Goal: Check status: Check status

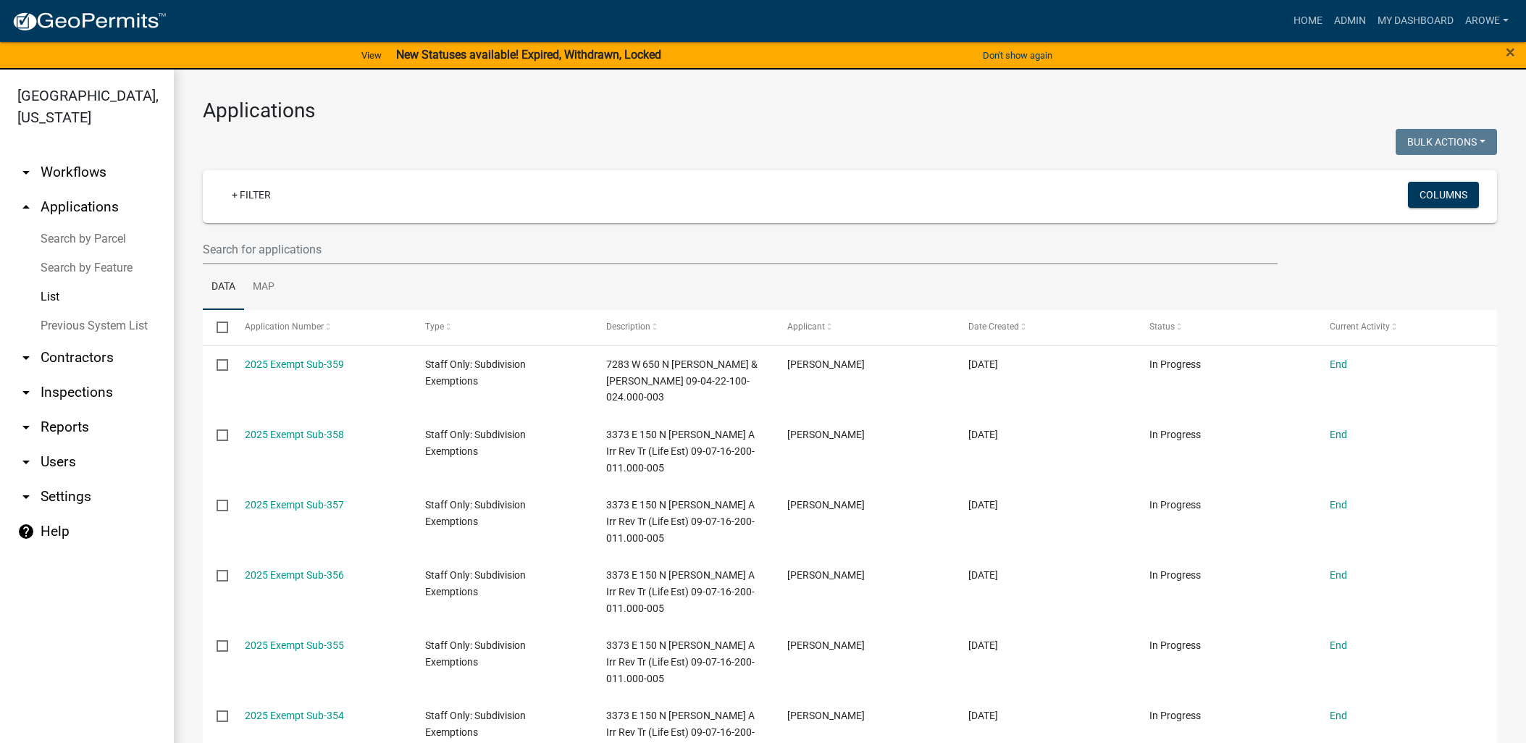
select select "3: 100"
click at [292, 245] on input "text" at bounding box center [740, 250] width 1075 height 30
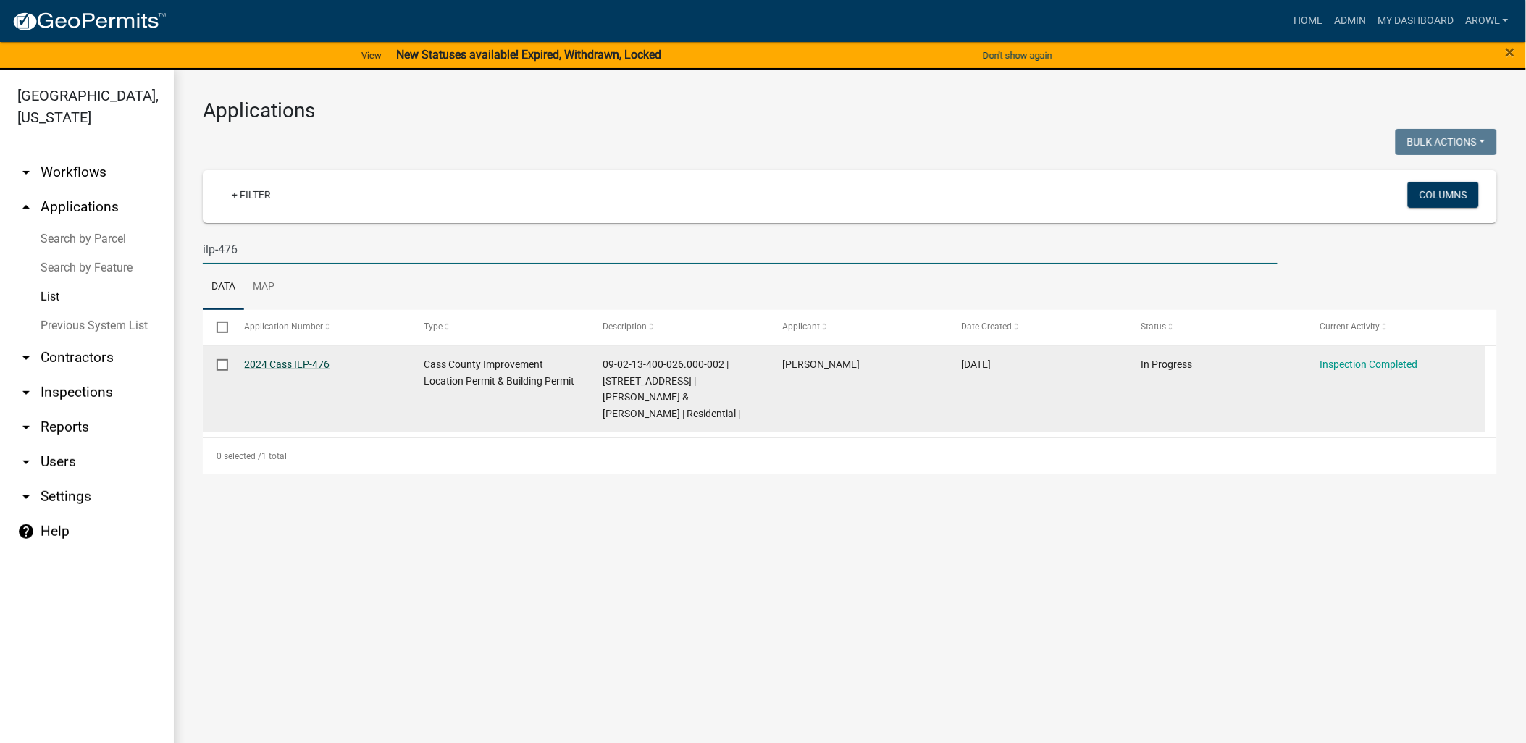
type input "ilp-476"
click at [282, 364] on link "2024 Cass ILP-476" at bounding box center [287, 364] width 85 height 12
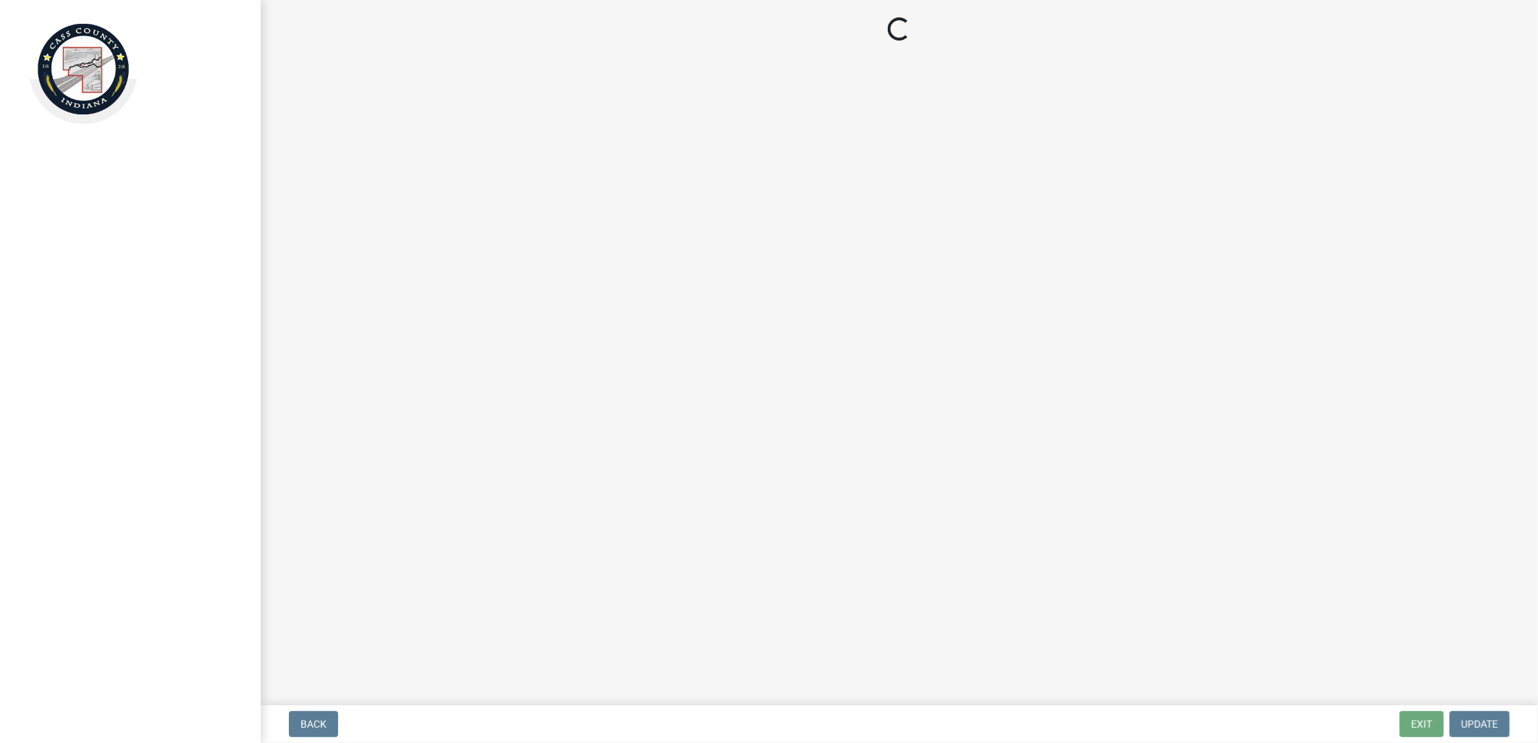
select select "baa4a543-a046-499c-bd40-1ac368eec85c"
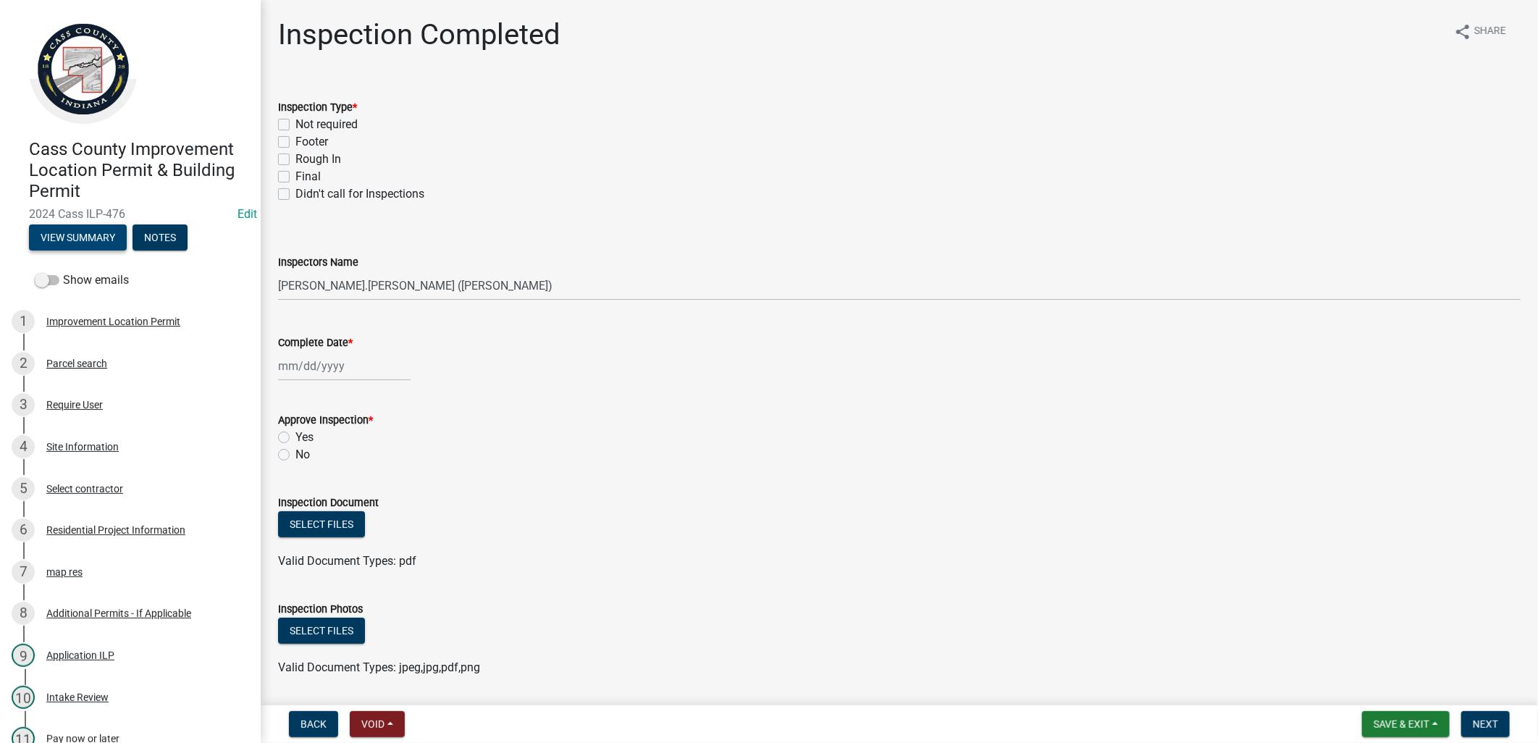
click at [80, 234] on button "View Summary" at bounding box center [78, 237] width 98 height 26
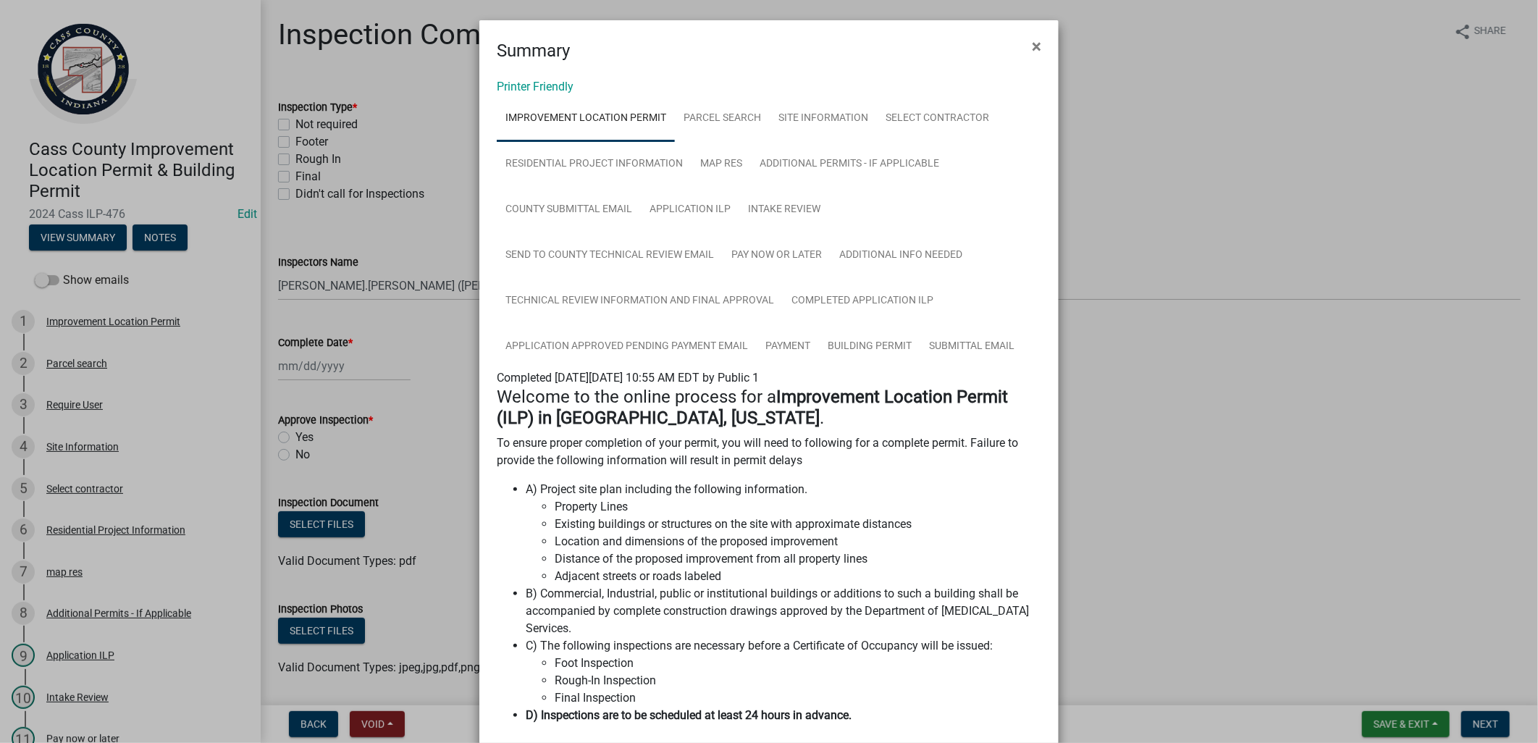
click at [406, 377] on ngb-modal-window "Summary × Printer Friendly Improvement Location Permit Parcel search Site Infor…" at bounding box center [769, 371] width 1538 height 743
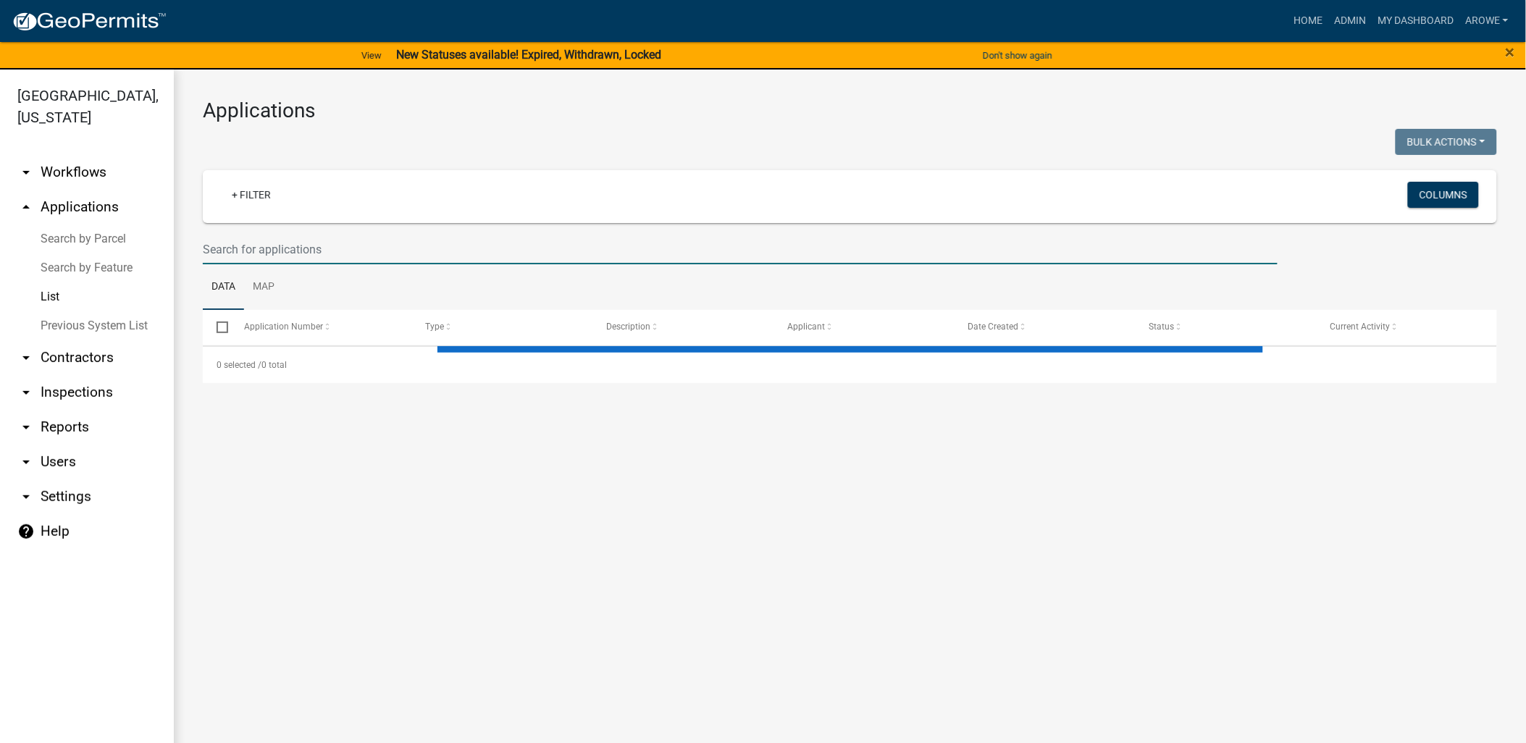
click at [284, 244] on input "text" at bounding box center [740, 250] width 1075 height 30
select select "3: 100"
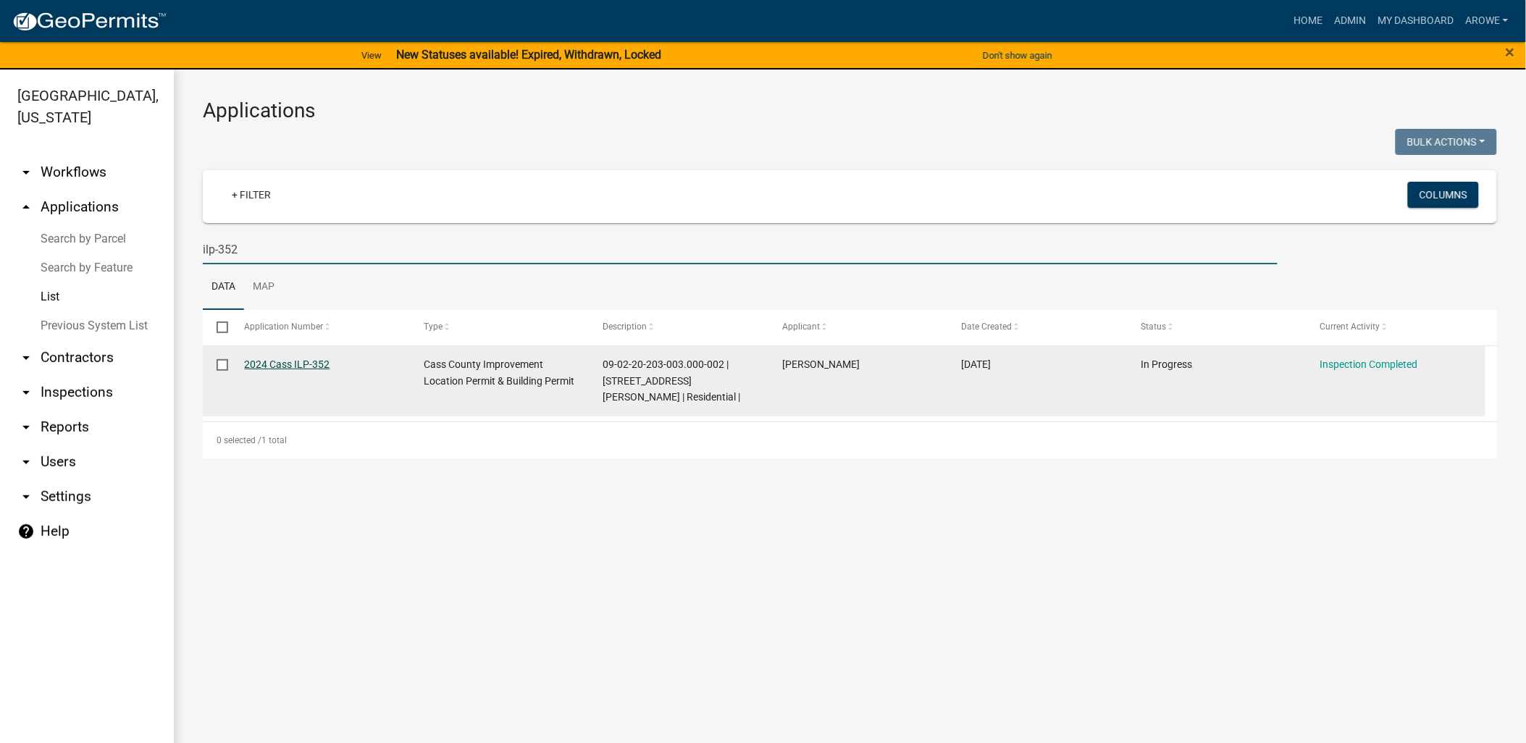
type input "ilp-352"
click at [314, 367] on link "2024 Cass ILP-352" at bounding box center [287, 364] width 85 height 12
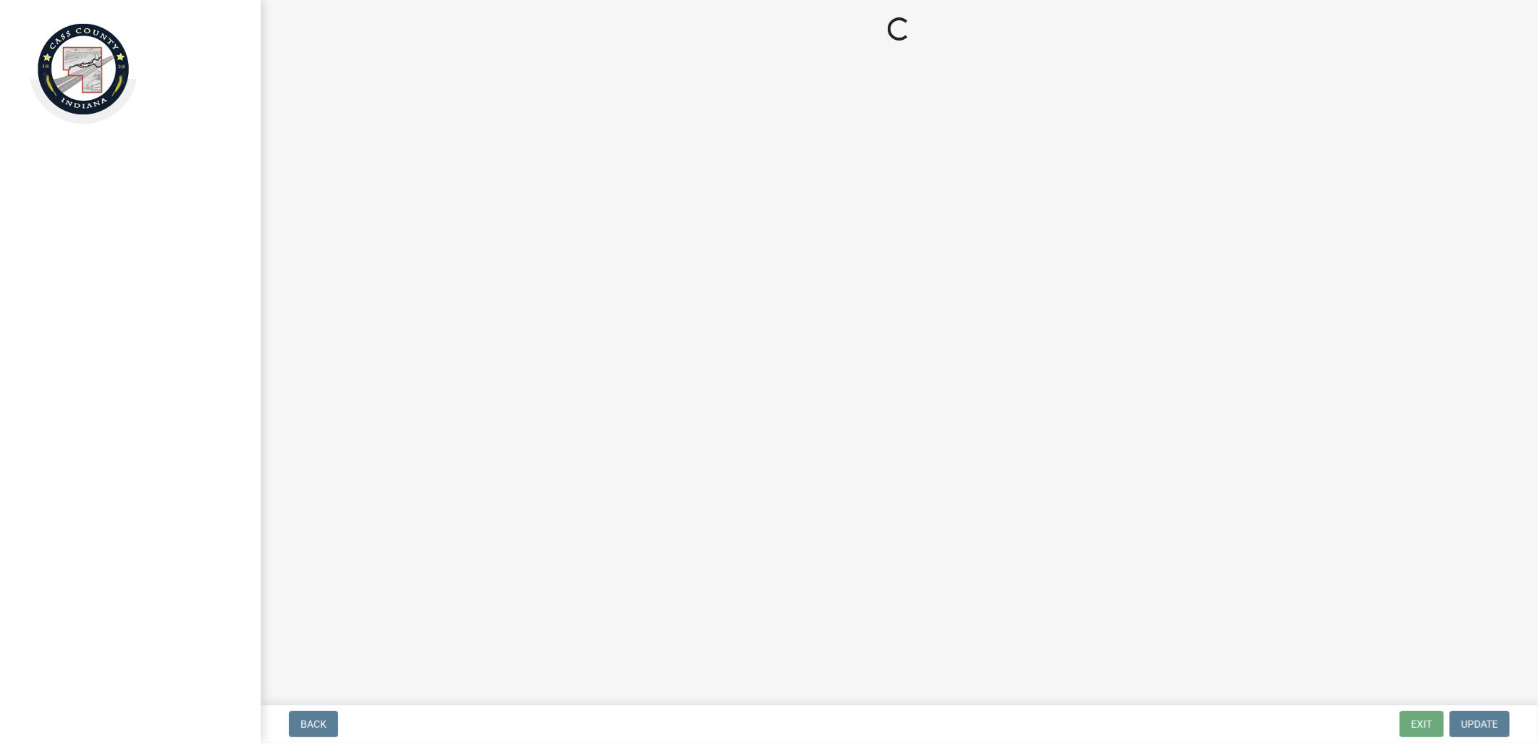
select select "baa4a543-a046-499c-bd40-1ac368eec85c"
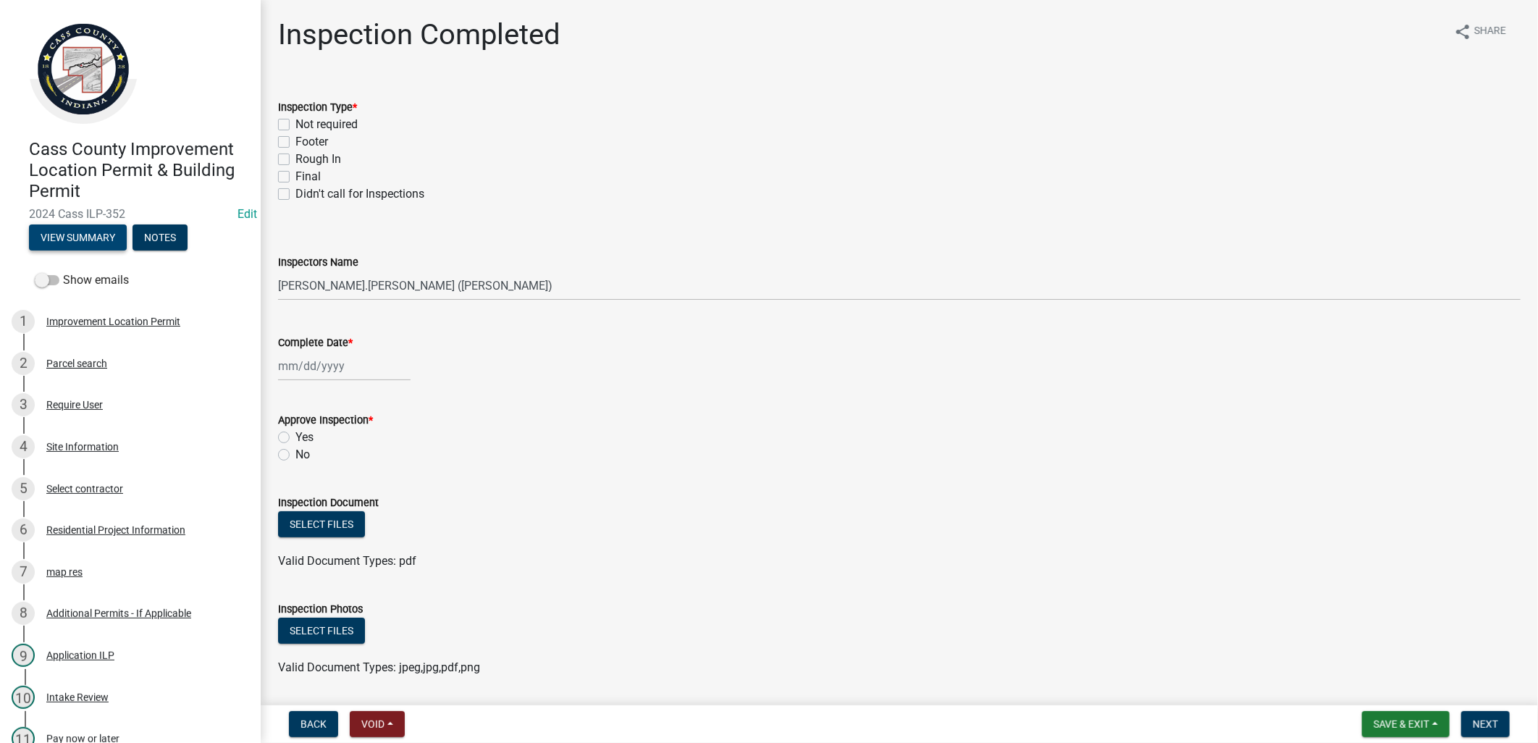
click at [58, 232] on button "View Summary" at bounding box center [78, 237] width 98 height 26
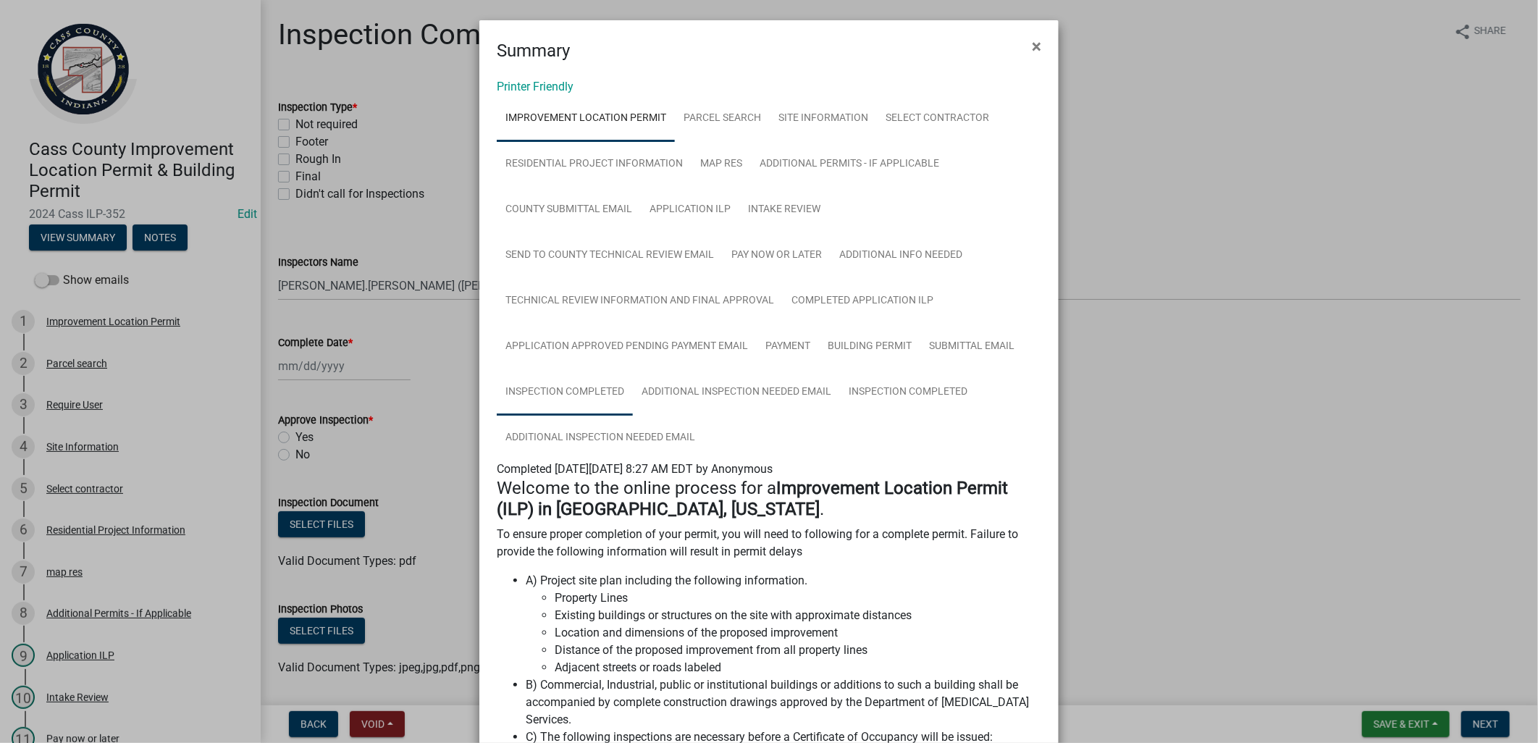
click at [529, 395] on link "Inspection Completed" at bounding box center [565, 392] width 136 height 46
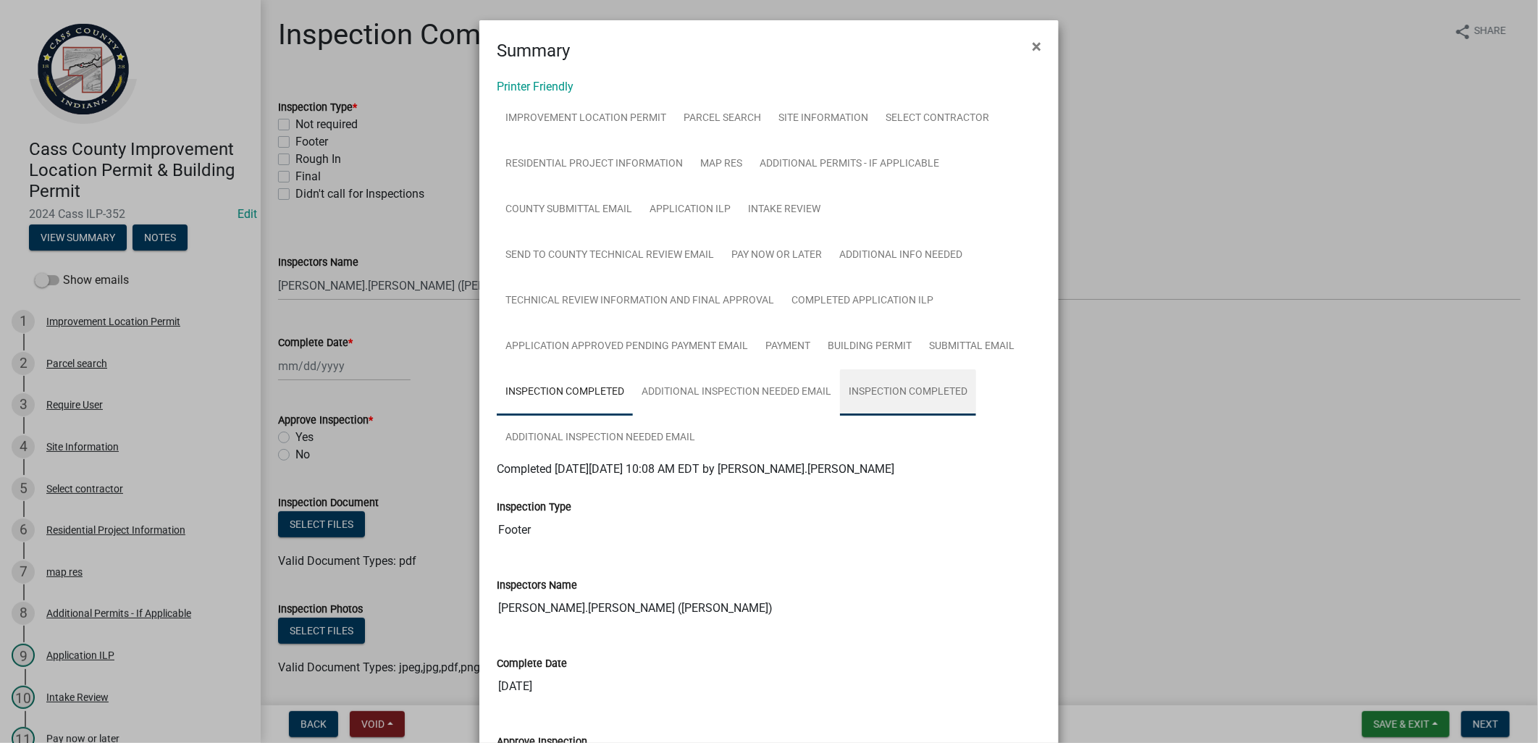
click at [922, 395] on link "Inspection Completed" at bounding box center [908, 392] width 136 height 46
click at [392, 243] on ngb-modal-window "Summary × Printer Friendly Improvement Location Permit Parcel search Site Infor…" at bounding box center [769, 371] width 1538 height 743
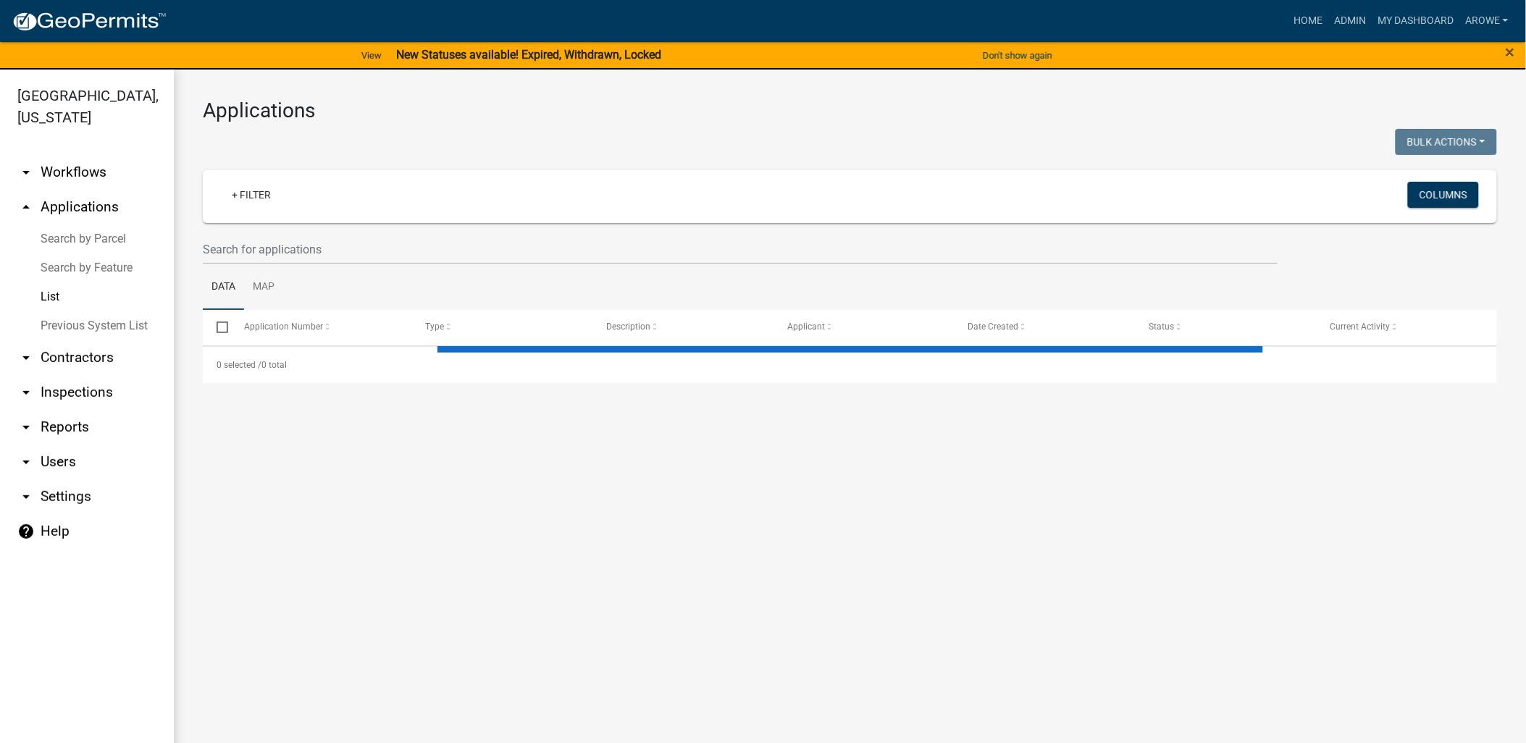
select select "3: 100"
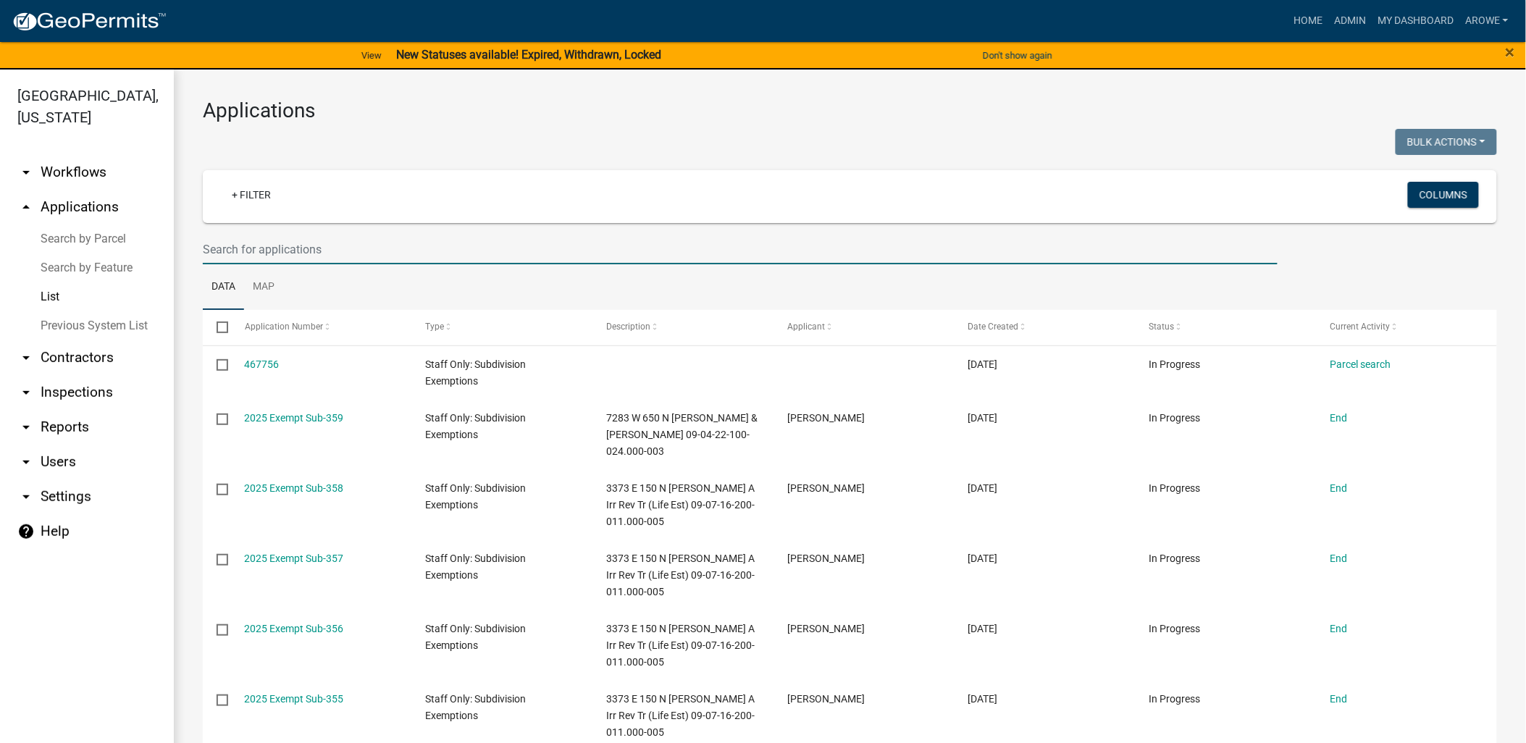
click at [266, 244] on input "text" at bounding box center [740, 250] width 1075 height 30
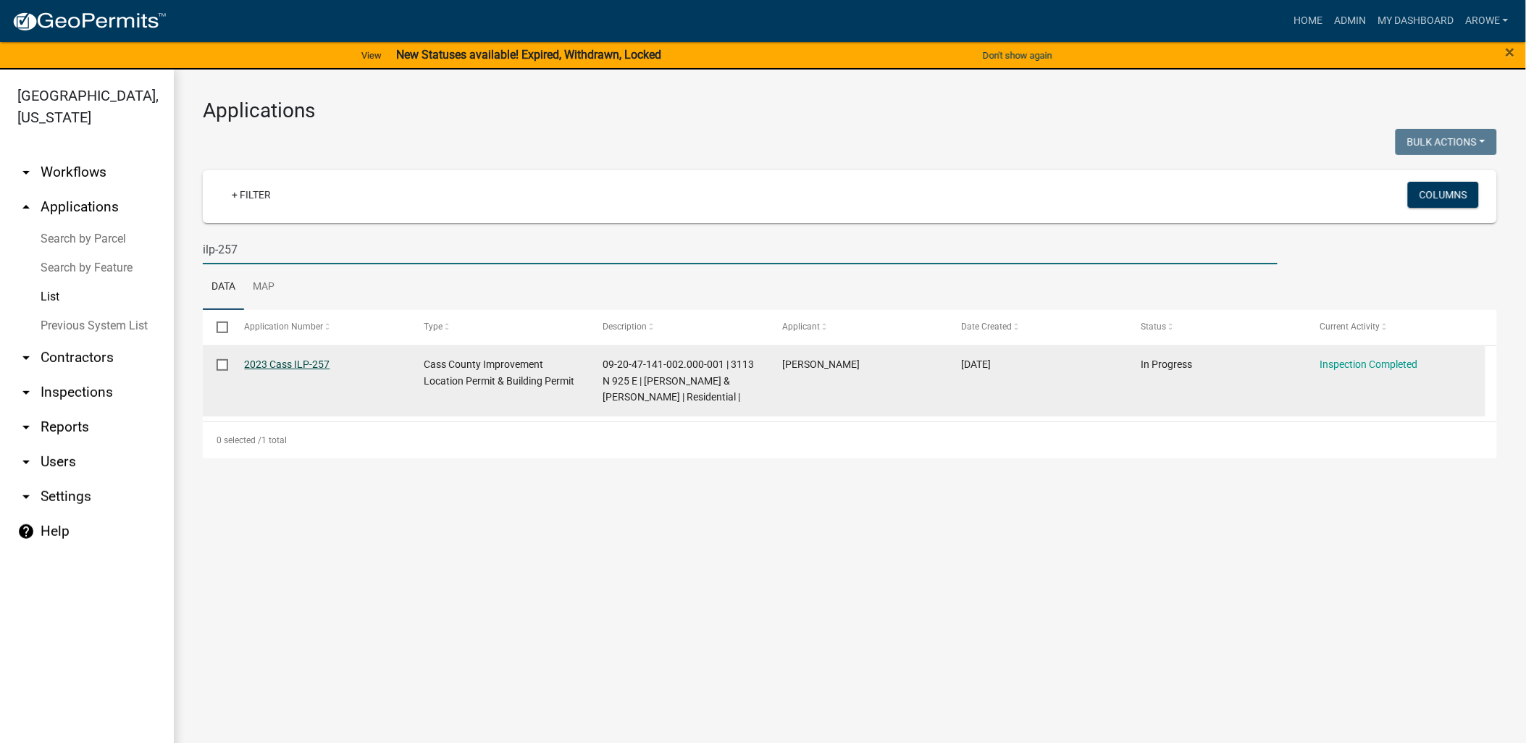
type input "ilp-257"
click at [309, 362] on link "2023 Cass ILP-257" at bounding box center [287, 364] width 85 height 12
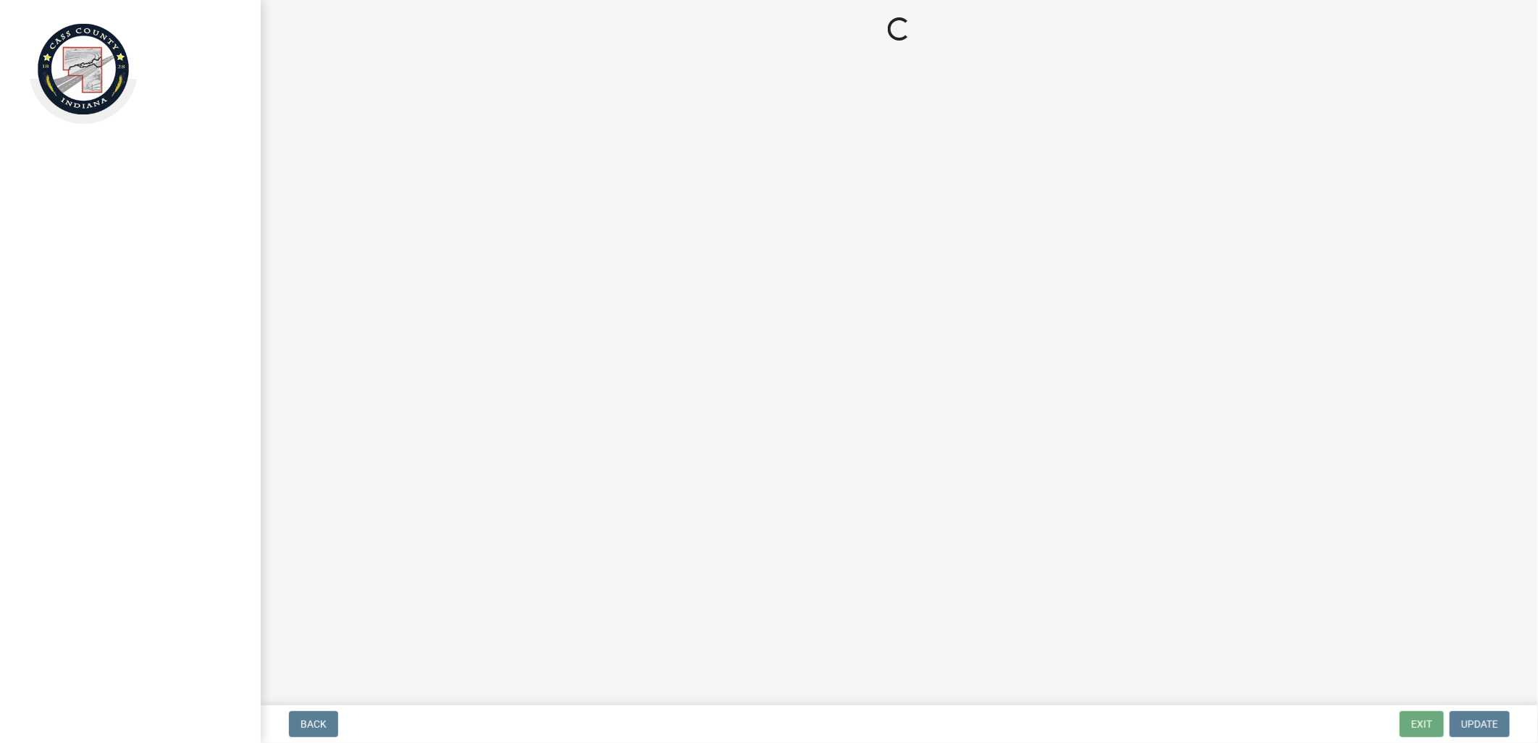
select select "baa4a543-a046-499c-bd40-1ac368eec85c"
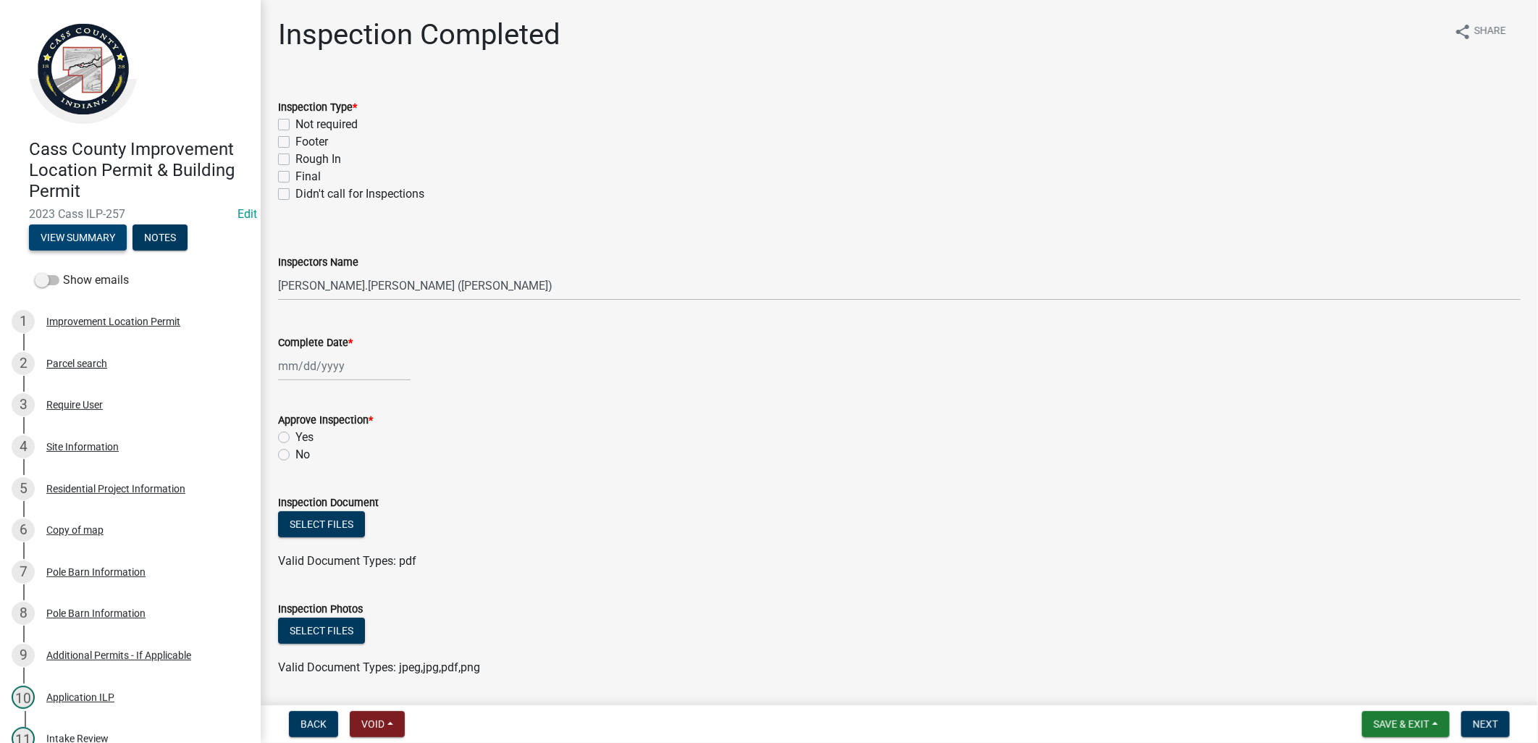
click at [81, 235] on button "View Summary" at bounding box center [78, 237] width 98 height 26
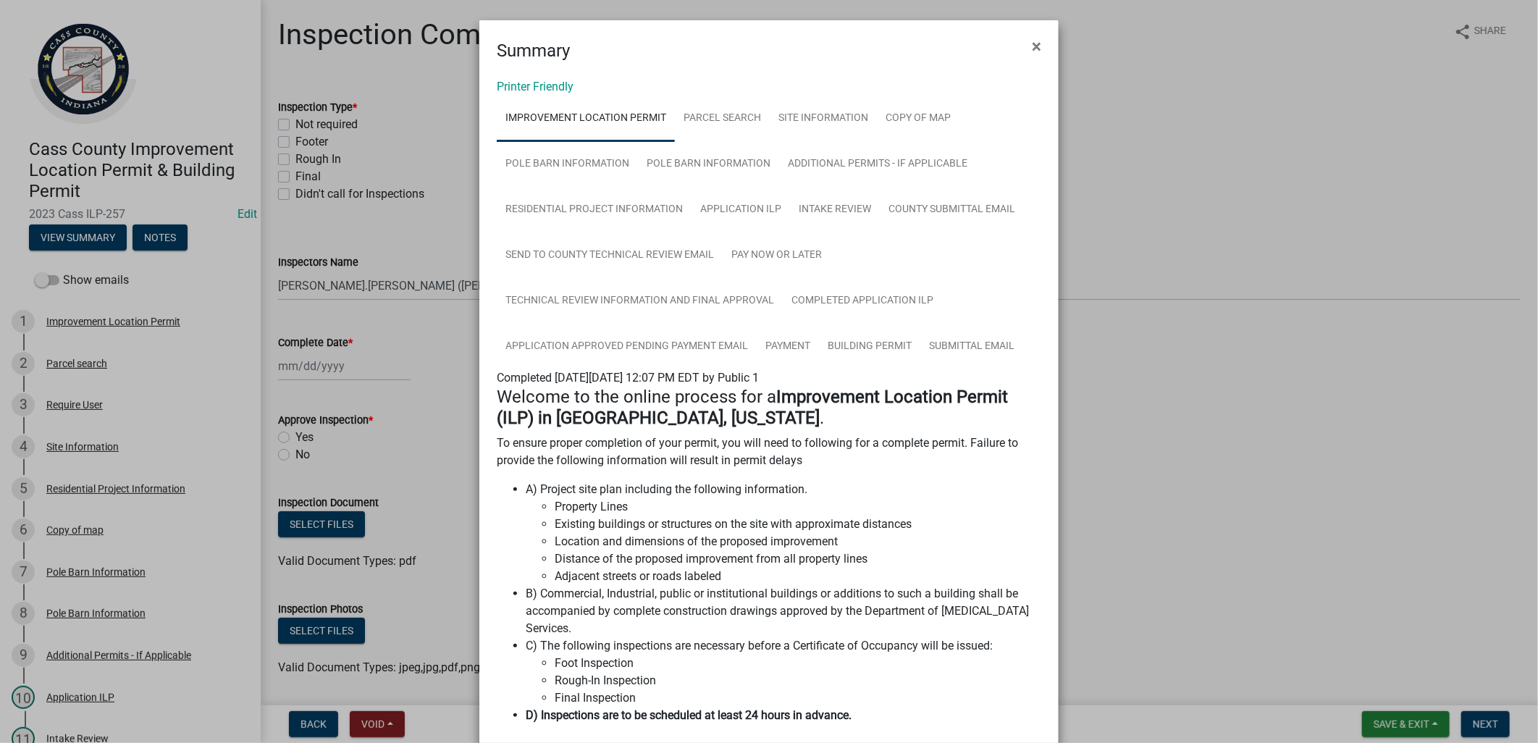
click at [374, 220] on ngb-modal-window "Summary × Printer Friendly Improvement Location Permit Parcel search Site Infor…" at bounding box center [769, 371] width 1538 height 743
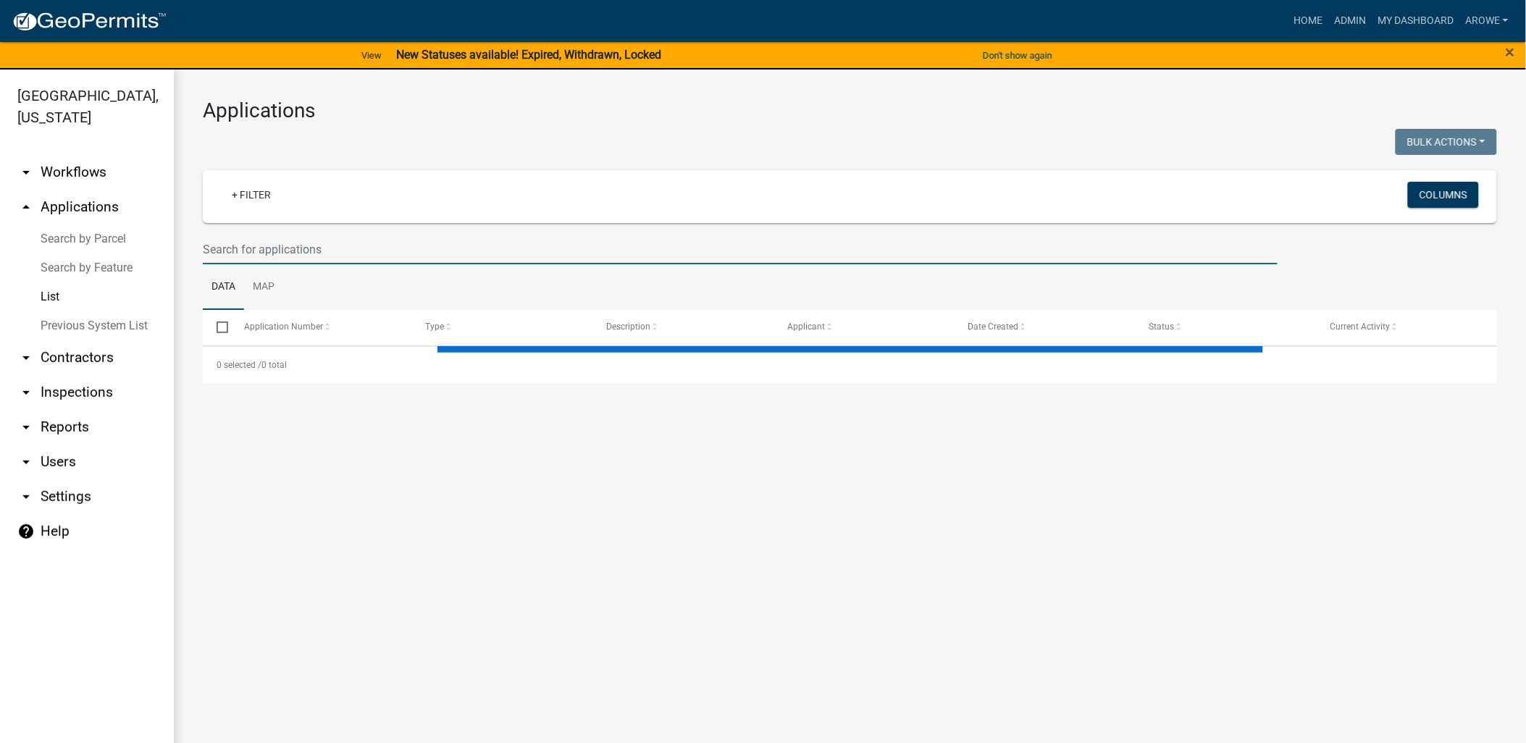
click at [524, 252] on input "text" at bounding box center [740, 250] width 1075 height 30
select select "3: 100"
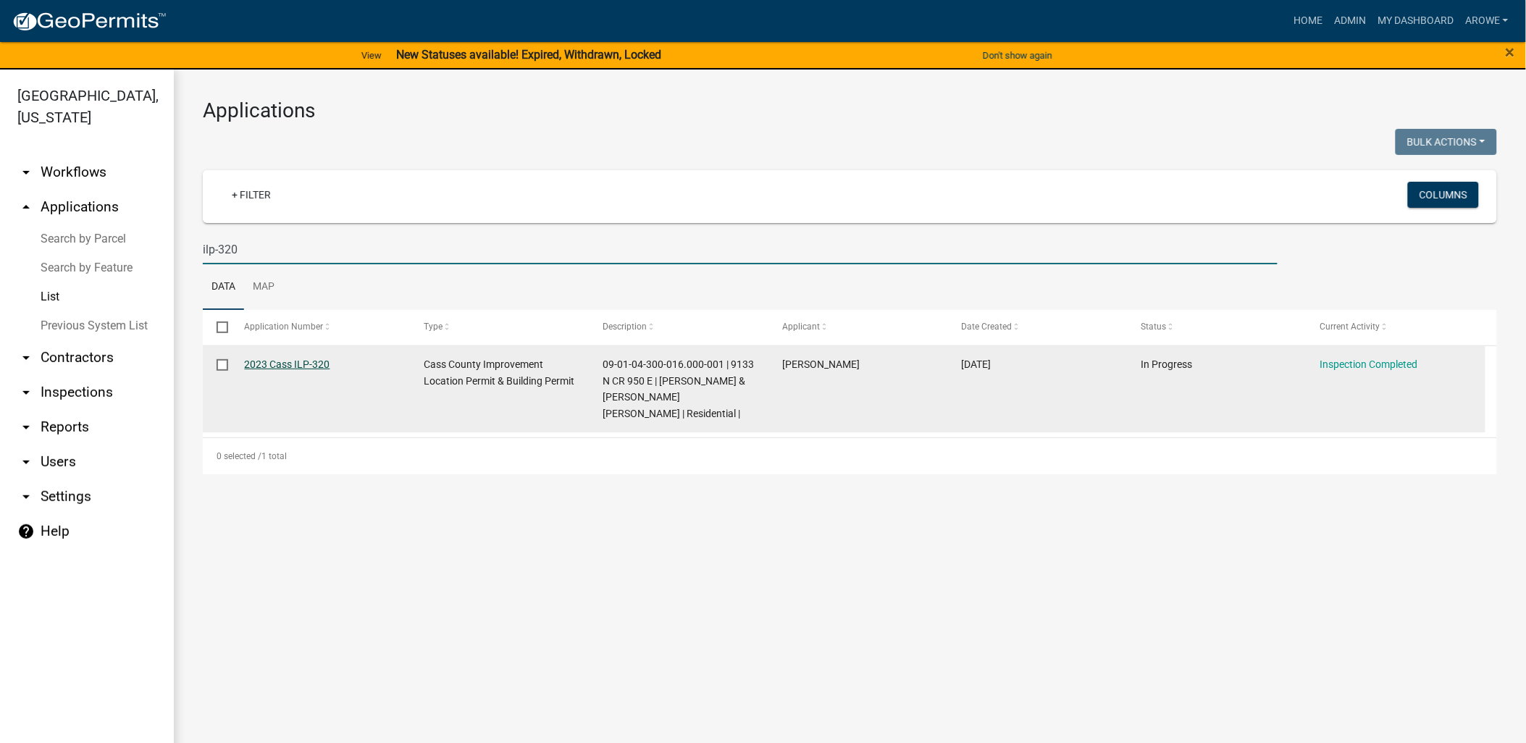
type input "ilp-320"
click at [308, 366] on link "2023 Cass ILP-320" at bounding box center [287, 364] width 85 height 12
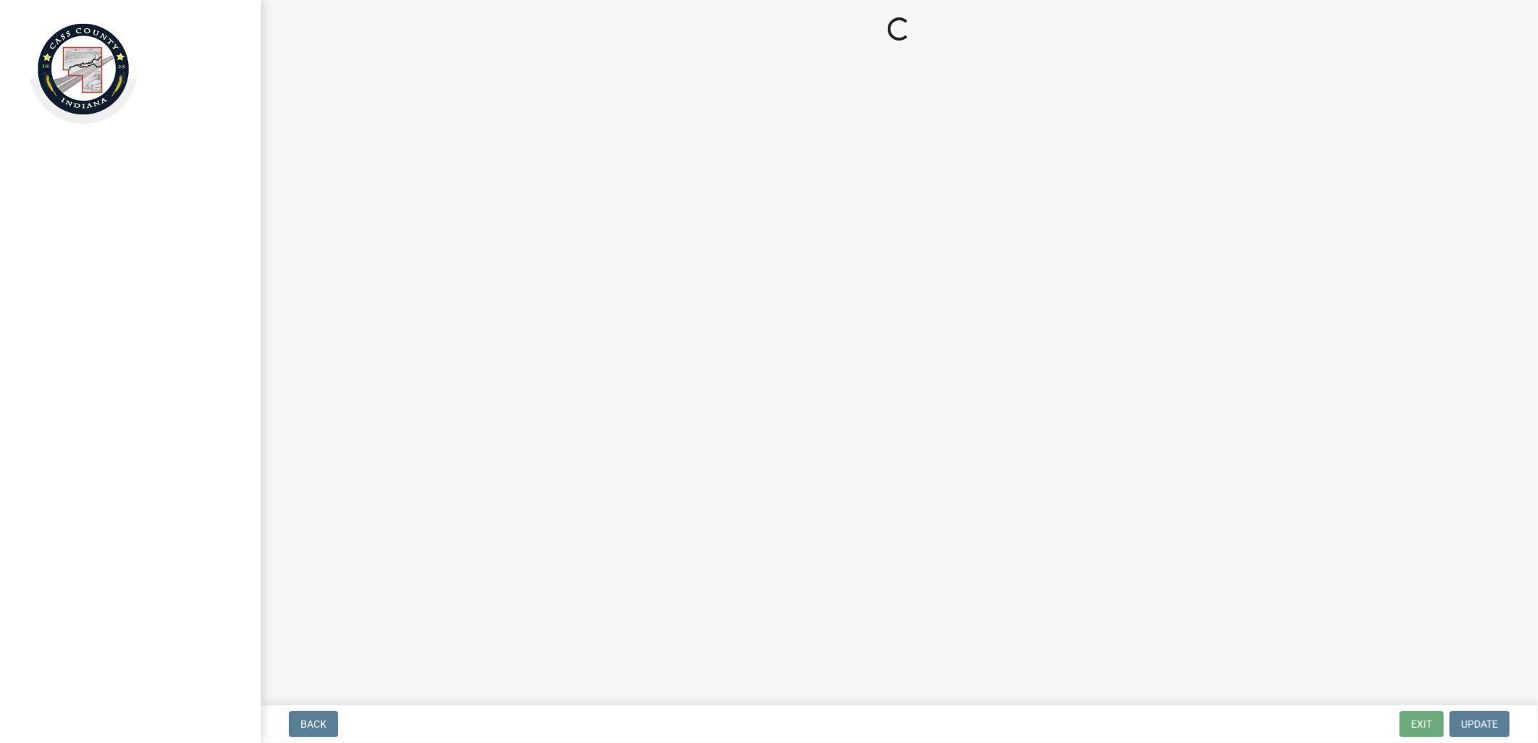
select select "baa4a543-a046-499c-bd40-1ac368eec85c"
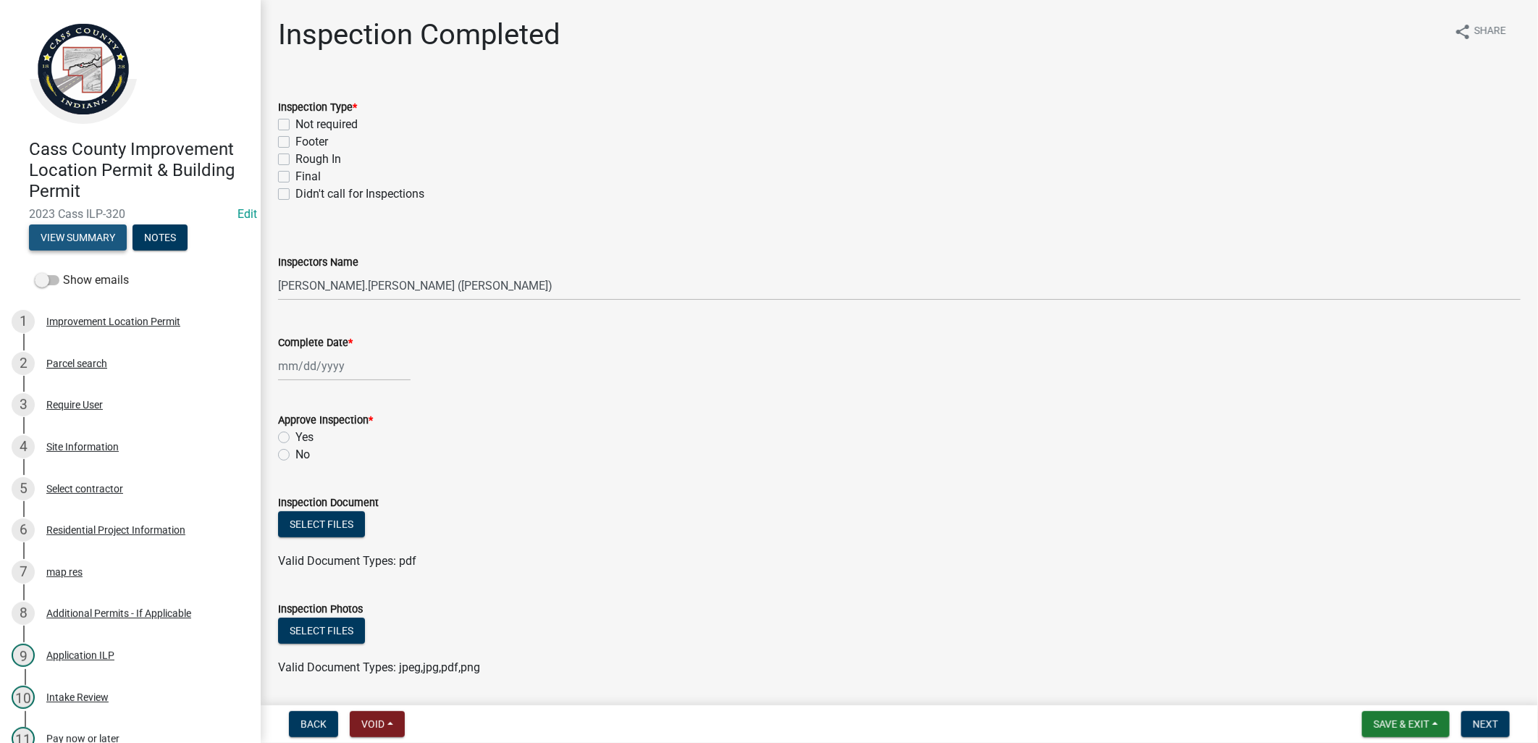
click at [105, 233] on button "View Summary" at bounding box center [78, 237] width 98 height 26
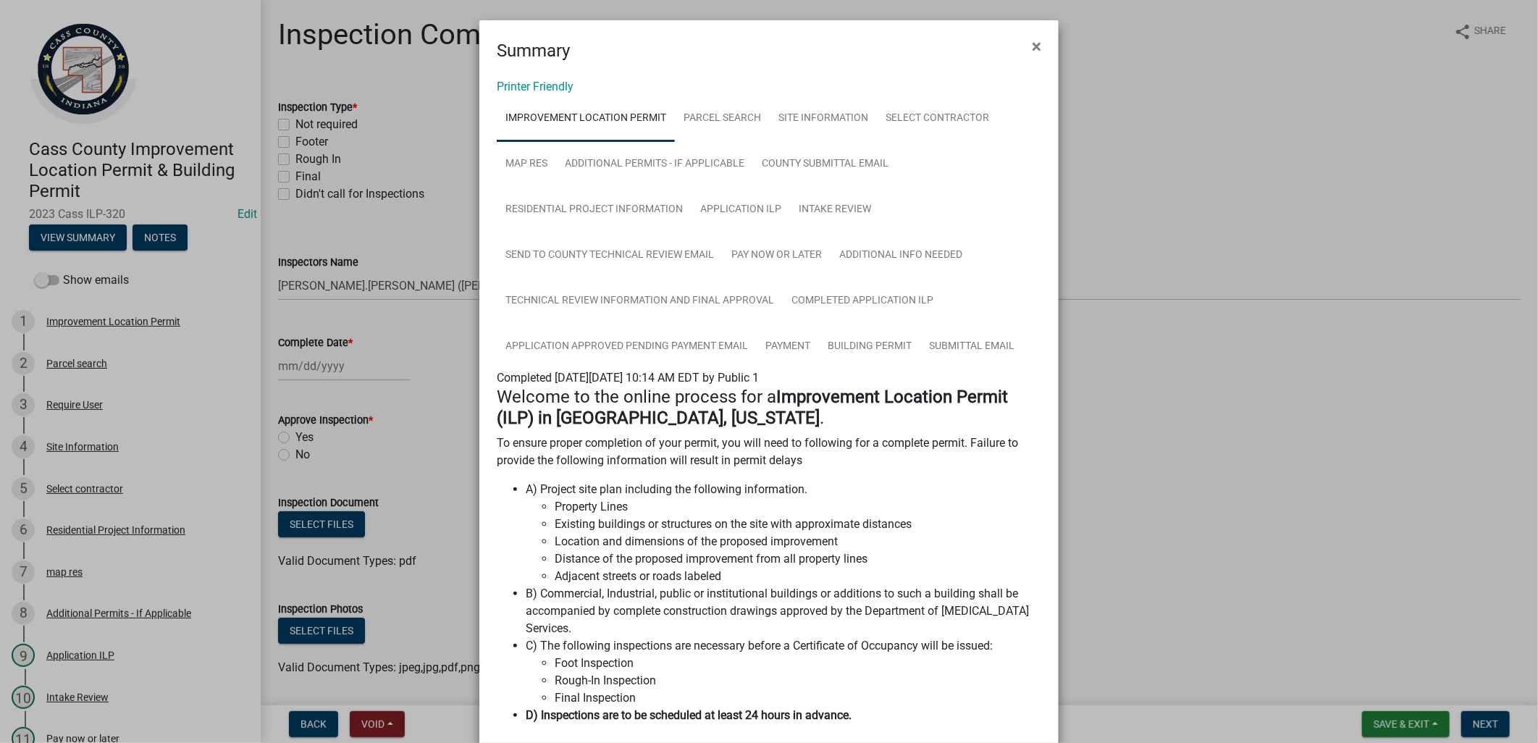
click at [419, 227] on ngb-modal-window "Summary × Printer Friendly Improvement Location Permit Parcel search Site Infor…" at bounding box center [769, 371] width 1538 height 743
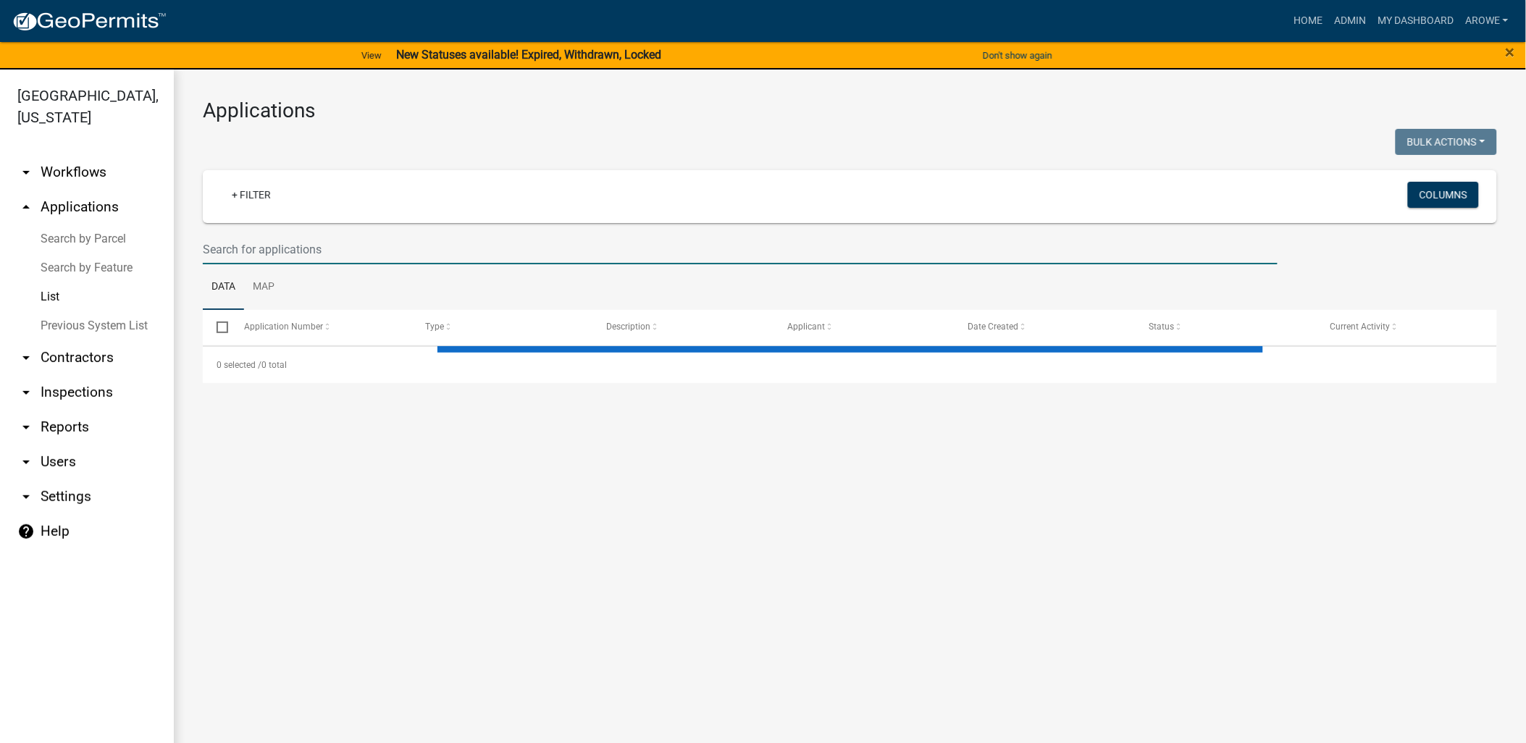
click at [387, 247] on input "text" at bounding box center [740, 250] width 1075 height 30
select select "3: 100"
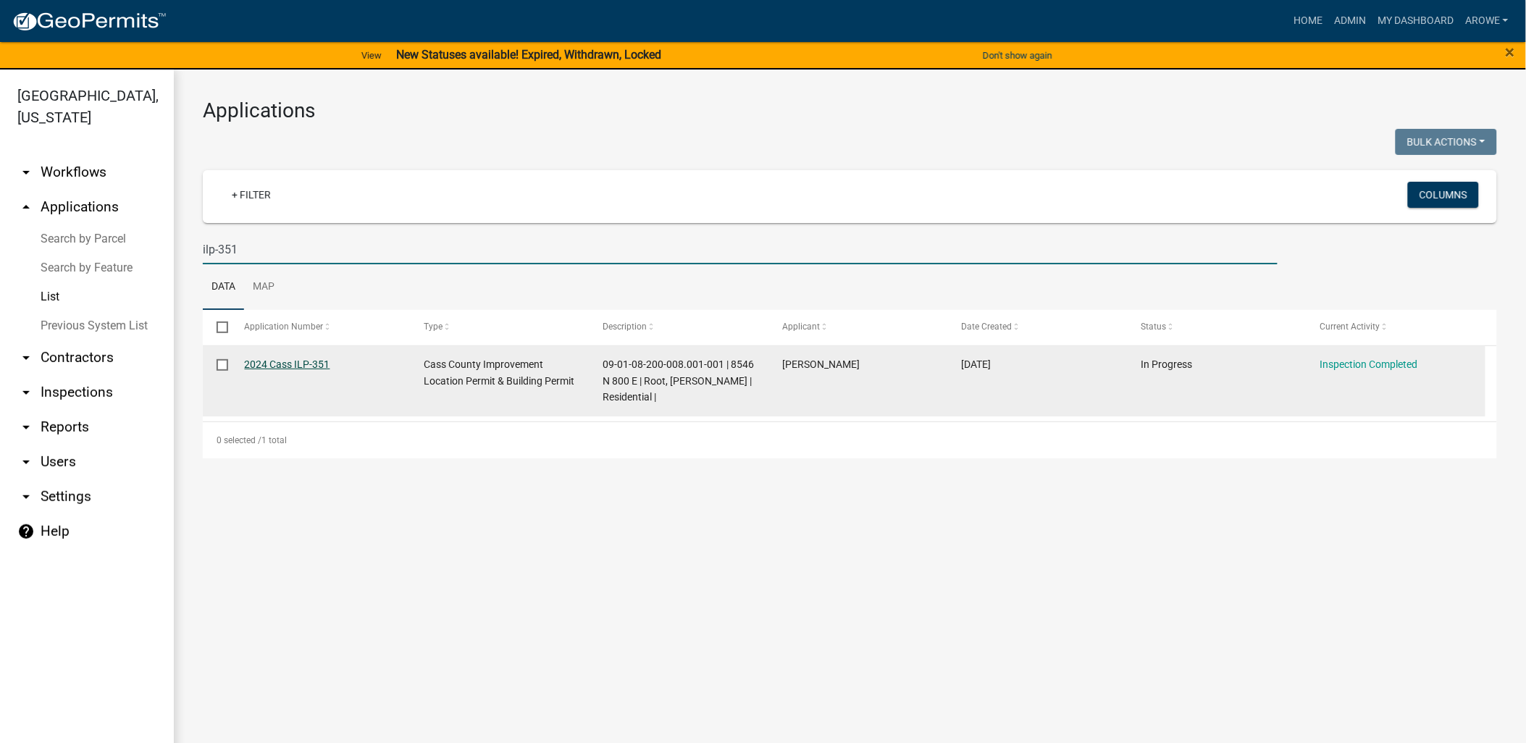
type input "ilp-351"
click at [310, 362] on link "2024 Cass ILP-351" at bounding box center [287, 364] width 85 height 12
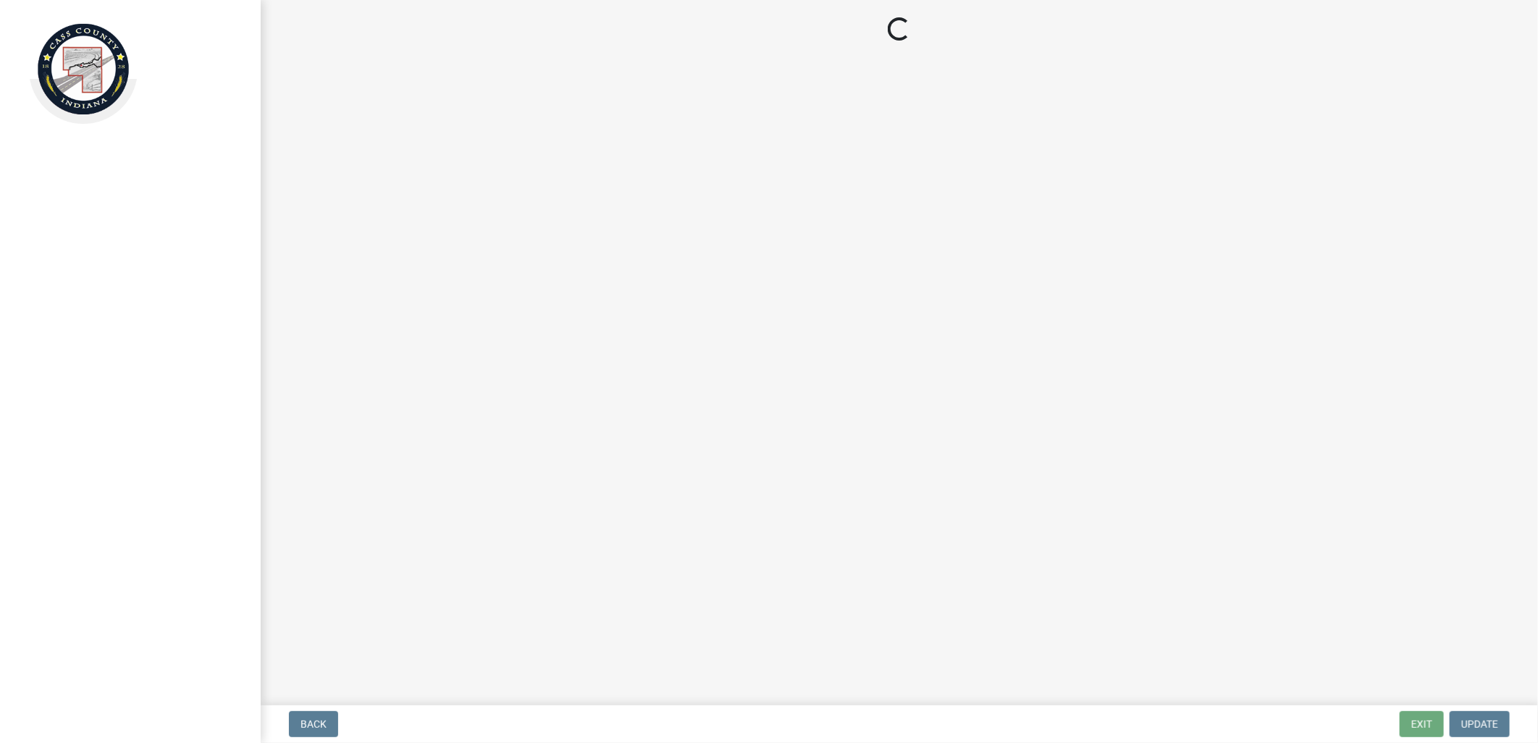
select select "baa4a543-a046-499c-bd40-1ac368eec85c"
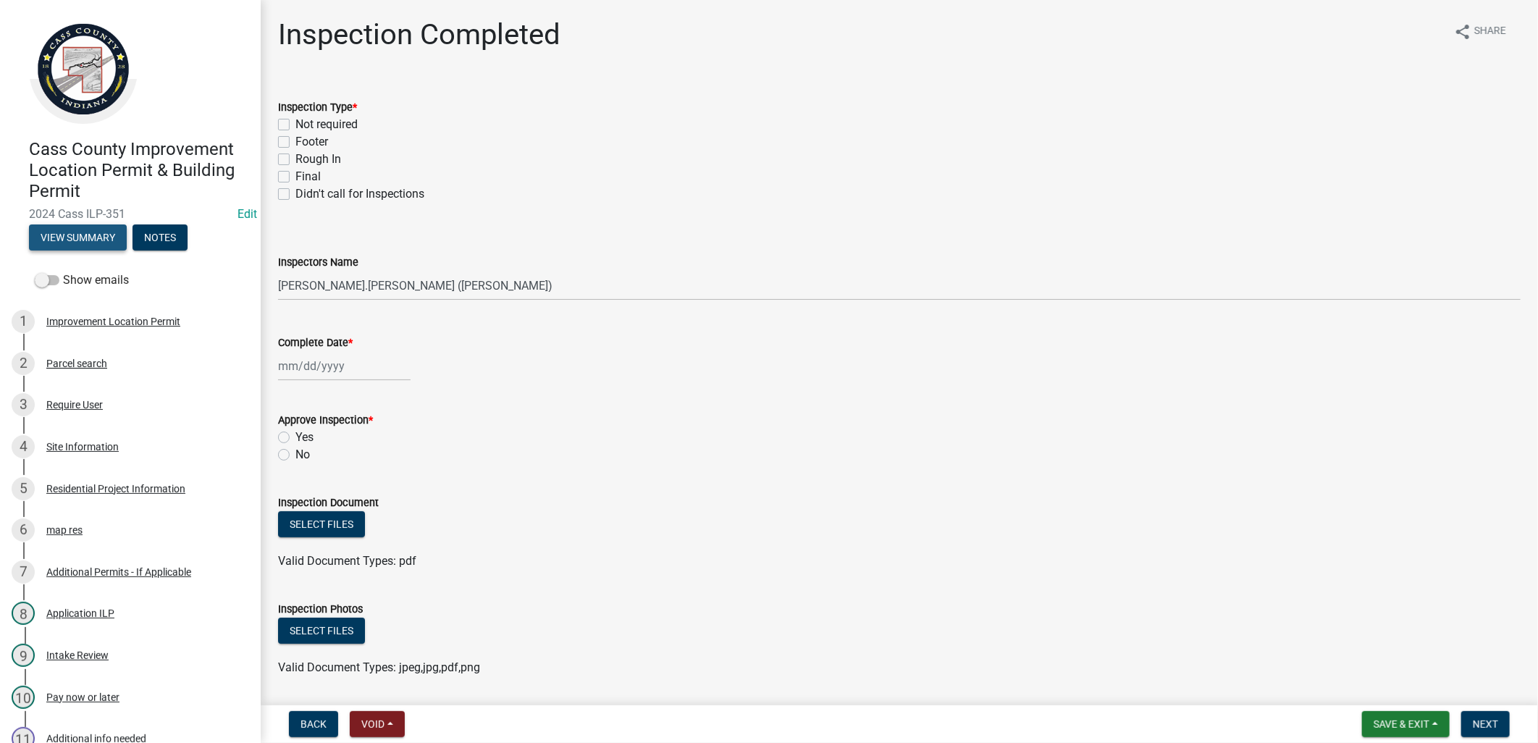
click at [67, 237] on button "View Summary" at bounding box center [78, 237] width 98 height 26
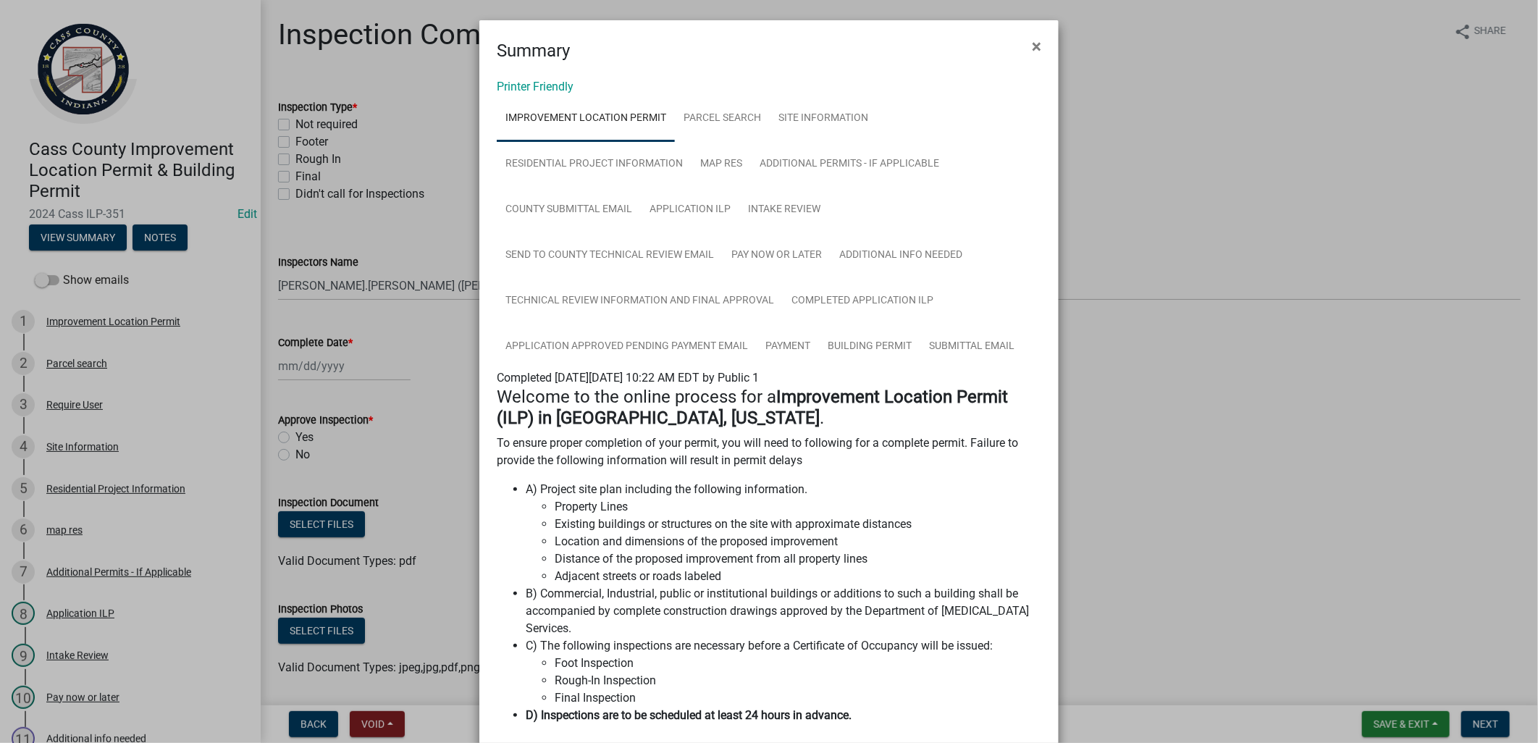
click at [361, 222] on ngb-modal-window "Summary × Printer Friendly Improvement Location Permit Parcel search Site Infor…" at bounding box center [769, 371] width 1538 height 743
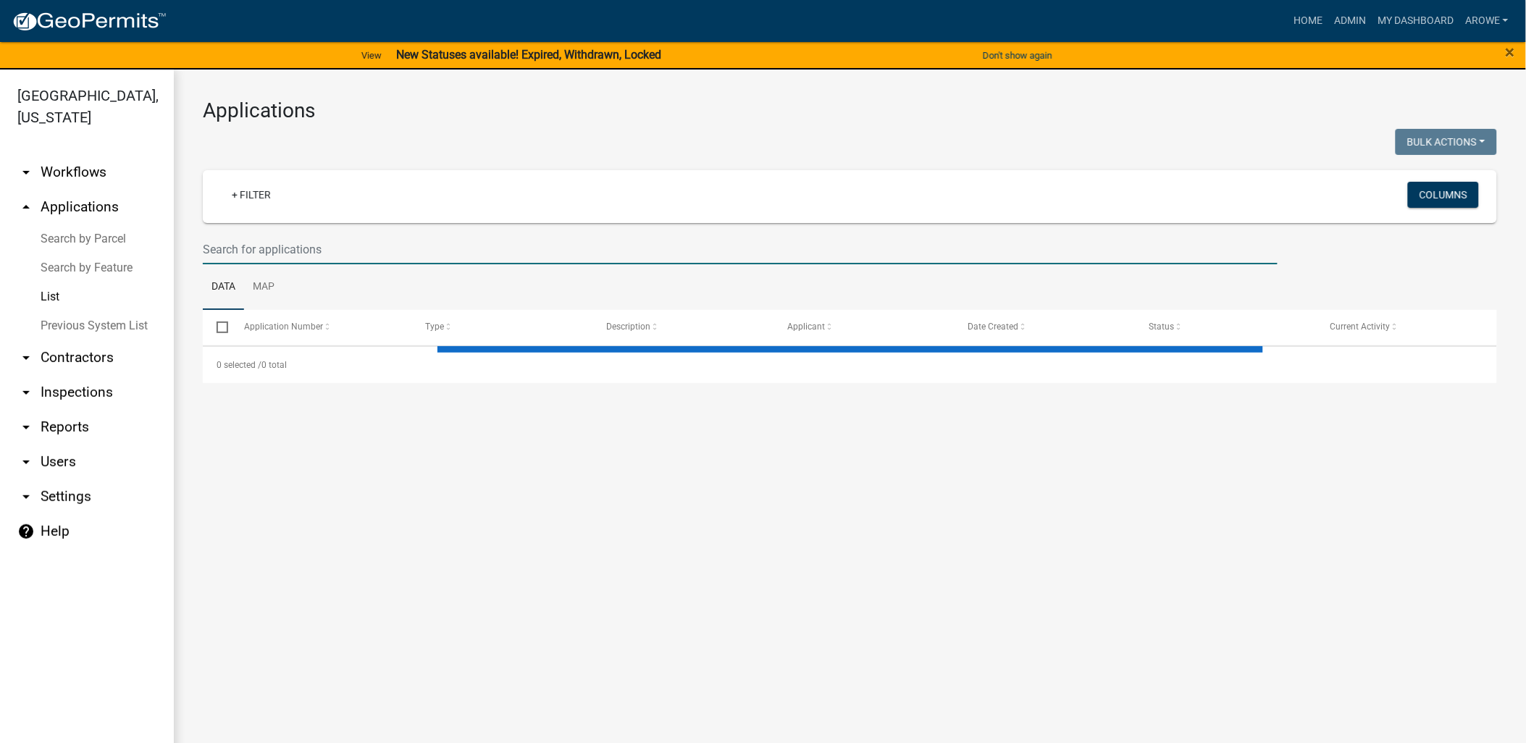
click at [344, 246] on input "text" at bounding box center [740, 250] width 1075 height 30
select select "3: 100"
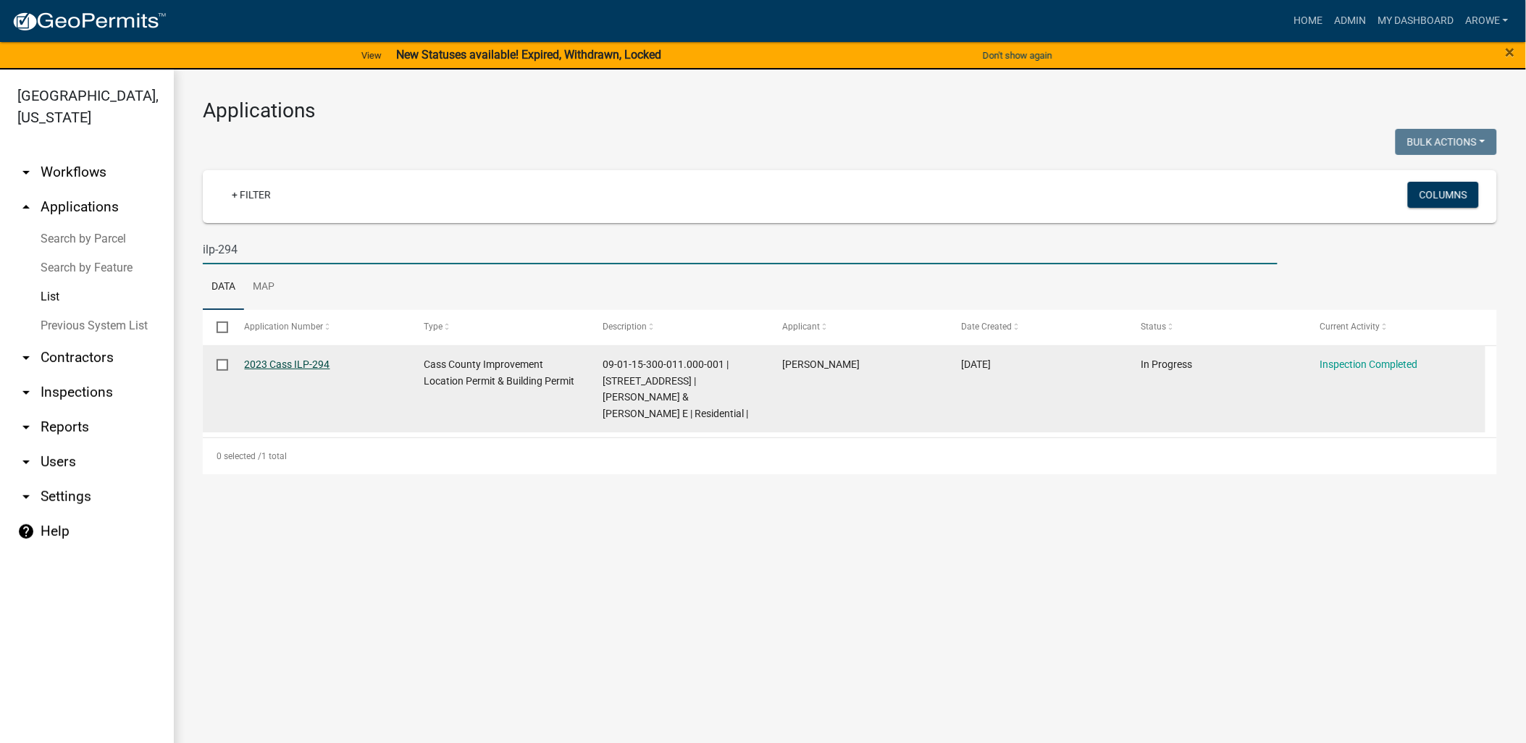
type input "ilp-294"
click at [316, 364] on link "2023 Cass ILP-294" at bounding box center [287, 364] width 85 height 12
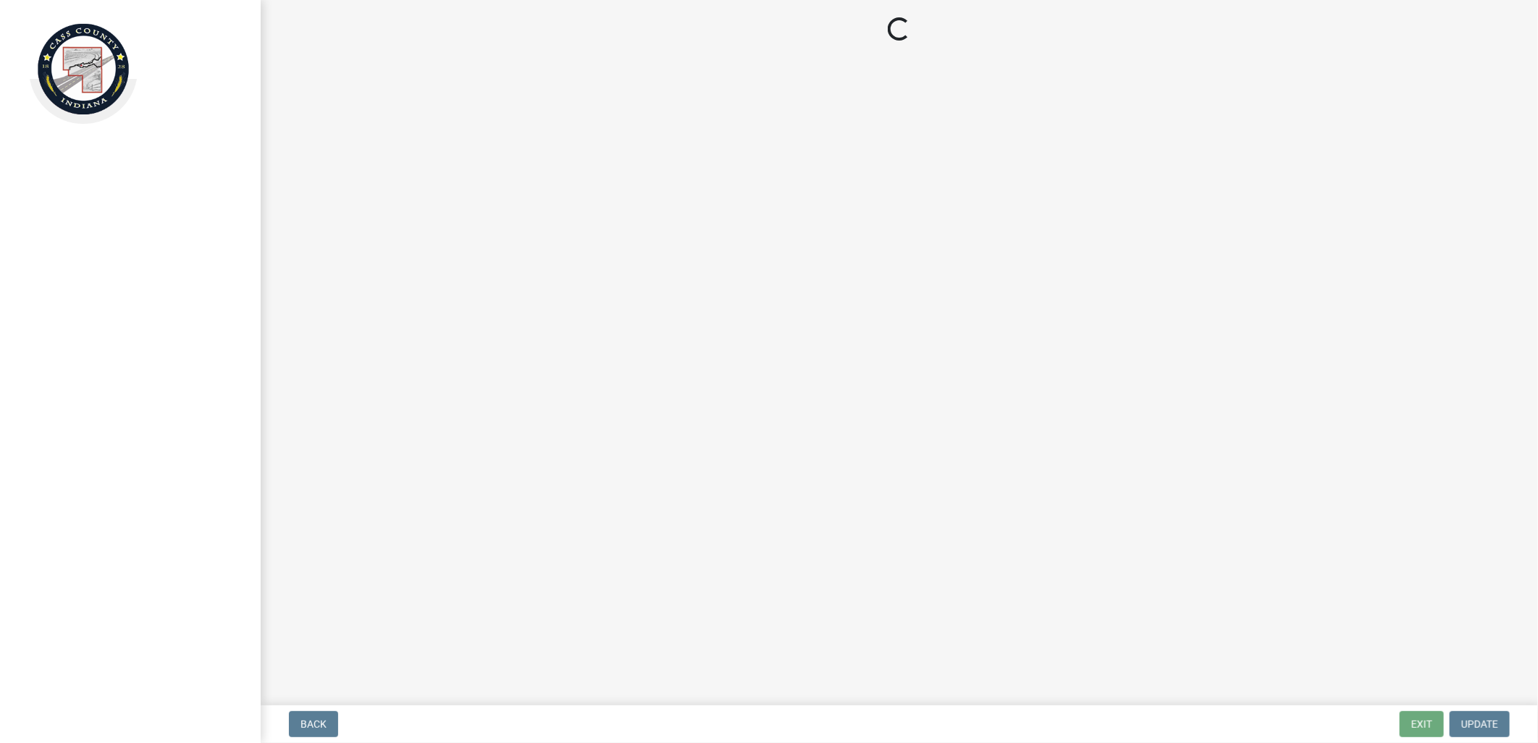
select select "baa4a543-a046-499c-bd40-1ac368eec85c"
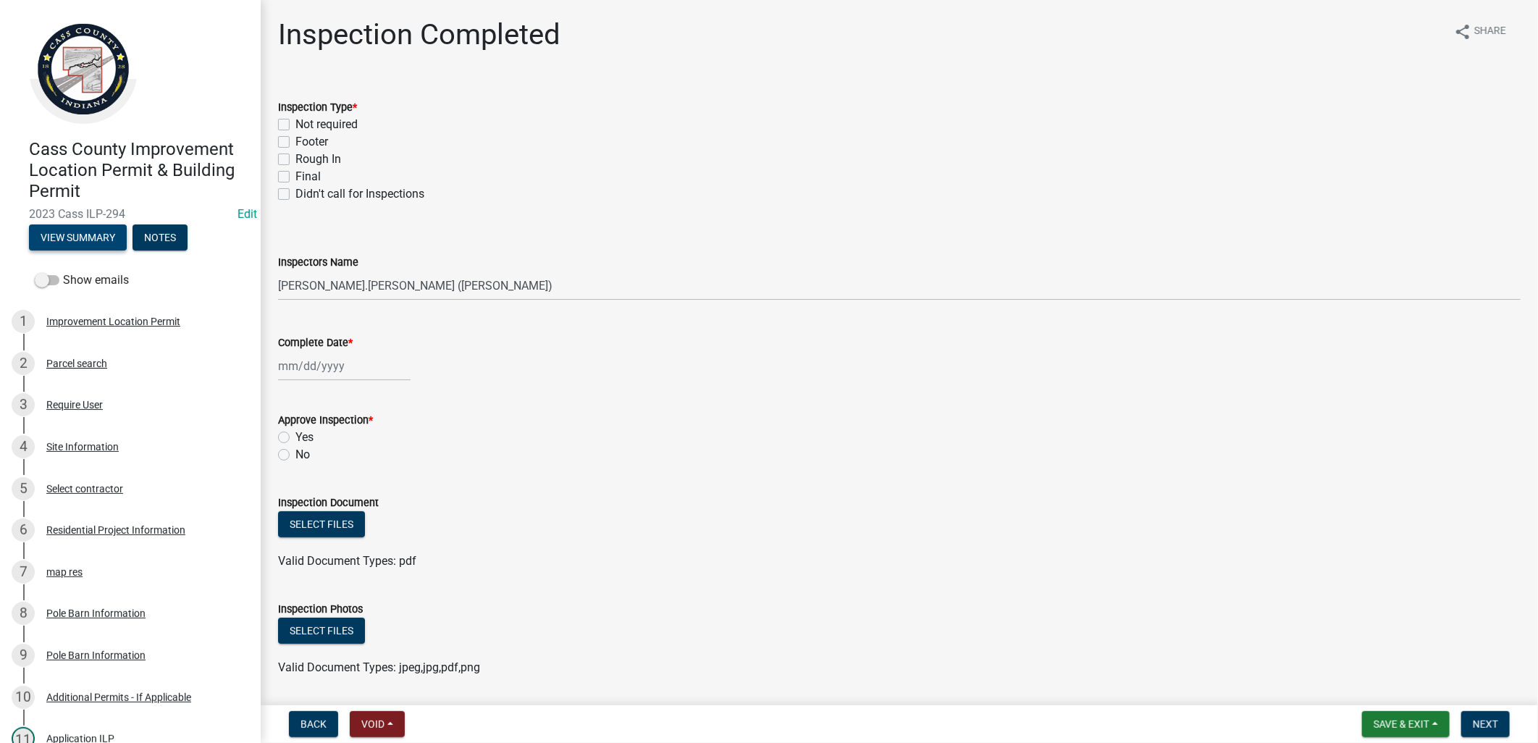
click at [92, 233] on button "View Summary" at bounding box center [78, 237] width 98 height 26
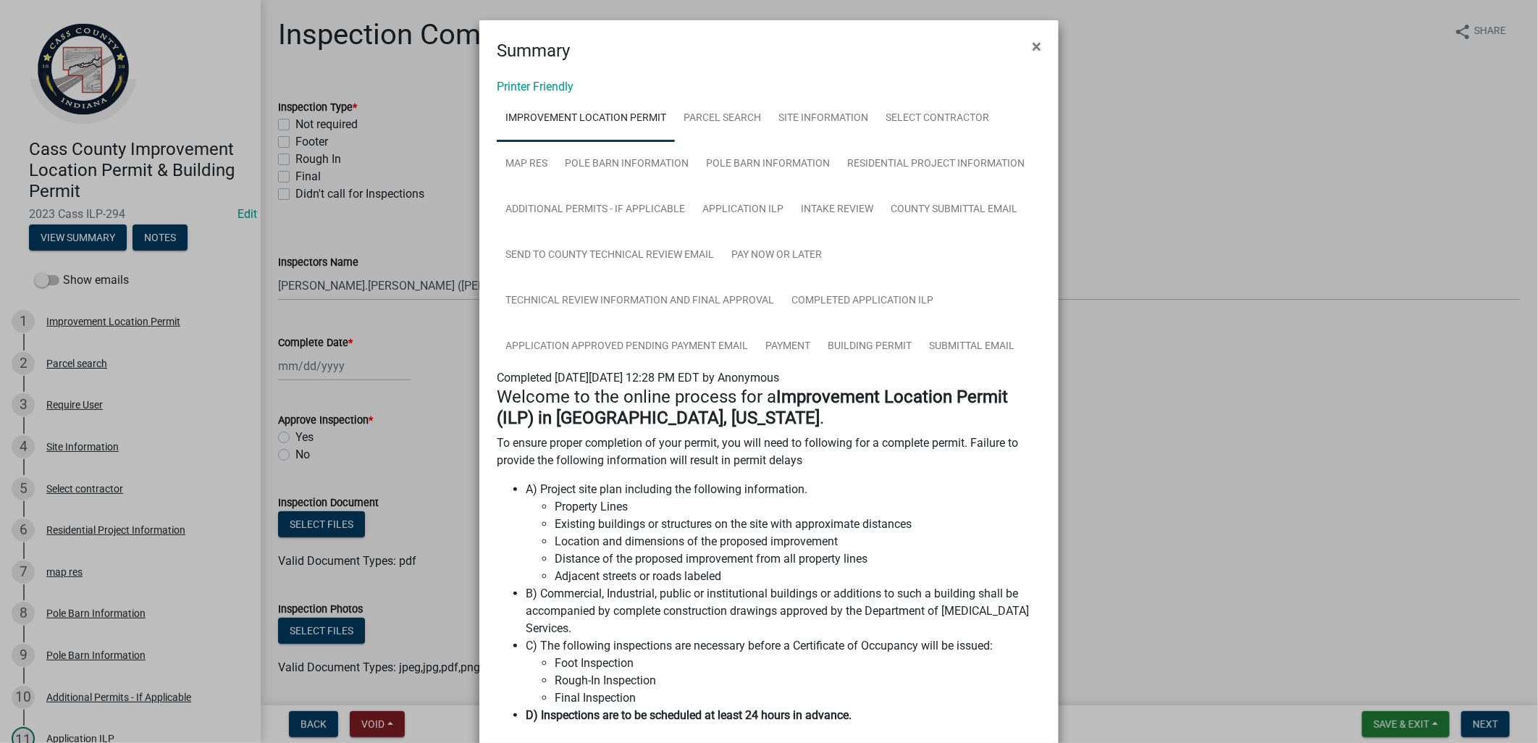
click at [402, 341] on ngb-modal-window "Summary × Printer Friendly Improvement Location Permit Parcel search Site Infor…" at bounding box center [769, 371] width 1538 height 743
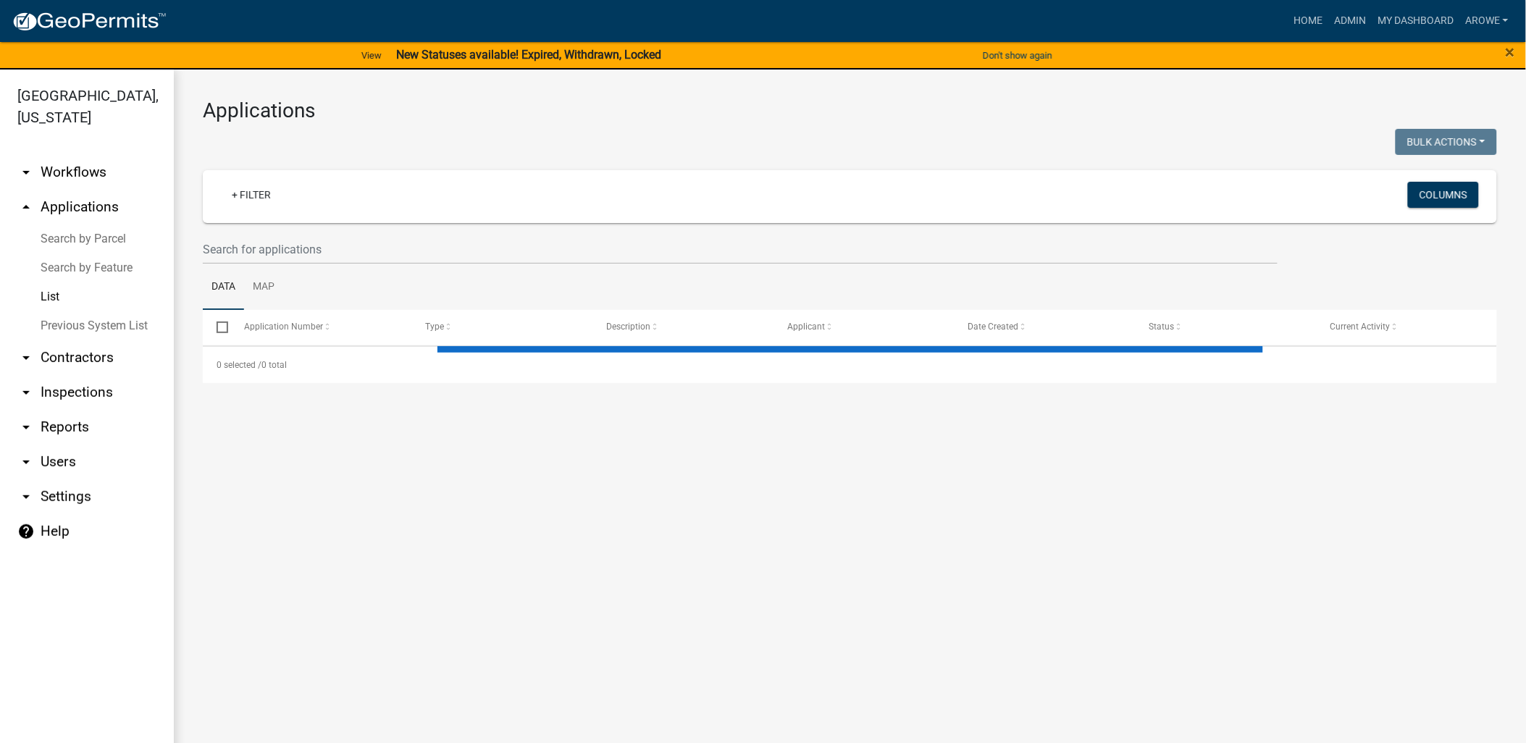
select select "3: 100"
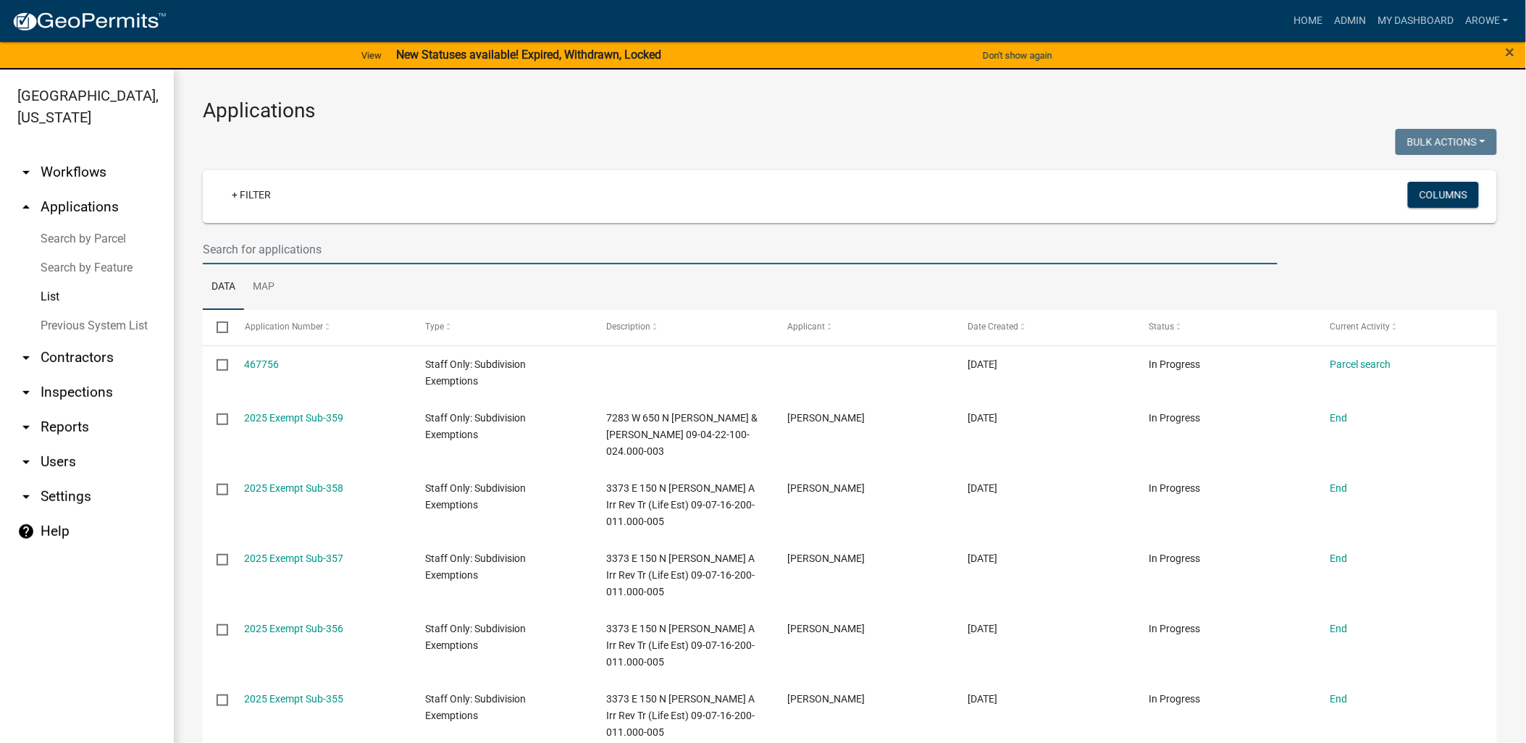
click at [392, 246] on input "text" at bounding box center [740, 250] width 1075 height 30
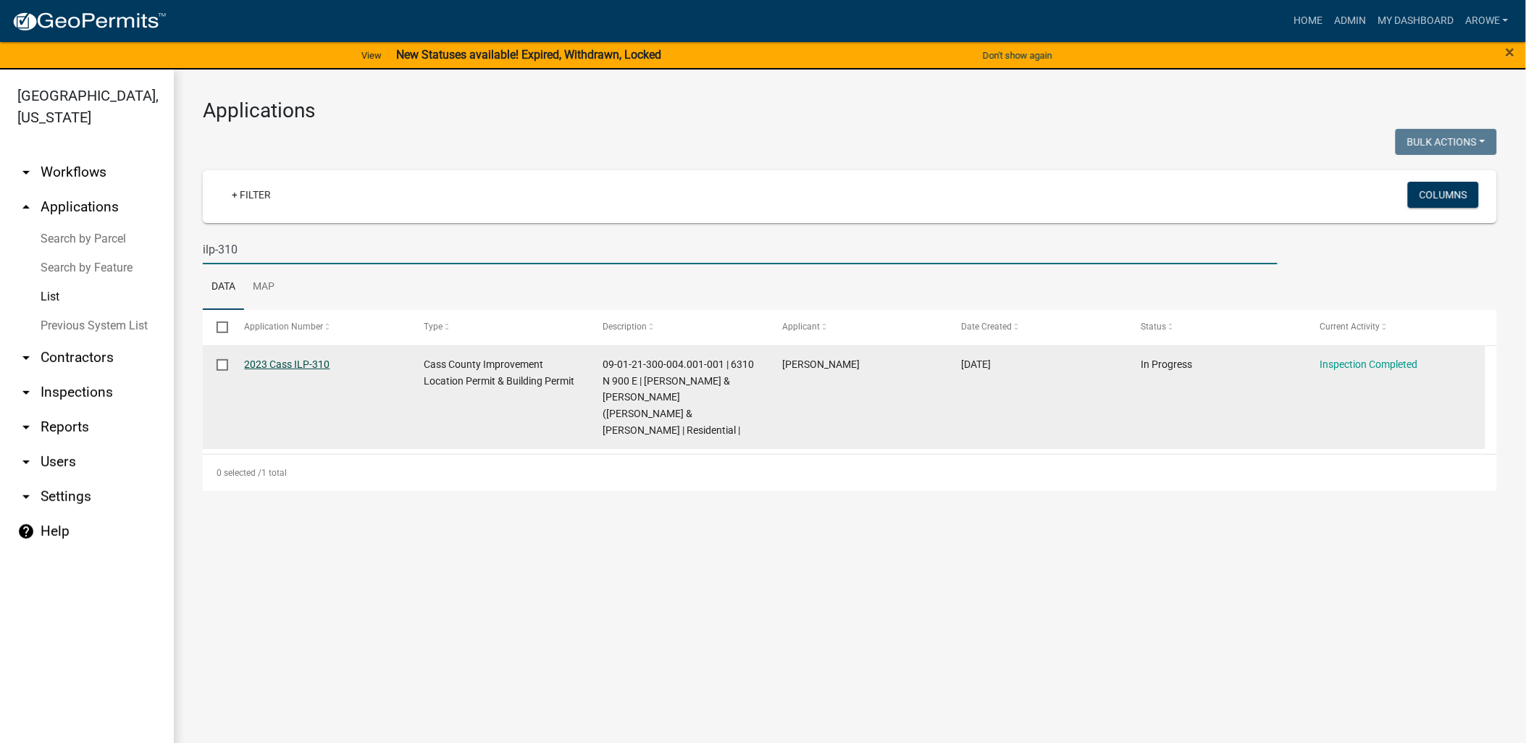
type input "ilp-310"
click at [308, 363] on link "2023 Cass ILP-310" at bounding box center [287, 364] width 85 height 12
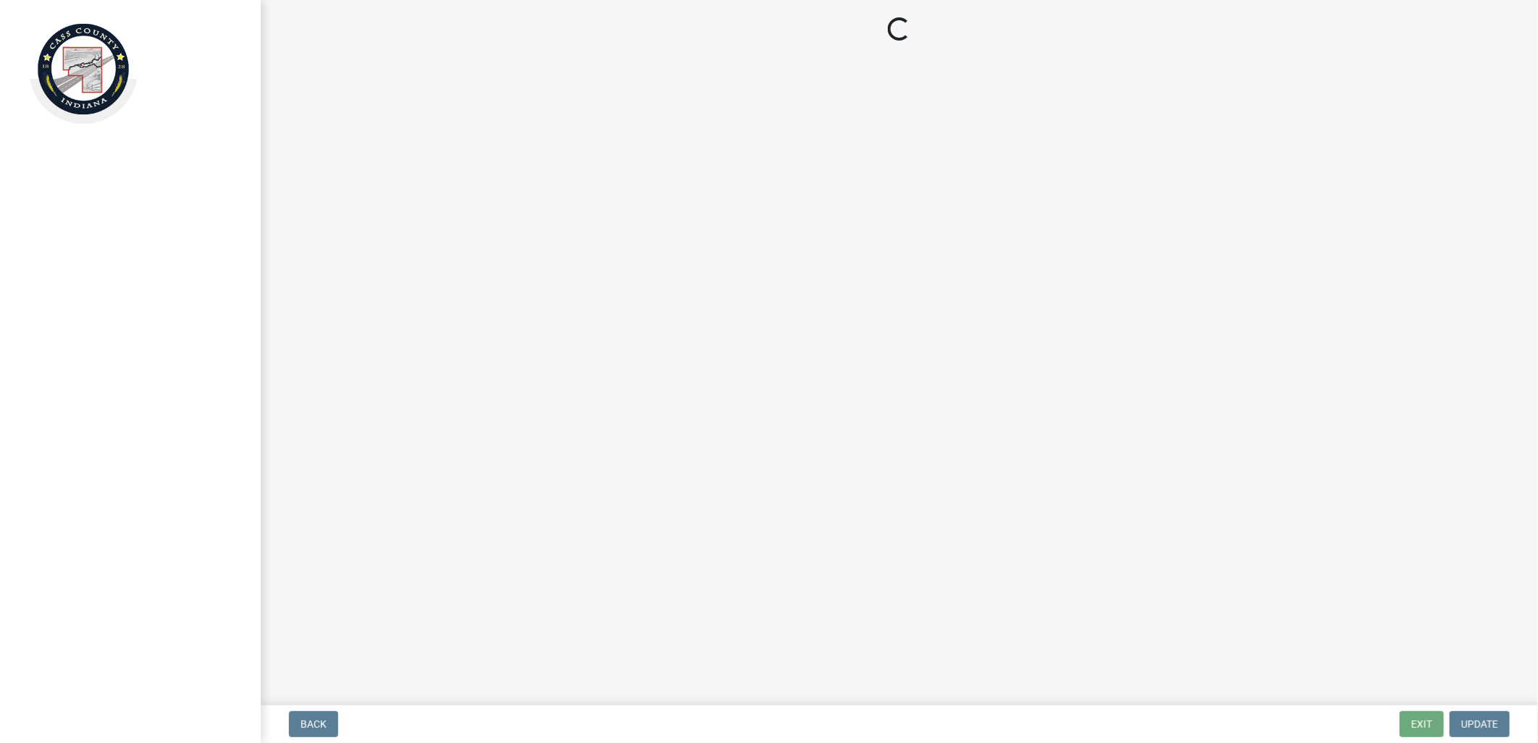
select select "baa4a543-a046-499c-bd40-1ac368eec85c"
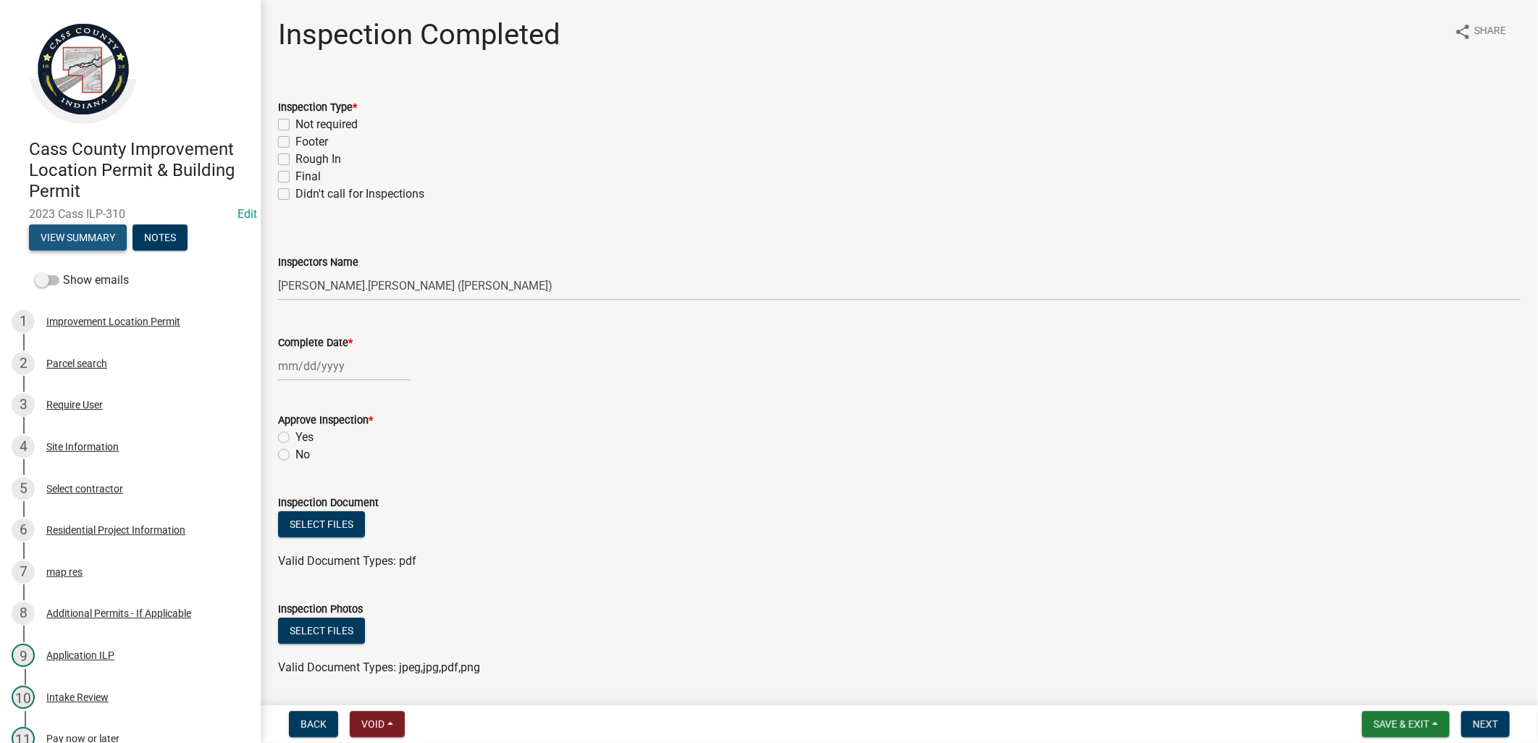
click at [74, 238] on button "View Summary" at bounding box center [78, 237] width 98 height 26
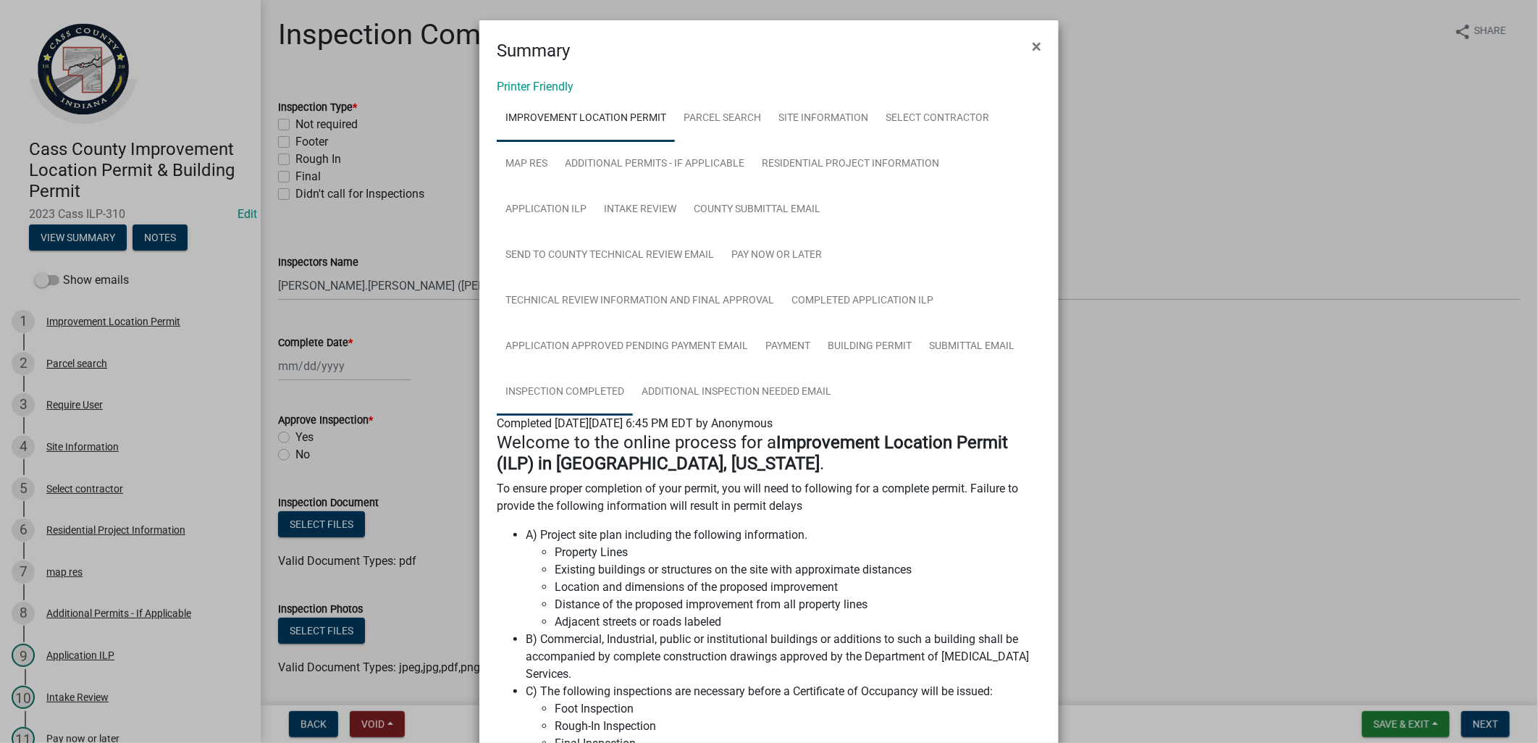
click at [591, 381] on link "Inspection Completed" at bounding box center [565, 392] width 136 height 46
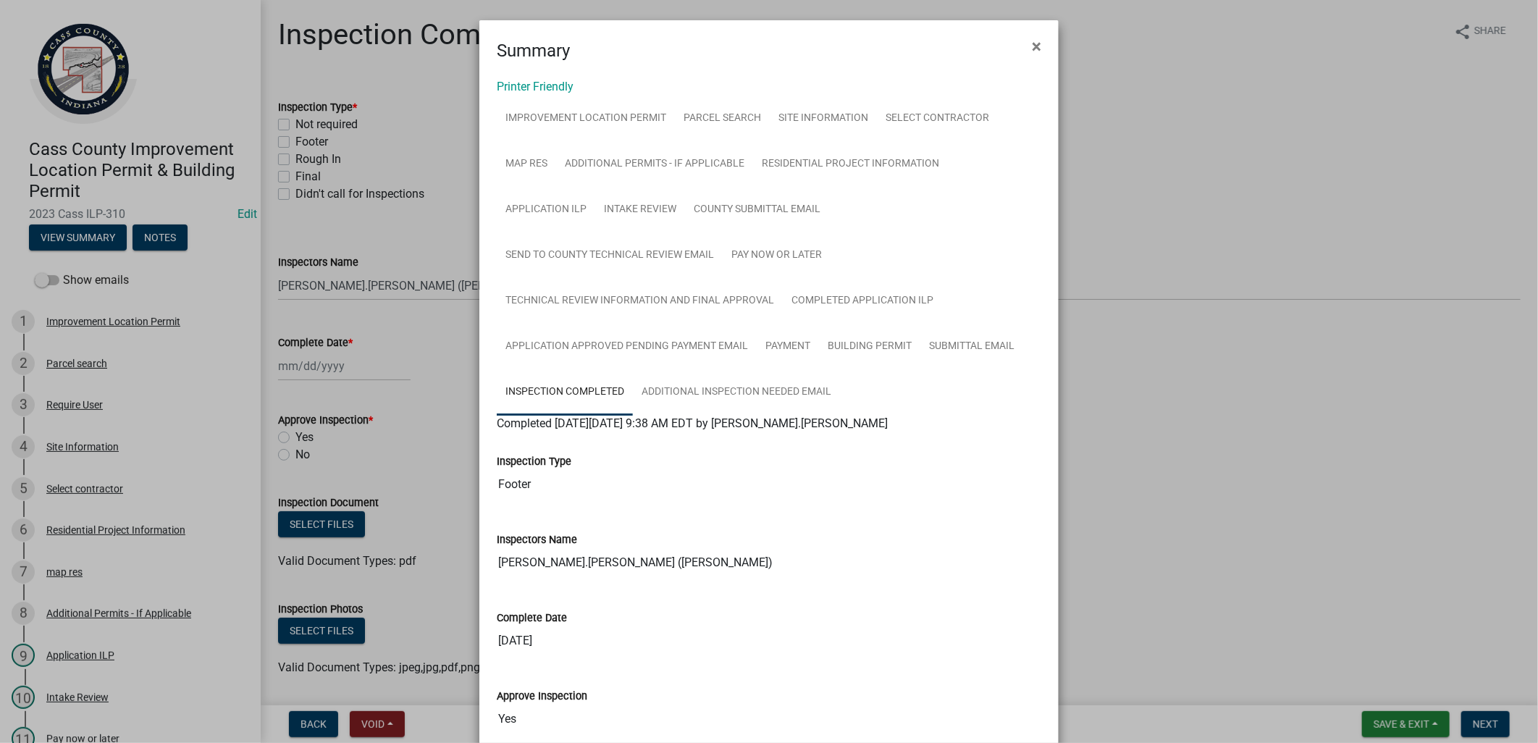
click at [377, 219] on ngb-modal-window "Summary × Printer Friendly Improvement Location Permit Parcel search Site Infor…" at bounding box center [769, 371] width 1538 height 743
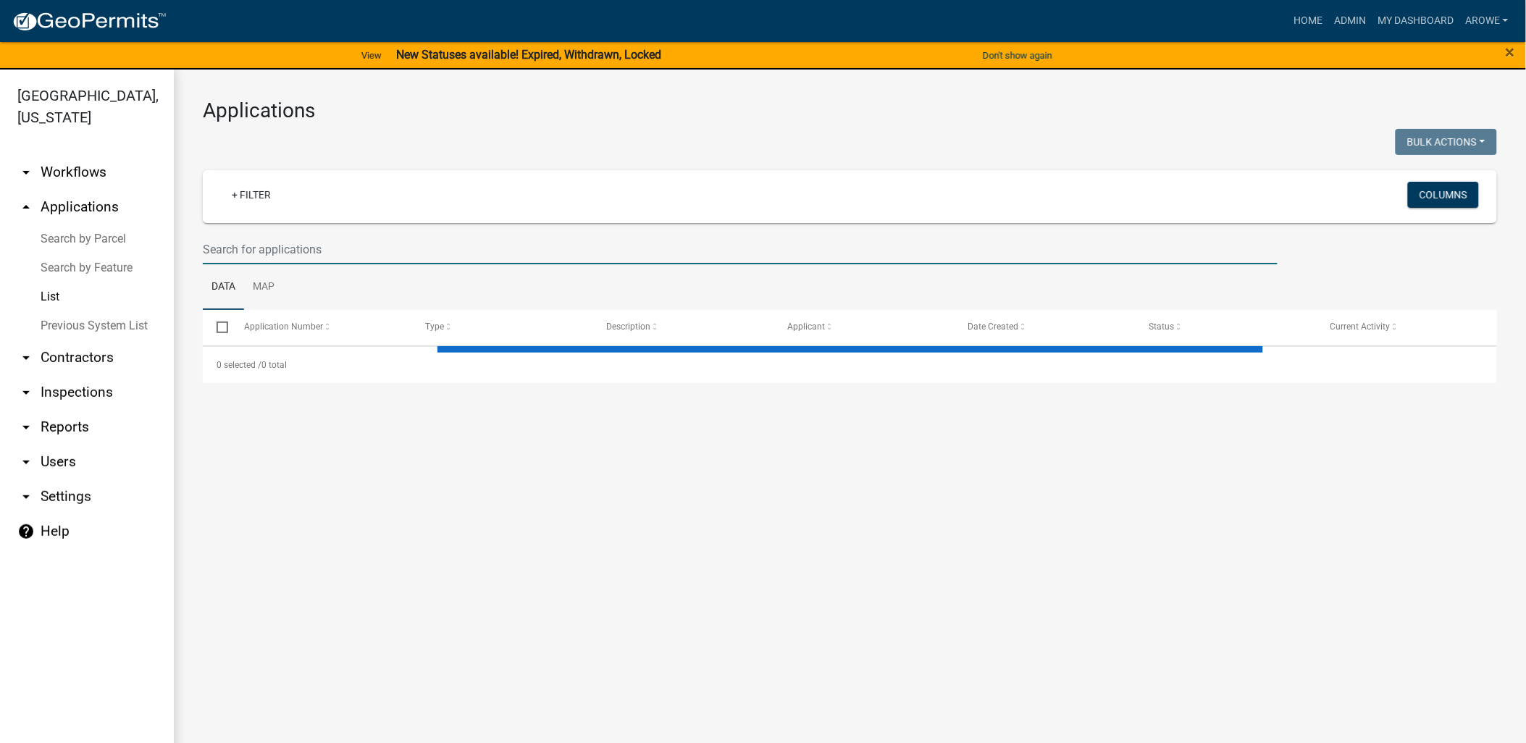
click at [364, 246] on input "text" at bounding box center [740, 250] width 1075 height 30
select select "3: 100"
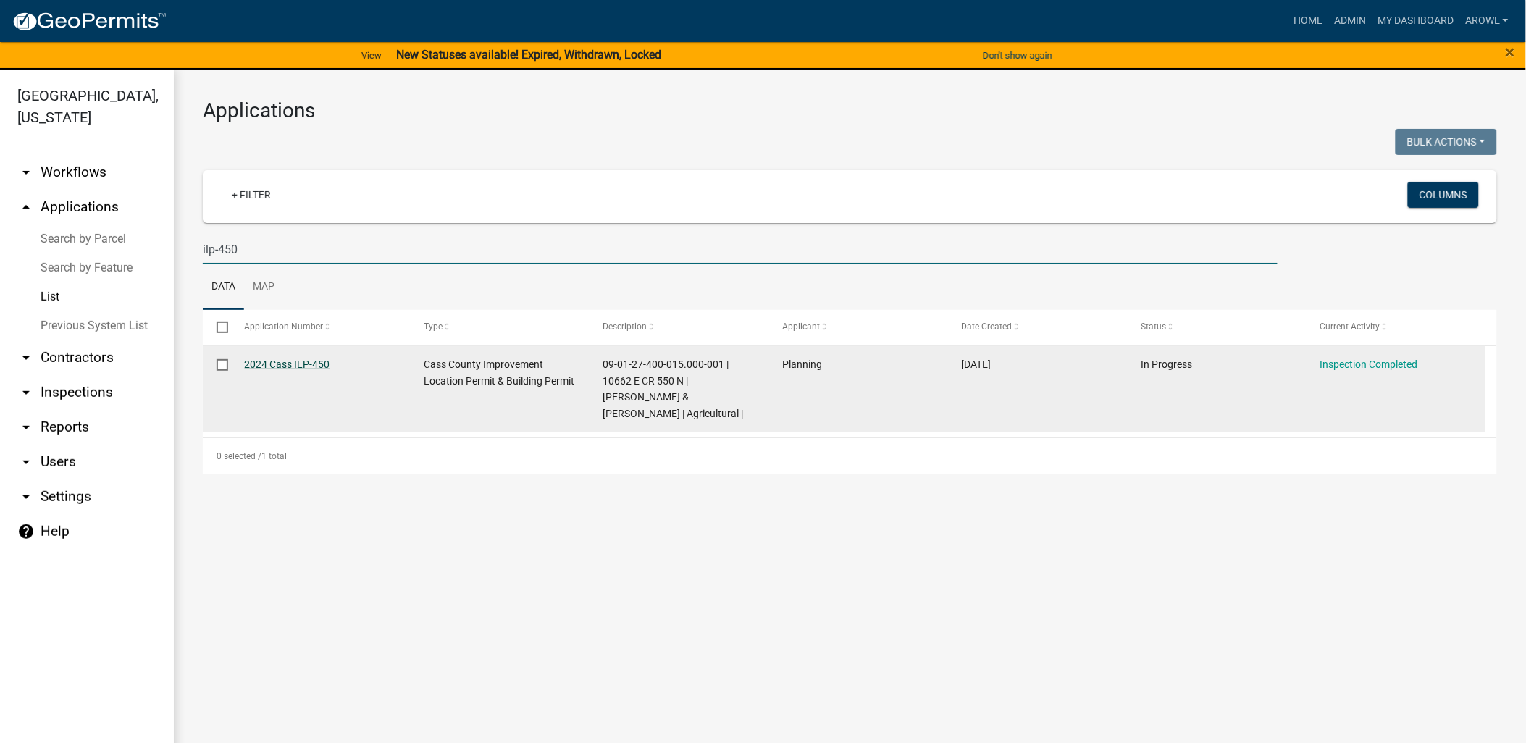
type input "ilp-450"
click at [309, 366] on link "2024 Cass ILP-450" at bounding box center [287, 364] width 85 height 12
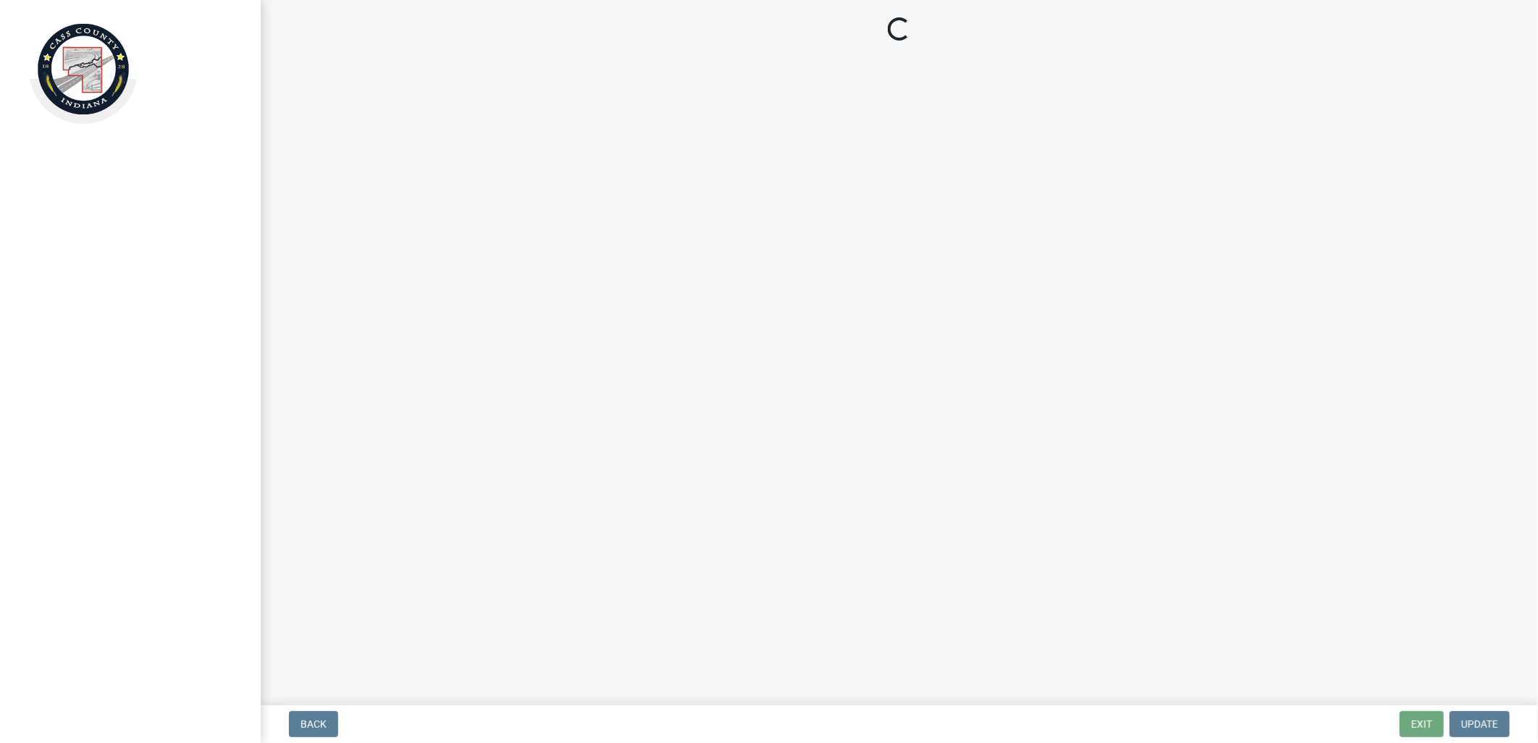
select select "baa4a543-a046-499c-bd40-1ac368eec85c"
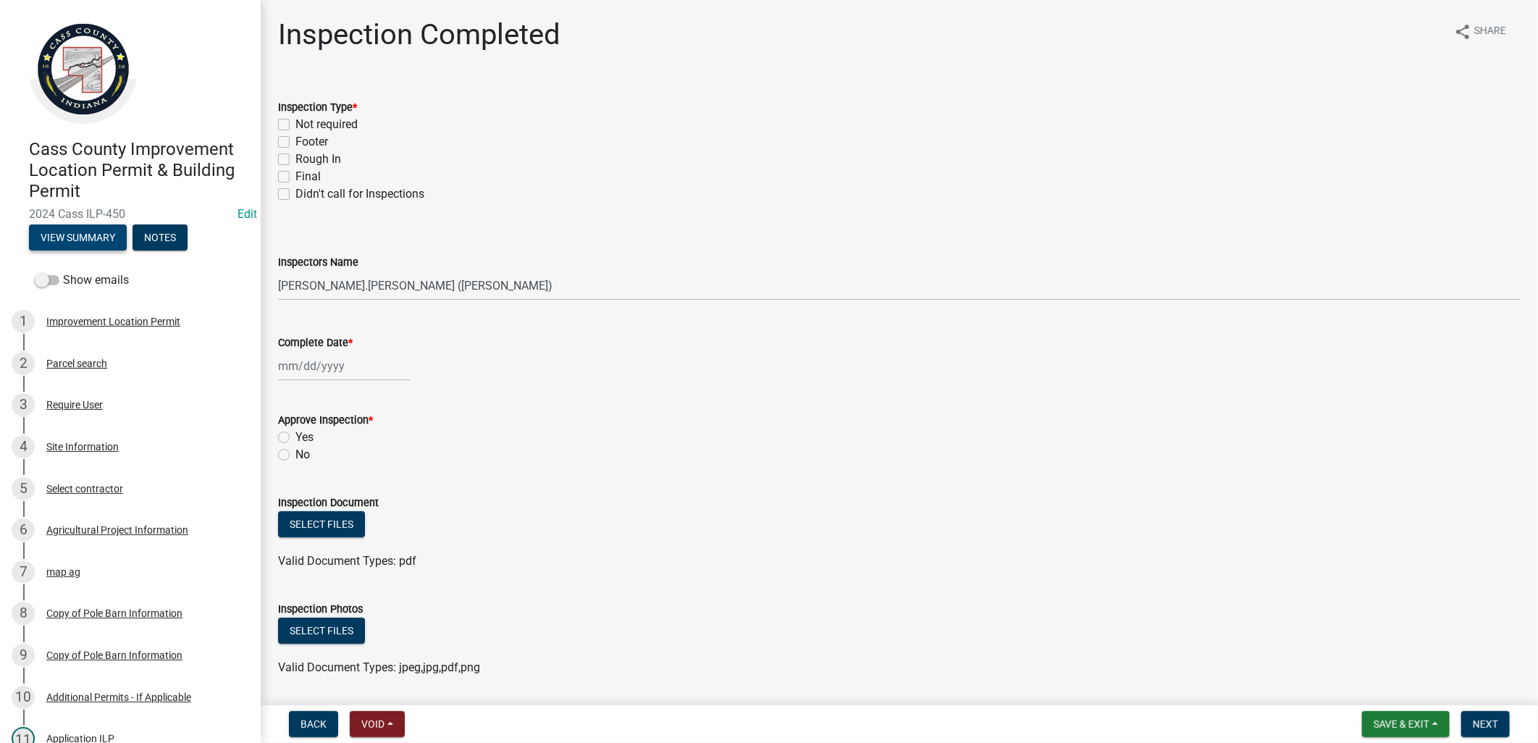
click at [93, 233] on button "View Summary" at bounding box center [78, 237] width 98 height 26
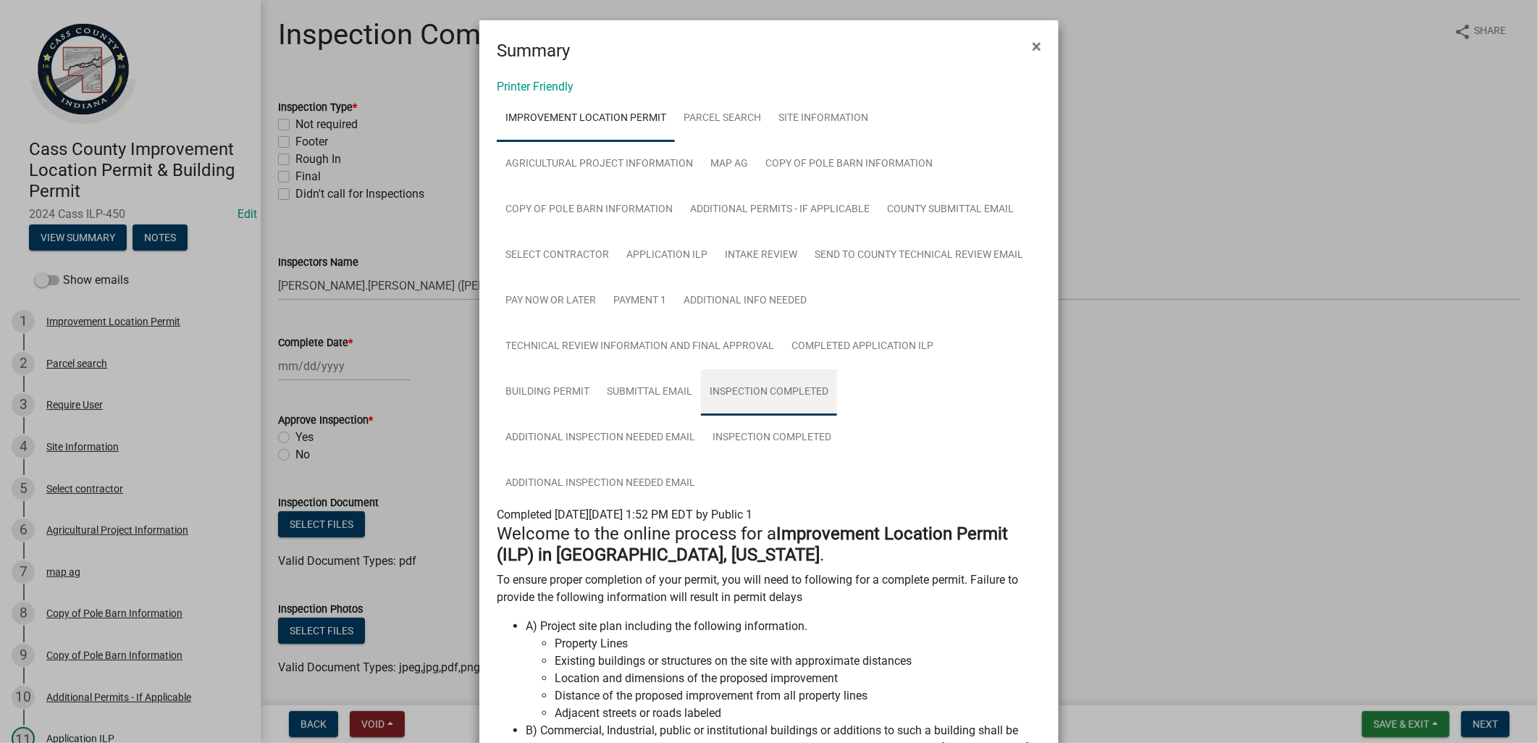
click at [765, 392] on link "Inspection Completed" at bounding box center [769, 392] width 136 height 46
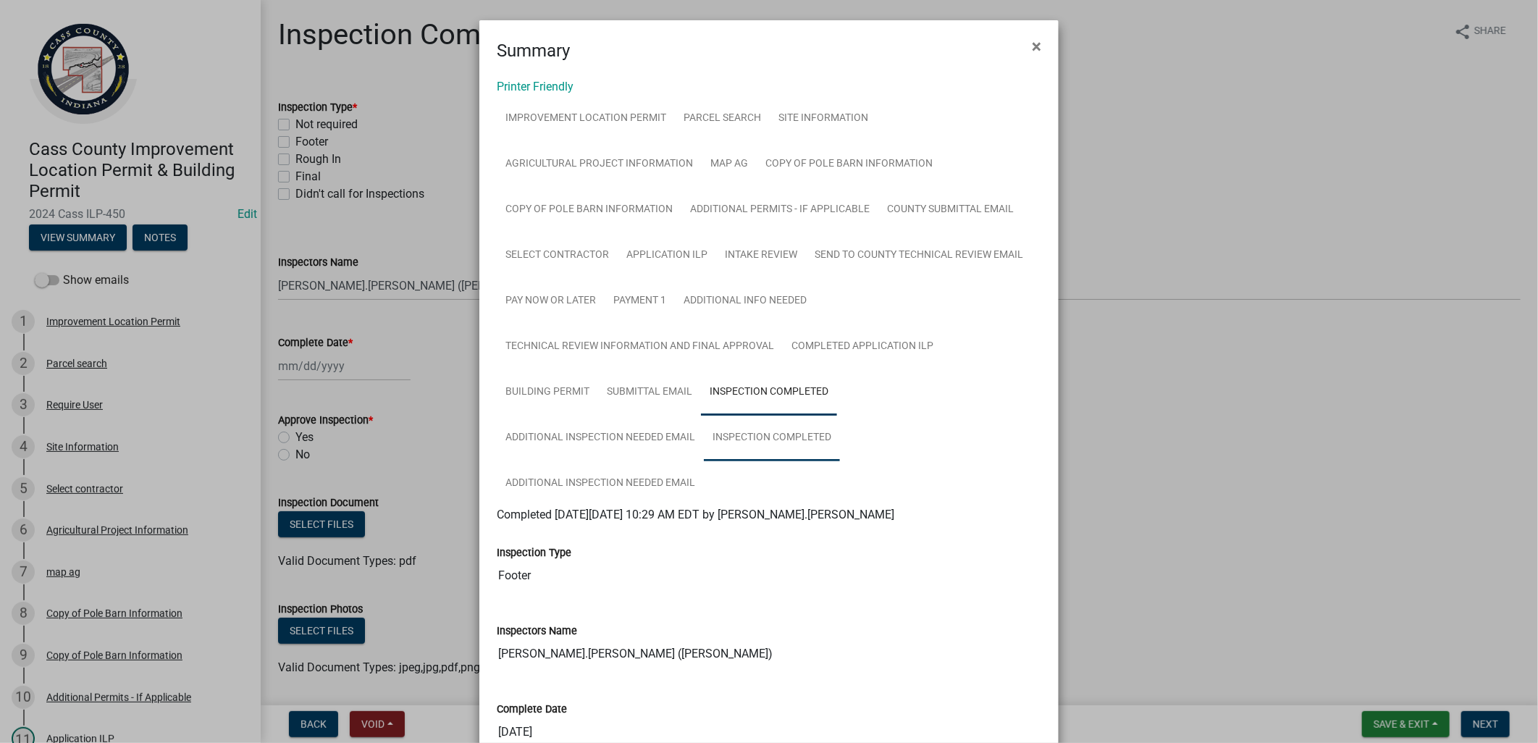
click at [755, 429] on link "Inspection Completed" at bounding box center [772, 438] width 136 height 46
drag, startPoint x: 349, startPoint y: 219, endPoint x: 337, endPoint y: 214, distance: 13.6
click at [348, 219] on ngb-modal-window "Summary × Printer Friendly Improvement Location Permit Parcel search Site Infor…" at bounding box center [769, 371] width 1538 height 743
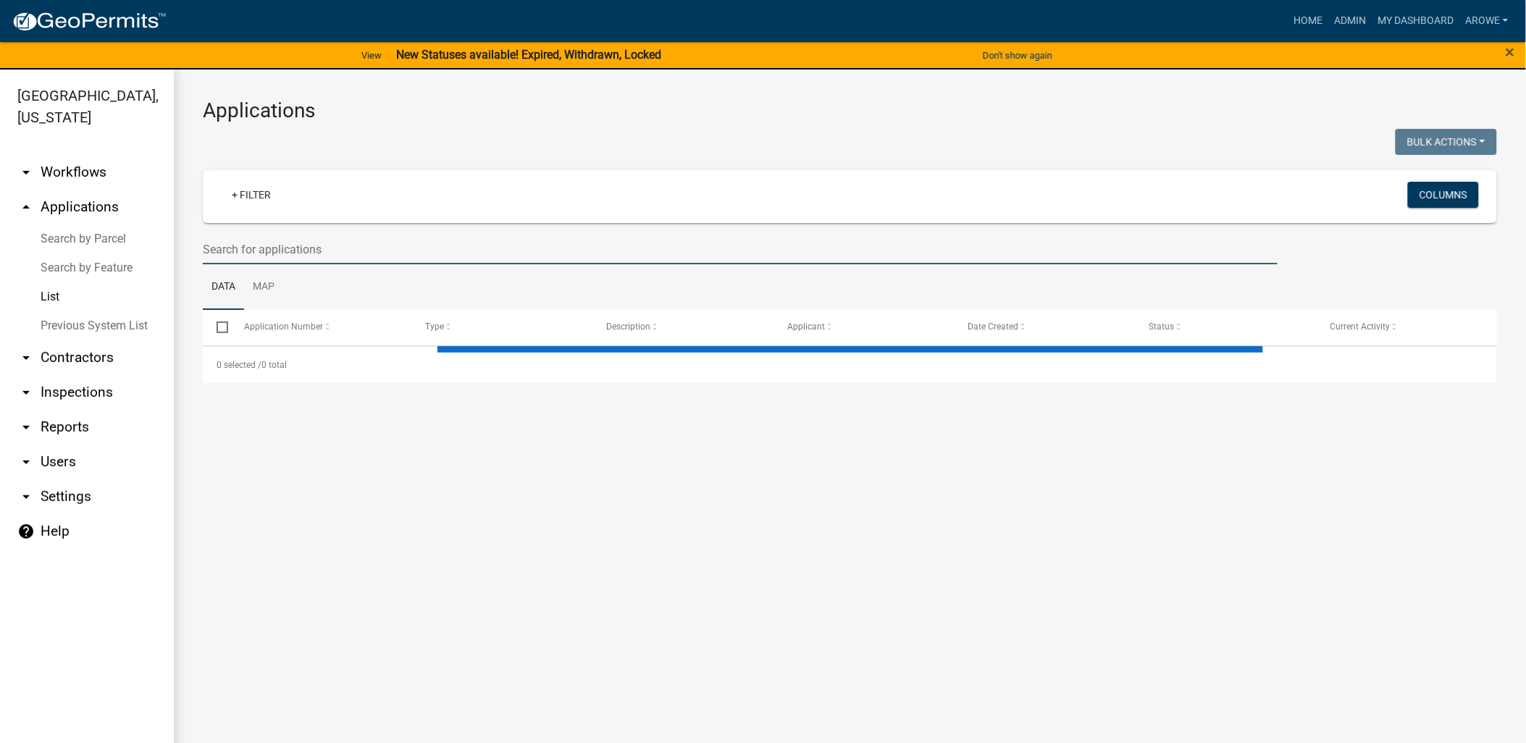
select select "3: 100"
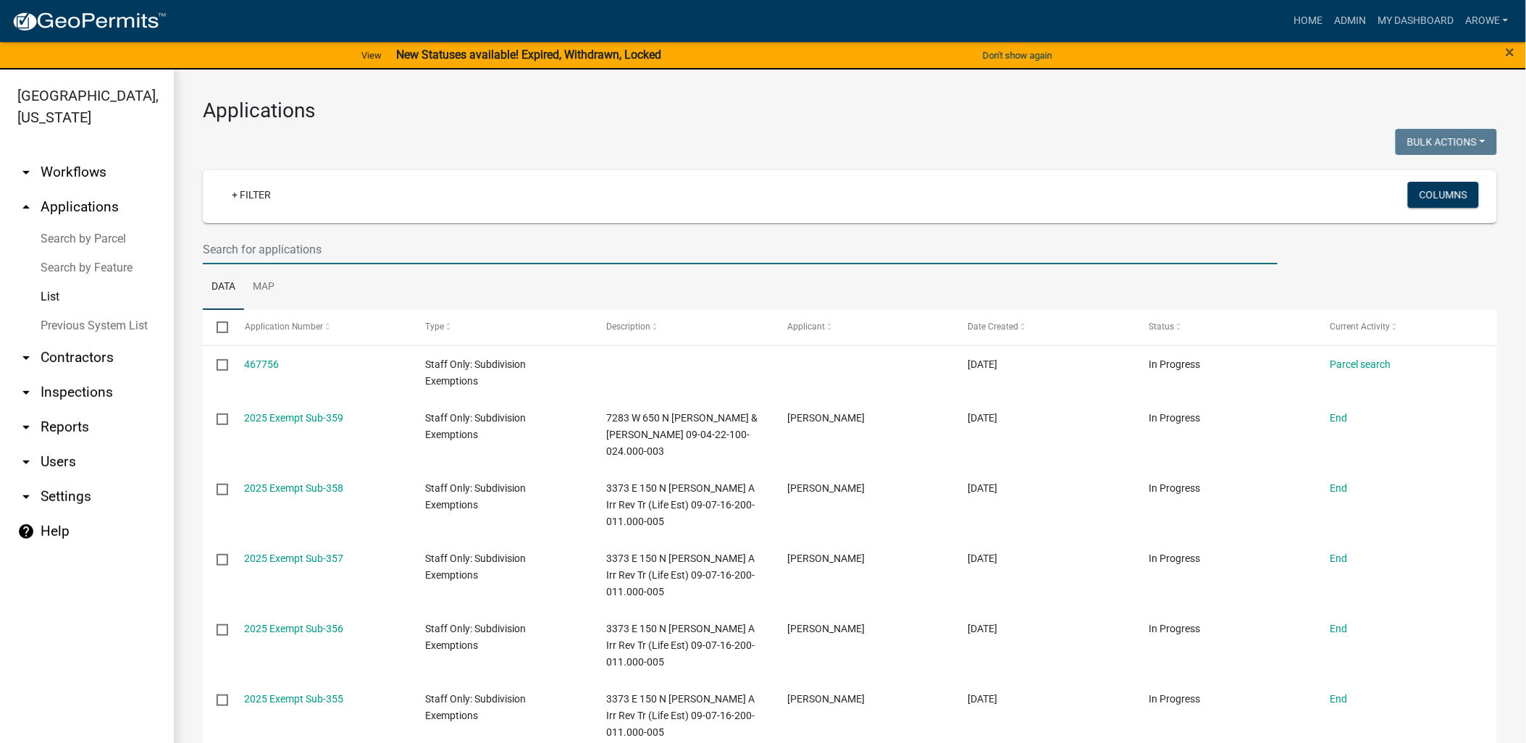
click at [330, 243] on input "text" at bounding box center [740, 250] width 1075 height 30
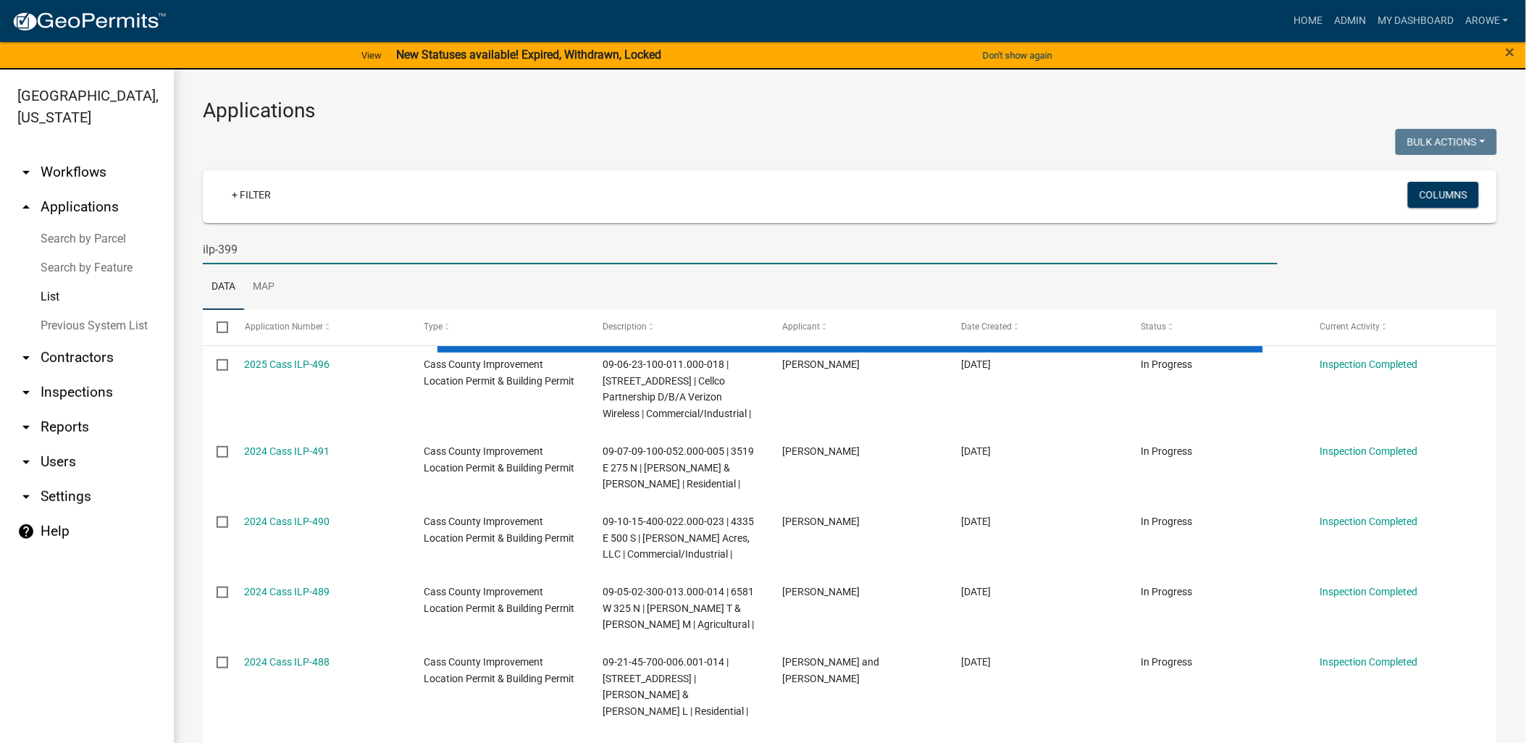
type input "ilp-399"
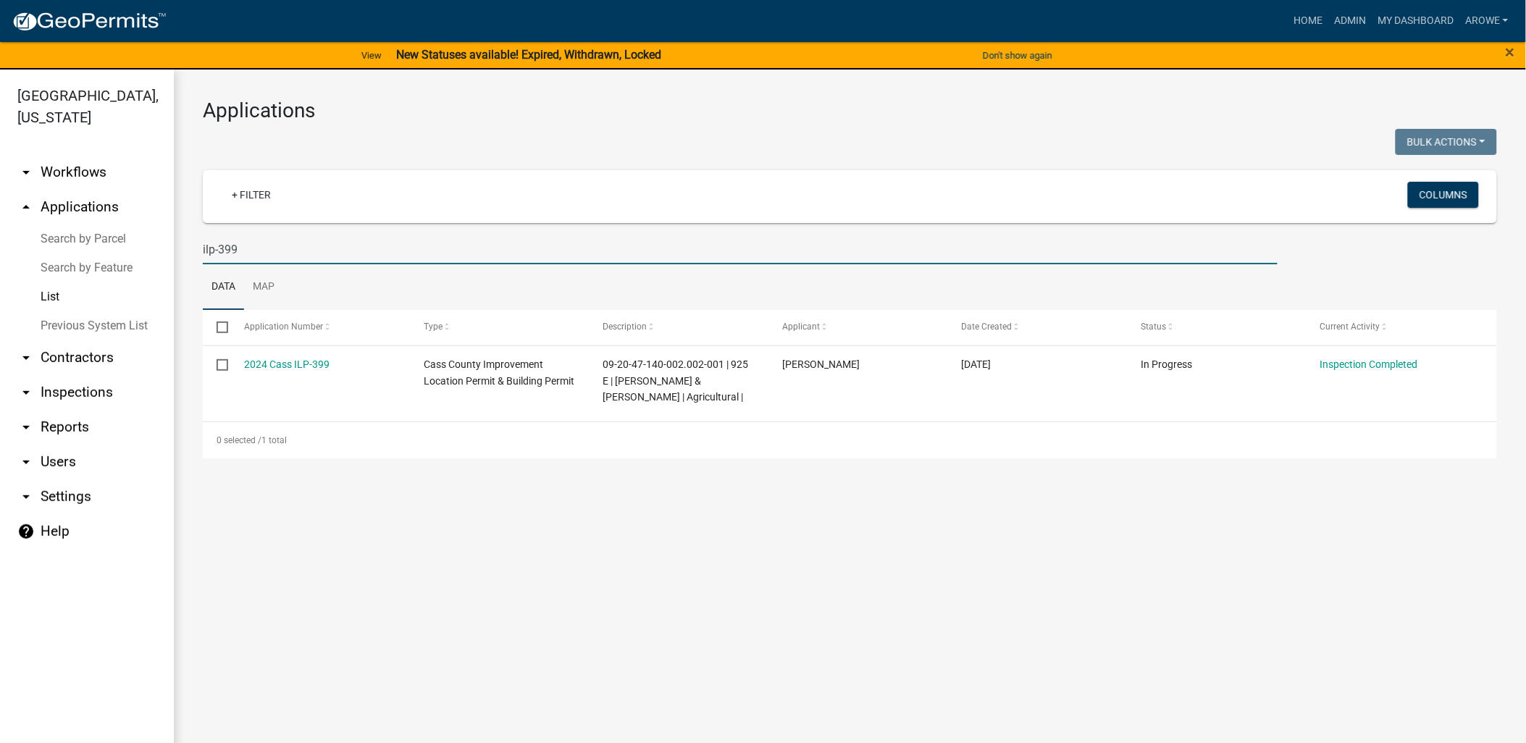
drag, startPoint x: 514, startPoint y: 253, endPoint x: 482, endPoint y: 256, distance: 32.7
click at [512, 253] on input "ilp-399" at bounding box center [740, 250] width 1075 height 30
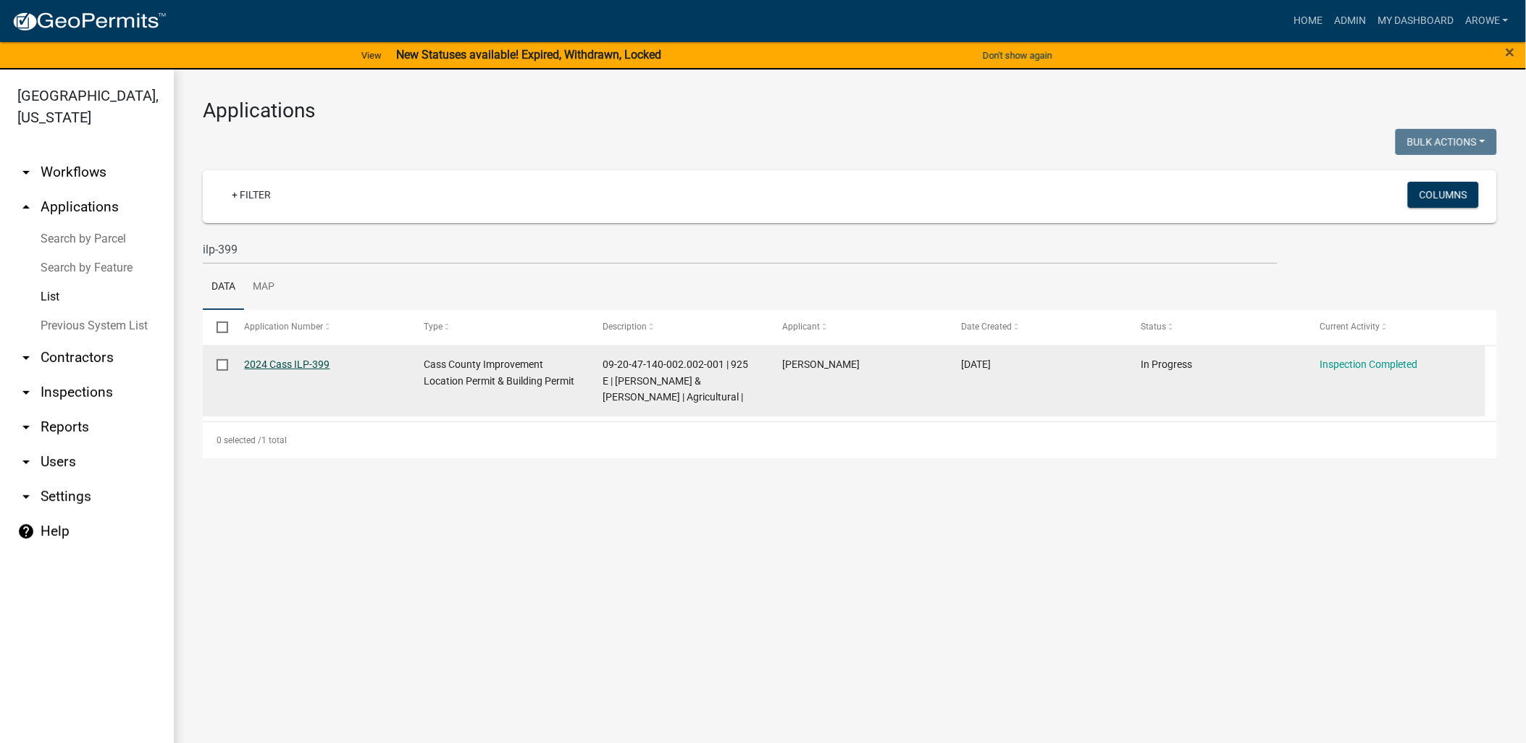
click at [295, 364] on link "2024 Cass ILP-399" at bounding box center [287, 364] width 85 height 12
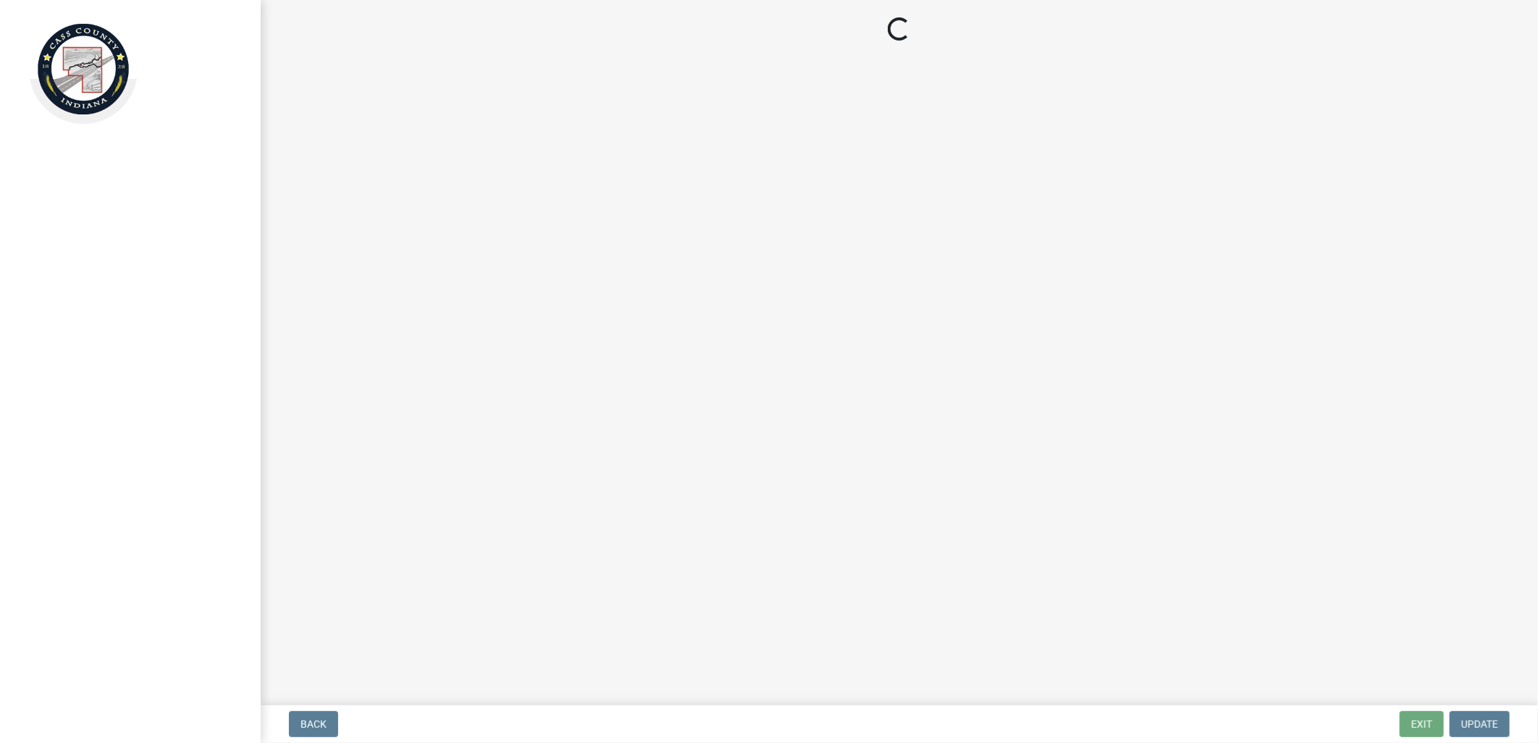
select select "baa4a543-a046-499c-bd40-1ac368eec85c"
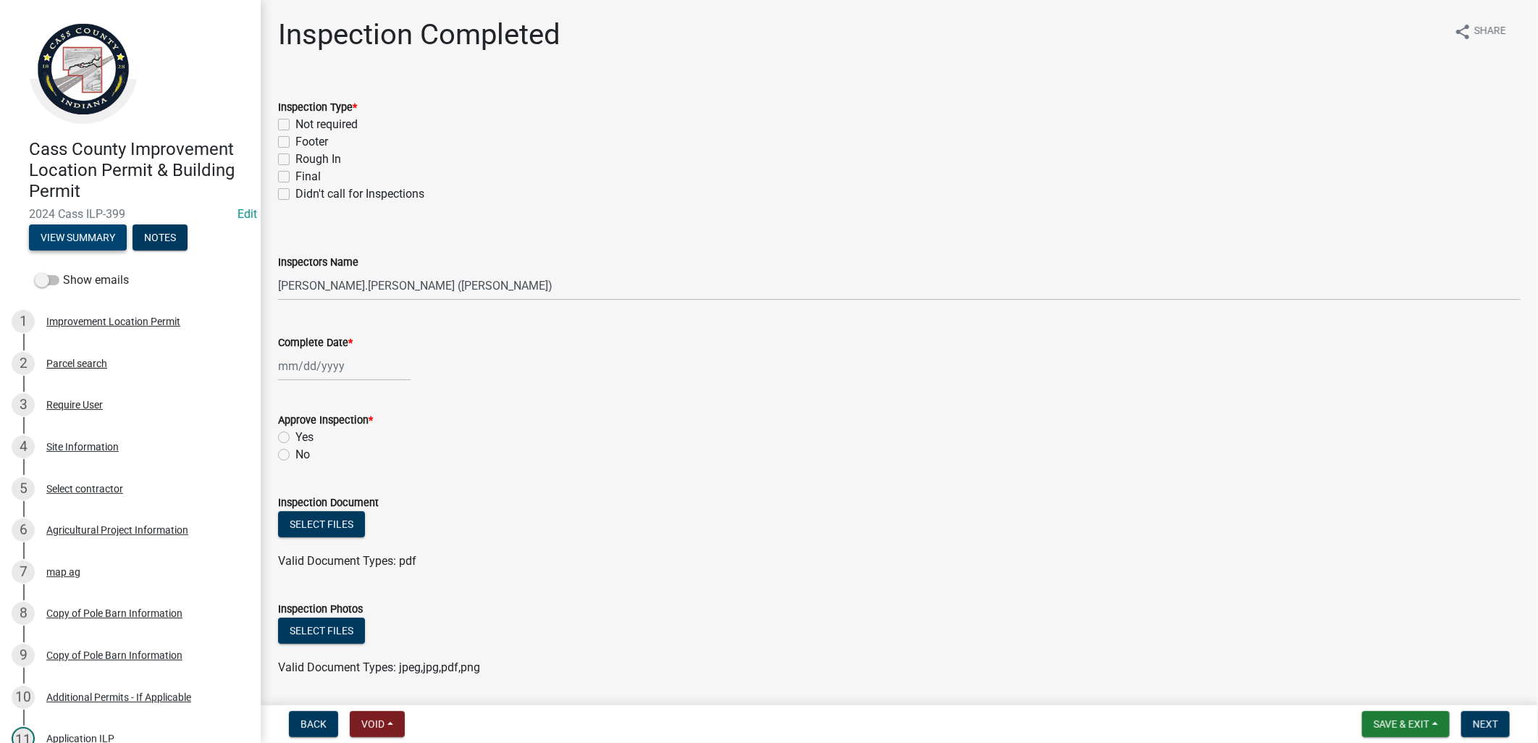
click at [78, 226] on button "View Summary" at bounding box center [78, 237] width 98 height 26
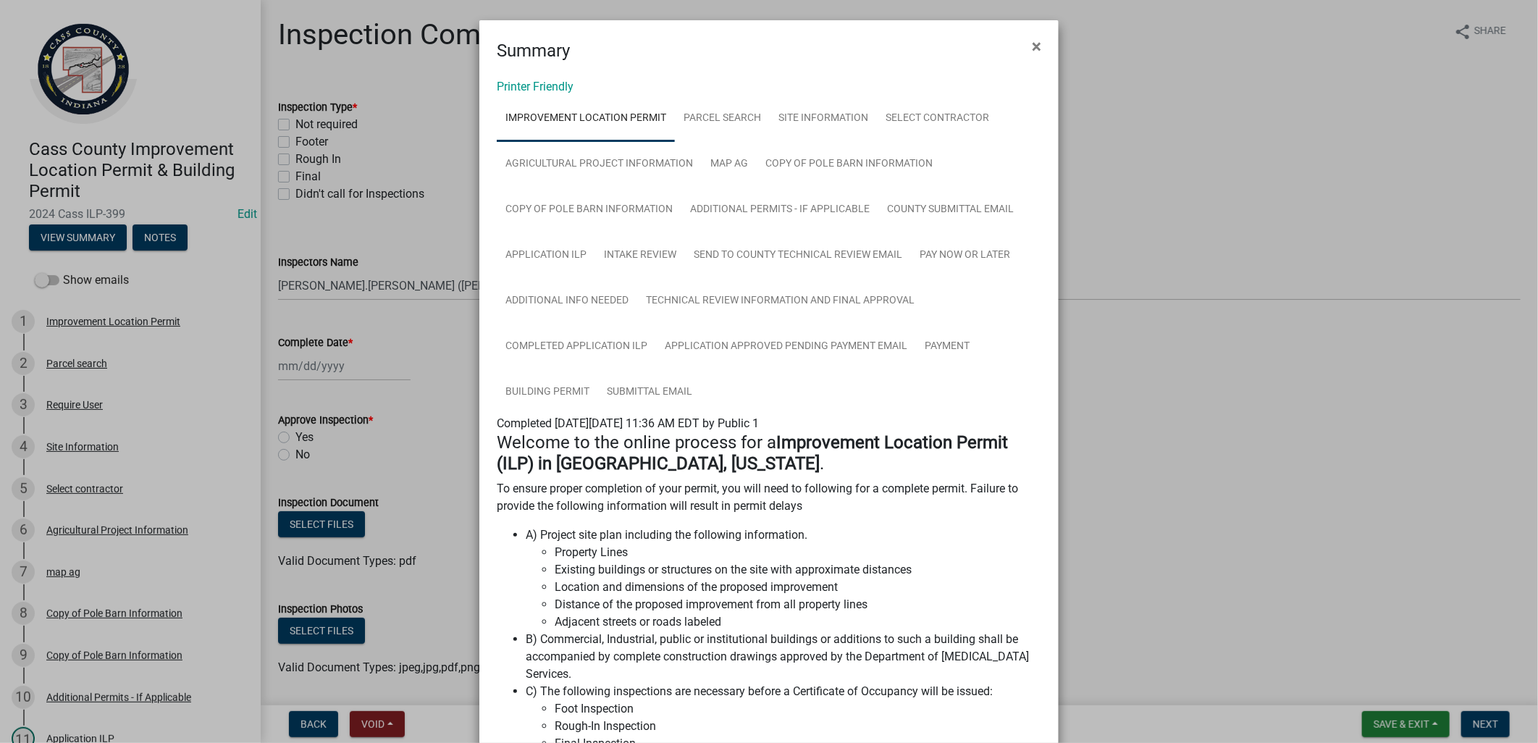
click at [413, 348] on ngb-modal-window "Summary × Printer Friendly Improvement Location Permit Parcel search Site Infor…" at bounding box center [769, 371] width 1538 height 743
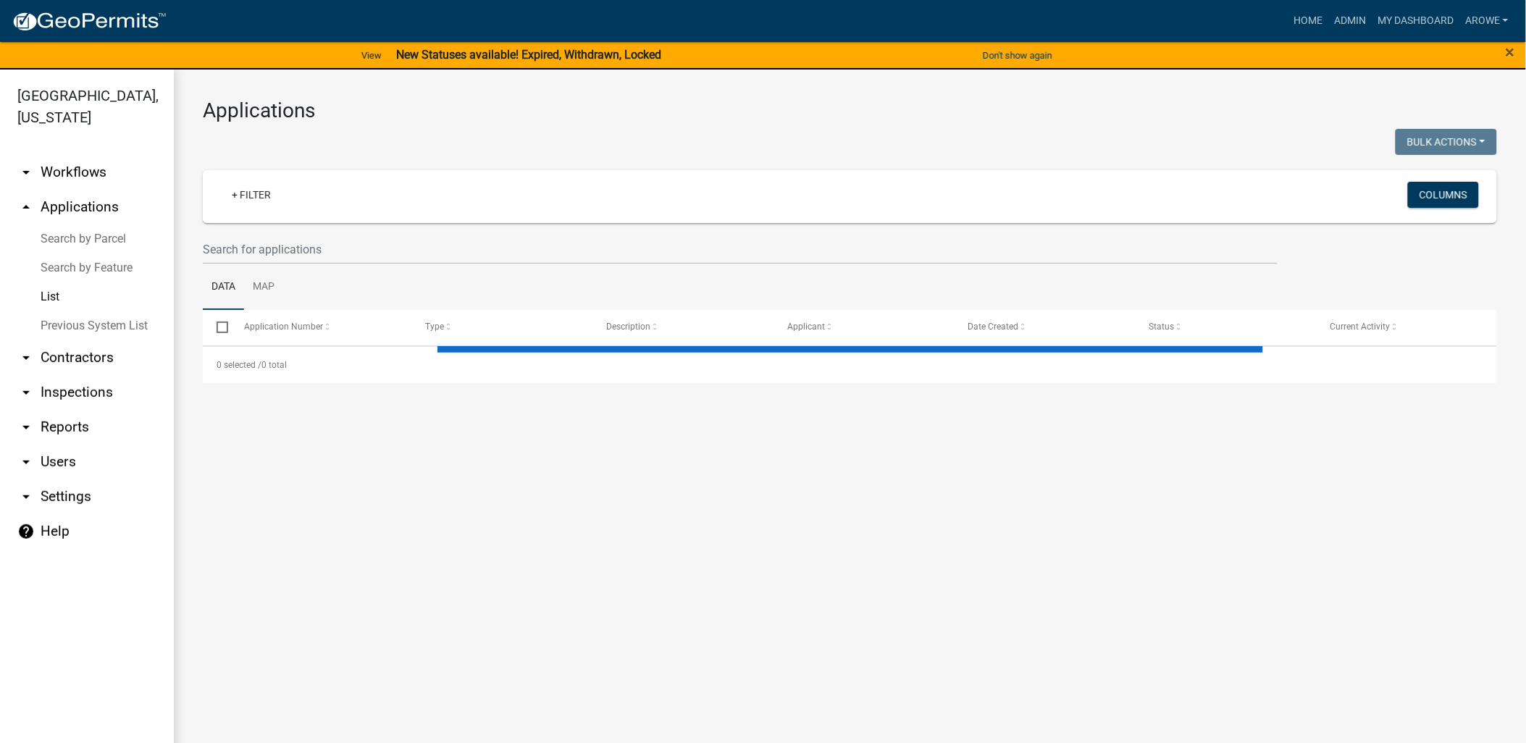
select select "3: 100"
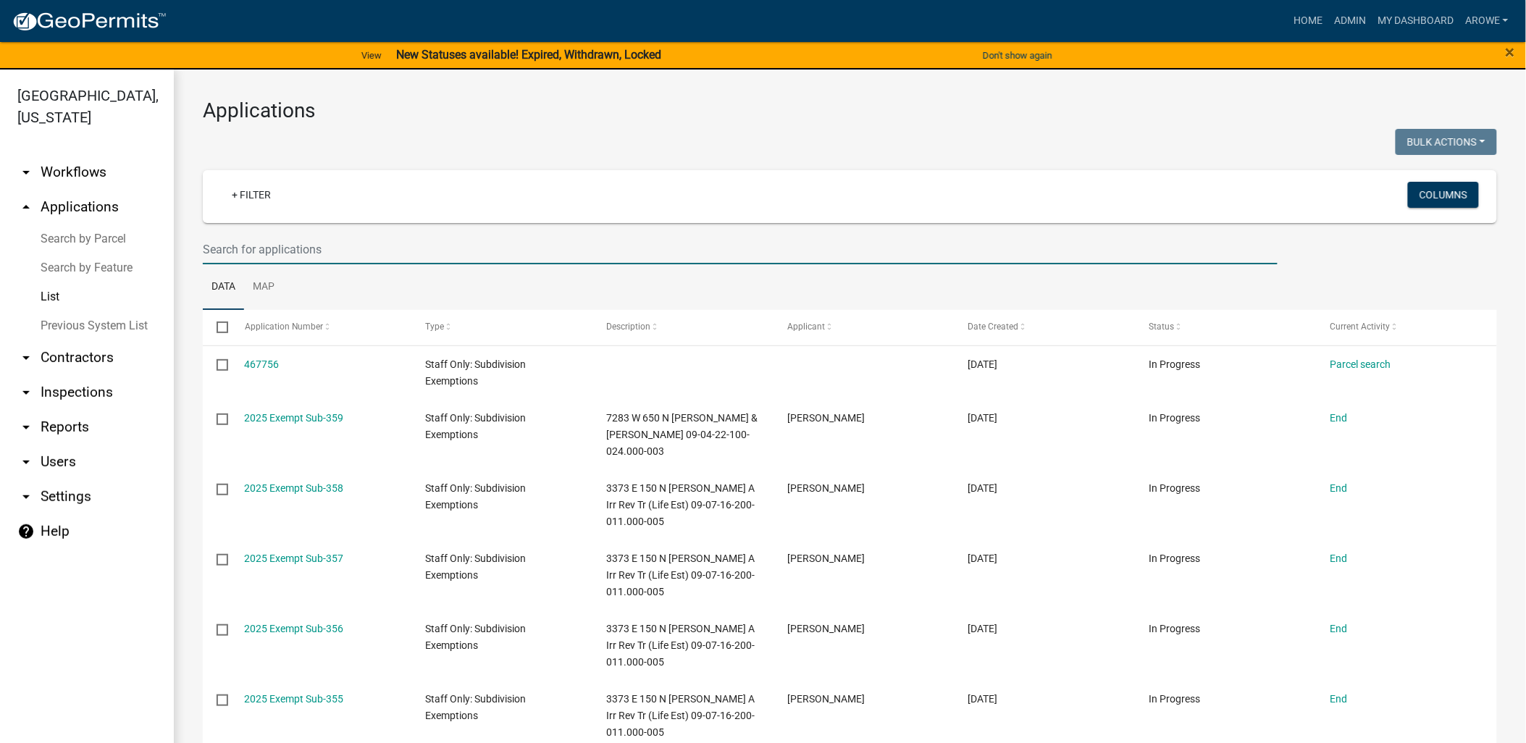
click at [379, 248] on input "text" at bounding box center [740, 250] width 1075 height 30
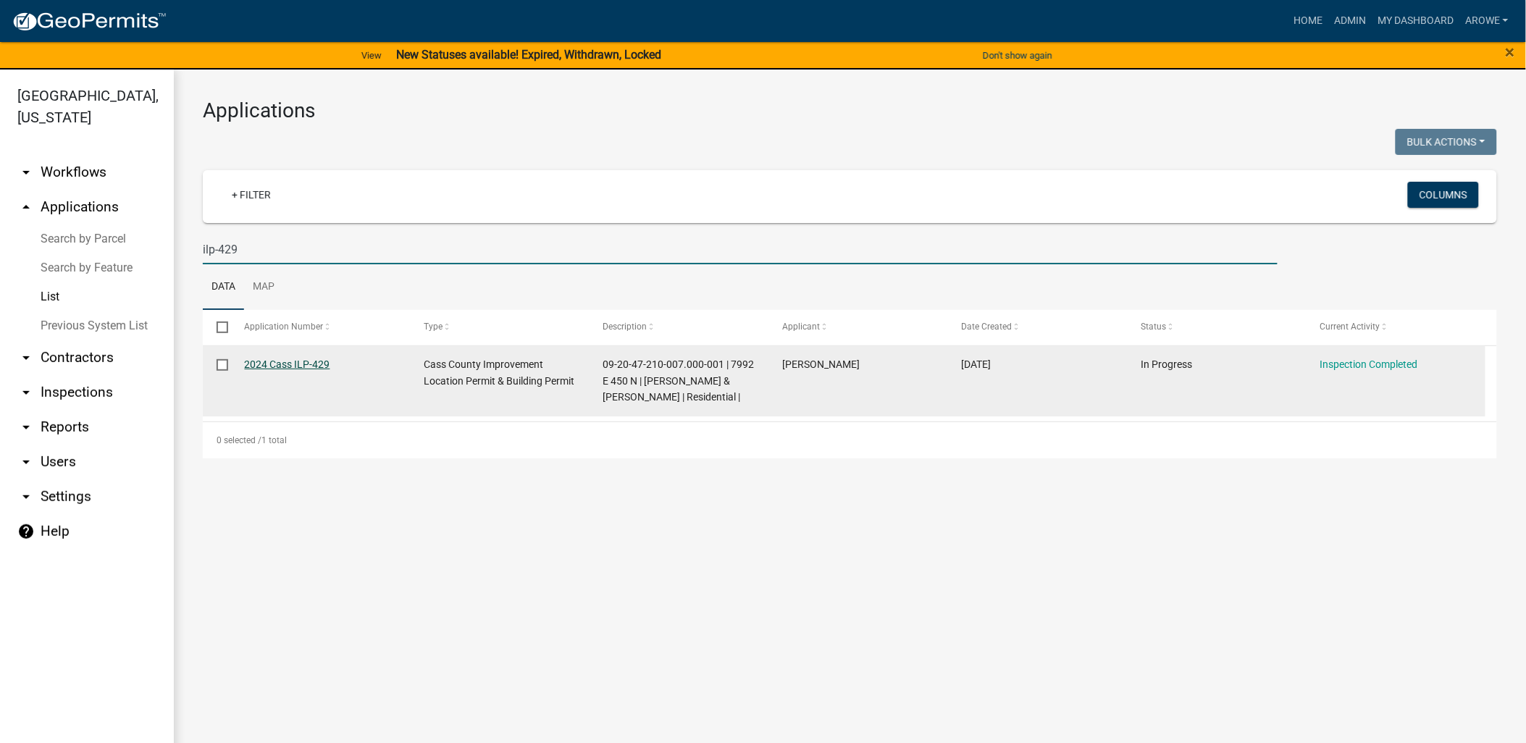
type input "ilp-429"
click at [309, 363] on link "2024 Cass ILP-429" at bounding box center [287, 364] width 85 height 12
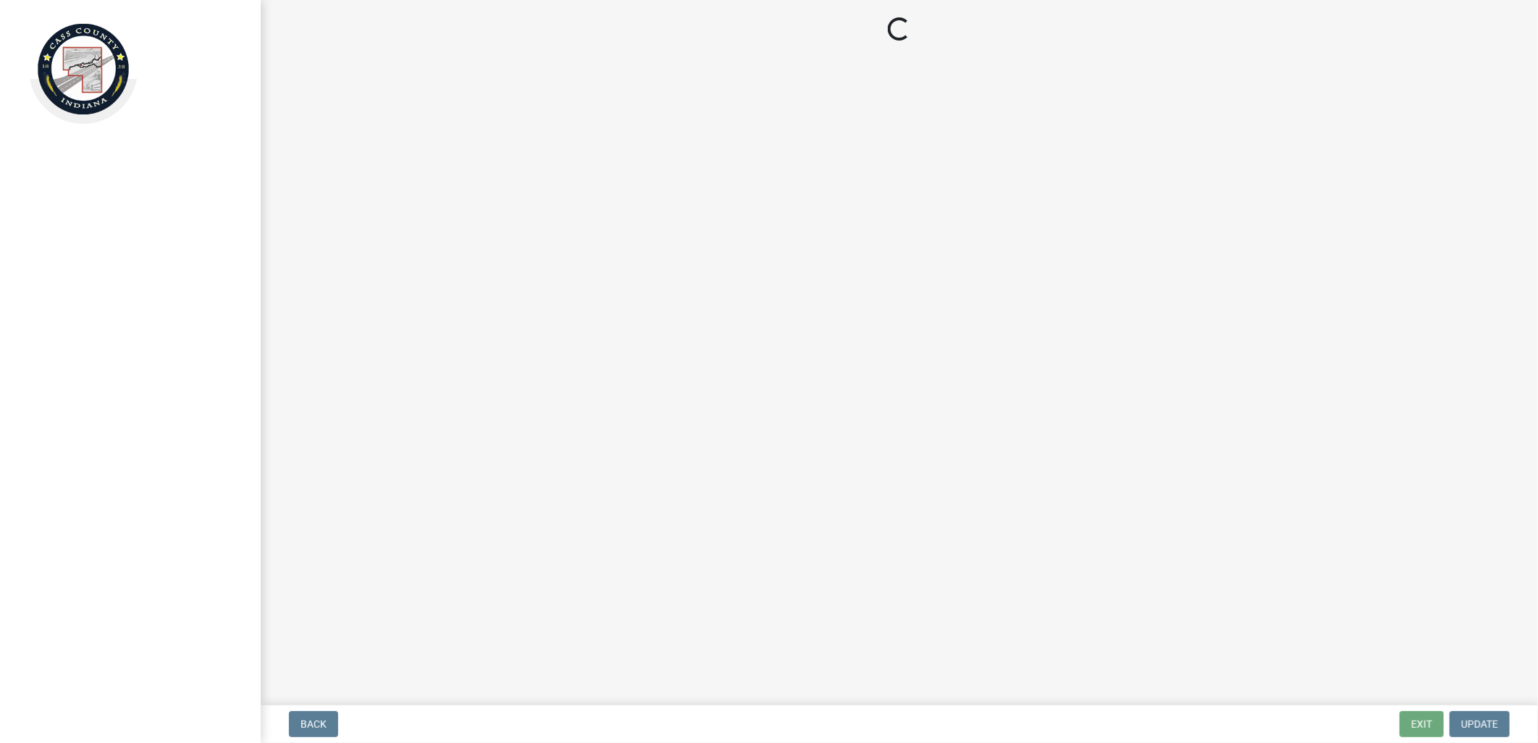
select select "baa4a543-a046-499c-bd40-1ac368eec85c"
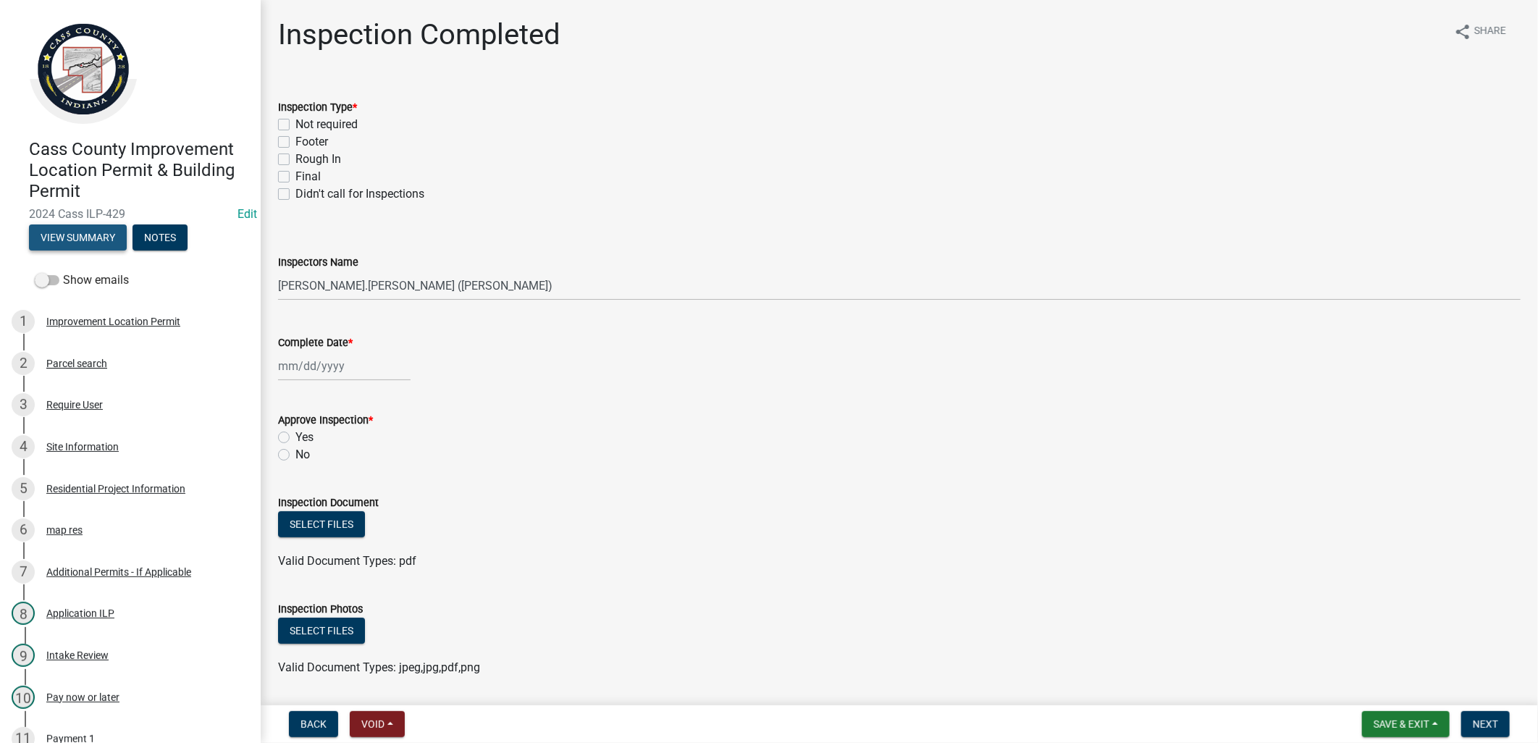
click at [51, 235] on button "View Summary" at bounding box center [78, 237] width 98 height 26
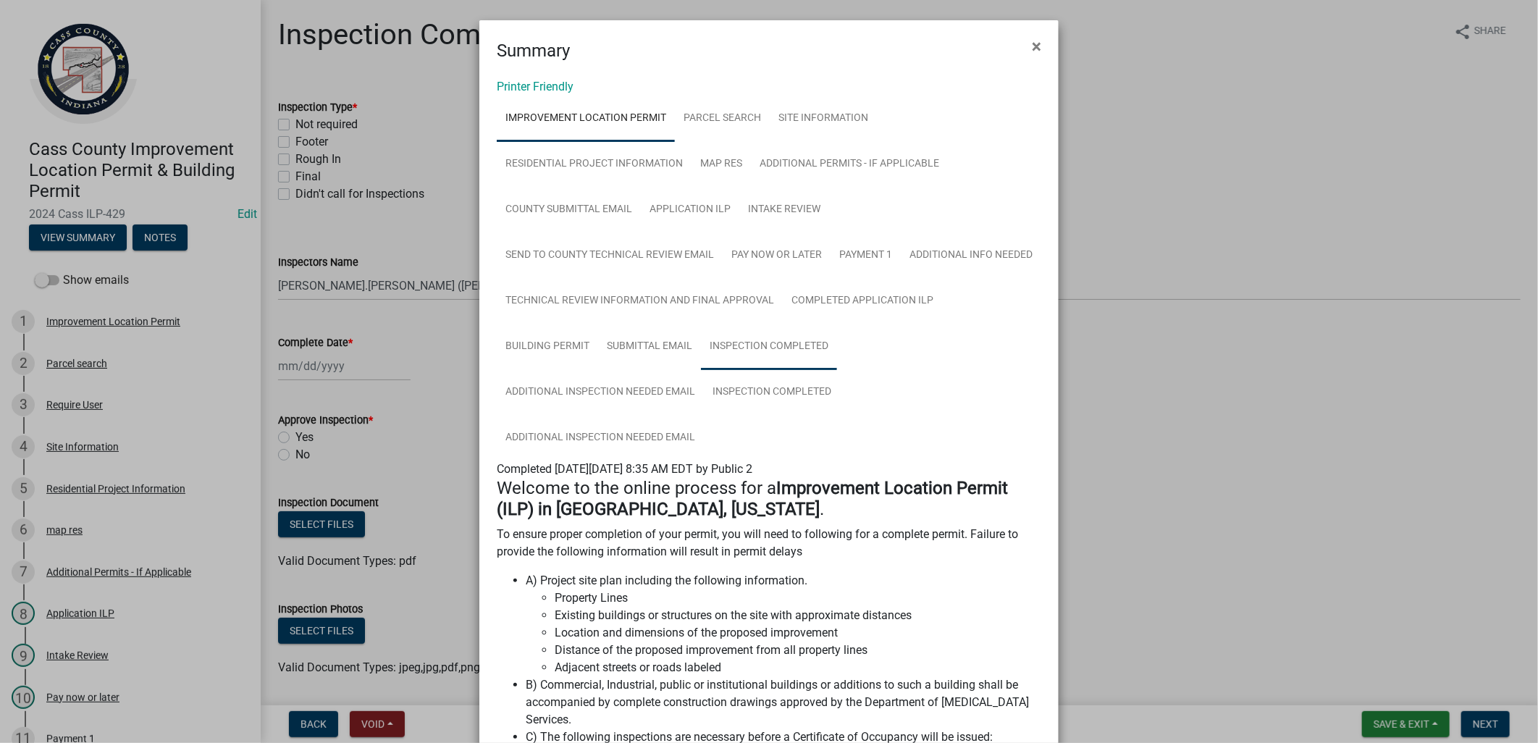
click at [837, 344] on link "Inspection Completed" at bounding box center [769, 347] width 136 height 46
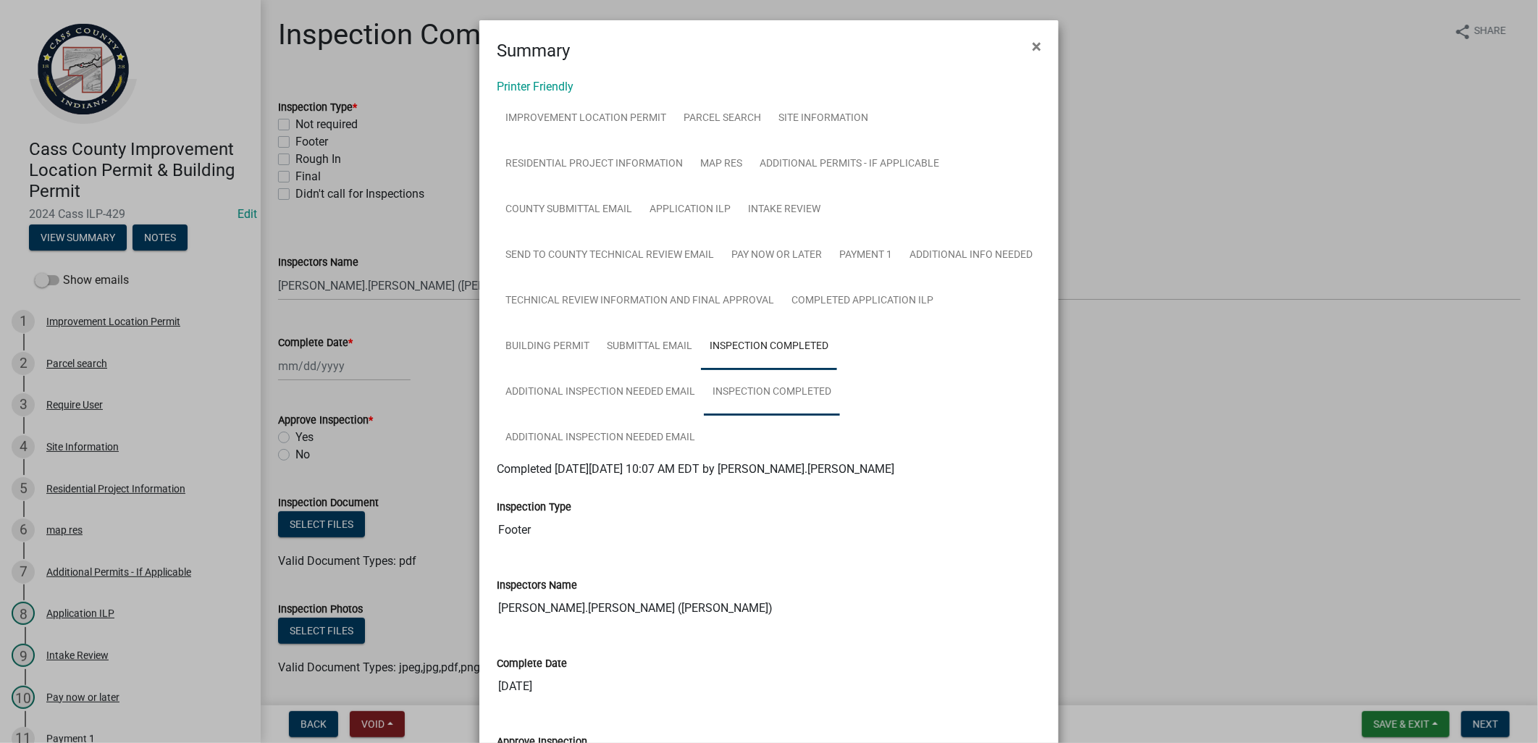
click at [775, 396] on link "Inspection Completed" at bounding box center [772, 392] width 136 height 46
click at [396, 221] on ngb-modal-window "Summary × Printer Friendly Improvement Location Permit Parcel search Site Infor…" at bounding box center [769, 371] width 1538 height 743
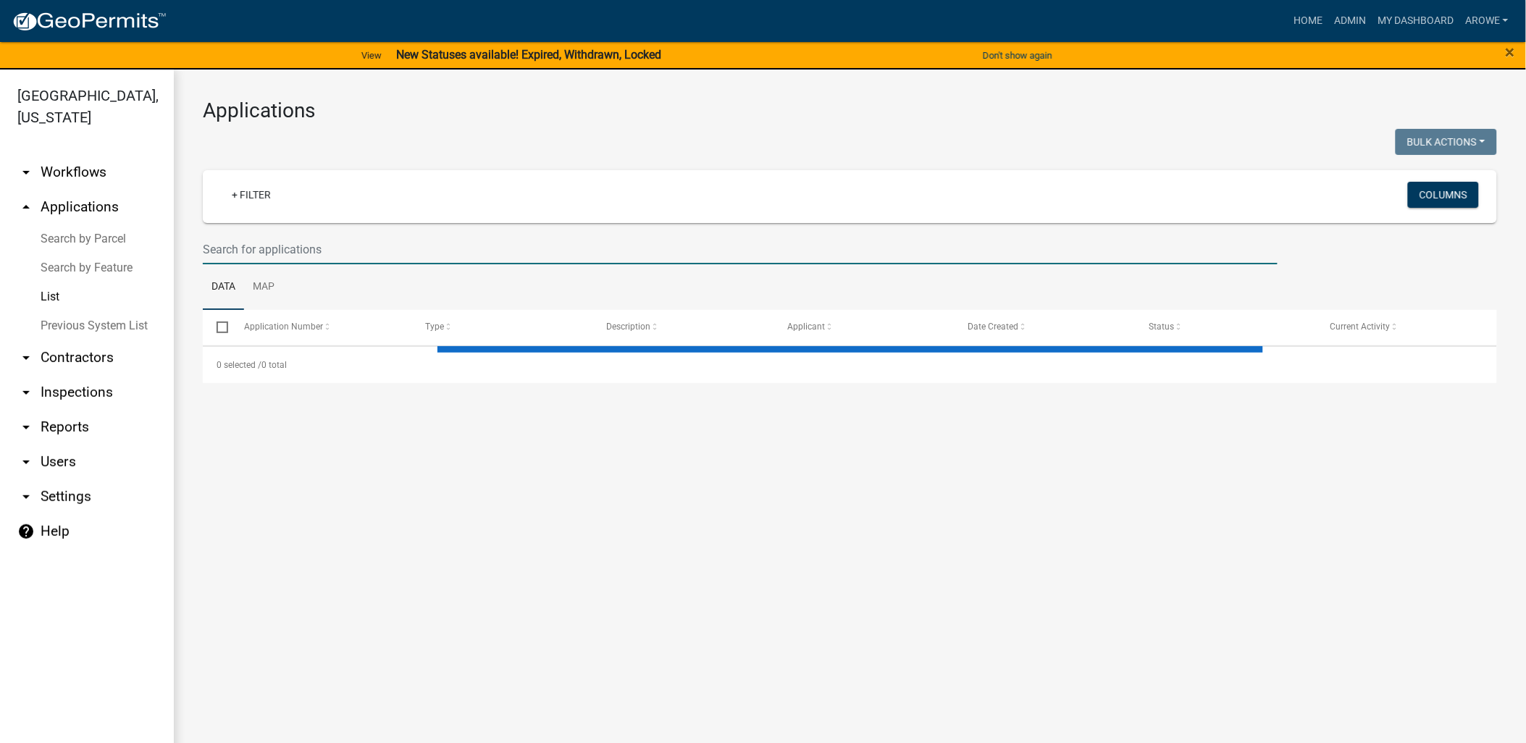
click at [337, 245] on input "text" at bounding box center [740, 250] width 1075 height 30
select select "3: 100"
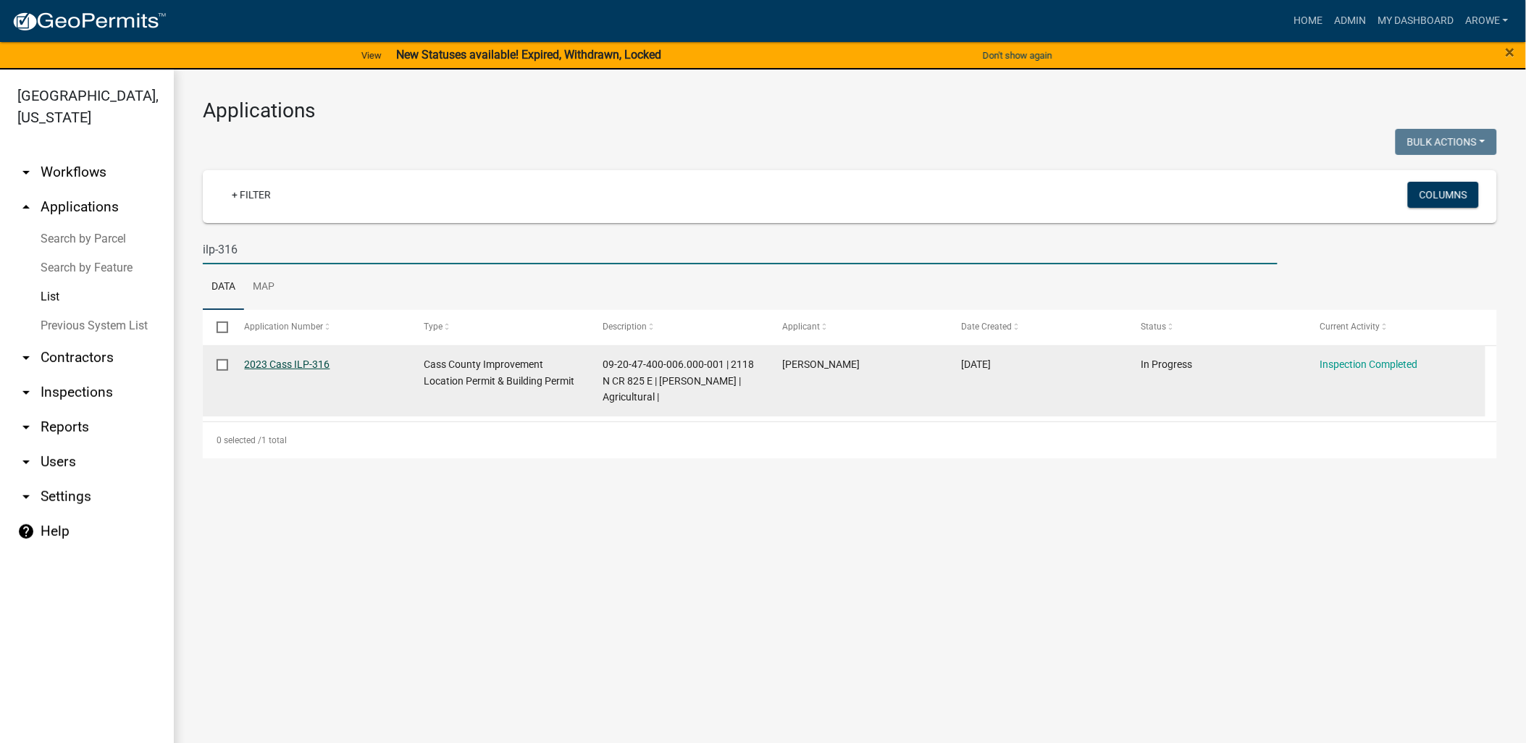
type input "ilp-316"
click at [315, 358] on link "2023 Cass ILP-316" at bounding box center [287, 364] width 85 height 12
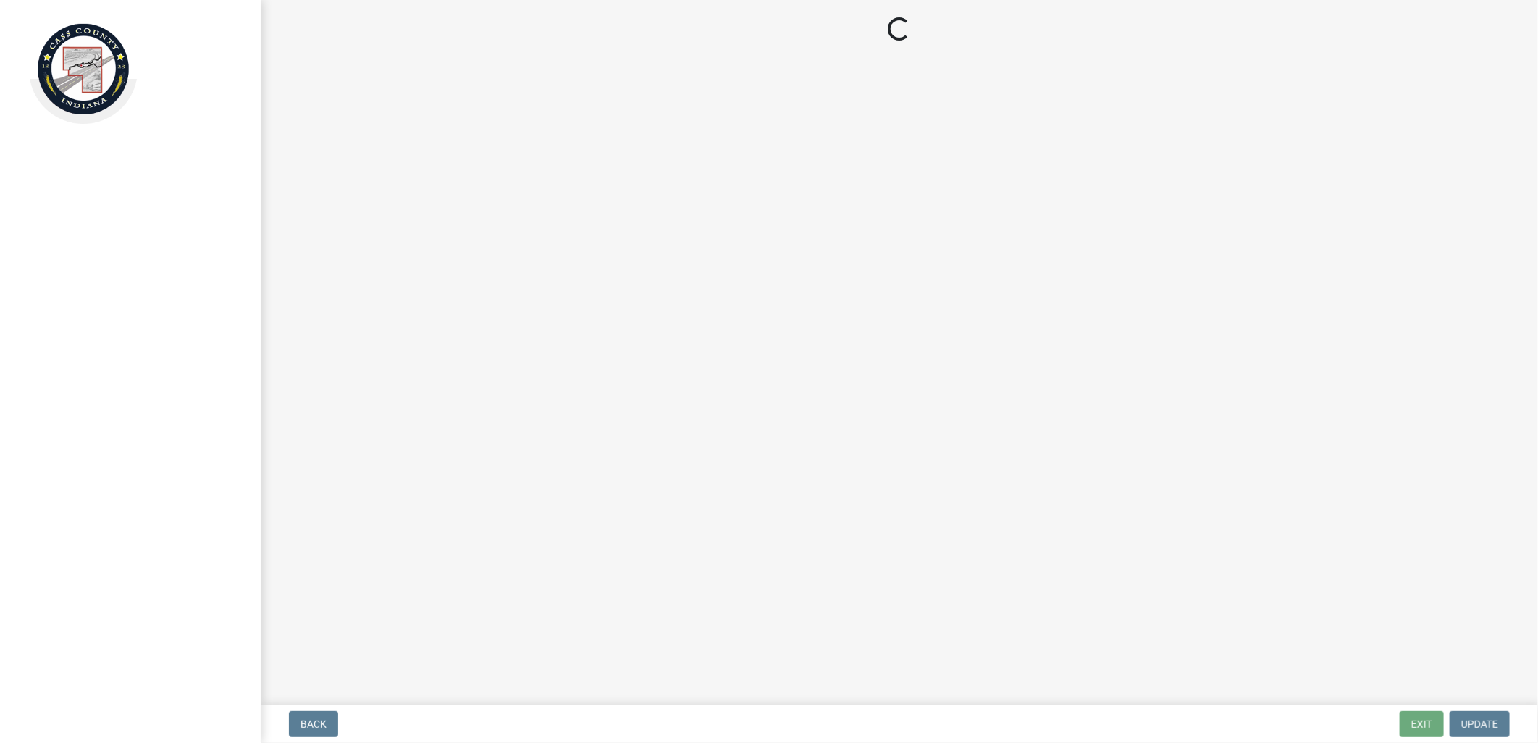
select select "baa4a543-a046-499c-bd40-1ac368eec85c"
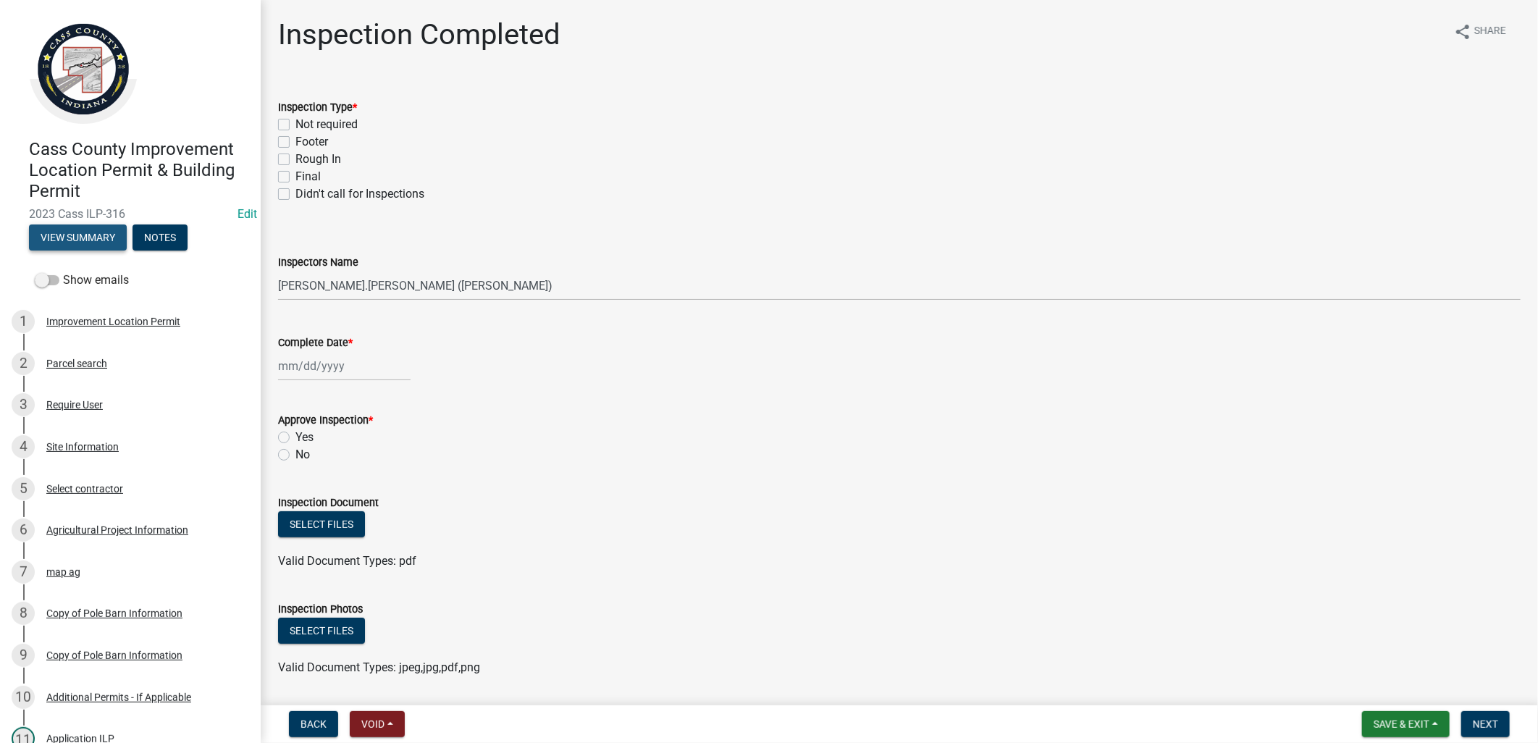
click at [61, 233] on button "View Summary" at bounding box center [78, 237] width 98 height 26
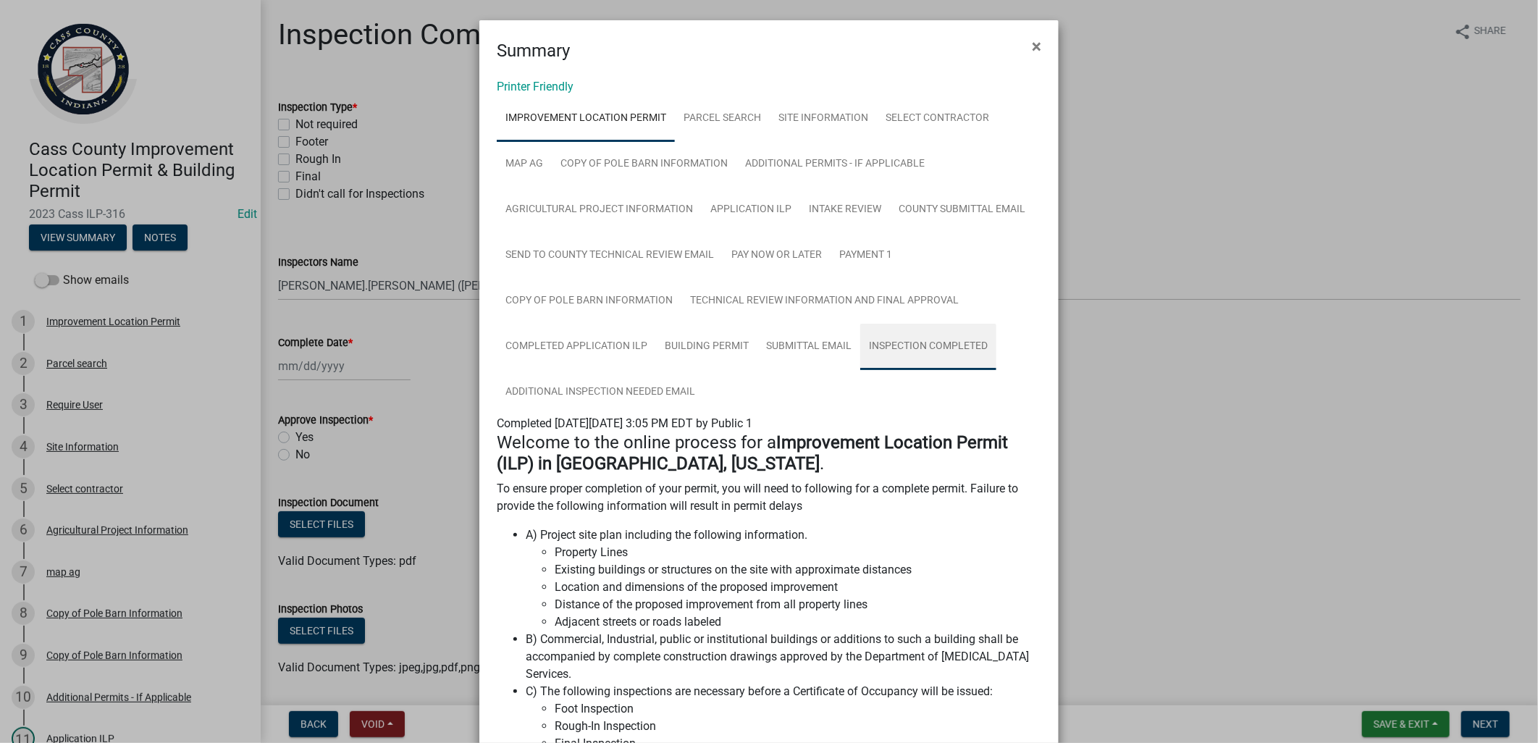
click at [928, 346] on link "Inspection Completed" at bounding box center [928, 347] width 136 height 46
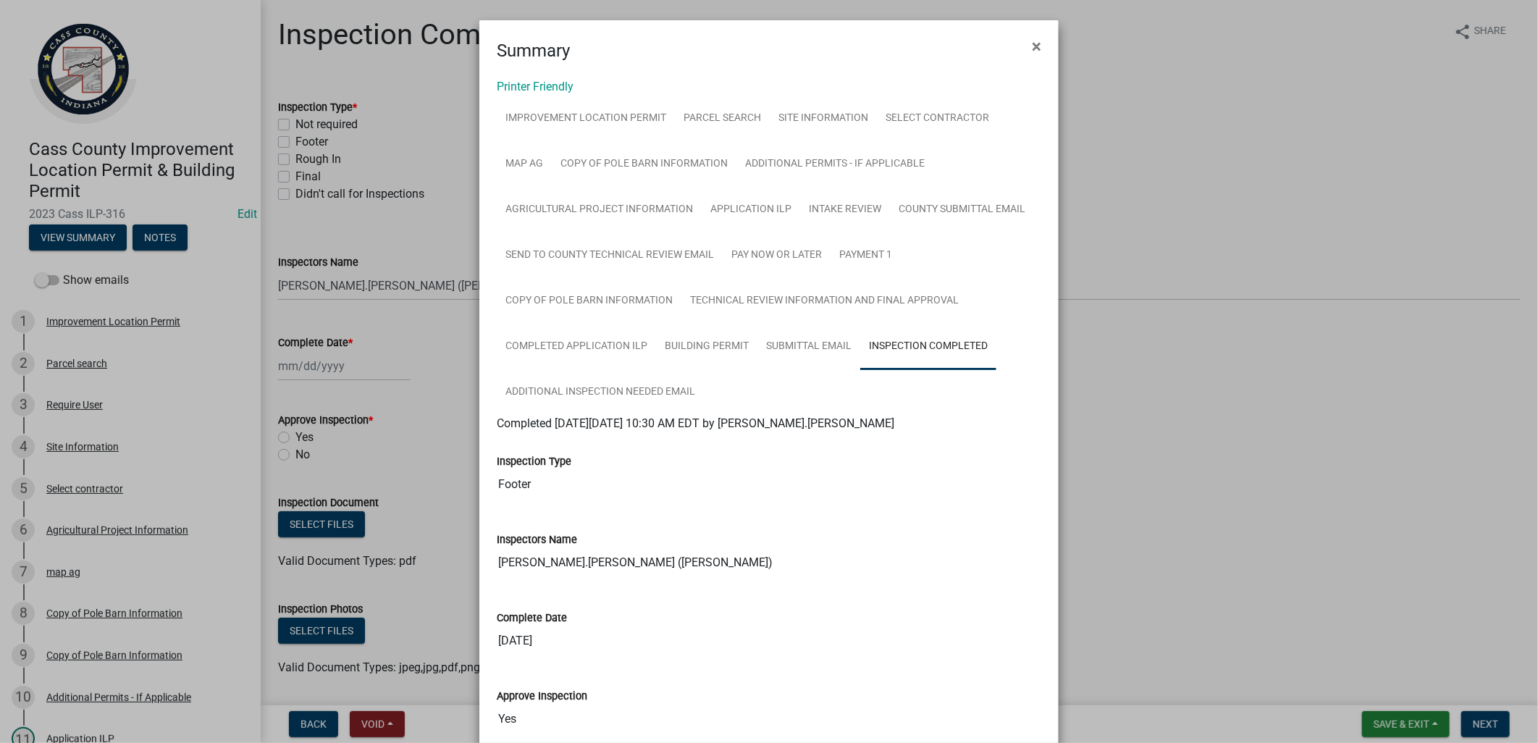
click at [411, 226] on ngb-modal-window "Summary × Printer Friendly Improvement Location Permit Parcel search Site Infor…" at bounding box center [769, 371] width 1538 height 743
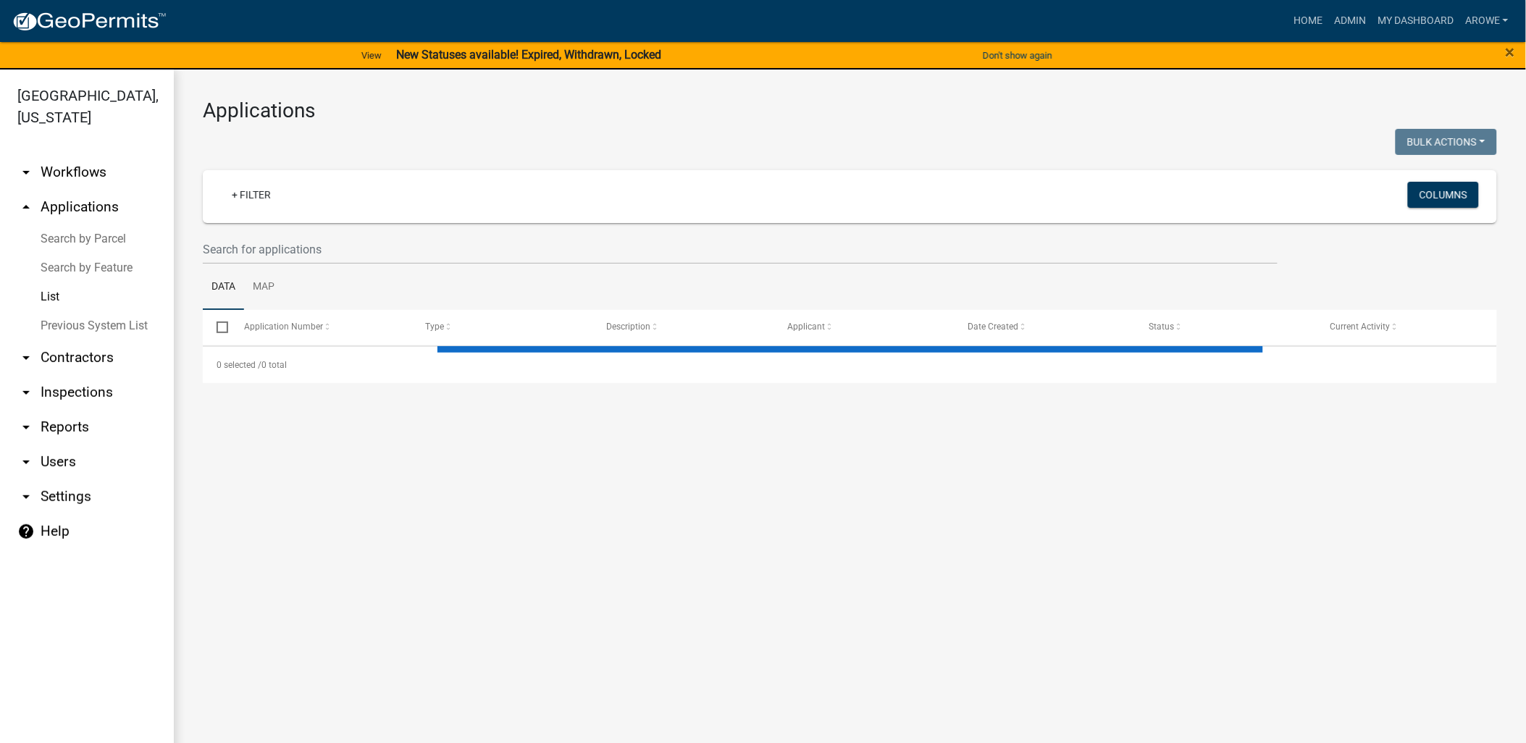
select select "3: 100"
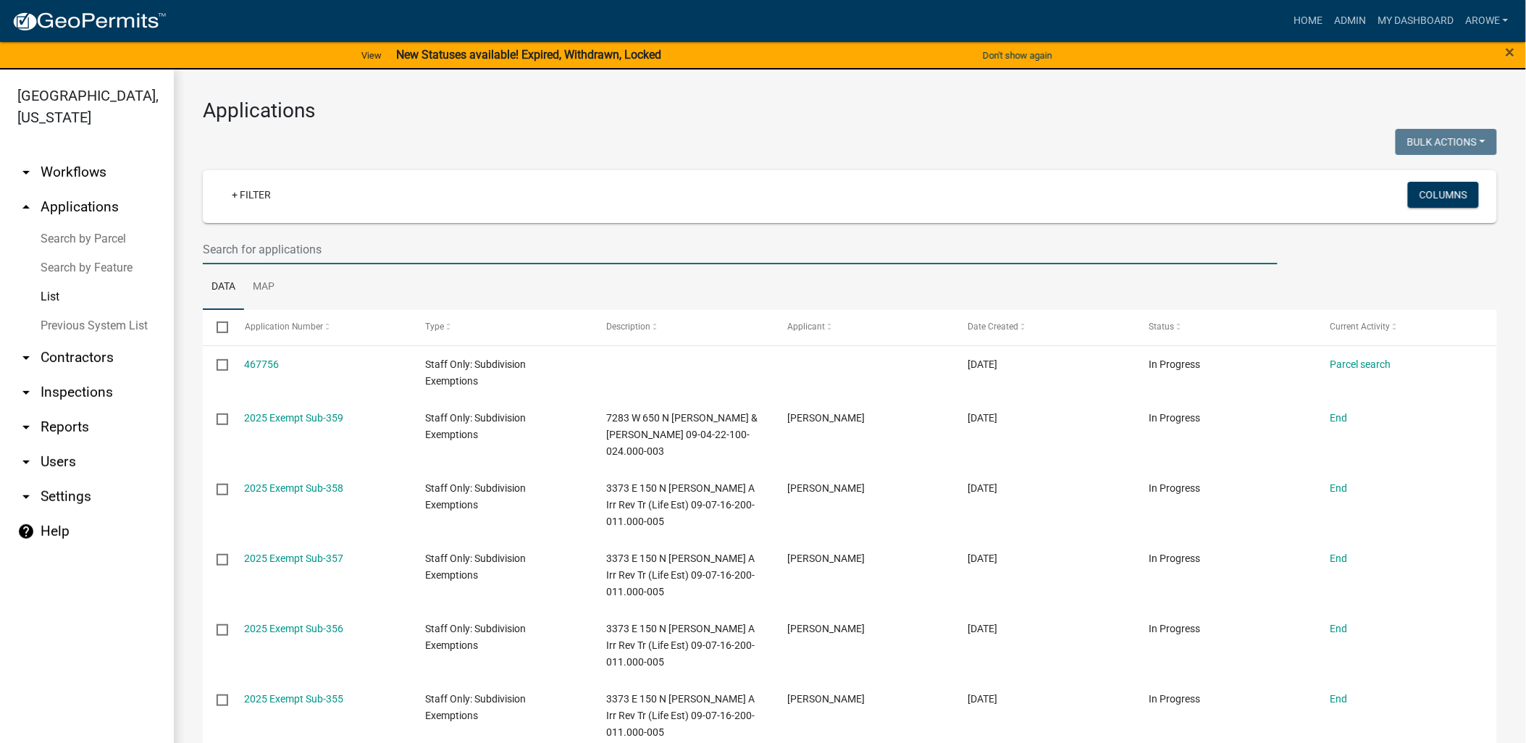
click at [277, 243] on input "text" at bounding box center [740, 250] width 1075 height 30
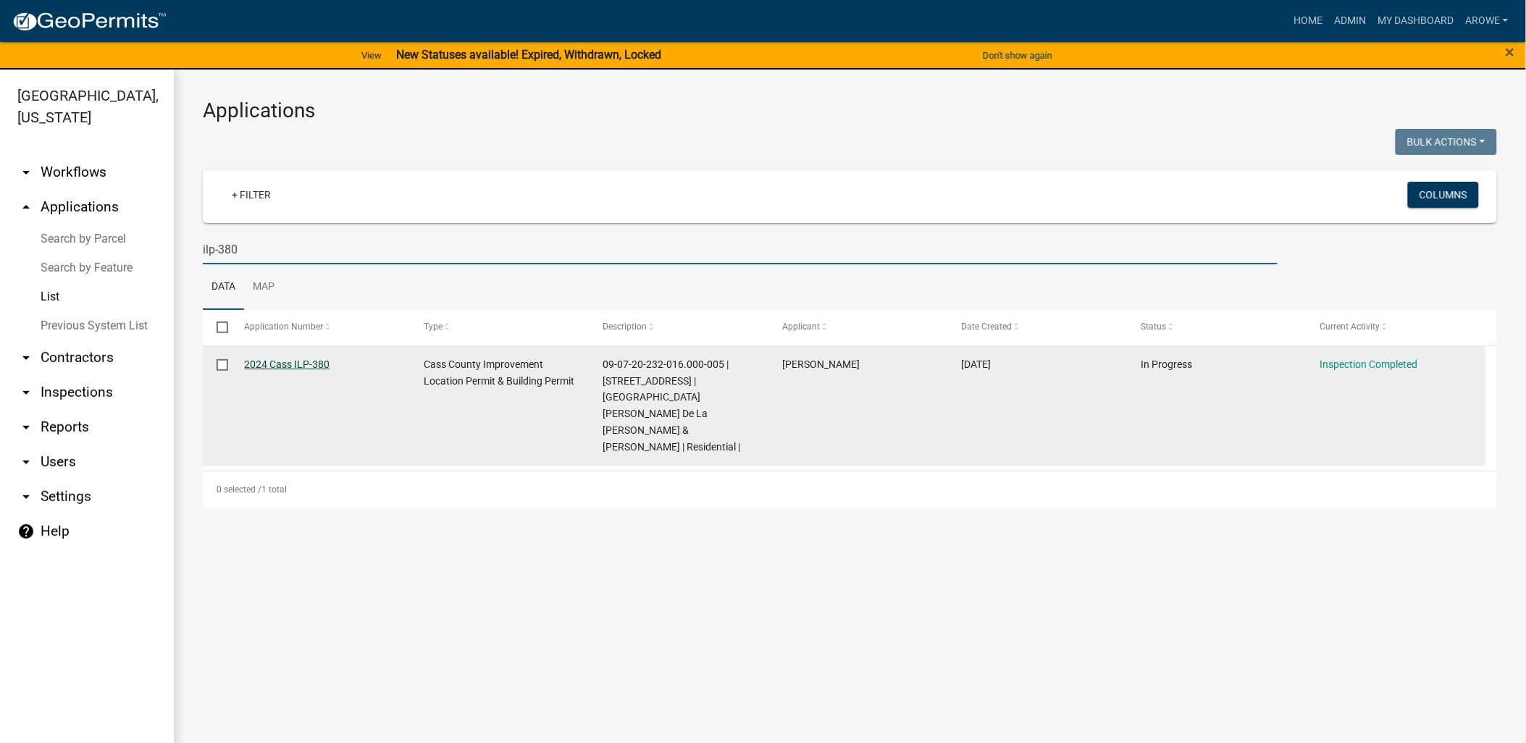
type input "ilp-380"
click at [294, 370] on link "2024 Cass ILP-380" at bounding box center [287, 364] width 85 height 12
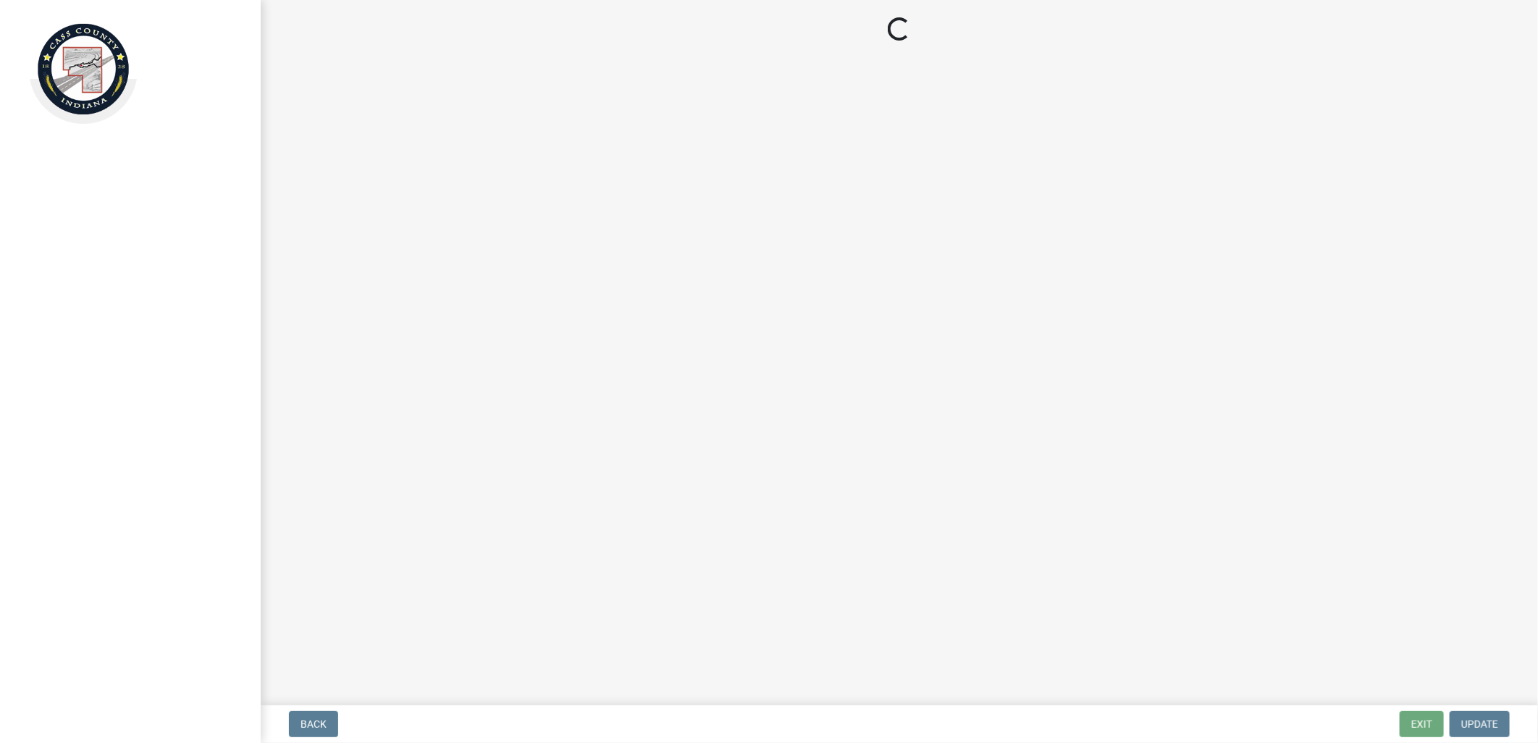
select select "baa4a543-a046-499c-bd40-1ac368eec85c"
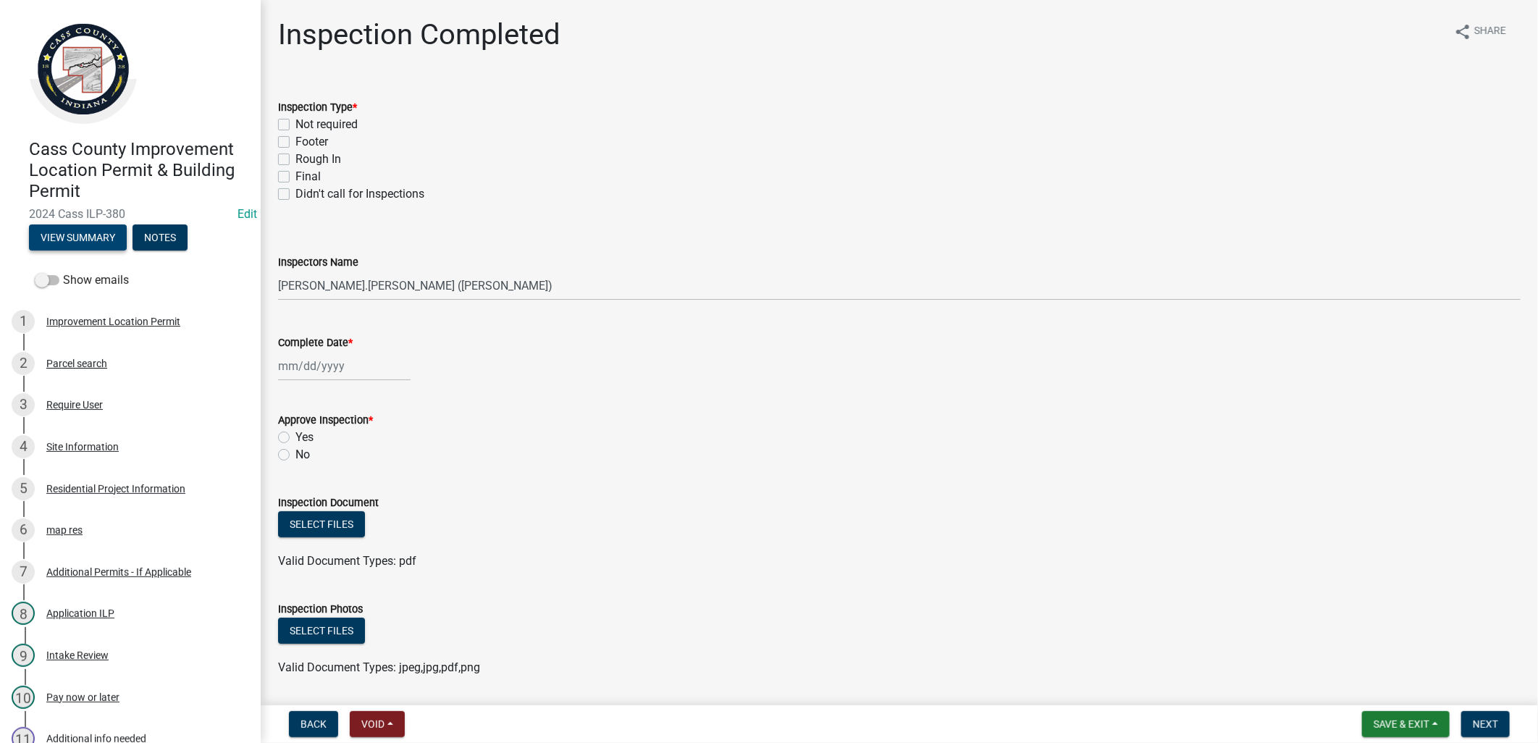
click at [81, 229] on button "View Summary" at bounding box center [78, 237] width 98 height 26
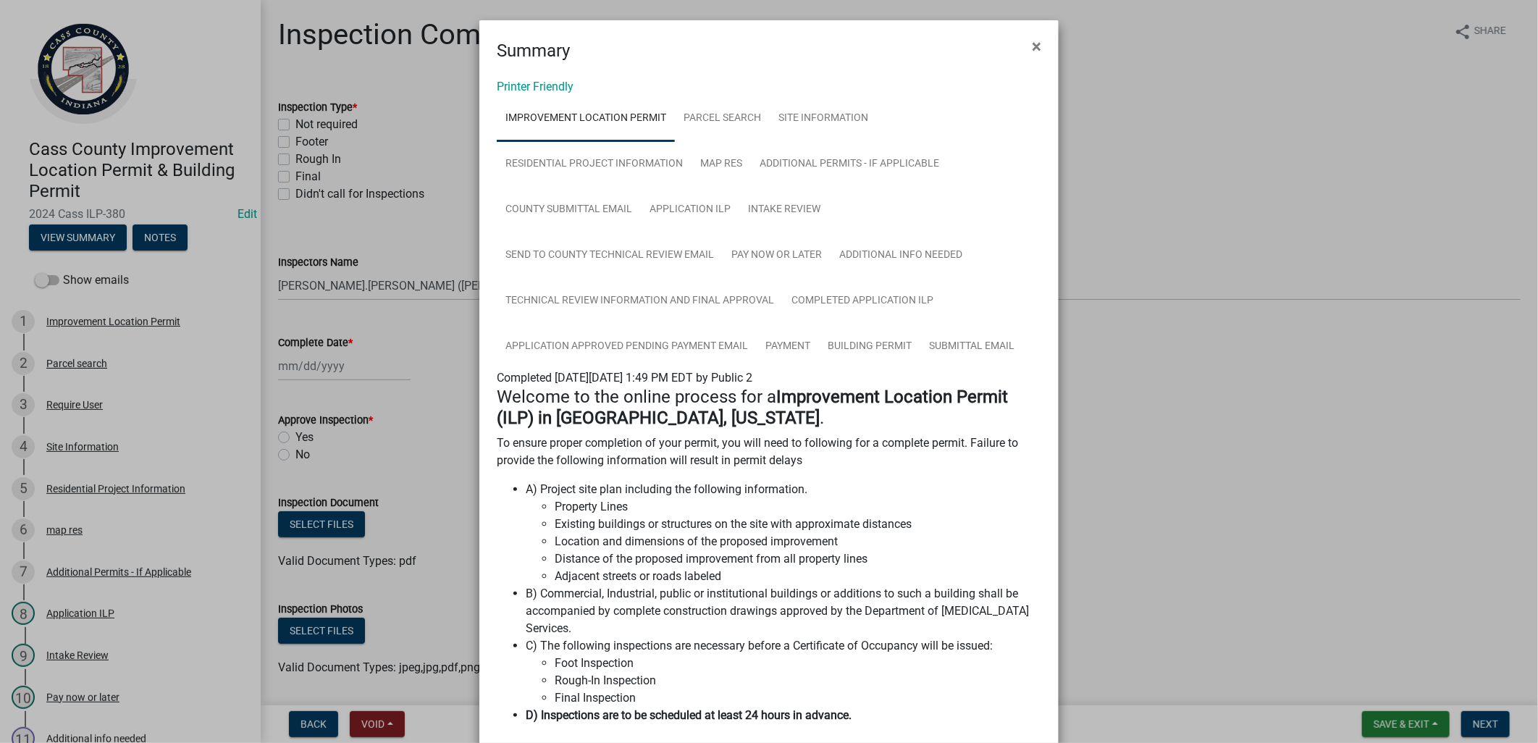
drag, startPoint x: 386, startPoint y: 211, endPoint x: 229, endPoint y: 122, distance: 181.0
click at [385, 211] on ngb-modal-window "Summary × Printer Friendly Improvement Location Permit Parcel search Site Infor…" at bounding box center [769, 371] width 1538 height 743
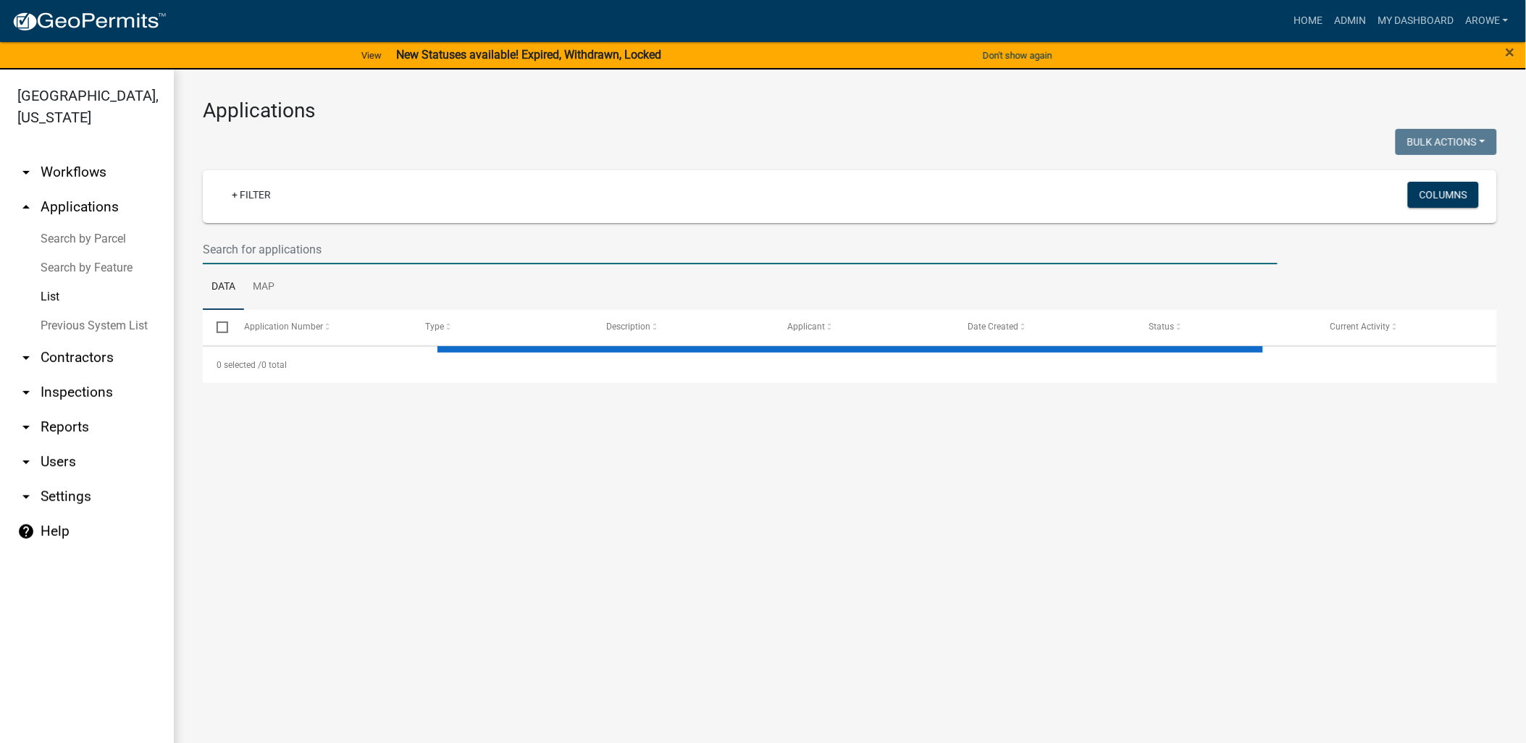
click at [392, 245] on input "text" at bounding box center [740, 250] width 1075 height 30
select select "3: 100"
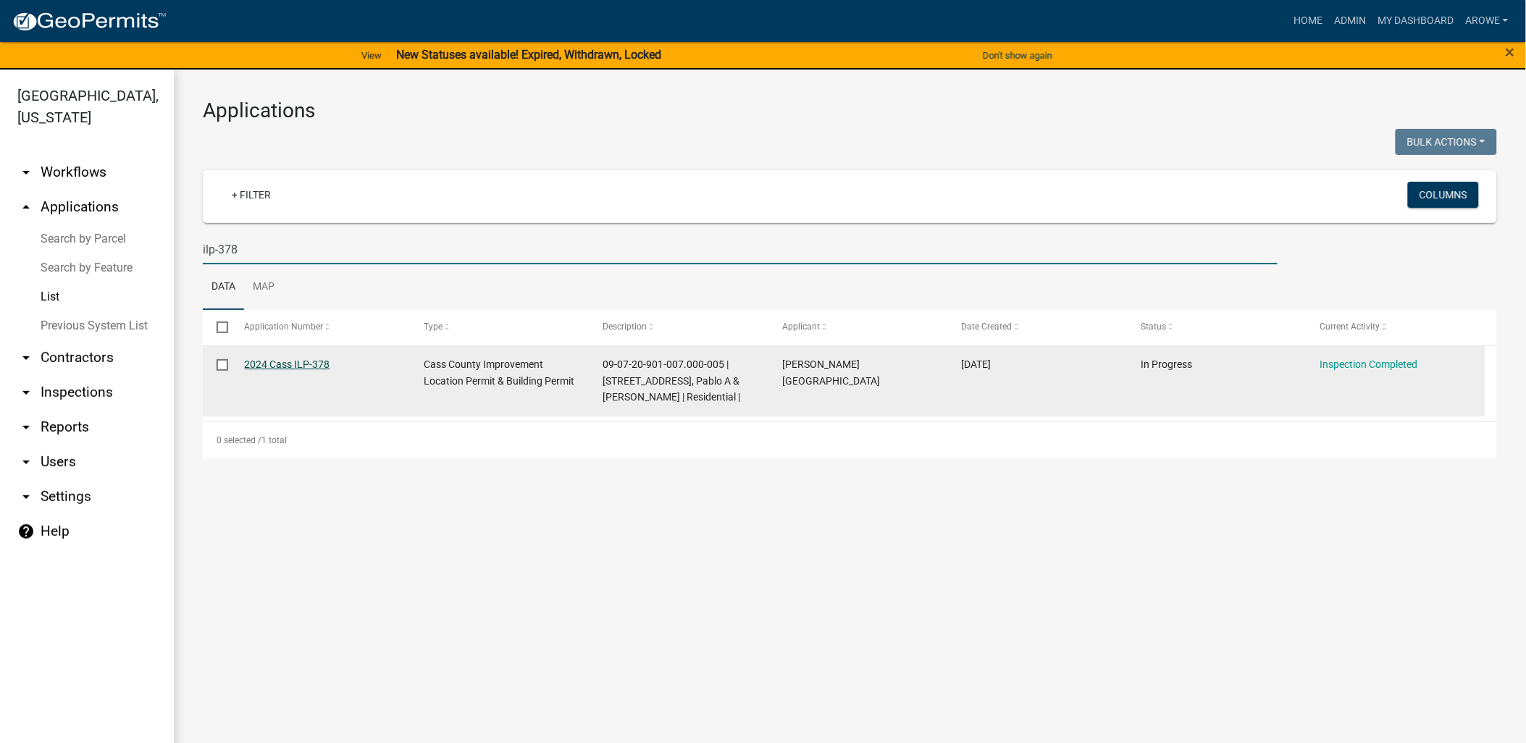
type input "ilp-378"
click at [313, 364] on link "2024 Cass ILP-378" at bounding box center [287, 364] width 85 height 12
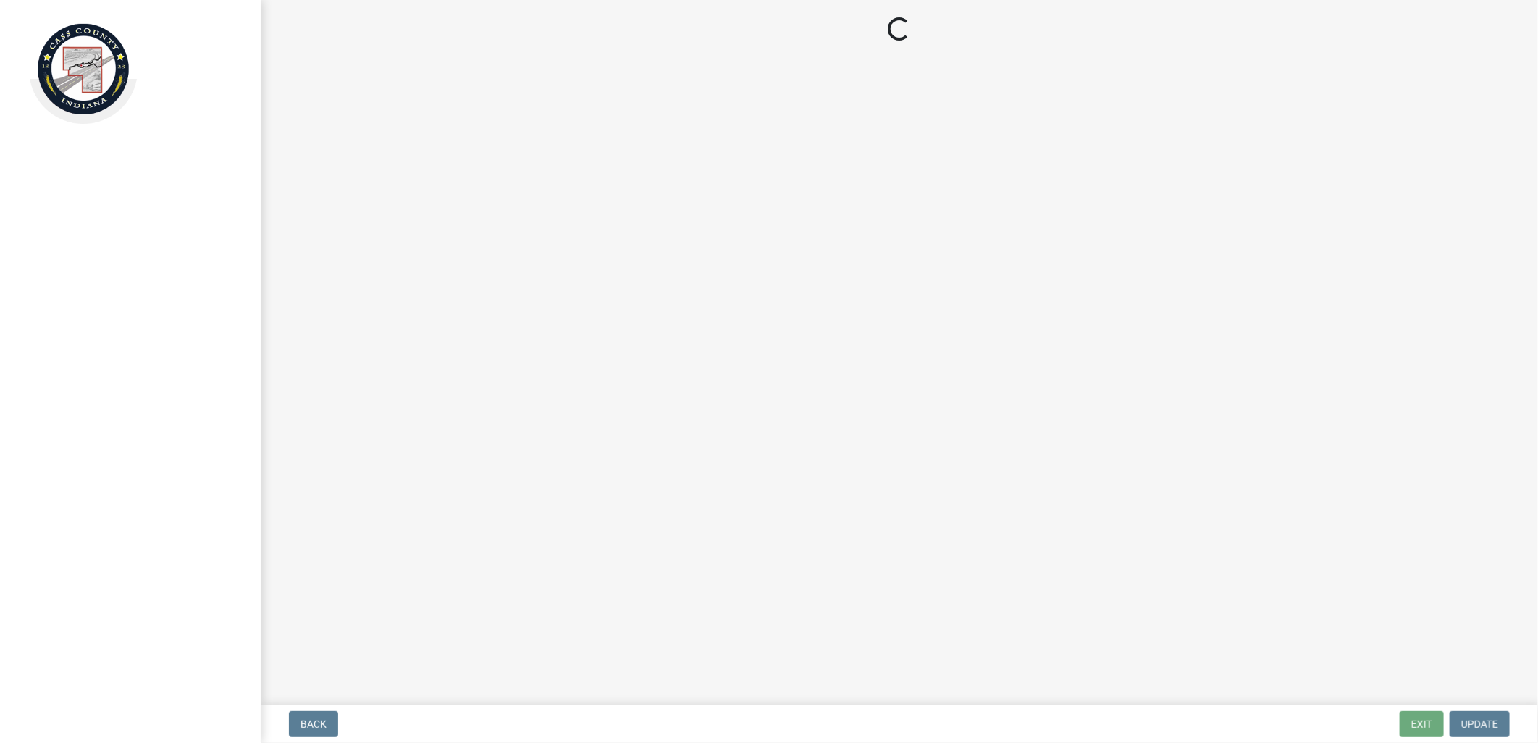
select select "baa4a543-a046-499c-bd40-1ac368eec85c"
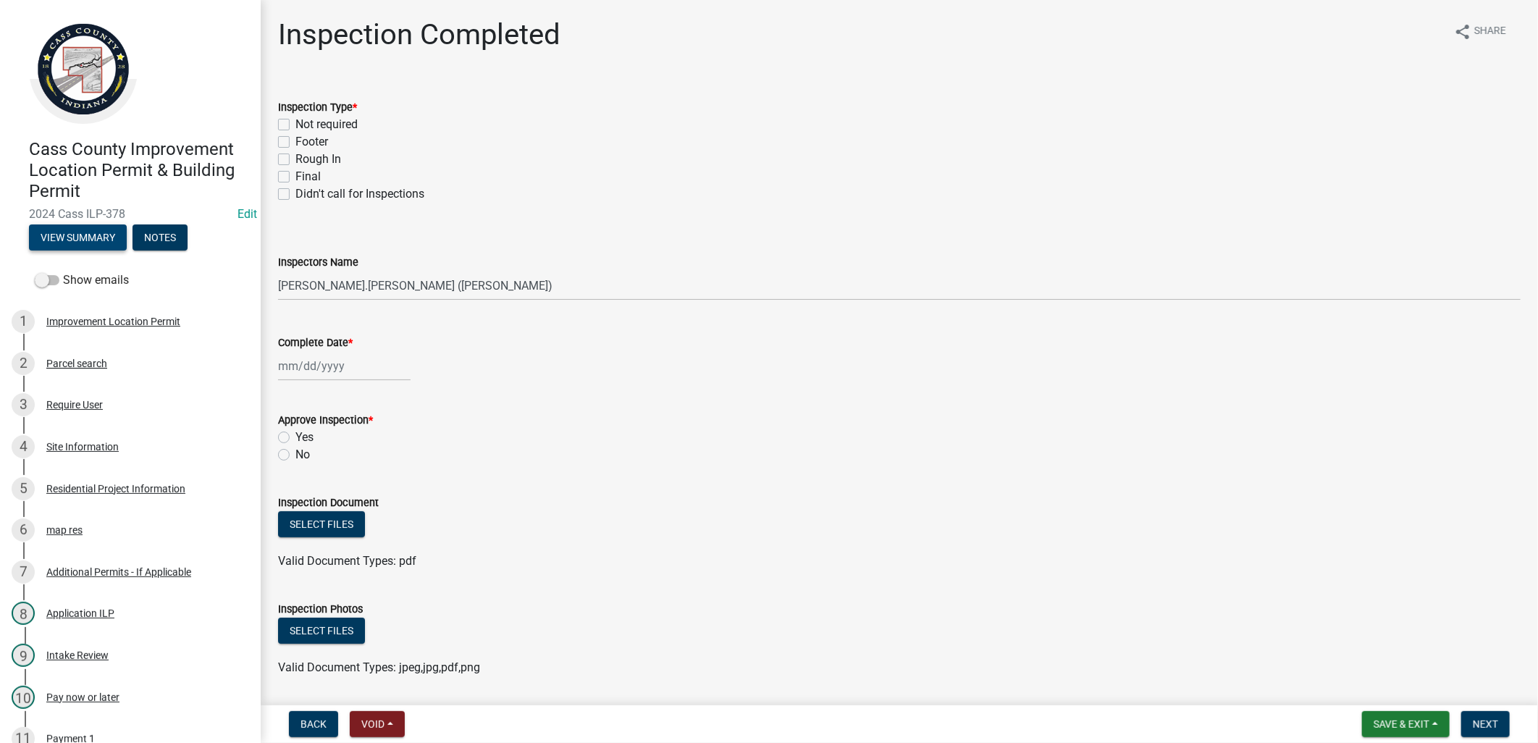
click at [94, 240] on button "View Summary" at bounding box center [78, 237] width 98 height 26
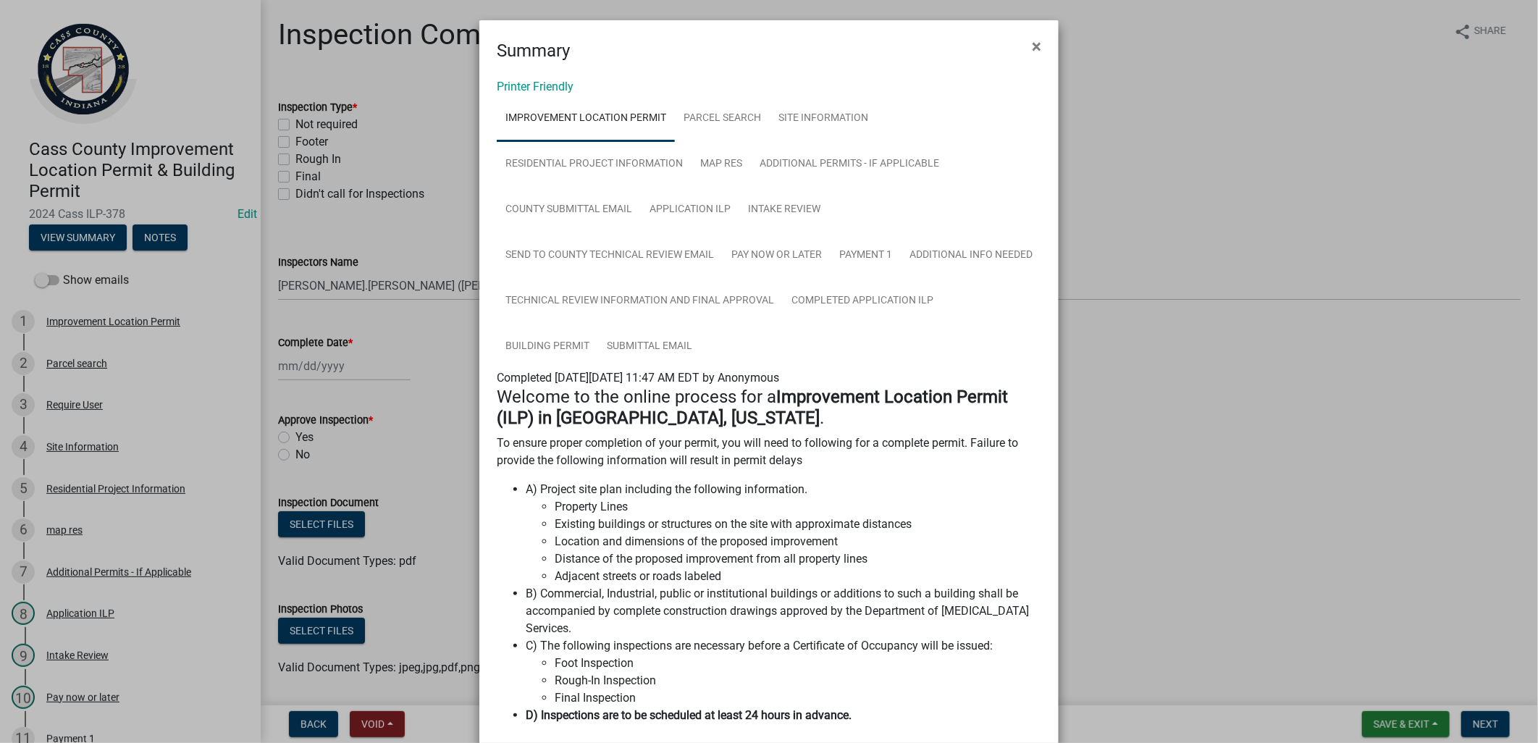
click at [374, 233] on ngb-modal-window "Summary × Printer Friendly Improvement Location Permit Parcel search Site Infor…" at bounding box center [769, 371] width 1538 height 743
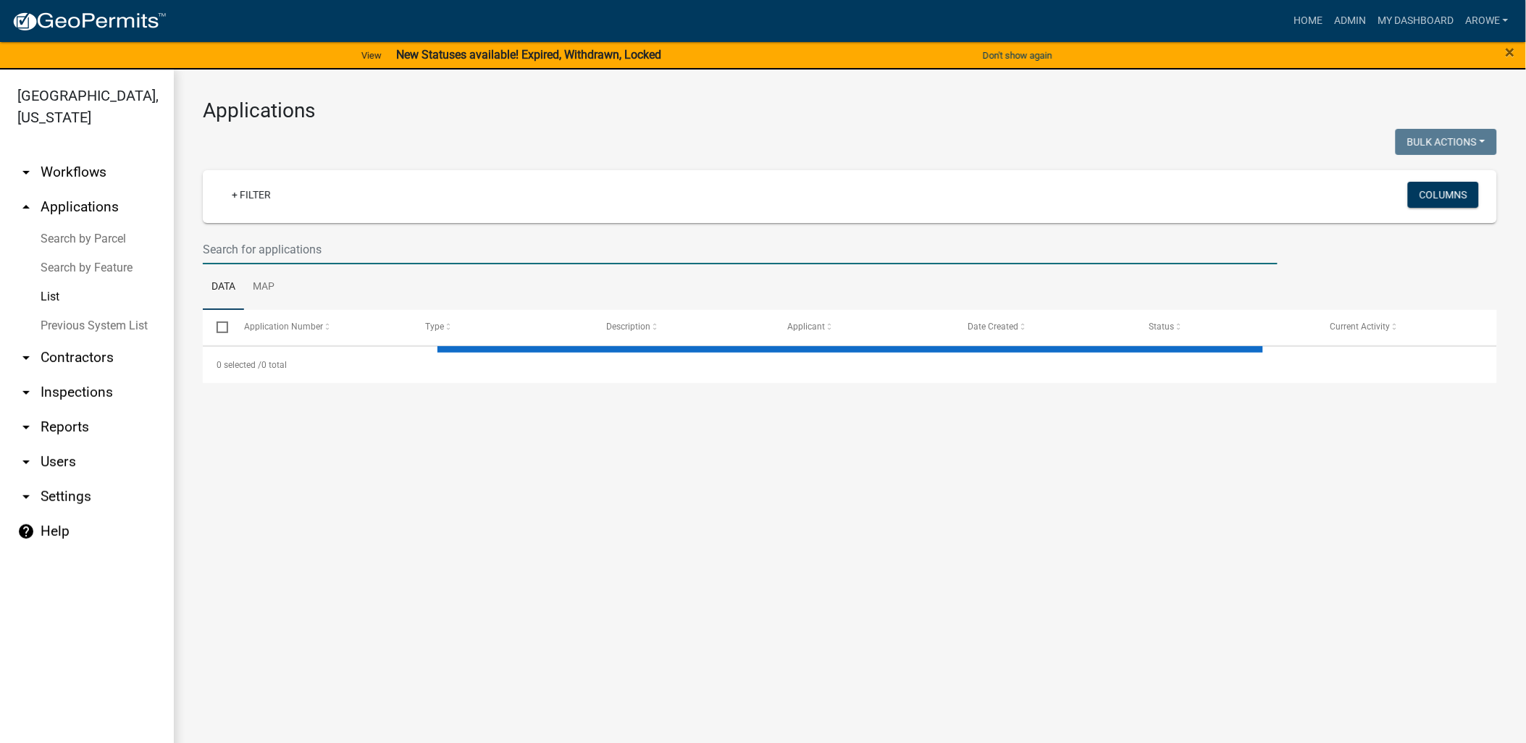
select select "3: 100"
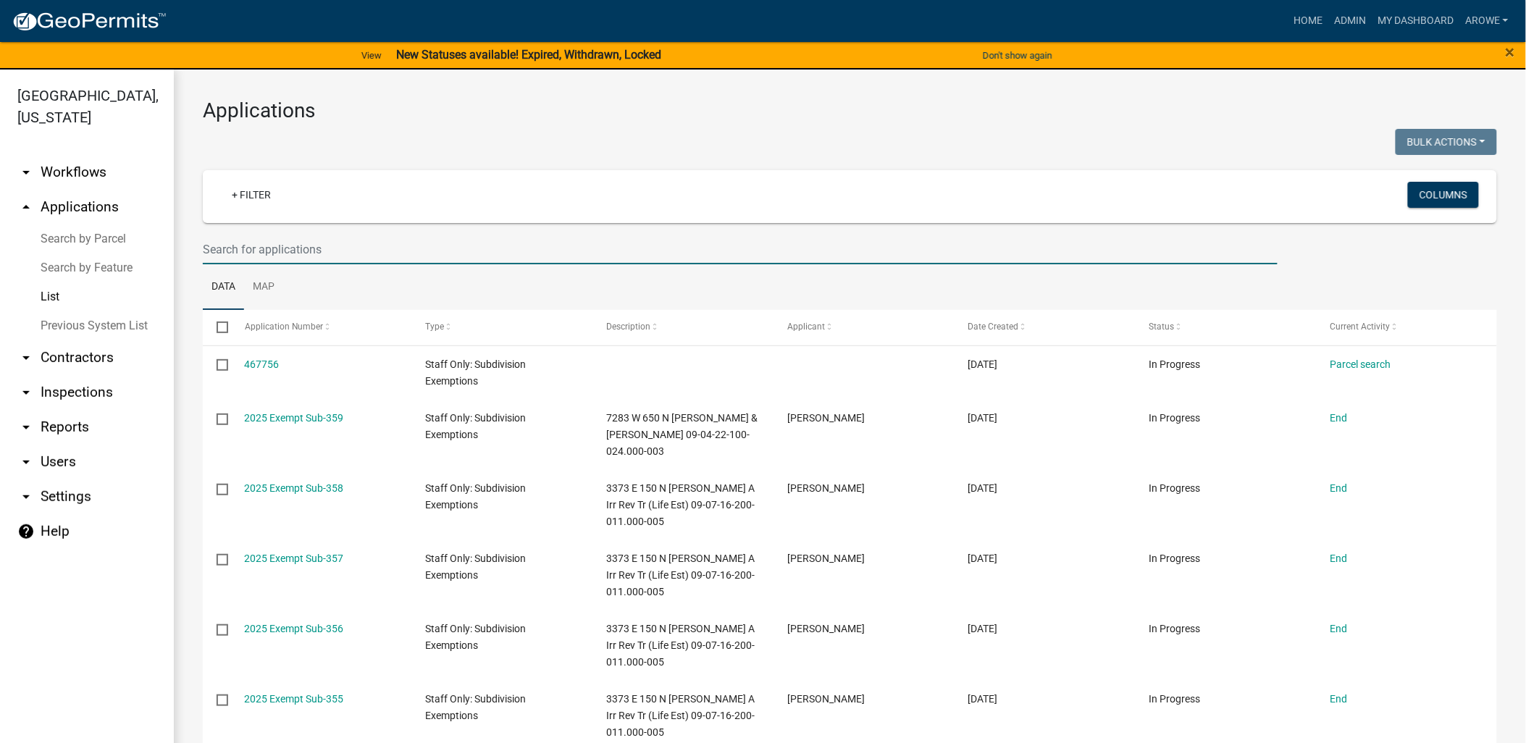
drag, startPoint x: 326, startPoint y: 241, endPoint x: 316, endPoint y: 248, distance: 12.5
click at [326, 243] on input "text" at bounding box center [740, 250] width 1075 height 30
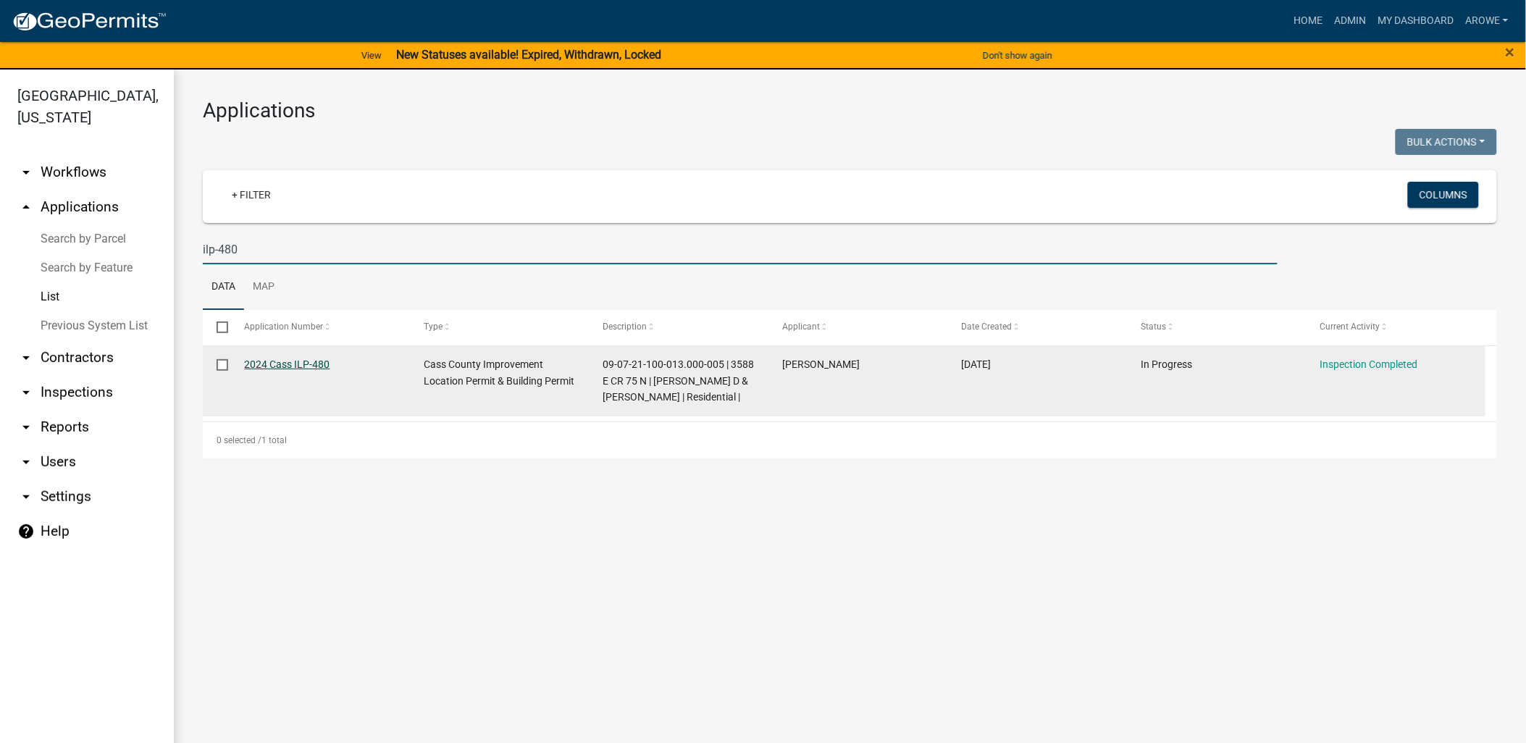
type input "ilp-480"
click at [321, 365] on link "2024 Cass ILP-480" at bounding box center [287, 364] width 85 height 12
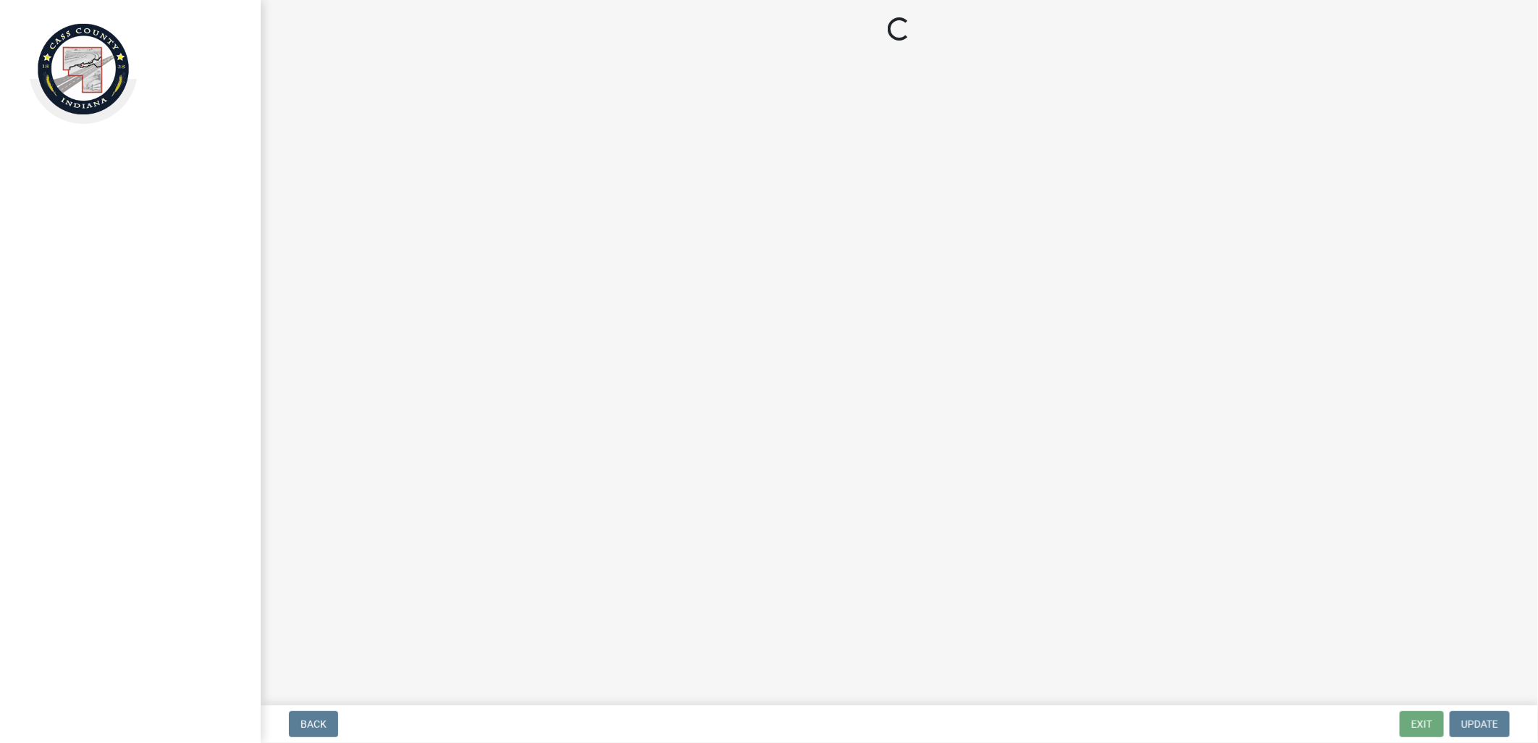
select select "baa4a543-a046-499c-bd40-1ac368eec85c"
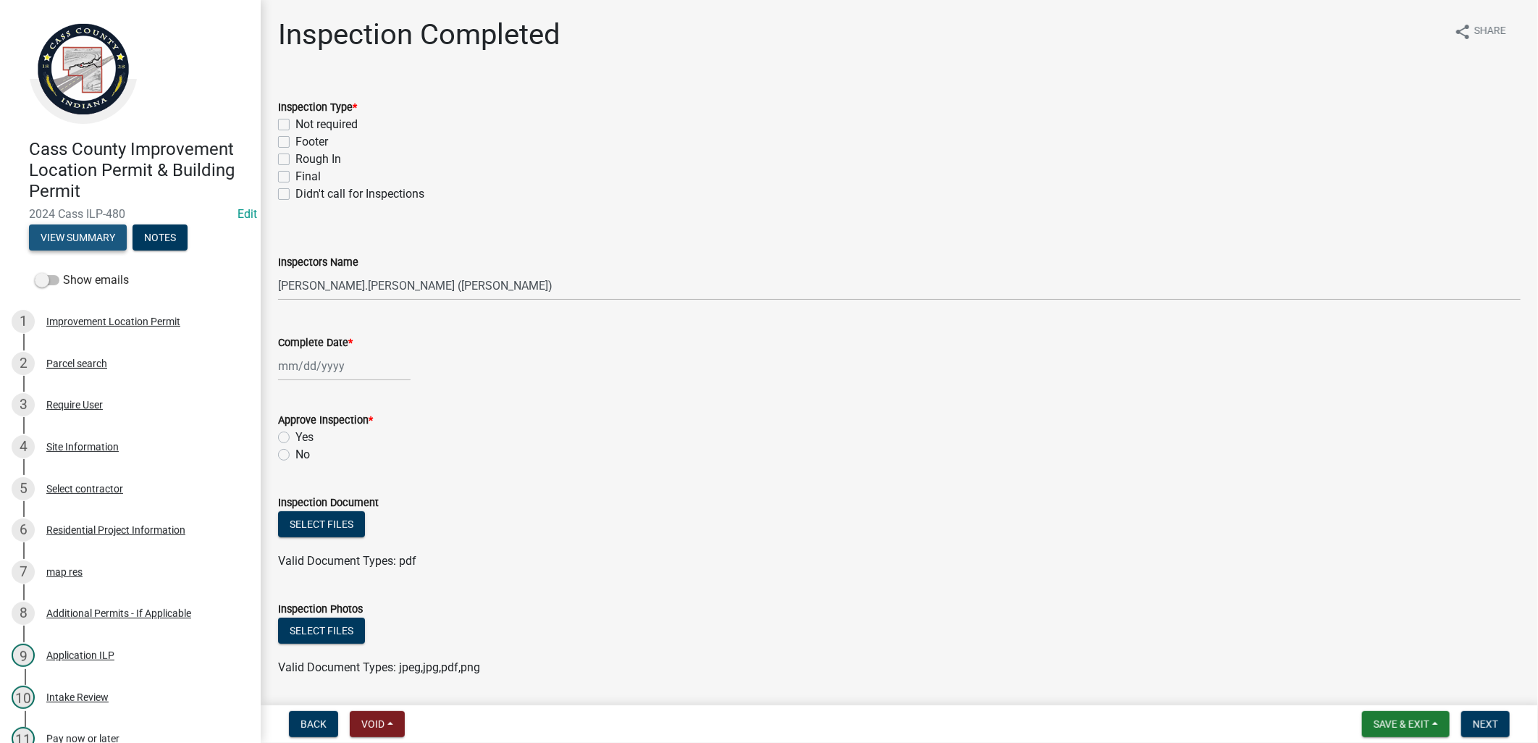
click at [72, 235] on button "View Summary" at bounding box center [78, 237] width 98 height 26
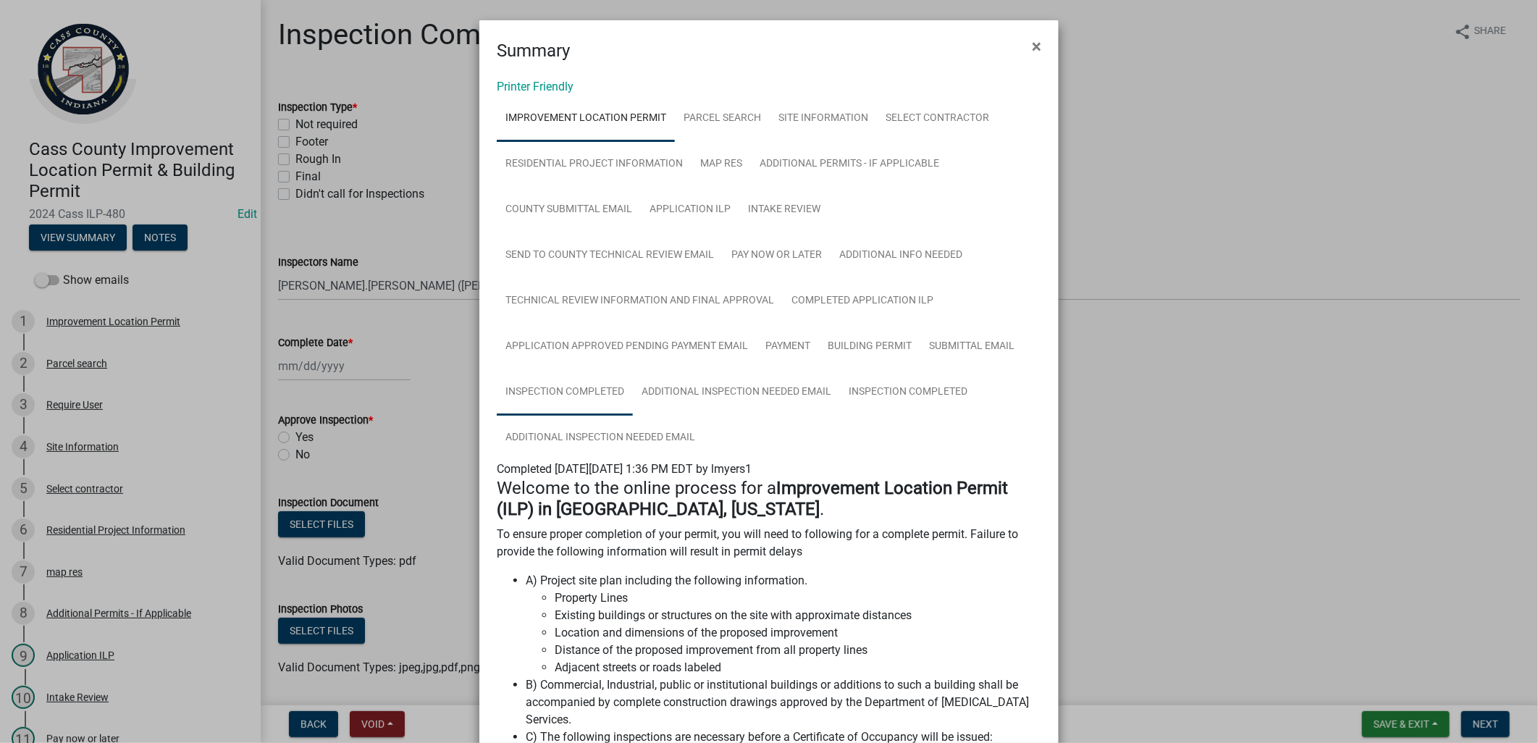
click at [543, 387] on link "Inspection Completed" at bounding box center [565, 392] width 136 height 46
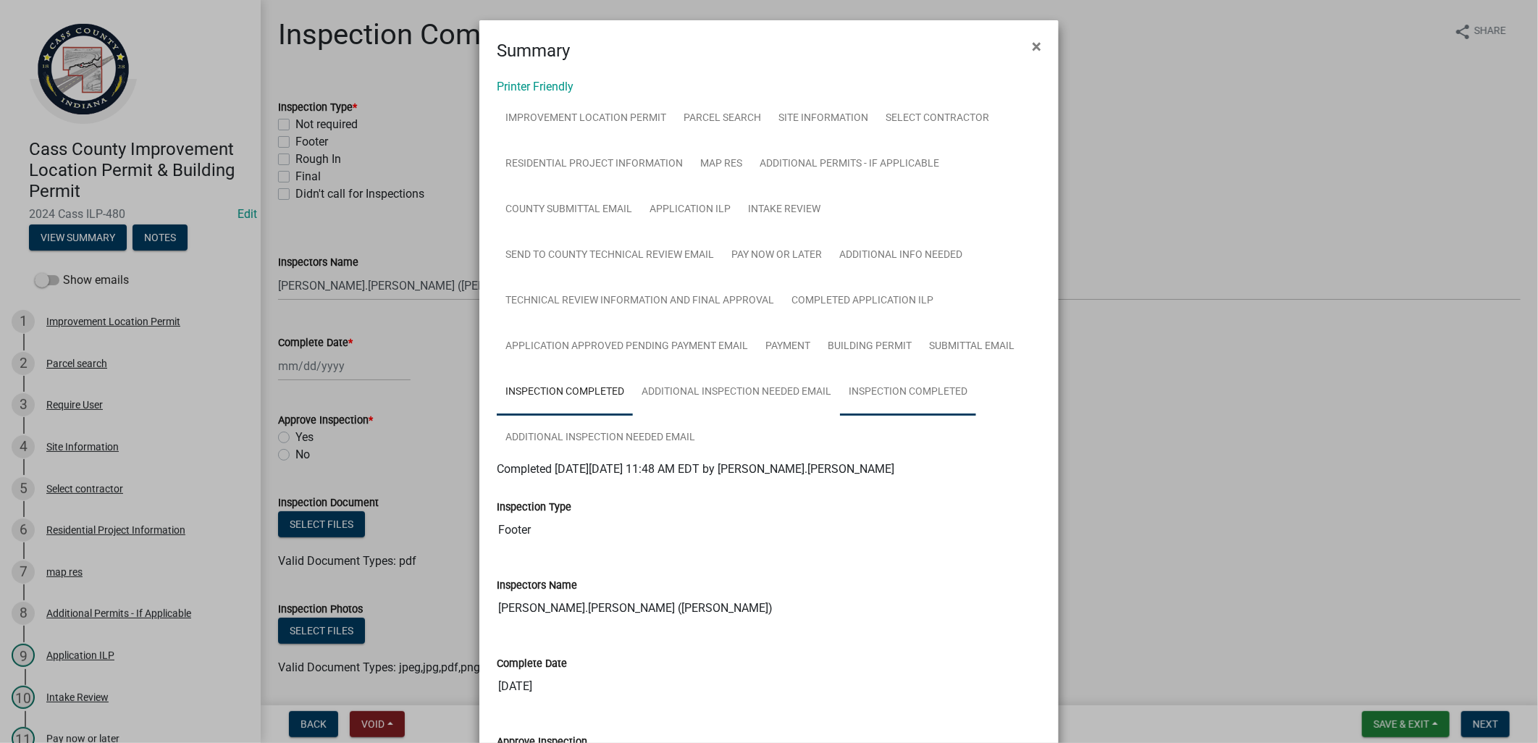
click at [894, 386] on link "Inspection Completed" at bounding box center [908, 392] width 136 height 46
click at [411, 337] on ngb-modal-window "Summary × Printer Friendly Improvement Location Permit Parcel search Site Infor…" at bounding box center [769, 371] width 1538 height 743
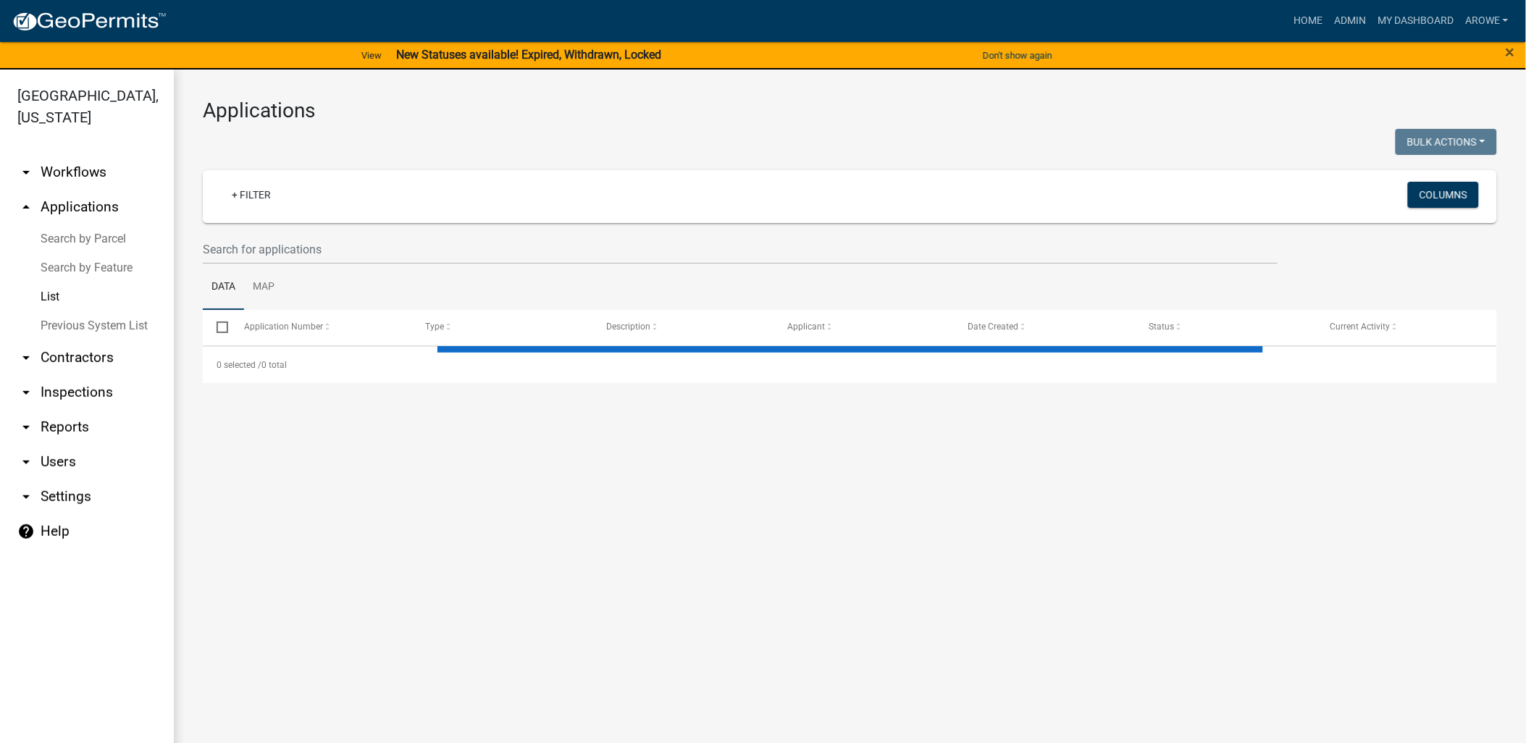
select select "3: 100"
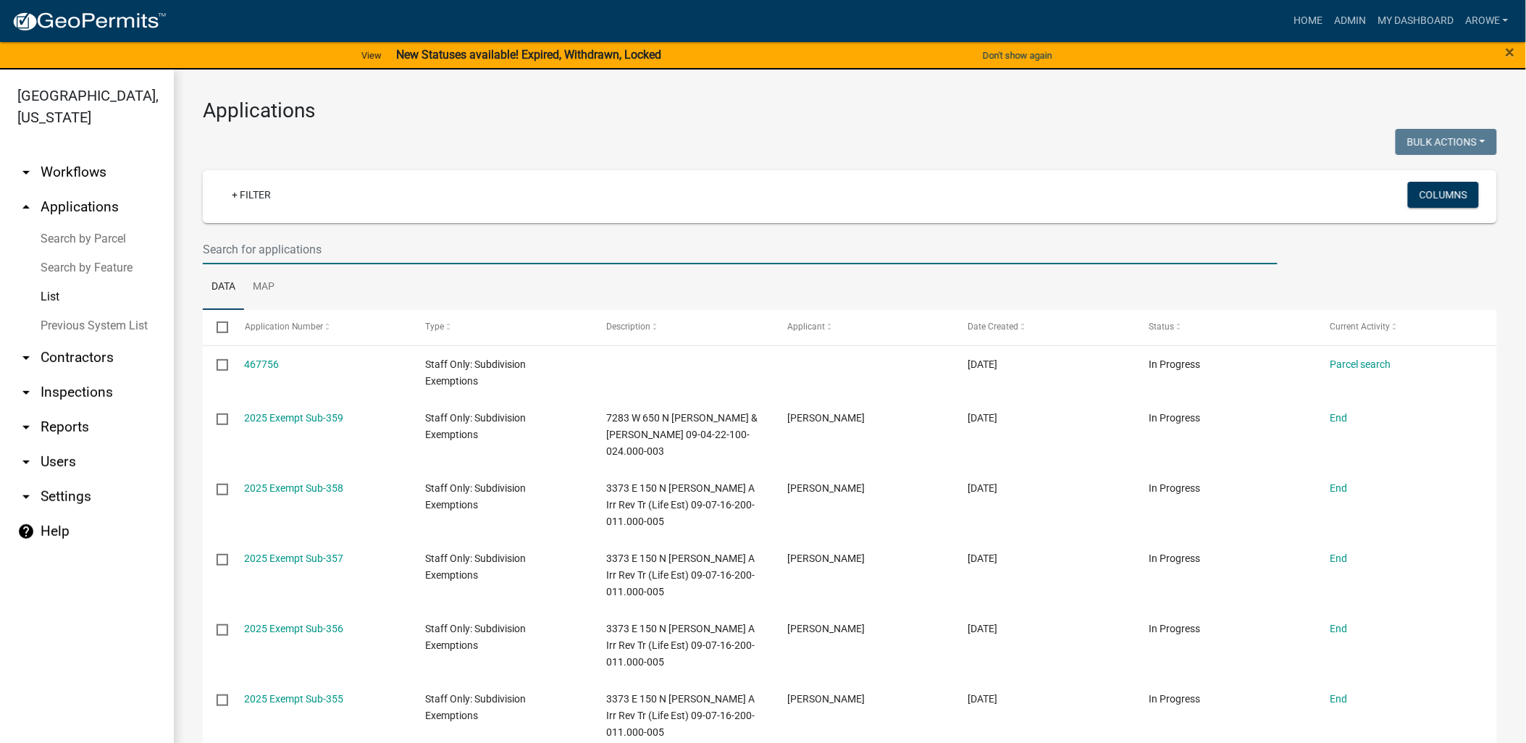
click at [266, 240] on input "text" at bounding box center [740, 250] width 1075 height 30
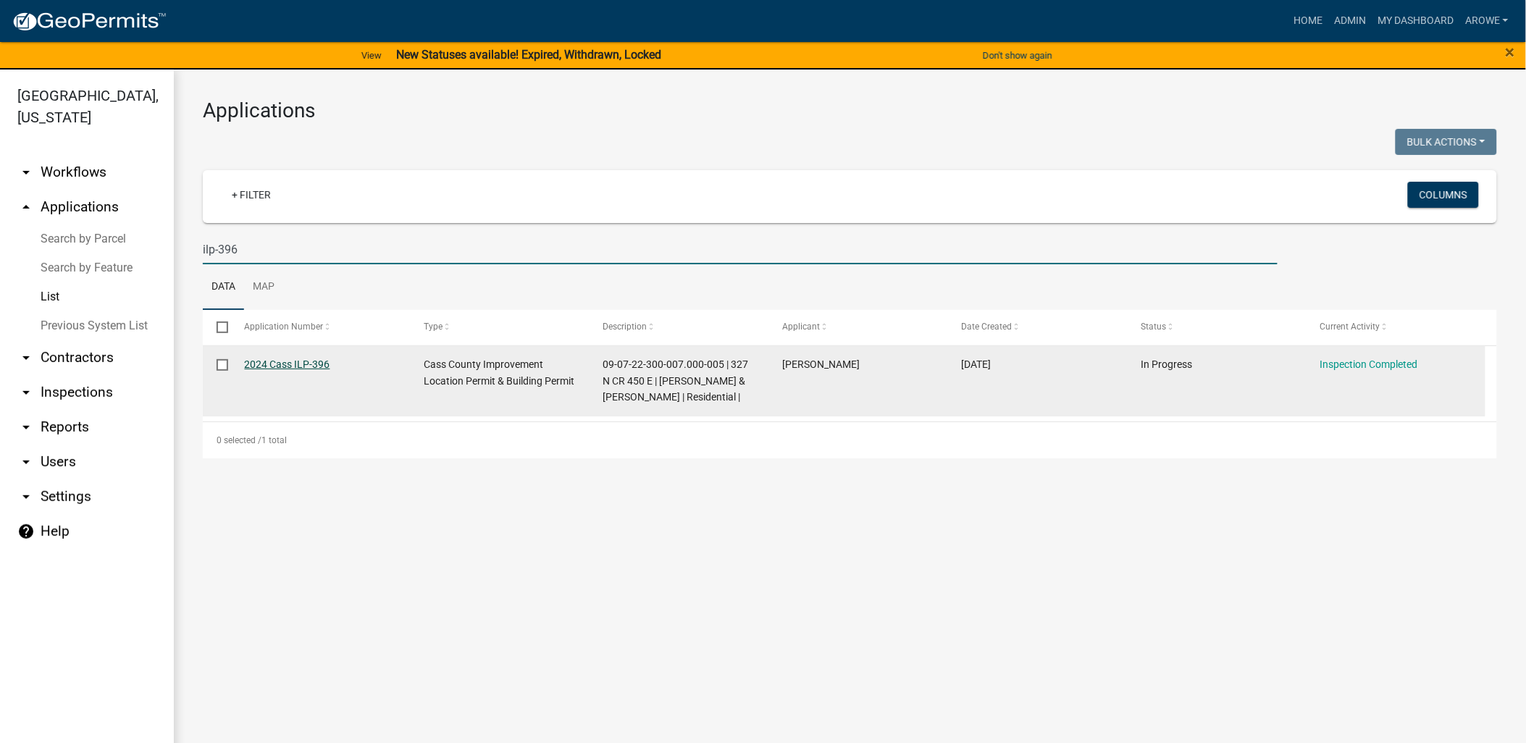
type input "ilp-396"
click at [315, 362] on link "2024 Cass ILP-396" at bounding box center [287, 364] width 85 height 12
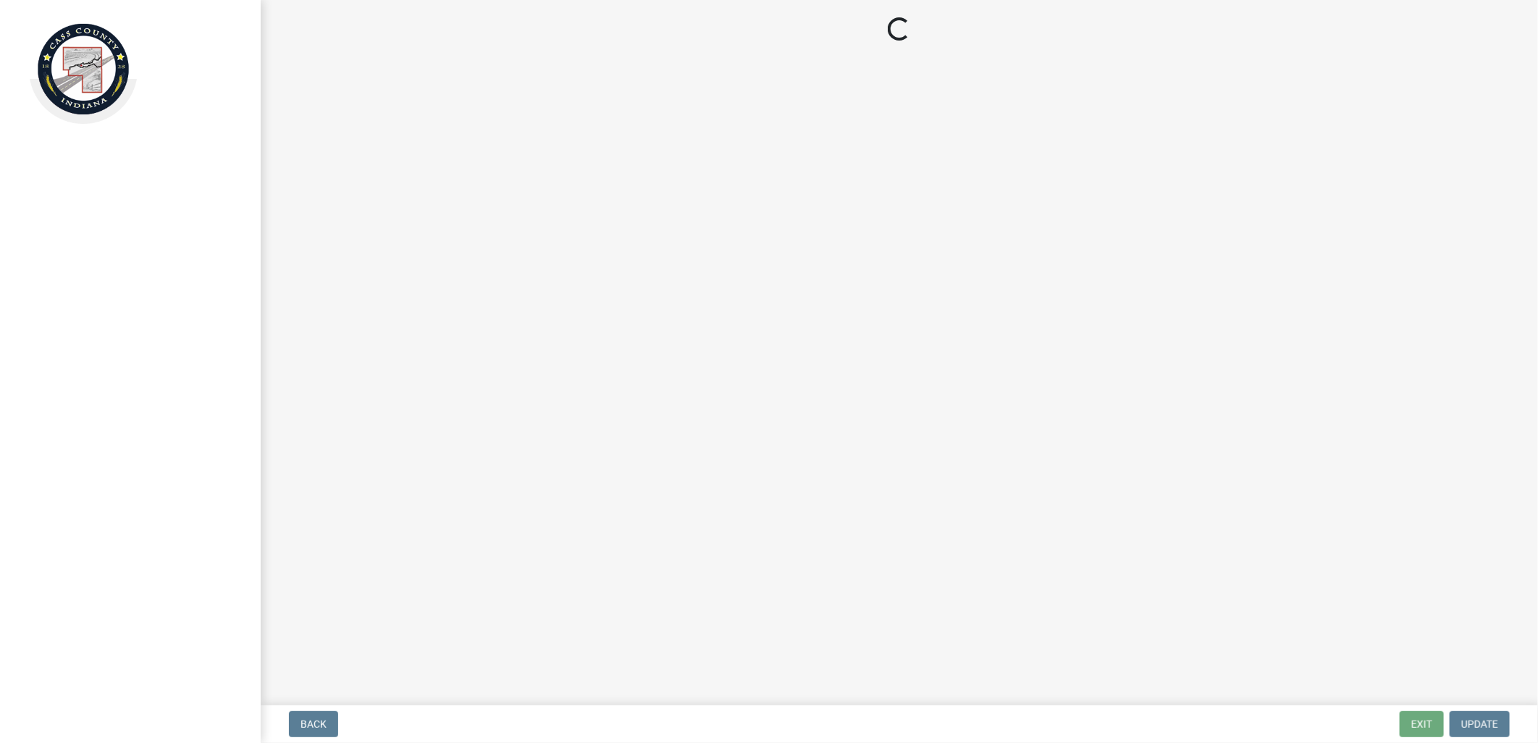
select select "baa4a543-a046-499c-bd40-1ac368eec85c"
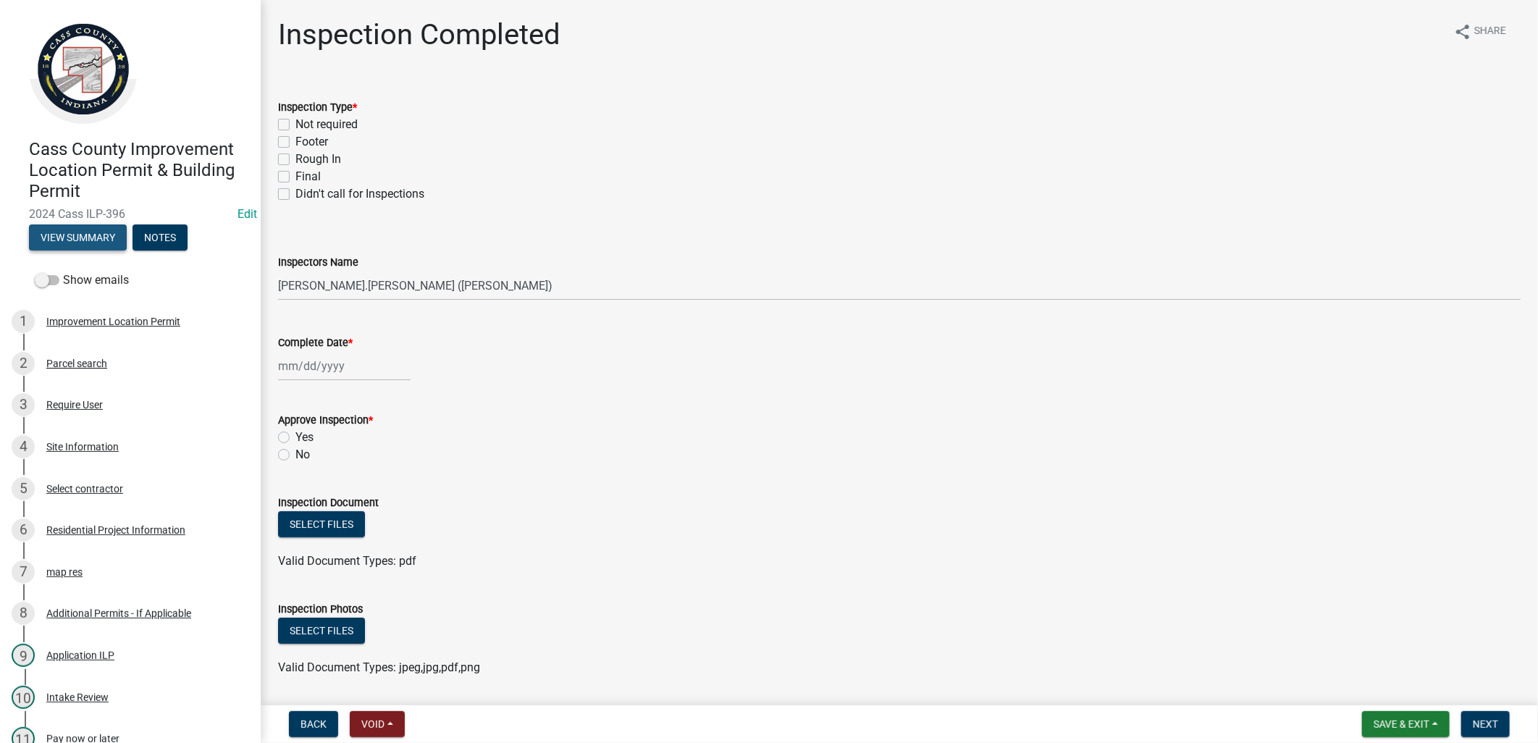
click at [90, 235] on button "View Summary" at bounding box center [78, 237] width 98 height 26
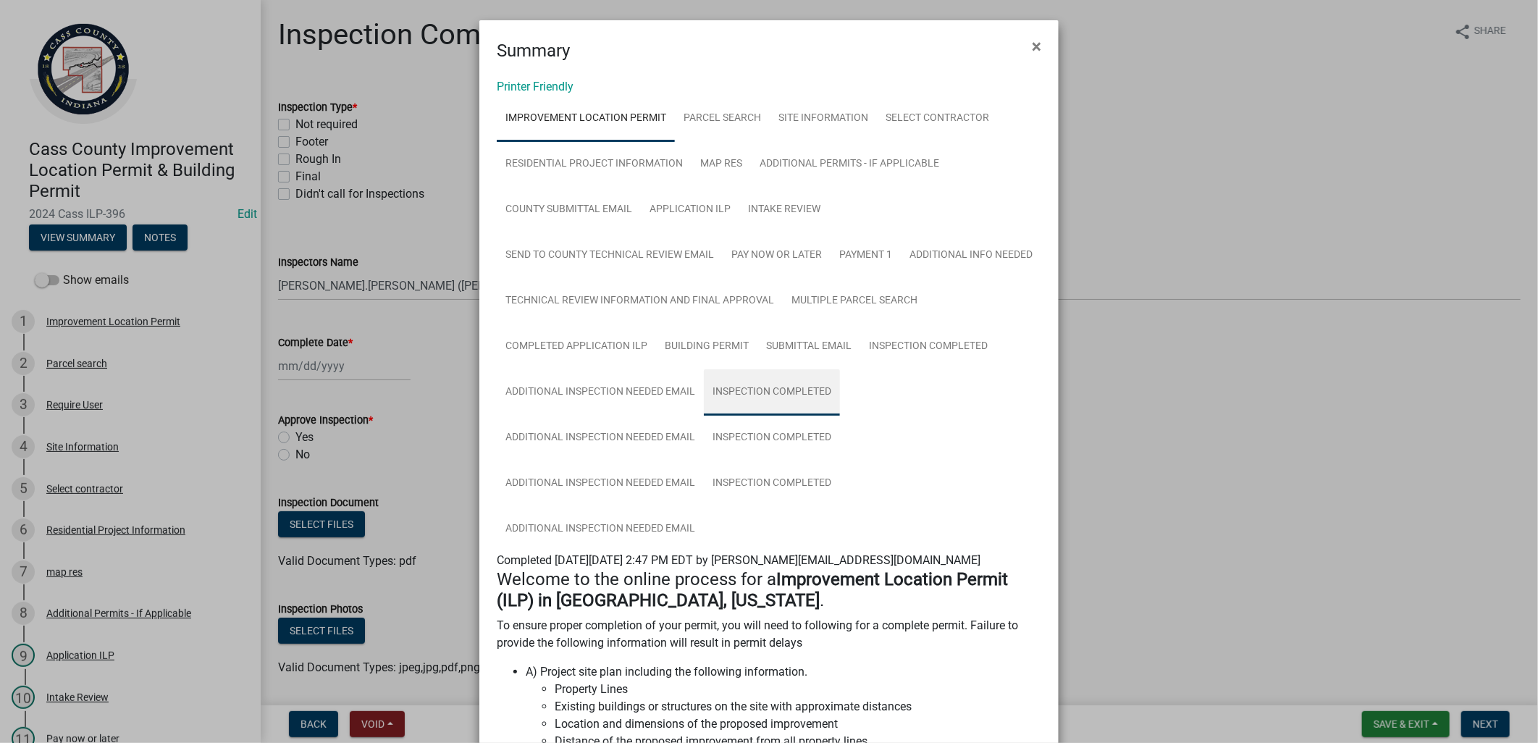
click at [840, 392] on link "Inspection Completed" at bounding box center [772, 392] width 136 height 46
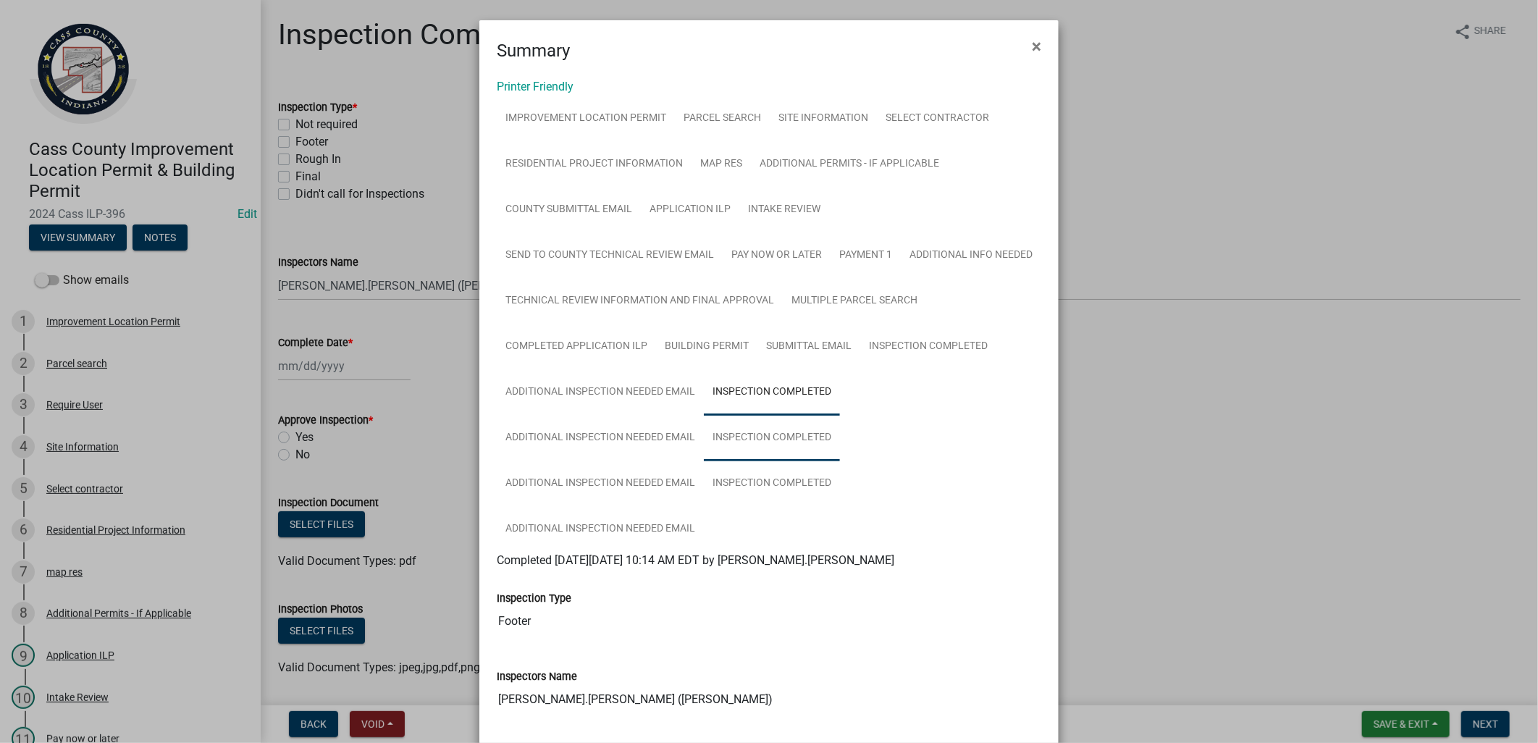
click at [807, 430] on link "Inspection Completed" at bounding box center [772, 438] width 136 height 46
click at [805, 486] on link "Inspection Completed" at bounding box center [772, 484] width 136 height 46
click at [426, 342] on ngb-modal-window "Summary × Printer Friendly Improvement Location Permit Parcel search Site Infor…" at bounding box center [769, 371] width 1538 height 743
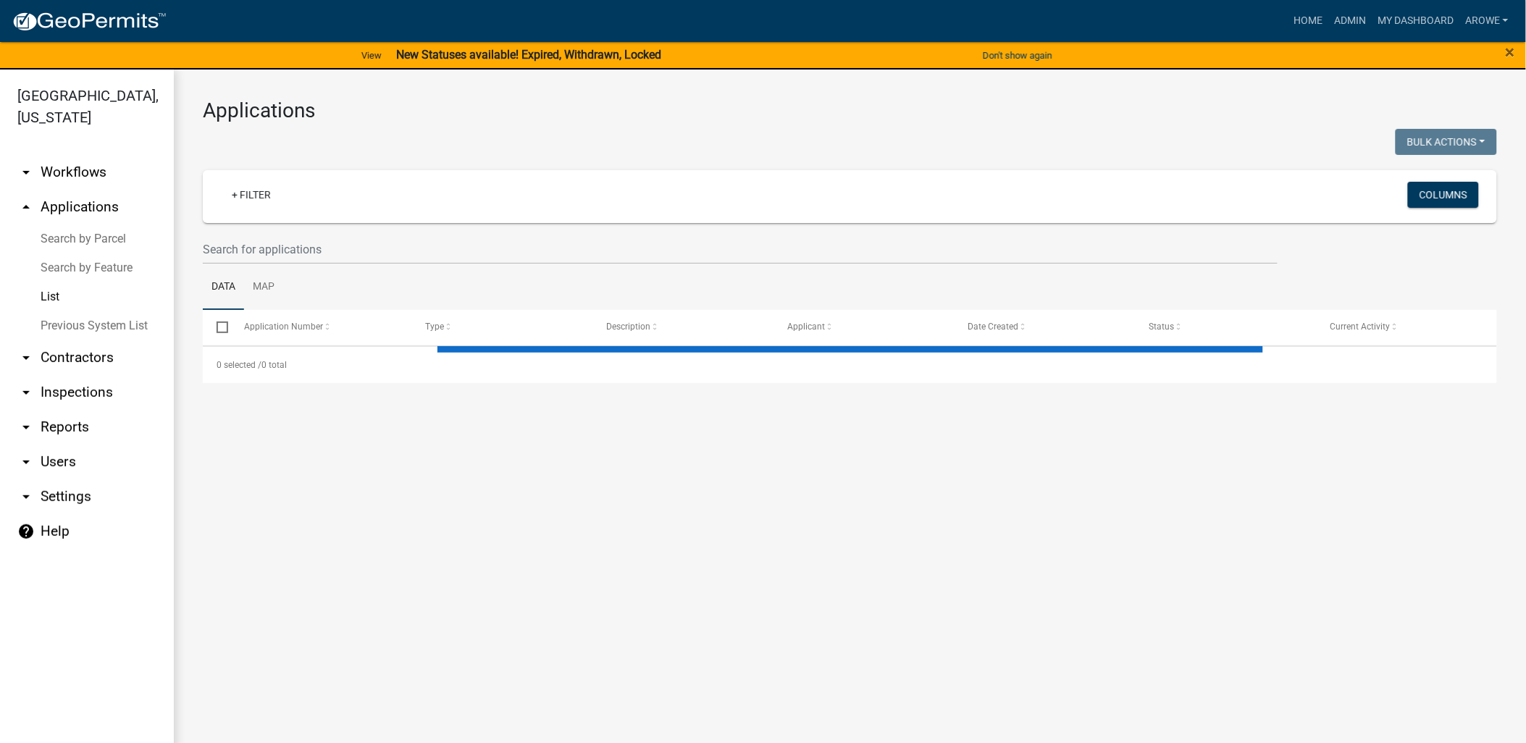
select select "3: 100"
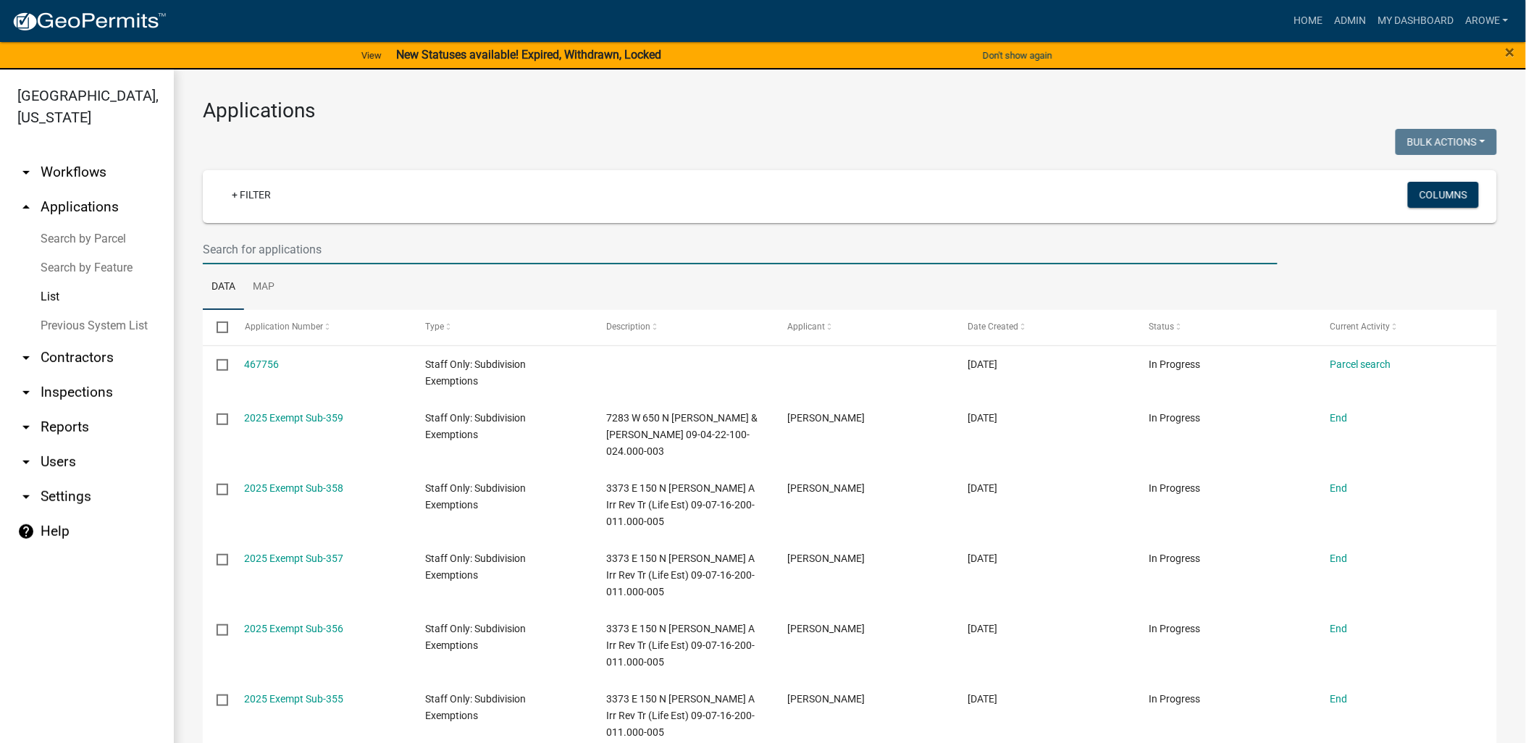
click at [234, 242] on input "text" at bounding box center [740, 250] width 1075 height 30
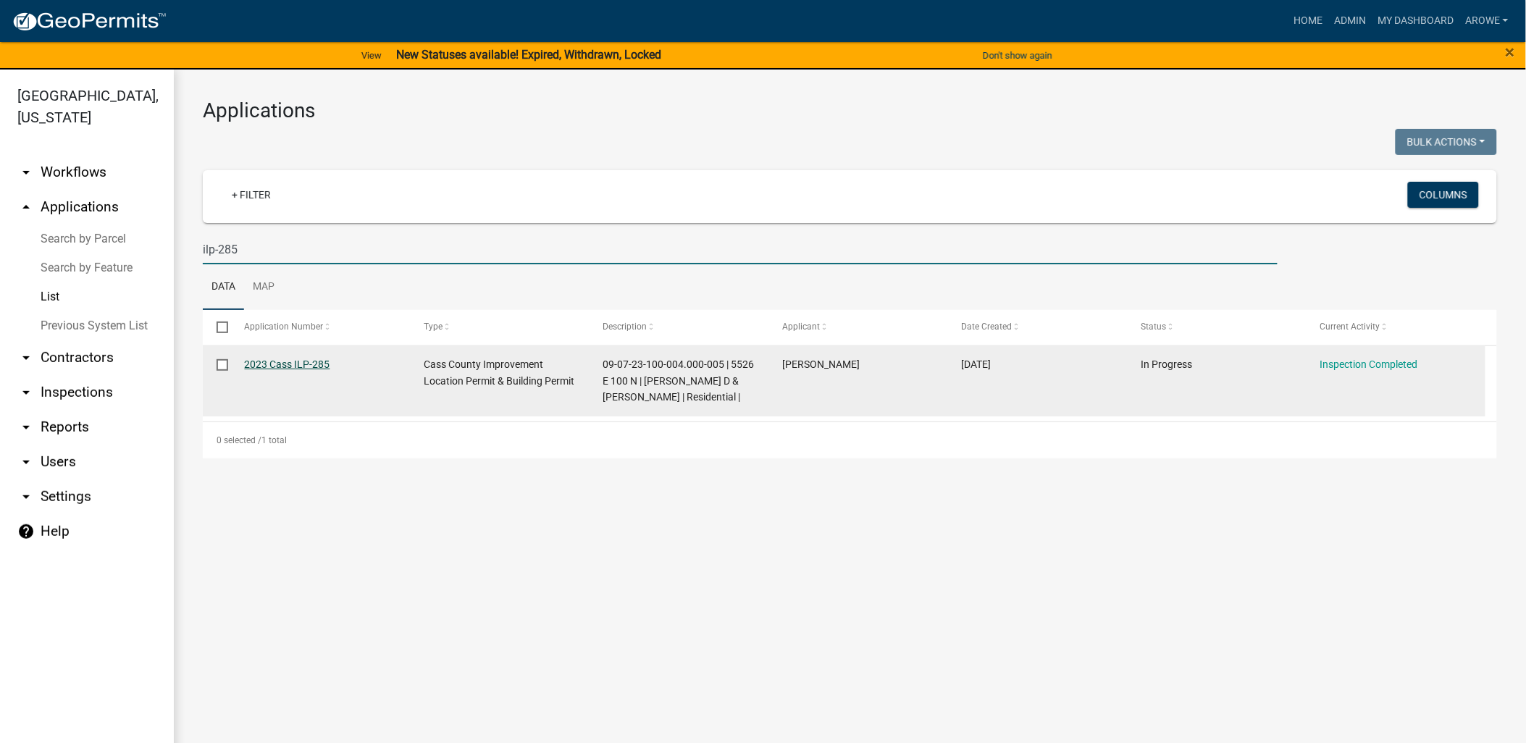
type input "ilp-285"
click at [320, 363] on link "2023 Cass ILP-285" at bounding box center [287, 364] width 85 height 12
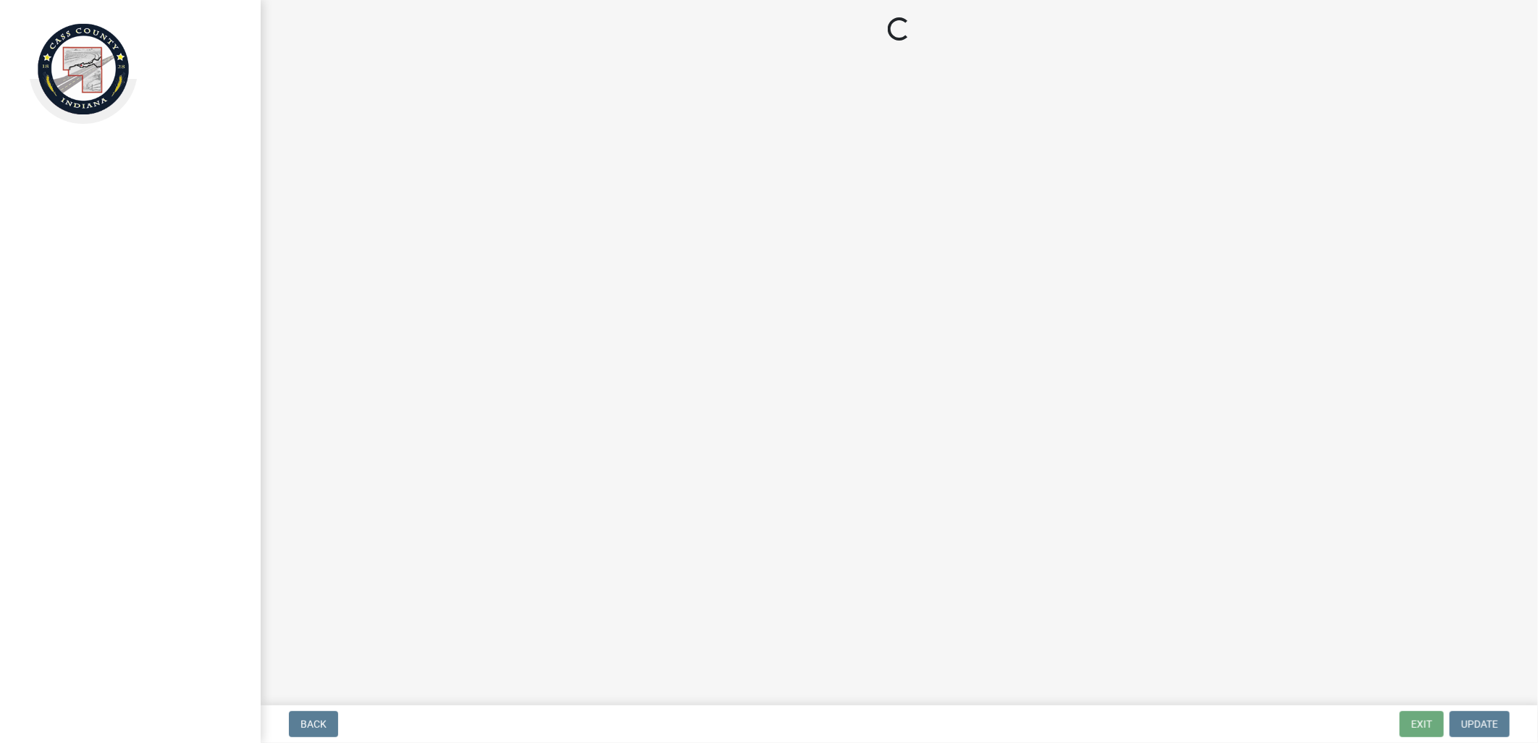
select select "baa4a543-a046-499c-bd40-1ac368eec85c"
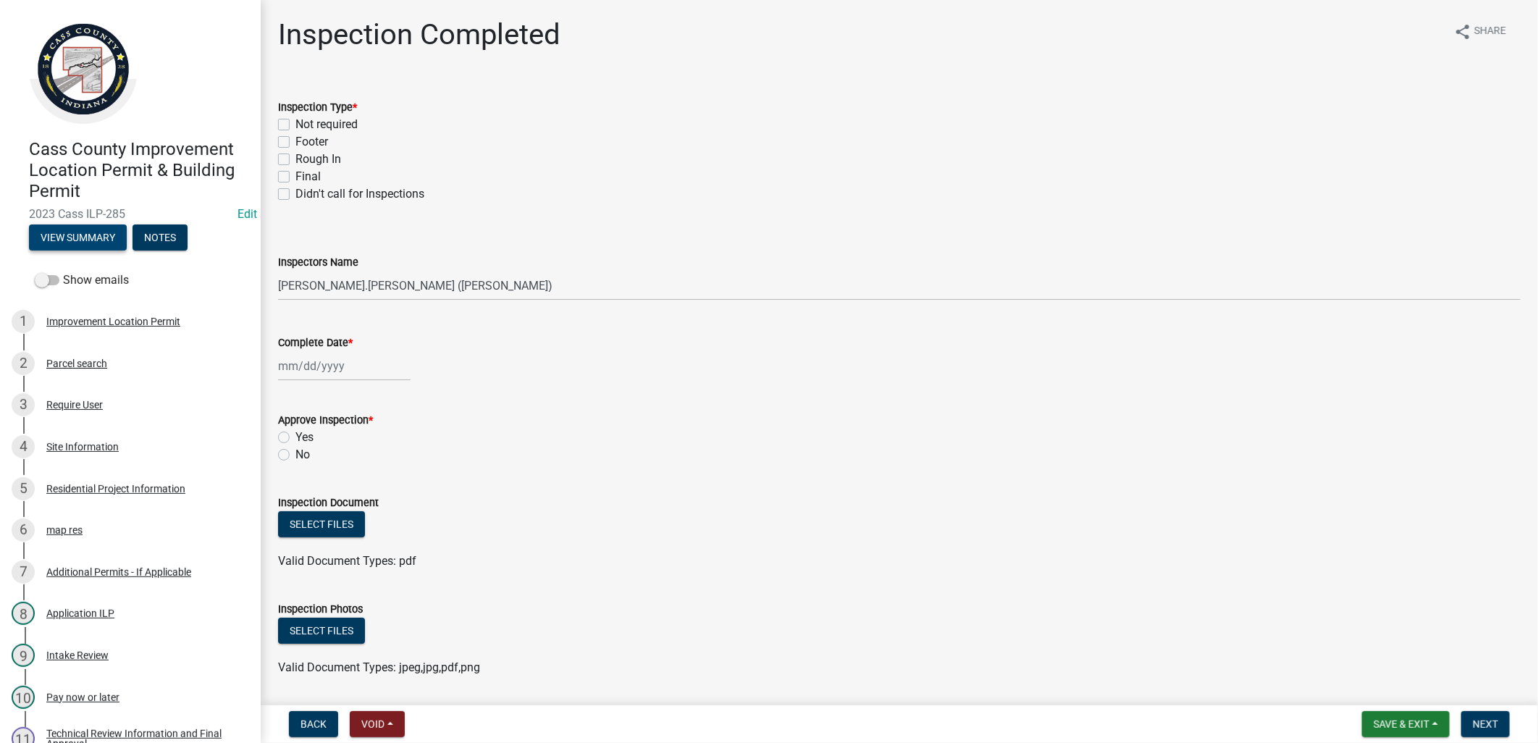
click at [73, 234] on button "View Summary" at bounding box center [78, 237] width 98 height 26
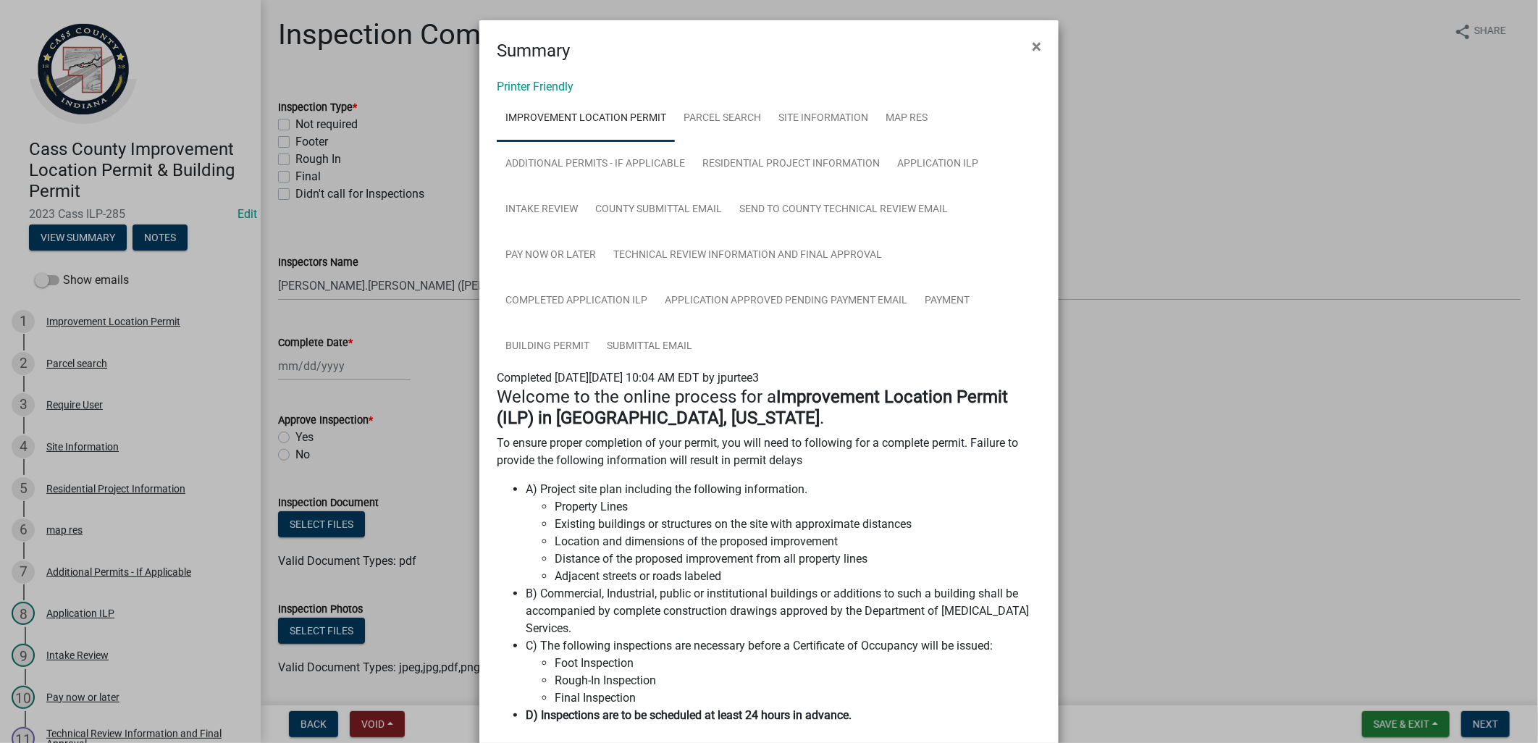
drag, startPoint x: 424, startPoint y: 236, endPoint x: 350, endPoint y: 209, distance: 78.8
click at [423, 236] on ngb-modal-window "Summary × Printer Friendly Improvement Location Permit Parcel search Site Infor…" at bounding box center [769, 371] width 1538 height 743
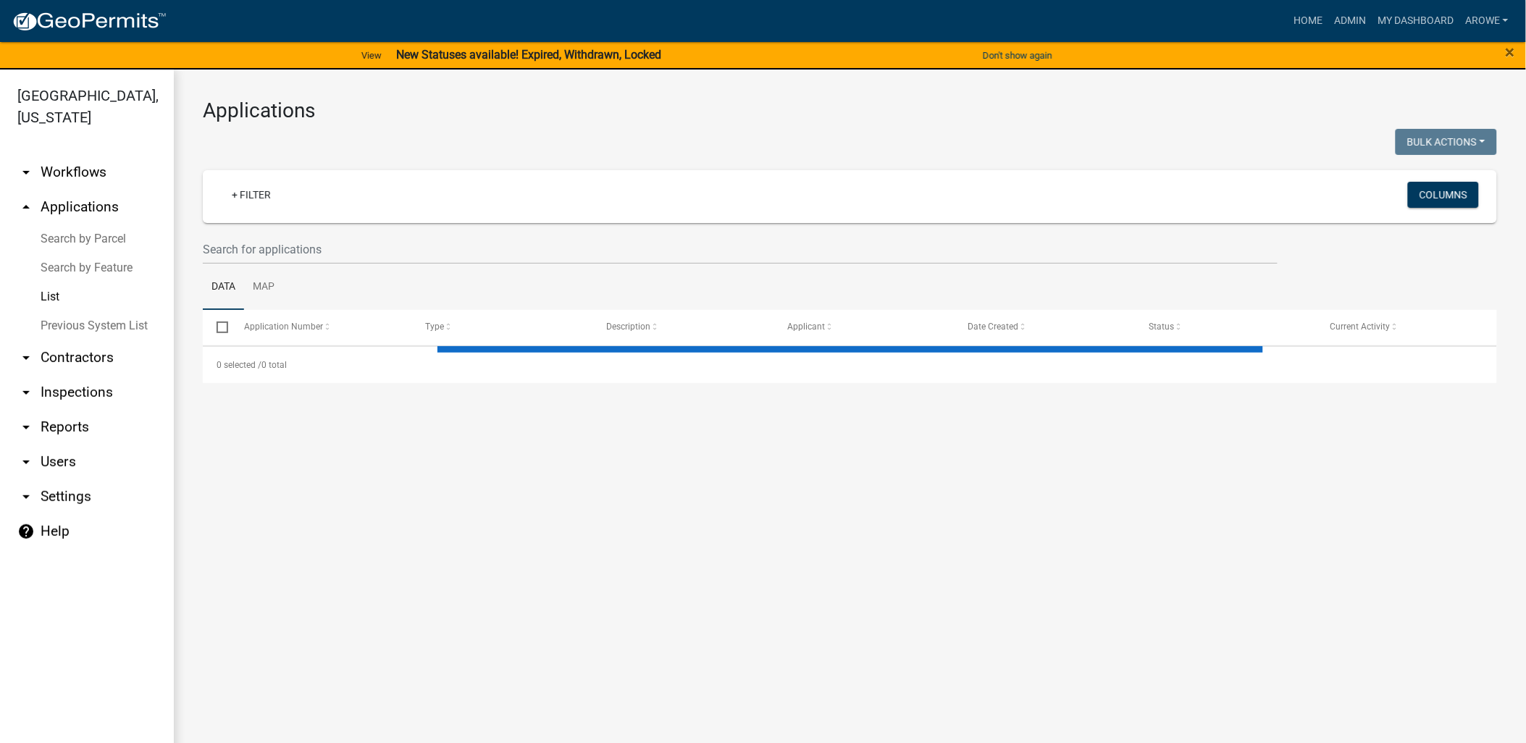
select select "3: 100"
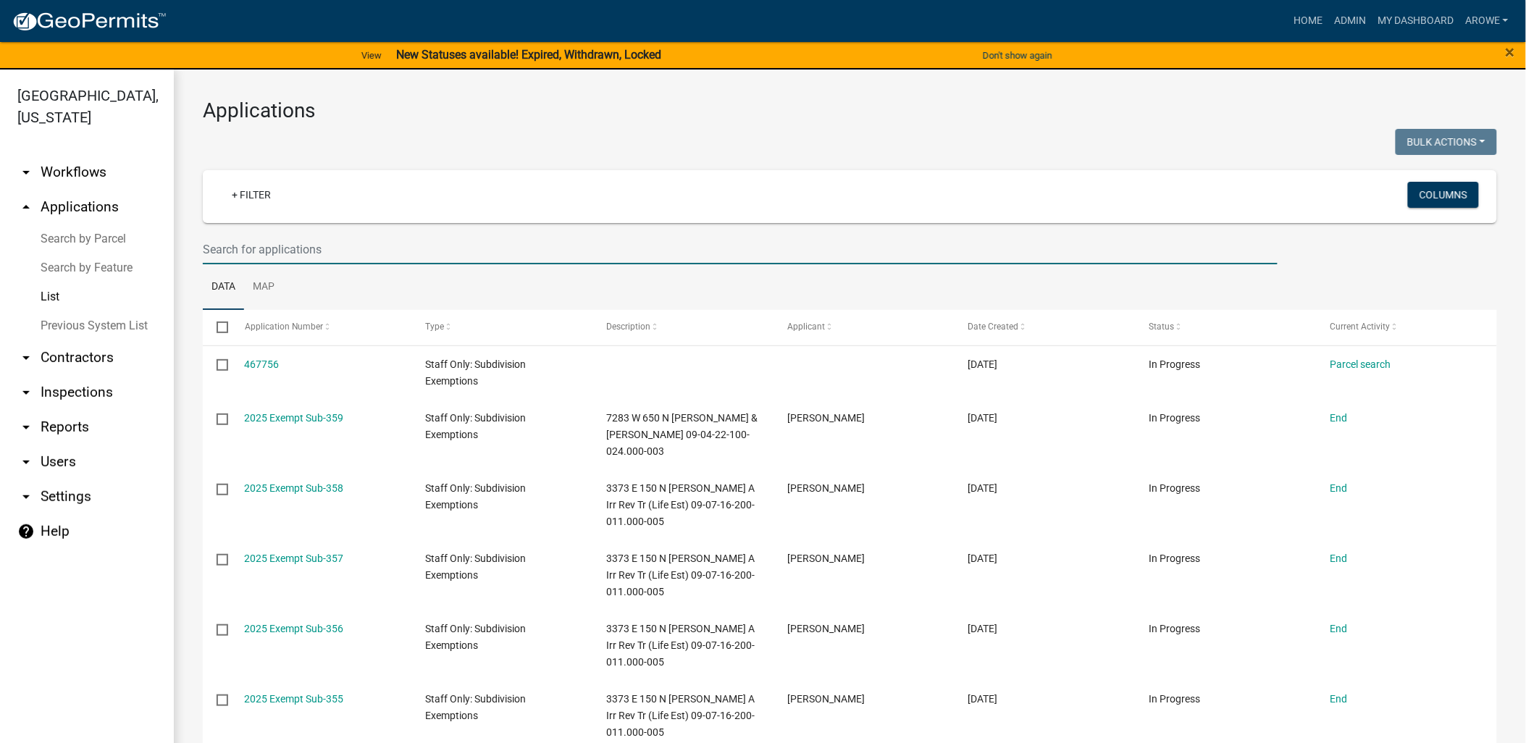
click at [287, 244] on input "text" at bounding box center [740, 250] width 1075 height 30
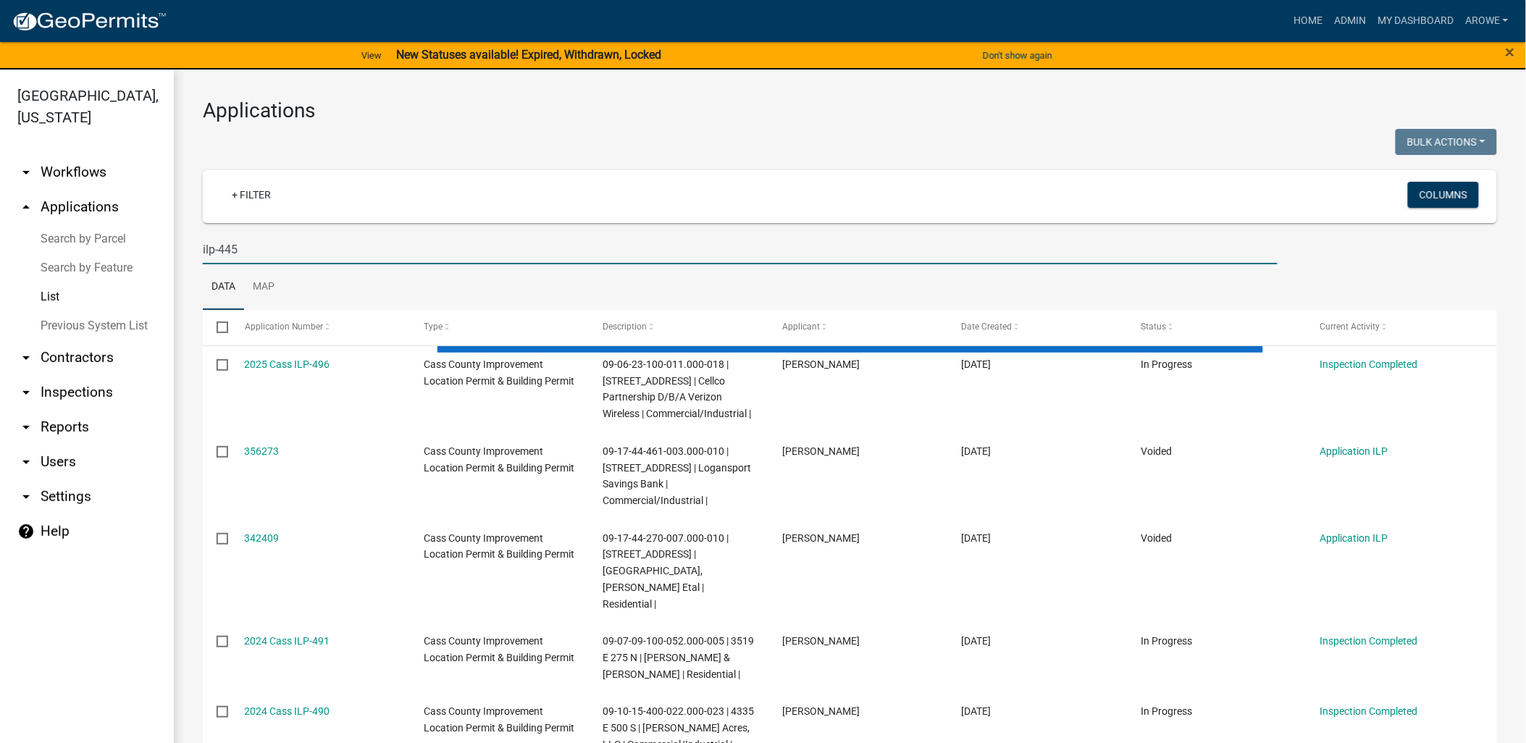
type input "ilp-445"
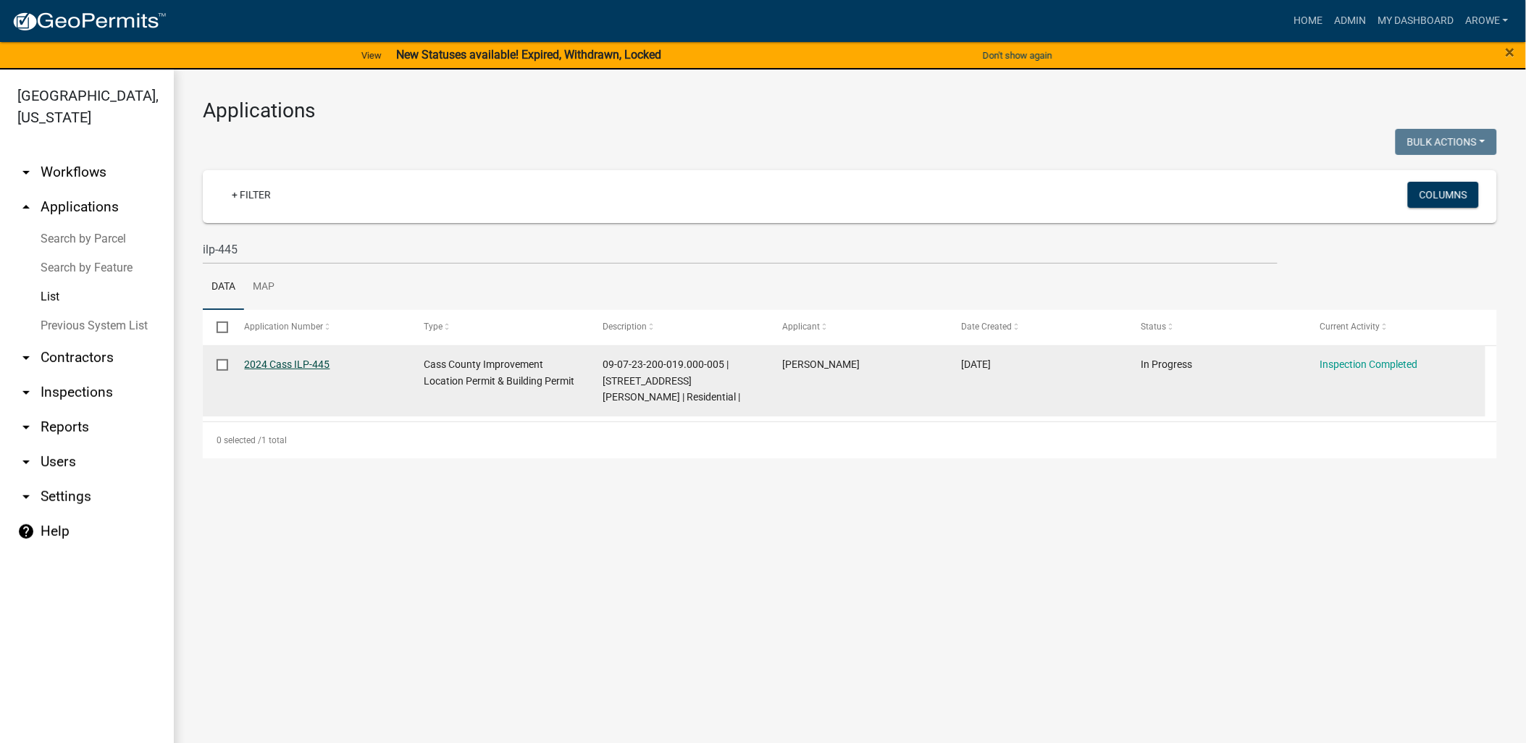
click at [278, 361] on link "2024 Cass ILP-445" at bounding box center [287, 364] width 85 height 12
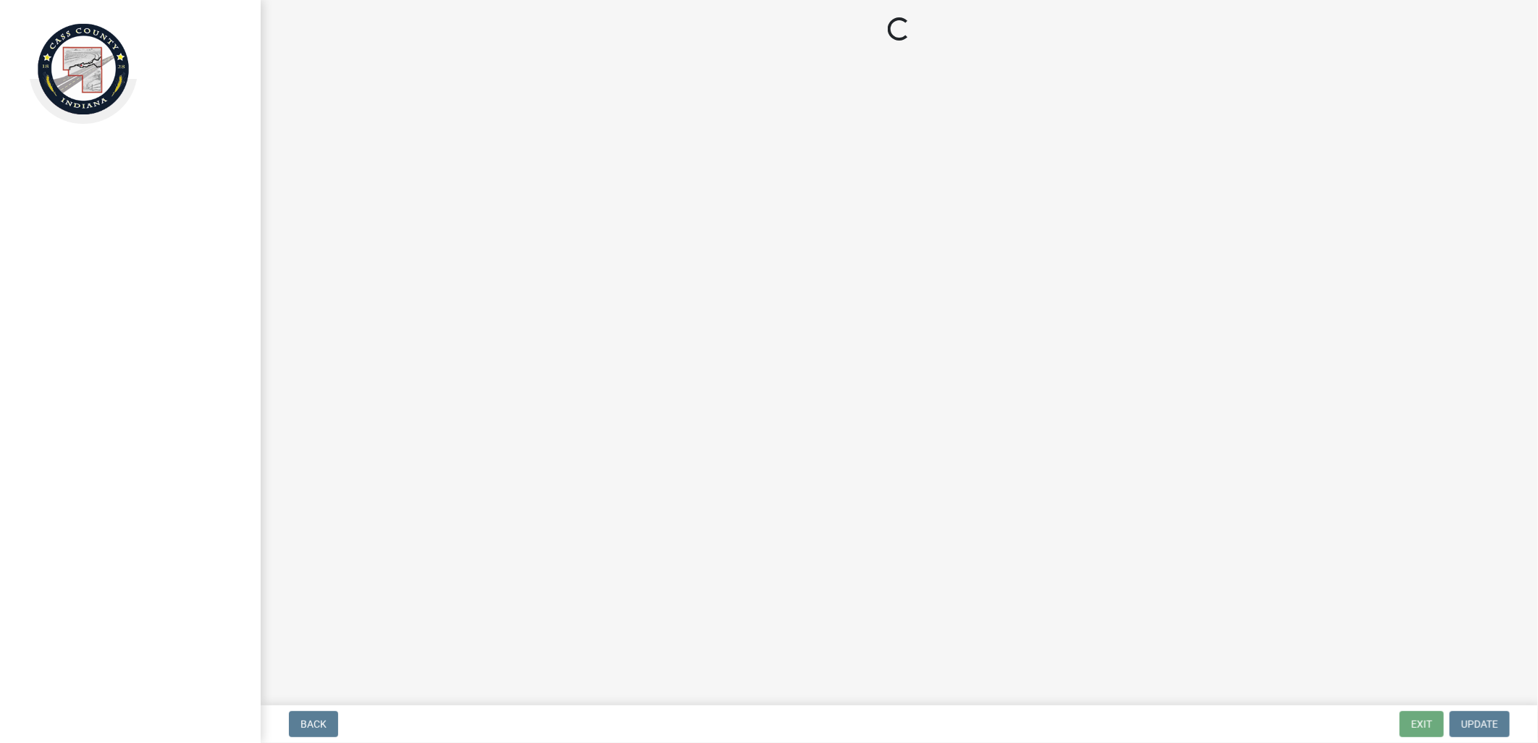
select select "baa4a543-a046-499c-bd40-1ac368eec85c"
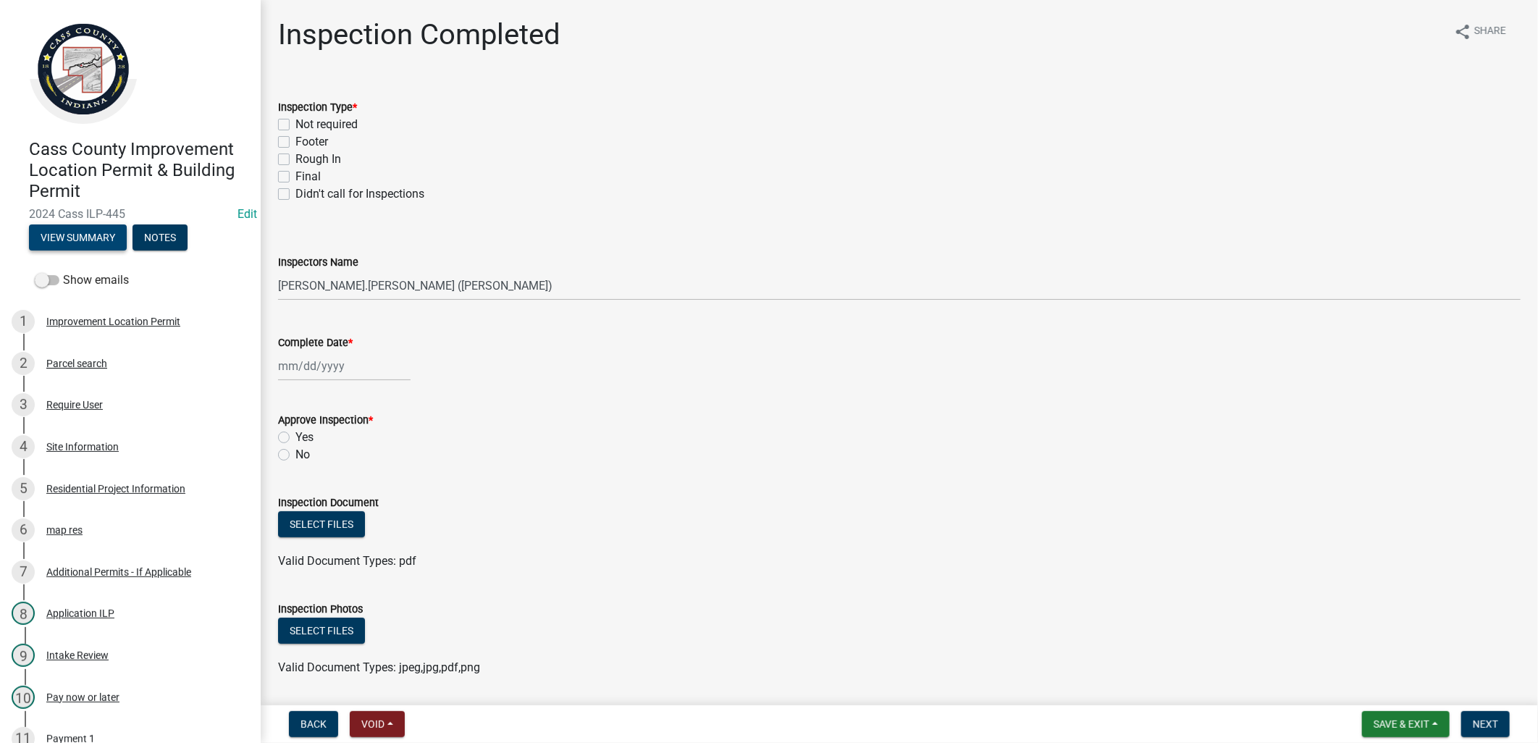
click at [92, 232] on button "View Summary" at bounding box center [78, 237] width 98 height 26
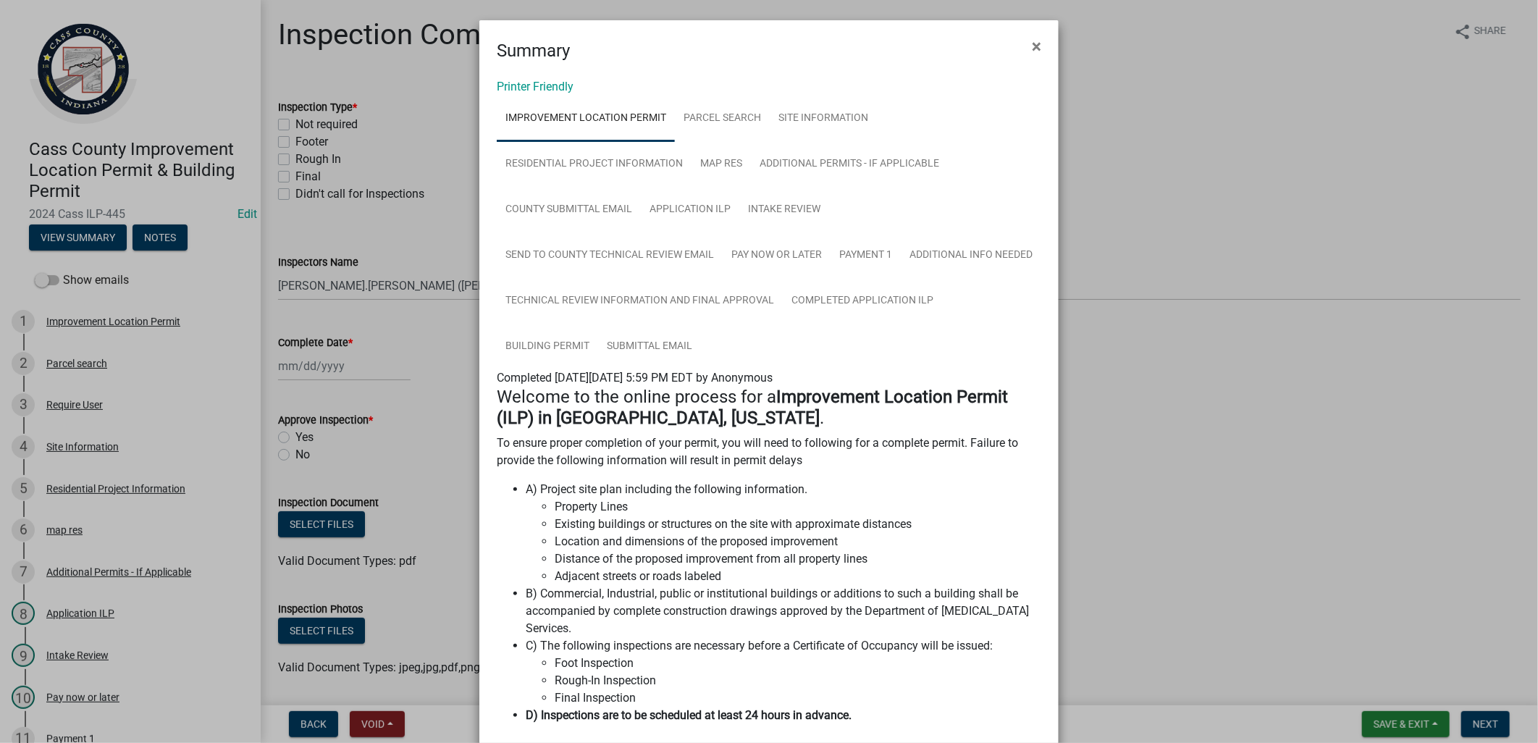
click at [382, 314] on ngb-modal-window "Summary × Printer Friendly Improvement Location Permit Parcel search Site Infor…" at bounding box center [769, 371] width 1538 height 743
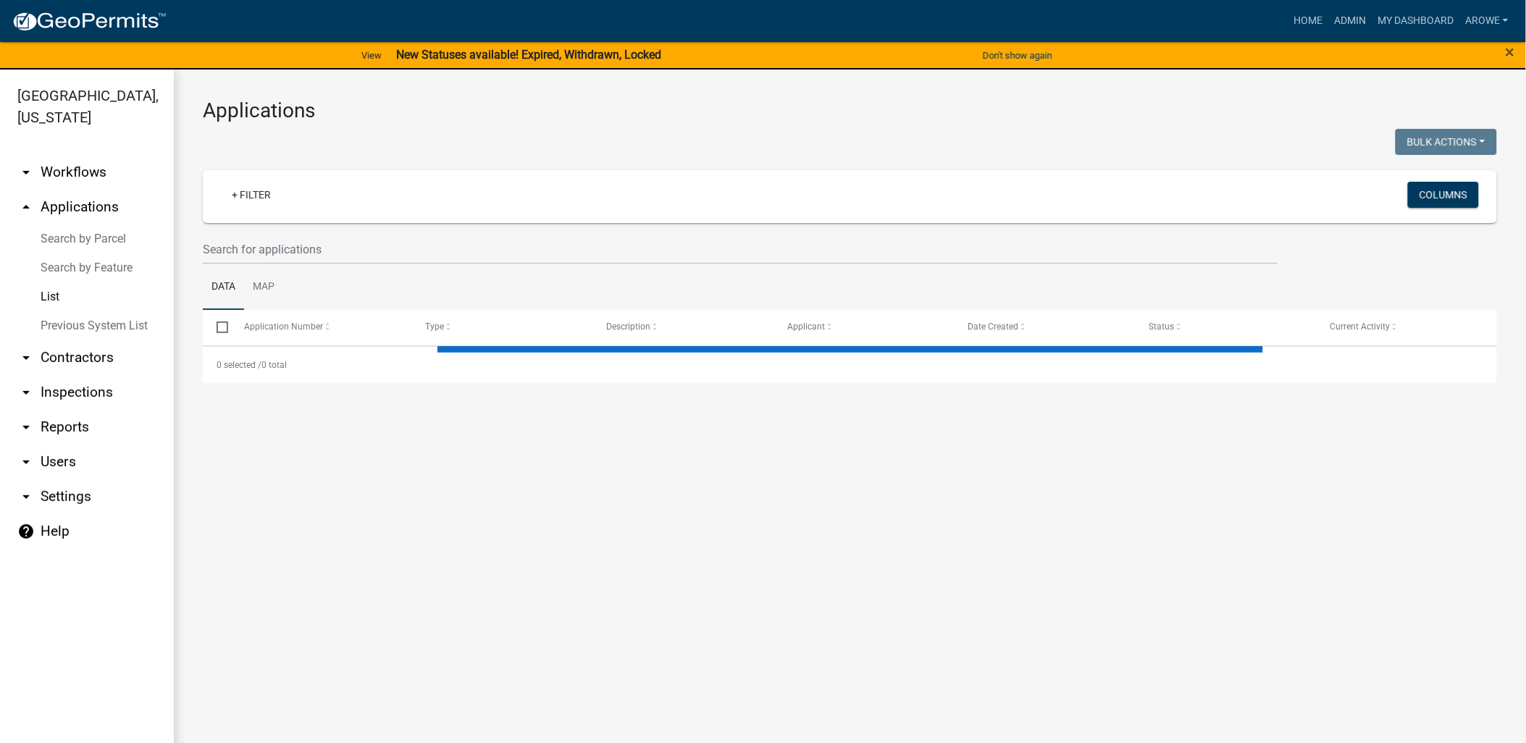
select select "3: 100"
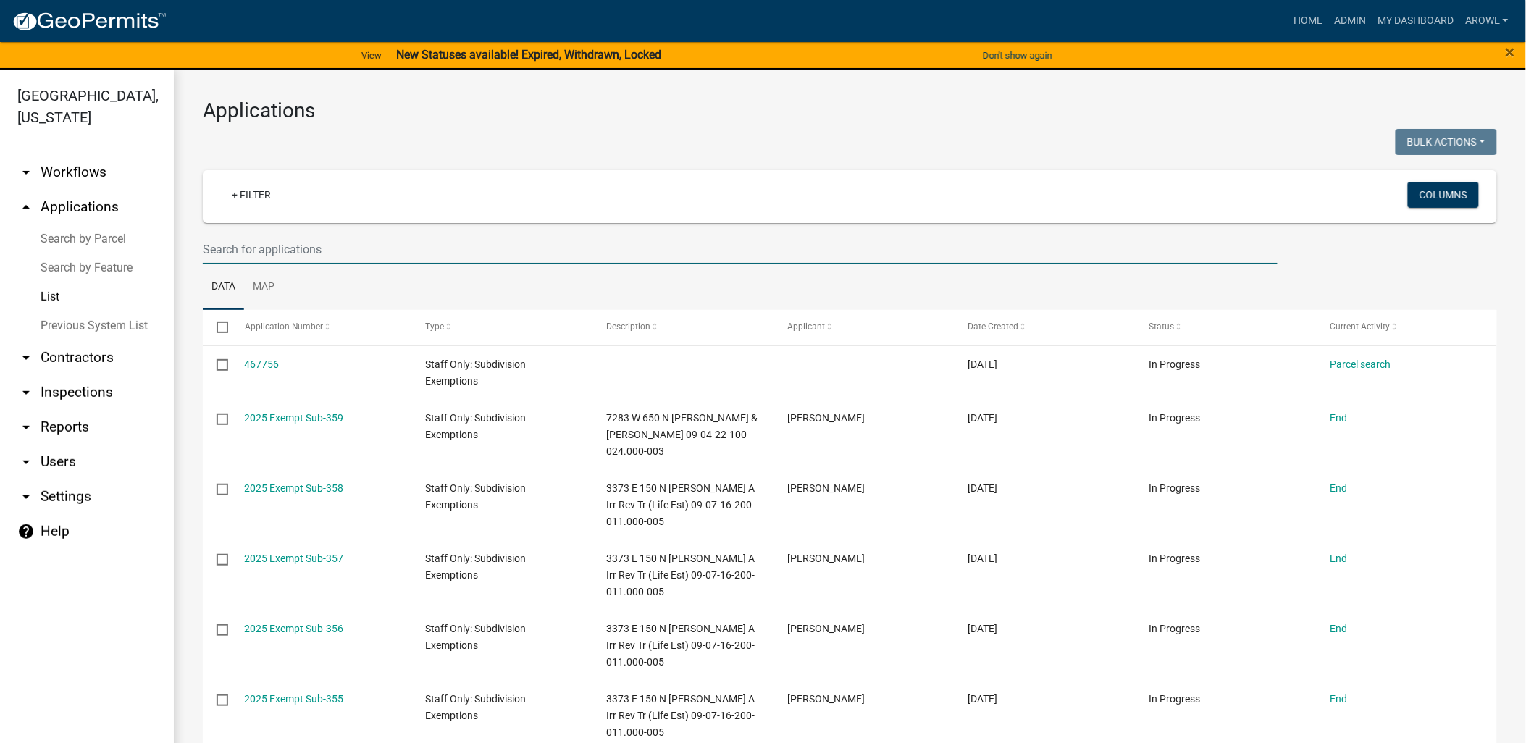
click at [333, 245] on input "text" at bounding box center [740, 250] width 1075 height 30
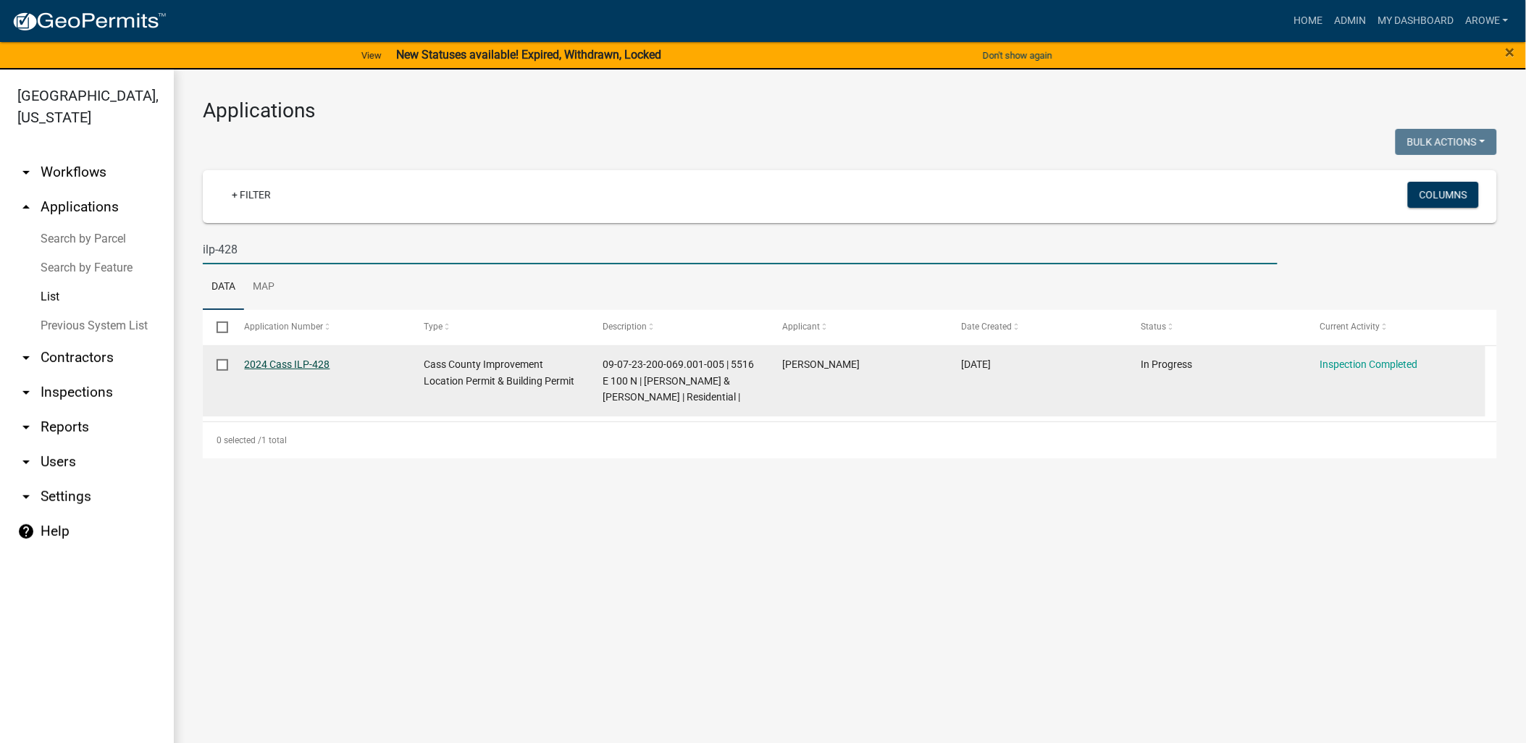
type input "ilp-428"
click at [321, 364] on link "2024 Cass ILP-428" at bounding box center [287, 364] width 85 height 12
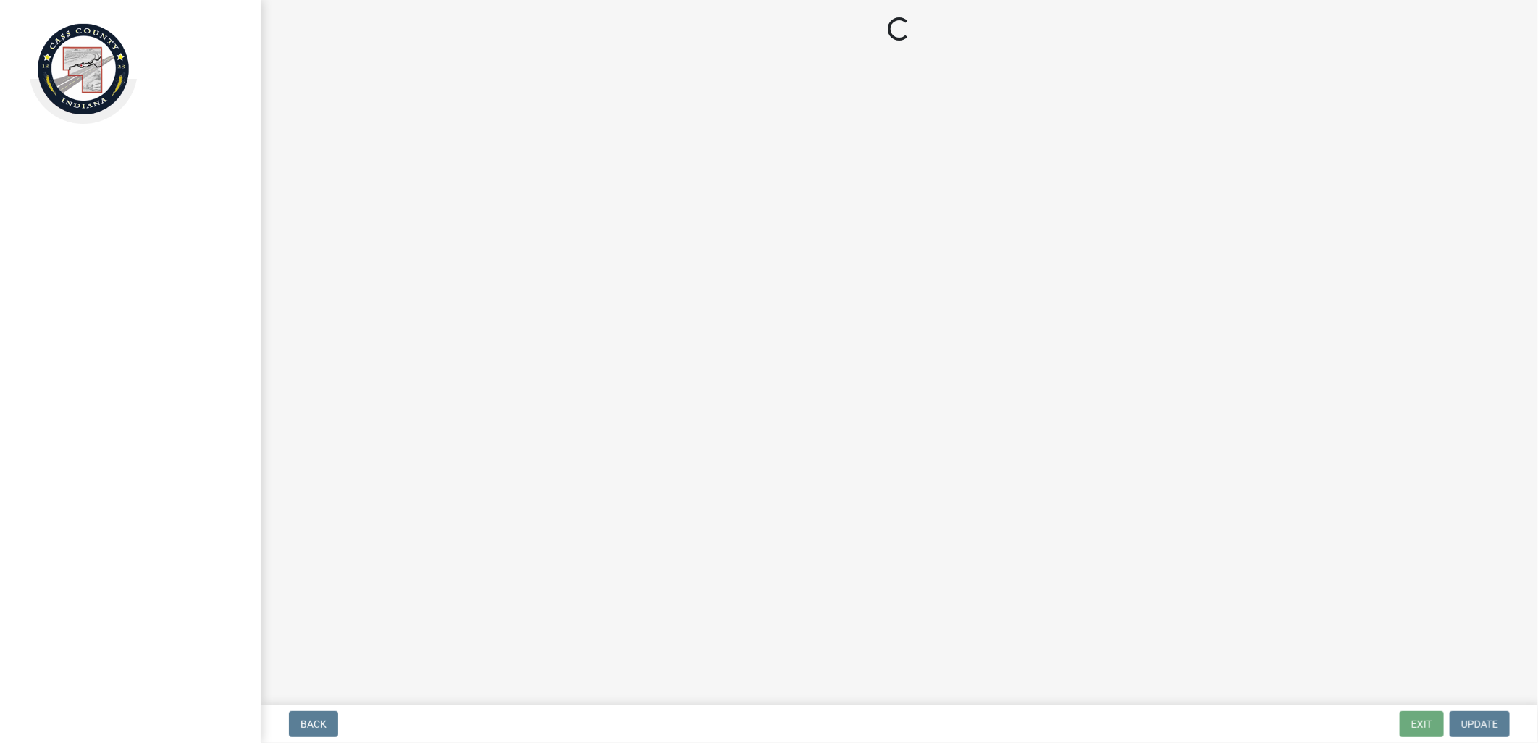
select select "baa4a543-a046-499c-bd40-1ac368eec85c"
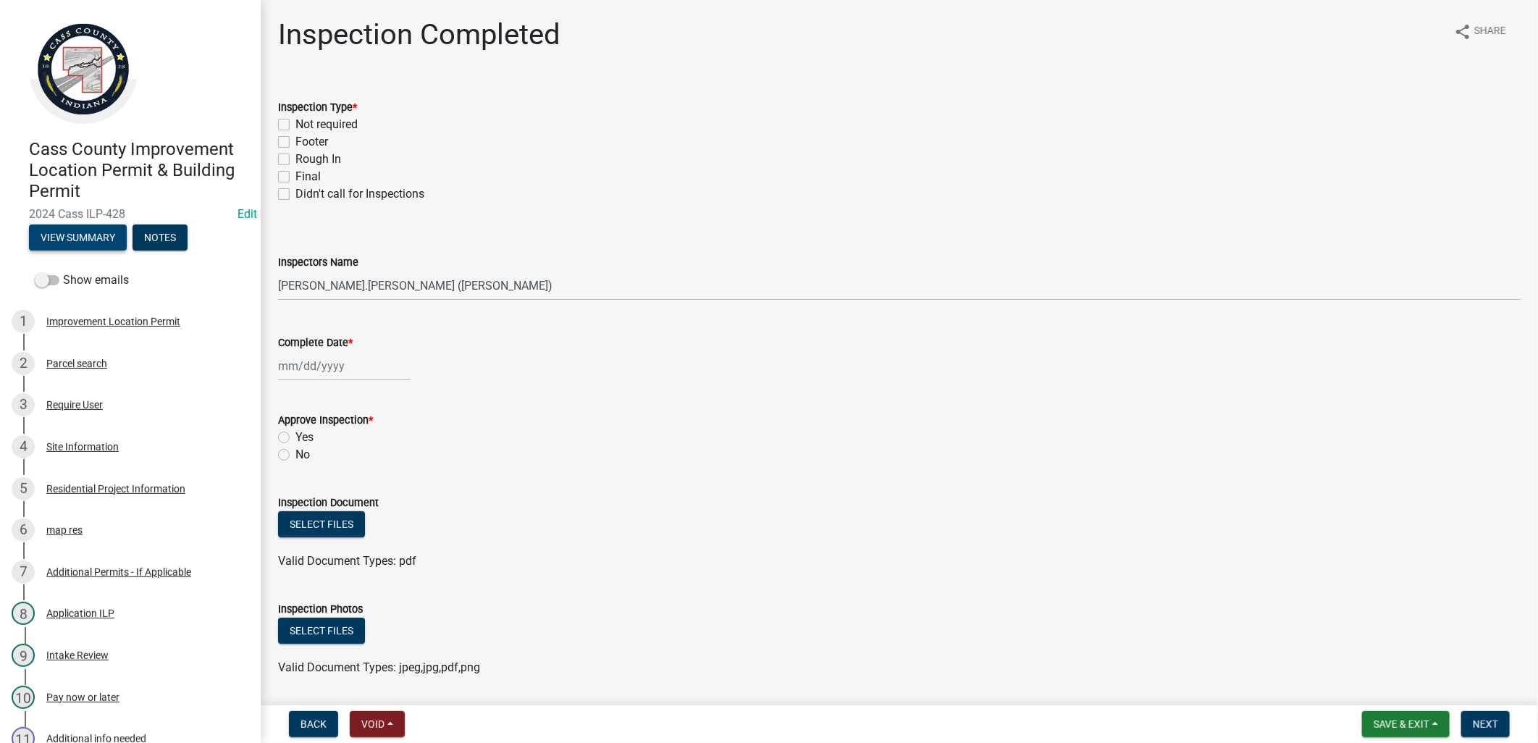
click at [97, 230] on button "View Summary" at bounding box center [78, 237] width 98 height 26
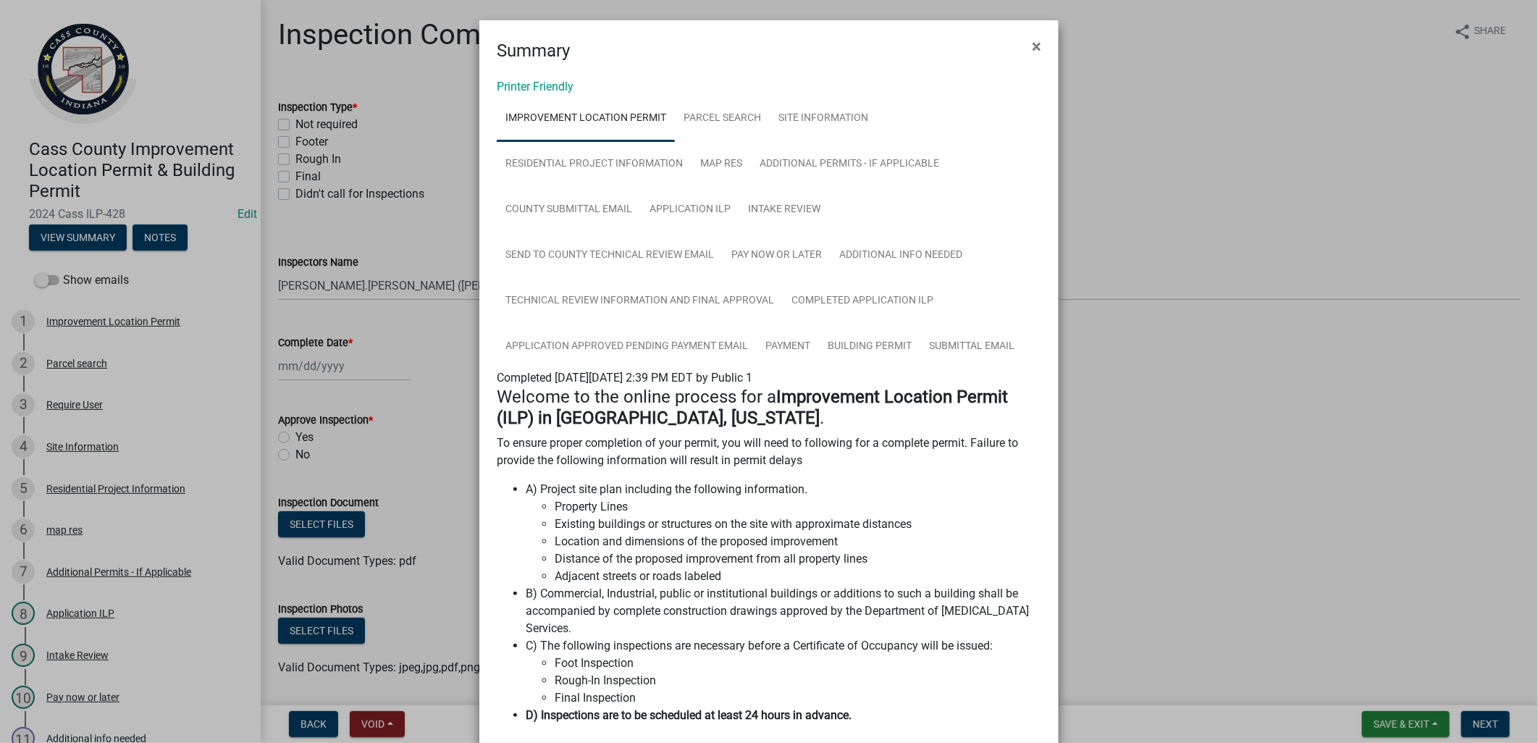
click at [410, 238] on ngb-modal-window "Summary × Printer Friendly Improvement Location Permit Parcel search Site Infor…" at bounding box center [769, 371] width 1538 height 743
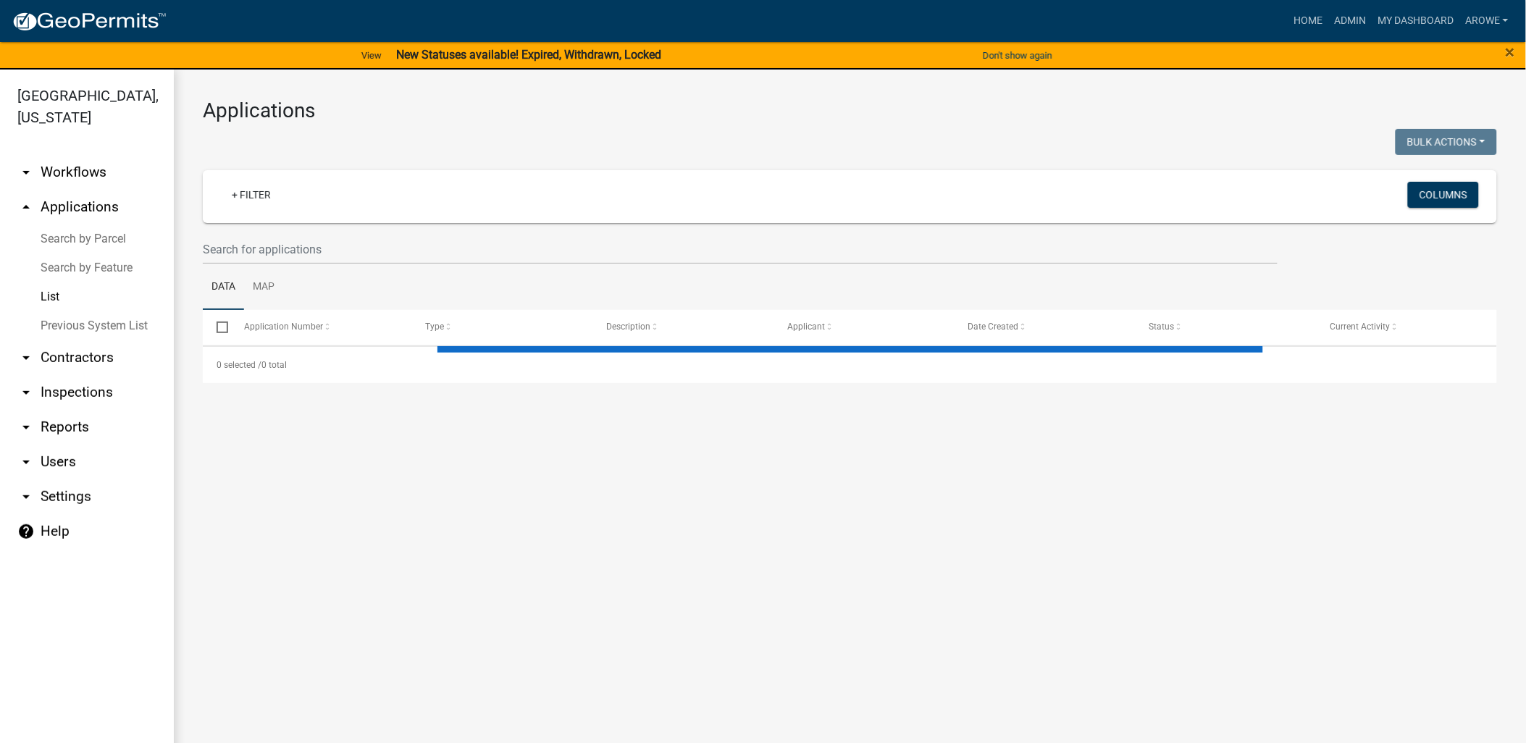
select select "3: 100"
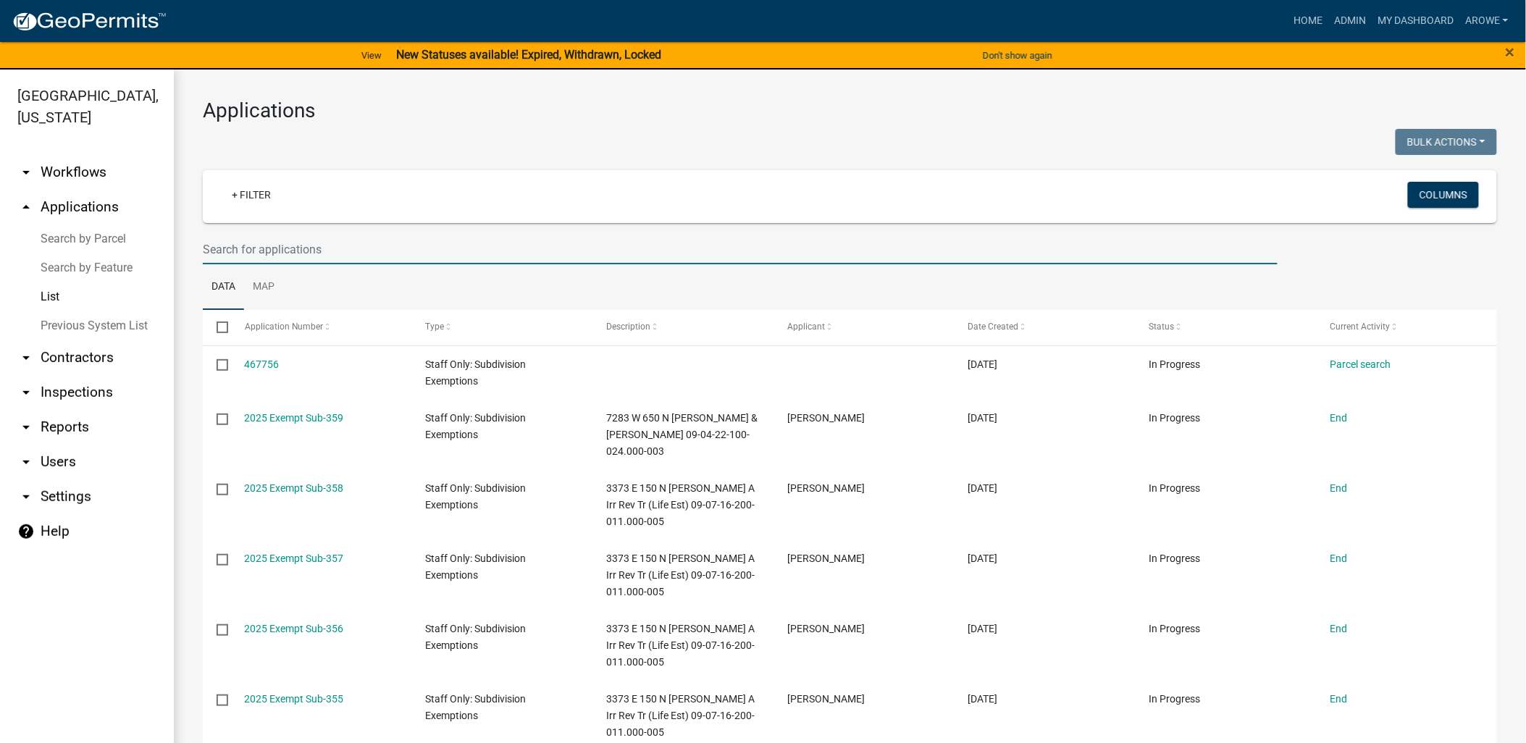
click at [284, 240] on input "text" at bounding box center [740, 250] width 1075 height 30
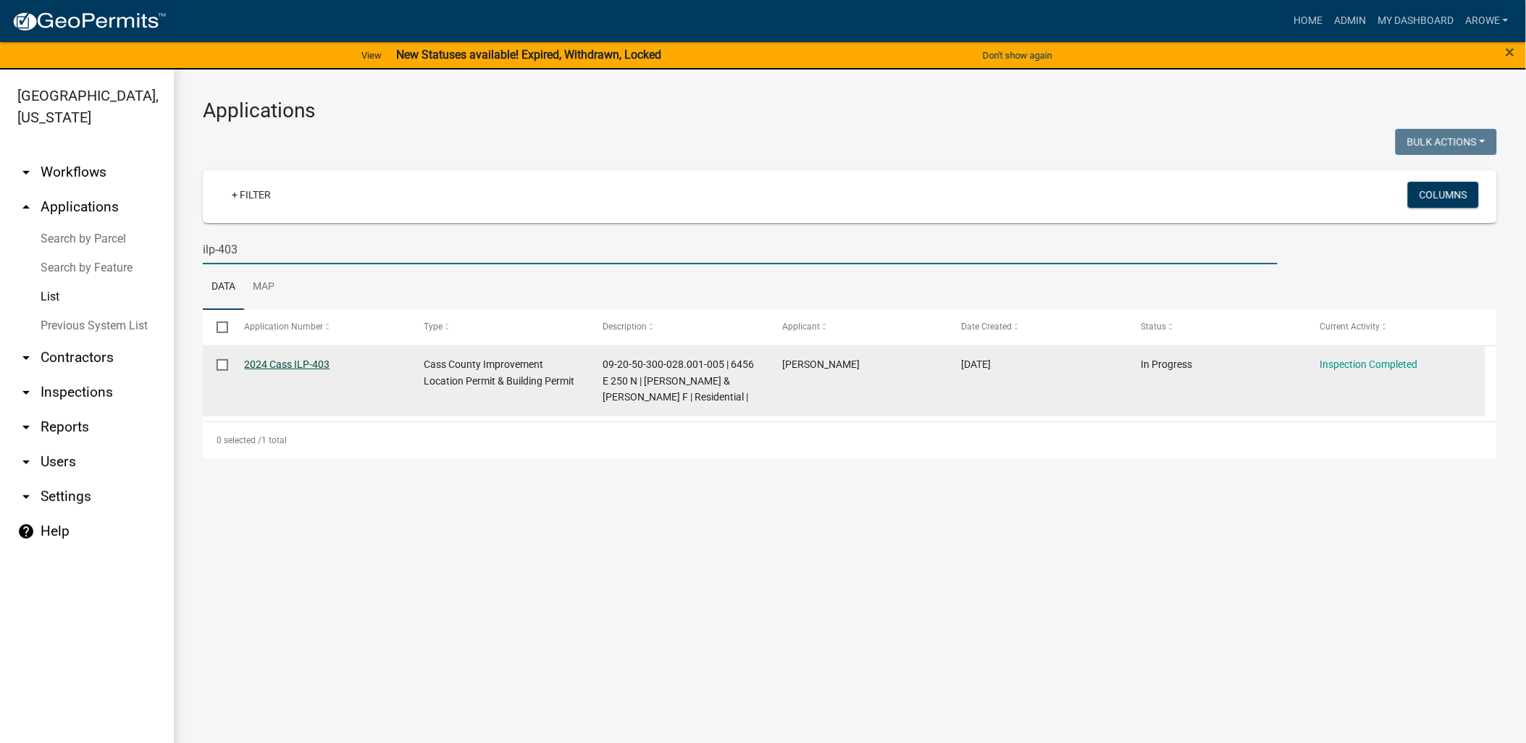
type input "ilp-403"
click at [319, 363] on link "2024 Cass ILP-403" at bounding box center [287, 364] width 85 height 12
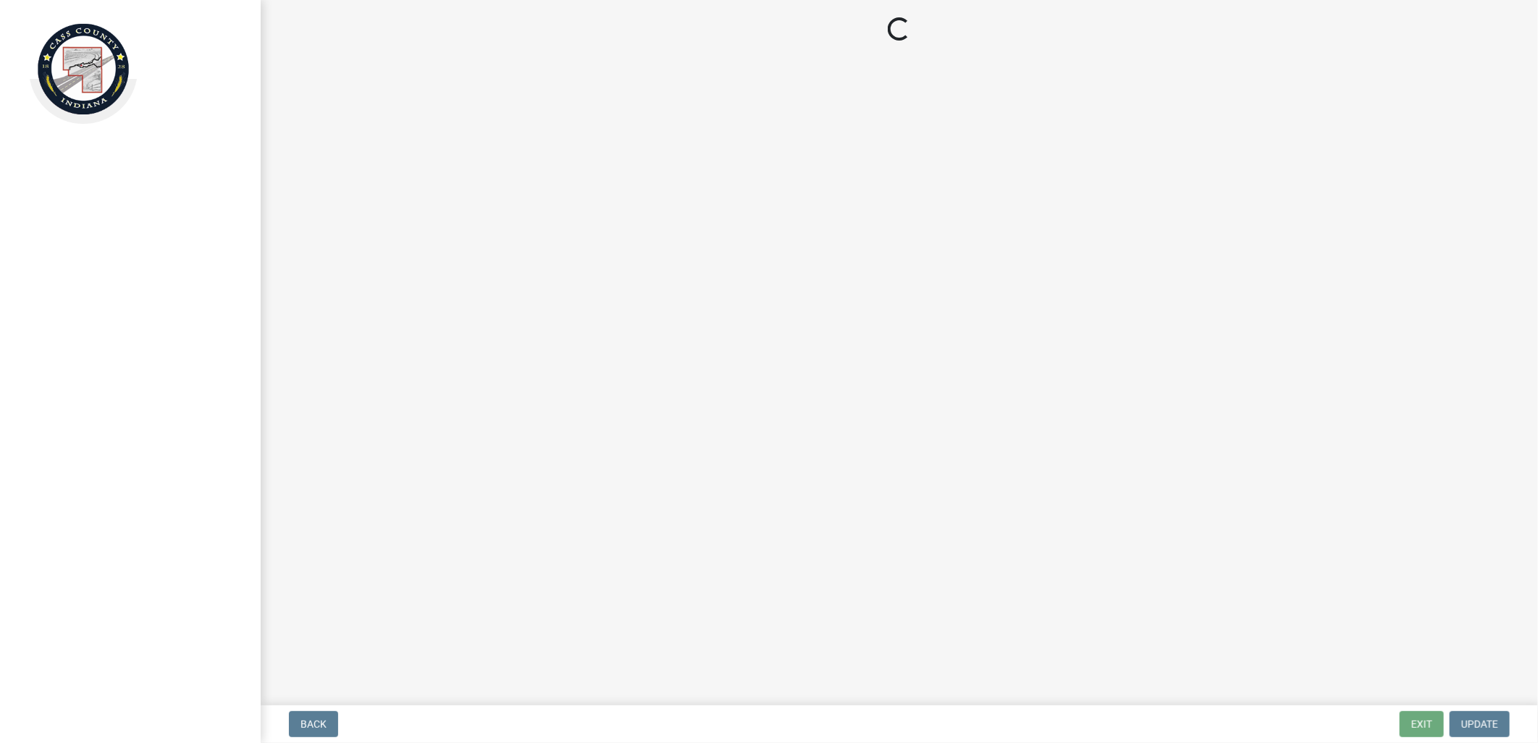
select select "baa4a543-a046-499c-bd40-1ac368eec85c"
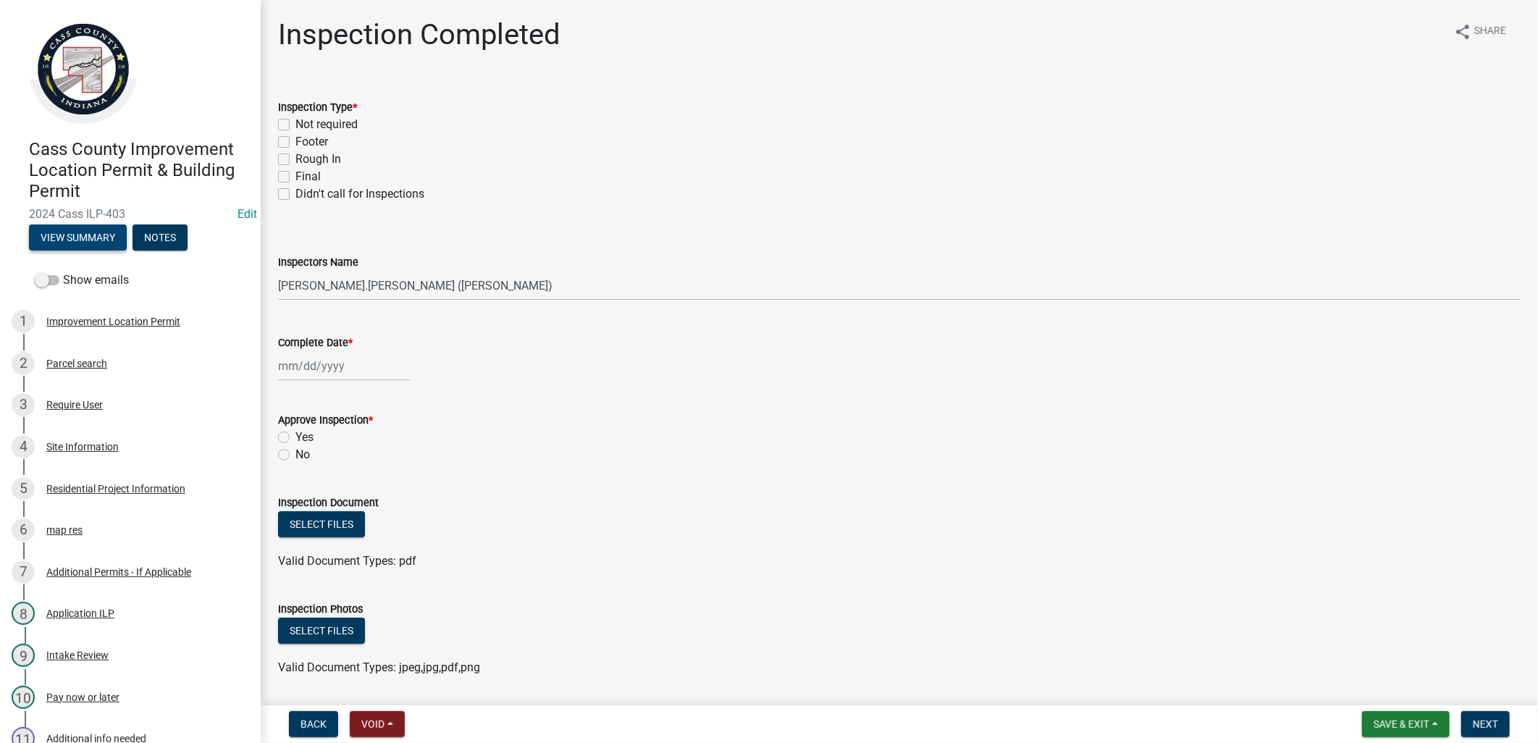
click at [78, 228] on button "View Summary" at bounding box center [78, 237] width 98 height 26
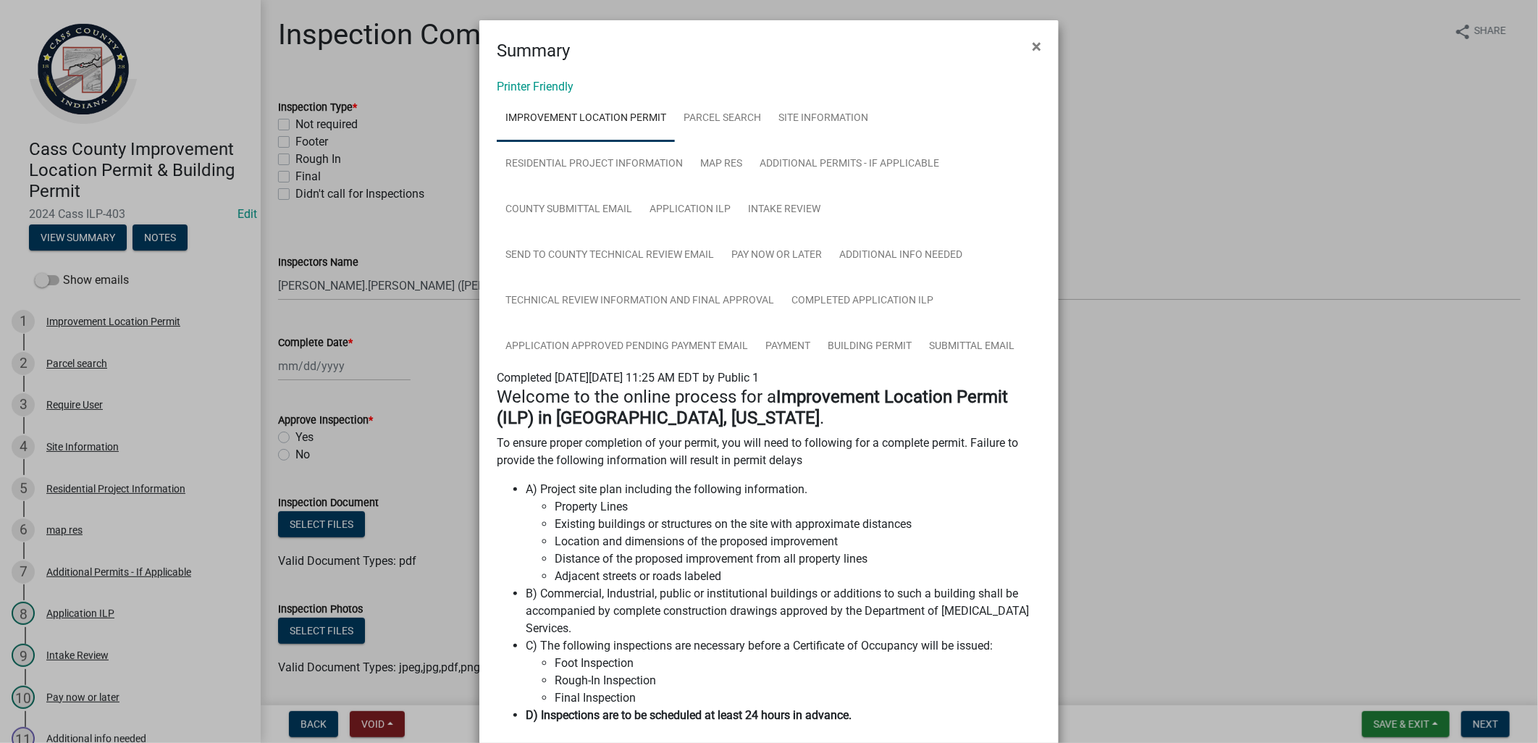
click at [430, 251] on ngb-modal-window "Summary × Printer Friendly Improvement Location Permit Parcel search Site Infor…" at bounding box center [769, 371] width 1538 height 743
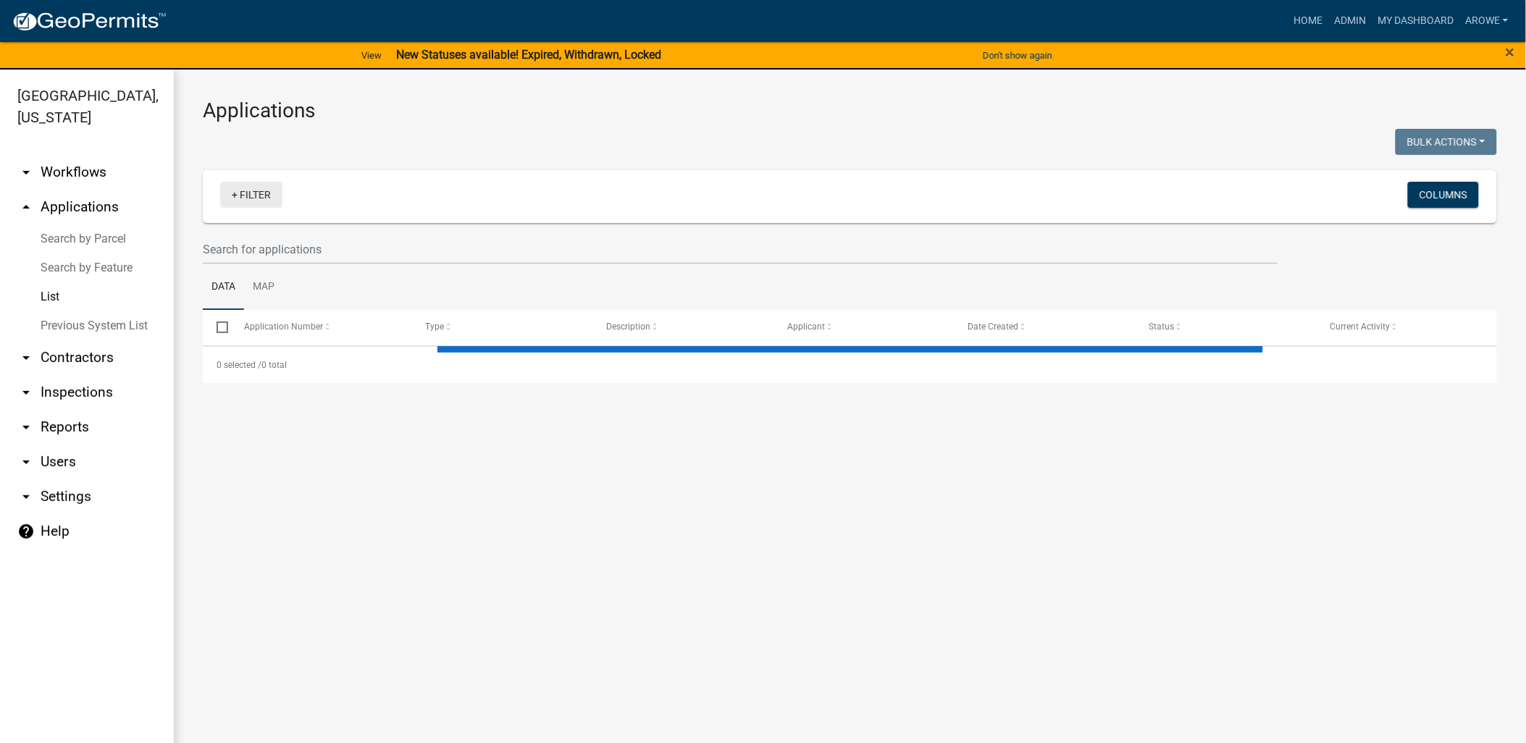
select select "3: 100"
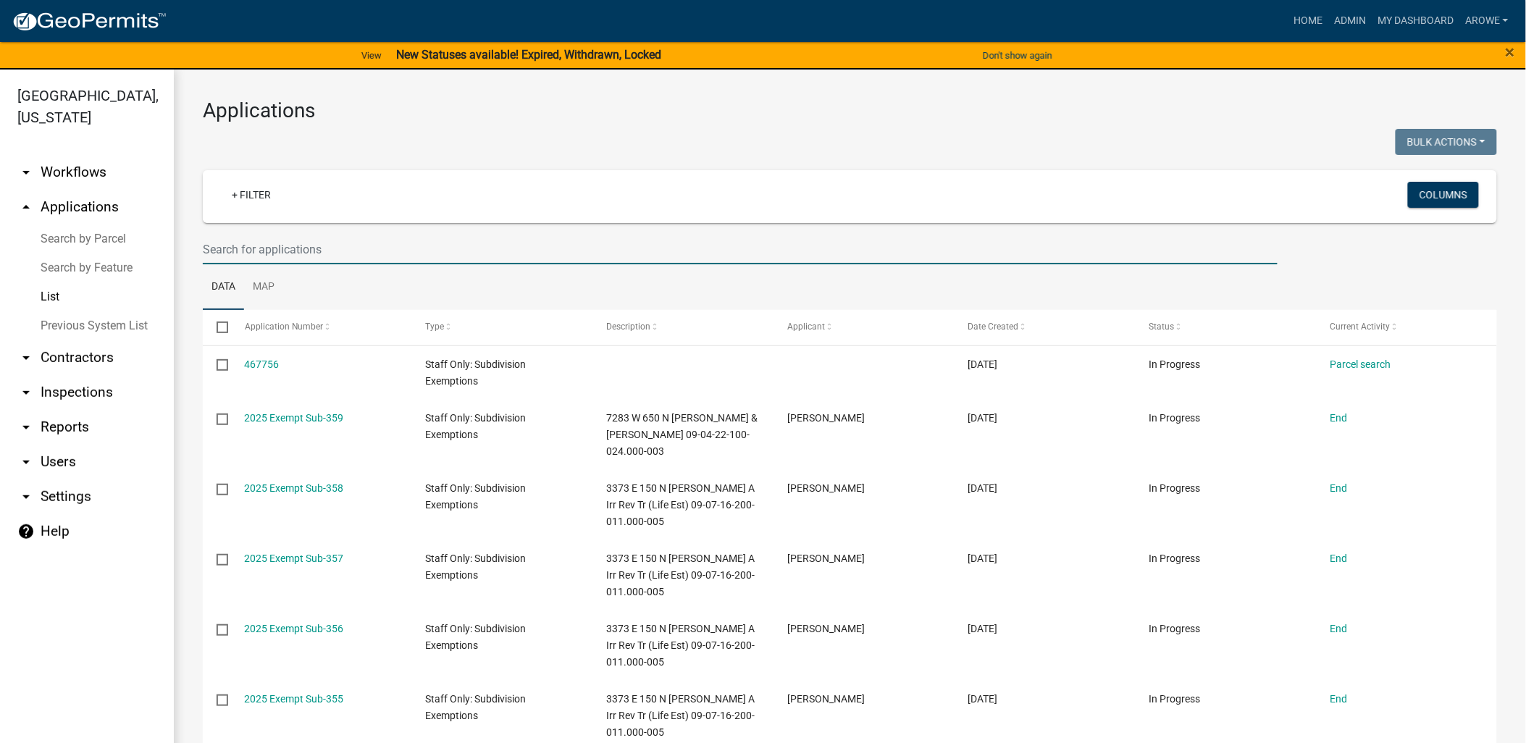
click at [285, 248] on input "text" at bounding box center [740, 250] width 1075 height 30
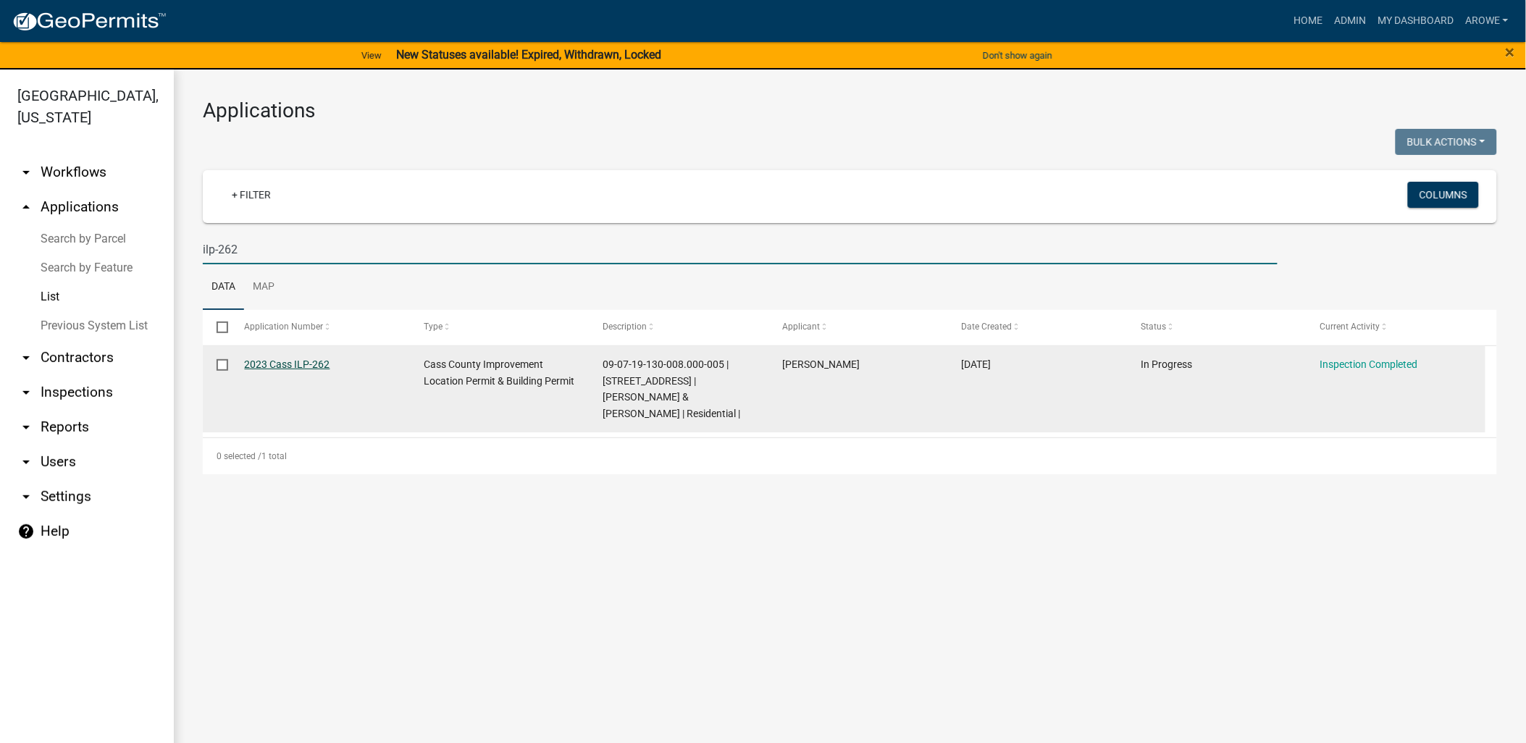
type input "ilp-262"
click at [319, 366] on link "2023 Cass ILP-262" at bounding box center [287, 364] width 85 height 12
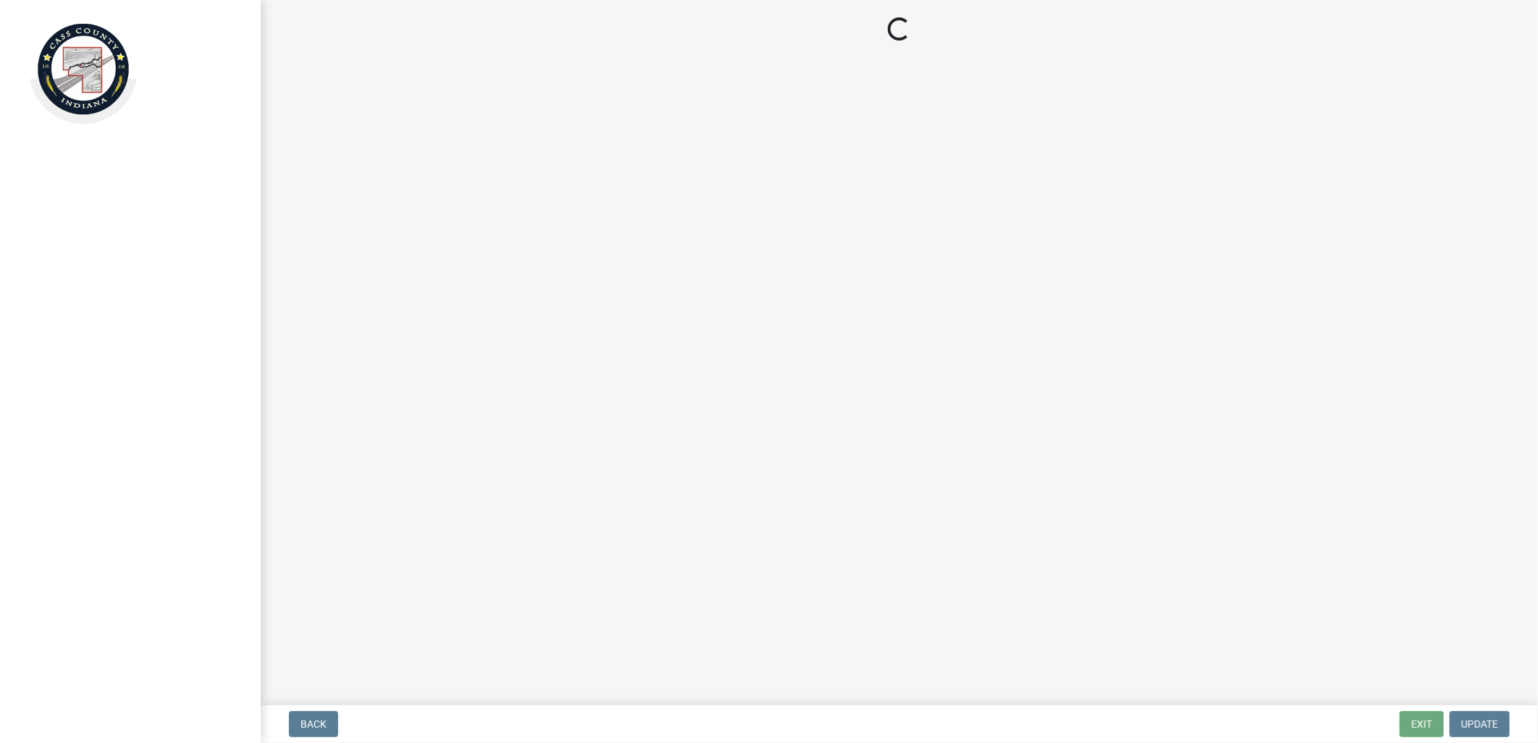
select select "baa4a543-a046-499c-bd40-1ac368eec85c"
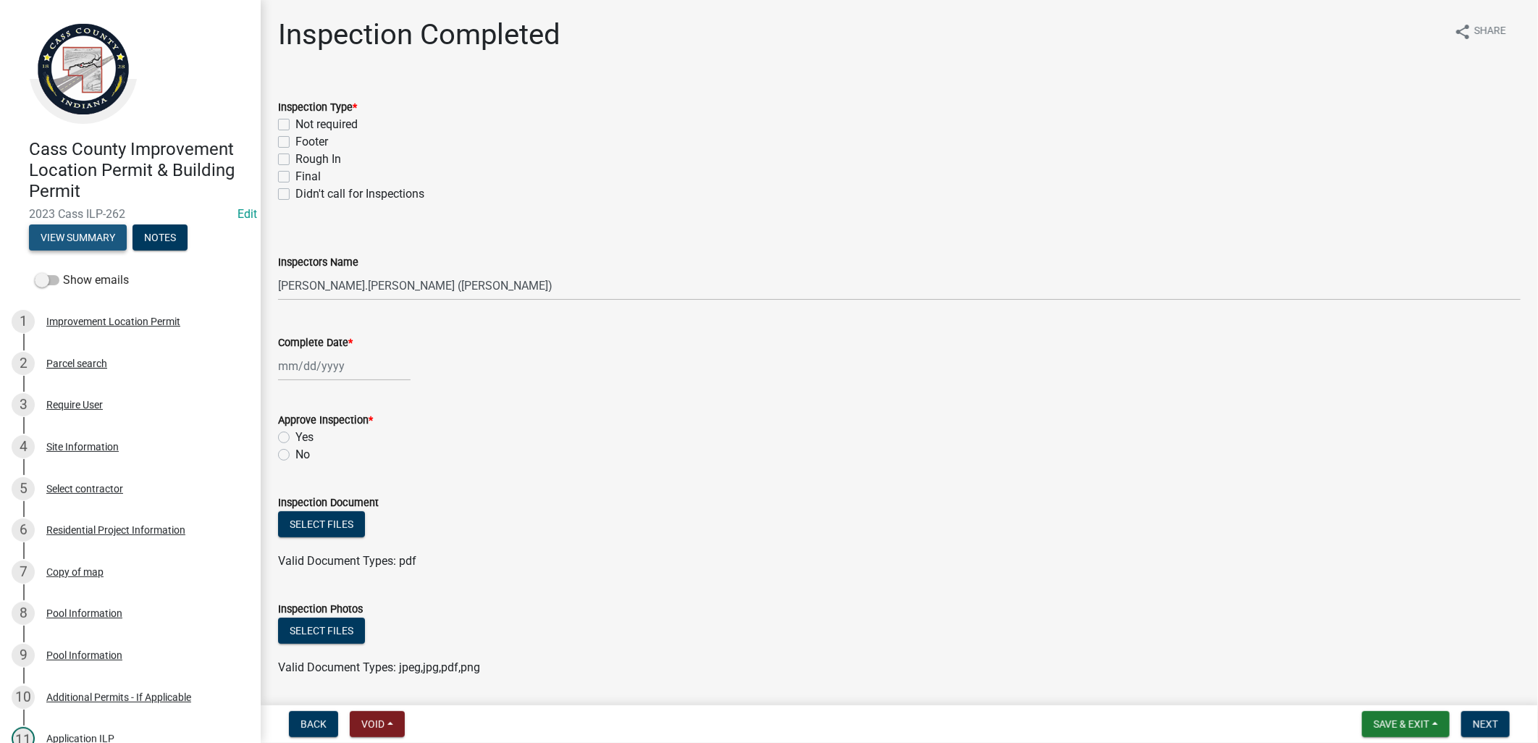
click at [78, 230] on button "View Summary" at bounding box center [78, 237] width 98 height 26
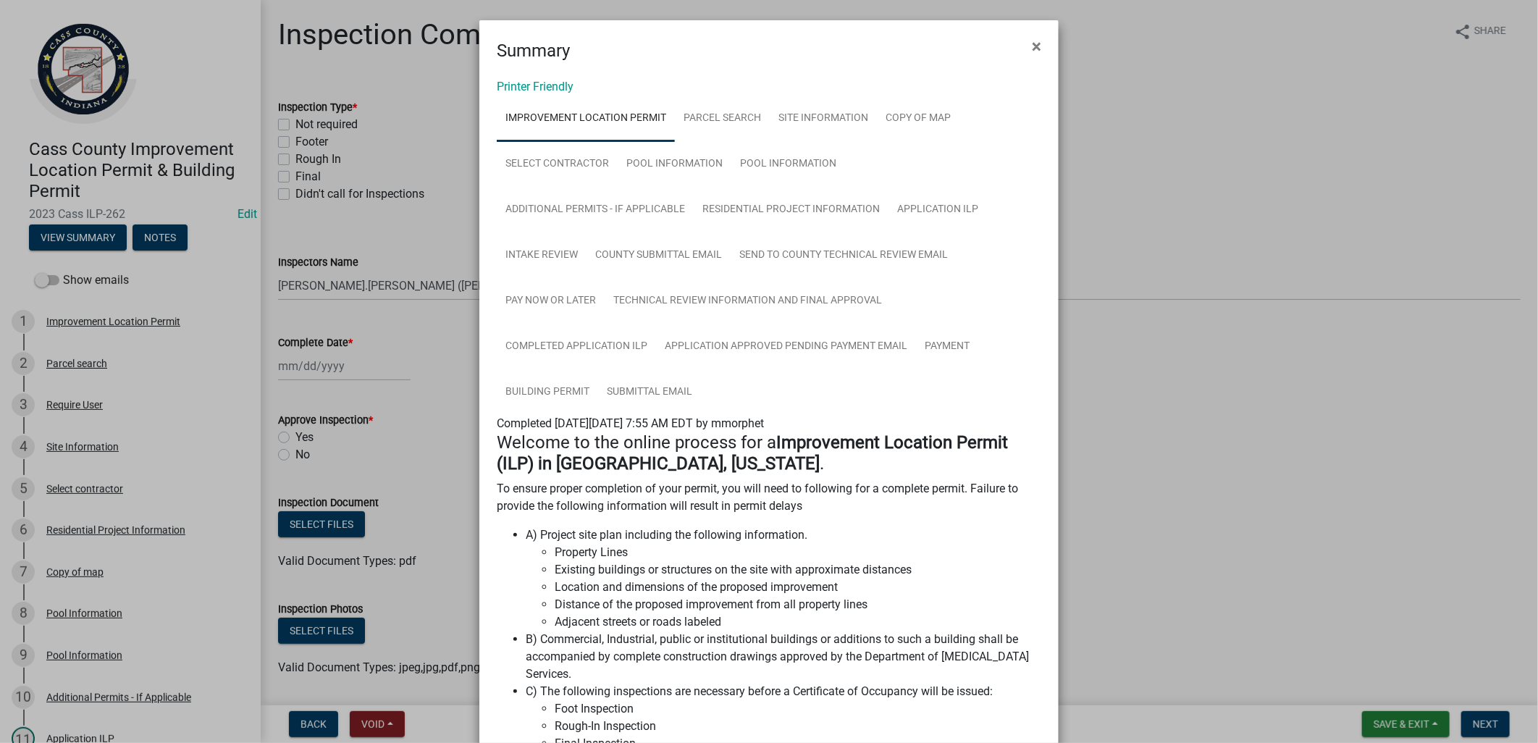
click at [320, 230] on ngb-modal-window "Summary × Printer Friendly Improvement Location Permit Parcel search Site Infor…" at bounding box center [769, 371] width 1538 height 743
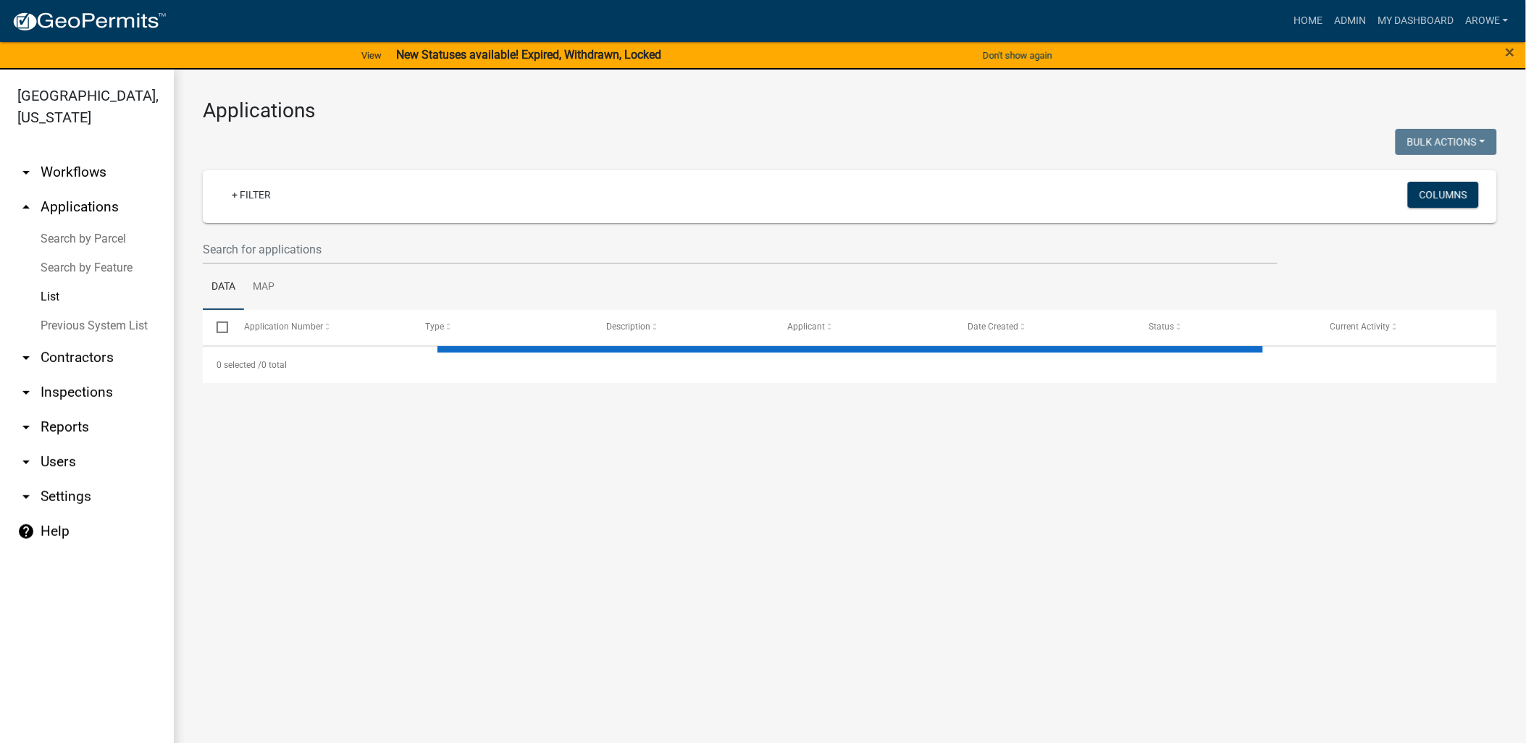
select select "3: 100"
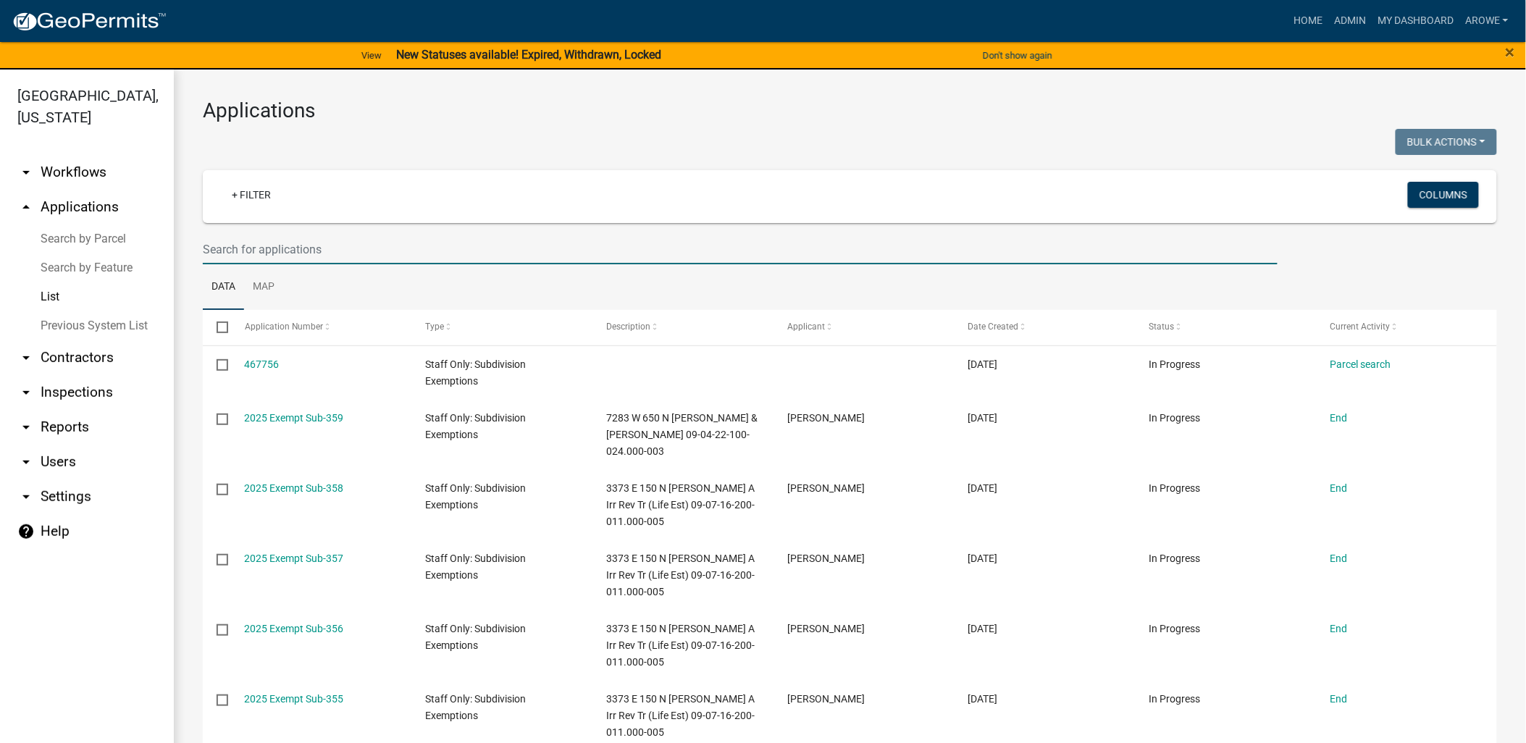
drag, startPoint x: 266, startPoint y: 244, endPoint x: 361, endPoint y: 230, distance: 95.2
click at [266, 244] on input "text" at bounding box center [740, 250] width 1075 height 30
click at [408, 244] on input "text" at bounding box center [740, 250] width 1075 height 30
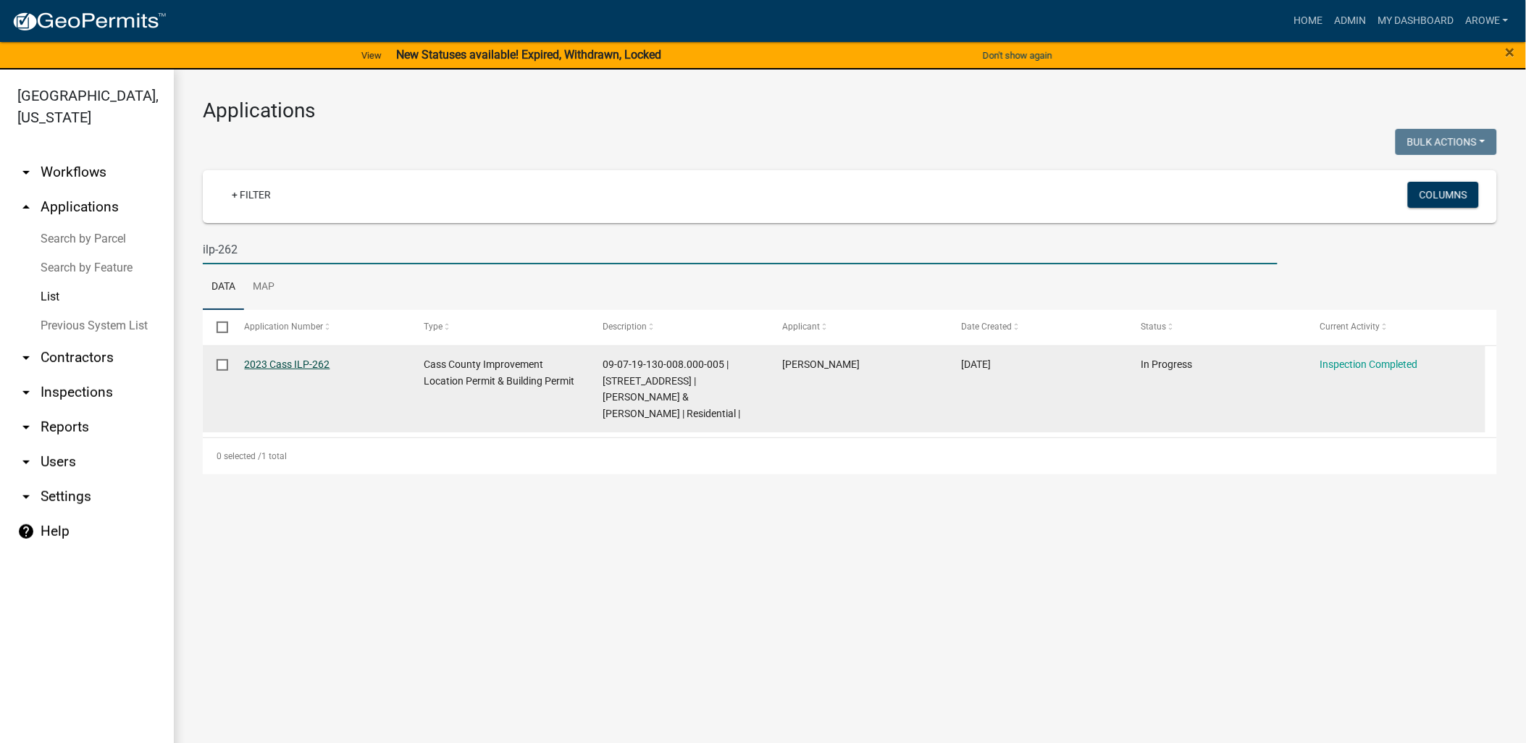
type input "ilp-262"
click at [321, 364] on link "2023 Cass ILP-262" at bounding box center [287, 364] width 85 height 12
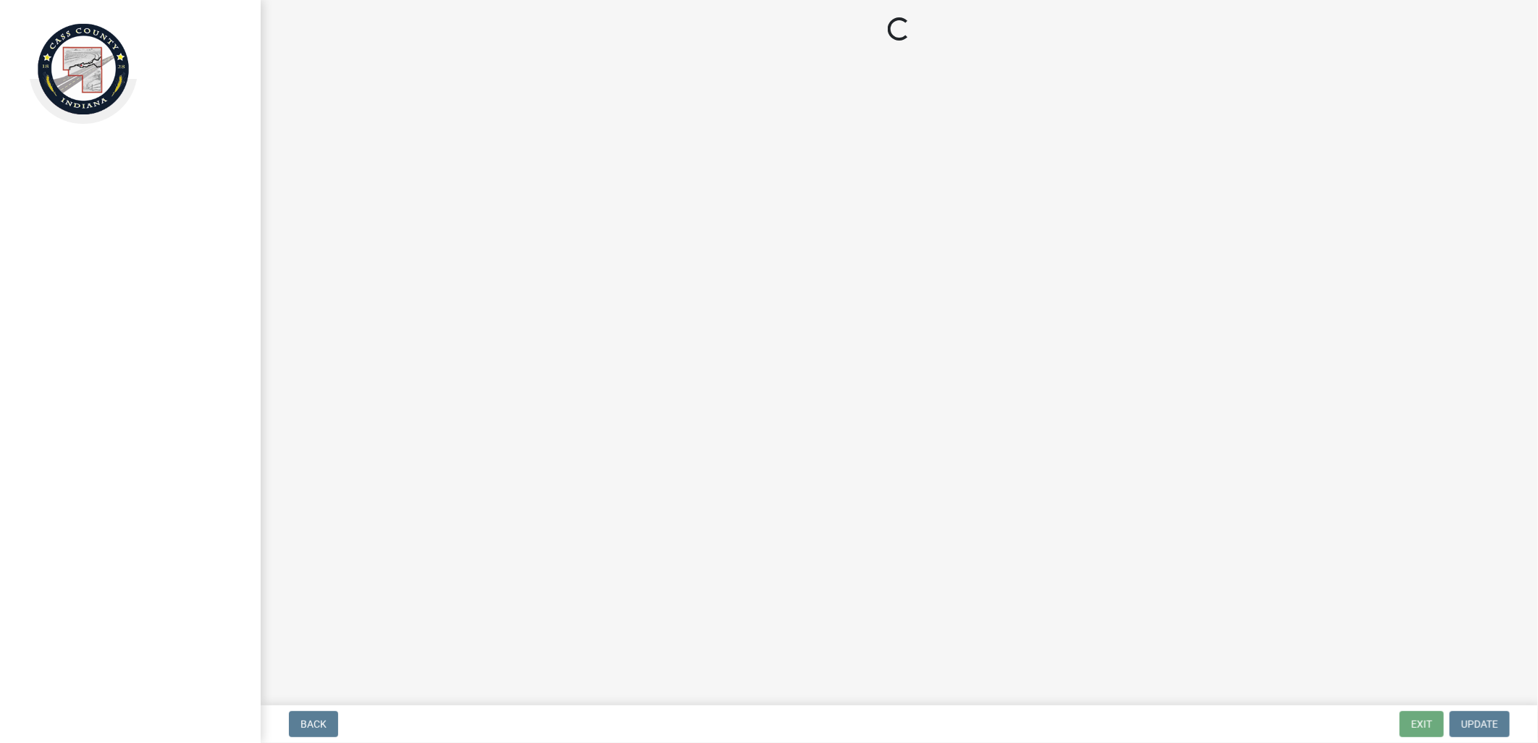
select select "baa4a543-a046-499c-bd40-1ac368eec85c"
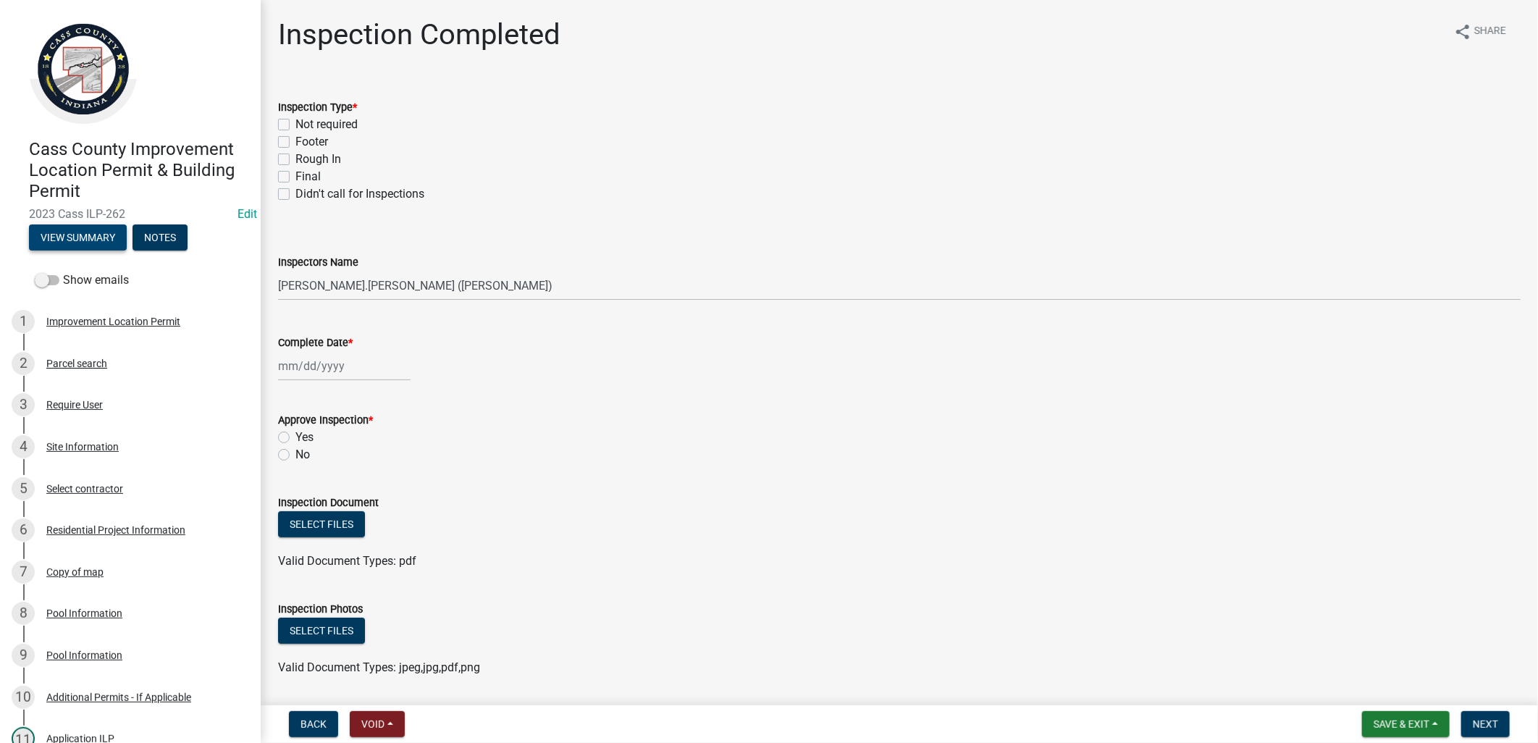
click at [99, 234] on button "View Summary" at bounding box center [78, 237] width 98 height 26
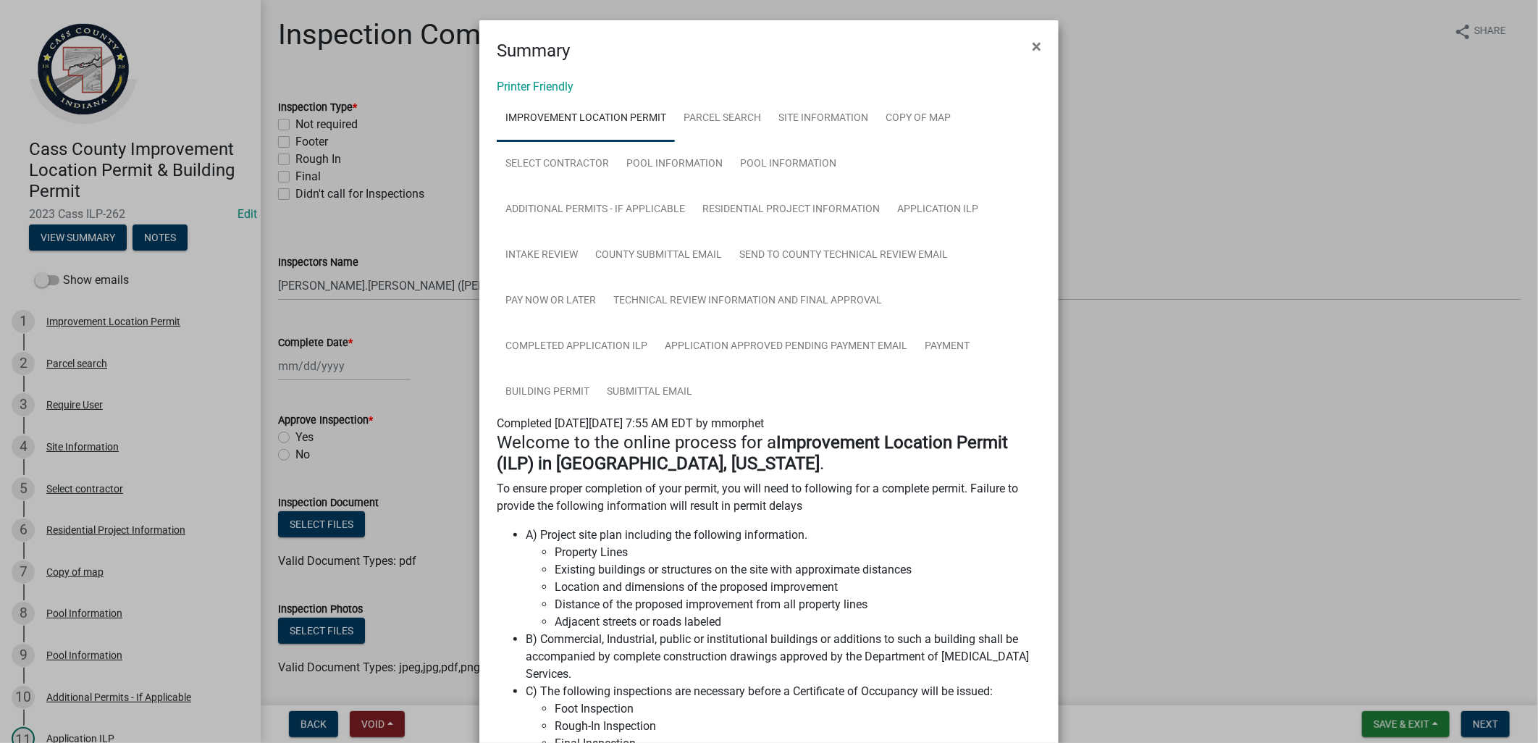
click at [413, 234] on ngb-modal-window "Summary × Printer Friendly Improvement Location Permit Parcel search Site Infor…" at bounding box center [769, 371] width 1538 height 743
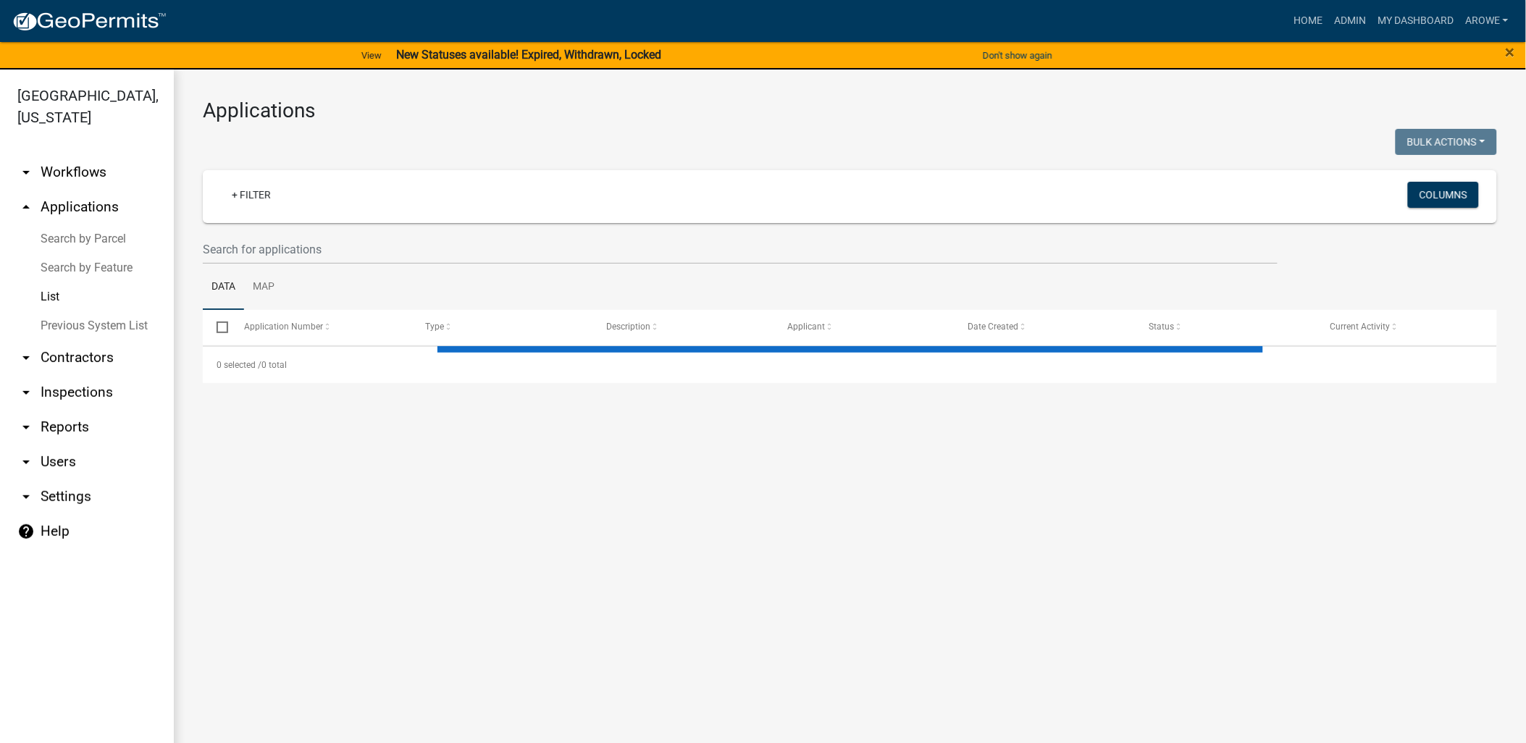
select select "3: 100"
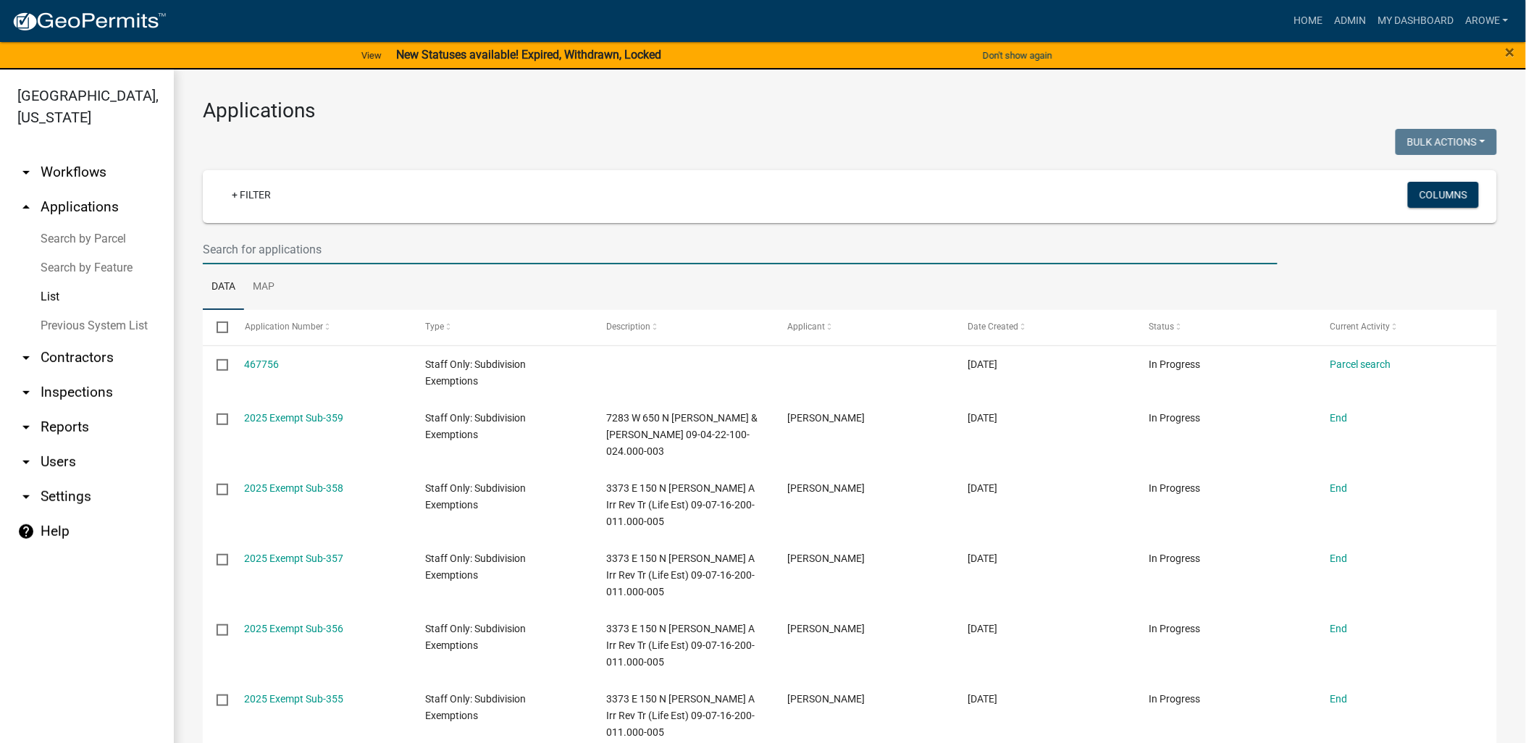
click at [305, 249] on input "text" at bounding box center [740, 250] width 1075 height 30
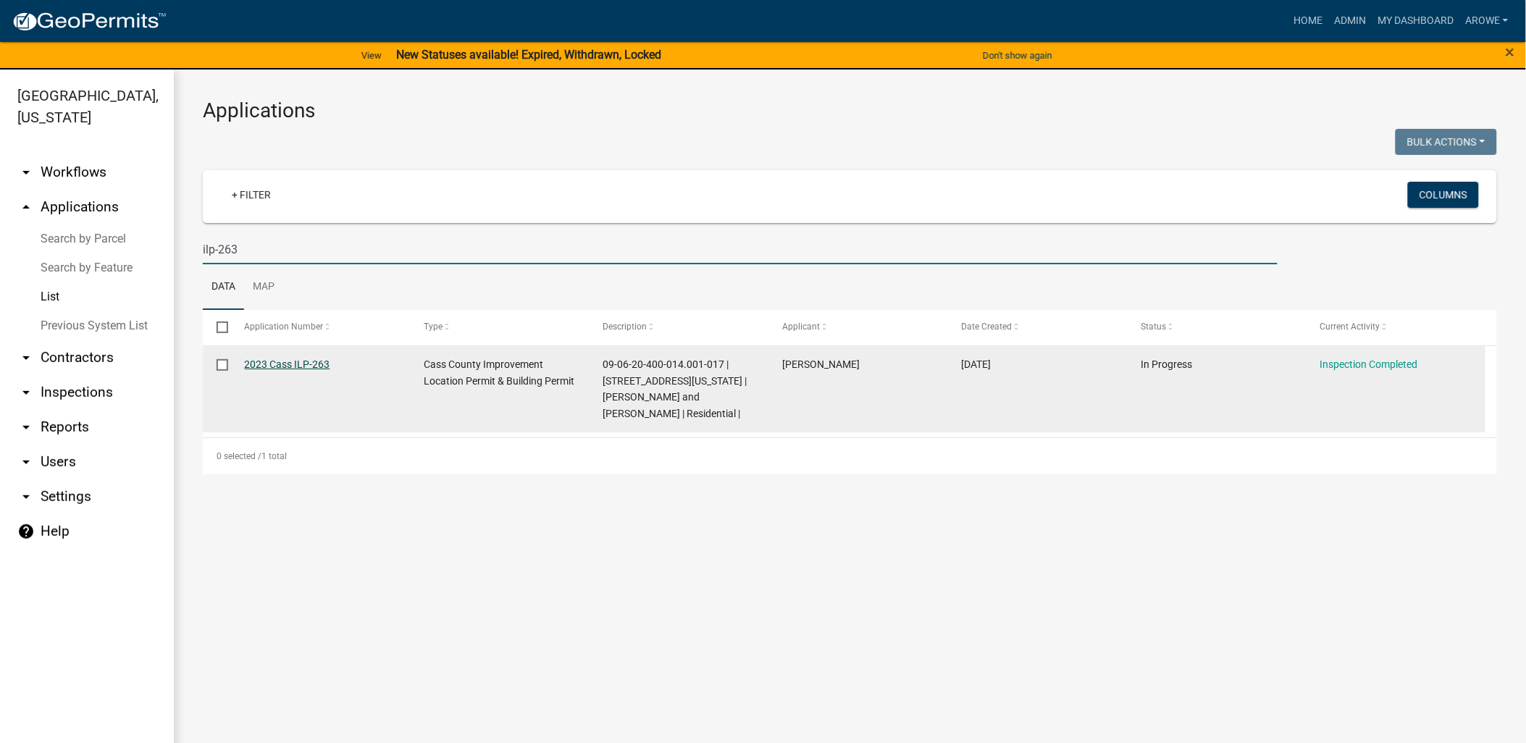
type input "ilp-263"
click at [314, 362] on link "2023 Cass ILP-263" at bounding box center [287, 364] width 85 height 12
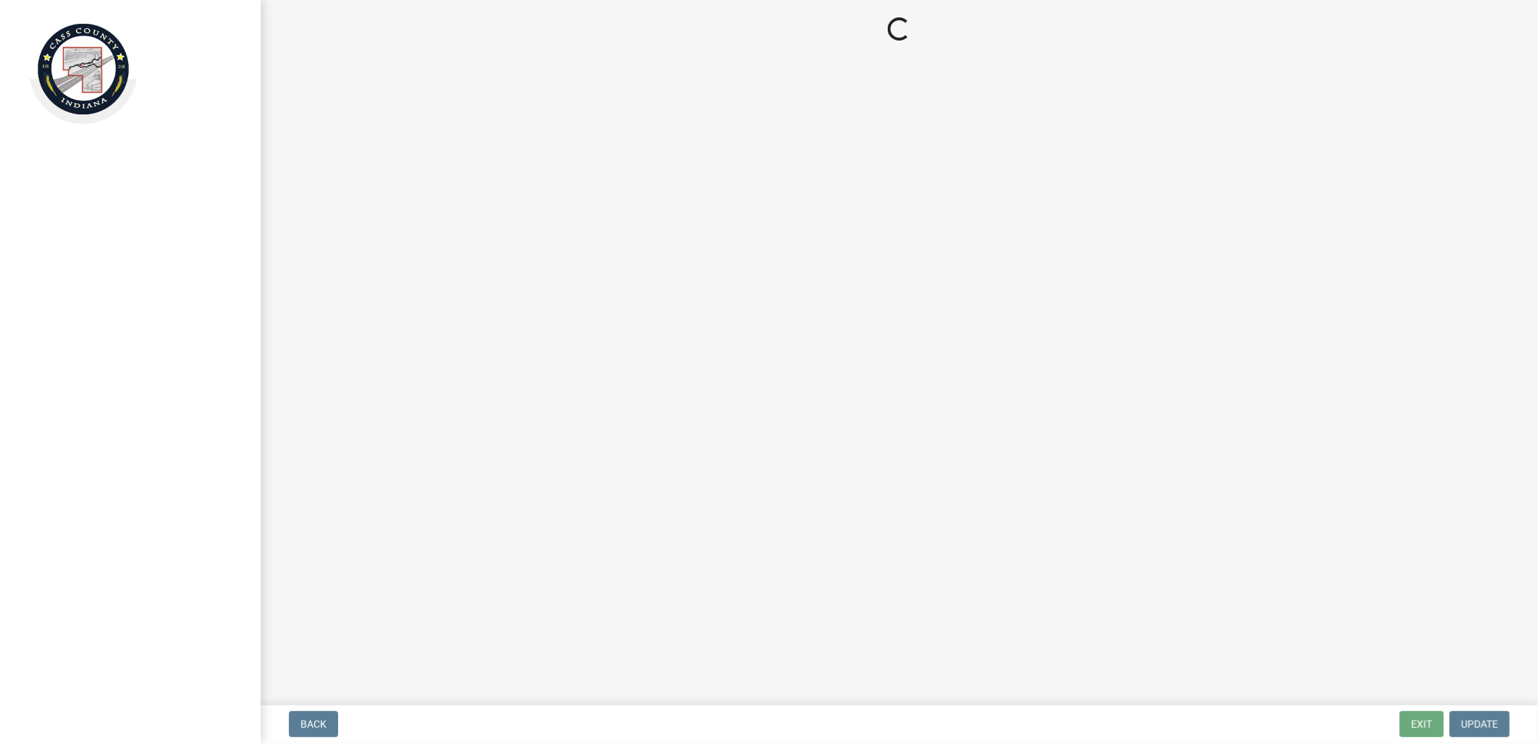
select select "baa4a543-a046-499c-bd40-1ac368eec85c"
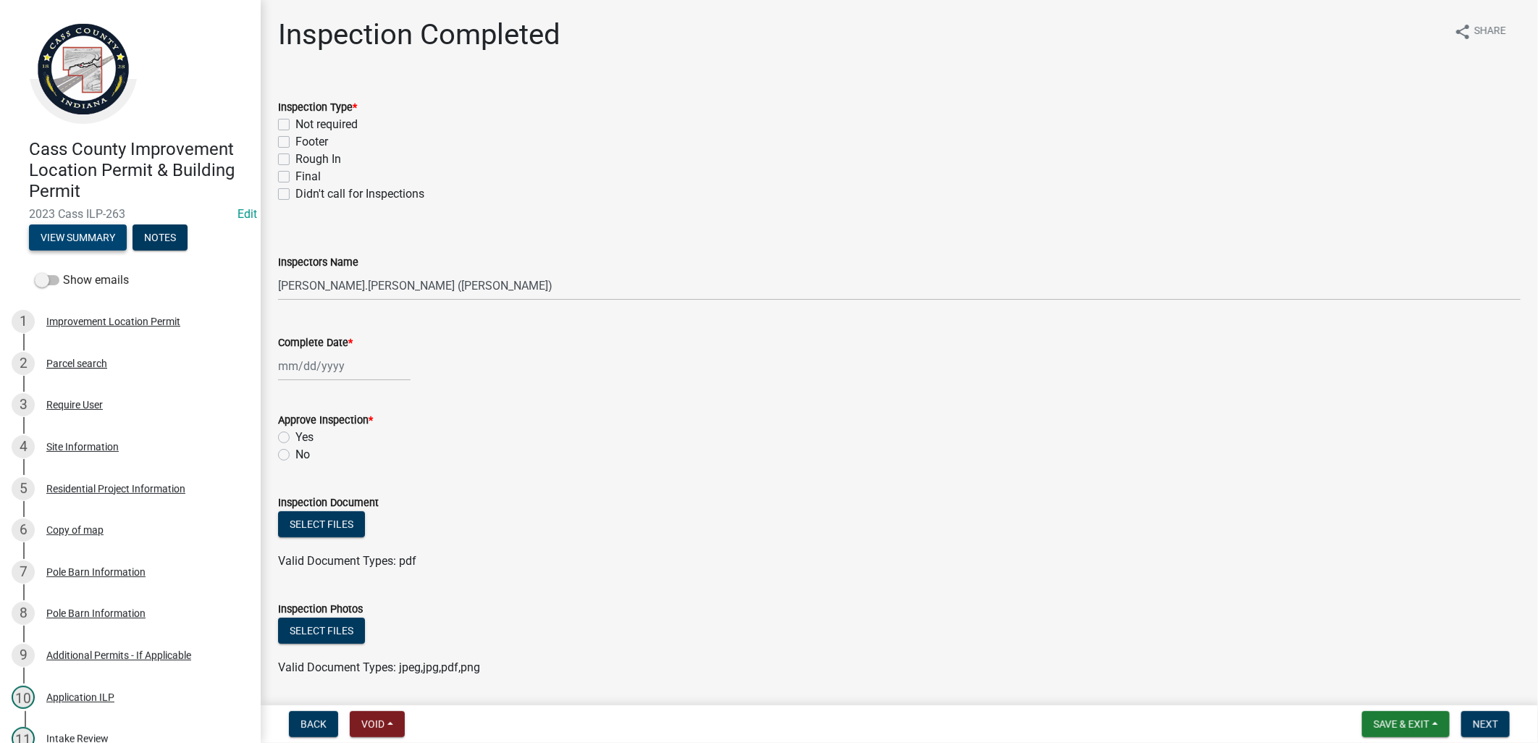
click at [75, 237] on button "View Summary" at bounding box center [78, 237] width 98 height 26
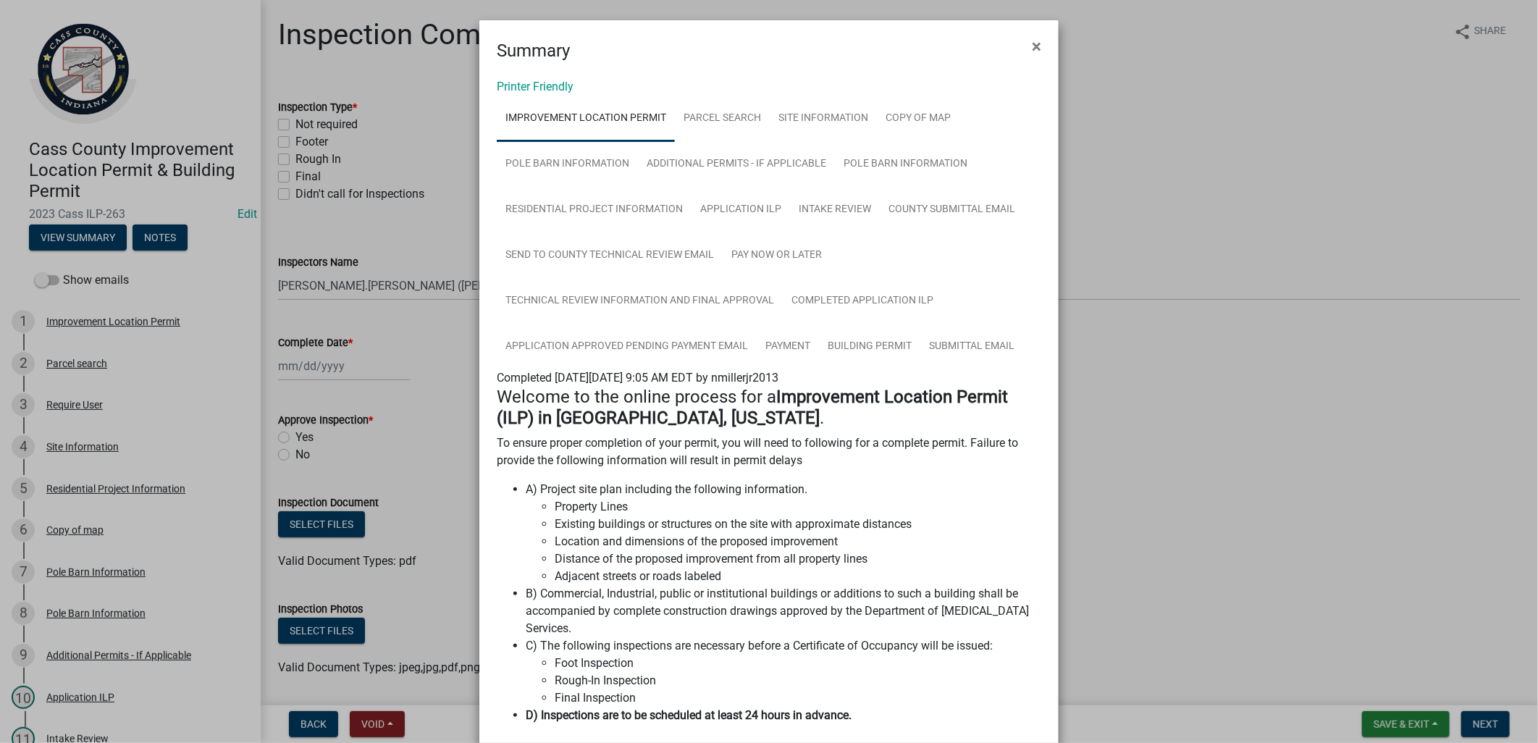
click at [368, 308] on ngb-modal-window "Summary × Printer Friendly Improvement Location Permit Parcel search Site Infor…" at bounding box center [769, 371] width 1538 height 743
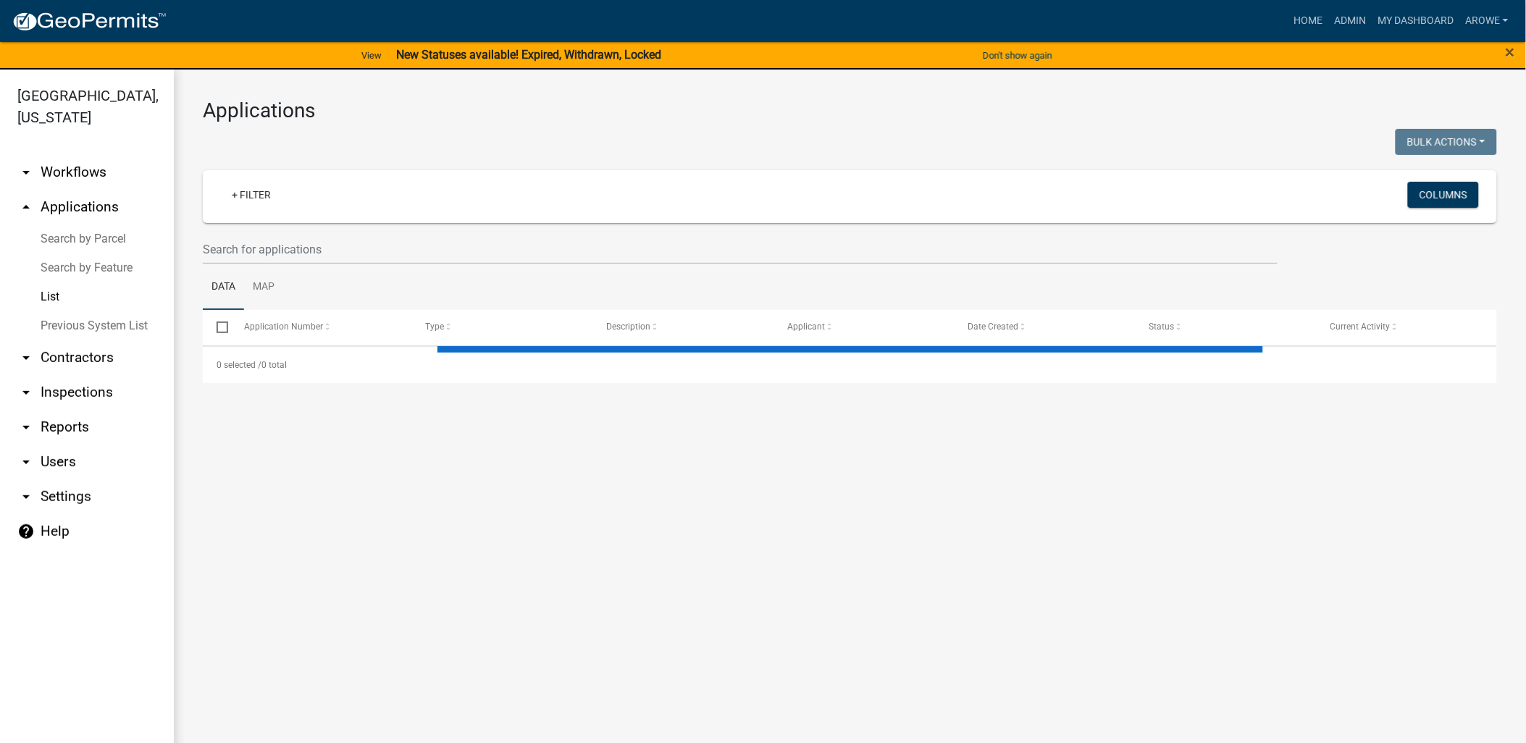
select select "3: 100"
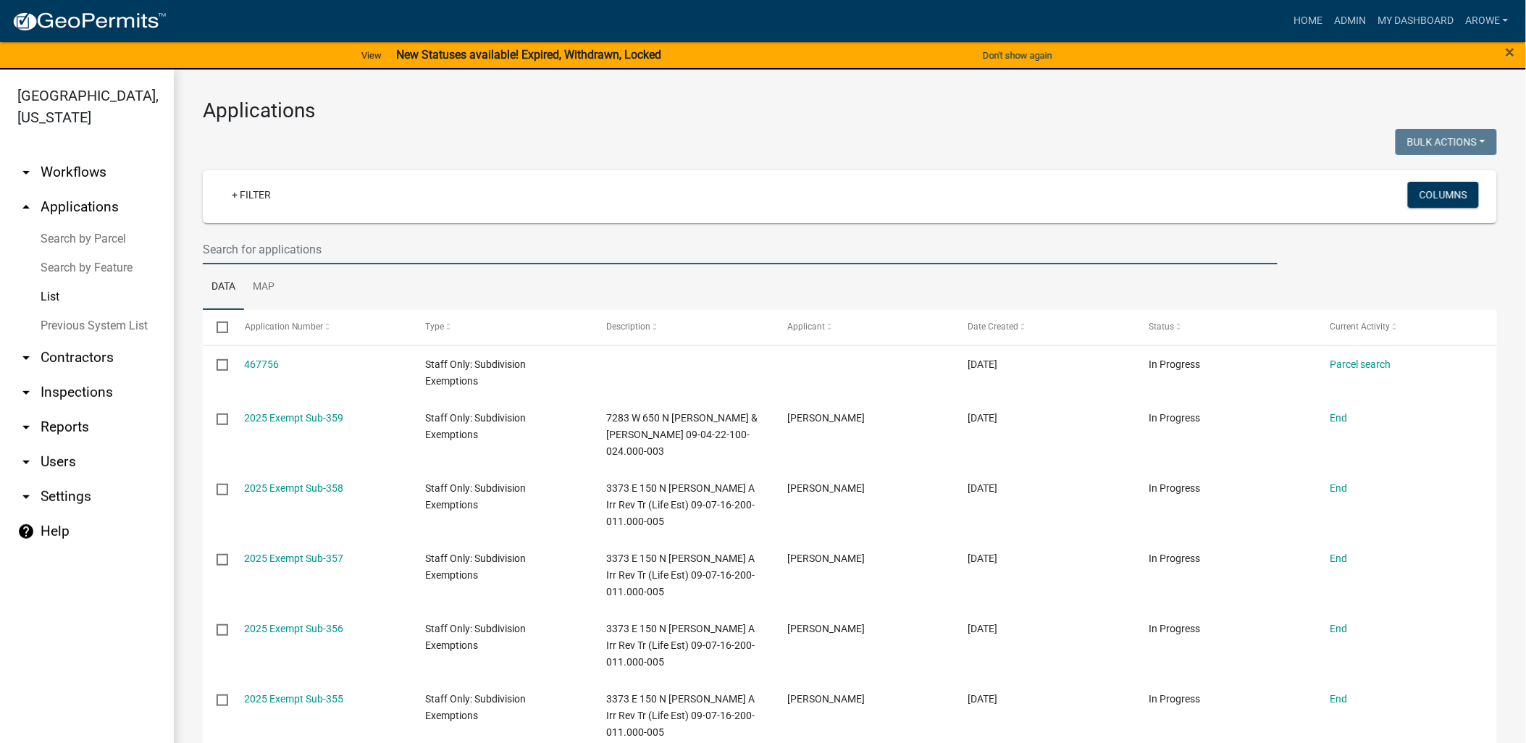
click at [287, 239] on input "text" at bounding box center [740, 250] width 1075 height 30
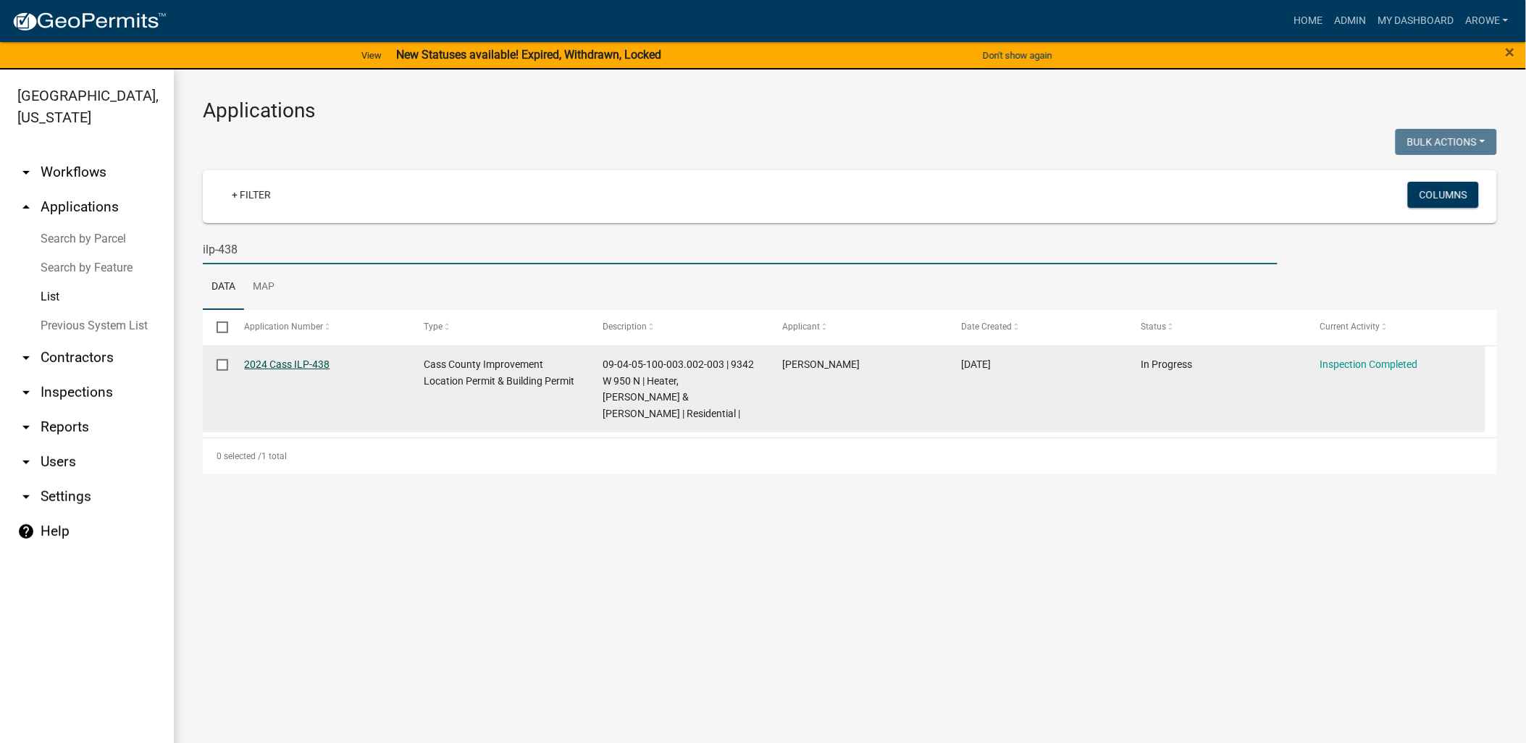
type input "ilp-438"
click at [297, 366] on link "2024 Cass ILP-438" at bounding box center [287, 364] width 85 height 12
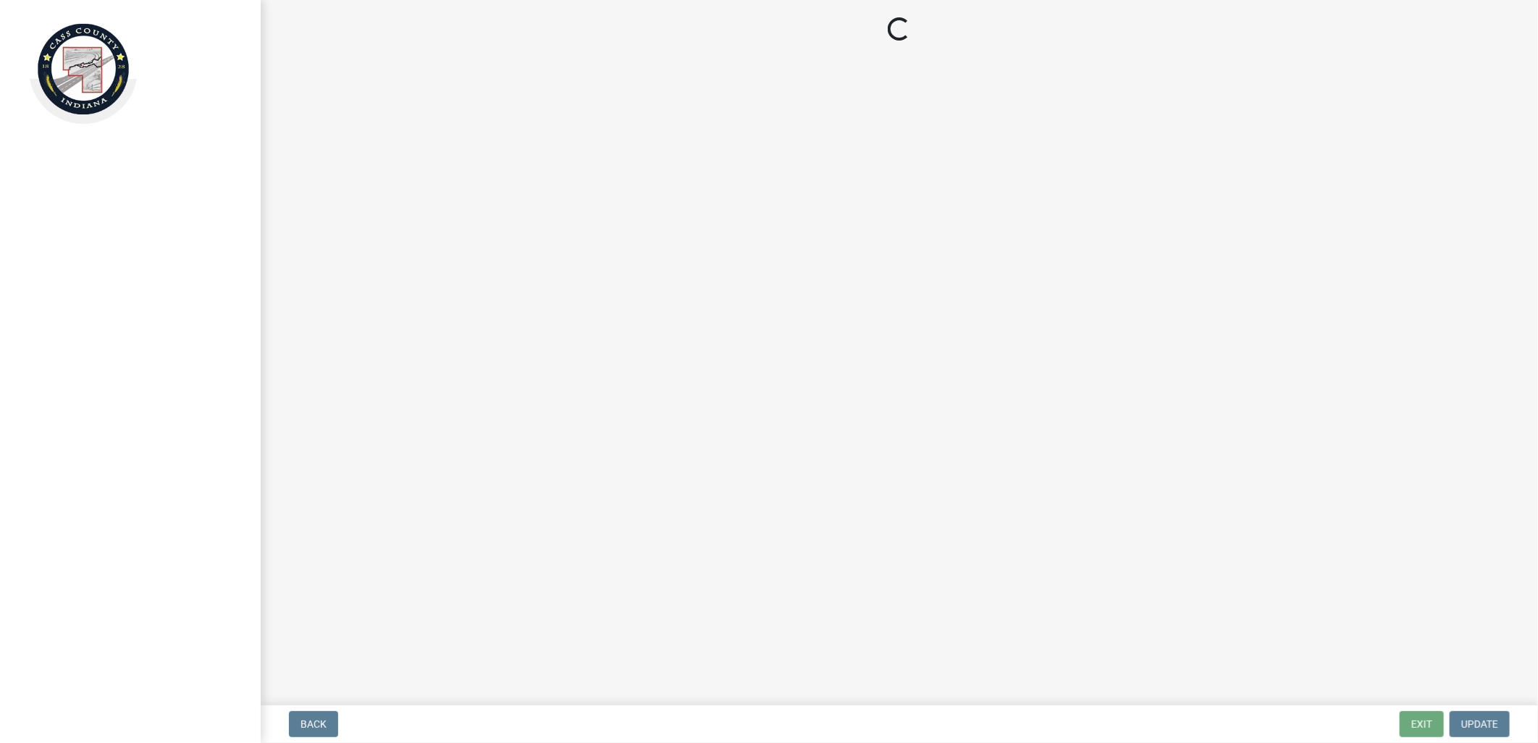
select select "baa4a543-a046-499c-bd40-1ac368eec85c"
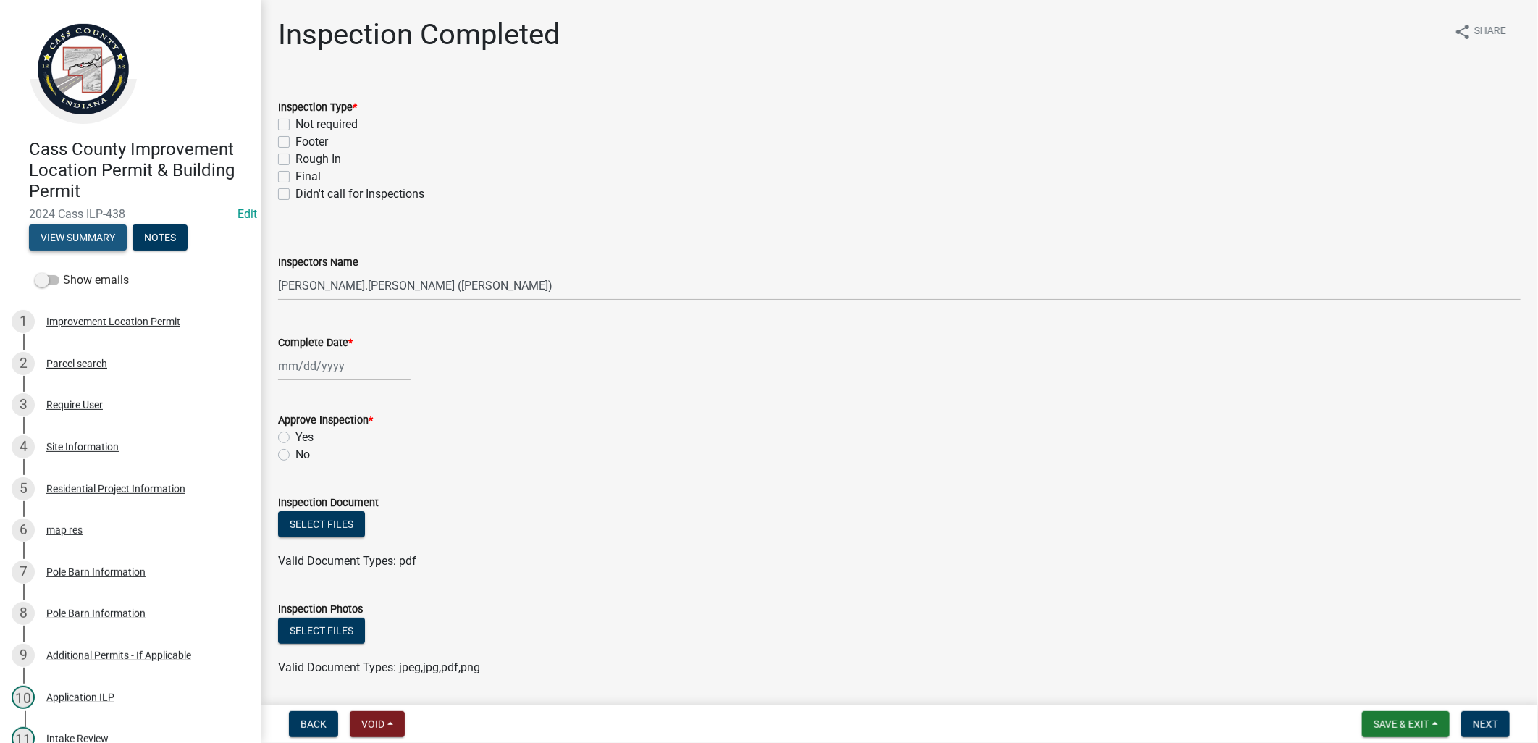
click at [94, 230] on button "View Summary" at bounding box center [78, 237] width 98 height 26
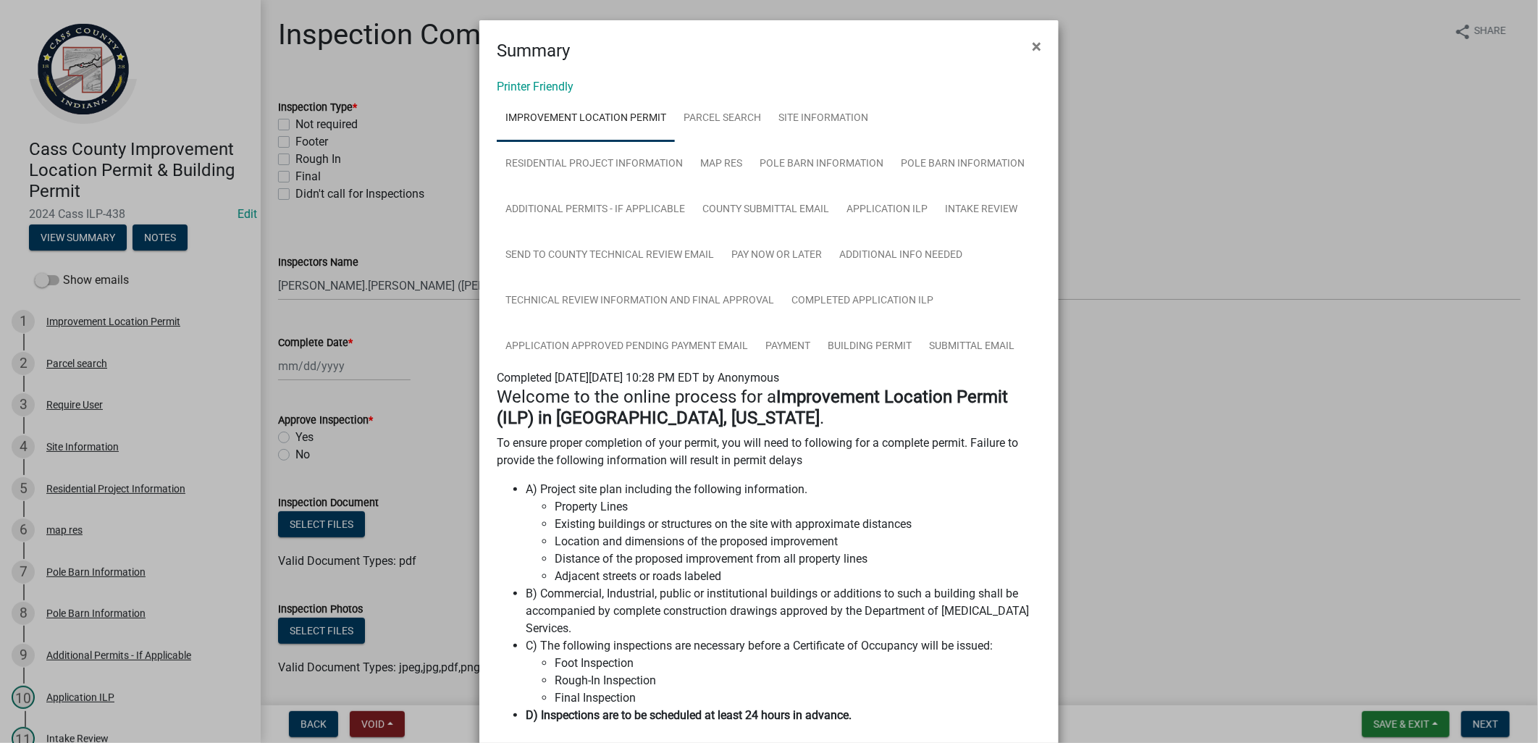
click at [314, 222] on ngb-modal-window "Summary × Printer Friendly Improvement Location Permit Parcel search Site Infor…" at bounding box center [769, 371] width 1538 height 743
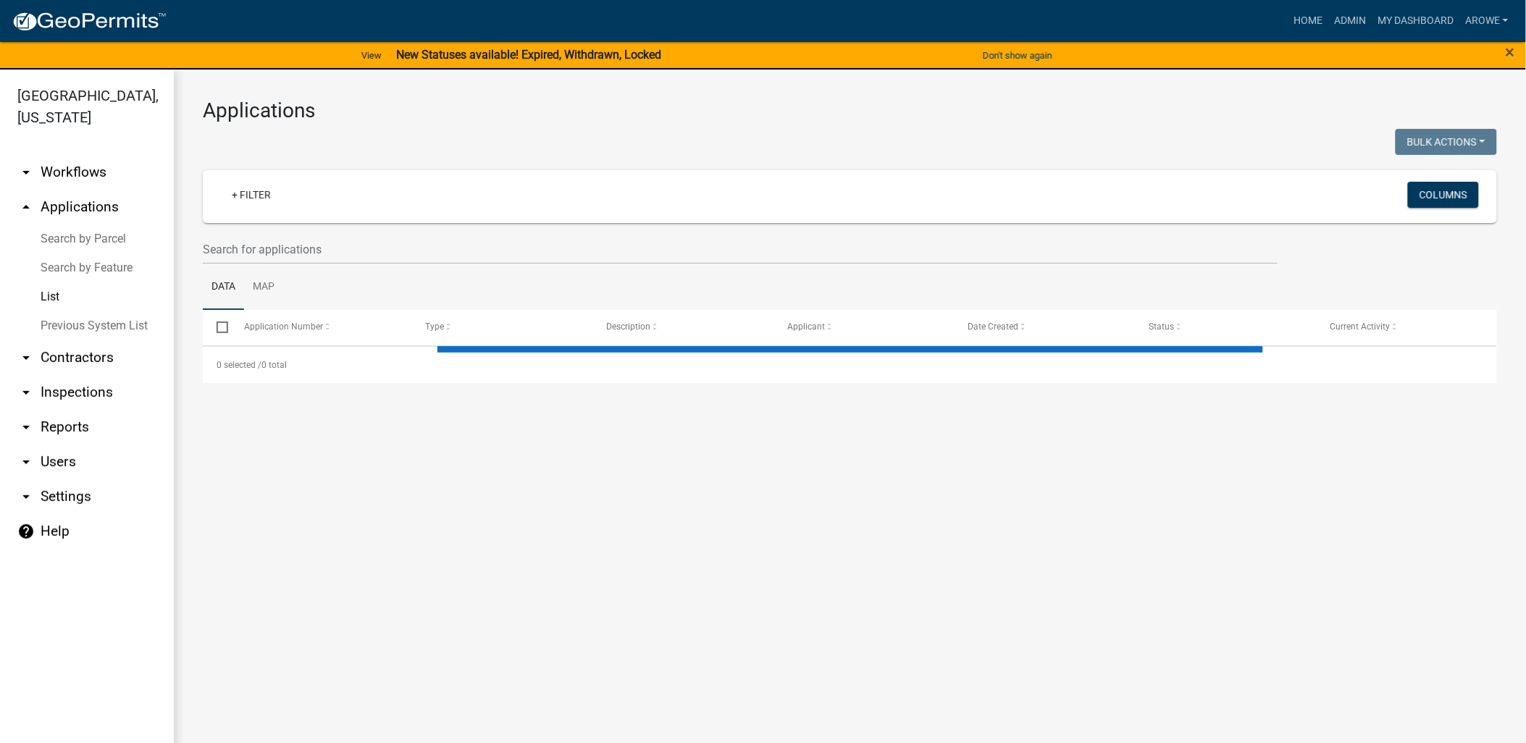
select select "3: 100"
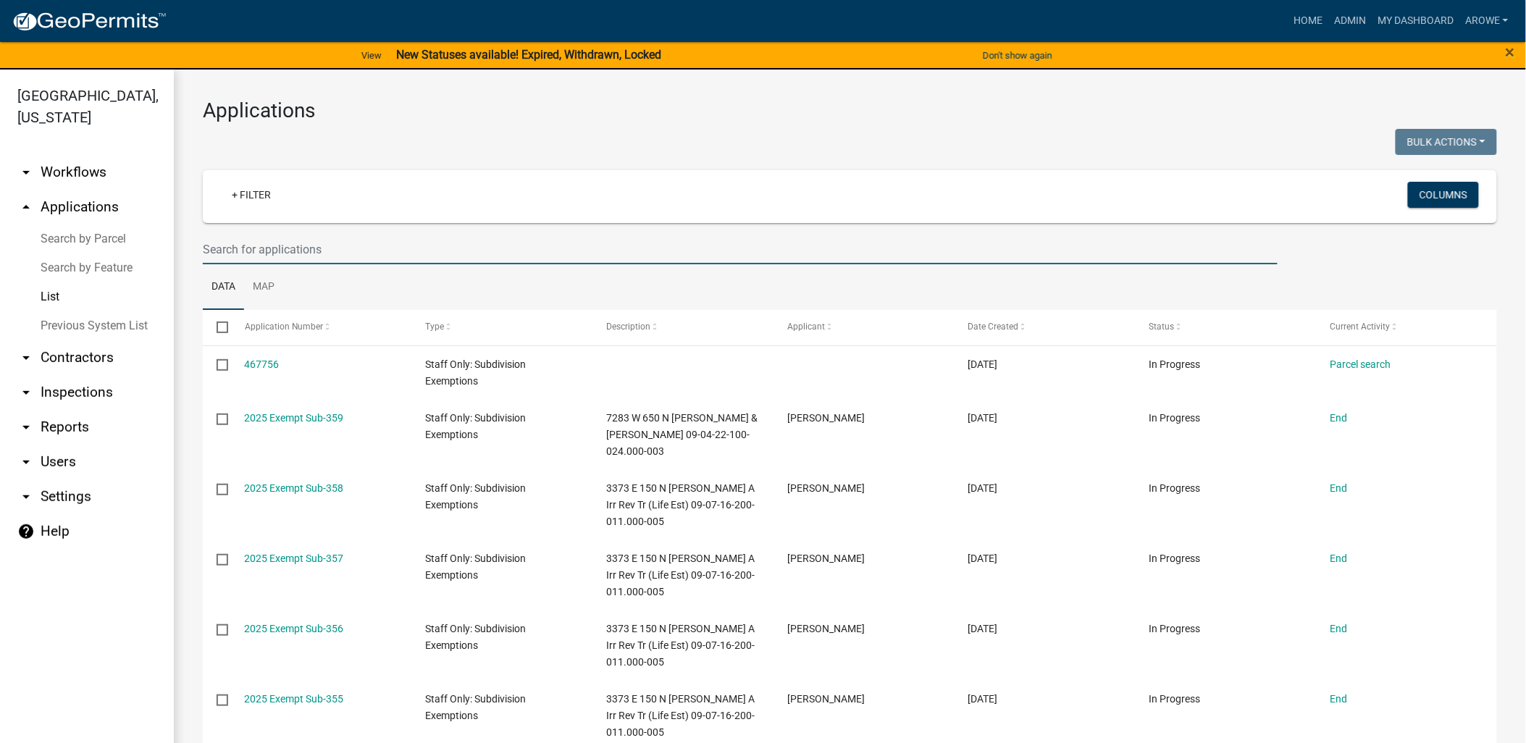
click at [269, 241] on input "text" at bounding box center [740, 250] width 1075 height 30
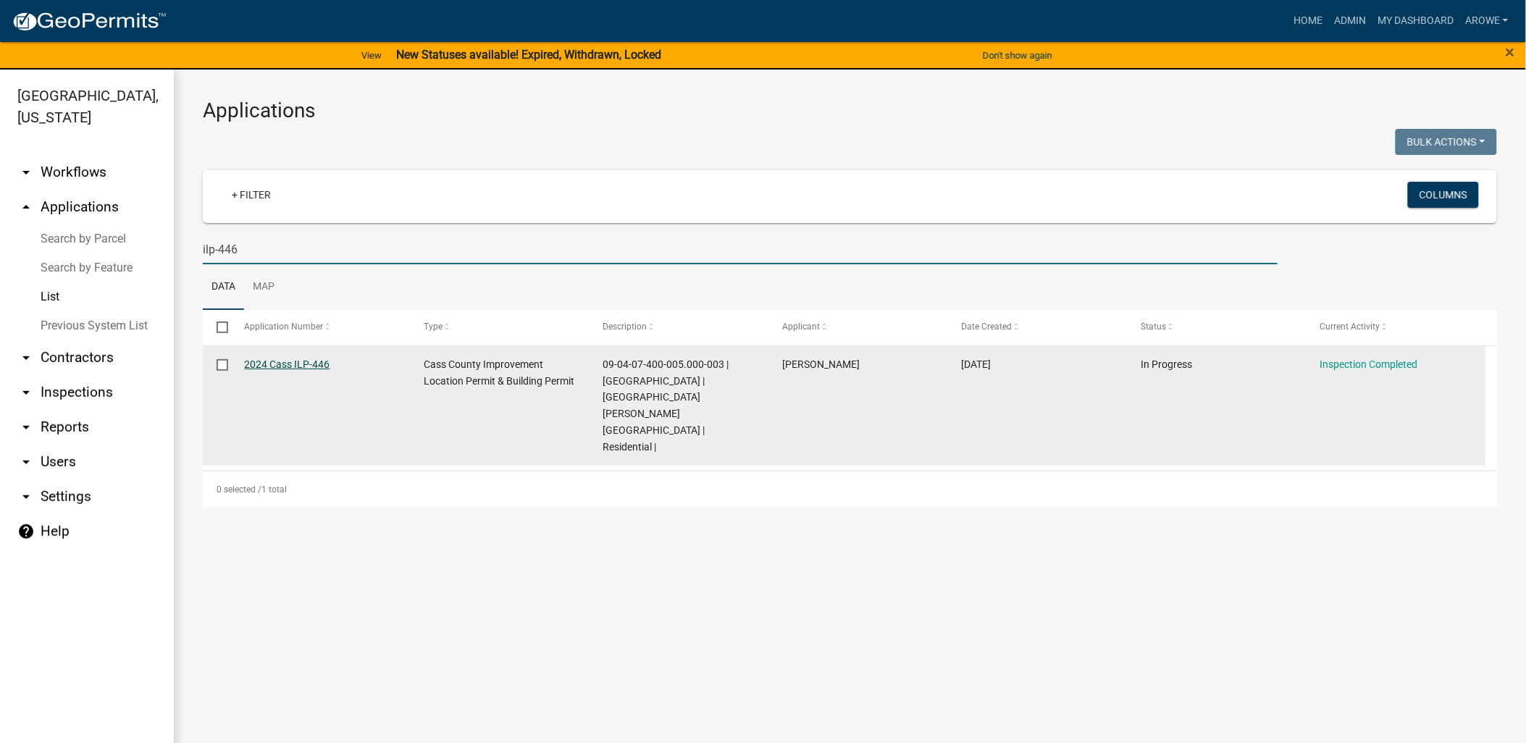
type input "ilp-446"
click at [301, 364] on link "2024 Cass ILP-446" at bounding box center [287, 364] width 85 height 12
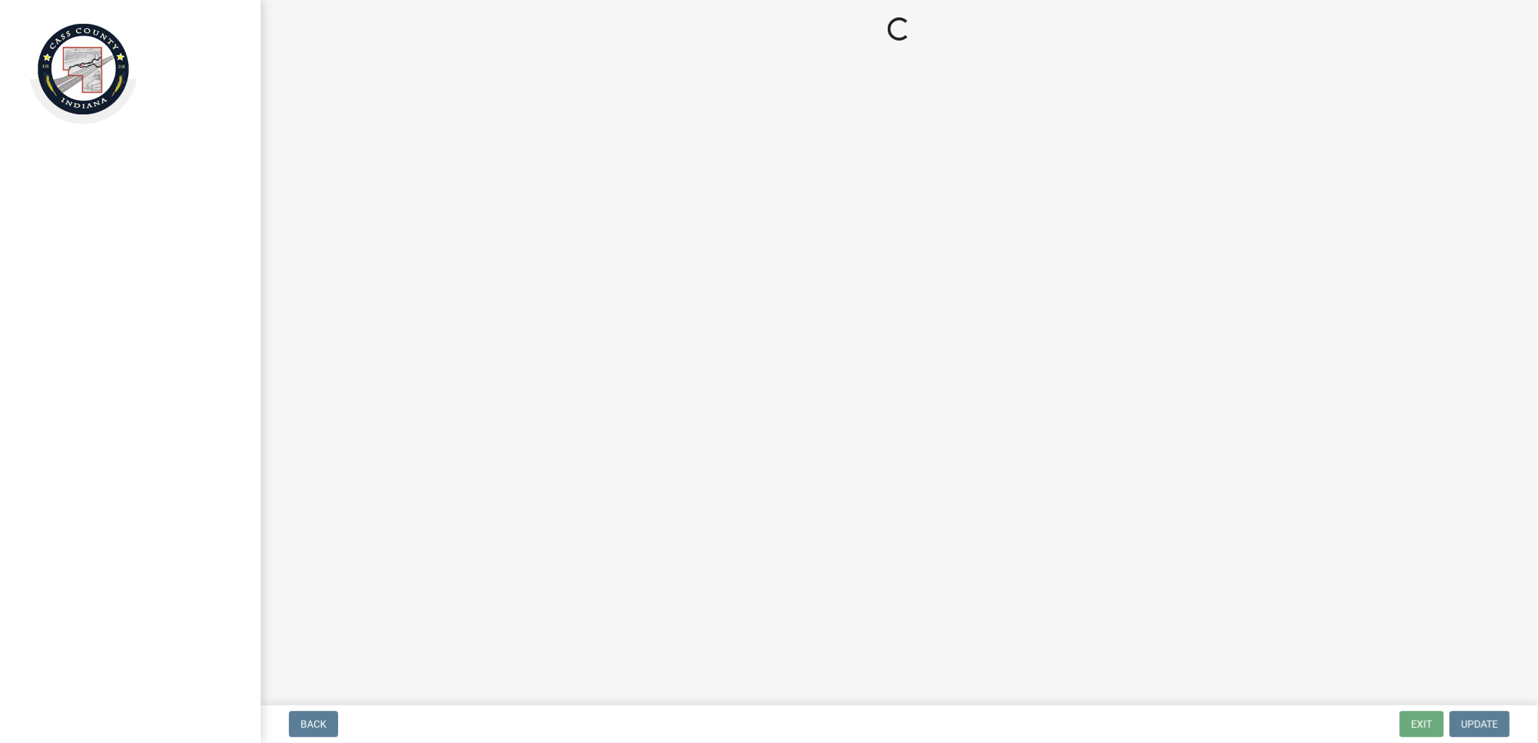
select select "baa4a543-a046-499c-bd40-1ac368eec85c"
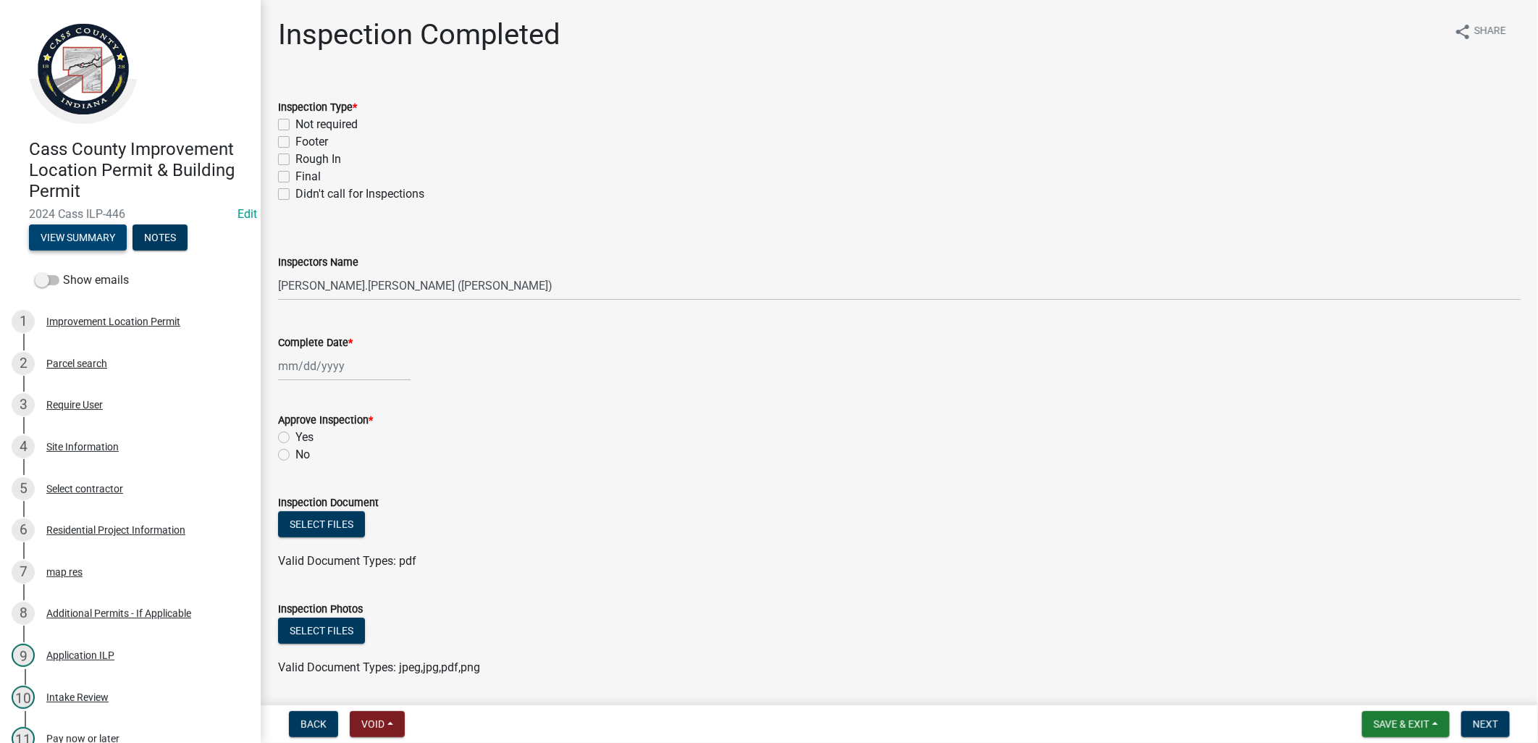
click at [72, 228] on button "View Summary" at bounding box center [78, 237] width 98 height 26
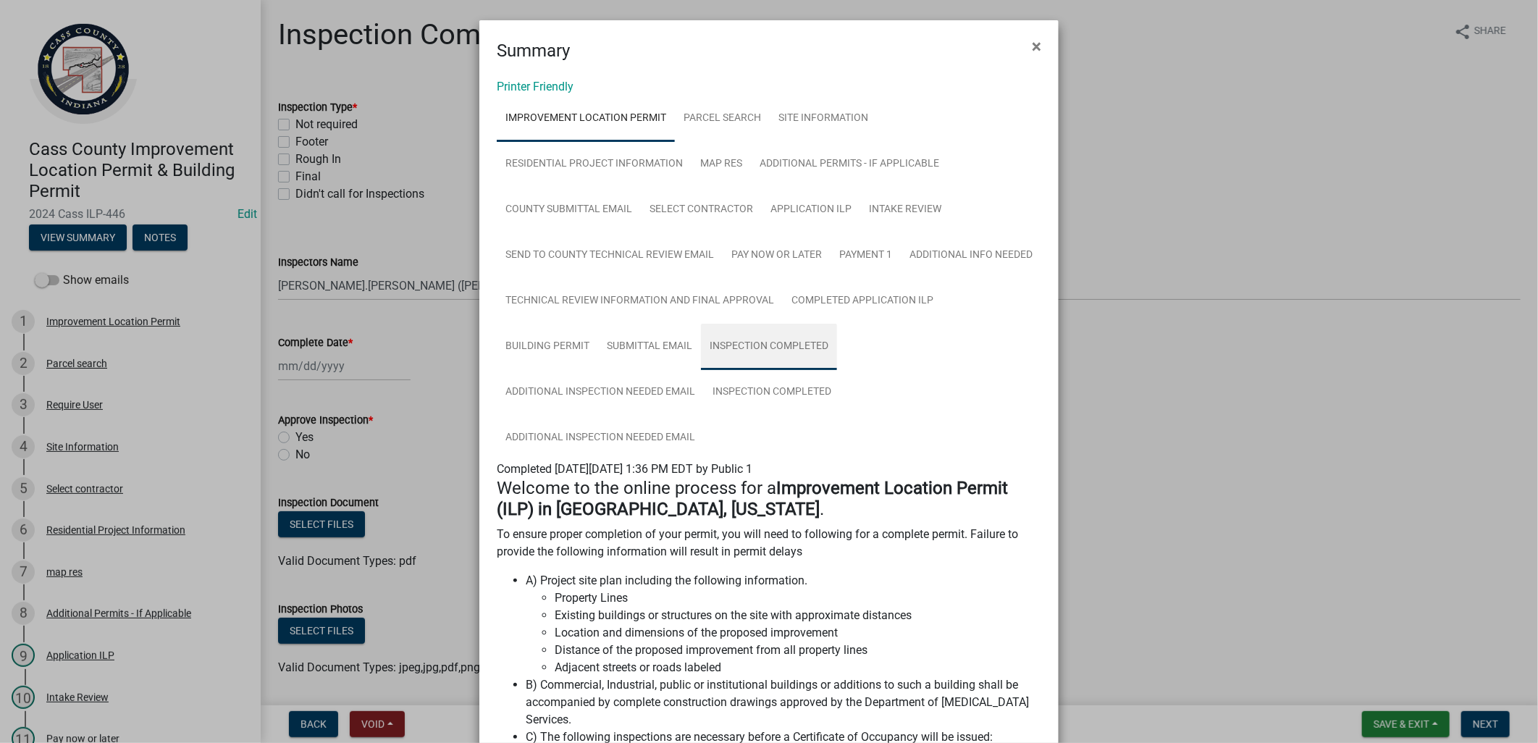
click at [837, 337] on link "Inspection Completed" at bounding box center [769, 347] width 136 height 46
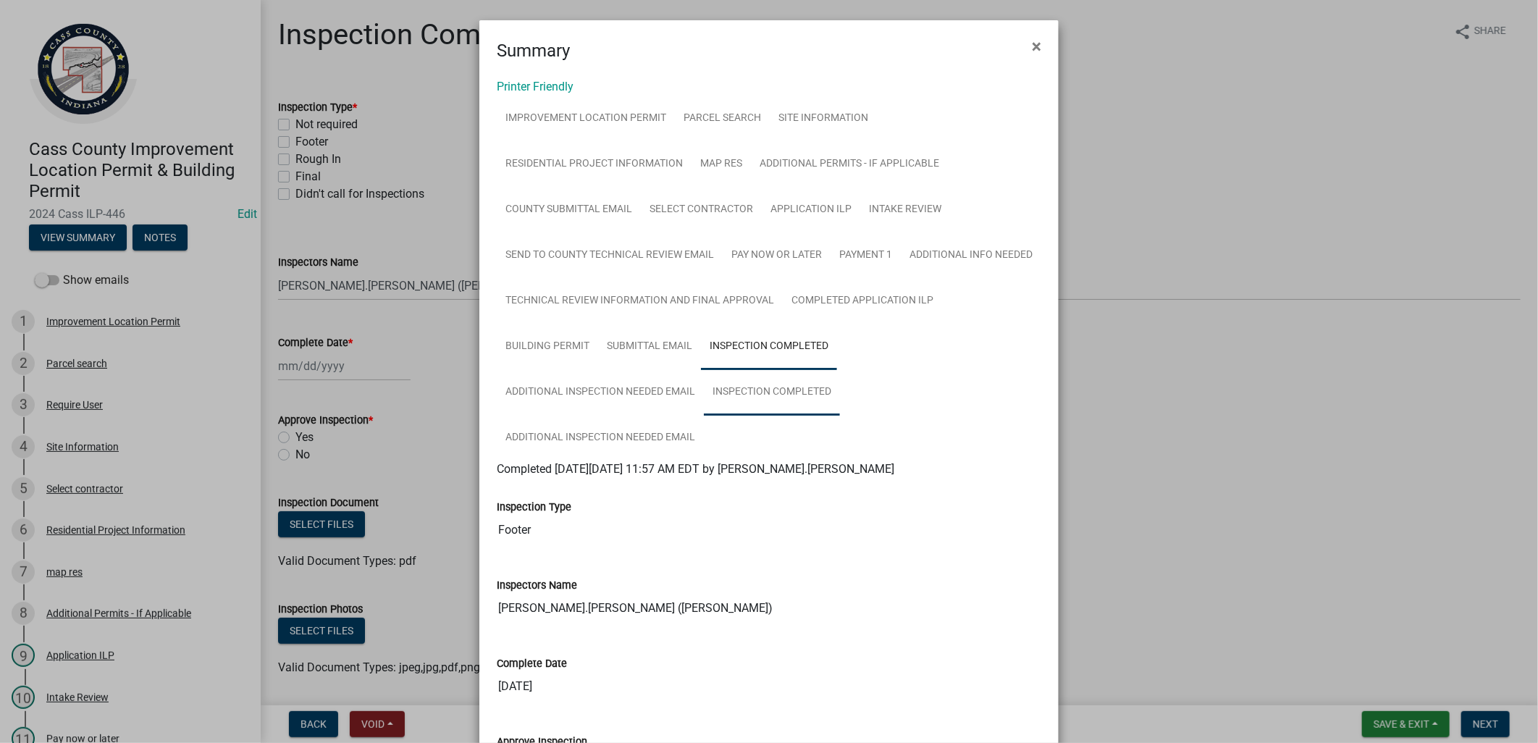
click at [743, 397] on link "Inspection Completed" at bounding box center [772, 392] width 136 height 46
click at [409, 335] on ngb-modal-window "Summary × Printer Friendly Improvement Location Permit Parcel search Site Infor…" at bounding box center [769, 371] width 1538 height 743
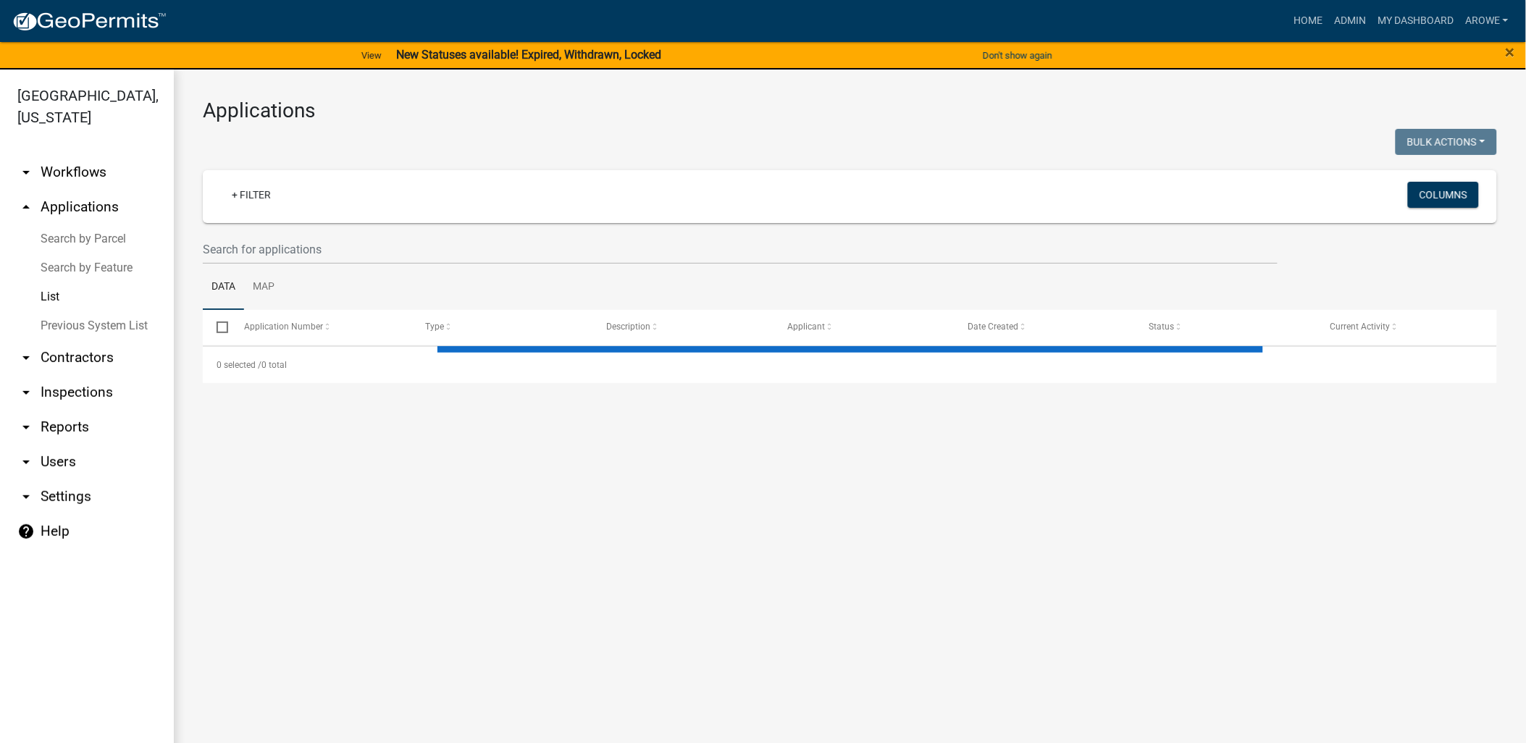
select select "3: 100"
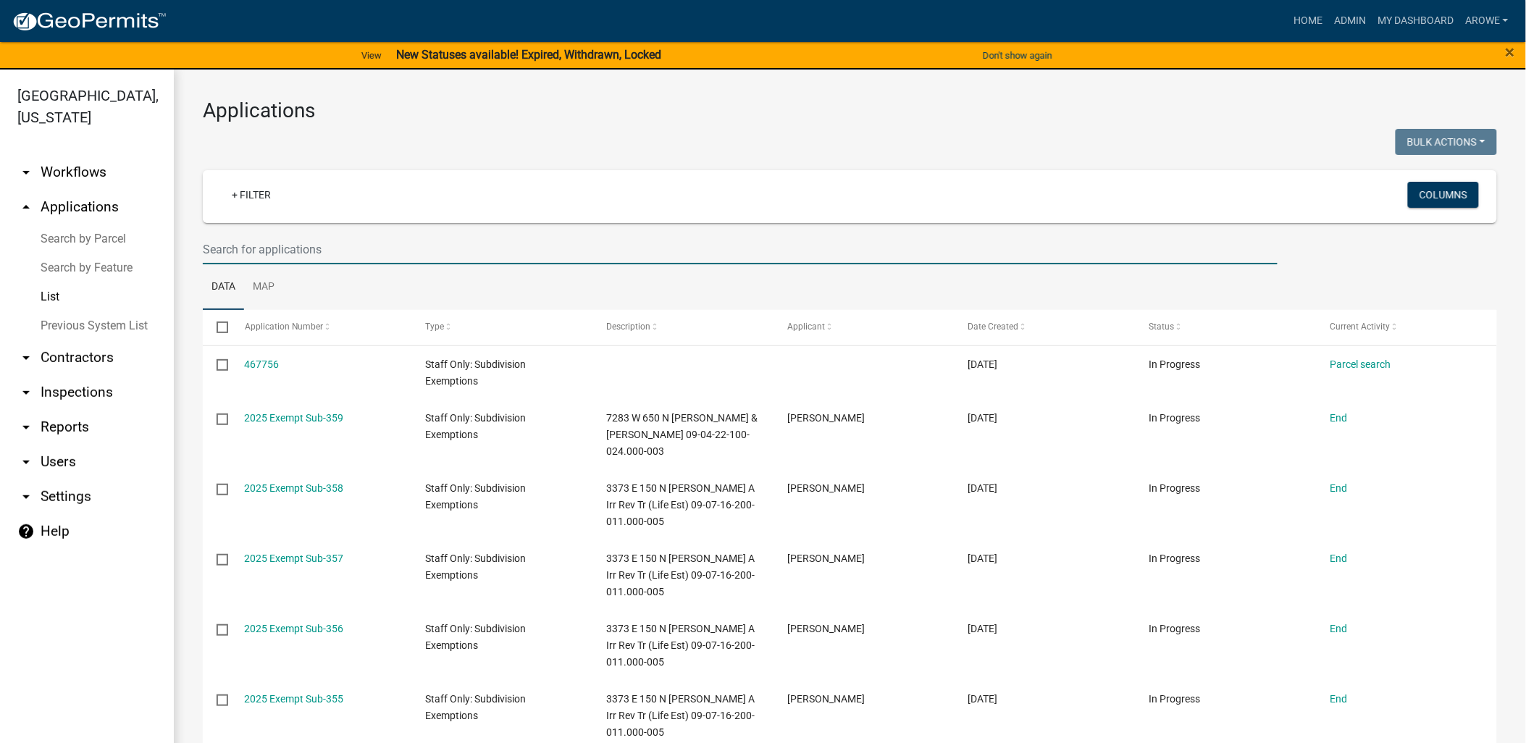
click at [266, 249] on input "text" at bounding box center [740, 250] width 1075 height 30
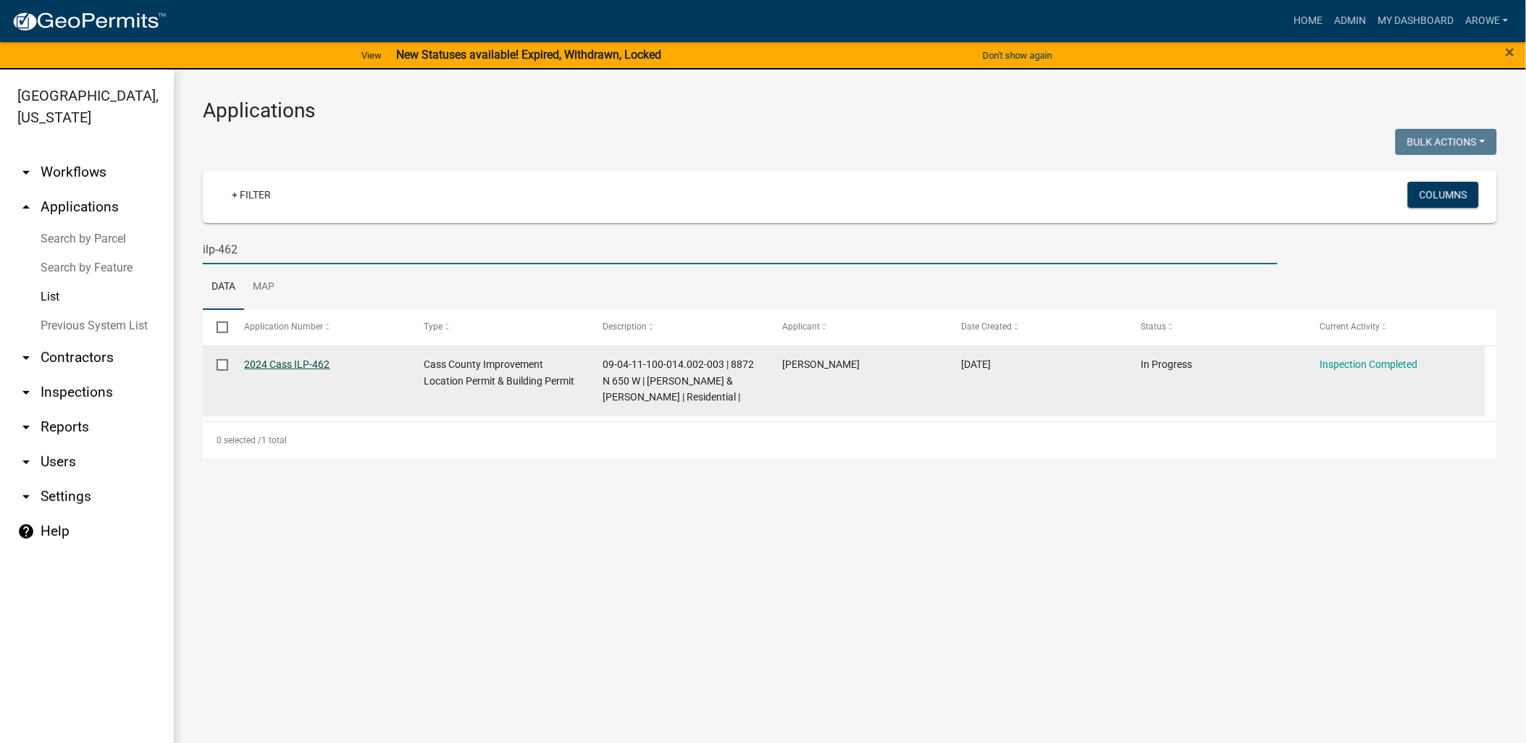
type input "ilp-462"
click at [278, 363] on link "2024 Cass ILP-462" at bounding box center [287, 364] width 85 height 12
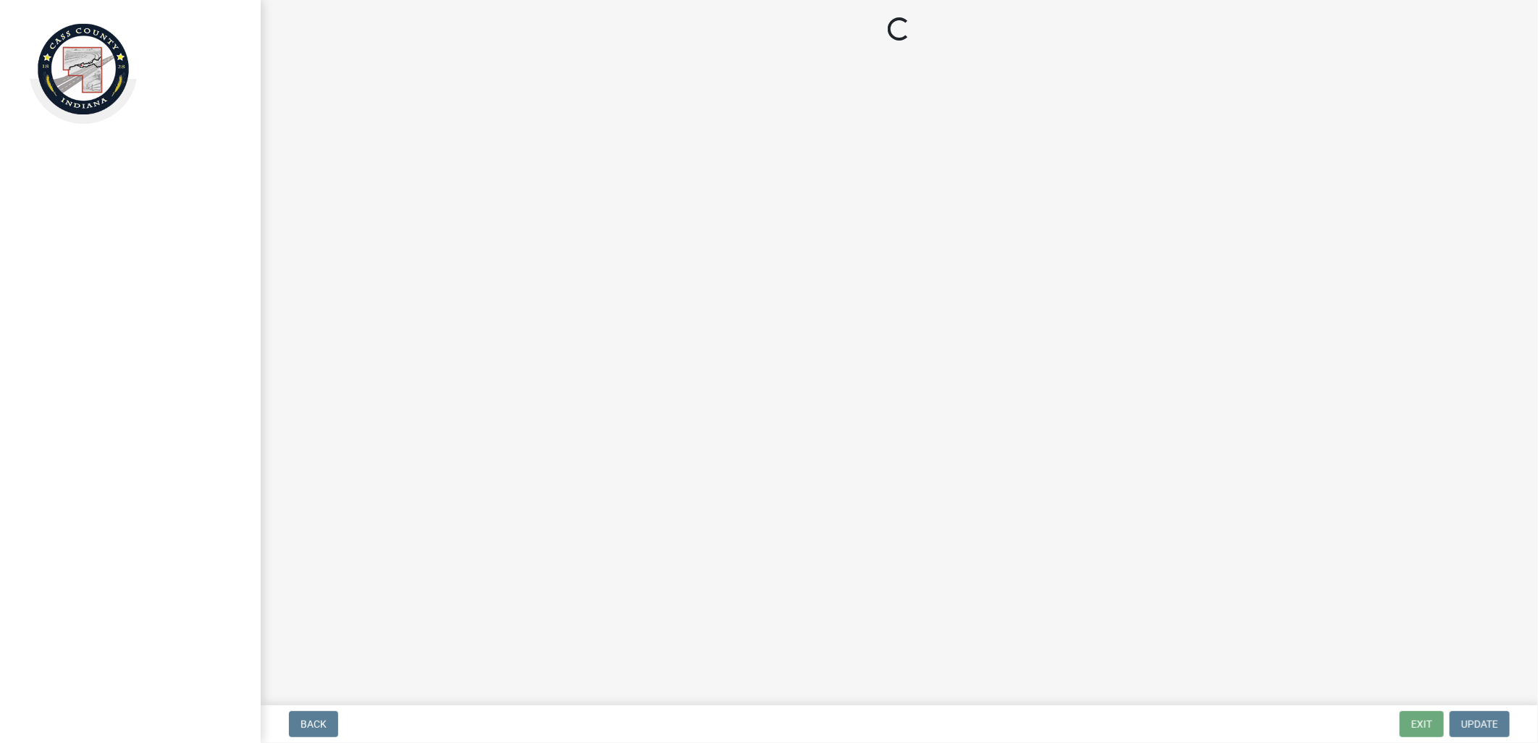
select select "baa4a543-a046-499c-bd40-1ac368eec85c"
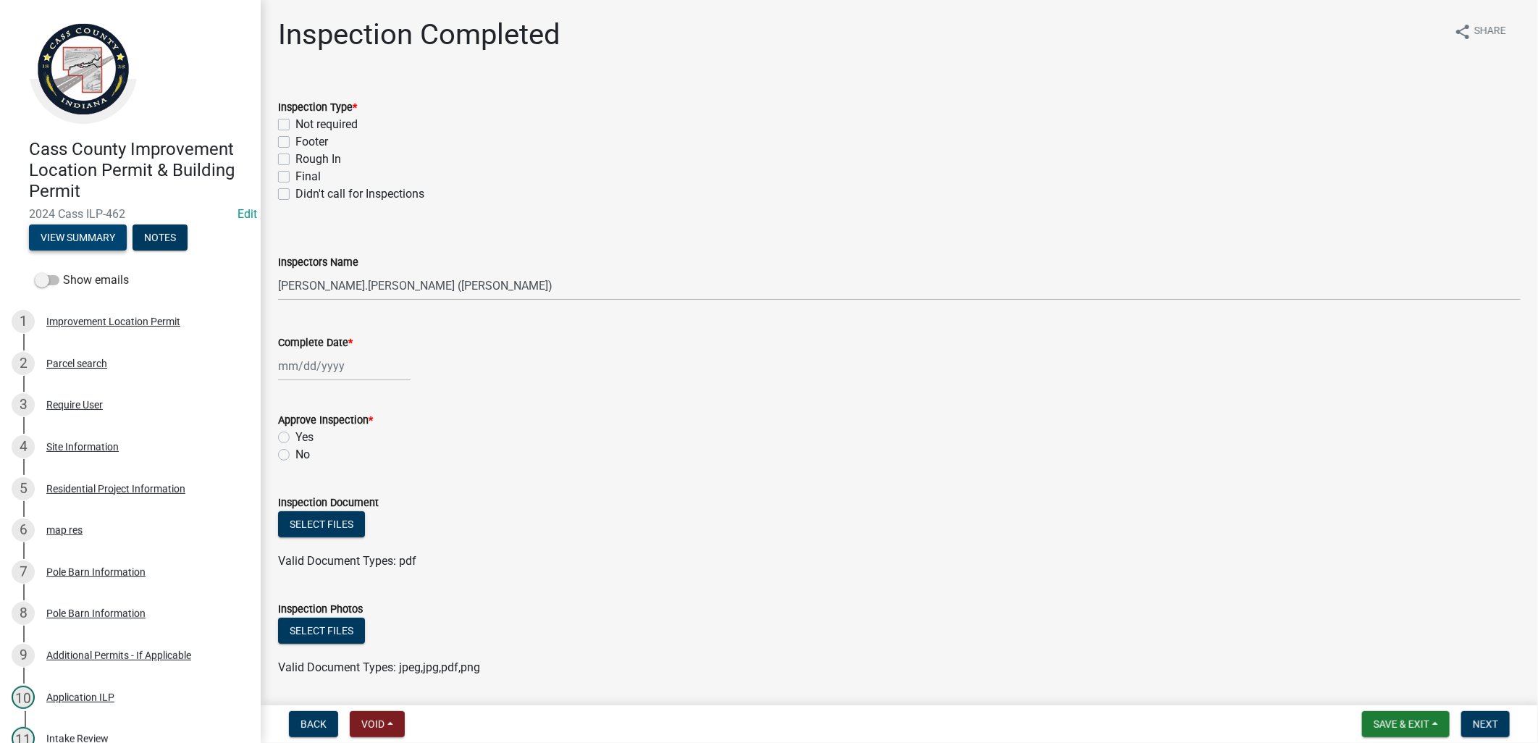
click at [92, 230] on button "View Summary" at bounding box center [78, 237] width 98 height 26
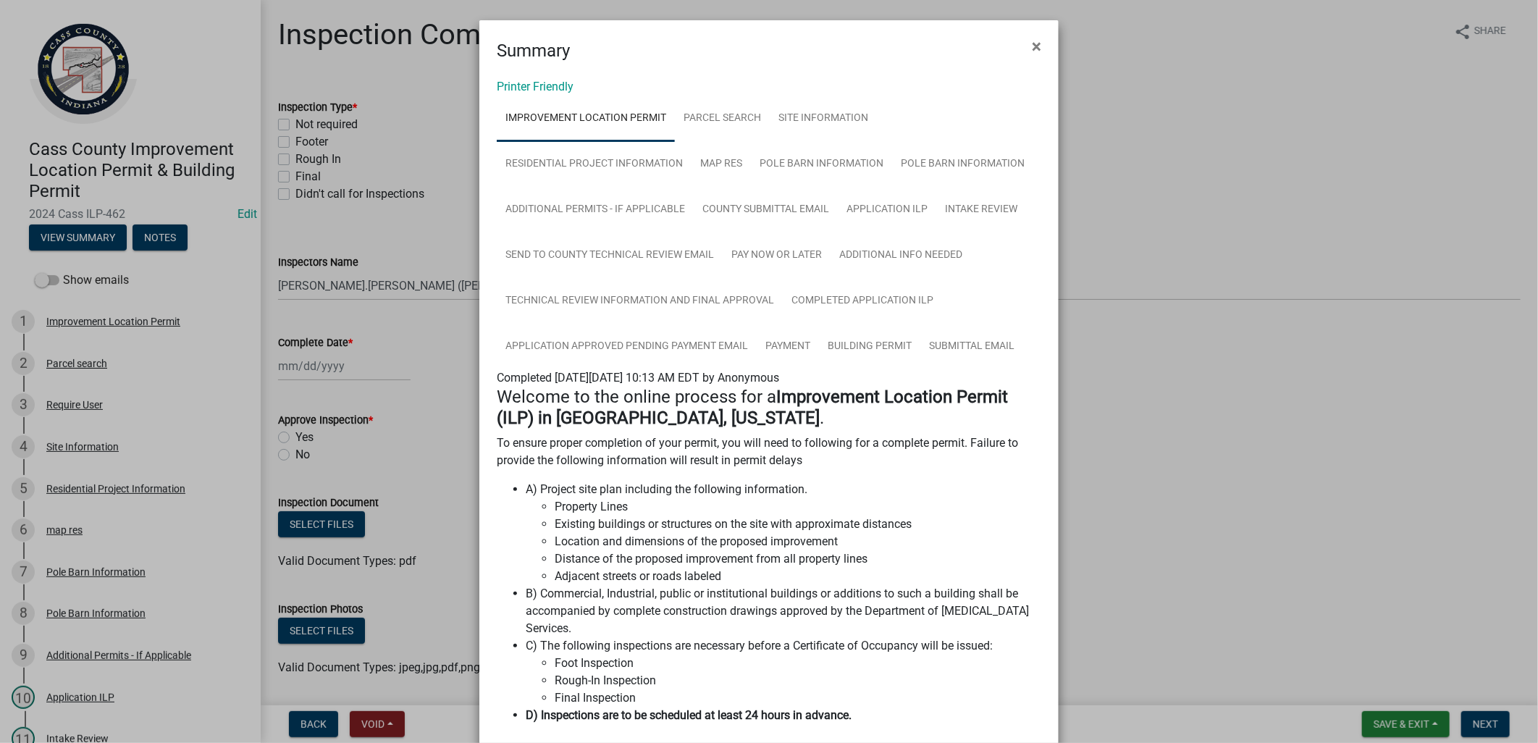
click at [398, 328] on ngb-modal-window "Summary × Printer Friendly Improvement Location Permit Parcel search Site Infor…" at bounding box center [769, 371] width 1538 height 743
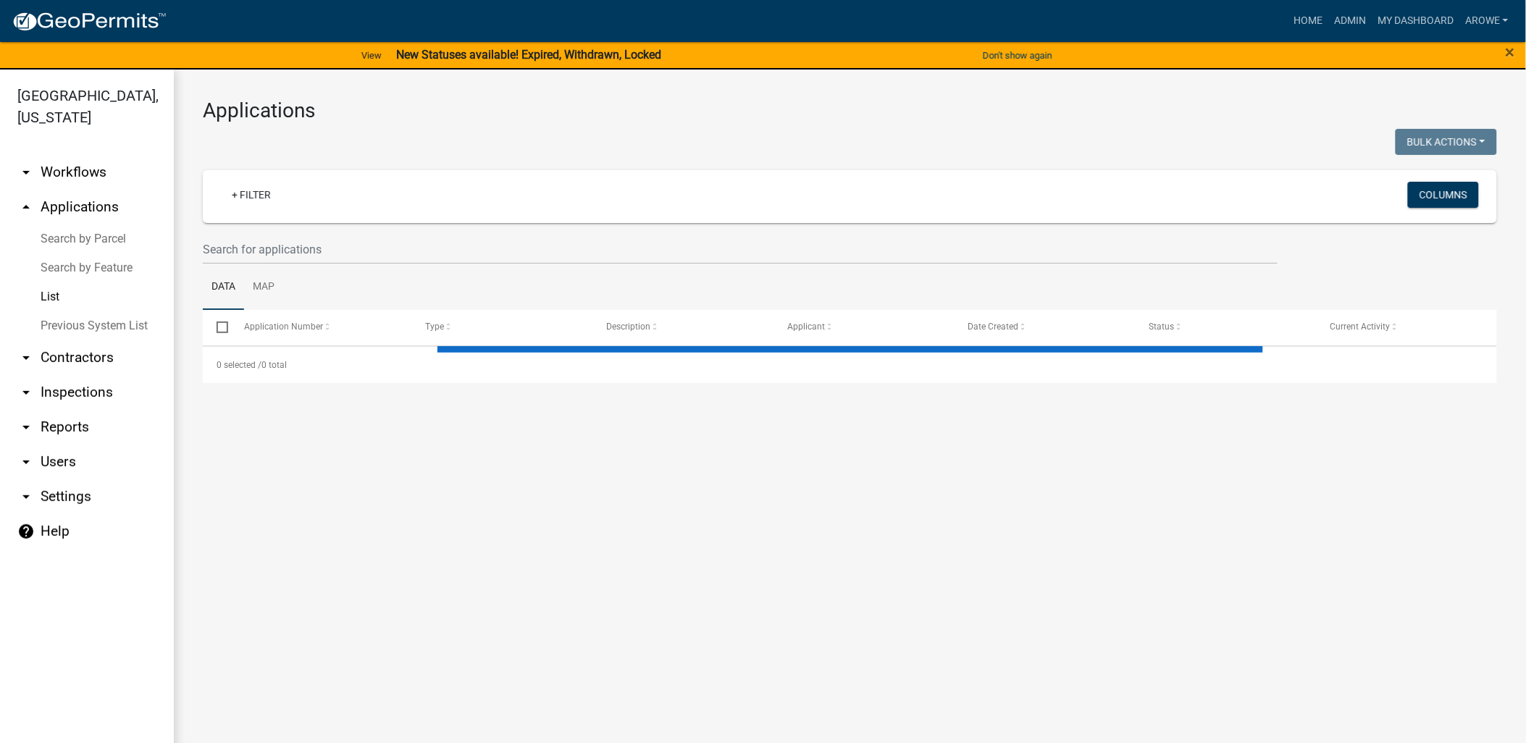
select select "3: 100"
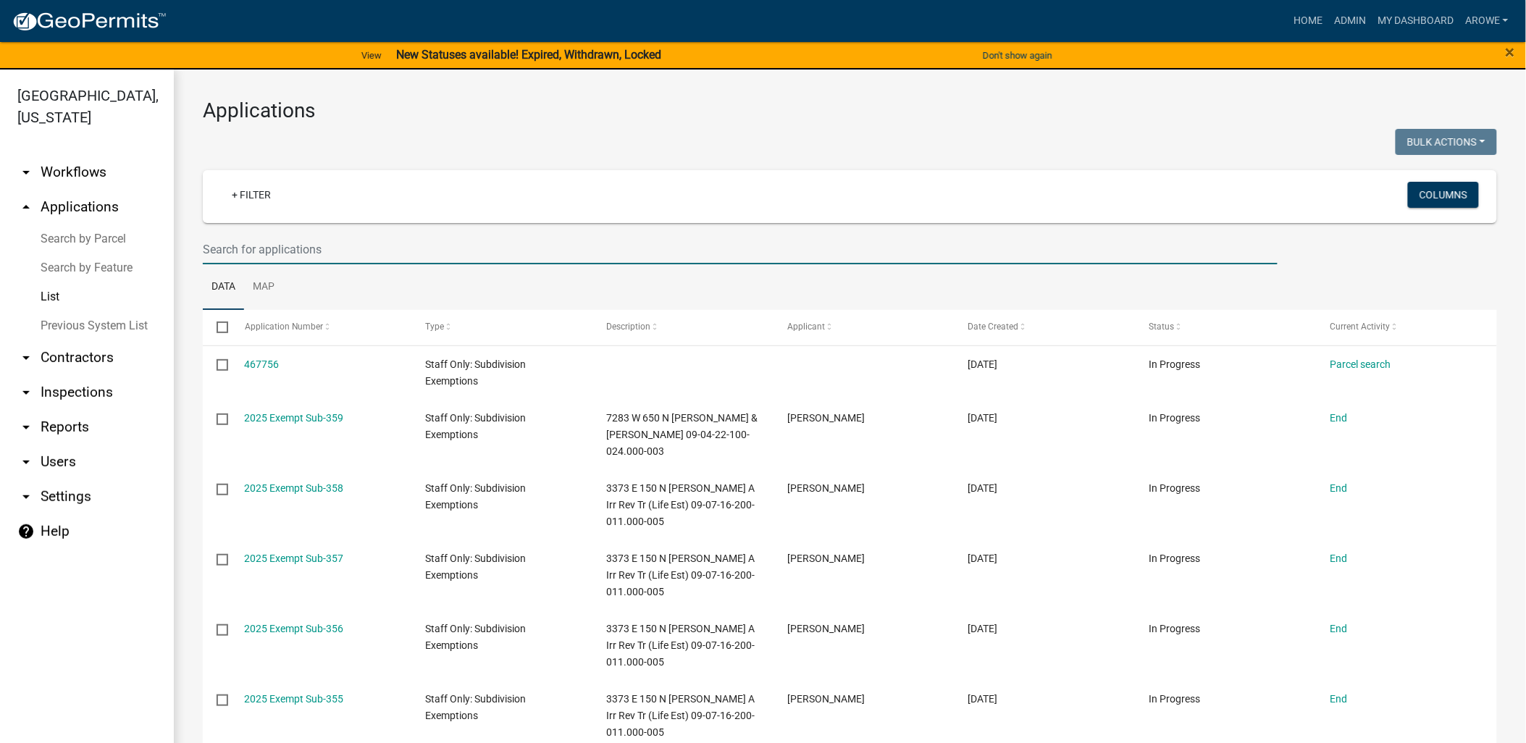
click at [303, 251] on input "text" at bounding box center [740, 250] width 1075 height 30
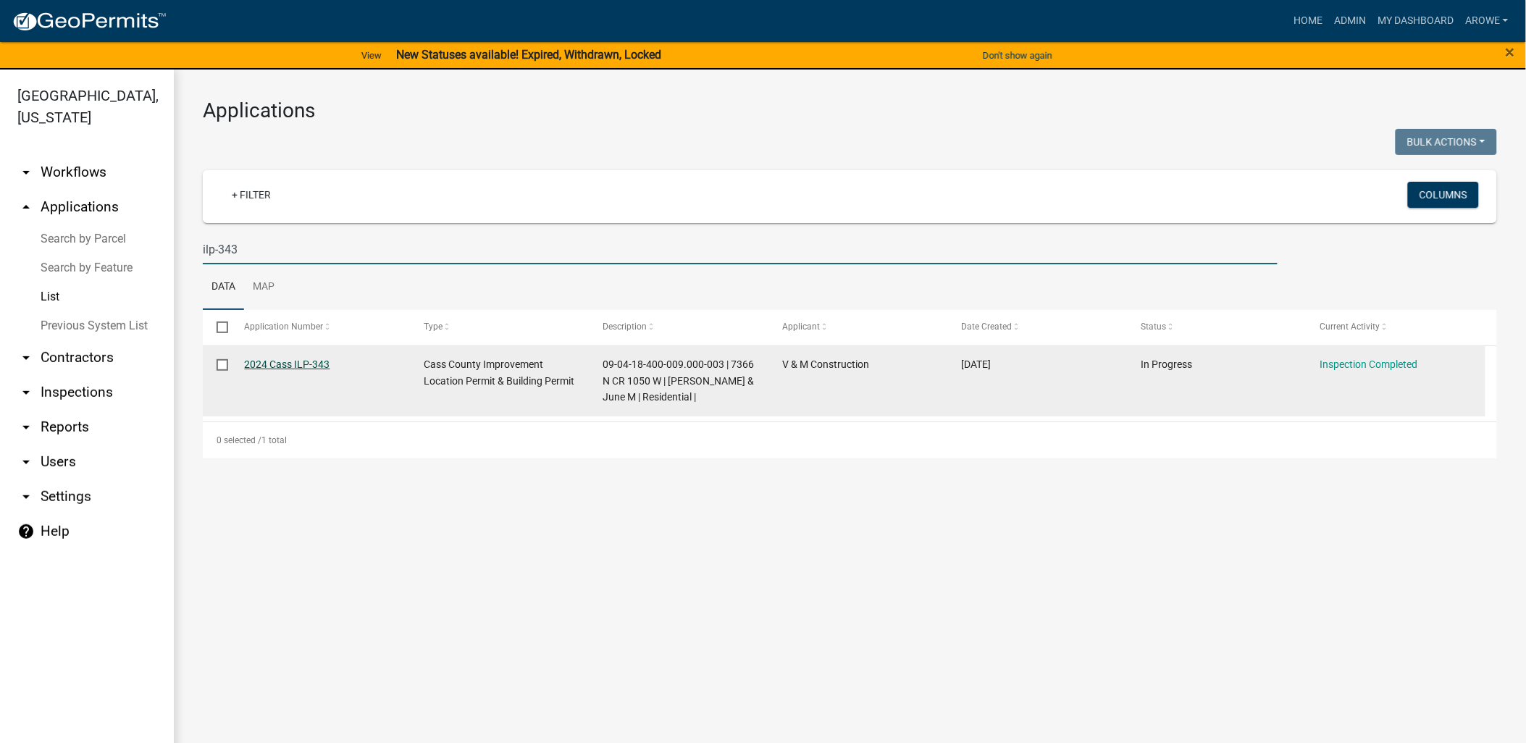
type input "ilp-343"
click at [308, 364] on link "2024 Cass ILP-343" at bounding box center [287, 364] width 85 height 12
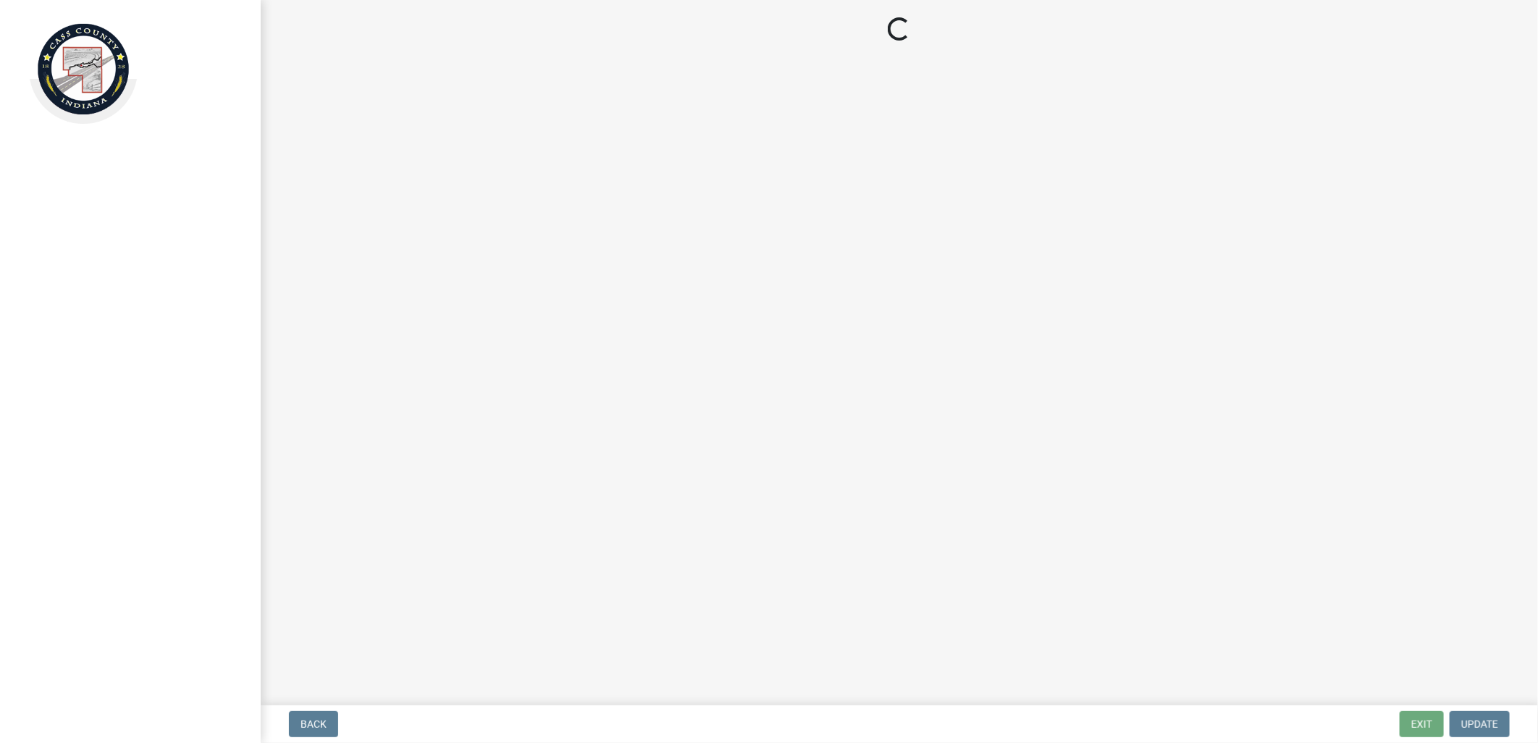
select select "baa4a543-a046-499c-bd40-1ac368eec85c"
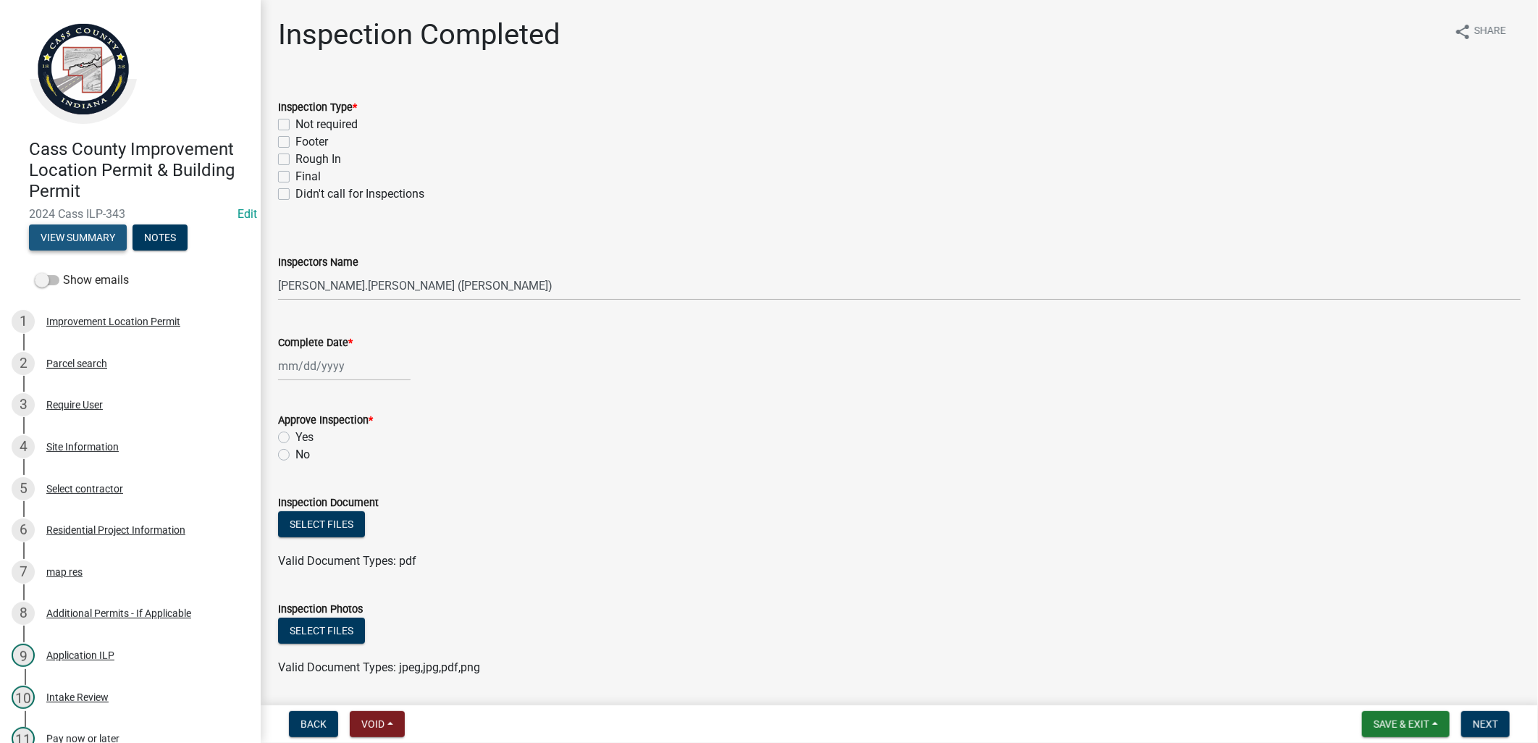
click at [80, 235] on button "View Summary" at bounding box center [78, 237] width 98 height 26
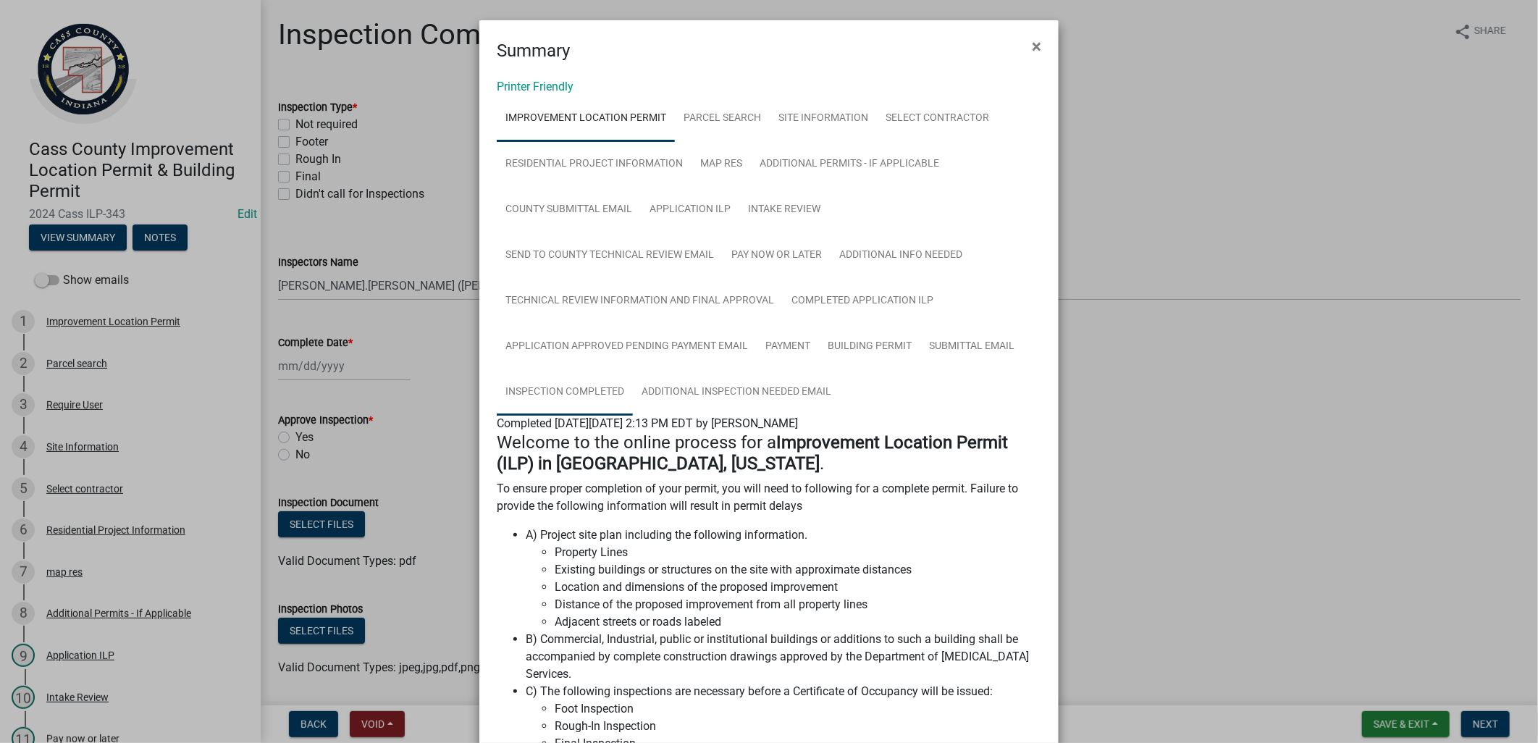
click at [585, 382] on link "Inspection Completed" at bounding box center [565, 392] width 136 height 46
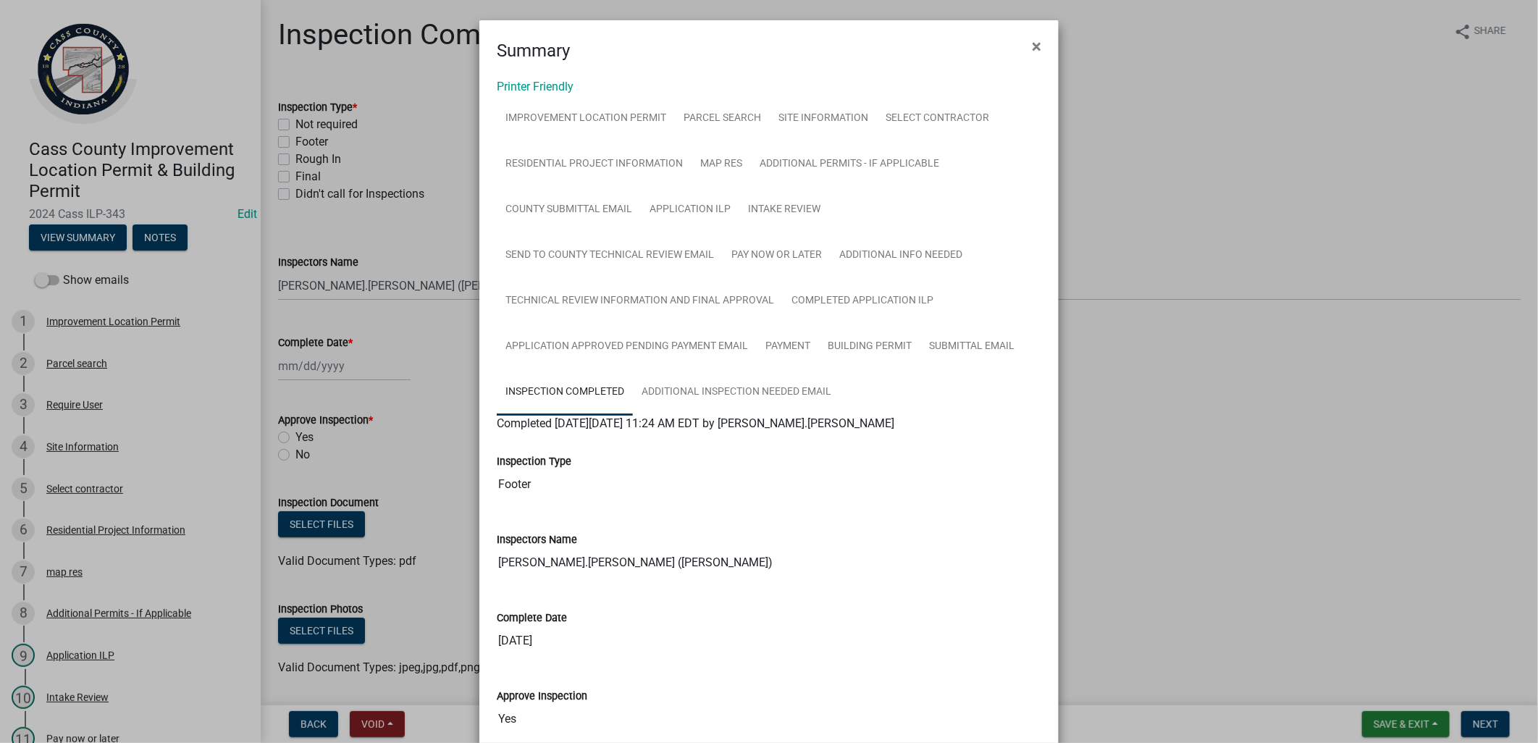
click at [445, 225] on ngb-modal-window "Summary × Printer Friendly Improvement Location Permit Parcel search Site Infor…" at bounding box center [769, 371] width 1538 height 743
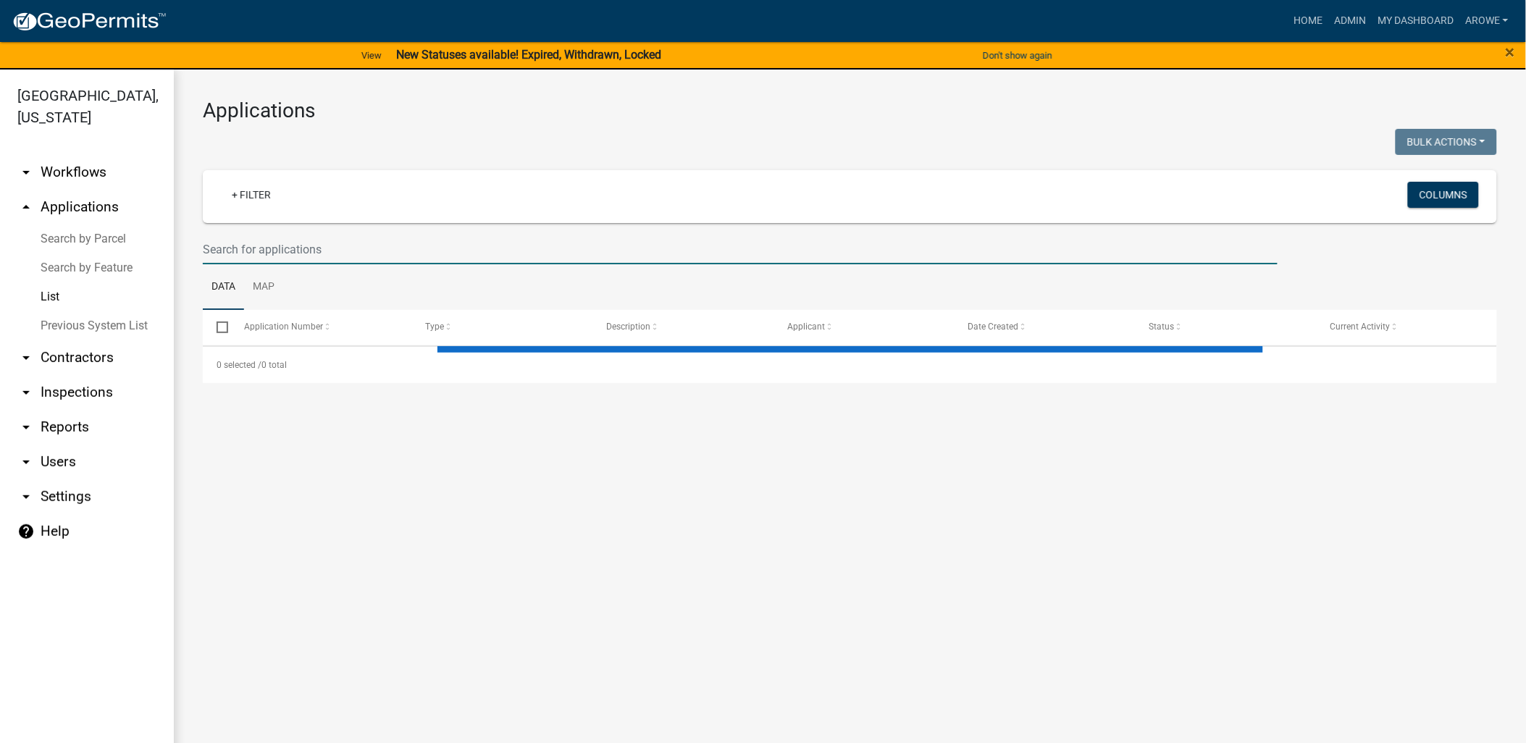
click at [290, 237] on input "text" at bounding box center [740, 250] width 1075 height 30
type input "ilp"
select select "3: 100"
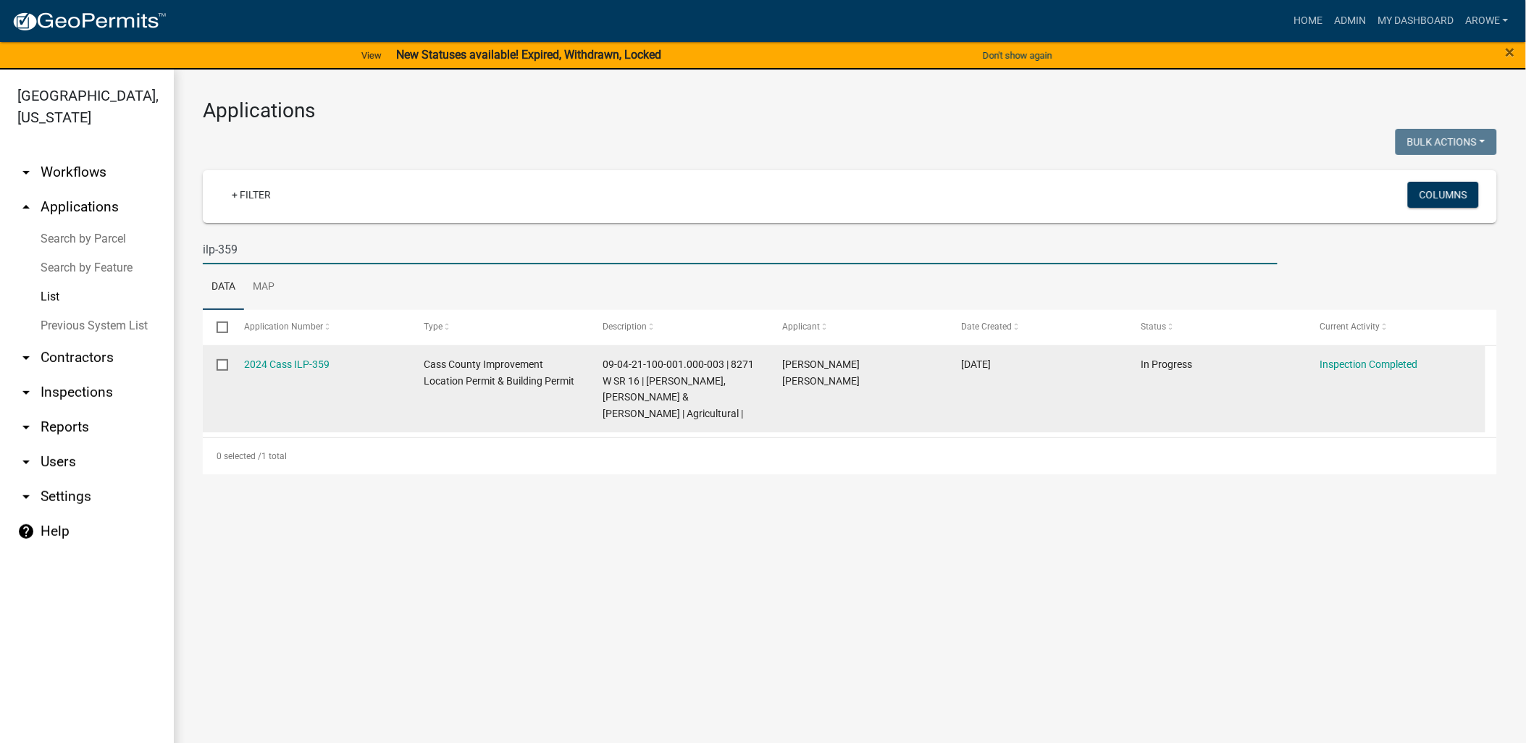
type input "ilp-359"
click at [290, 356] on datatable-body-cell "2024 Cass ILP-359" at bounding box center [320, 389] width 180 height 87
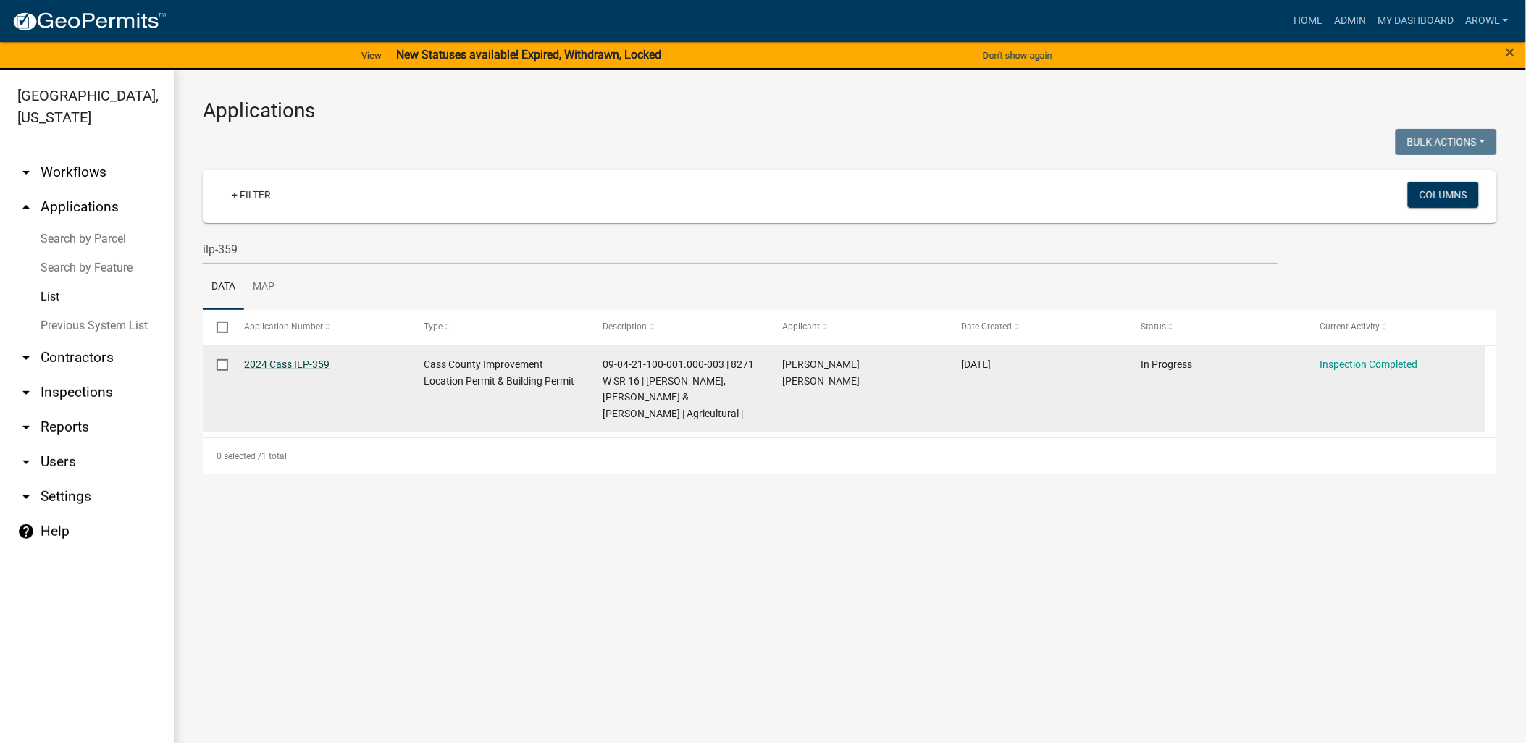
click at [277, 366] on link "2024 Cass ILP-359" at bounding box center [287, 364] width 85 height 12
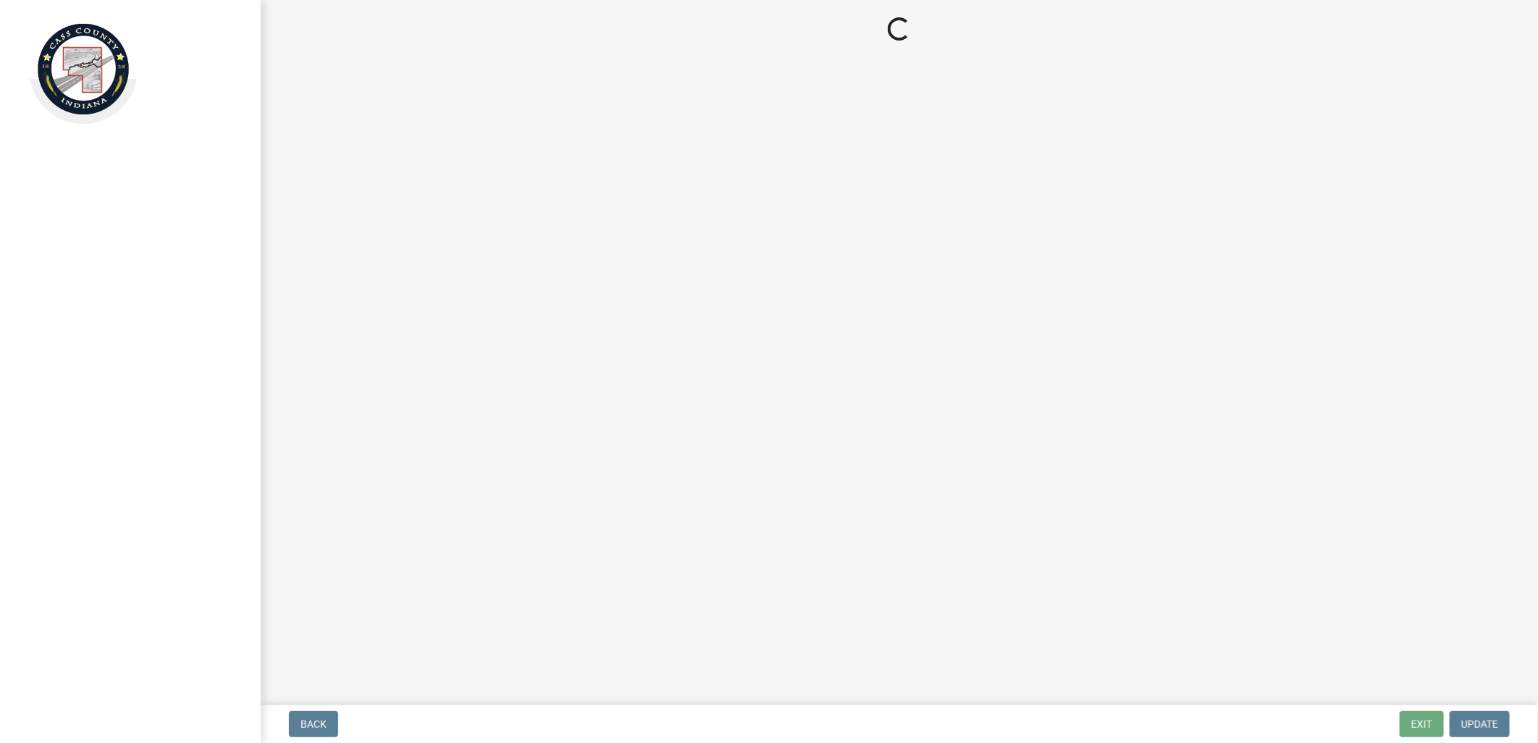
select select "baa4a543-a046-499c-bd40-1ac368eec85c"
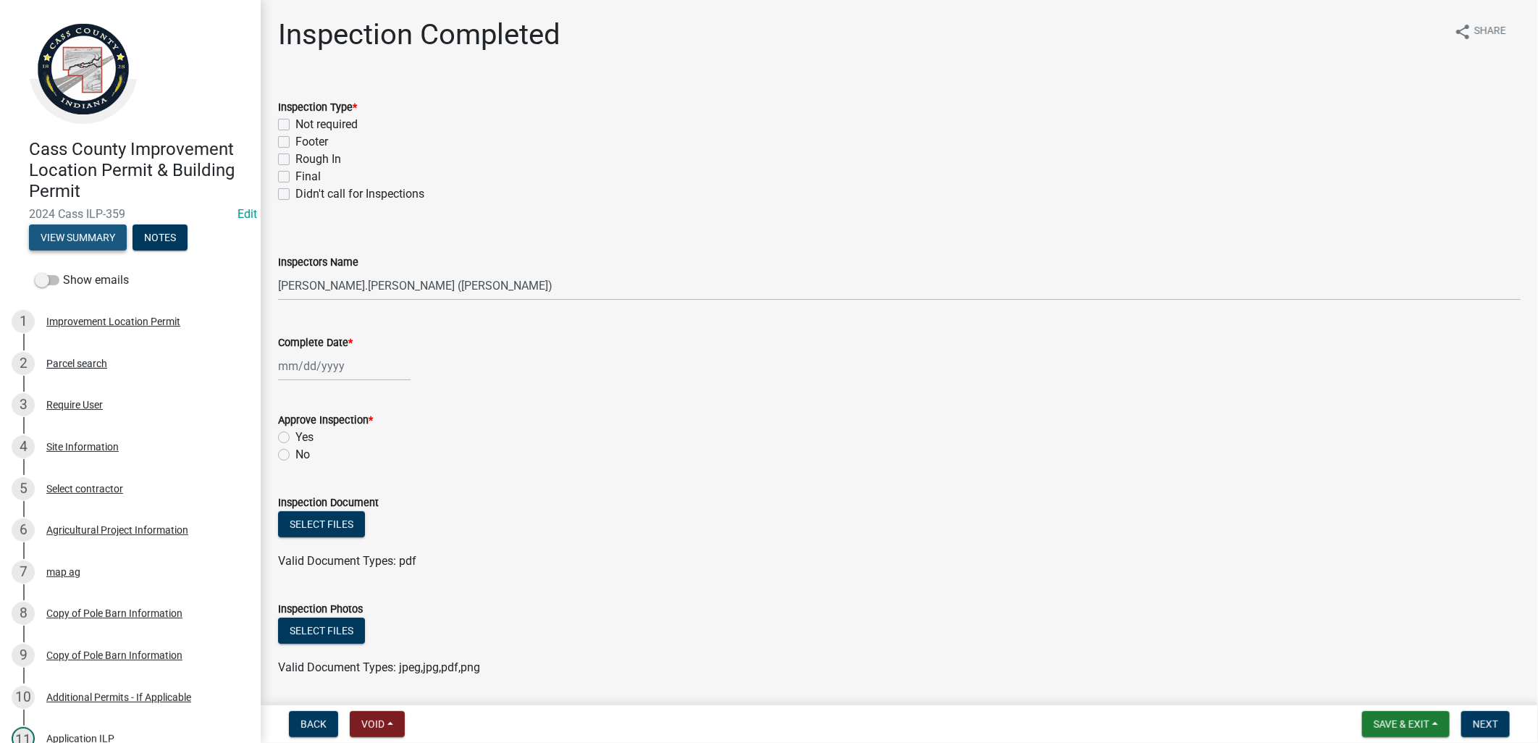
click at [73, 229] on button "View Summary" at bounding box center [78, 237] width 98 height 26
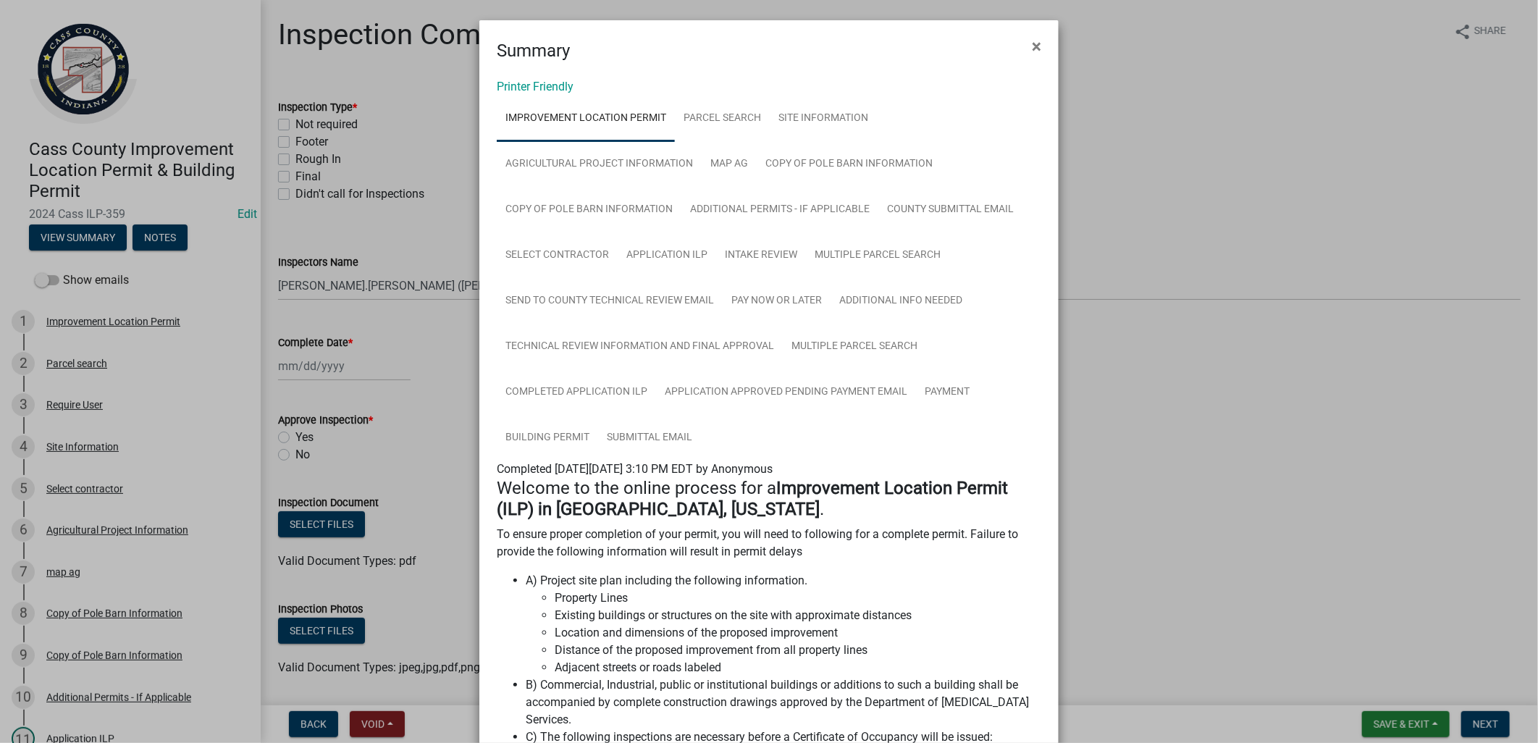
click at [407, 224] on ngb-modal-window "Summary × Printer Friendly Improvement Location Permit Parcel search Site Infor…" at bounding box center [769, 371] width 1538 height 743
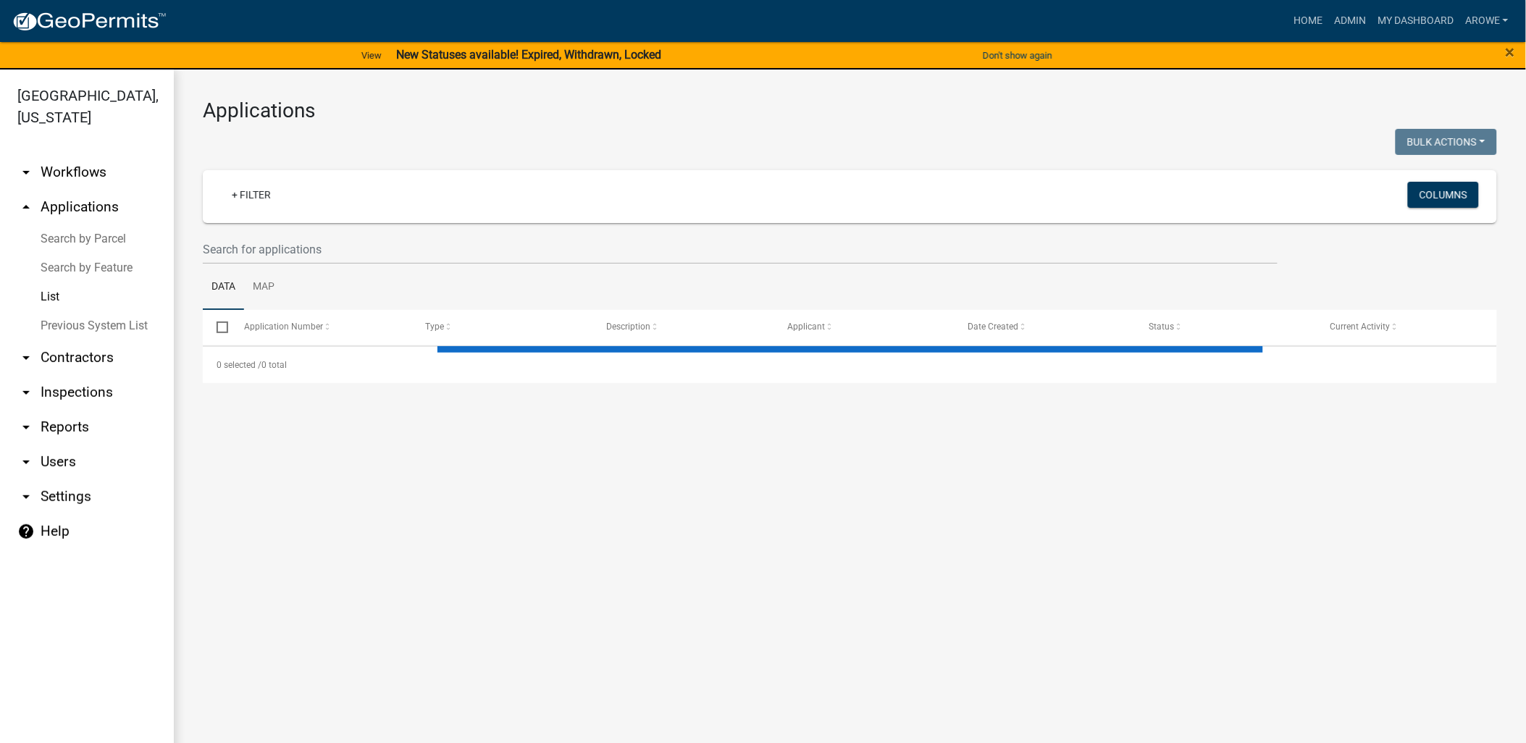
select select "3: 100"
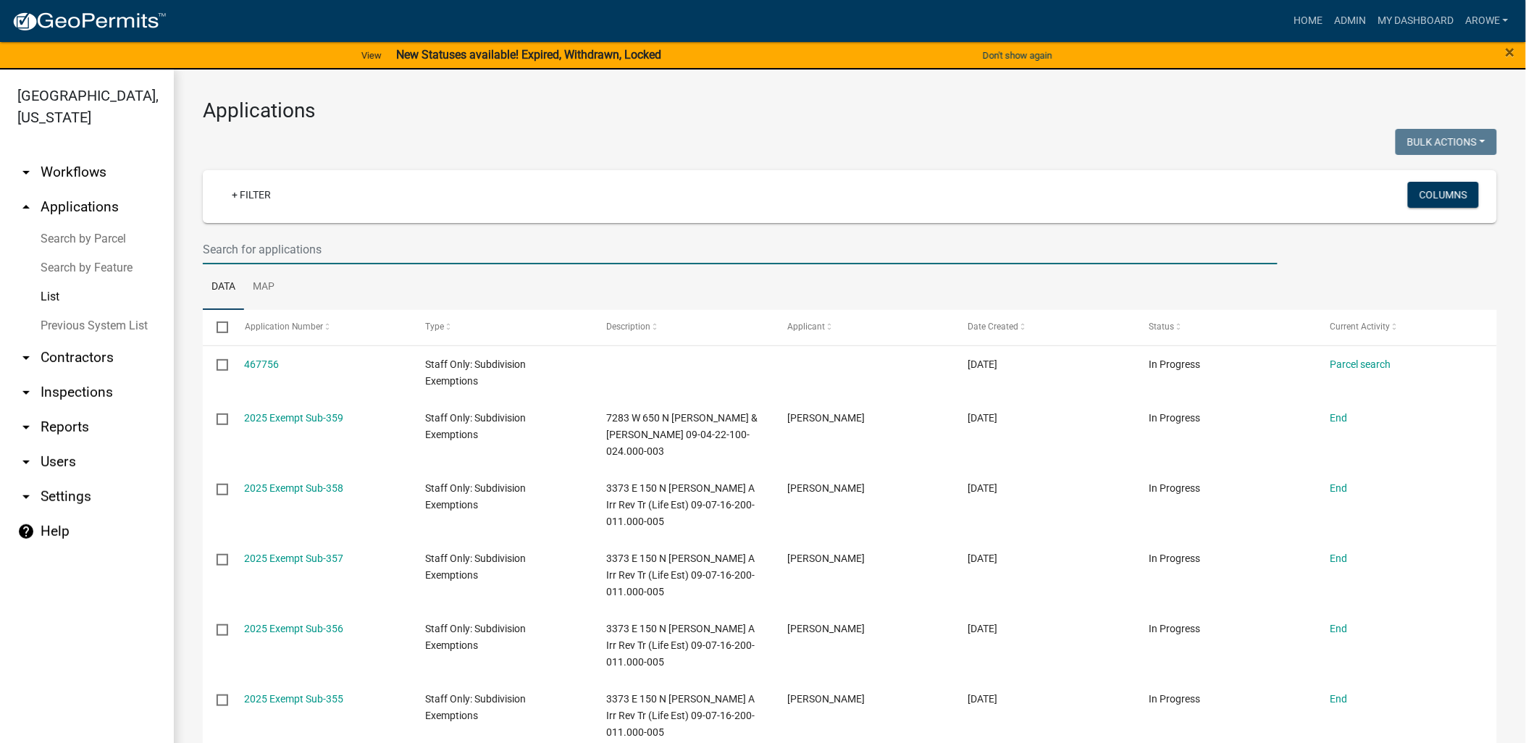
drag, startPoint x: 271, startPoint y: 235, endPoint x: 259, endPoint y: 242, distance: 13.9
click at [271, 235] on input "text" at bounding box center [740, 250] width 1075 height 30
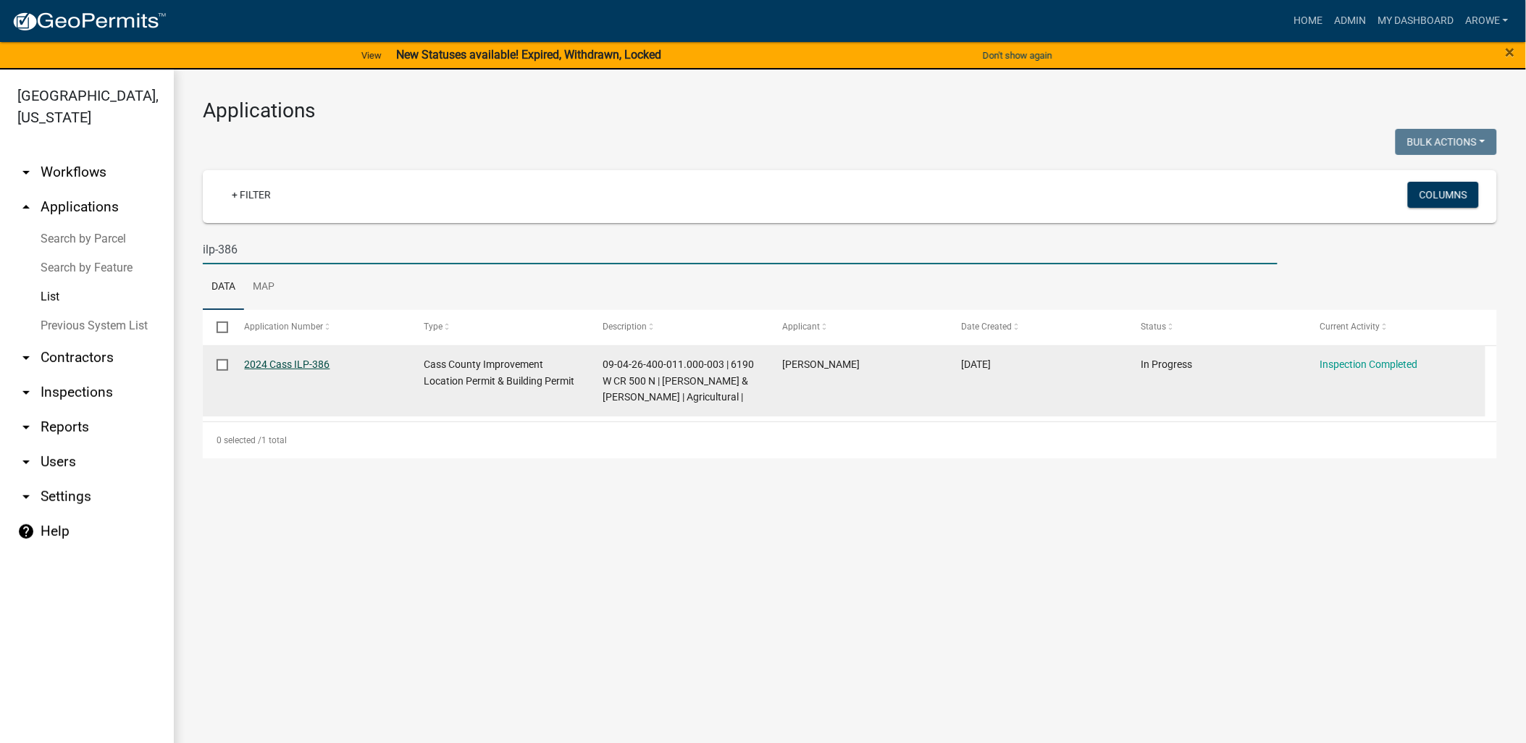
type input "ilp-386"
click at [287, 358] on link "2024 Cass ILP-386" at bounding box center [287, 364] width 85 height 12
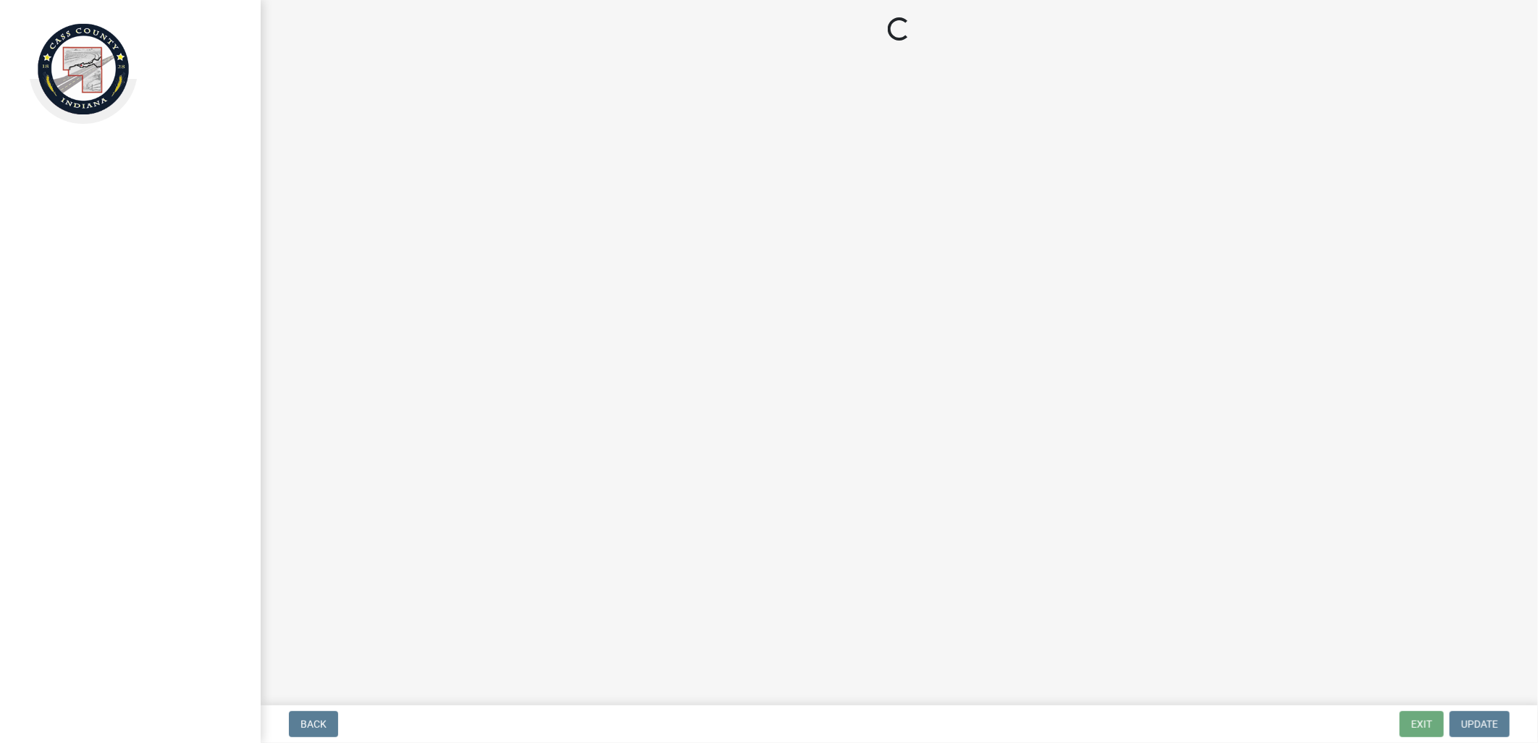
select select "baa4a543-a046-499c-bd40-1ac368eec85c"
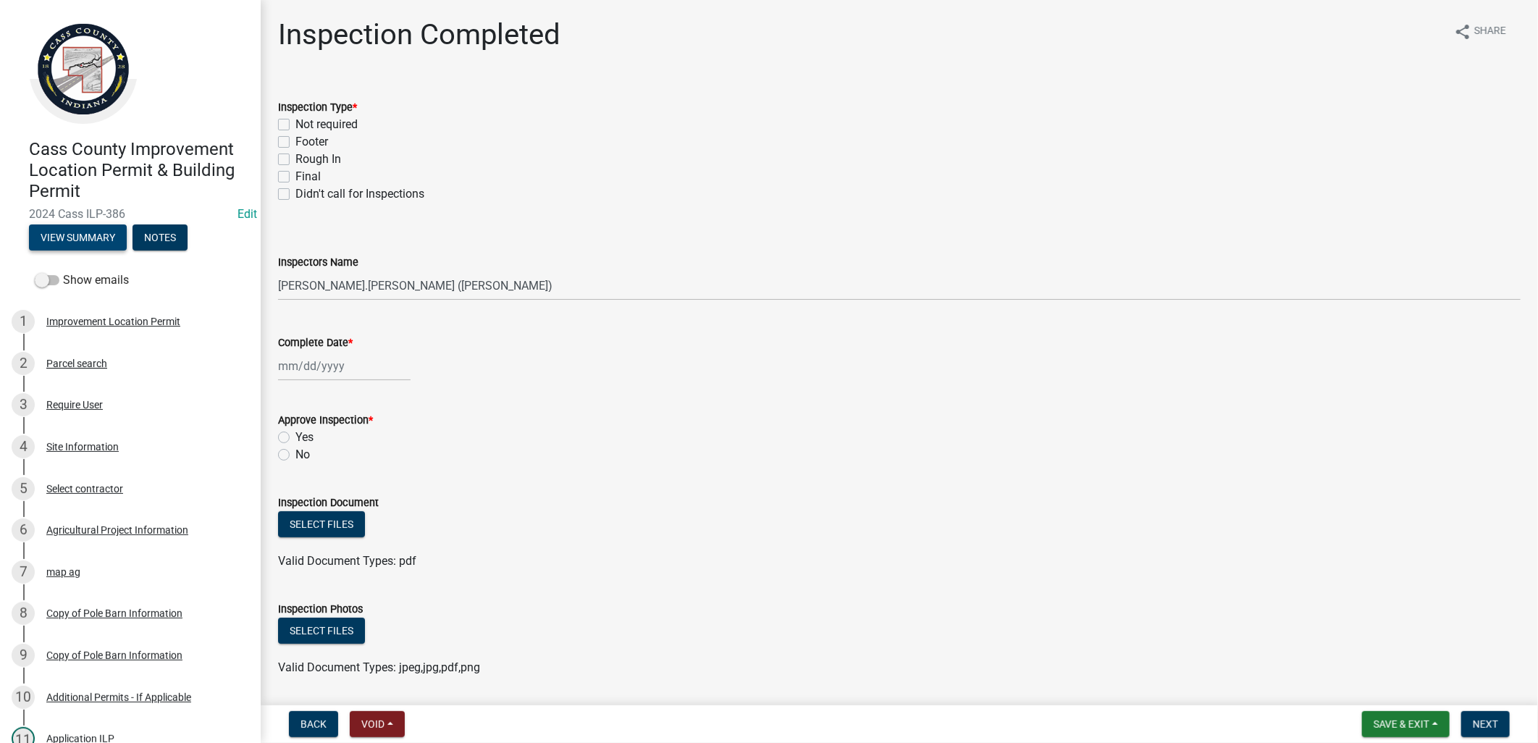
click at [72, 235] on button "View Summary" at bounding box center [78, 237] width 98 height 26
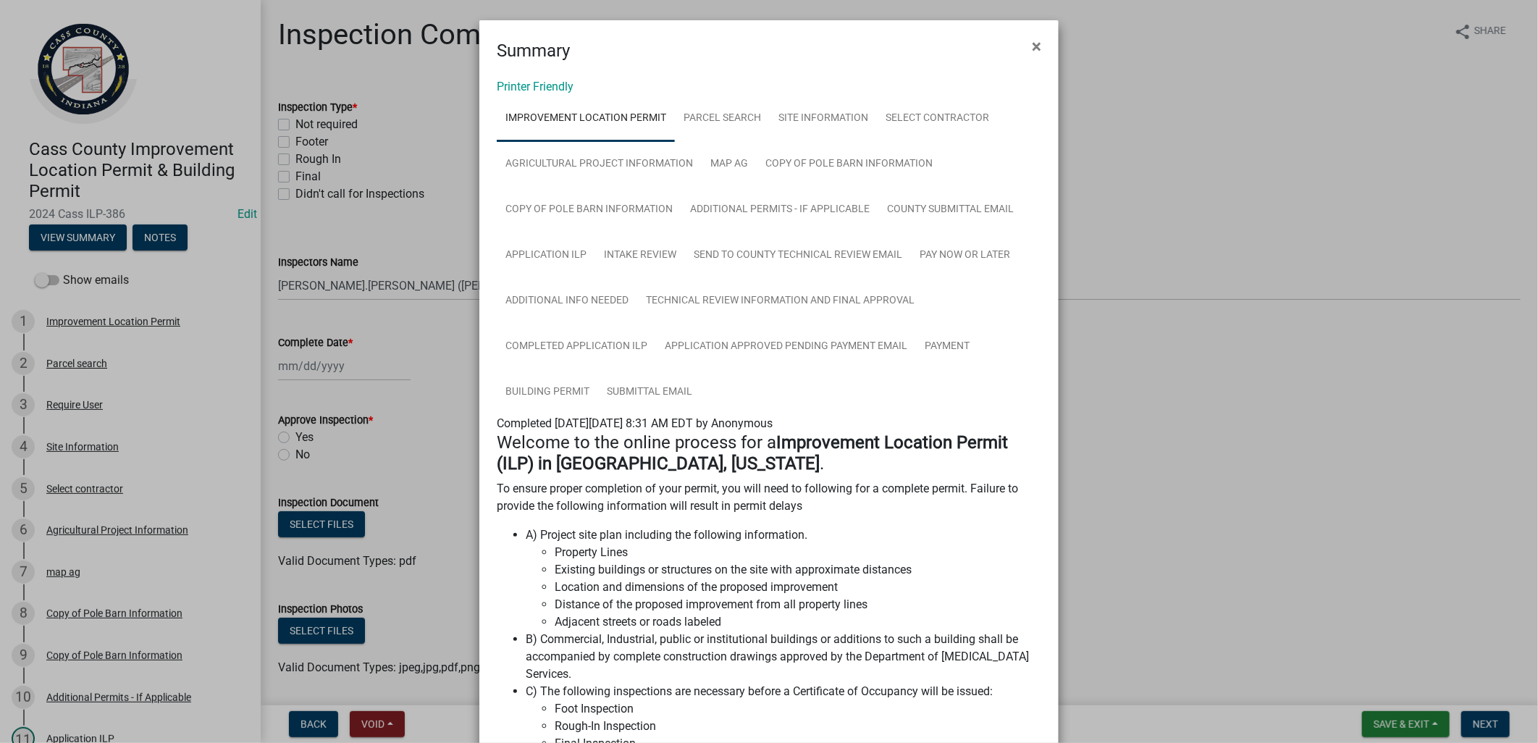
click at [373, 219] on ngb-modal-window "Summary × Printer Friendly Improvement Location Permit Parcel search Site Infor…" at bounding box center [769, 371] width 1538 height 743
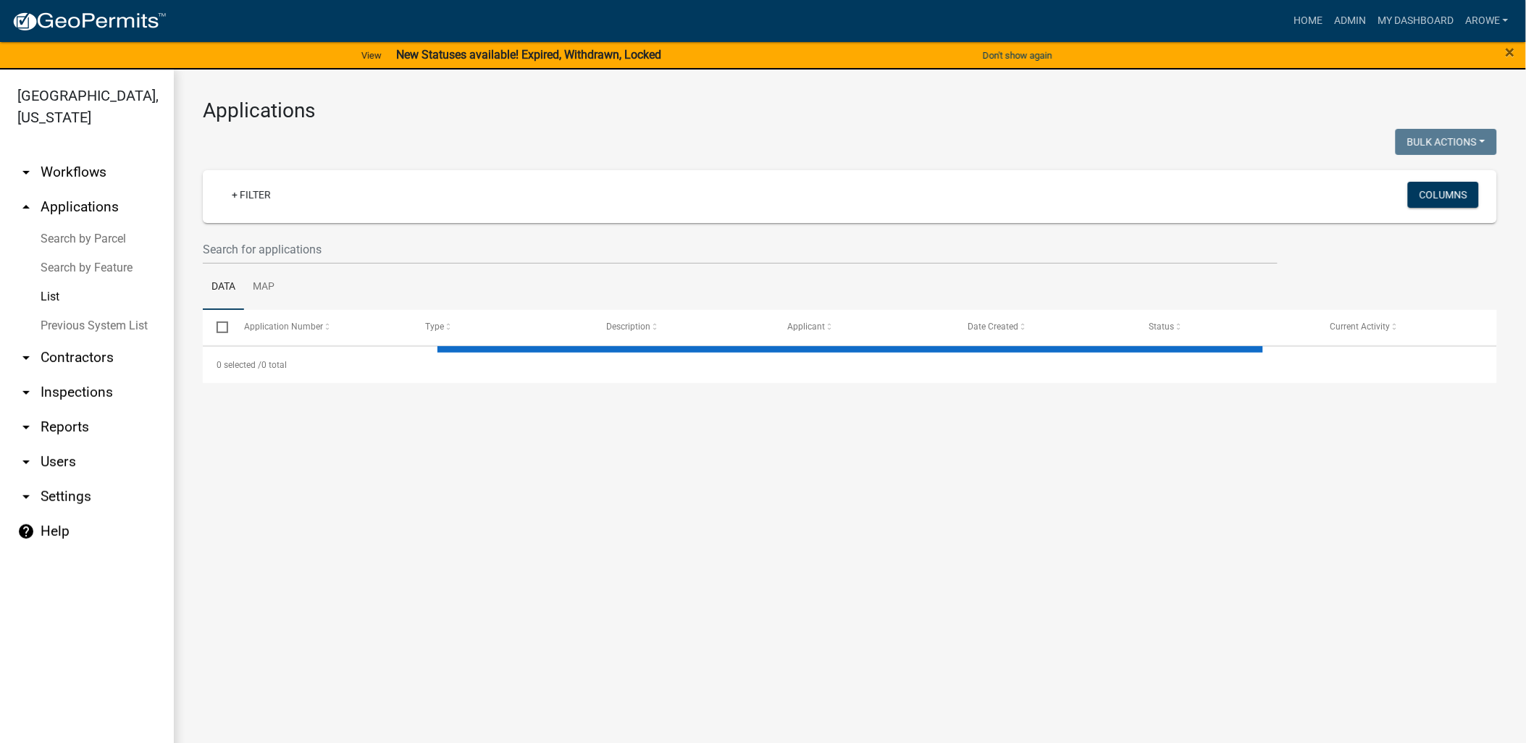
select select "3: 100"
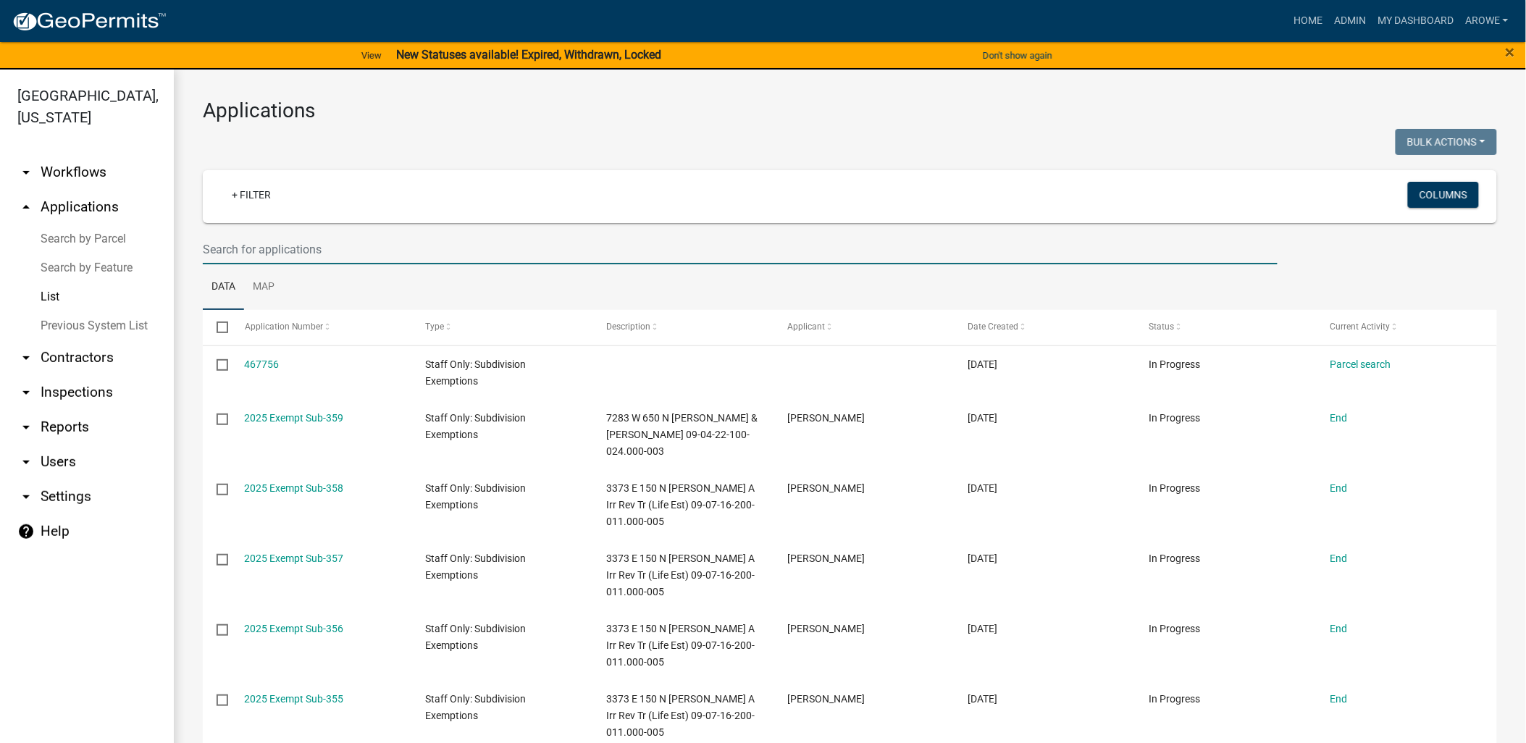
click at [329, 251] on input "text" at bounding box center [740, 250] width 1075 height 30
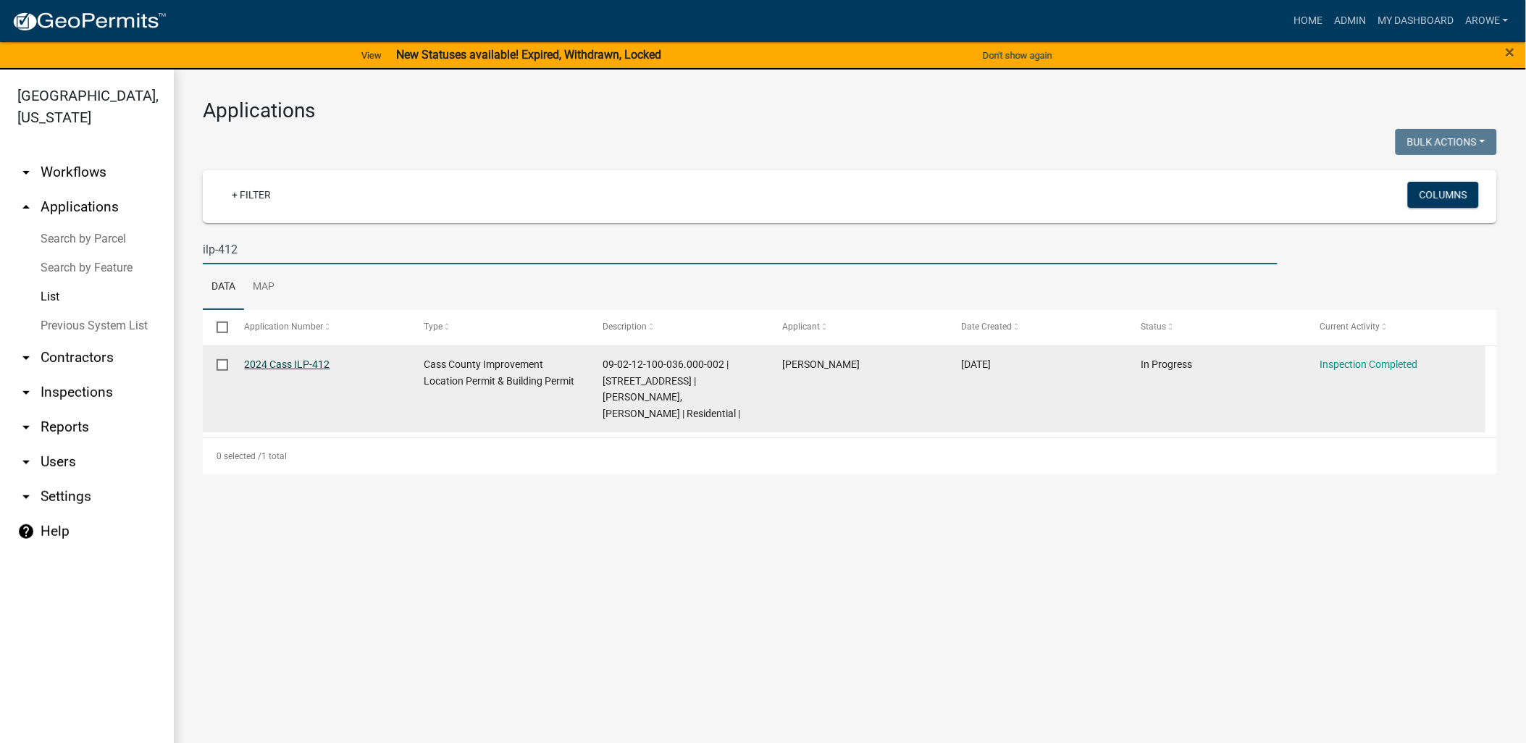
type input "ilp-412"
click at [315, 362] on link "2024 Cass ILP-412" at bounding box center [287, 364] width 85 height 12
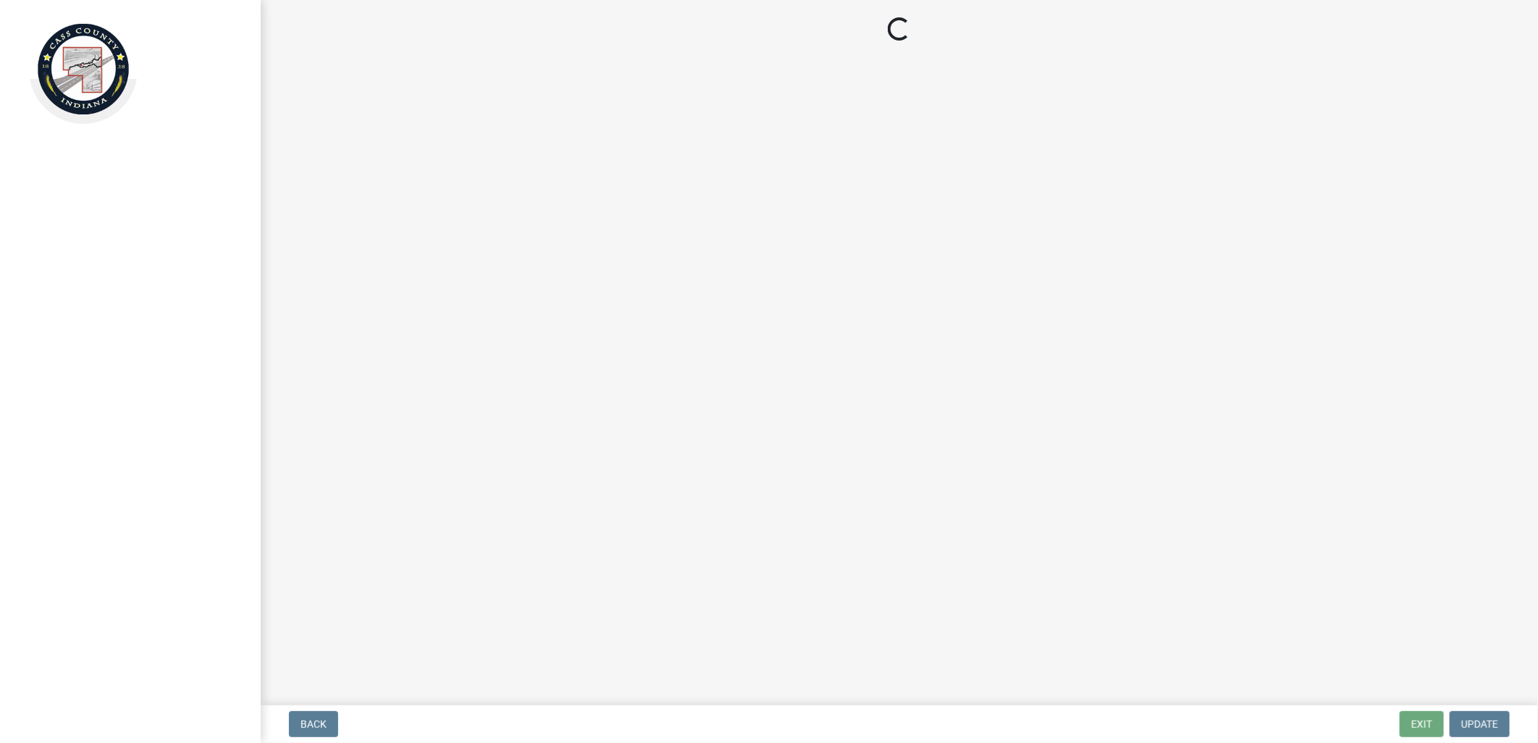
select select "baa4a543-a046-499c-bd40-1ac368eec85c"
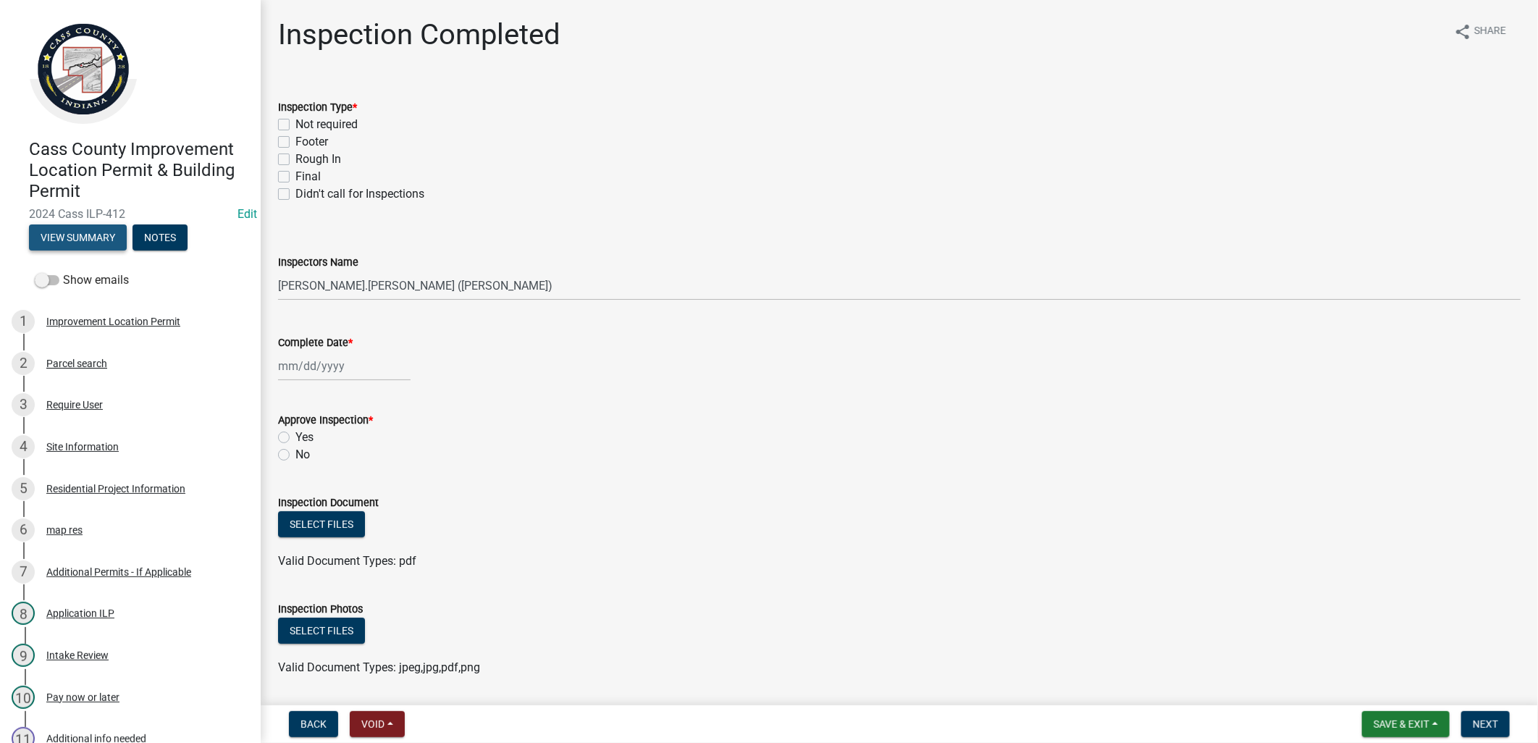
click at [98, 230] on button "View Summary" at bounding box center [78, 237] width 98 height 26
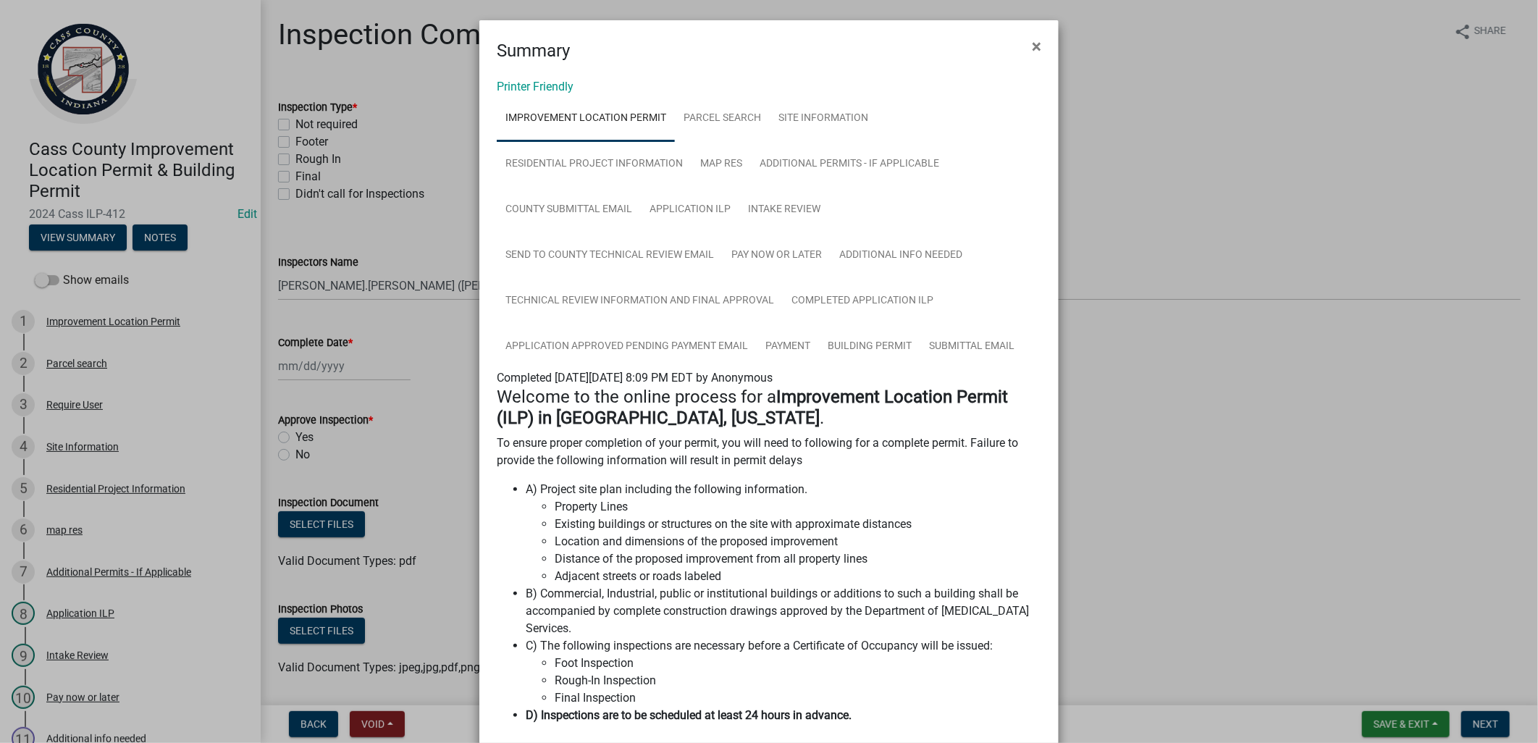
click at [423, 247] on ngb-modal-window "Summary × Printer Friendly Improvement Location Permit Parcel search Site Infor…" at bounding box center [769, 371] width 1538 height 743
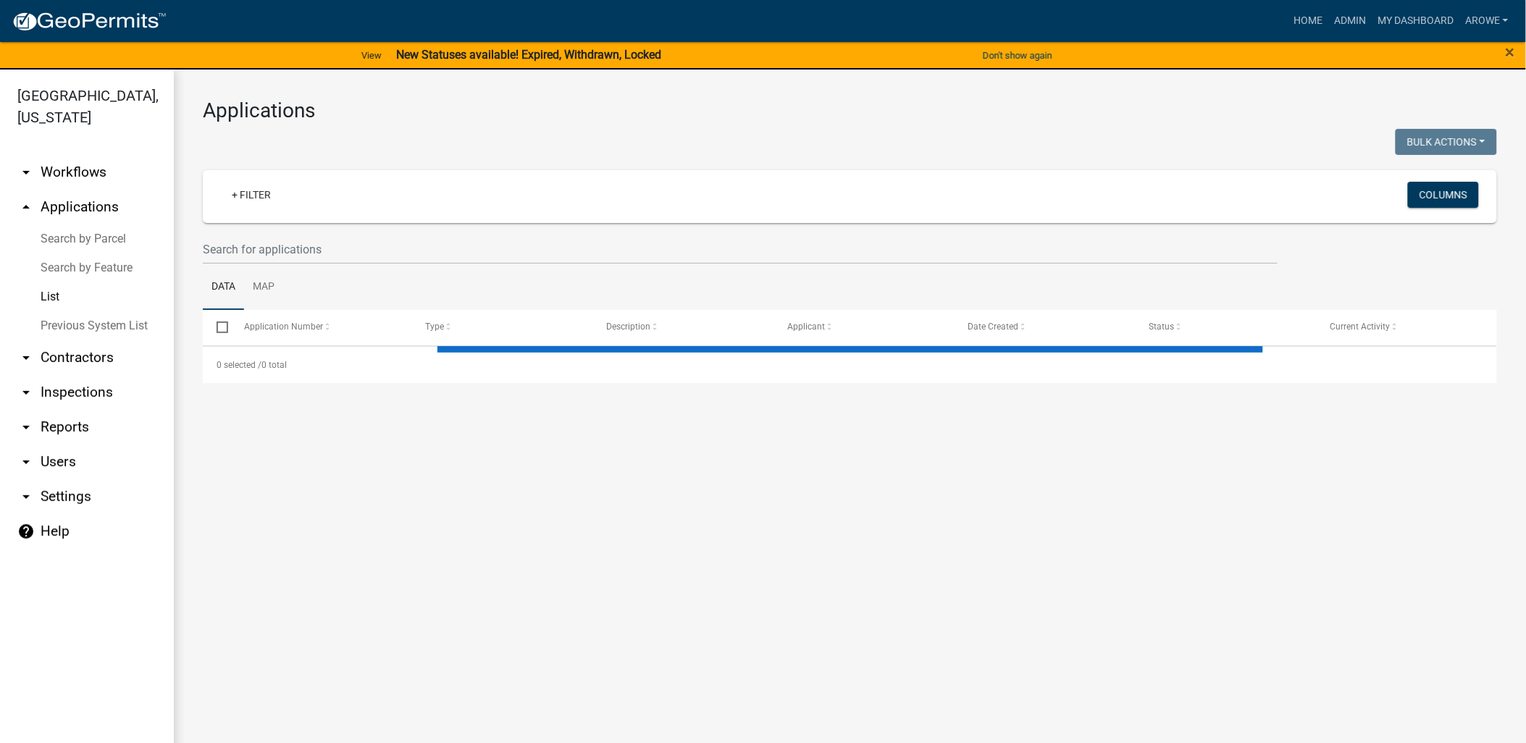
select select "3: 100"
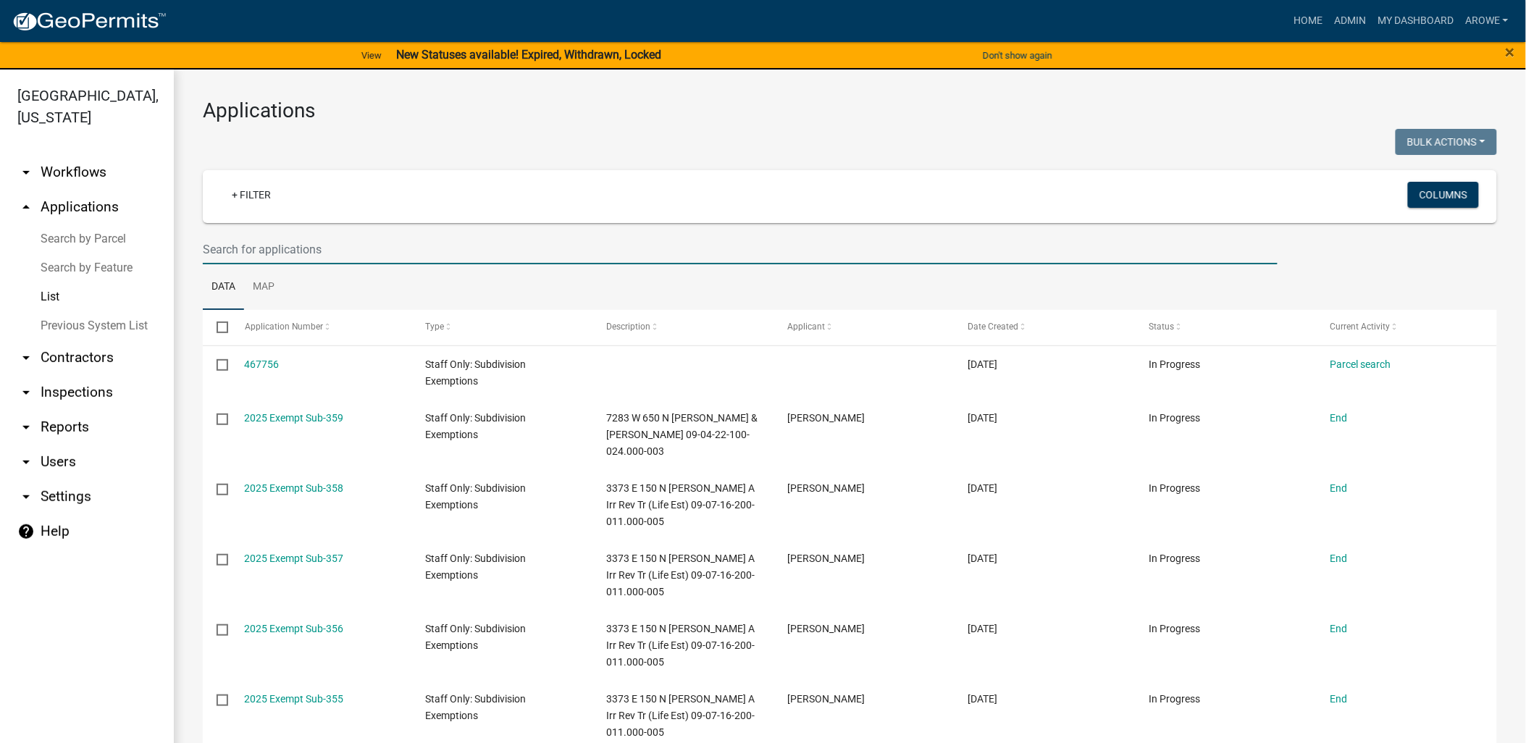
click at [239, 244] on input "text" at bounding box center [740, 250] width 1075 height 30
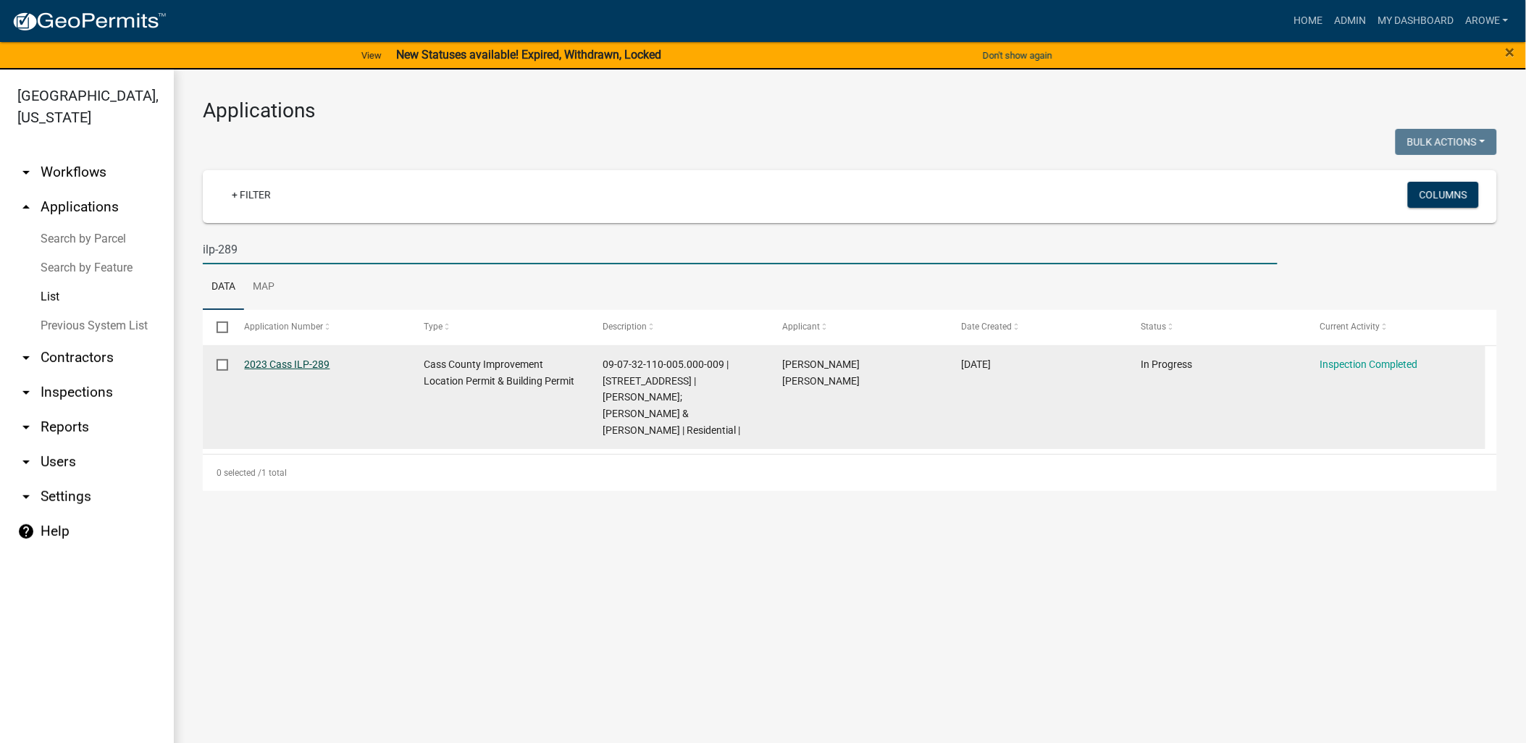
type input "ilp-289"
click at [322, 364] on link "2023 Cass ILP-289" at bounding box center [287, 364] width 85 height 12
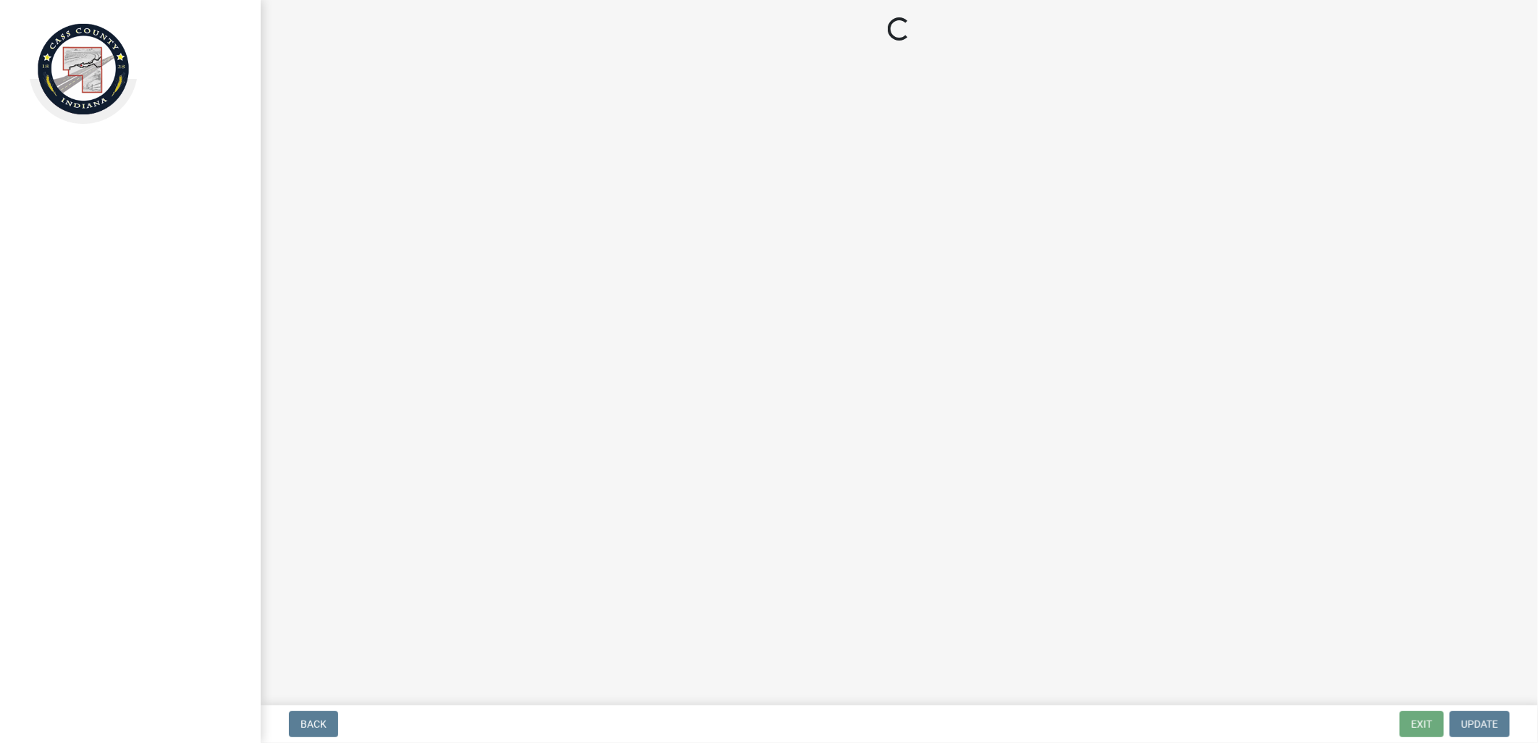
select select "baa4a543-a046-499c-bd40-1ac368eec85c"
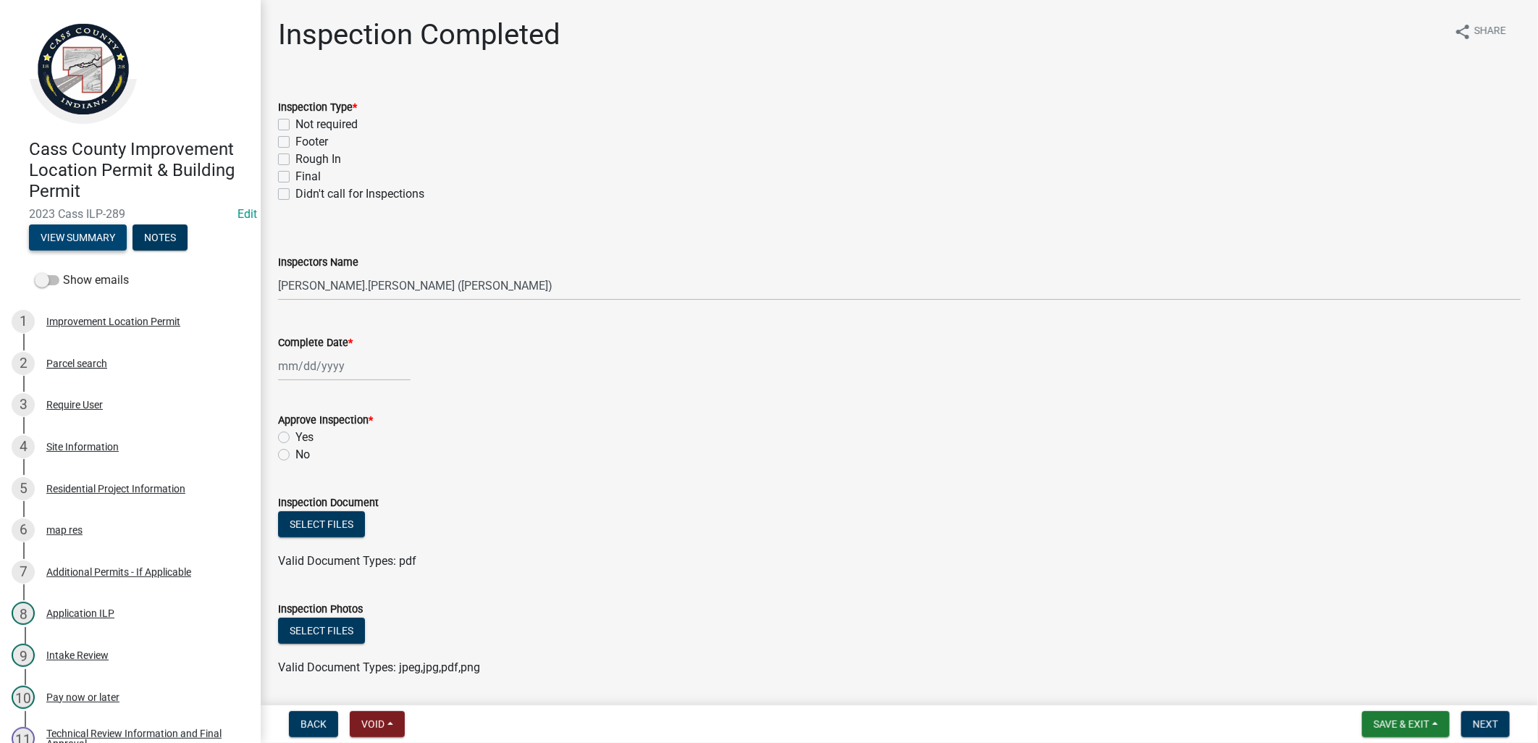
click at [75, 232] on button "View Summary" at bounding box center [78, 237] width 98 height 26
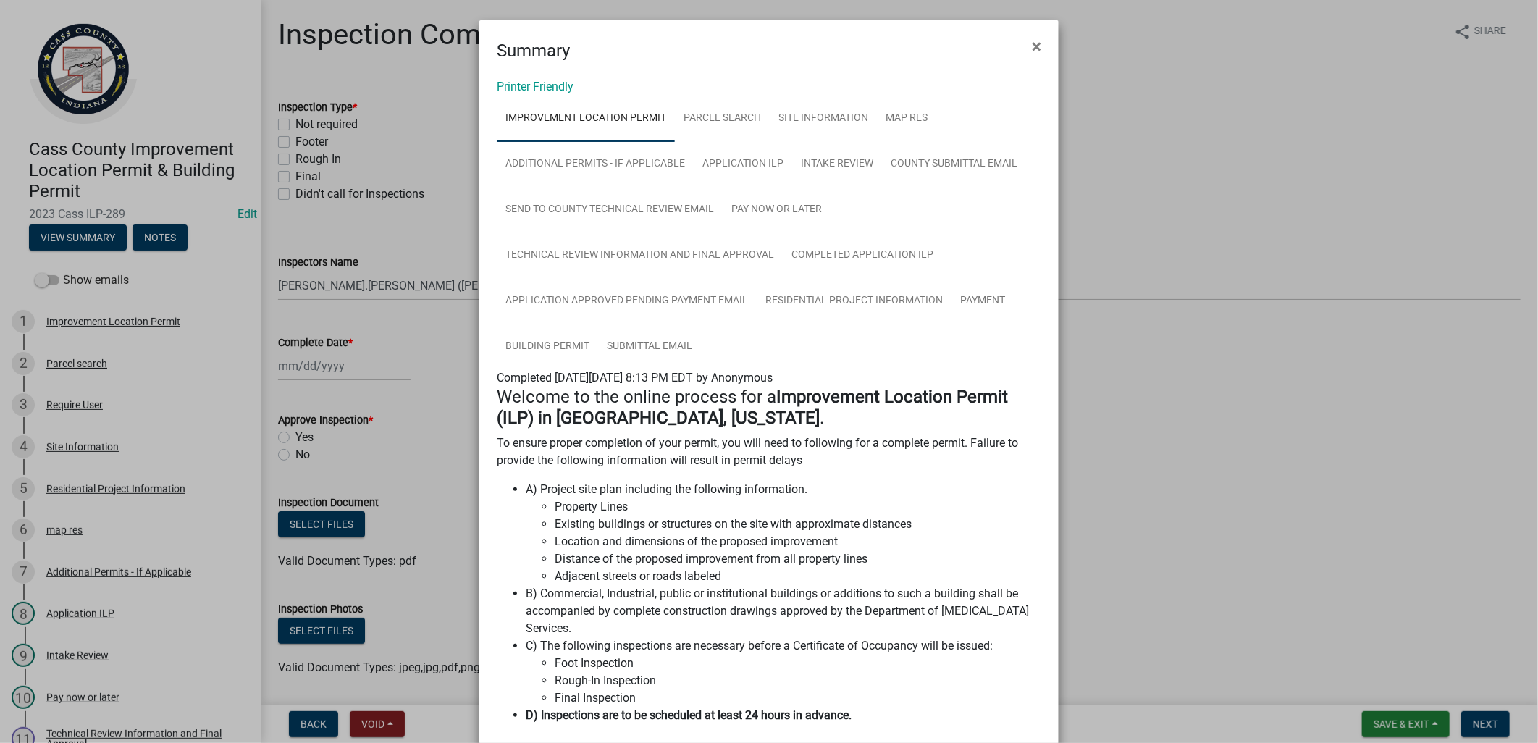
click at [382, 235] on ngb-modal-window "Summary × Printer Friendly Improvement Location Permit Parcel search Site Infor…" at bounding box center [769, 371] width 1538 height 743
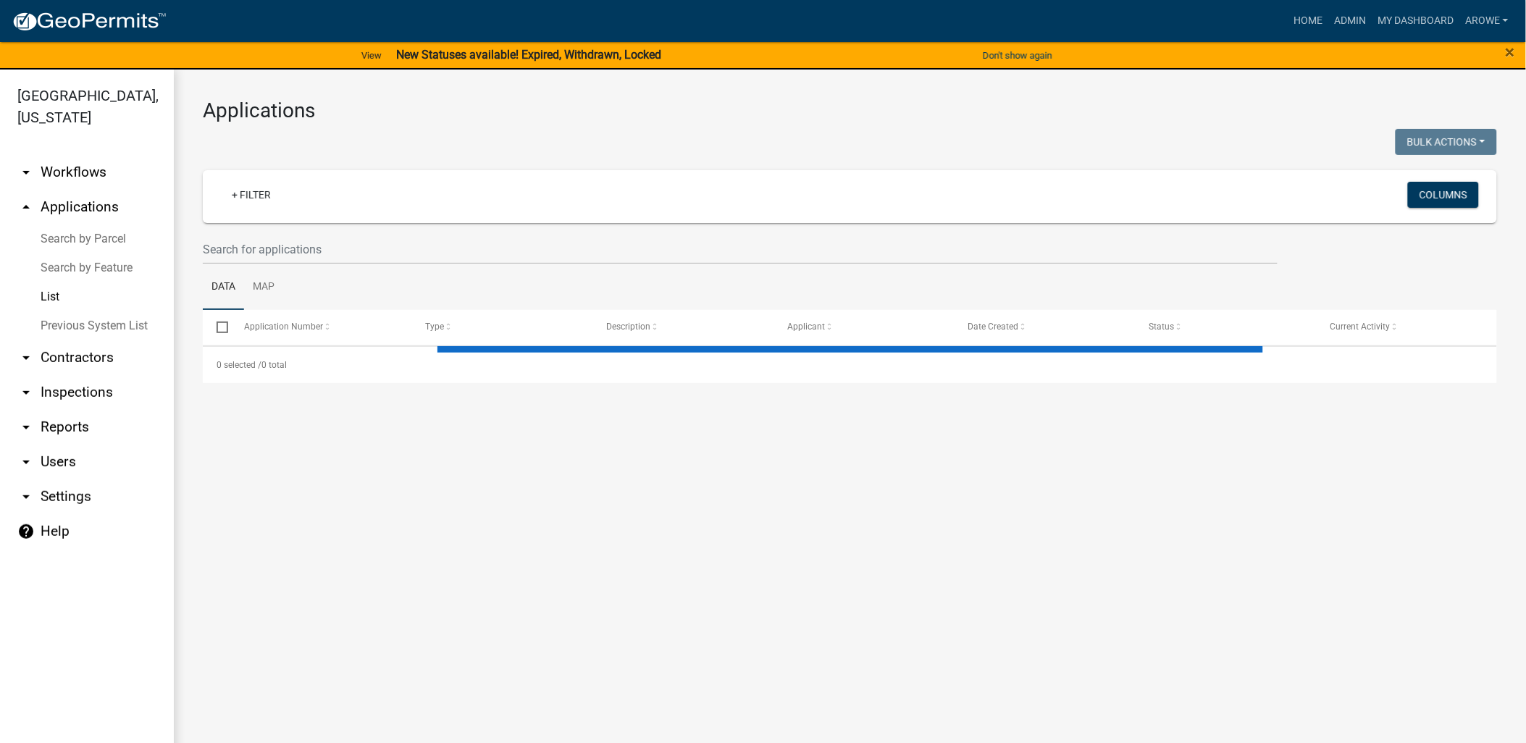
select select "3: 100"
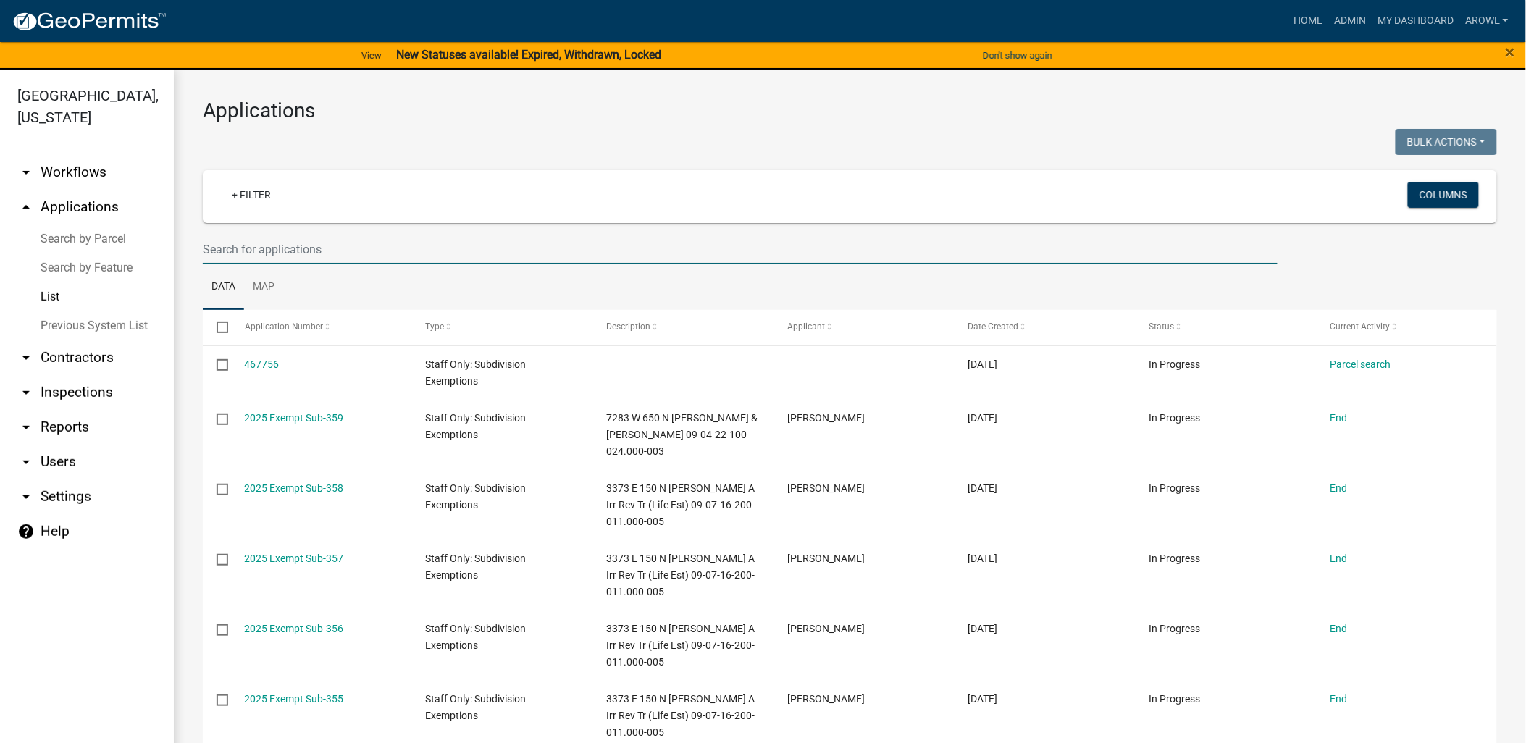
click at [246, 251] on input "text" at bounding box center [740, 250] width 1075 height 30
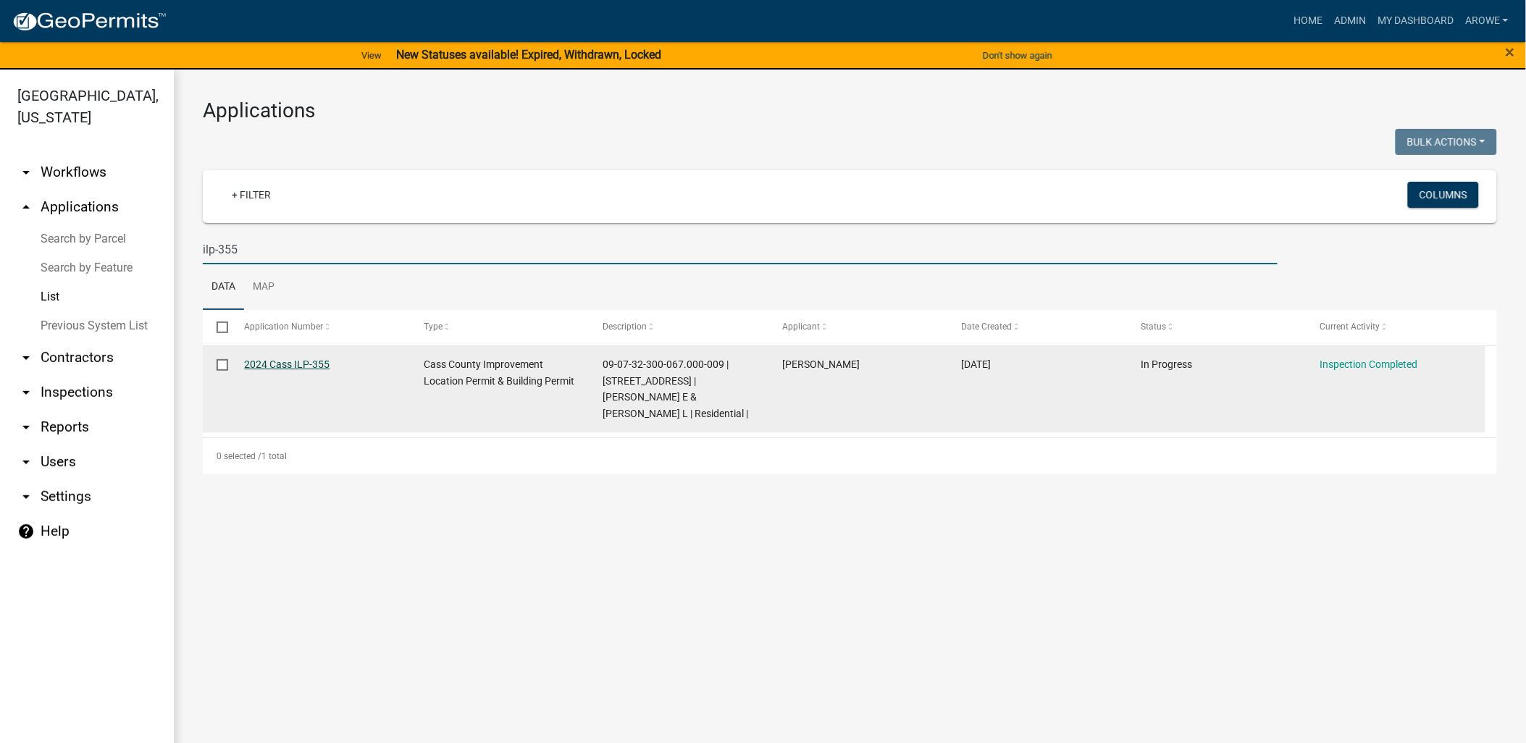
type input "ilp-355"
click at [264, 367] on link "2024 Cass ILP-355" at bounding box center [287, 364] width 85 height 12
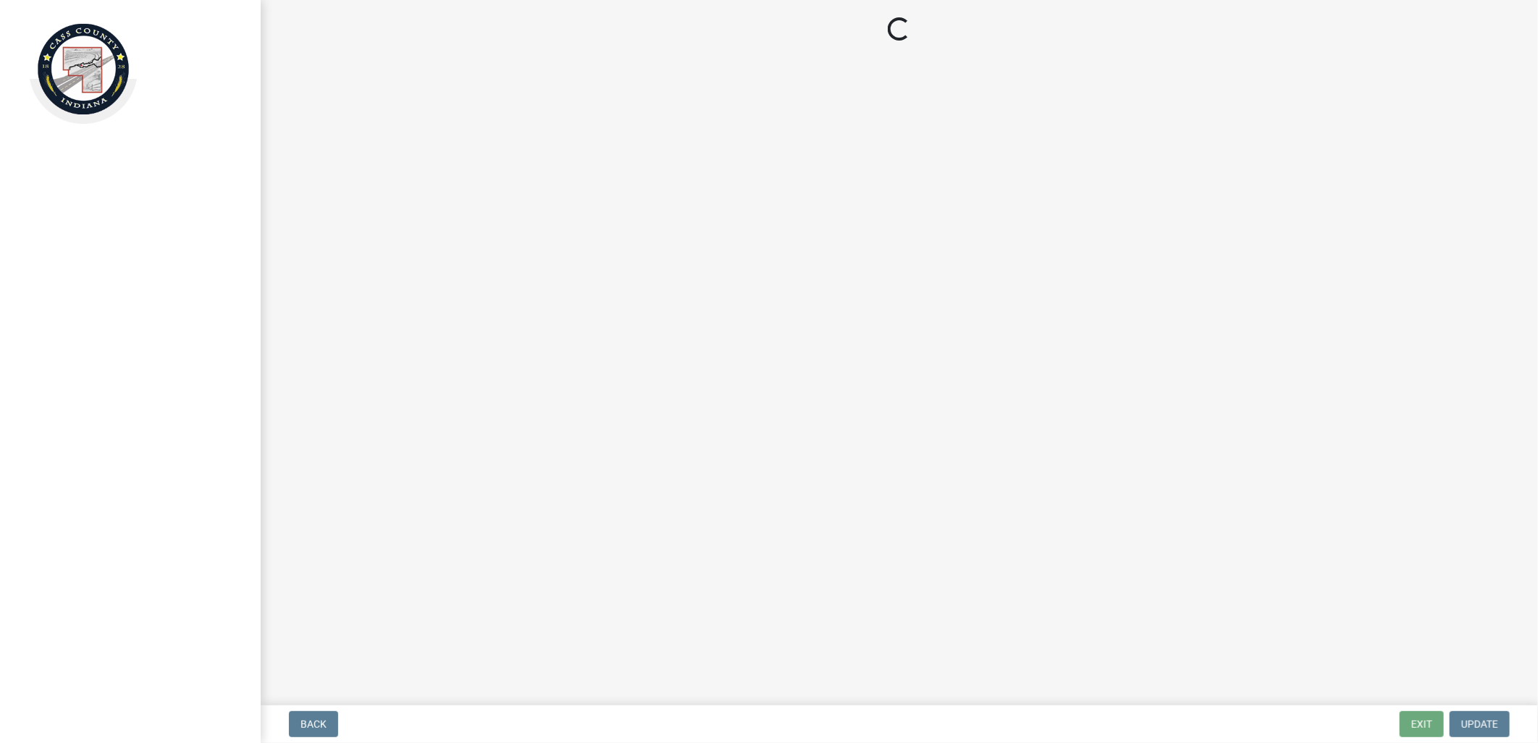
select select "baa4a543-a046-499c-bd40-1ac368eec85c"
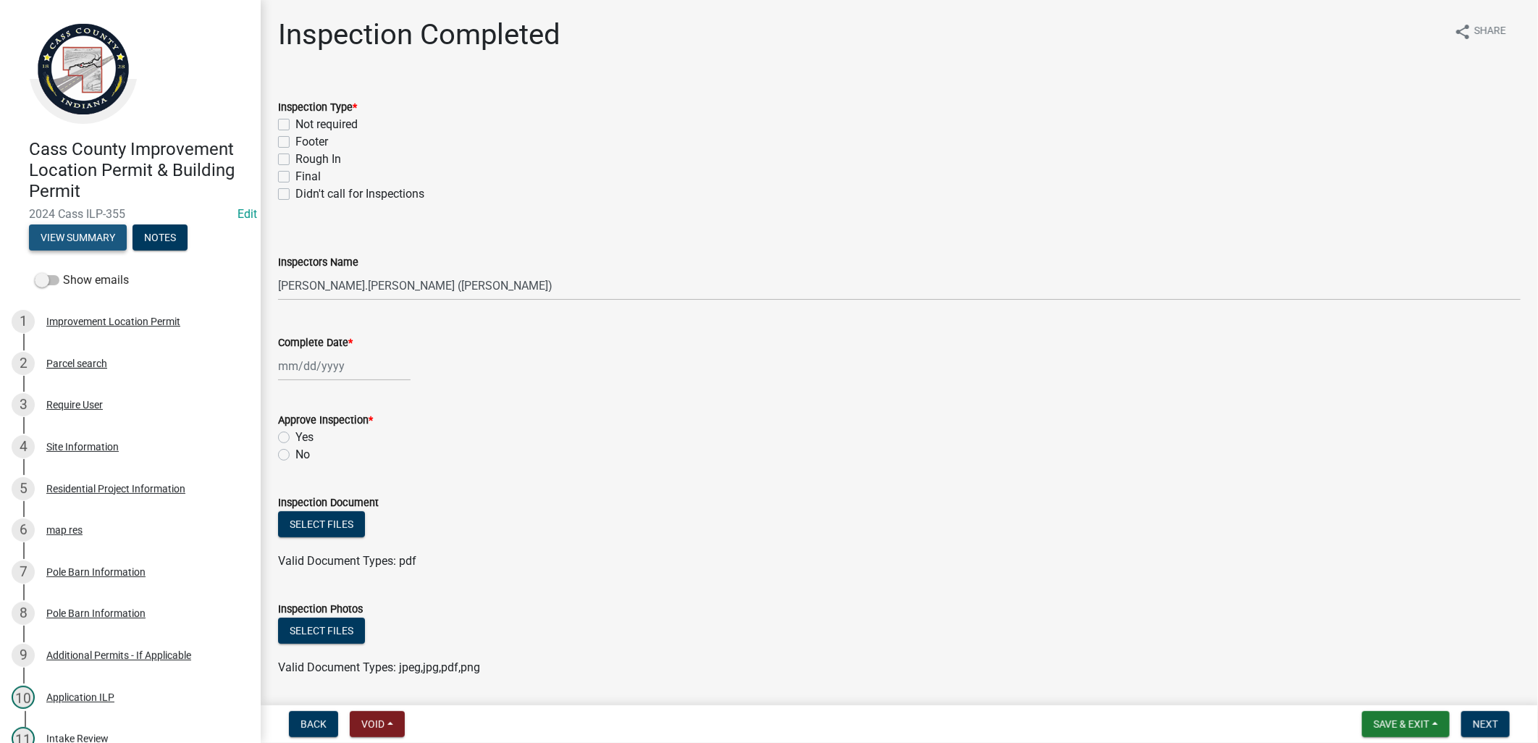
click at [98, 235] on button "View Summary" at bounding box center [78, 237] width 98 height 26
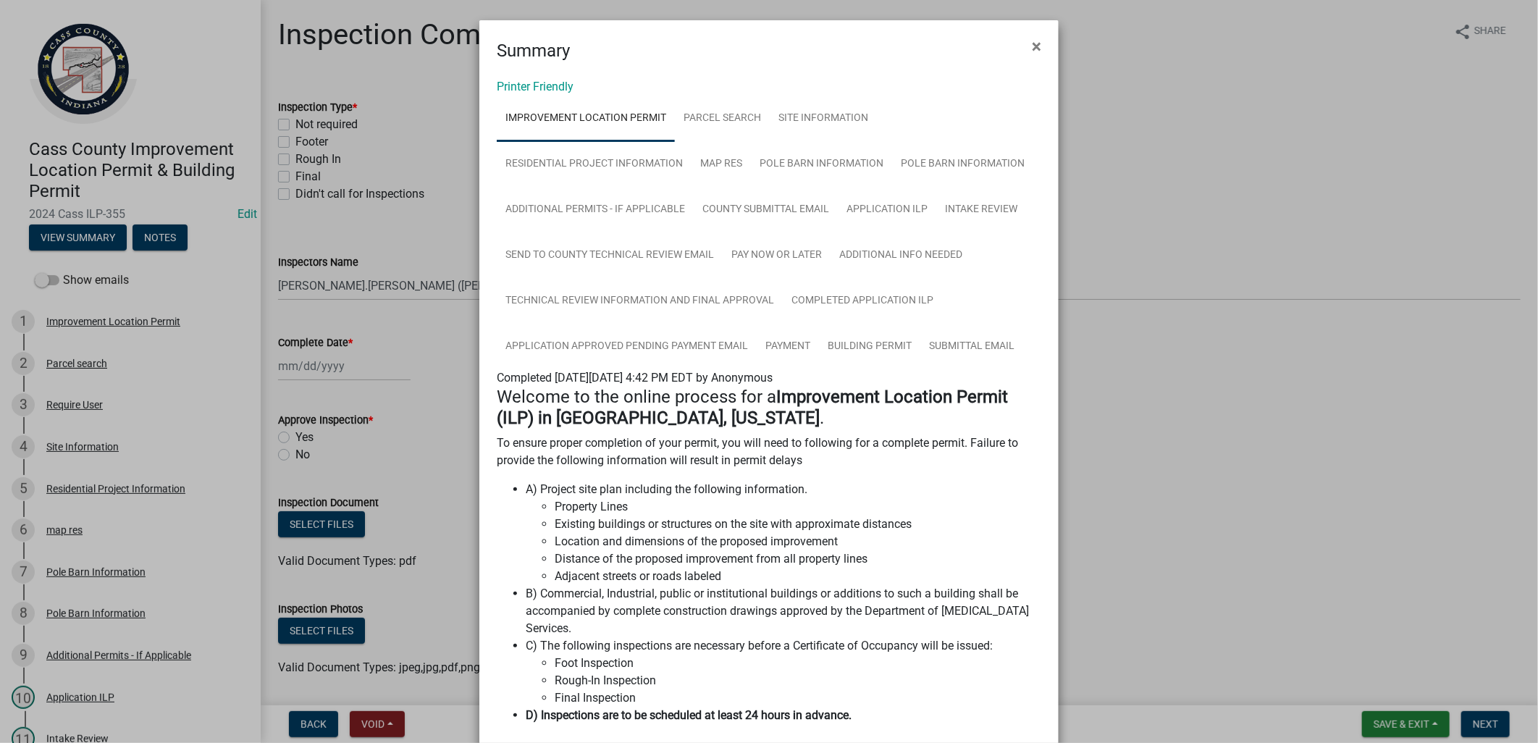
click at [447, 447] on ngb-modal-window "Summary × Printer Friendly Improvement Location Permit Parcel search Site Infor…" at bounding box center [769, 371] width 1538 height 743
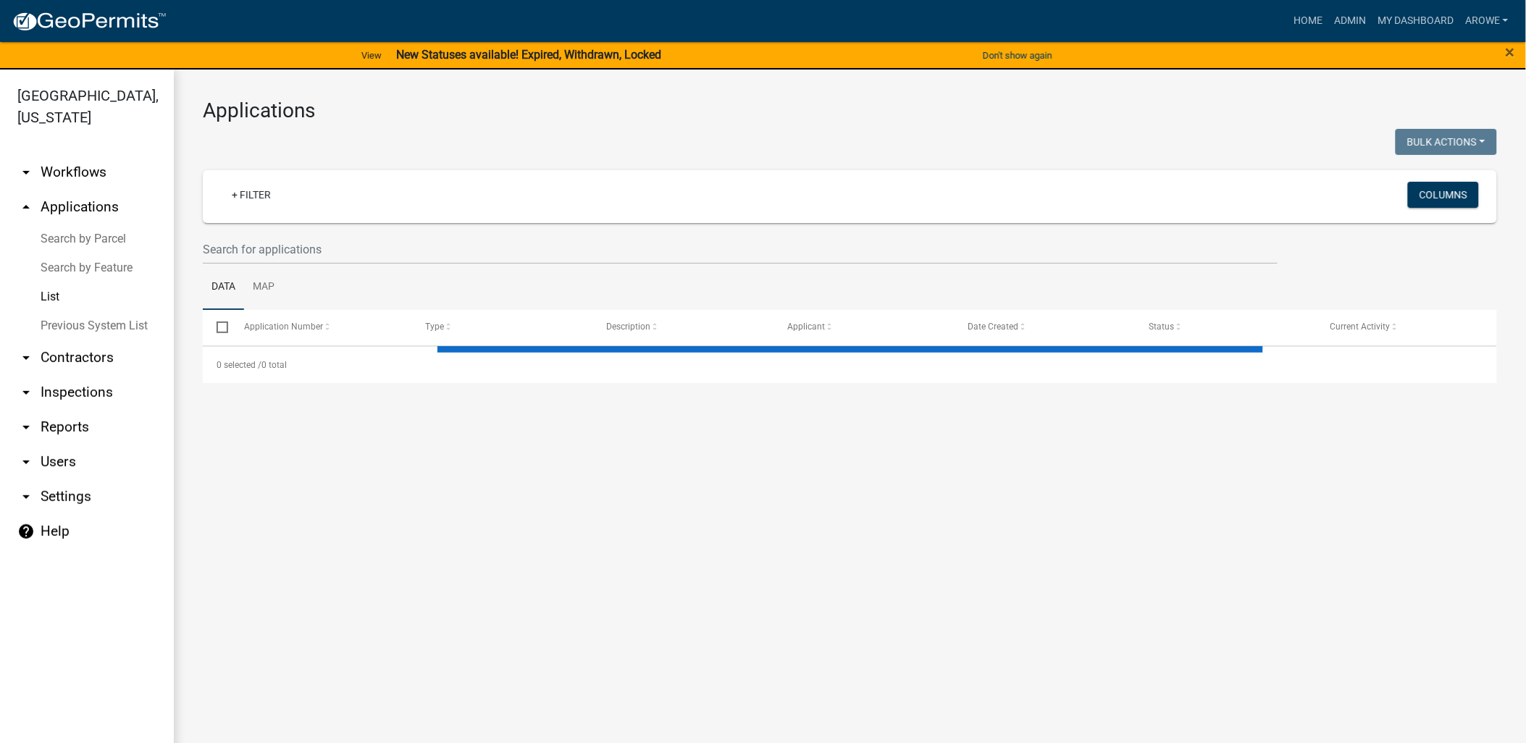
select select "3: 100"
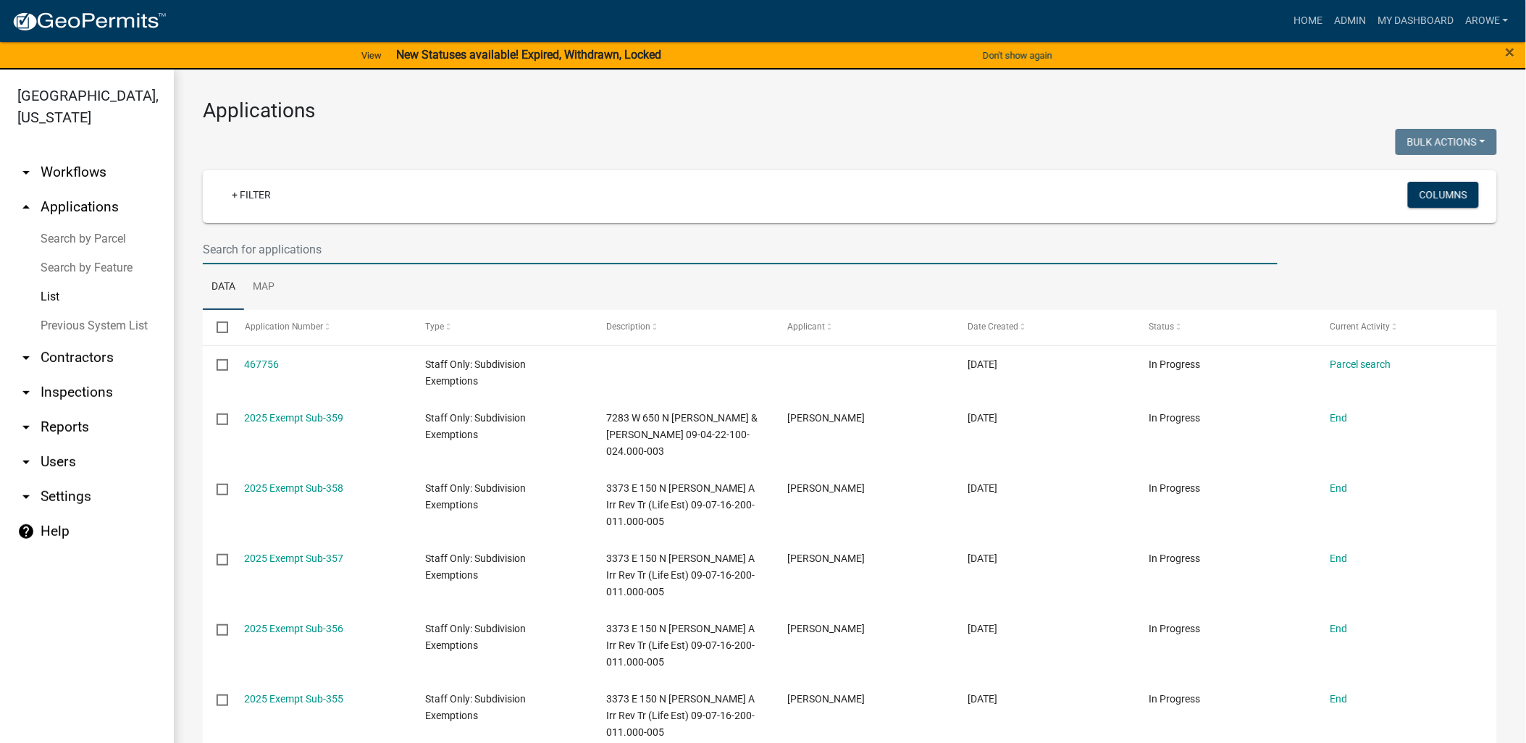
drag, startPoint x: 259, startPoint y: 252, endPoint x: 230, endPoint y: 248, distance: 29.3
click at [259, 252] on input "text" at bounding box center [740, 250] width 1075 height 30
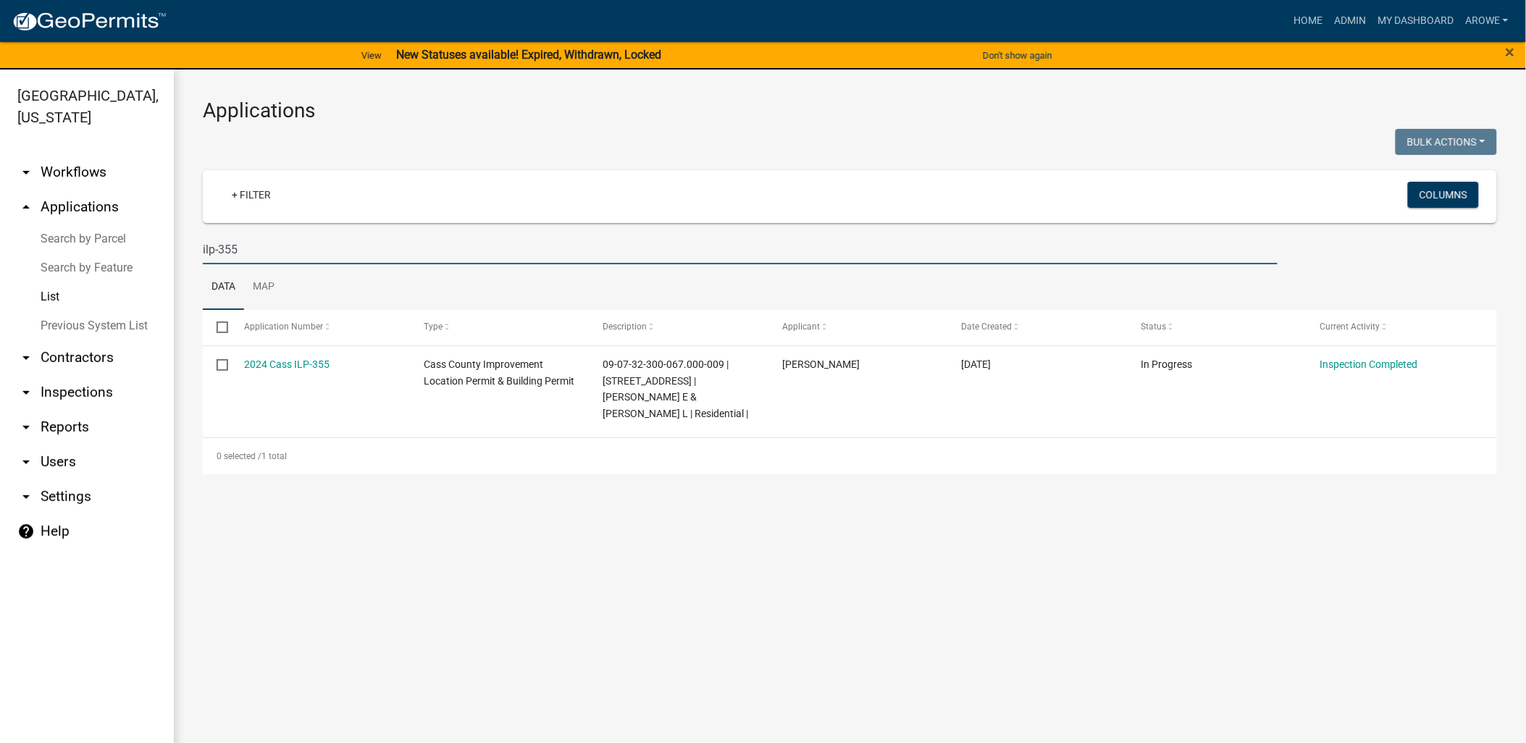
click at [243, 246] on input "ilp-355" at bounding box center [740, 250] width 1075 height 30
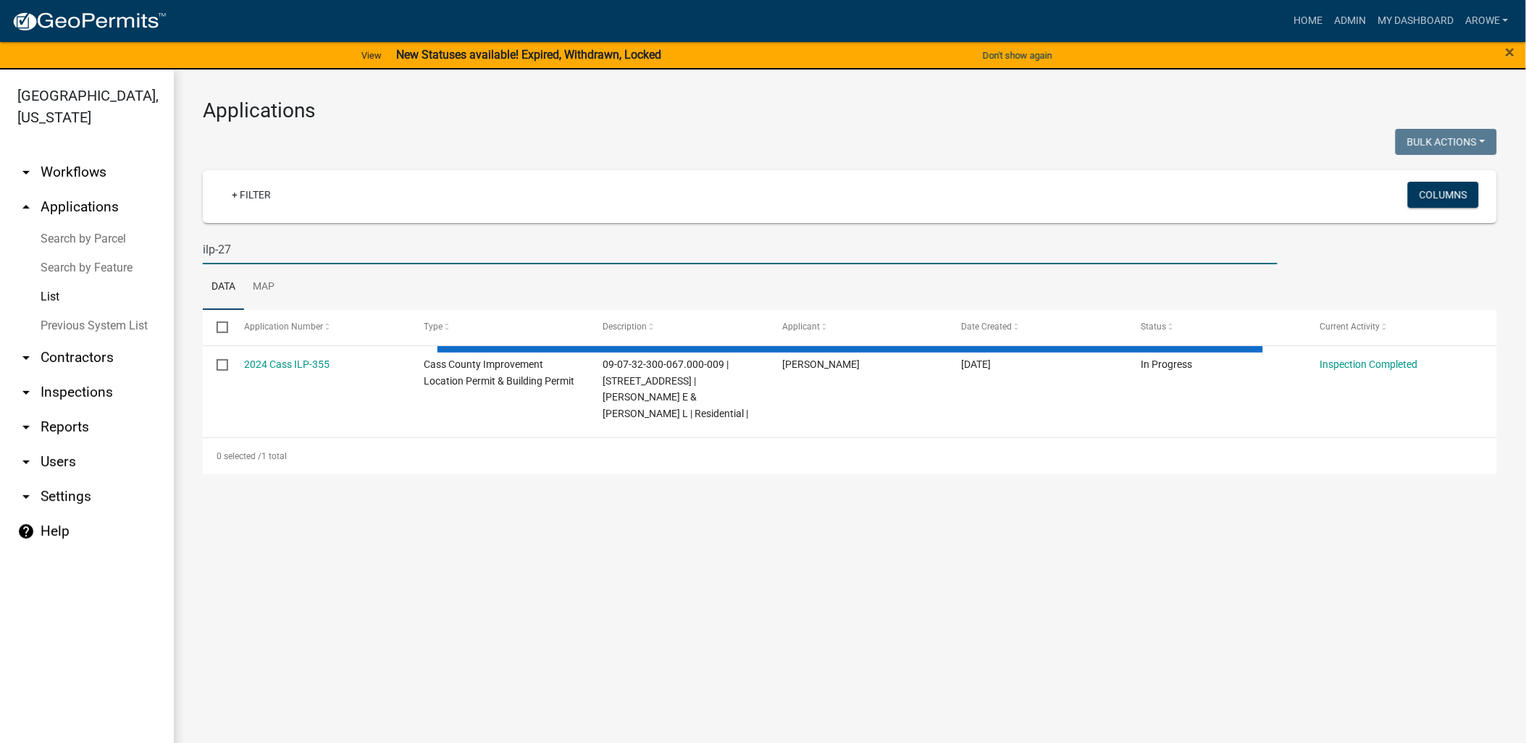
type input "ilp-272"
select select "3: 100"
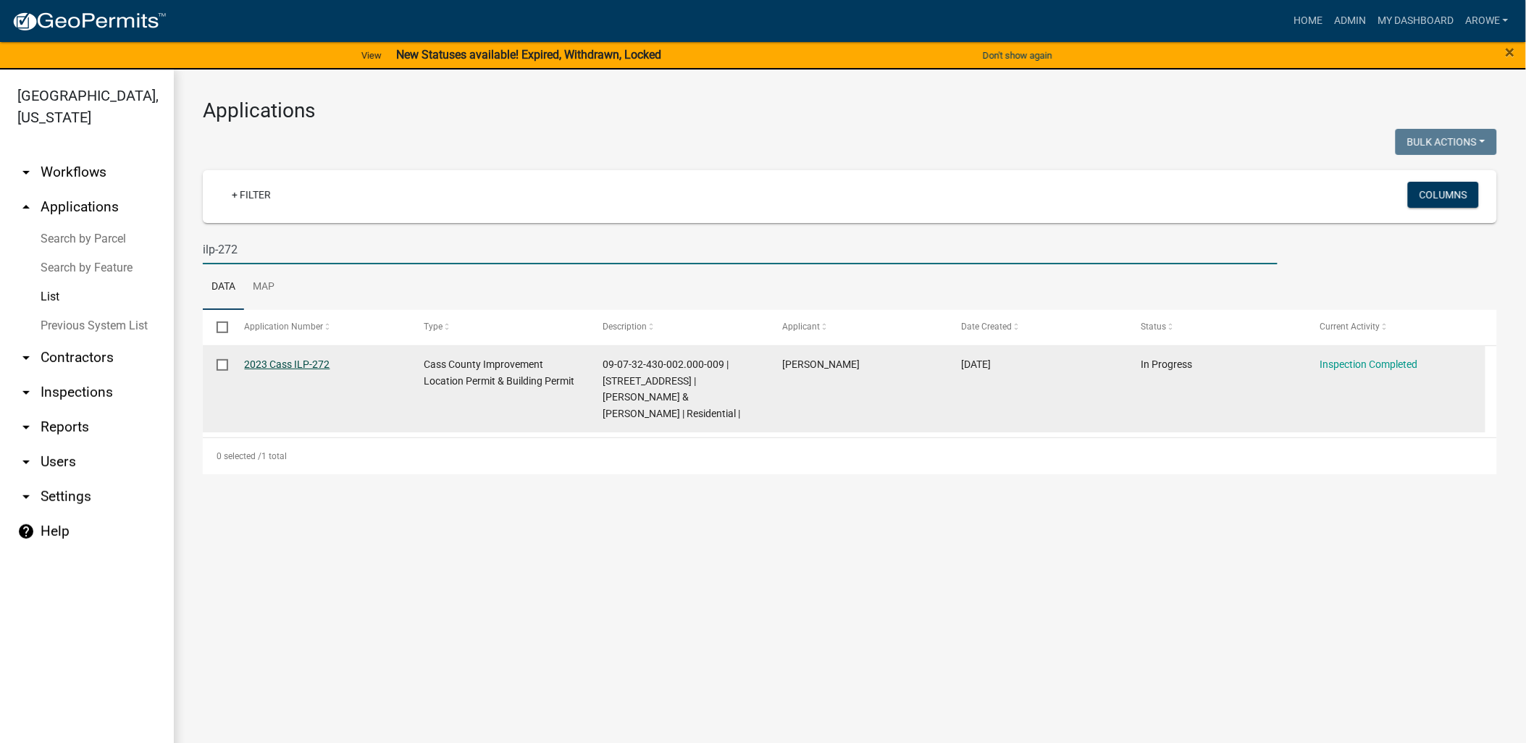
type input "ilp-272"
click at [298, 363] on link "2023 Cass ILP-272" at bounding box center [287, 364] width 85 height 12
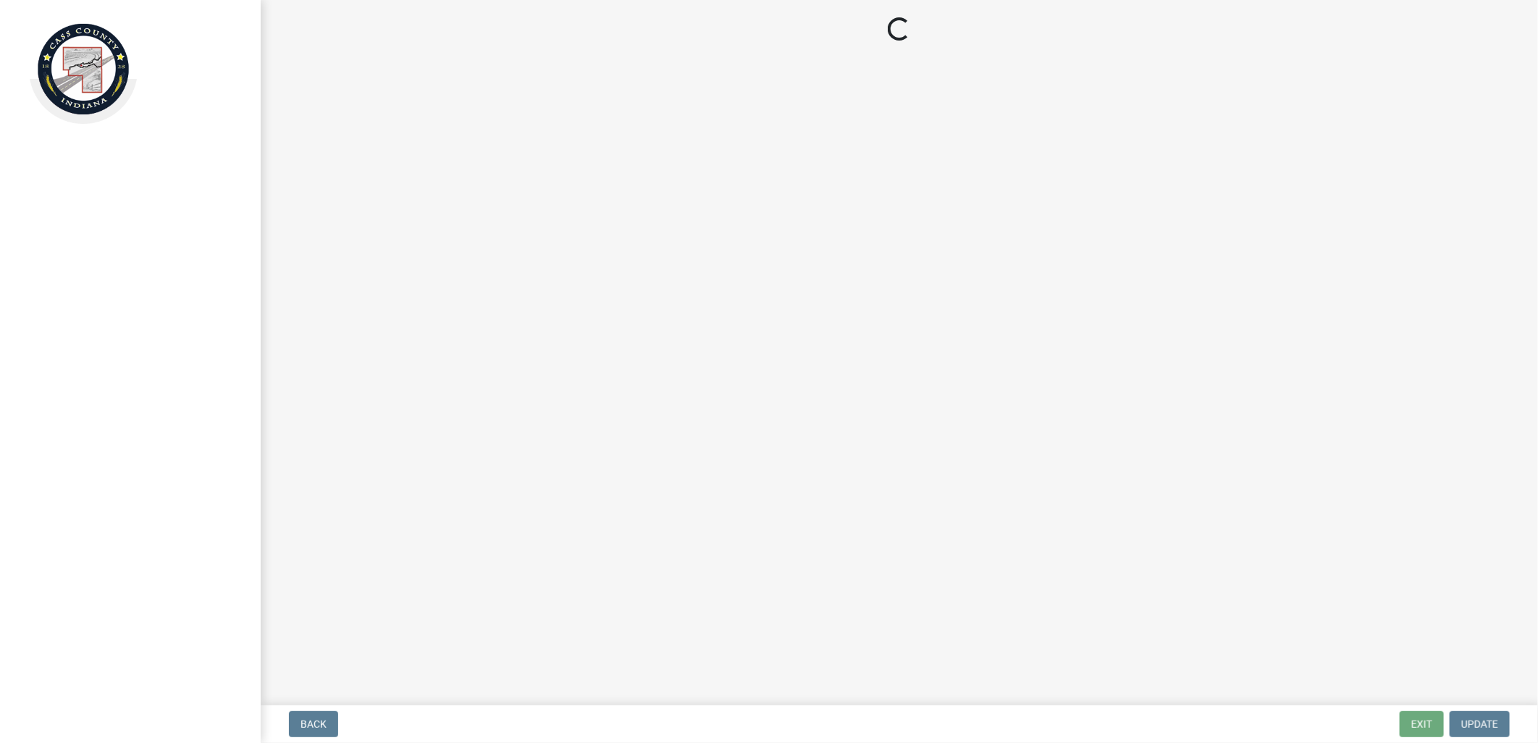
select select "baa4a543-a046-499c-bd40-1ac368eec85c"
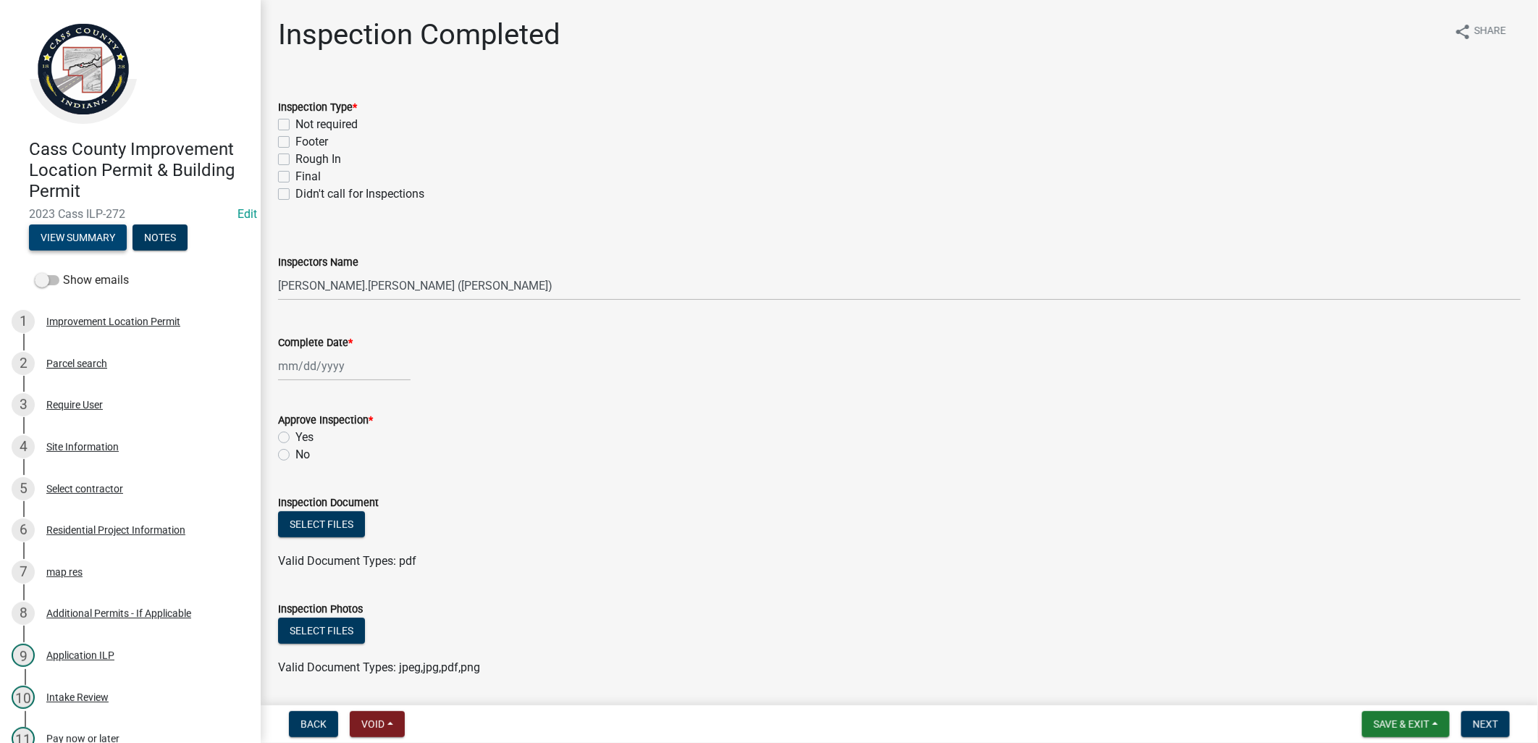
click at [65, 238] on button "View Summary" at bounding box center [78, 237] width 98 height 26
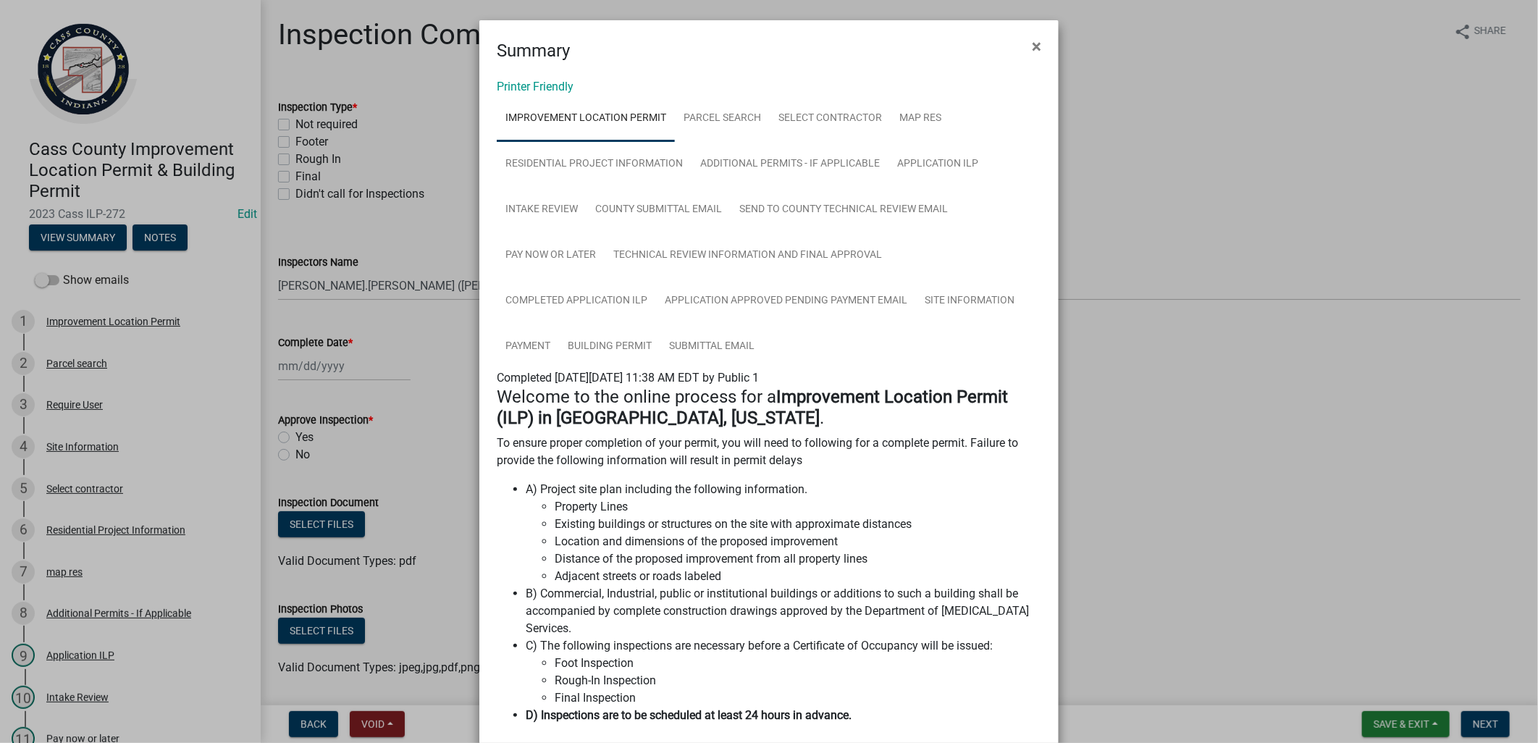
click at [396, 305] on ngb-modal-window "Summary × Printer Friendly Improvement Location Permit Parcel search Select con…" at bounding box center [769, 371] width 1538 height 743
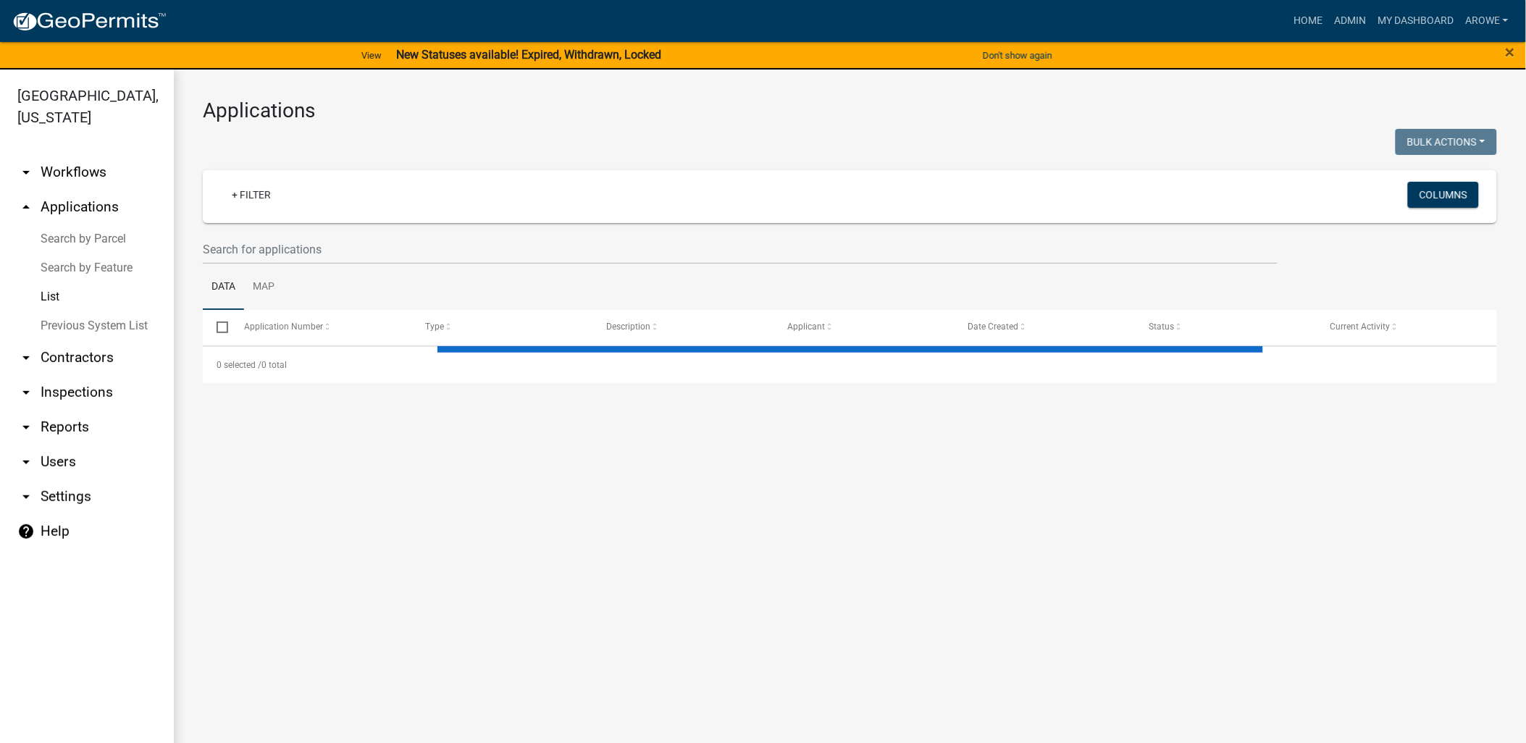
select select "3: 100"
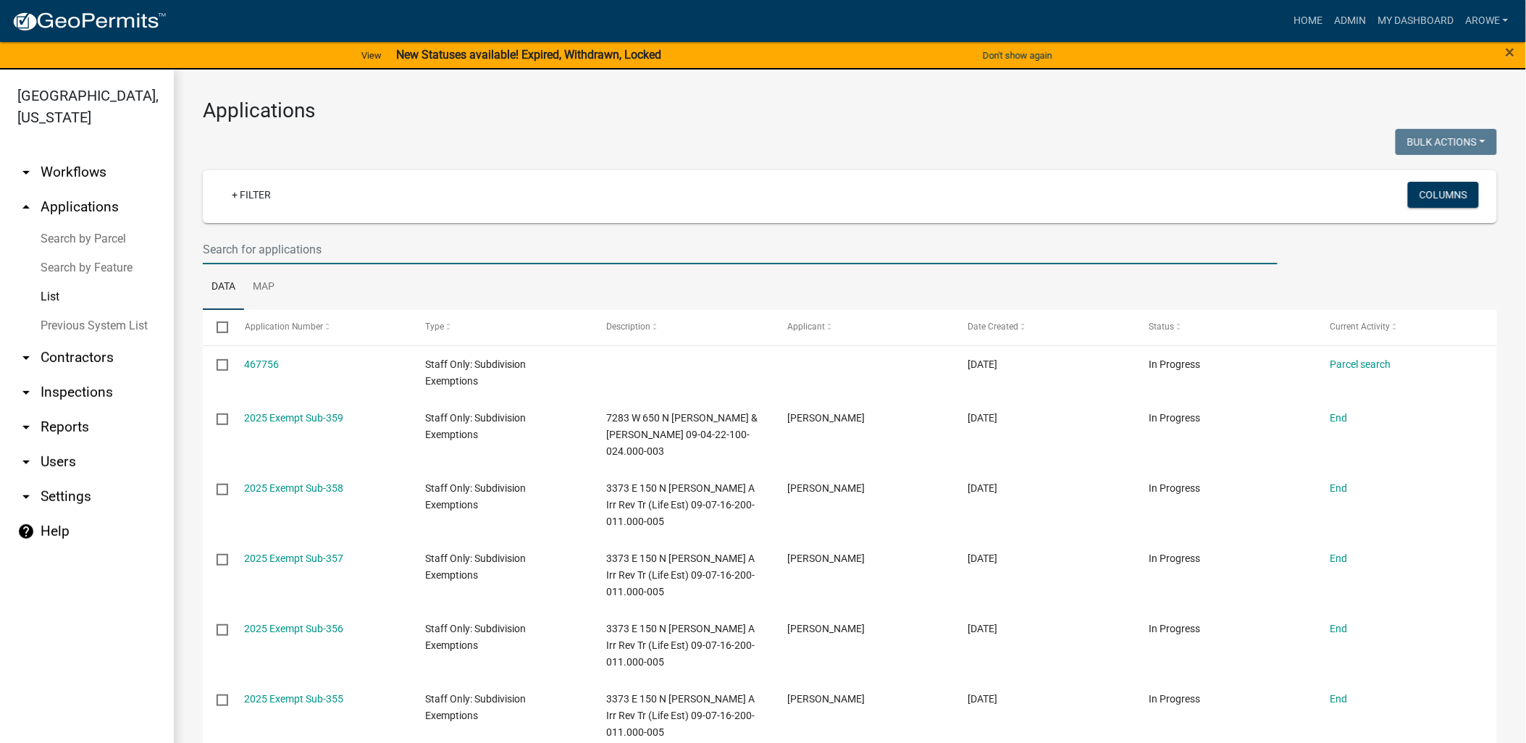
drag, startPoint x: 343, startPoint y: 242, endPoint x: 367, endPoint y: 216, distance: 35.9
click at [356, 230] on wm-filter-builder "+ Filter Columns" at bounding box center [850, 217] width 1294 height 94
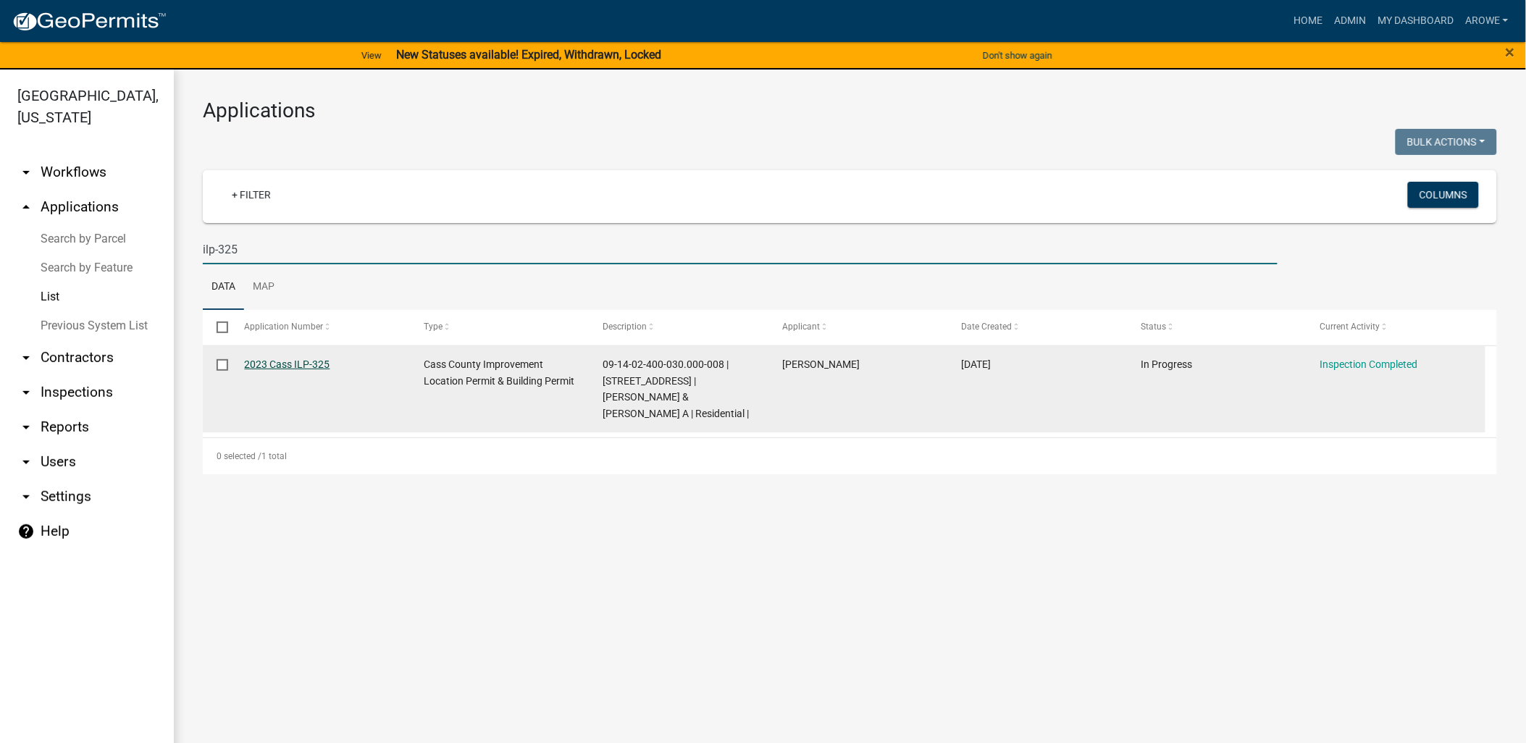
type input "ilp-325"
click at [304, 364] on link "2023 Cass ILP-325" at bounding box center [287, 364] width 85 height 12
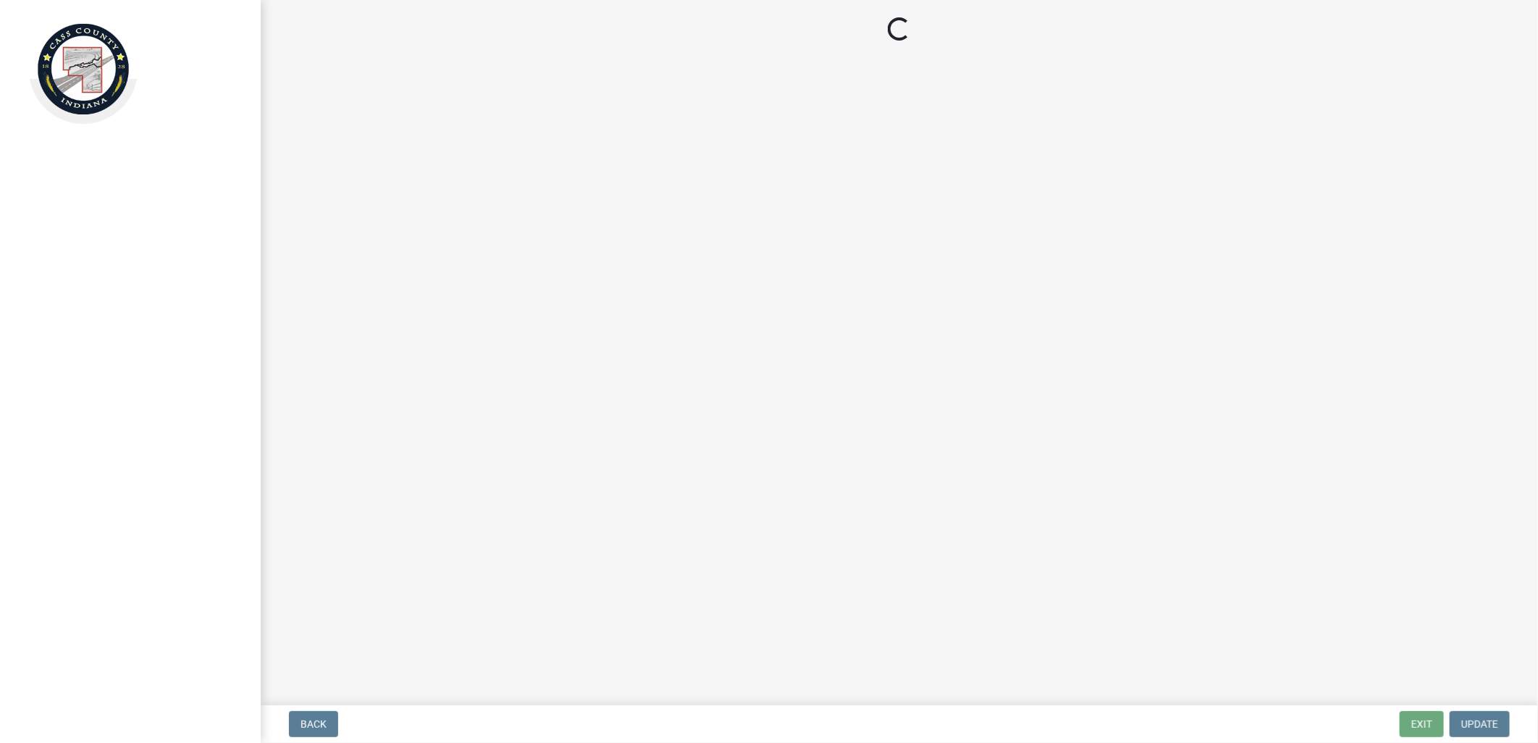
select select "baa4a543-a046-499c-bd40-1ac368eec85c"
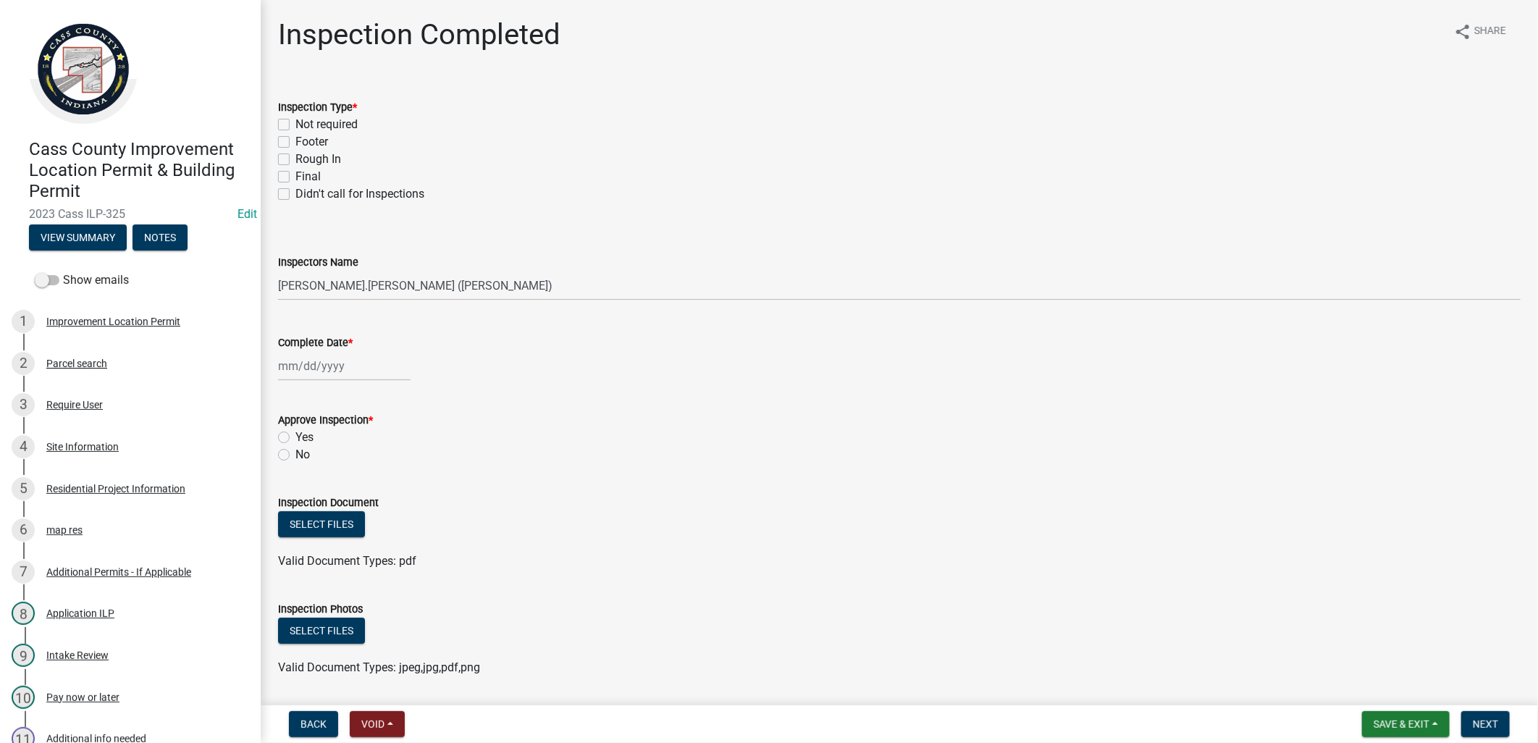
click at [53, 221] on div "Cass County Improvement Location Permit & Building Permit 2023 Cass ILP-325 Edi…" at bounding box center [131, 190] width 238 height 127
click at [60, 234] on button "View Summary" at bounding box center [78, 237] width 98 height 26
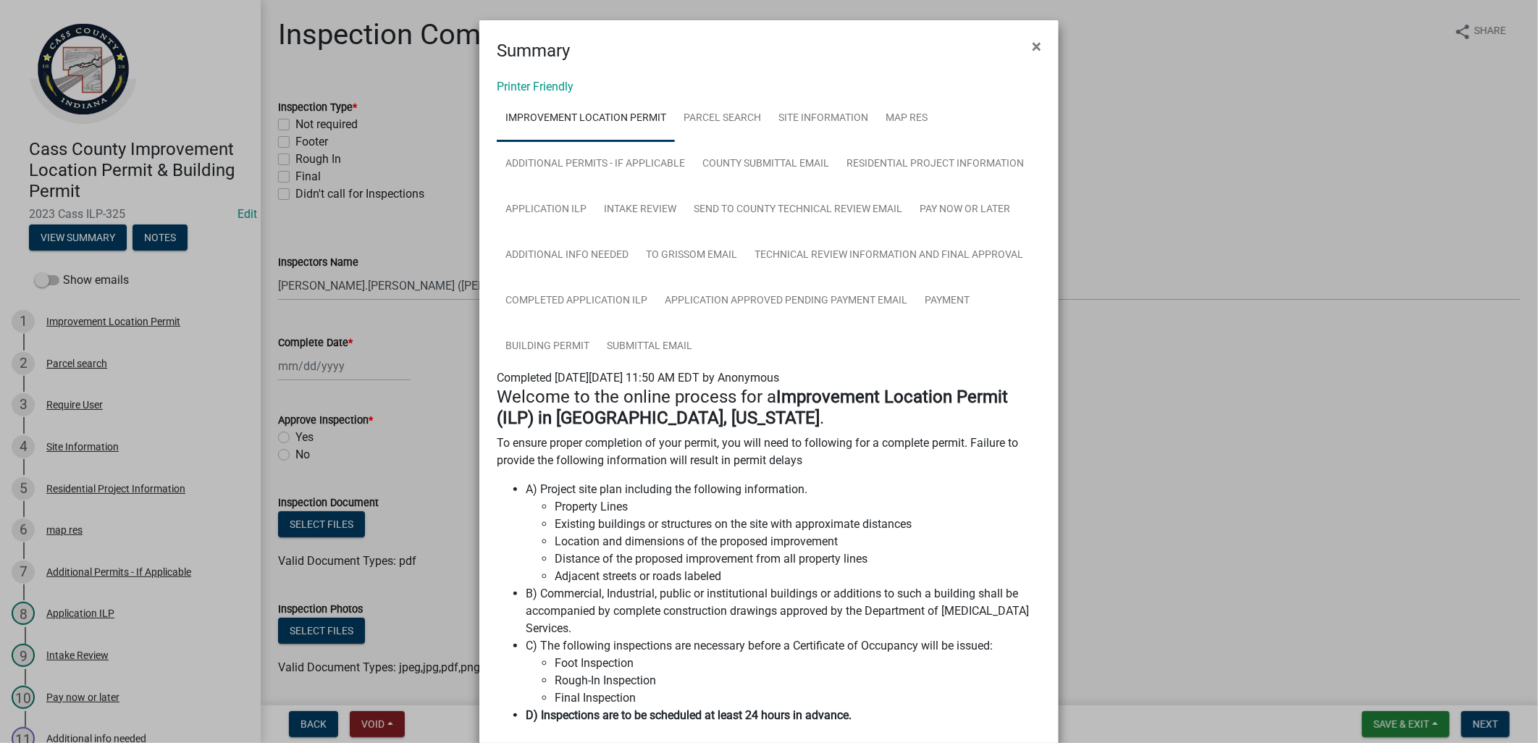
click at [408, 335] on ngb-modal-window "Summary × Printer Friendly Improvement Location Permit Parcel search Site Infor…" at bounding box center [769, 371] width 1538 height 743
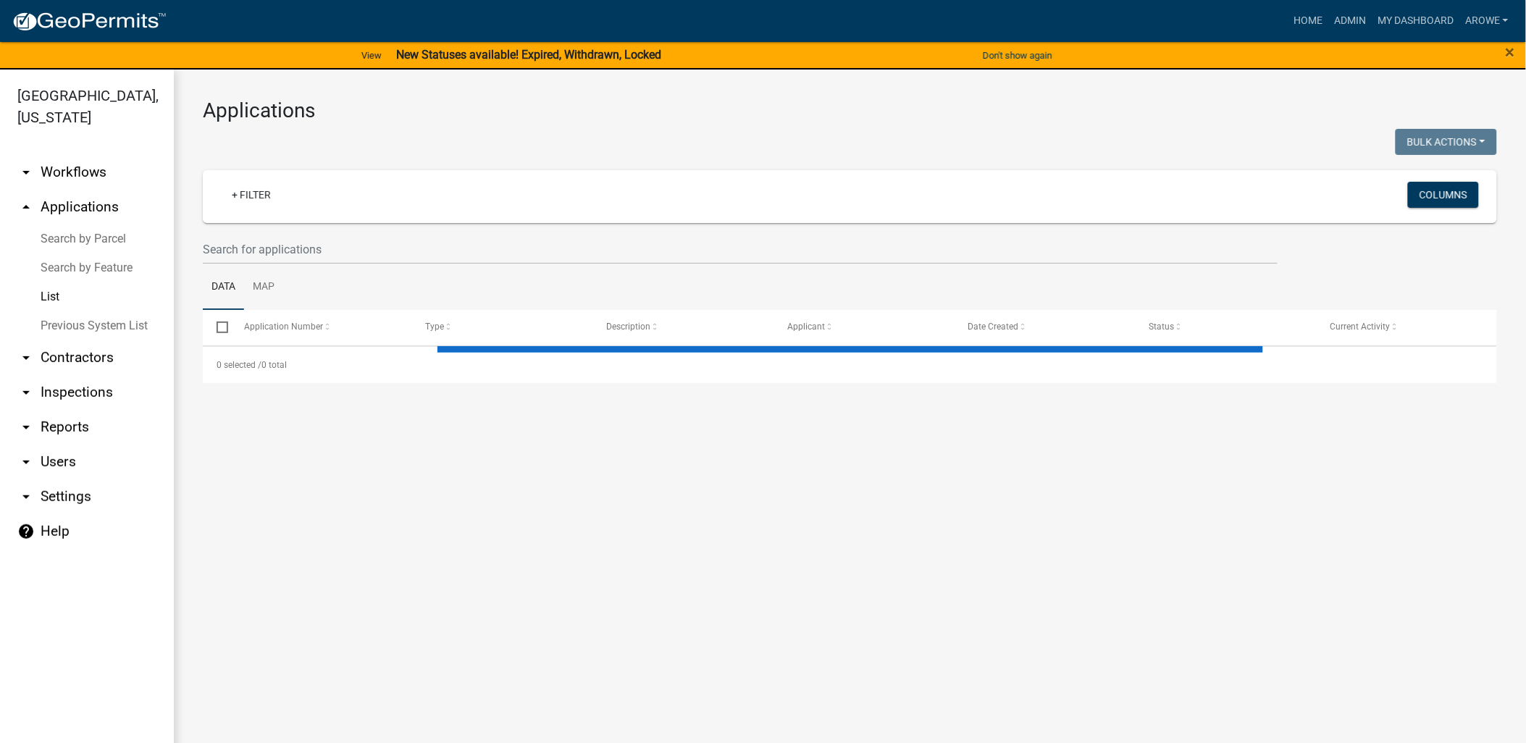
select select "3: 100"
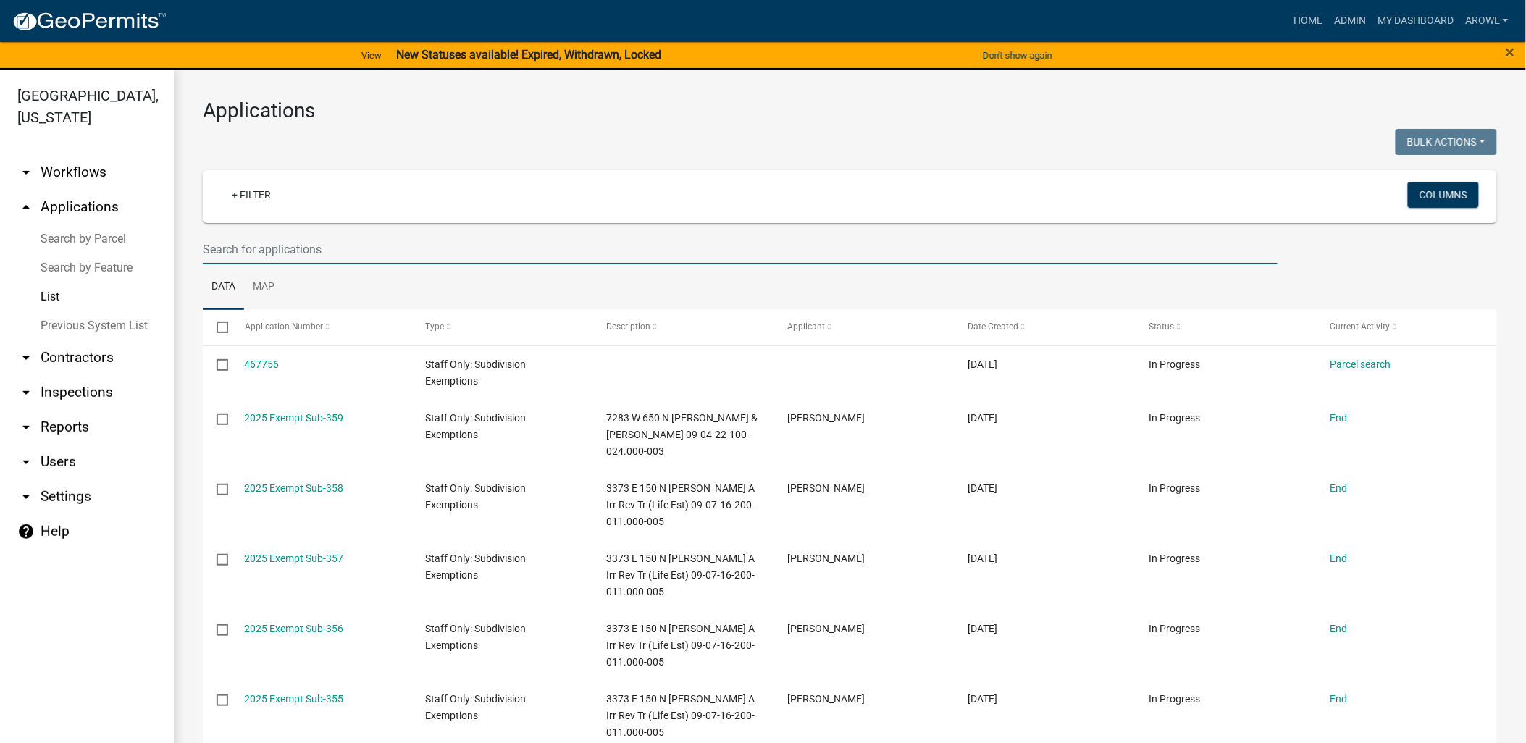
click at [245, 252] on input "text" at bounding box center [740, 250] width 1075 height 30
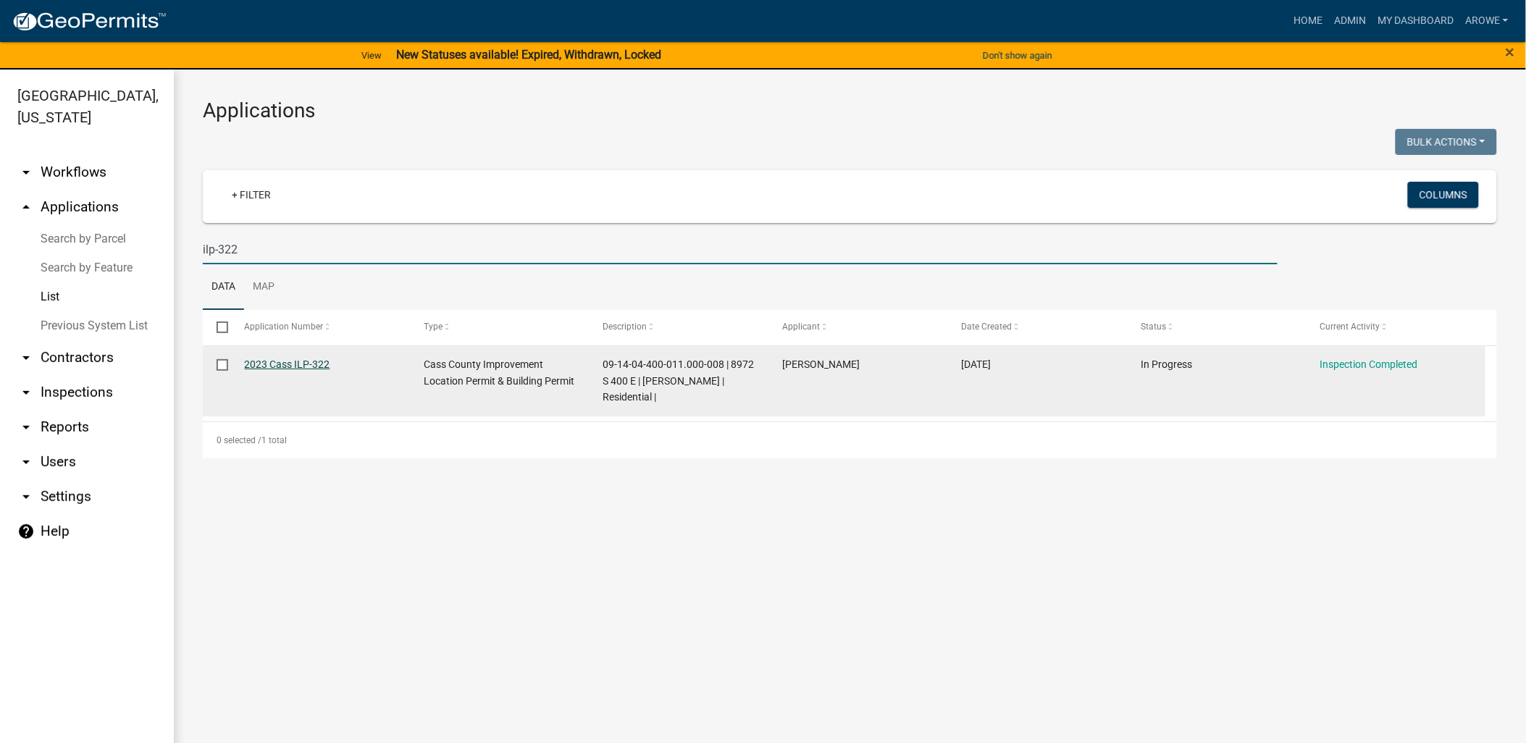
type input "ilp-322"
click at [322, 360] on link "2023 Cass ILP-322" at bounding box center [287, 364] width 85 height 12
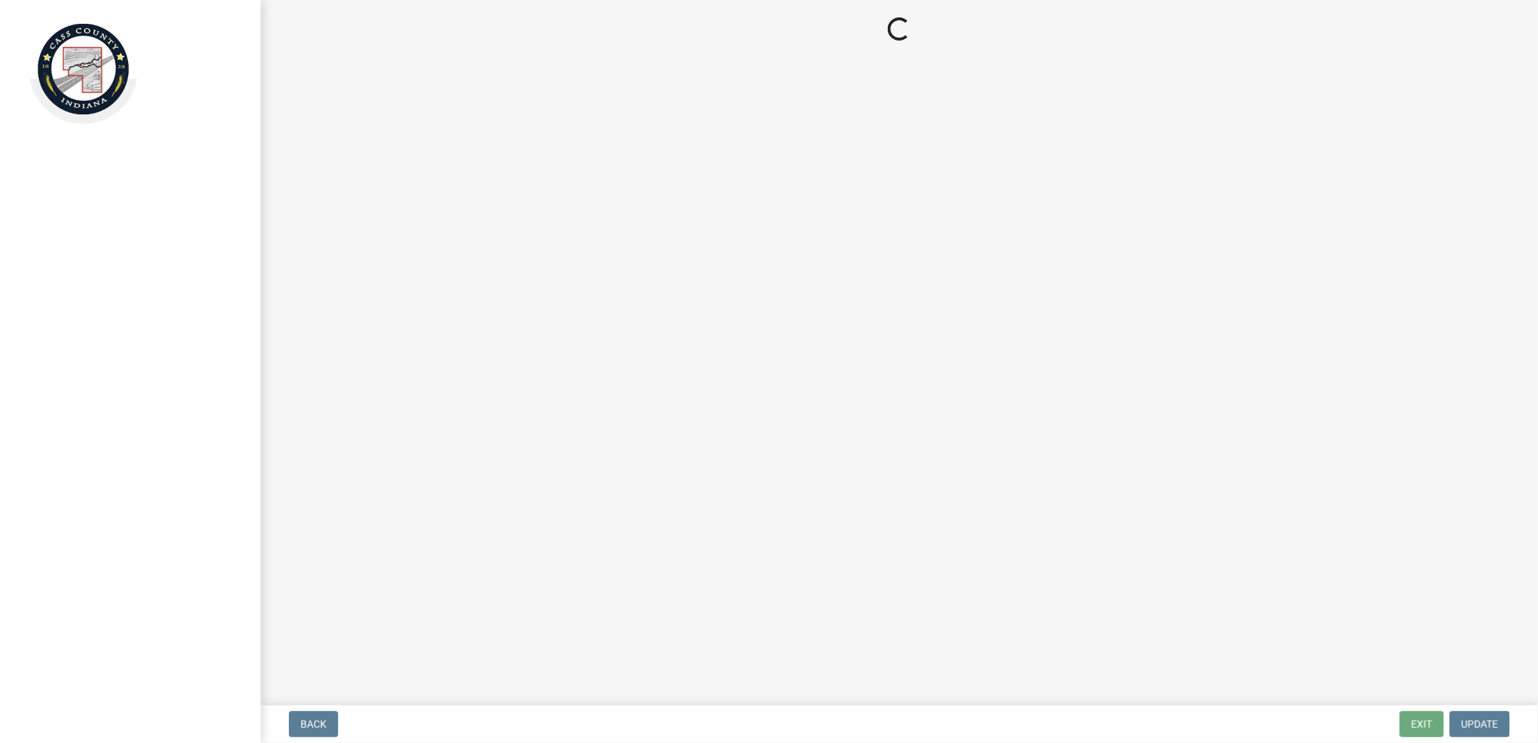
select select "baa4a543-a046-499c-bd40-1ac368eec85c"
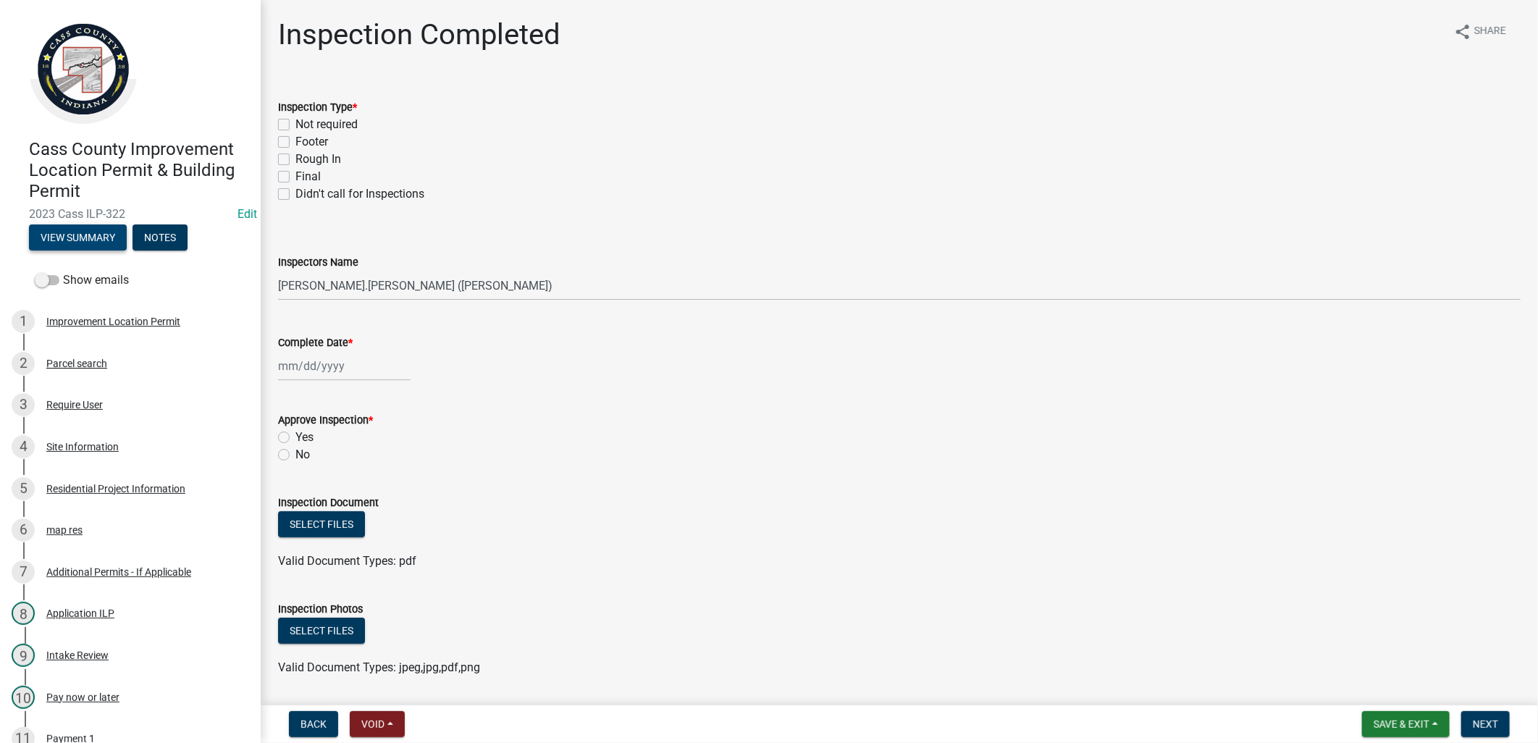
click at [73, 232] on button "View Summary" at bounding box center [78, 237] width 98 height 26
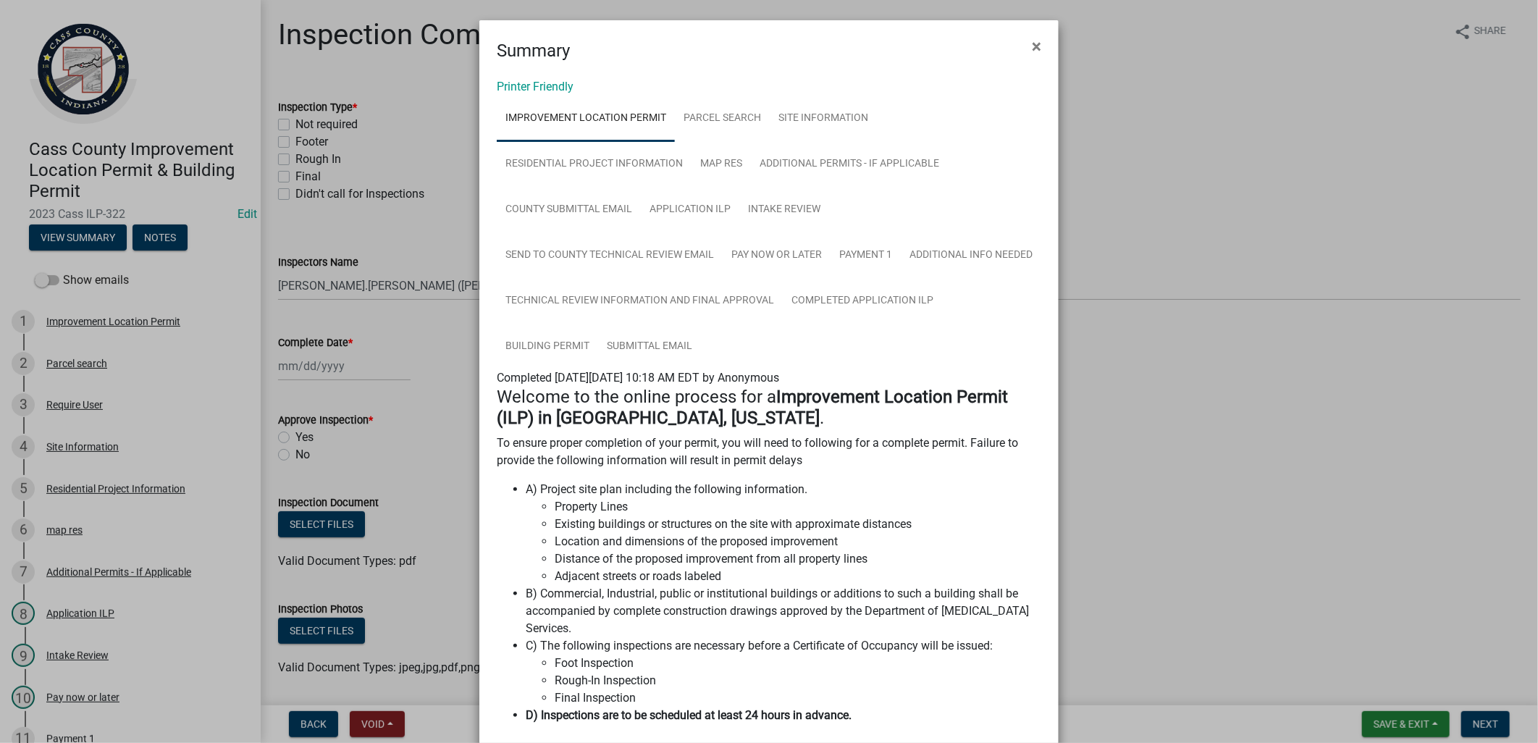
drag, startPoint x: 400, startPoint y: 229, endPoint x: 235, endPoint y: 180, distance: 171.6
click at [400, 228] on ngb-modal-window "Summary × Printer Friendly Improvement Location Permit Parcel search Site Infor…" at bounding box center [769, 371] width 1538 height 743
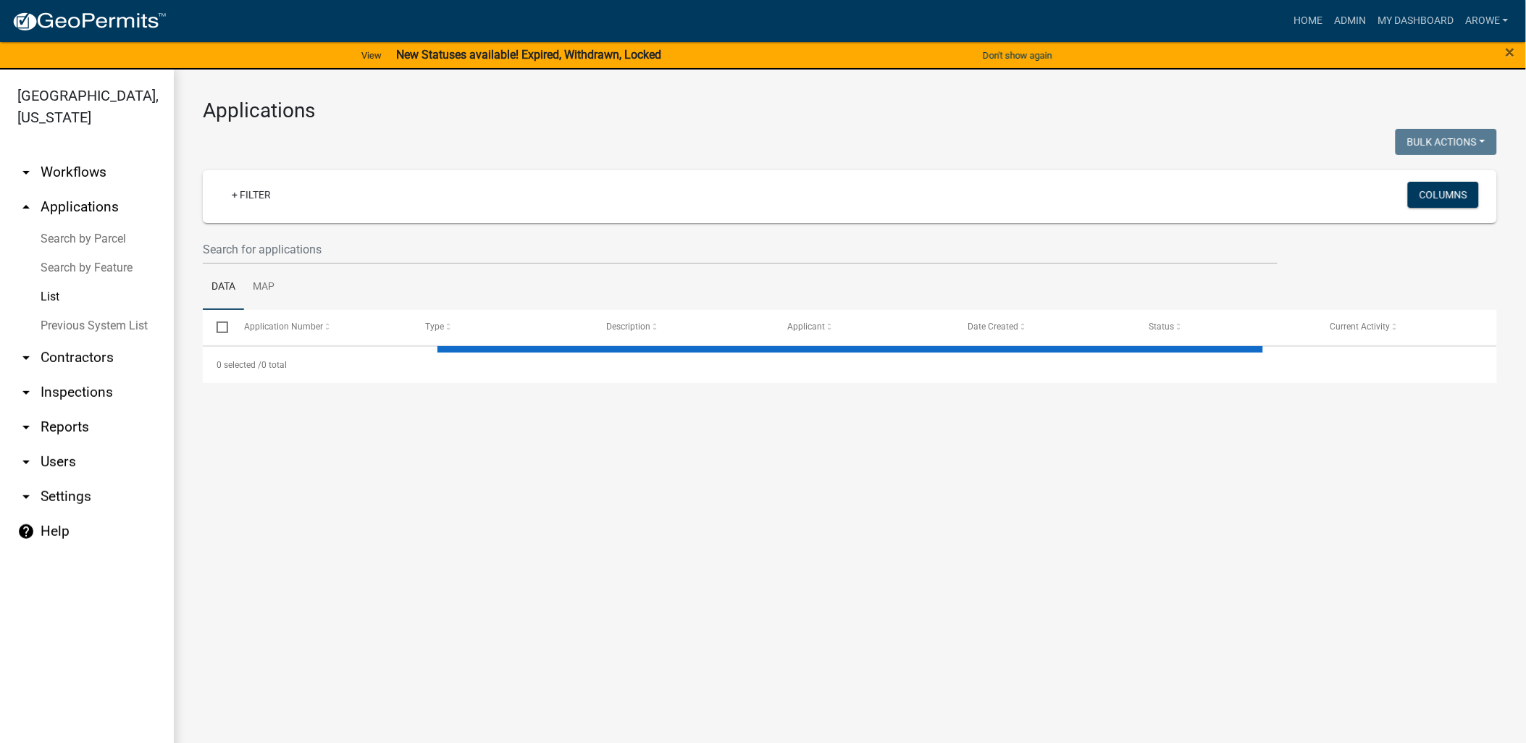
select select "3: 100"
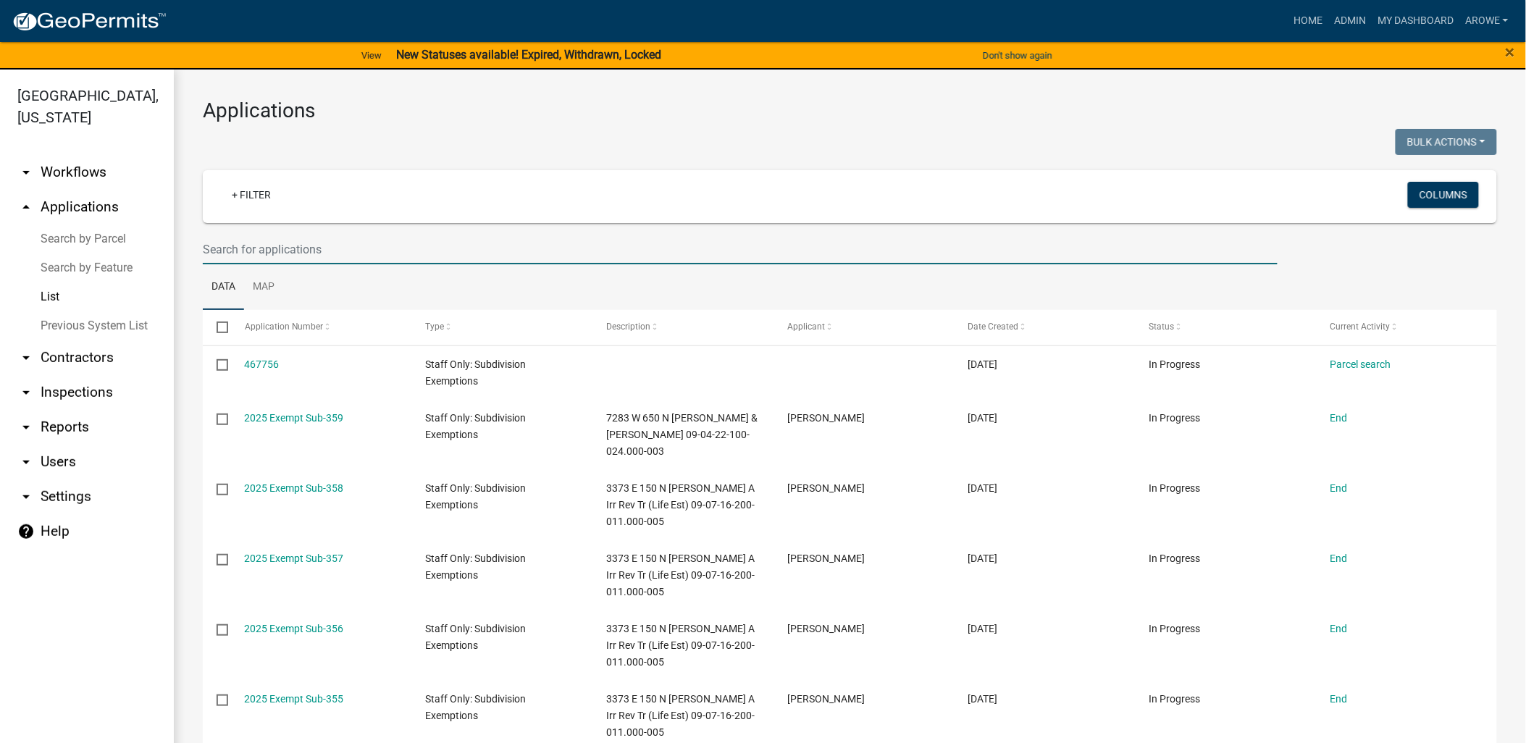
click at [327, 246] on input "text" at bounding box center [740, 250] width 1075 height 30
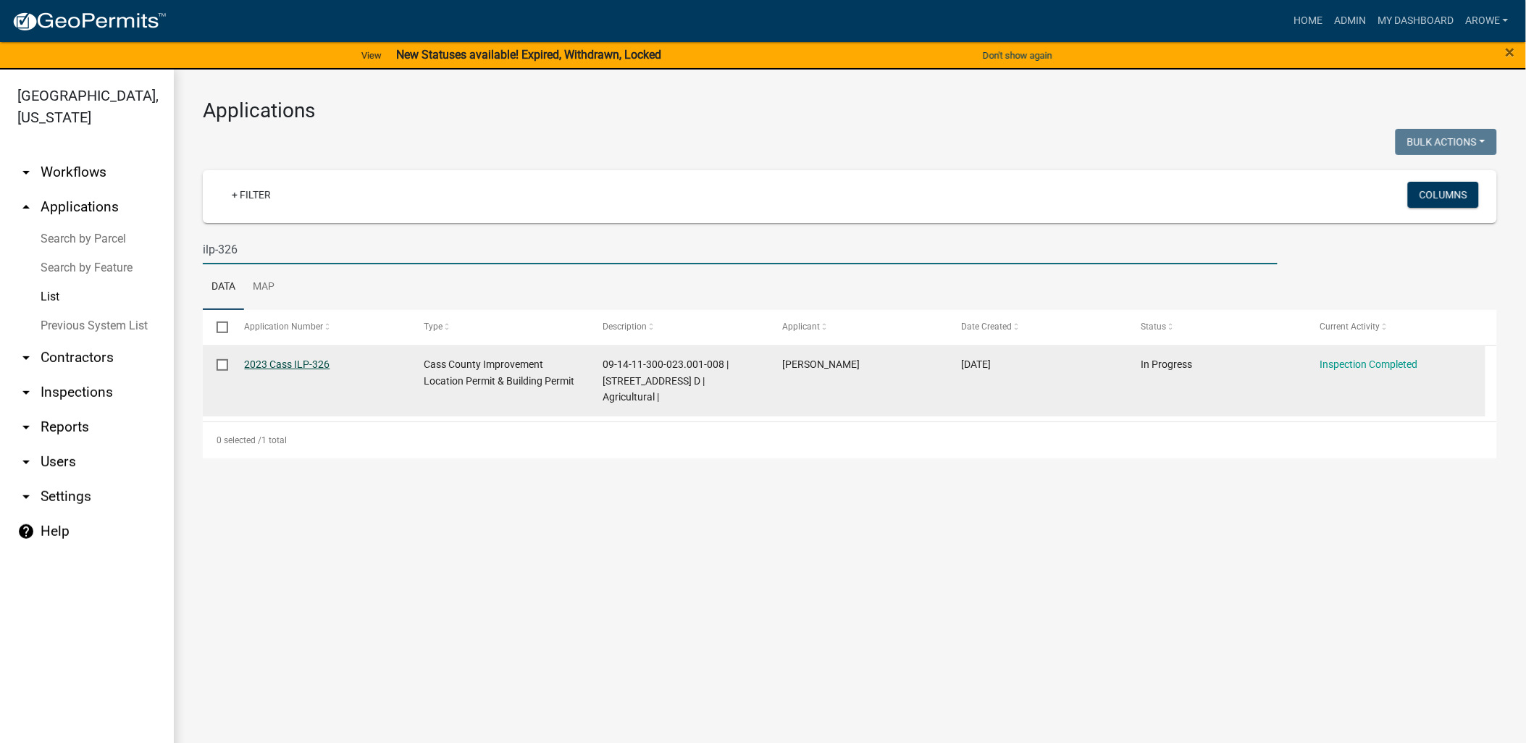
type input "ilp-326"
click at [288, 362] on link "2023 Cass ILP-326" at bounding box center [287, 364] width 85 height 12
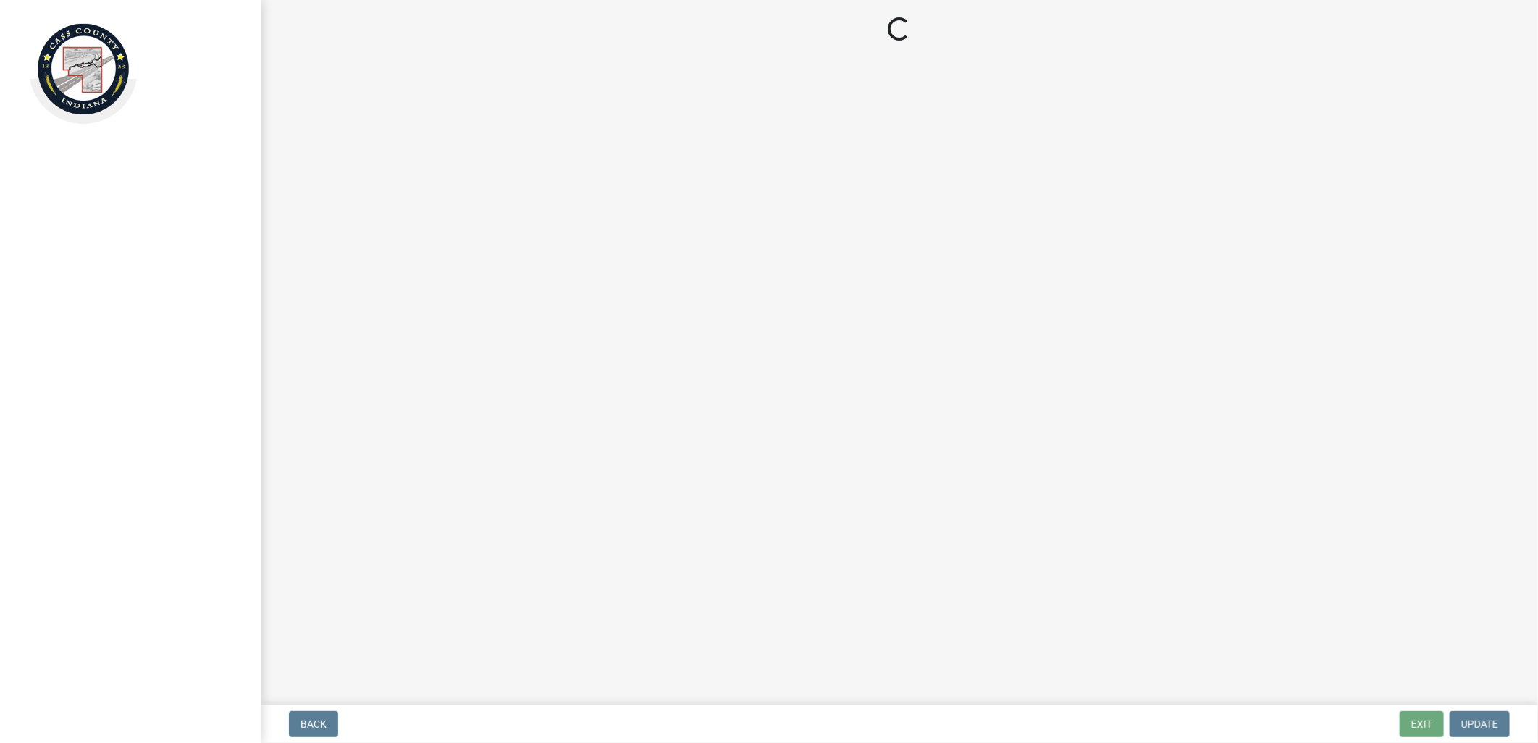
select select "baa4a543-a046-499c-bd40-1ac368eec85c"
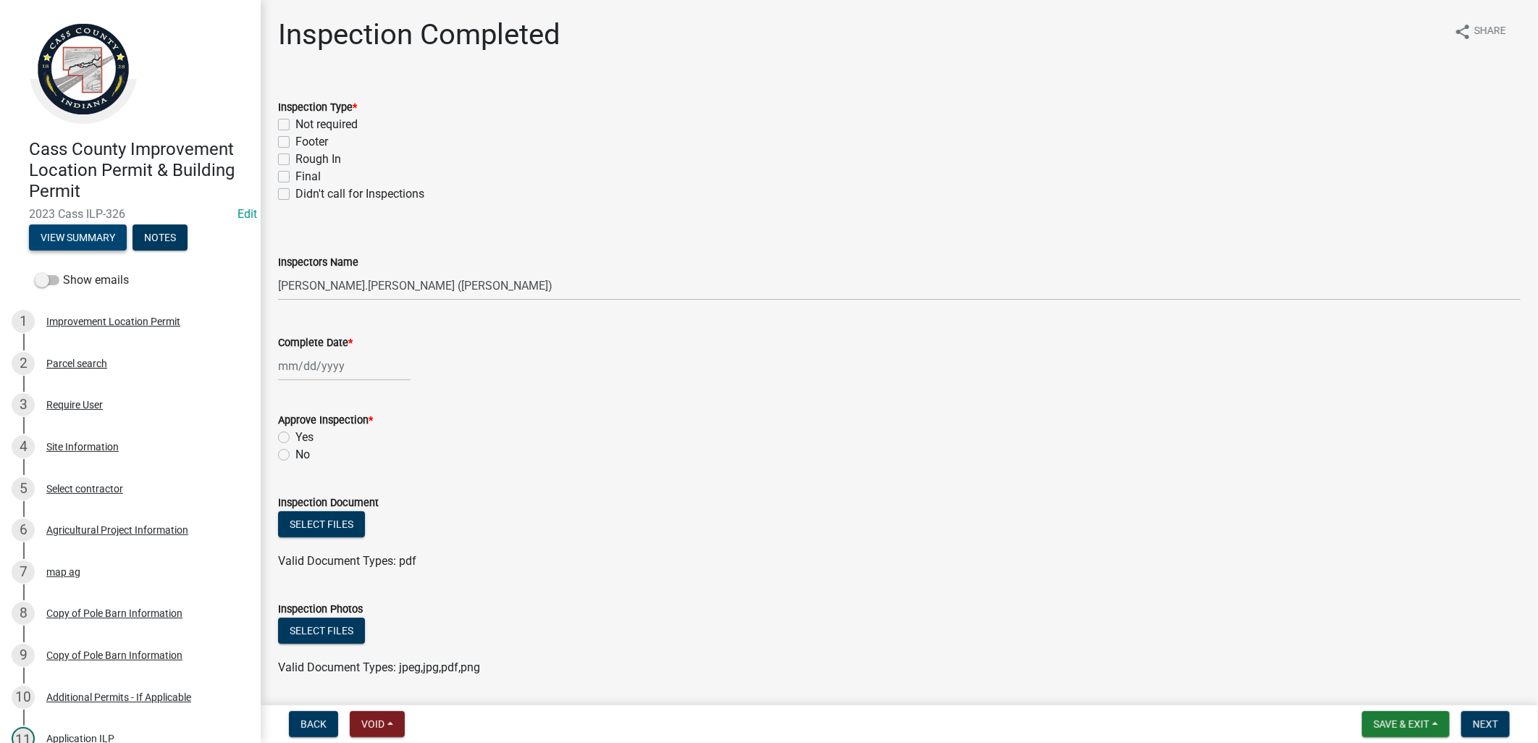
click at [80, 228] on button "View Summary" at bounding box center [78, 237] width 98 height 26
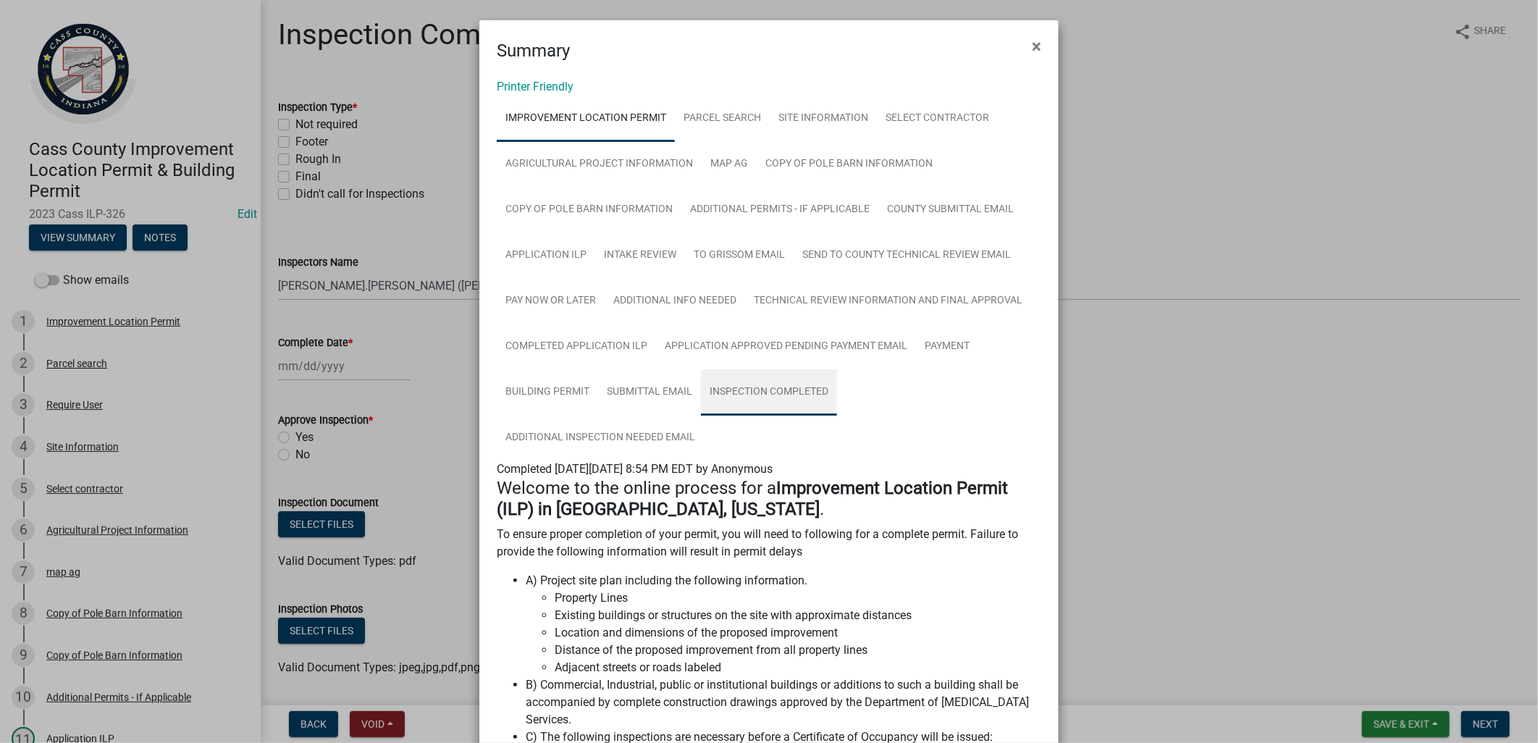
click at [817, 388] on link "Inspection Completed" at bounding box center [769, 392] width 136 height 46
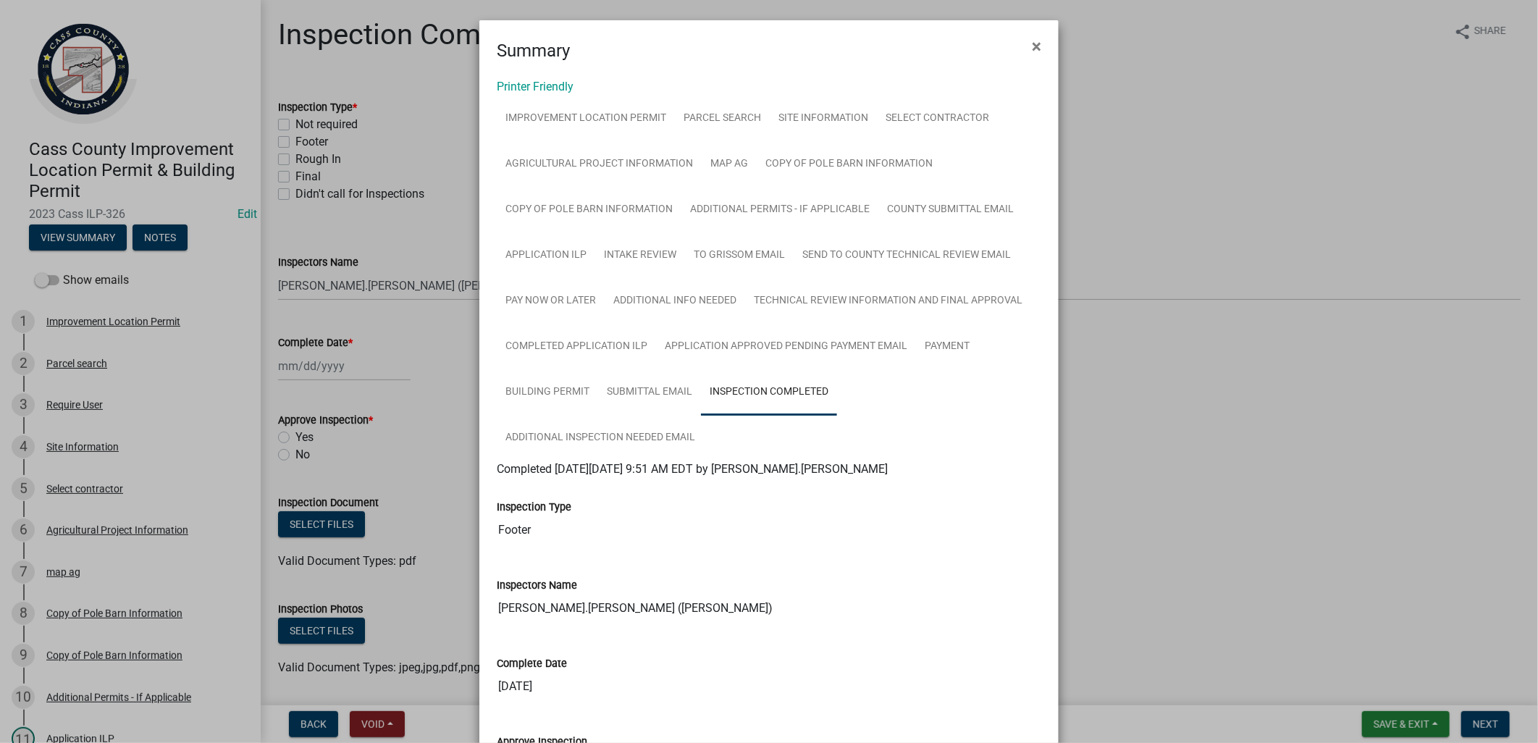
click at [380, 314] on ngb-modal-window "Summary × Printer Friendly Improvement Location Permit Parcel search Site Infor…" at bounding box center [769, 371] width 1538 height 743
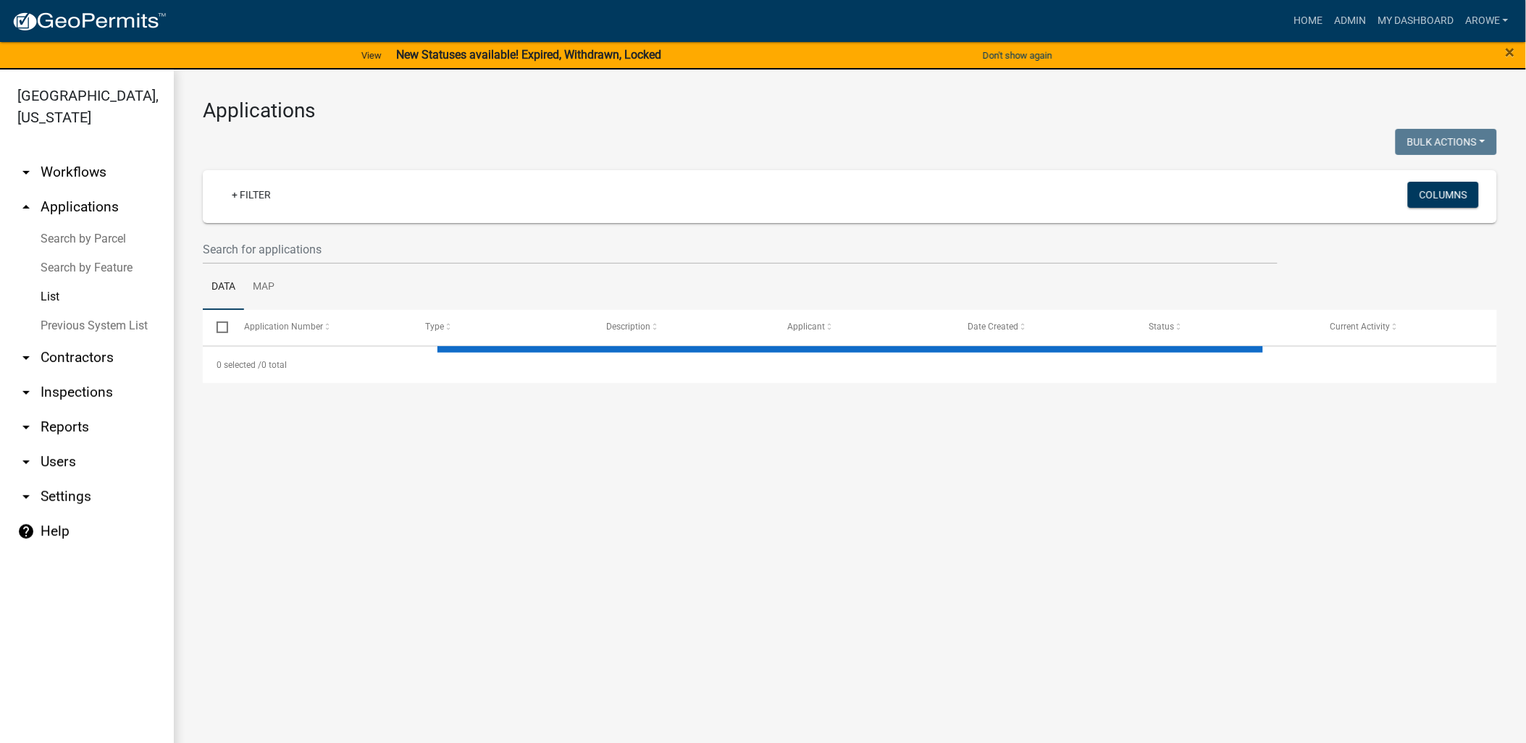
select select "3: 100"
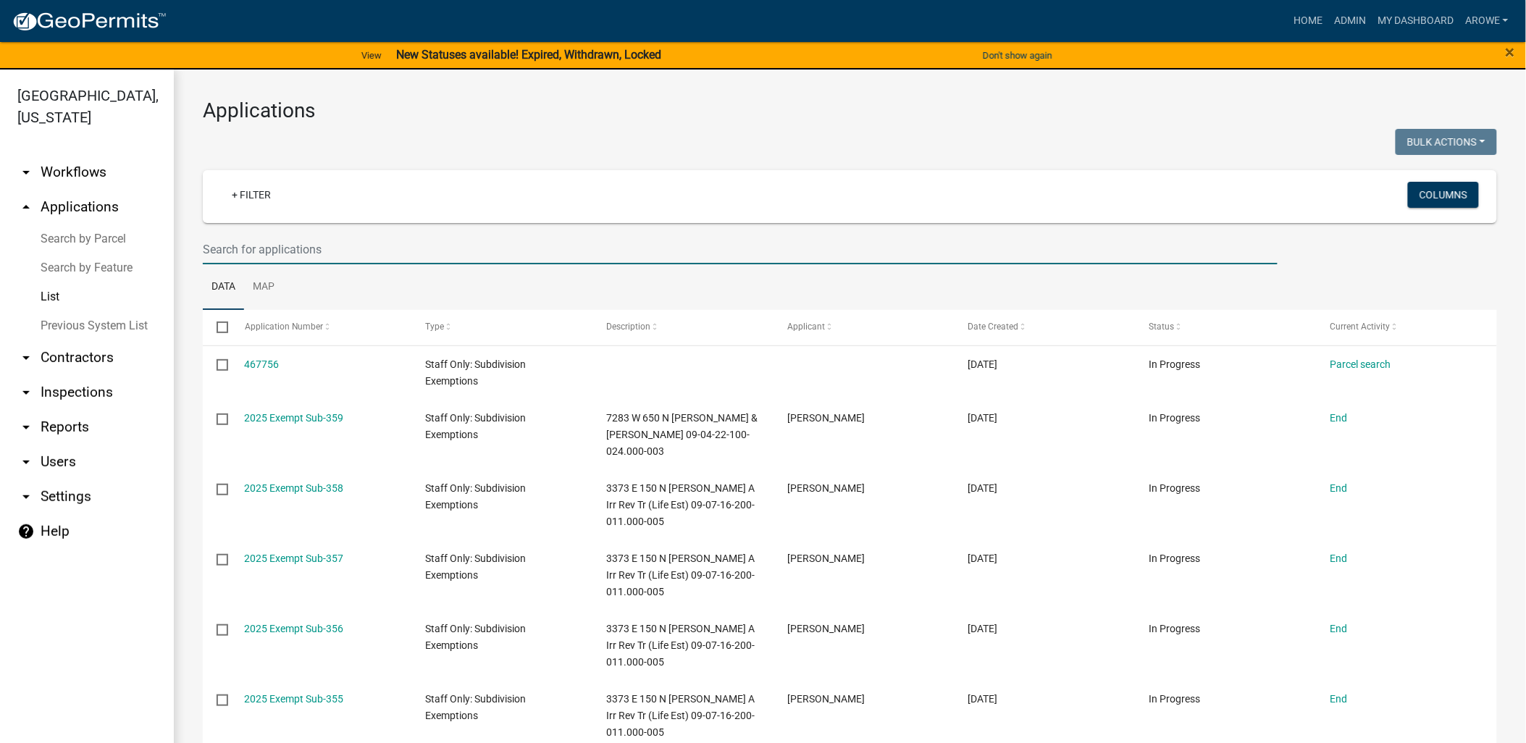
drag, startPoint x: 308, startPoint y: 250, endPoint x: 303, endPoint y: 244, distance: 8.2
click at [308, 250] on input "text" at bounding box center [740, 250] width 1075 height 30
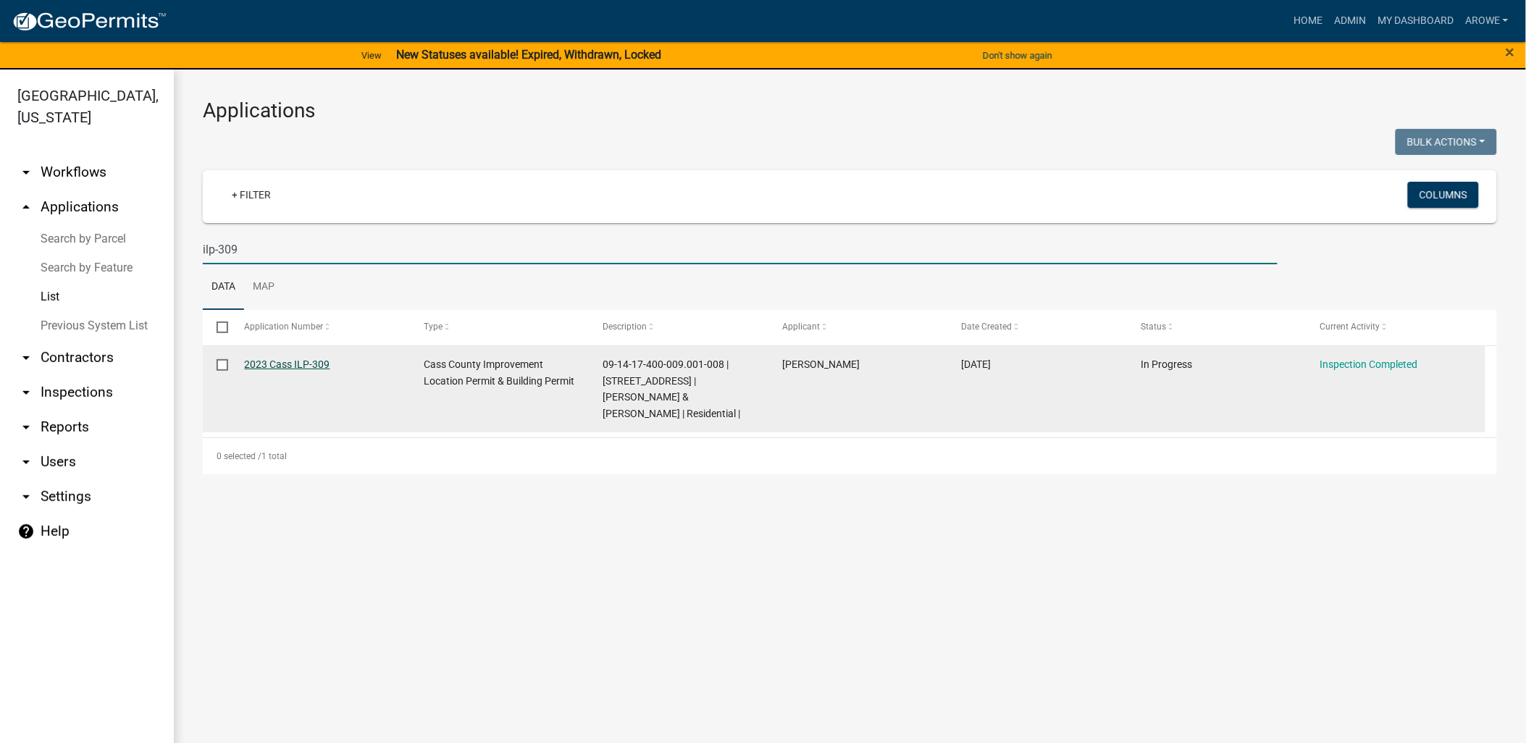
type input "ilp-309"
click at [323, 361] on link "2023 Cass ILP-309" at bounding box center [287, 364] width 85 height 12
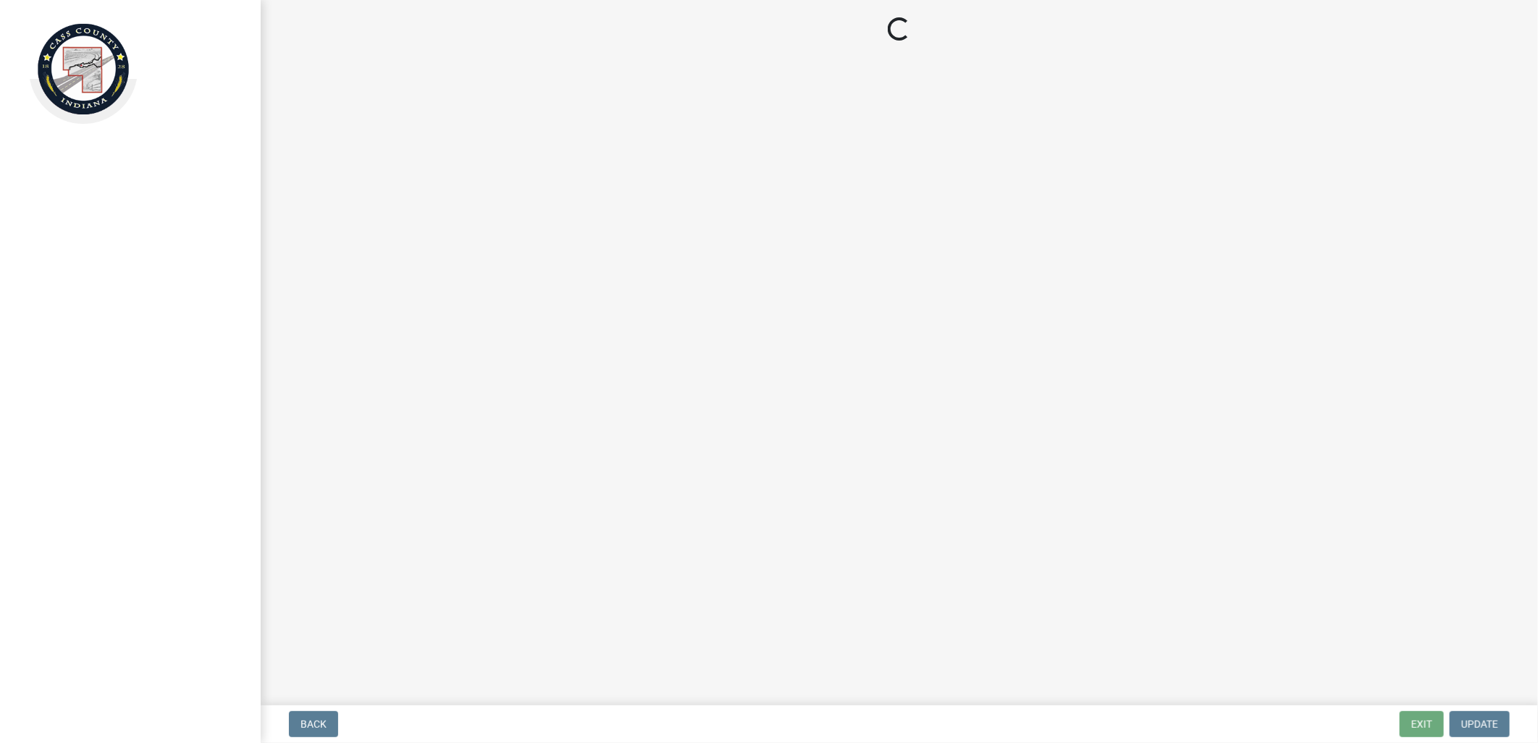
select select "baa4a543-a046-499c-bd40-1ac368eec85c"
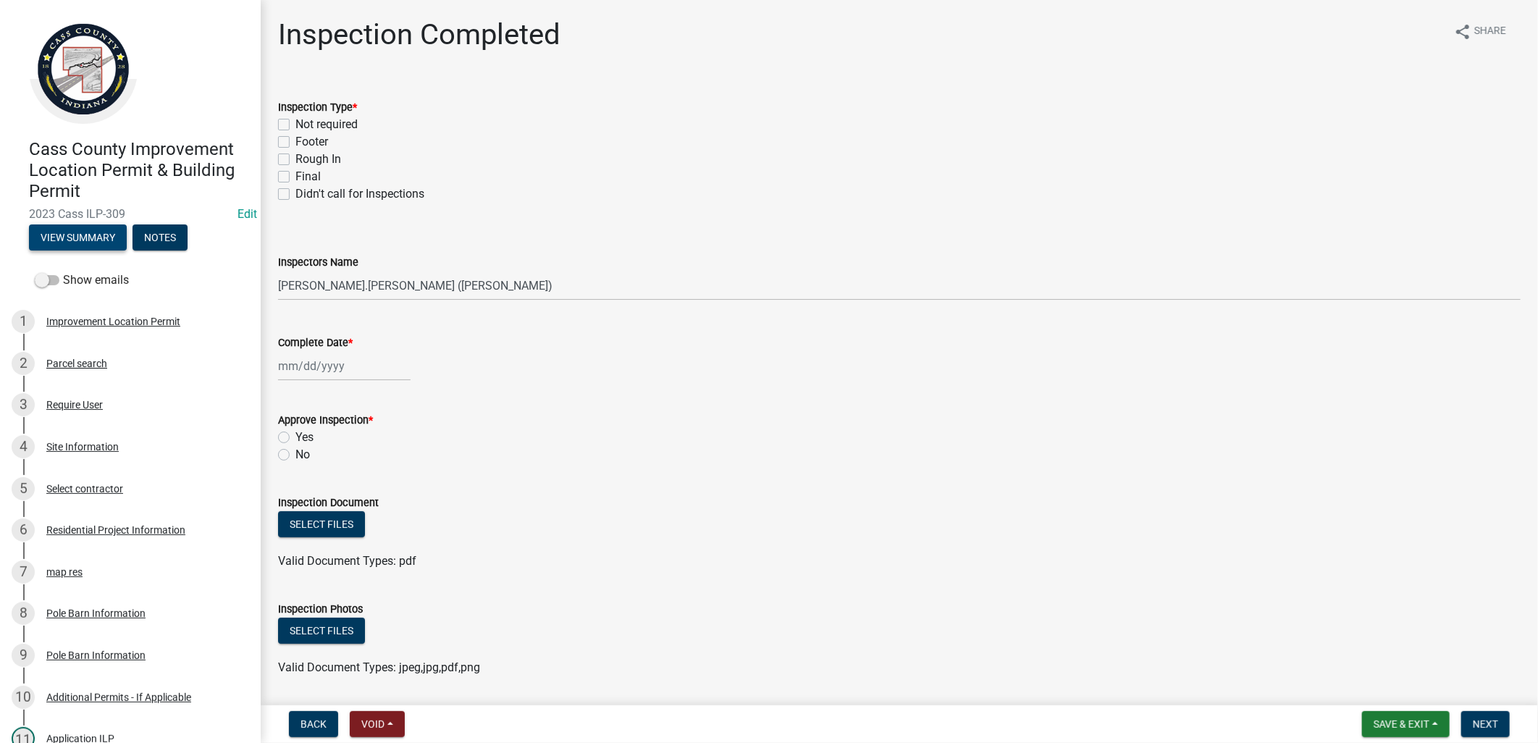
click at [105, 232] on button "View Summary" at bounding box center [78, 237] width 98 height 26
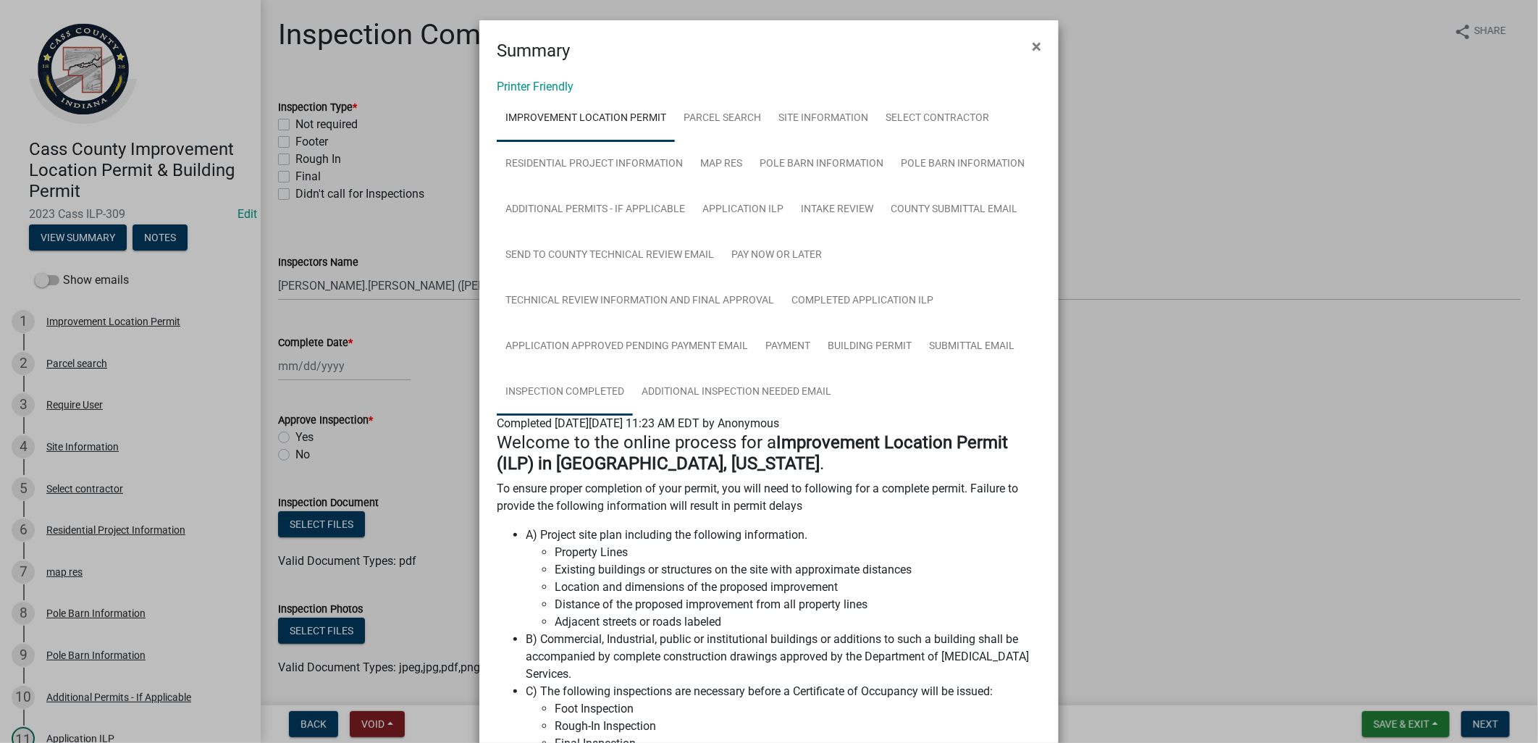
click at [560, 385] on link "Inspection Completed" at bounding box center [565, 392] width 136 height 46
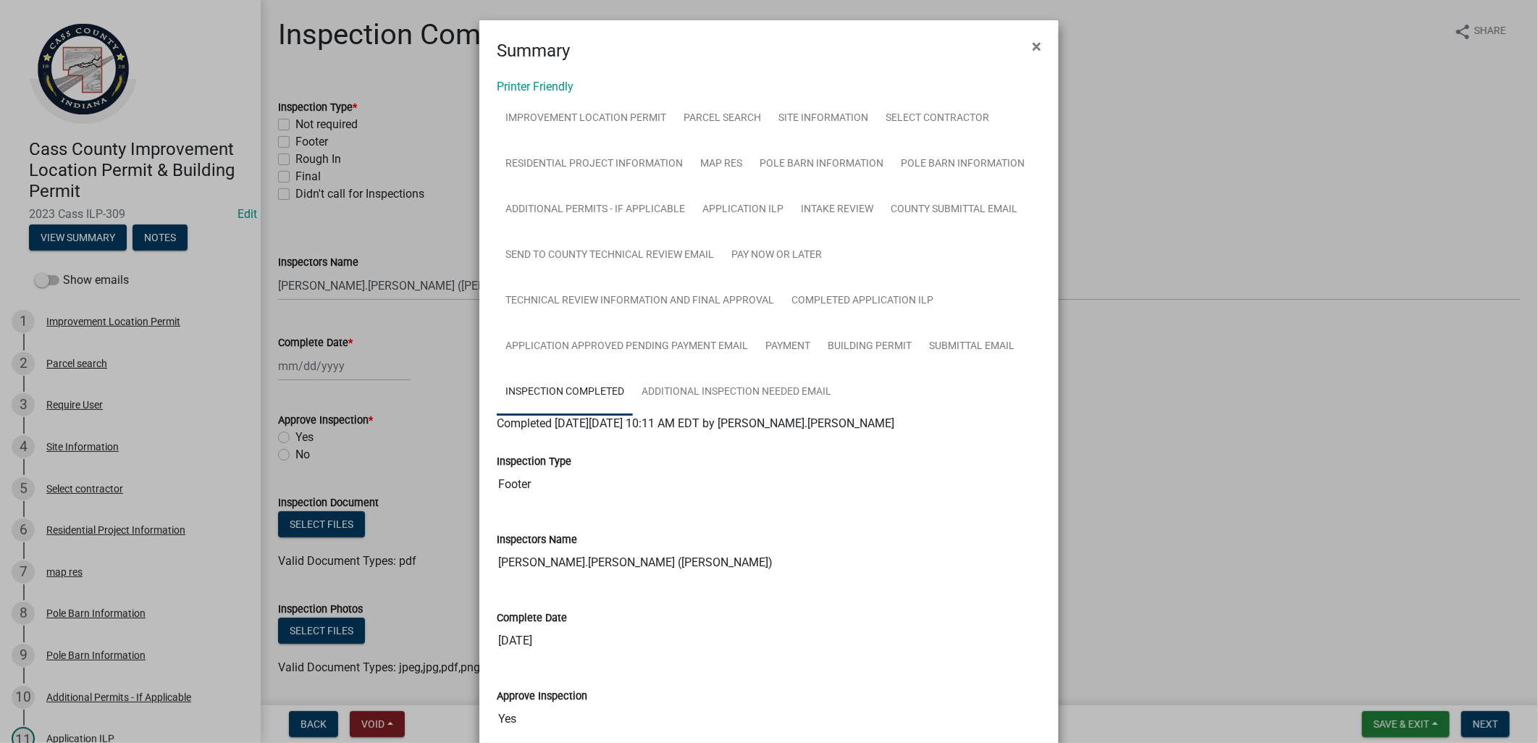
click at [366, 331] on ngb-modal-window "Summary × Printer Friendly Improvement Location Permit Parcel search Site Infor…" at bounding box center [769, 371] width 1538 height 743
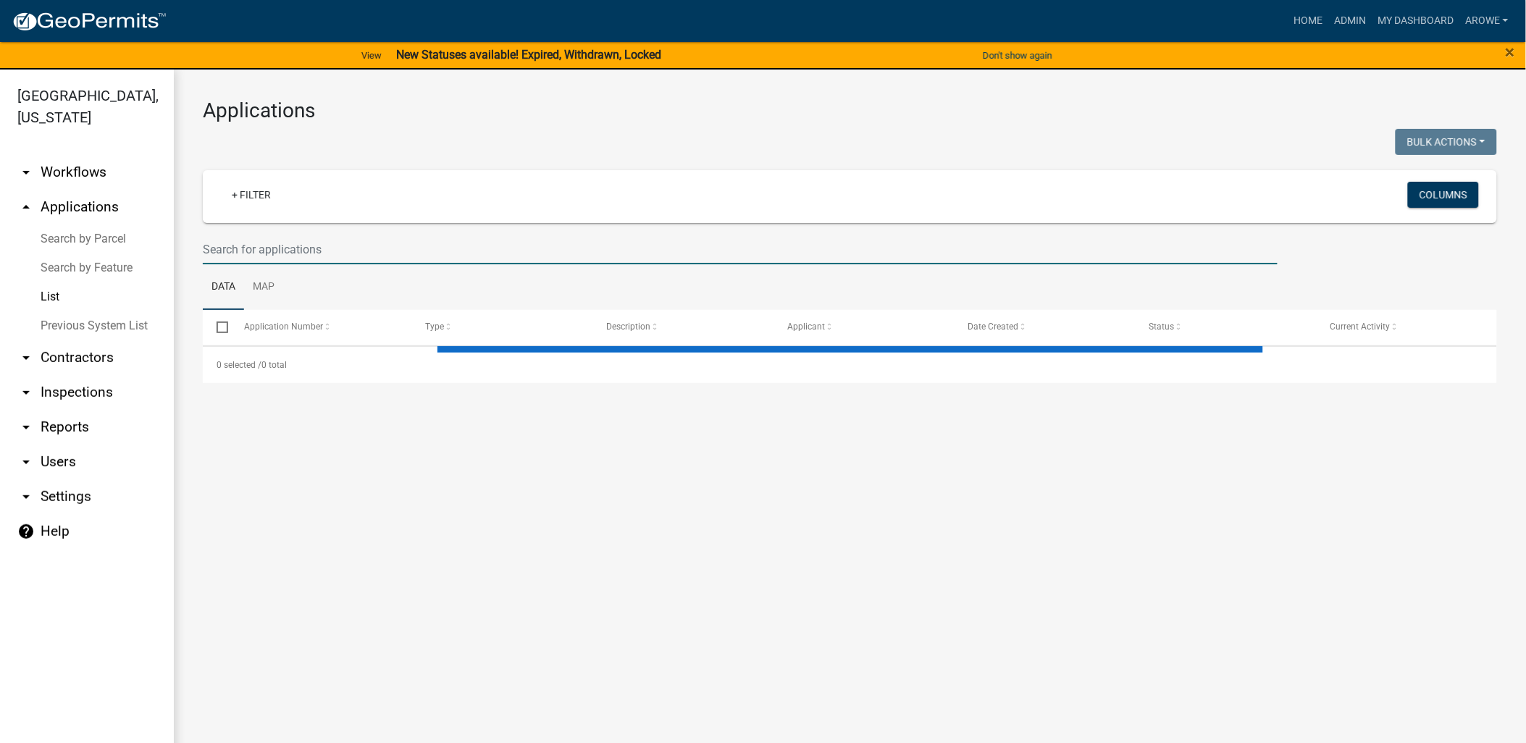
select select "3: 100"
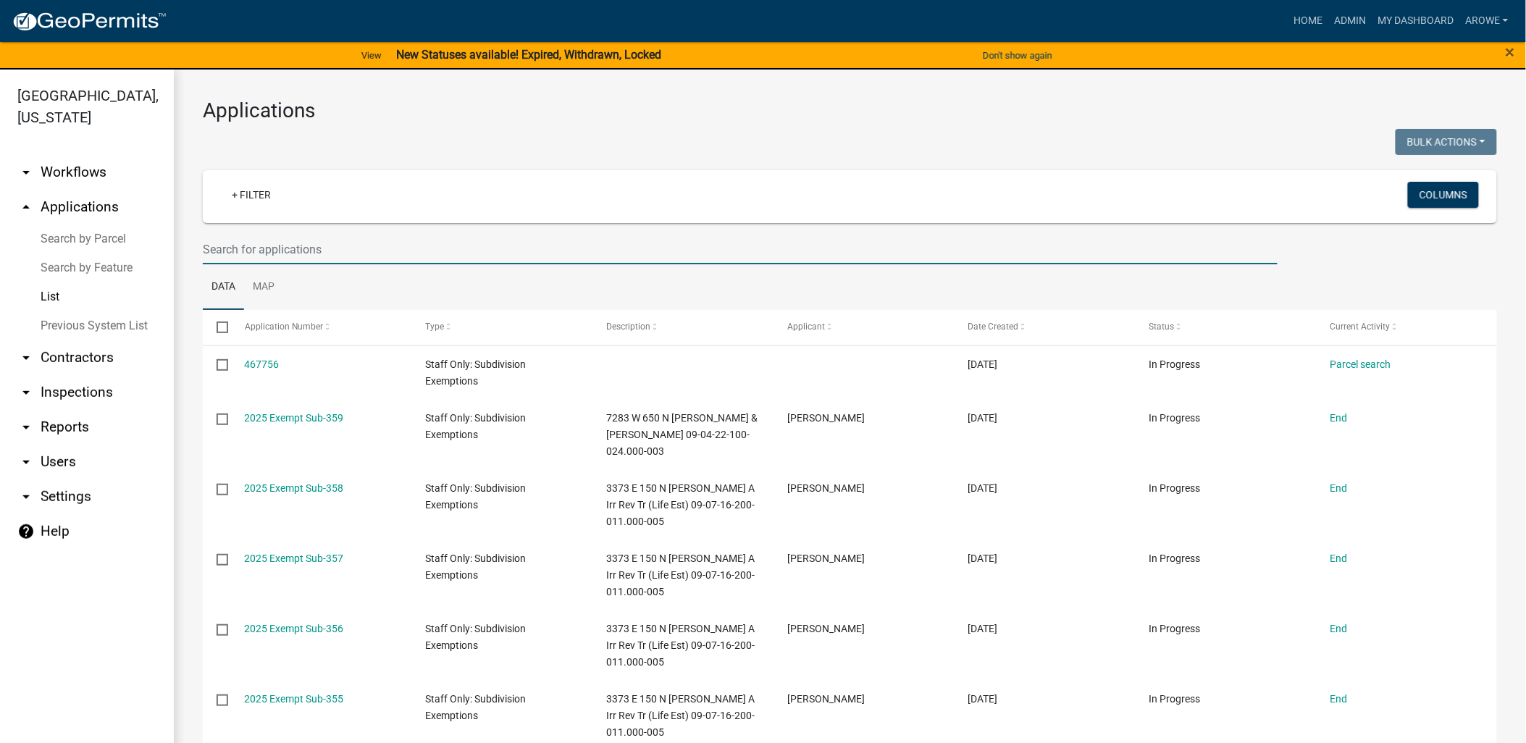
click at [264, 236] on input "text" at bounding box center [740, 250] width 1075 height 30
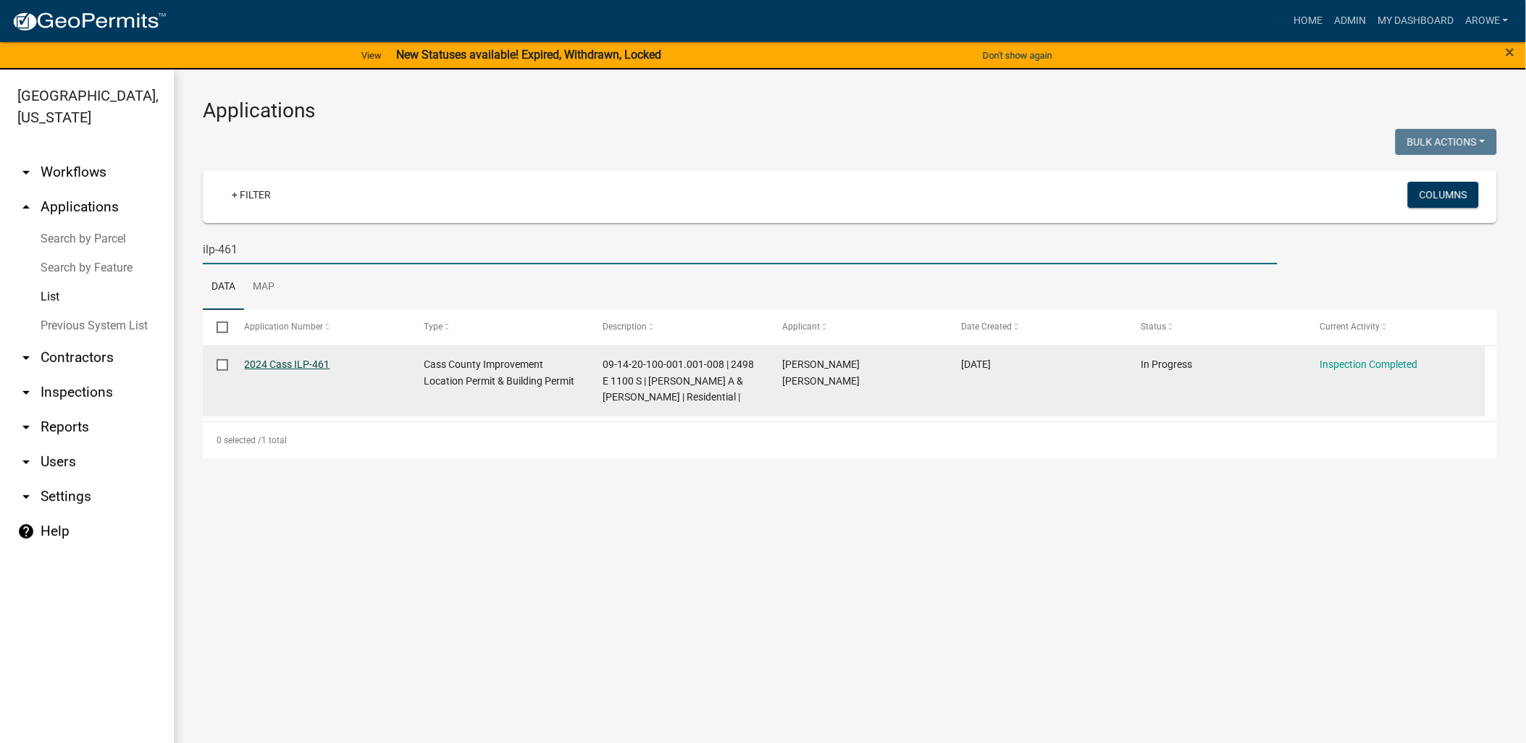
type input "ilp-461"
click at [277, 366] on link "2024 Cass ILP-461" at bounding box center [287, 364] width 85 height 12
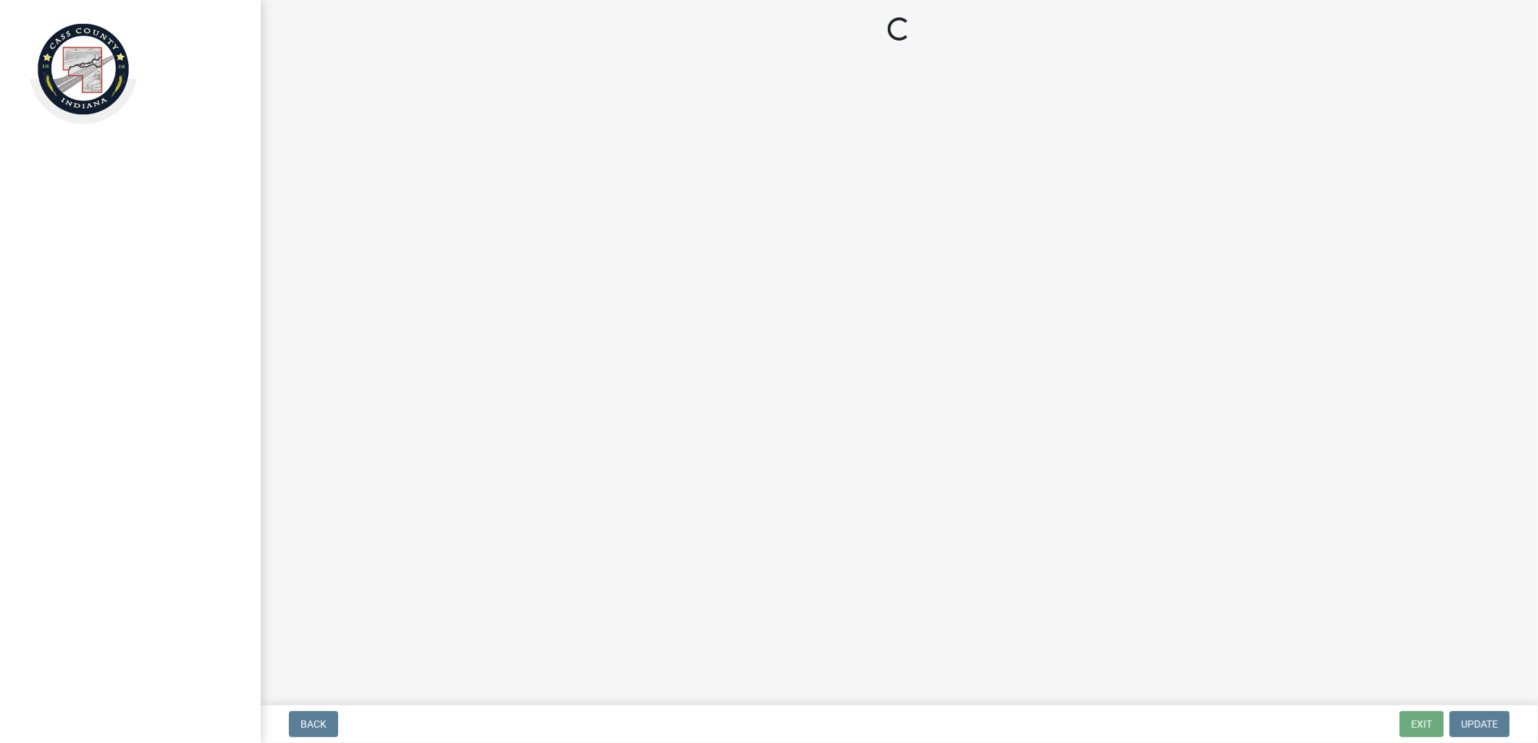
select select "baa4a543-a046-499c-bd40-1ac368eec85c"
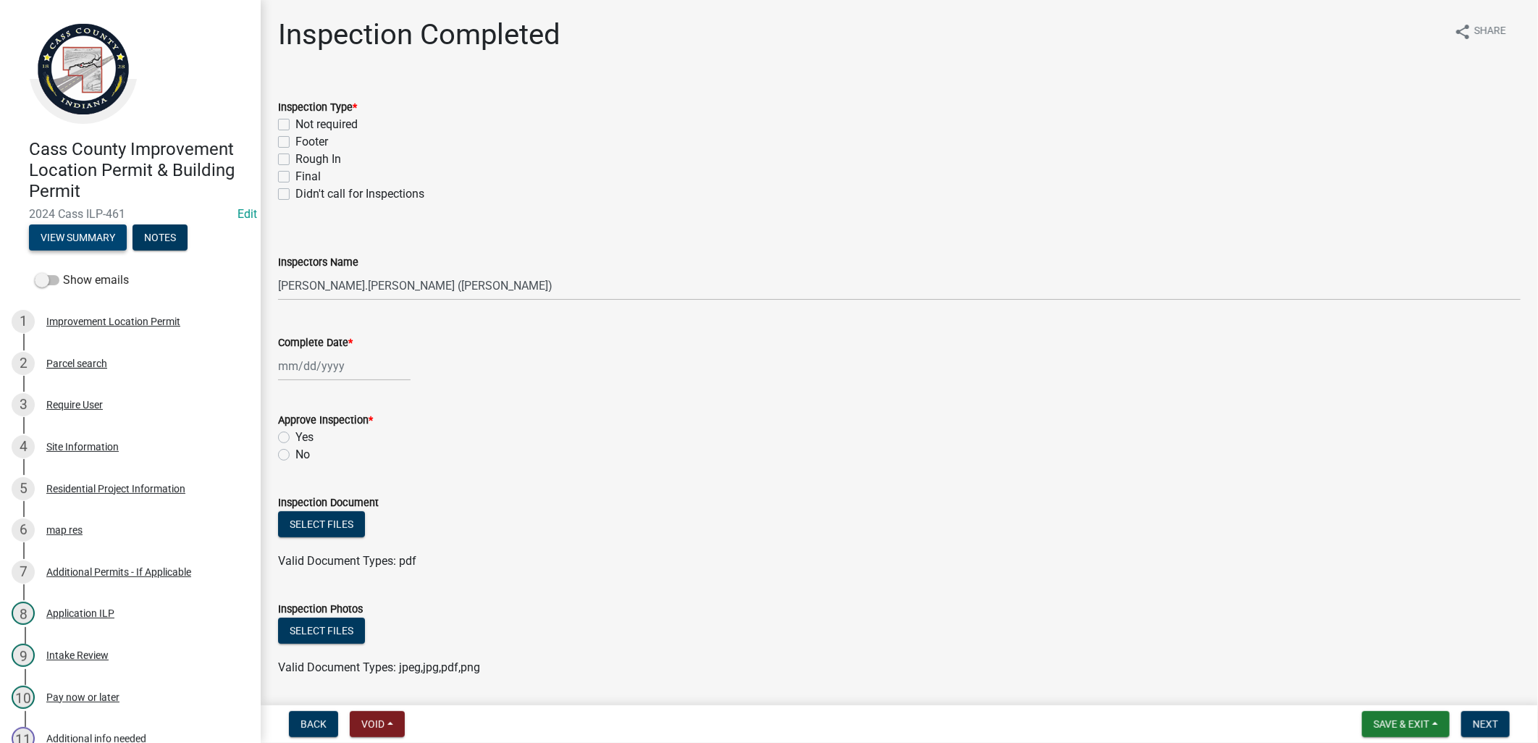
click at [83, 238] on button "View Summary" at bounding box center [78, 237] width 98 height 26
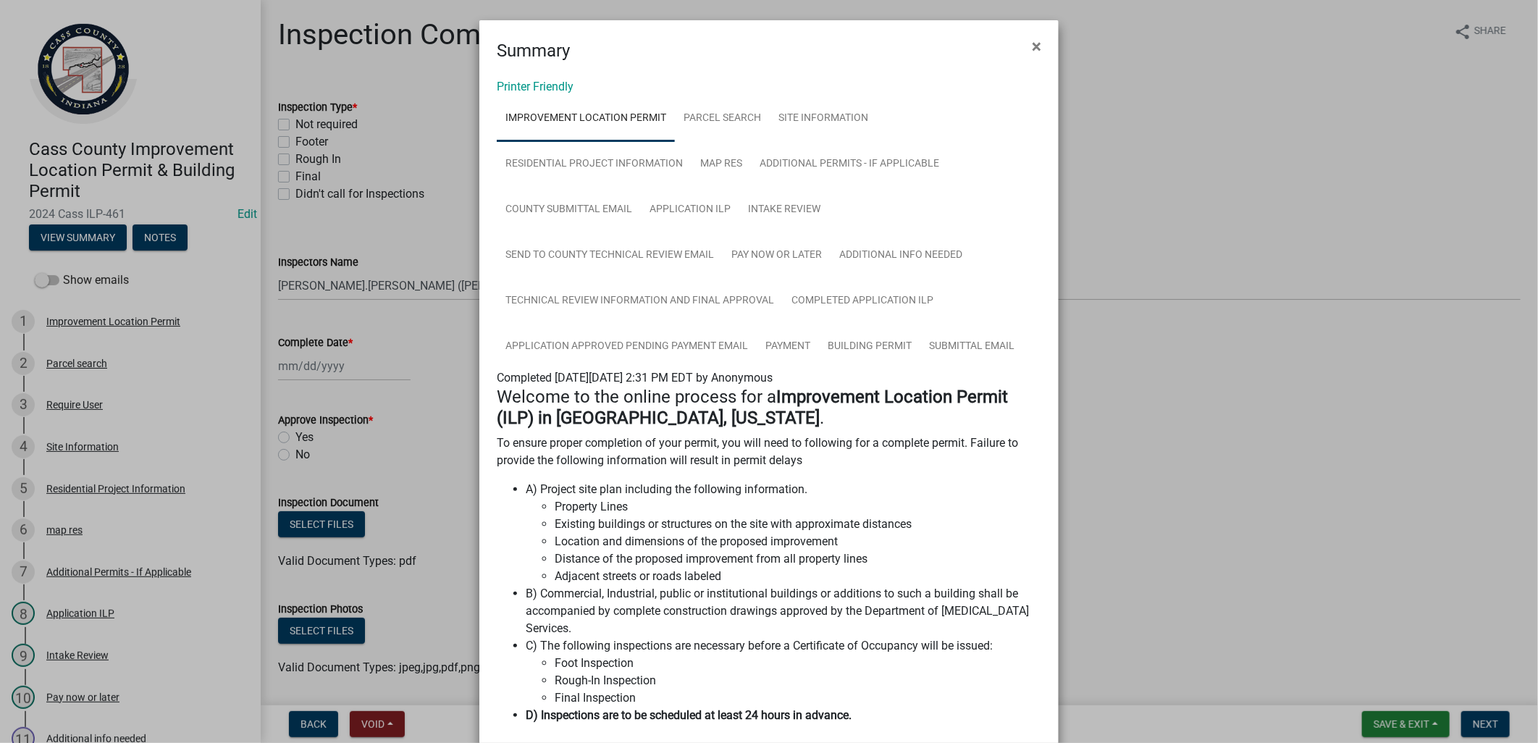
click at [413, 239] on ngb-modal-window "Summary × Printer Friendly Improvement Location Permit Parcel search Site Infor…" at bounding box center [769, 371] width 1538 height 743
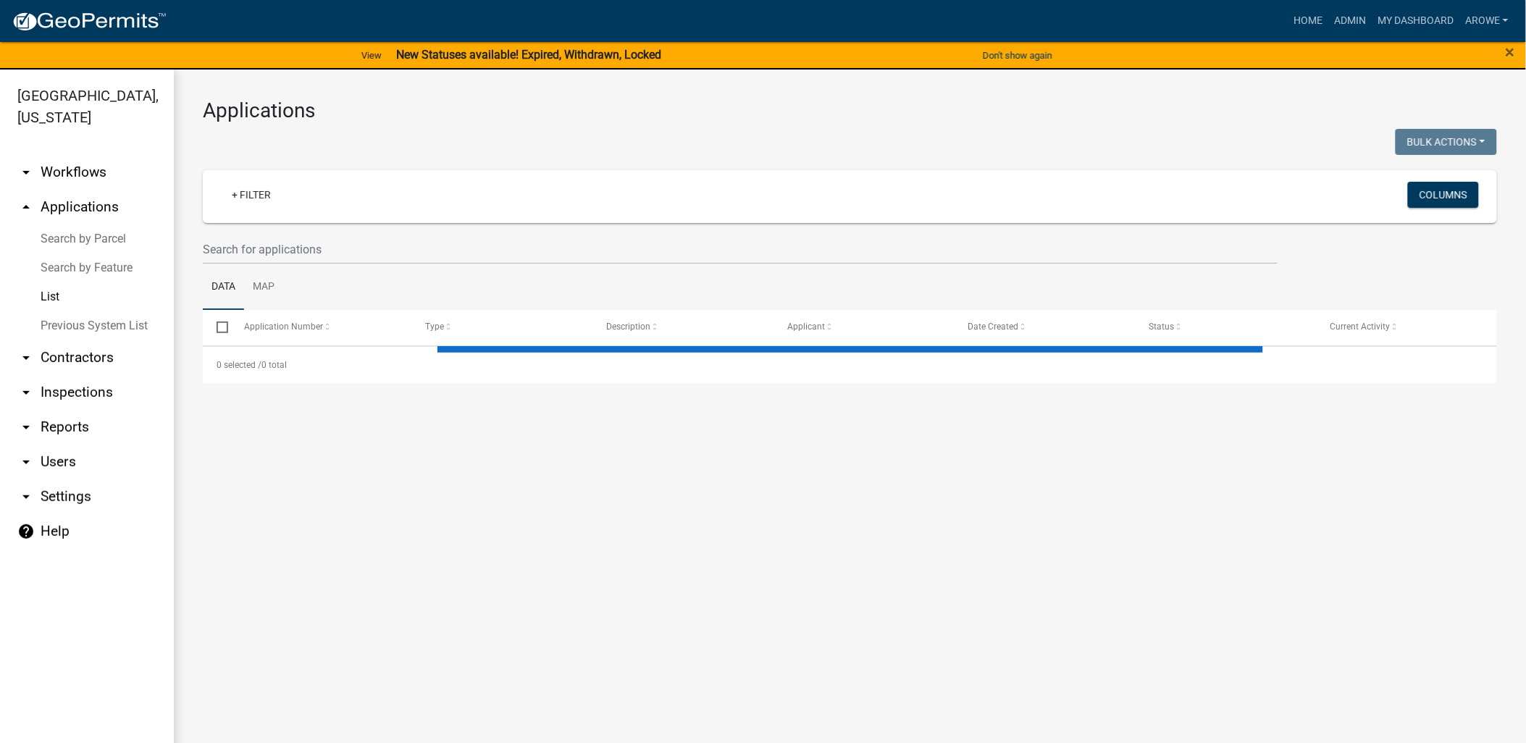
select select "3: 100"
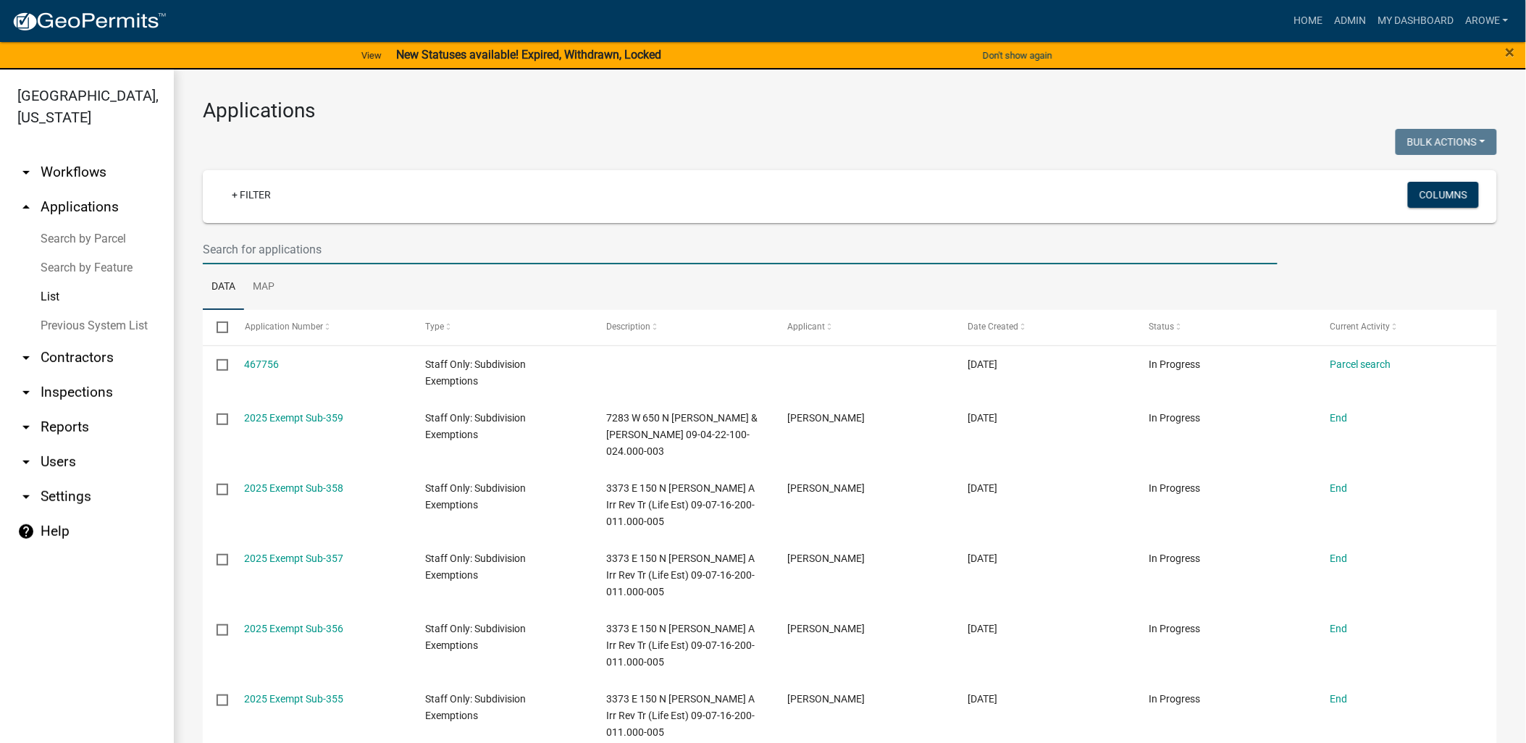
click at [348, 243] on input "text" at bounding box center [740, 250] width 1075 height 30
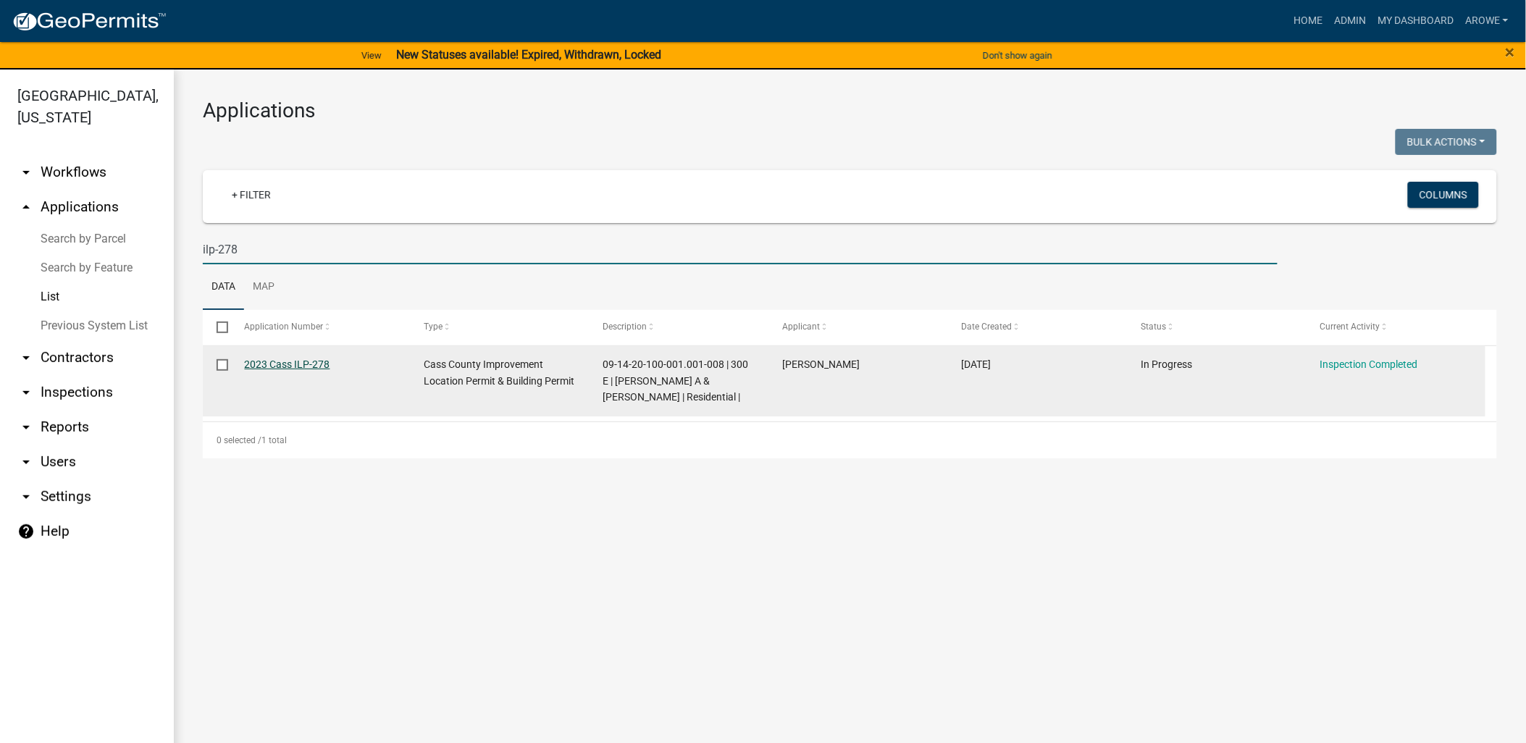
type input "ilp-278"
click at [308, 365] on link "2023 Cass ILP-278" at bounding box center [287, 364] width 85 height 12
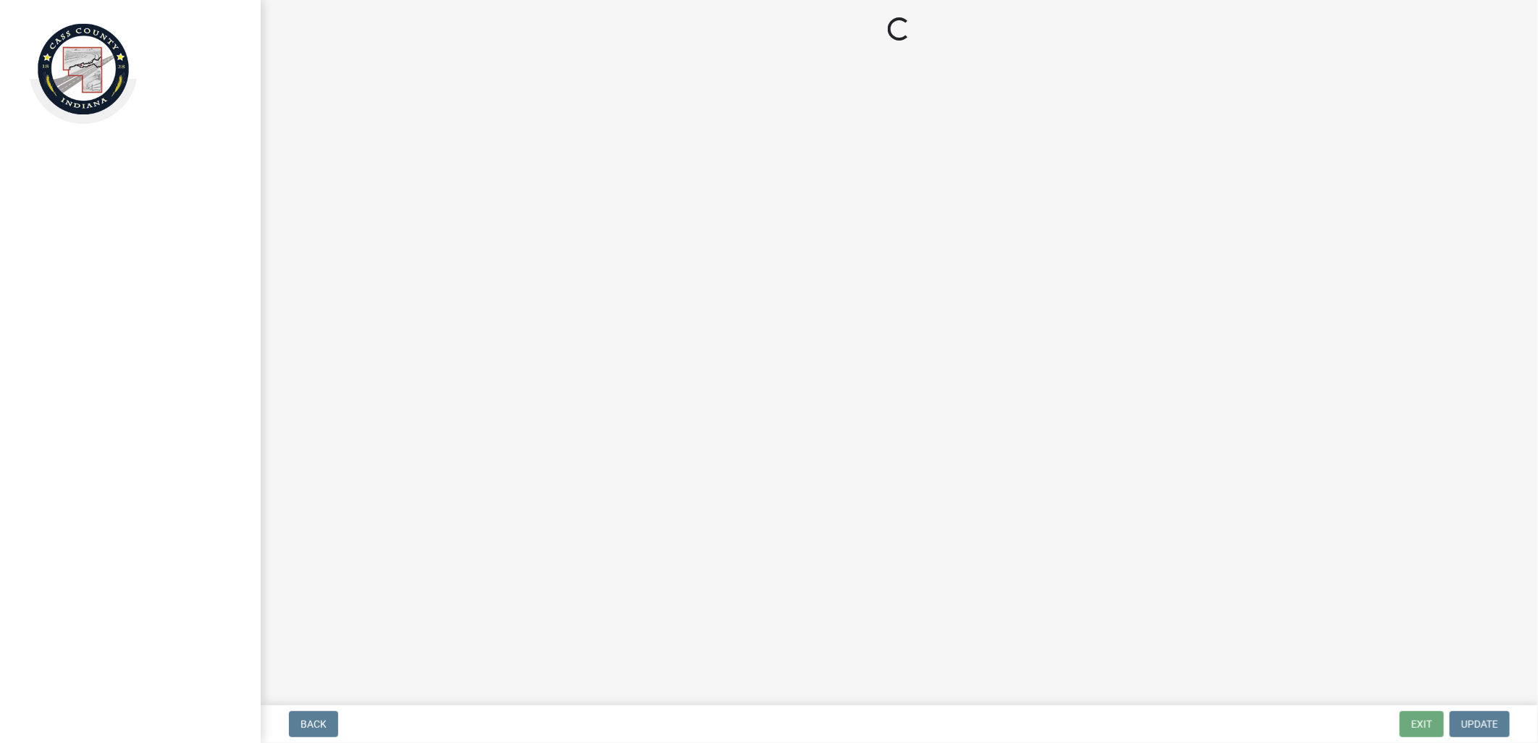
select select "baa4a543-a046-499c-bd40-1ac368eec85c"
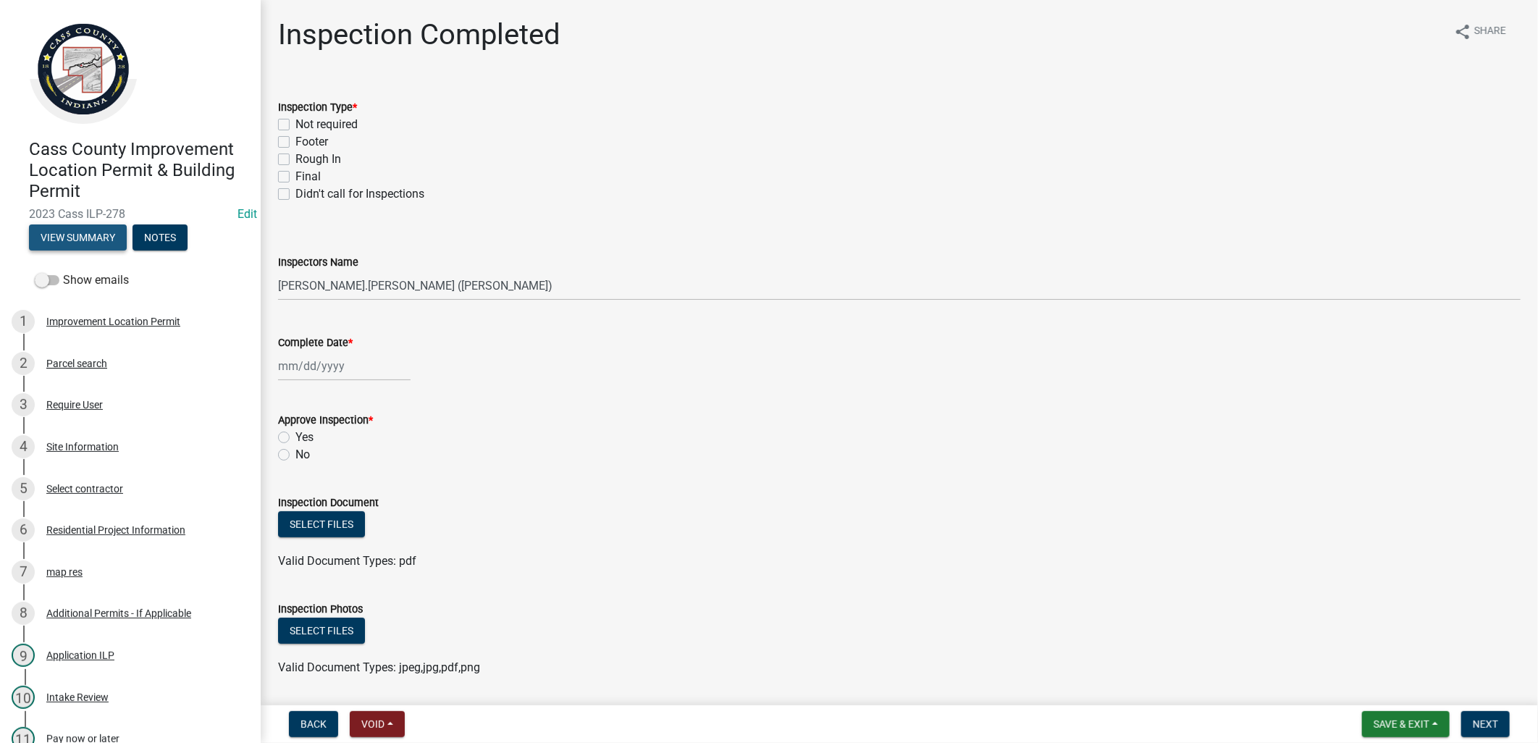
click at [91, 237] on button "View Summary" at bounding box center [78, 237] width 98 height 26
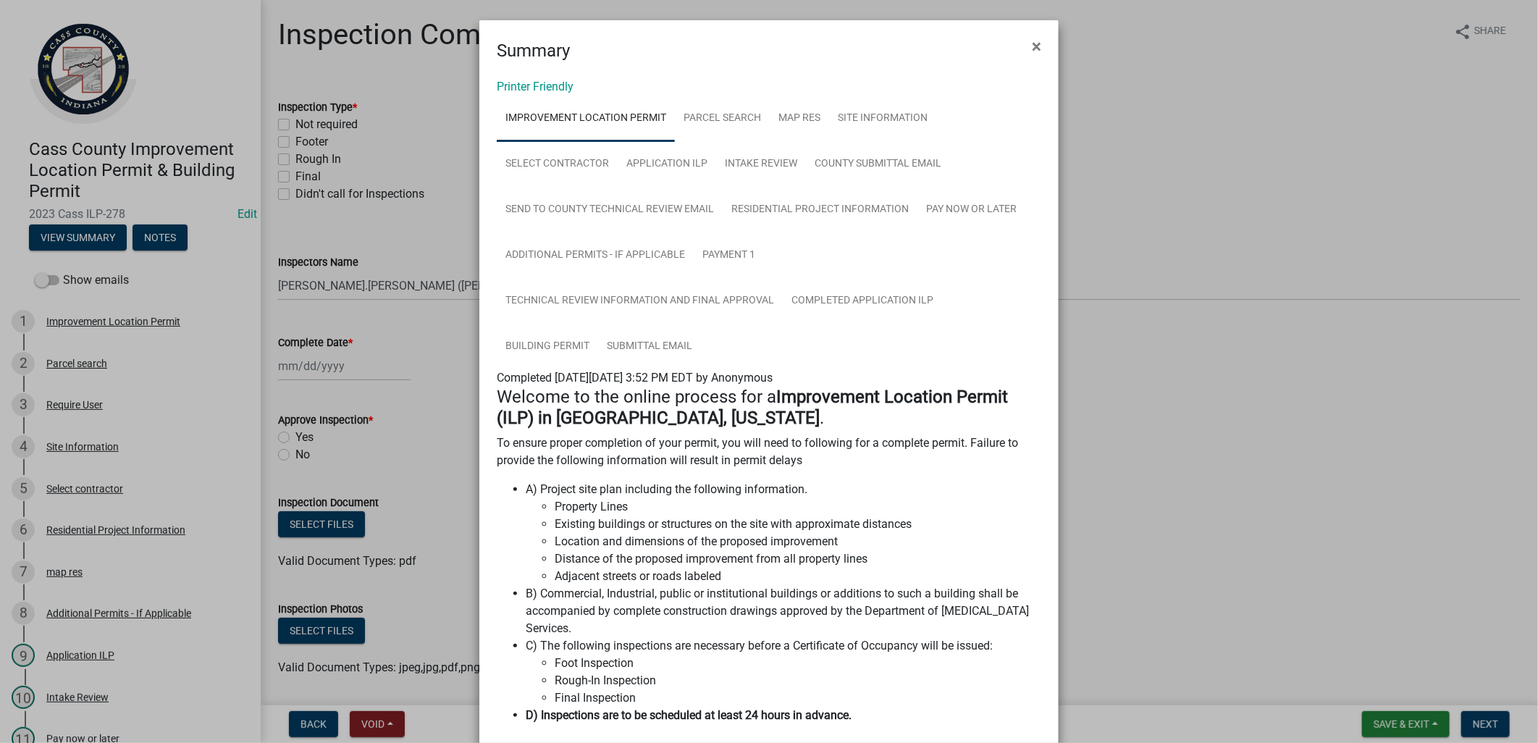
click at [422, 331] on ngb-modal-window "Summary × Printer Friendly Improvement Location Permit Parcel search map res Si…" at bounding box center [769, 371] width 1538 height 743
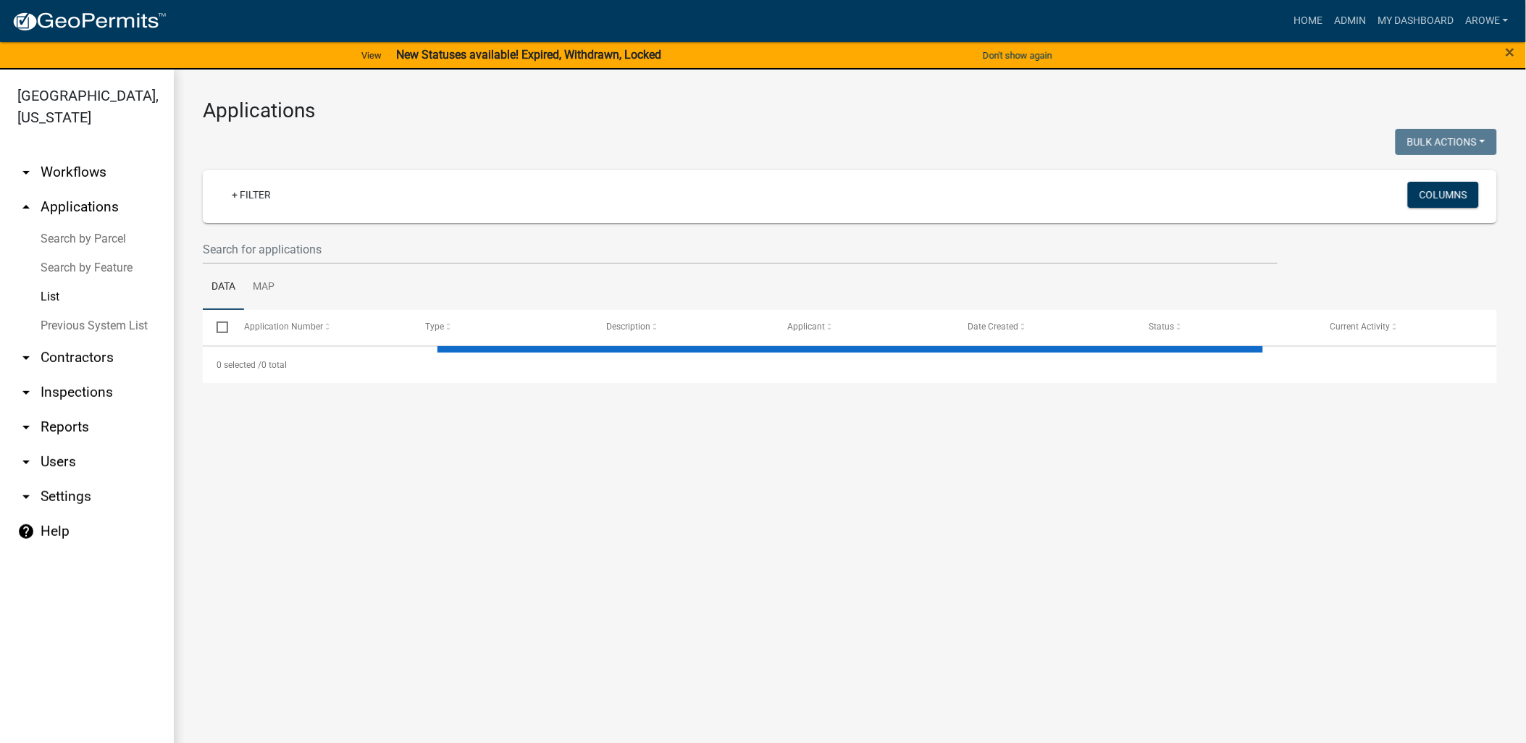
select select "3: 100"
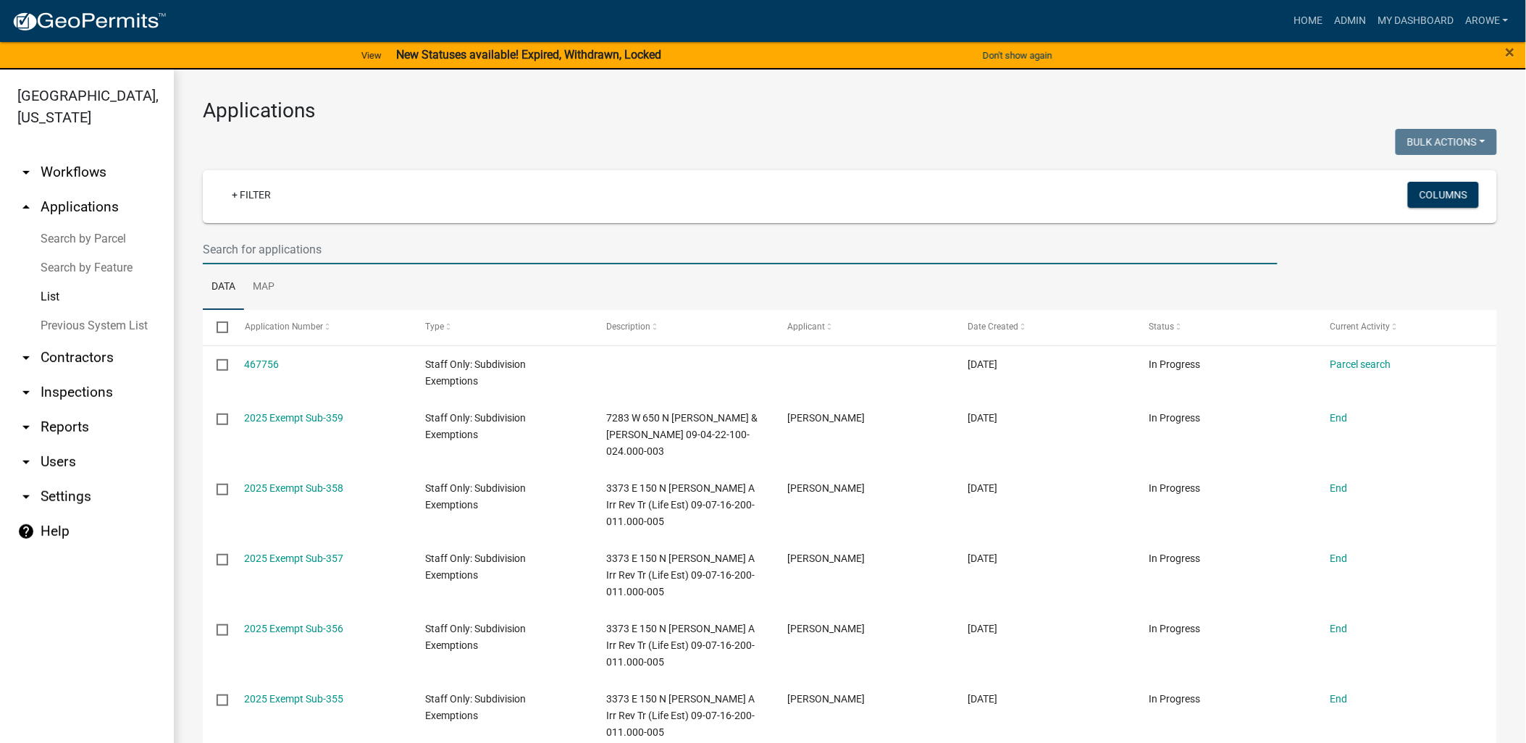
click at [339, 246] on input "text" at bounding box center [740, 250] width 1075 height 30
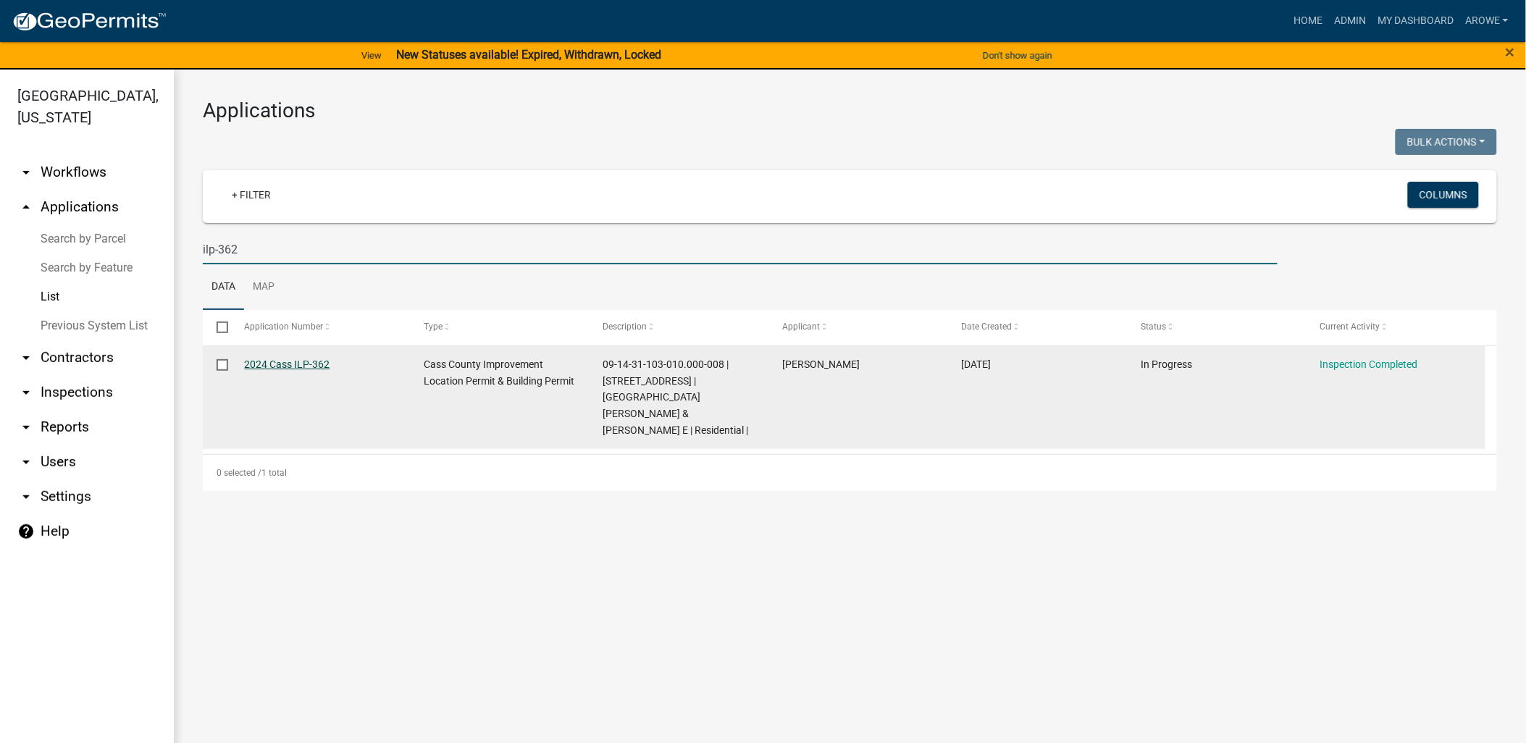
type input "ilp-362"
click at [319, 364] on link "2024 Cass ILP-362" at bounding box center [287, 364] width 85 height 12
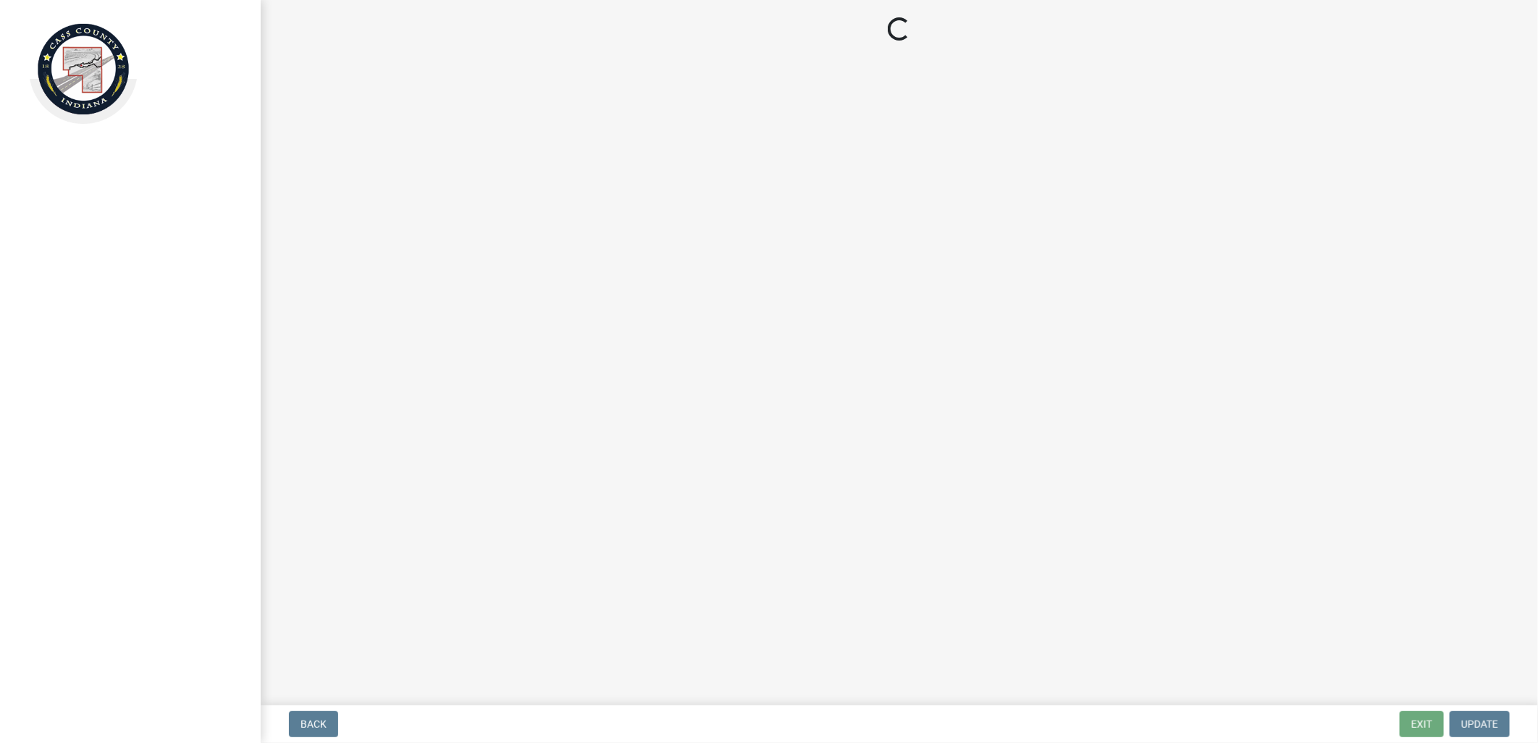
select select "baa4a543-a046-499c-bd40-1ac368eec85c"
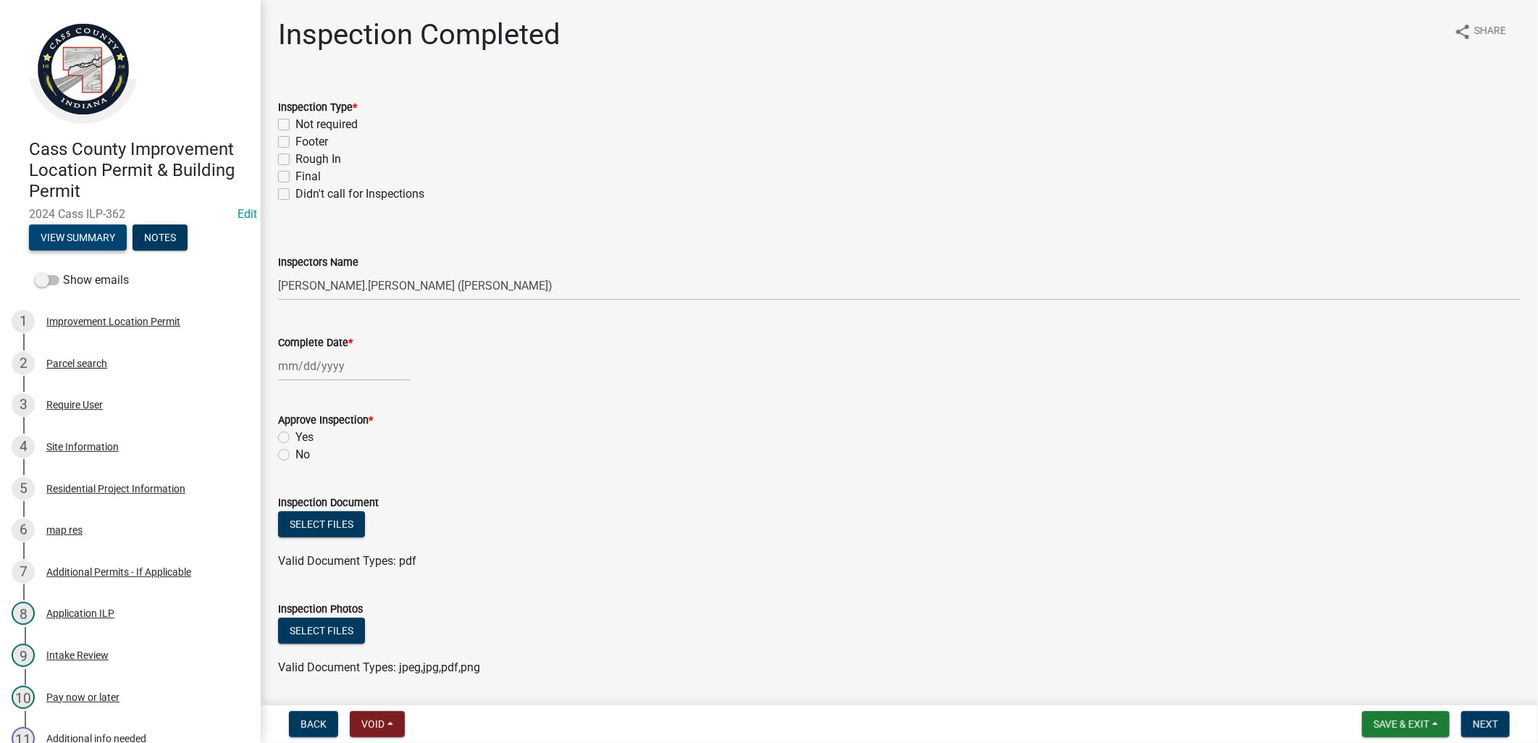
click at [67, 232] on button "View Summary" at bounding box center [78, 237] width 98 height 26
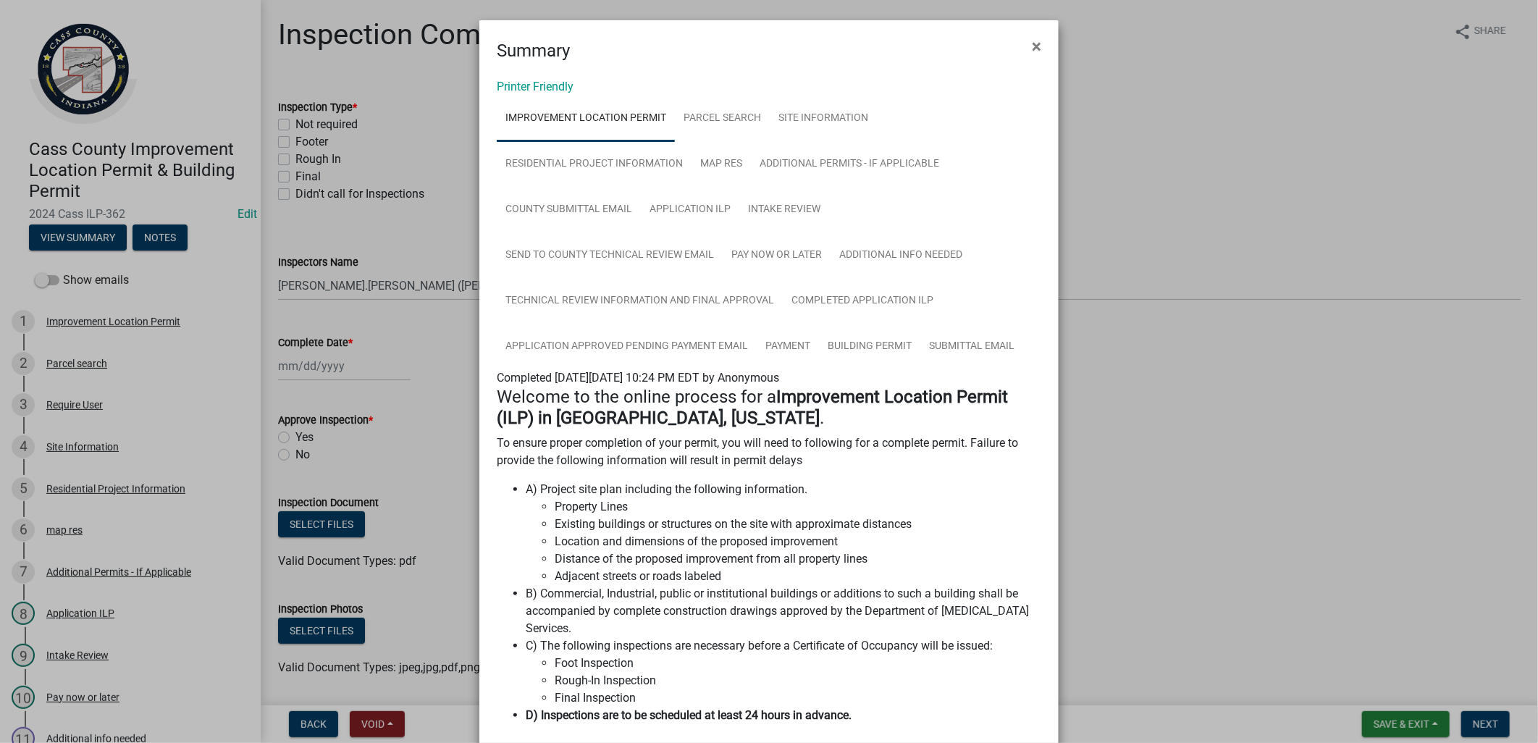
click at [371, 227] on ngb-modal-window "Summary × Printer Friendly Improvement Location Permit Parcel search Site Infor…" at bounding box center [769, 371] width 1538 height 743
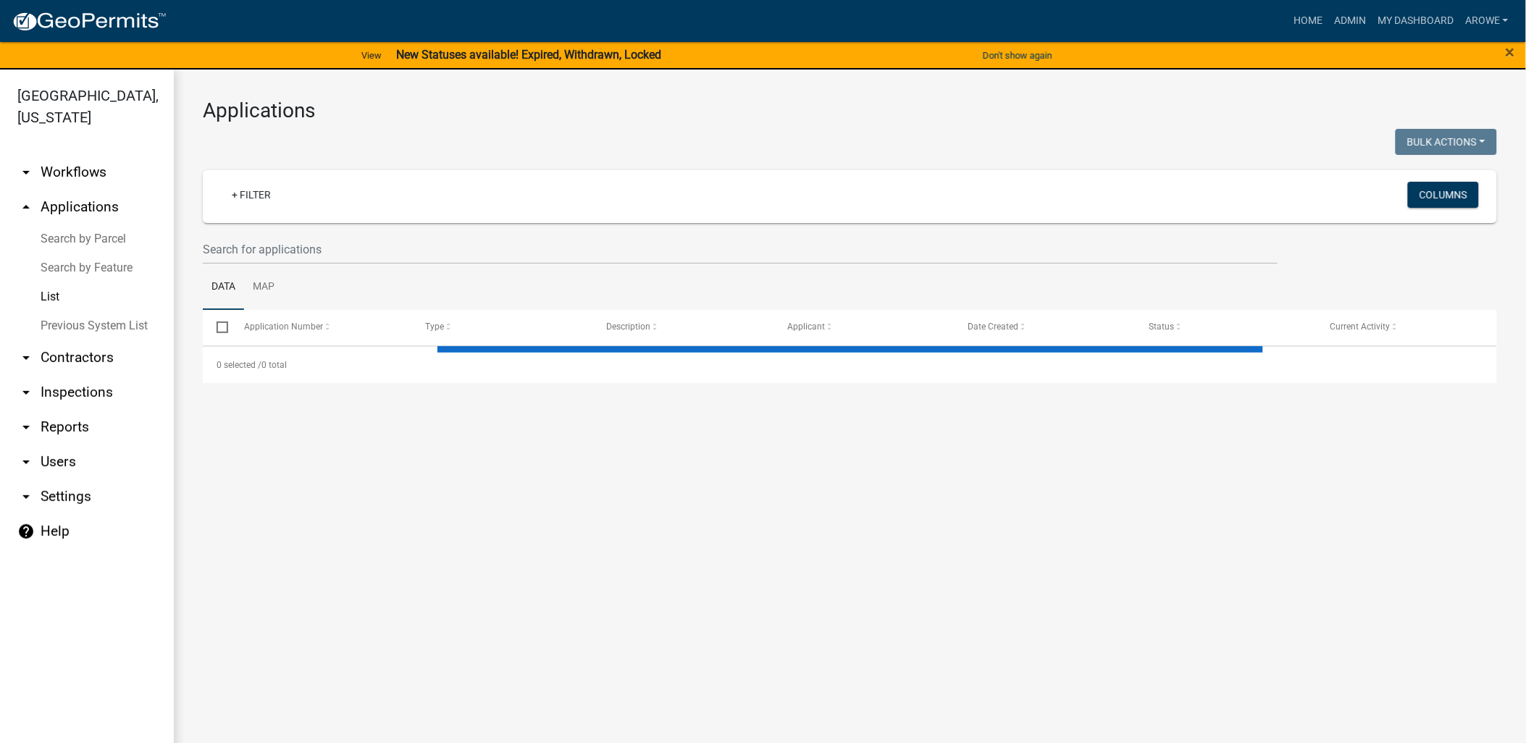
select select "3: 100"
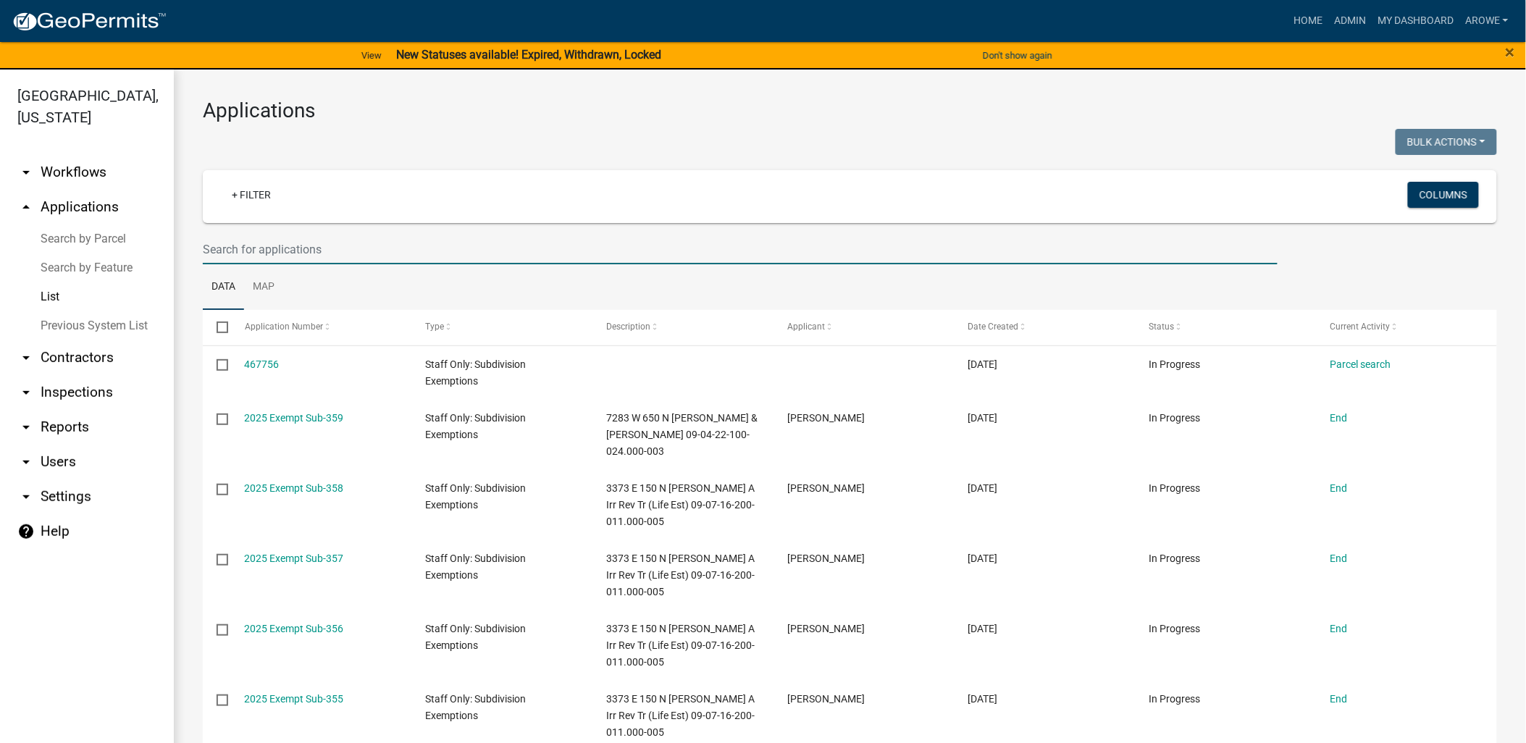
click at [338, 240] on input "text" at bounding box center [740, 250] width 1075 height 30
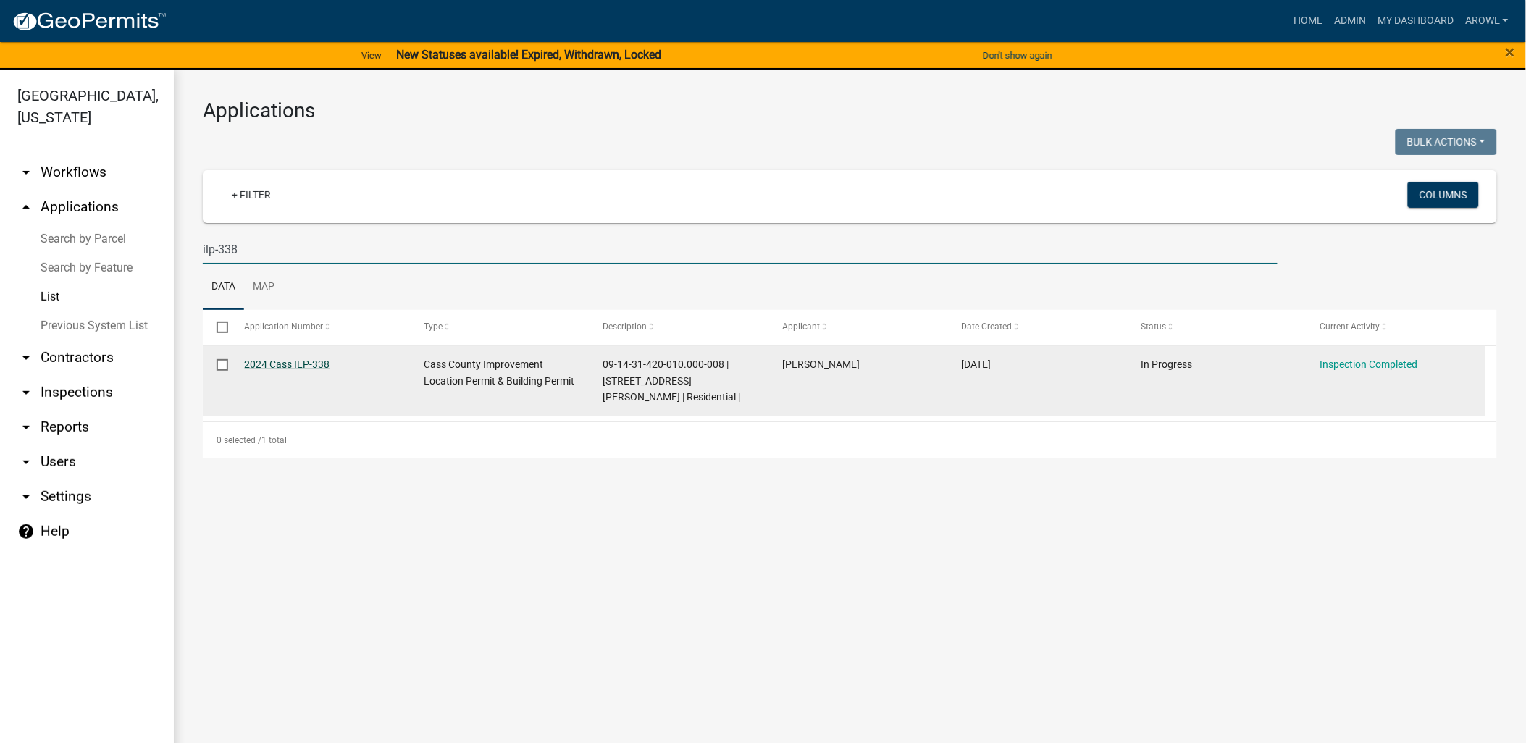
type input "ilp-338"
click at [301, 364] on link "2024 Cass ILP-338" at bounding box center [287, 364] width 85 height 12
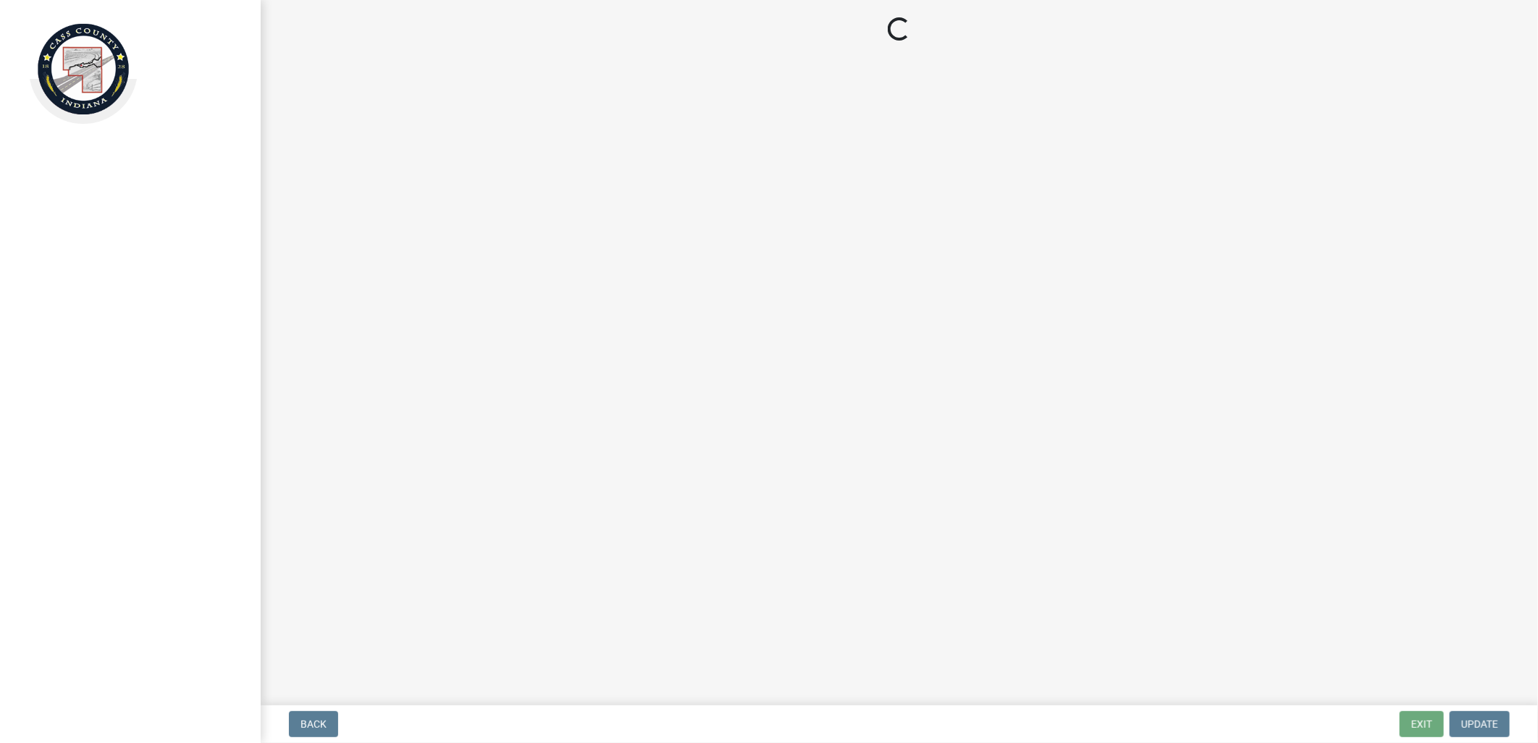
select select "baa4a543-a046-499c-bd40-1ac368eec85c"
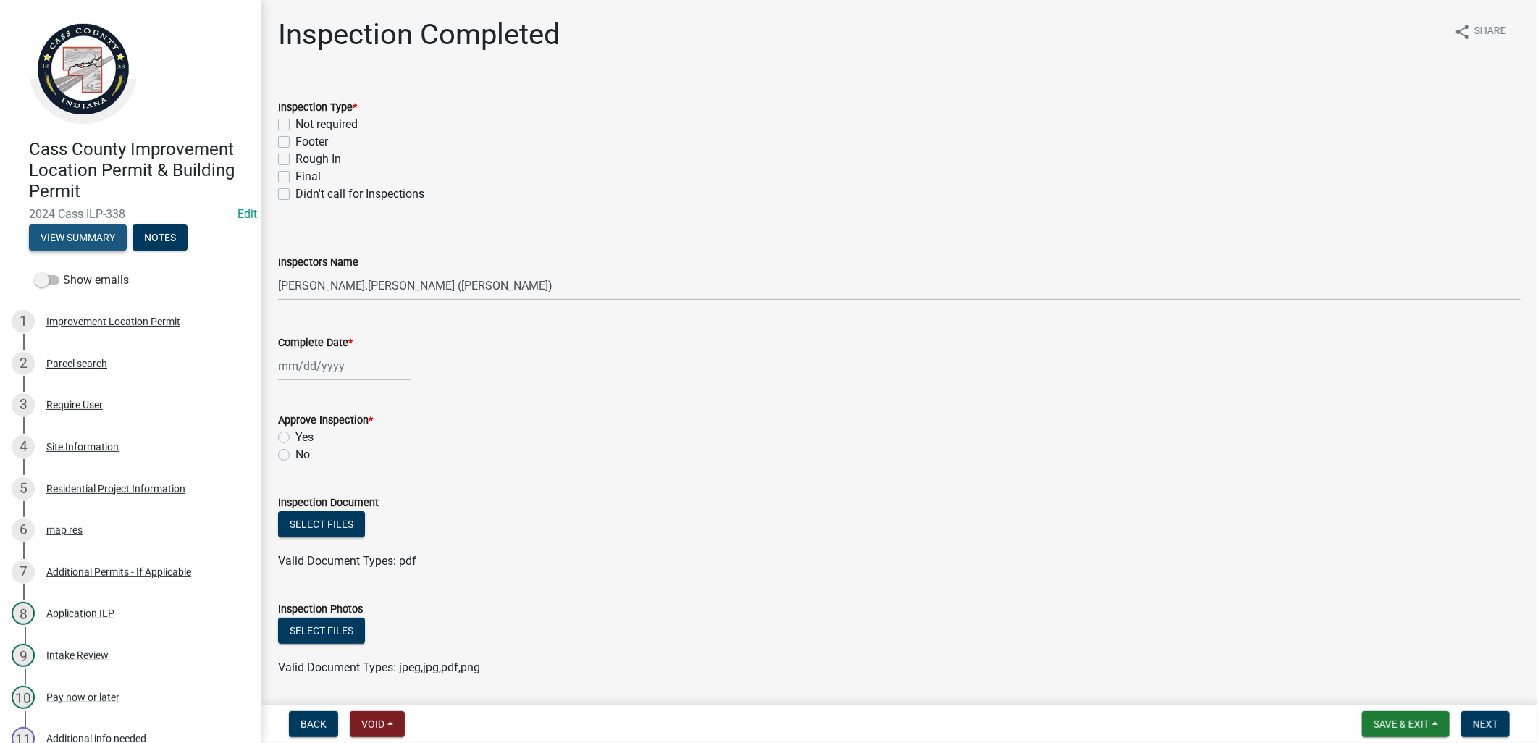
click at [66, 234] on button "View Summary" at bounding box center [78, 237] width 98 height 26
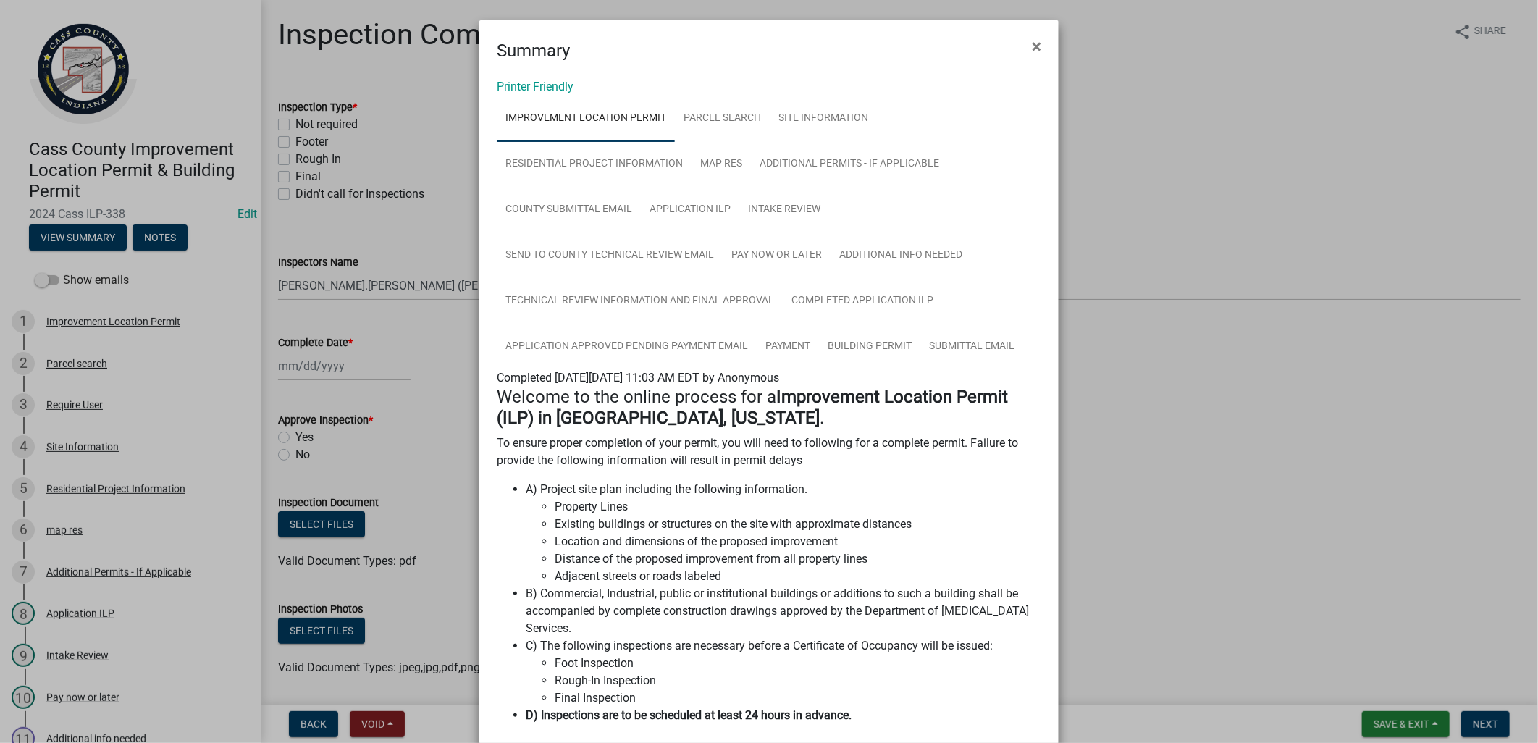
click at [395, 220] on ngb-modal-window "Summary × Printer Friendly Improvement Location Permit Parcel search Site Infor…" at bounding box center [769, 371] width 1538 height 743
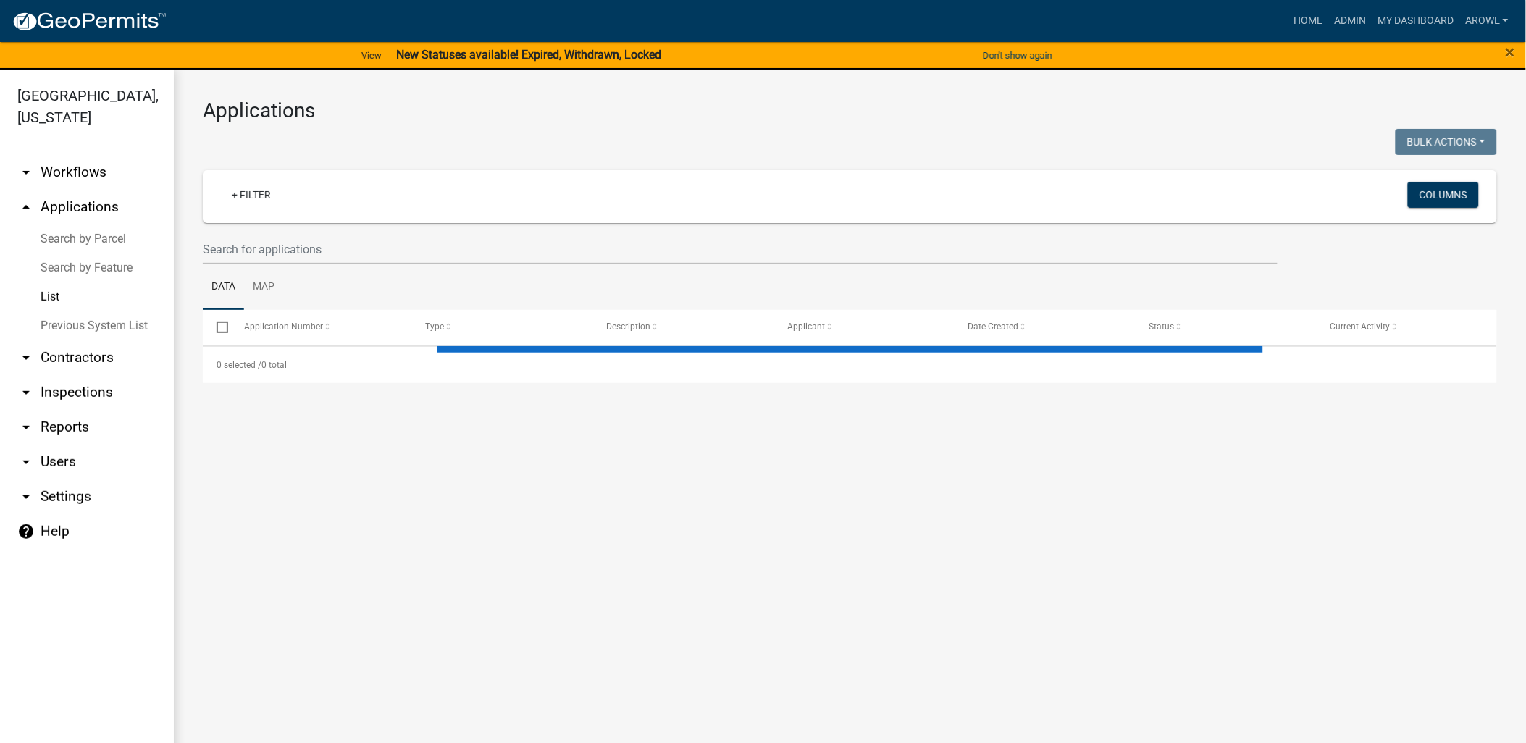
select select "3: 100"
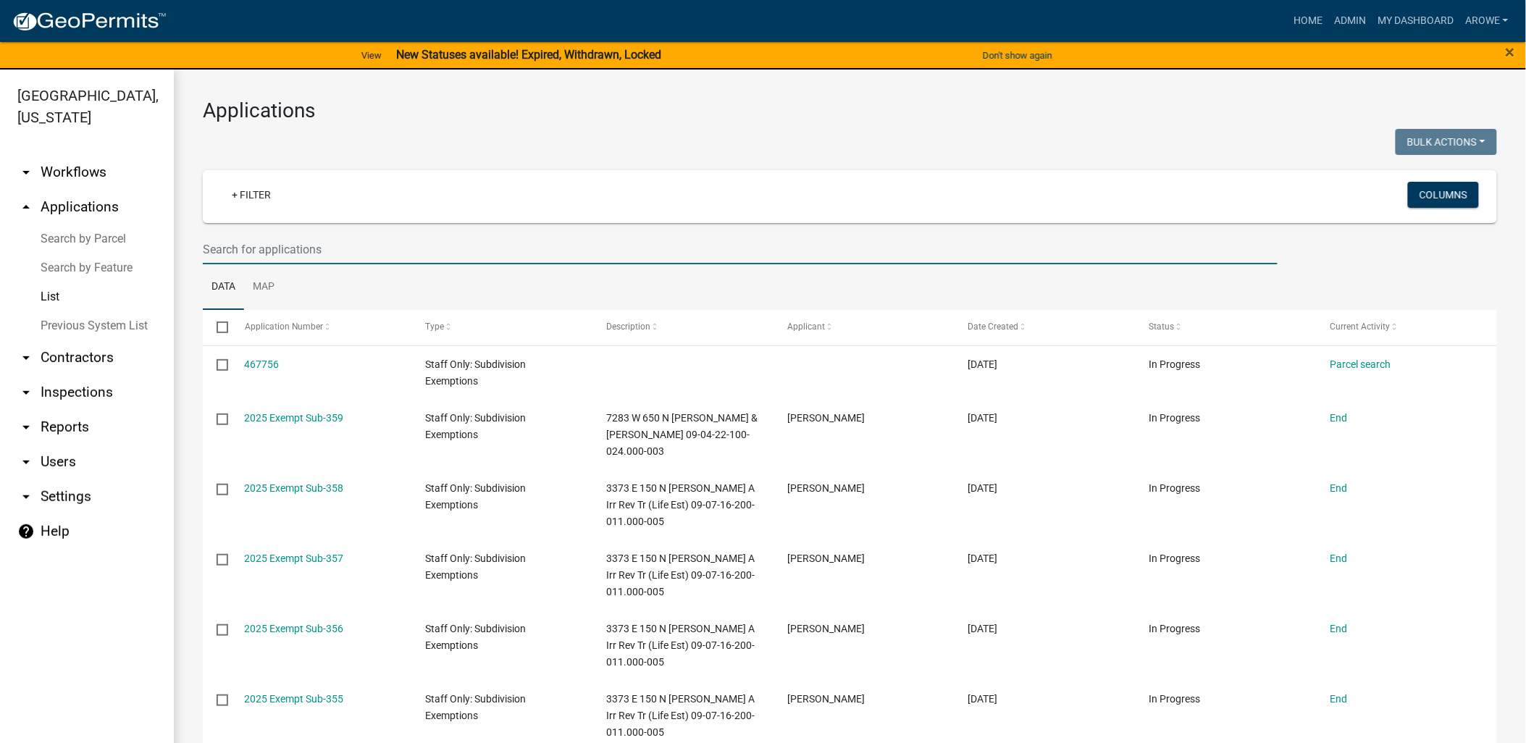
drag, startPoint x: 290, startPoint y: 251, endPoint x: 223, endPoint y: 264, distance: 67.9
click at [288, 251] on input "text" at bounding box center [740, 250] width 1075 height 30
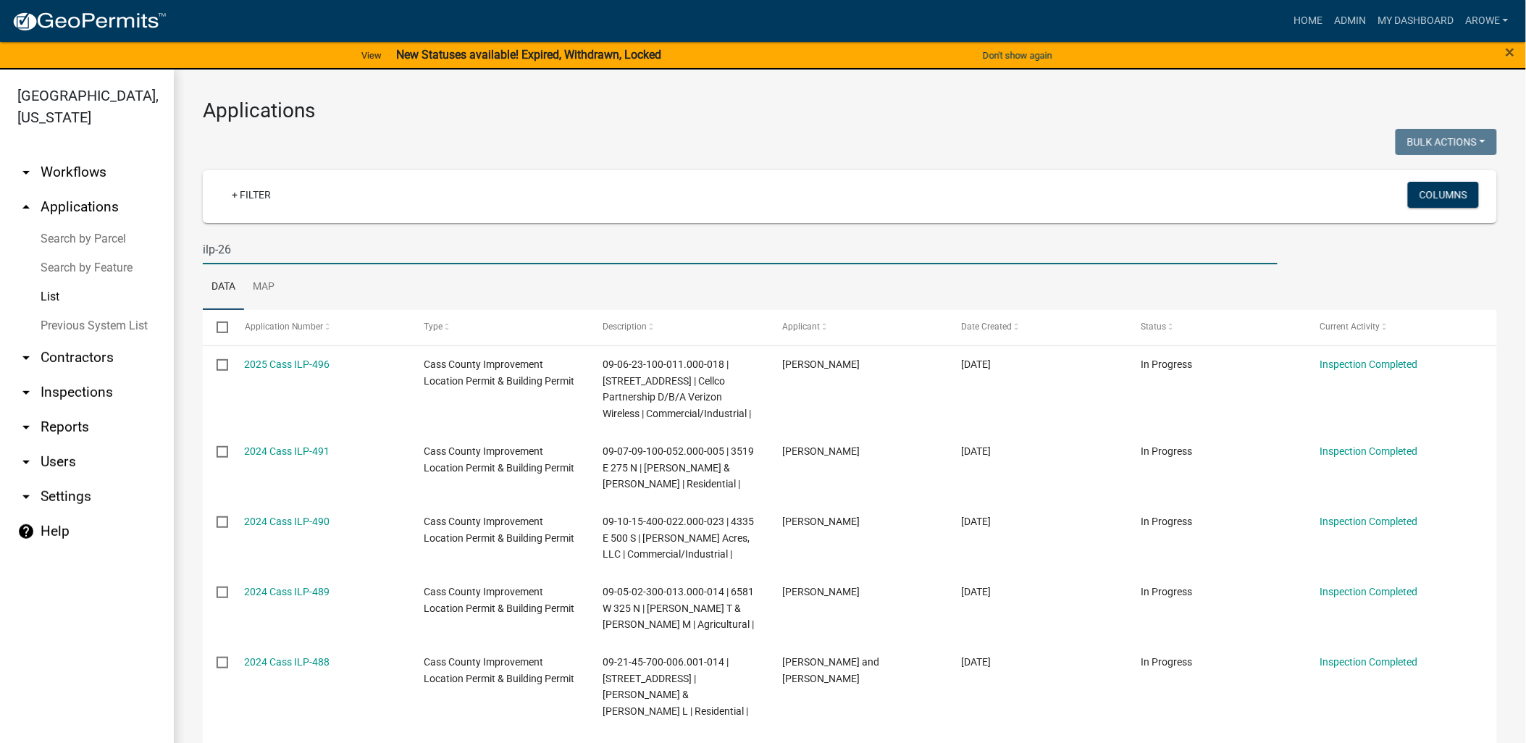
type input "ilp-268"
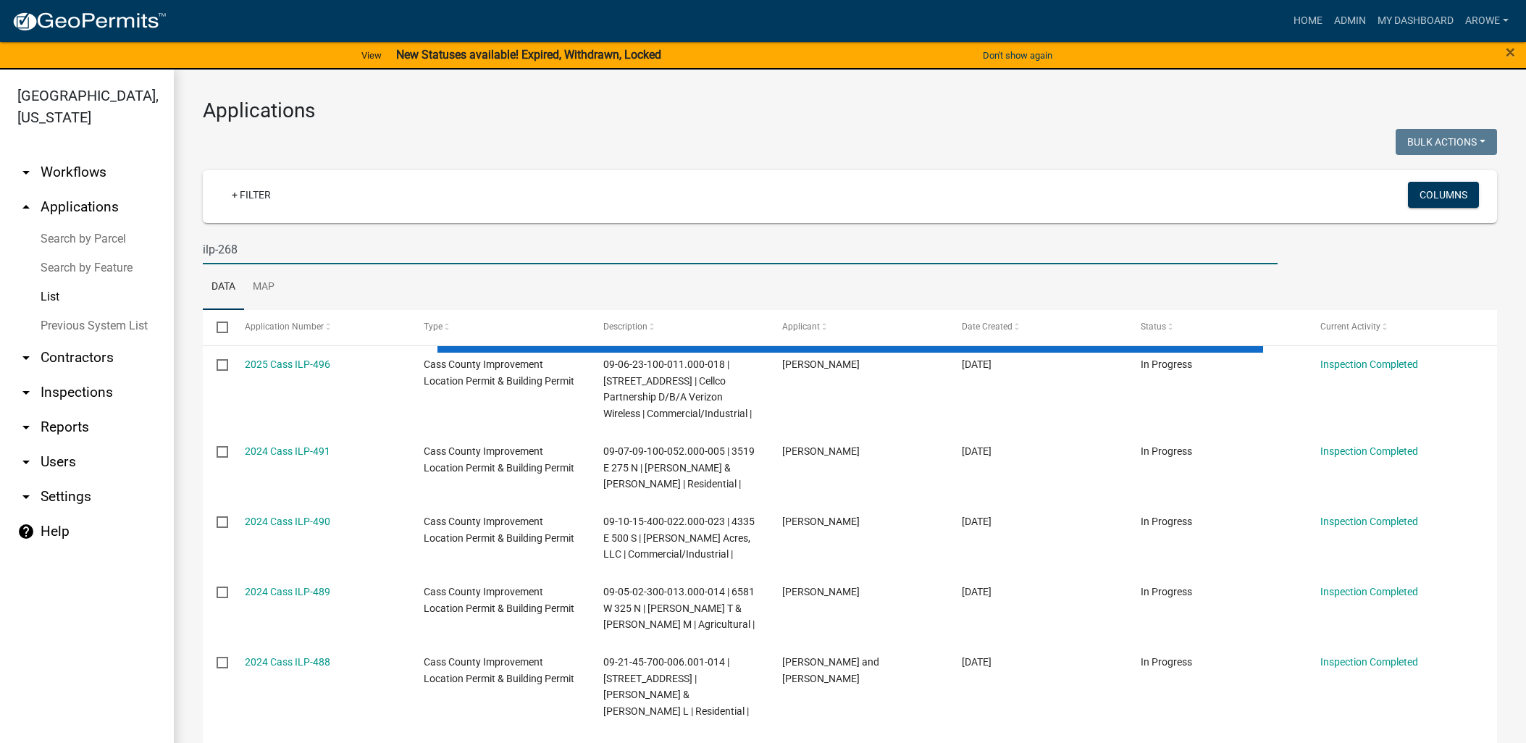
select select "3: 100"
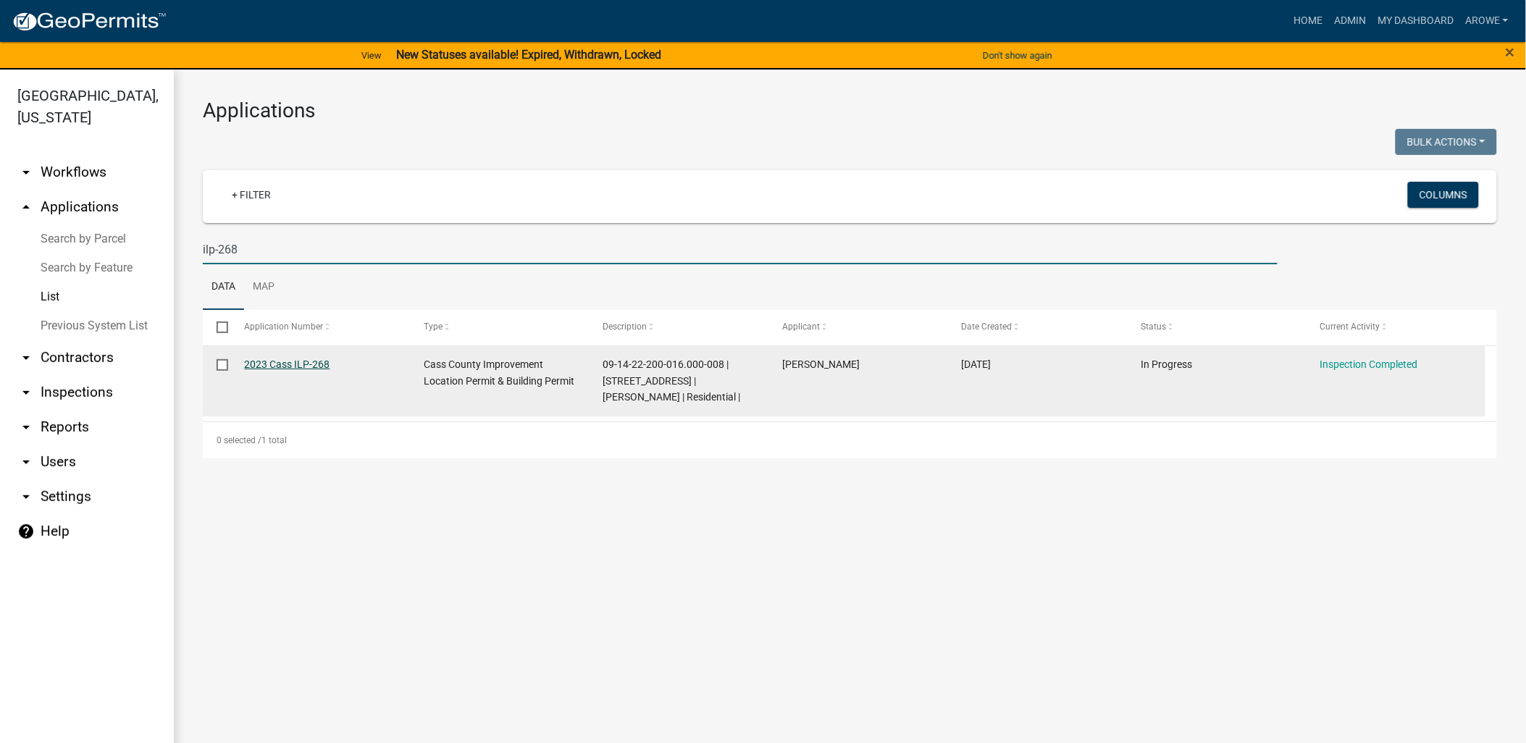
type input "ilp-268"
click at [290, 362] on link "2023 Cass ILP-268" at bounding box center [287, 364] width 85 height 12
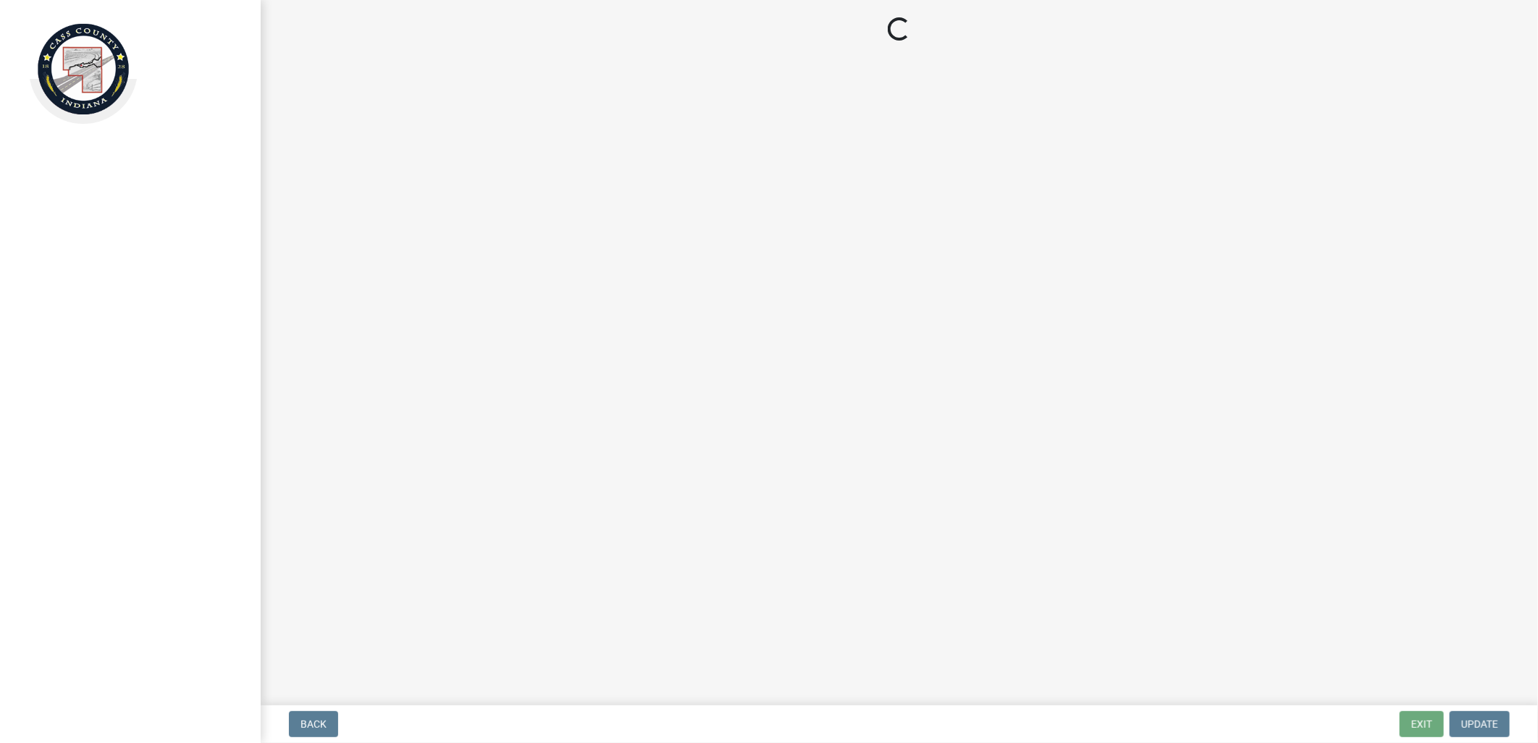
select select "baa4a543-a046-499c-bd40-1ac368eec85c"
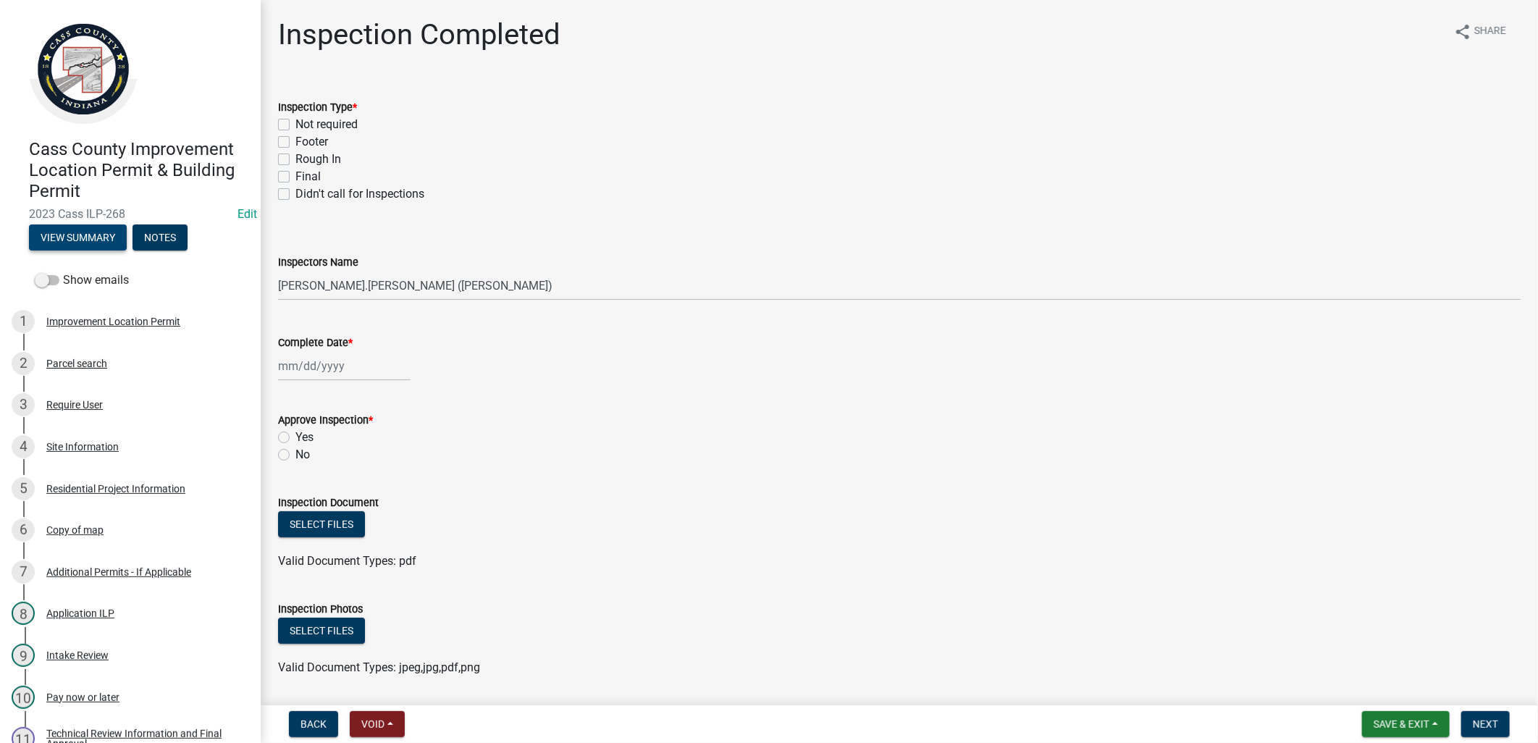
click at [48, 233] on button "View Summary" at bounding box center [78, 237] width 98 height 26
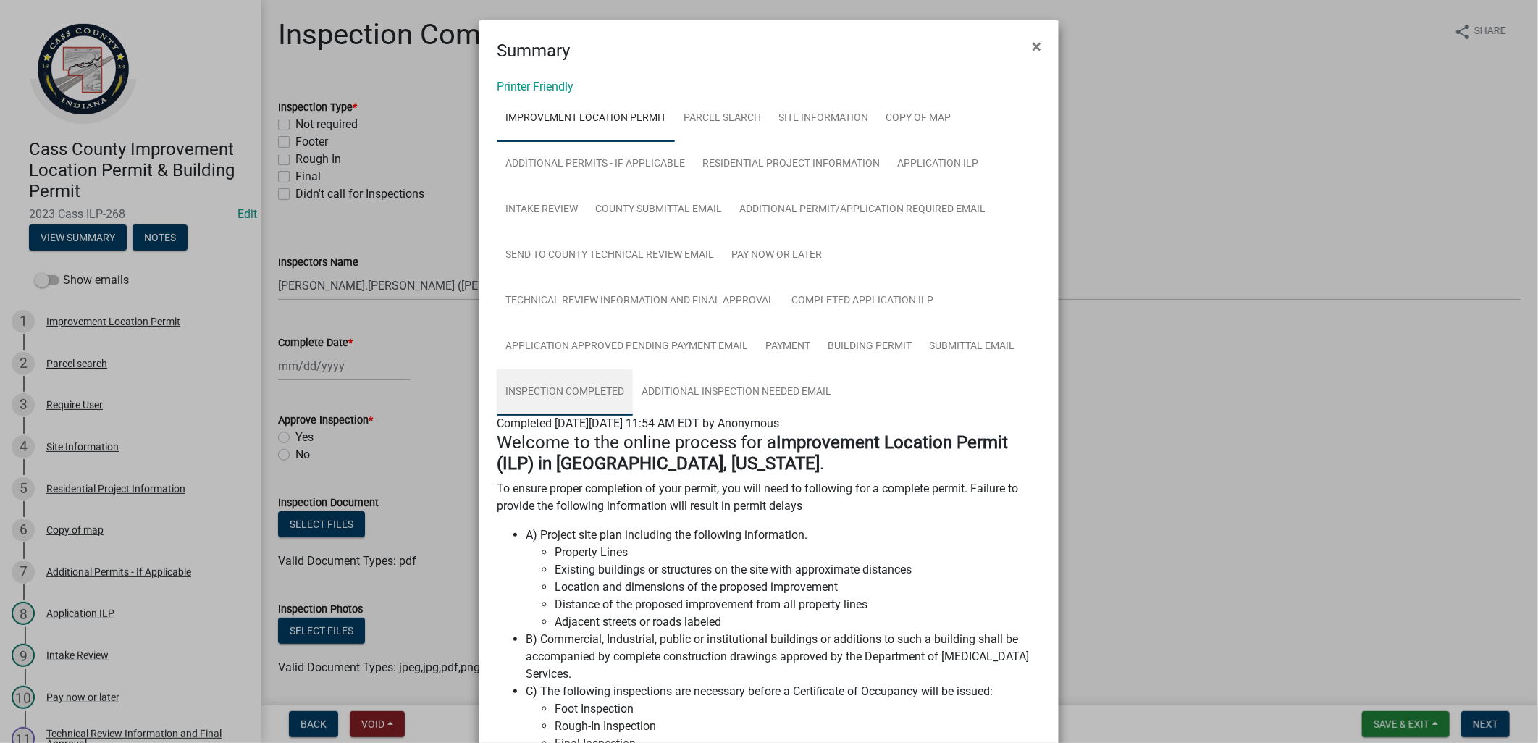
click at [558, 387] on link "Inspection Completed" at bounding box center [565, 392] width 136 height 46
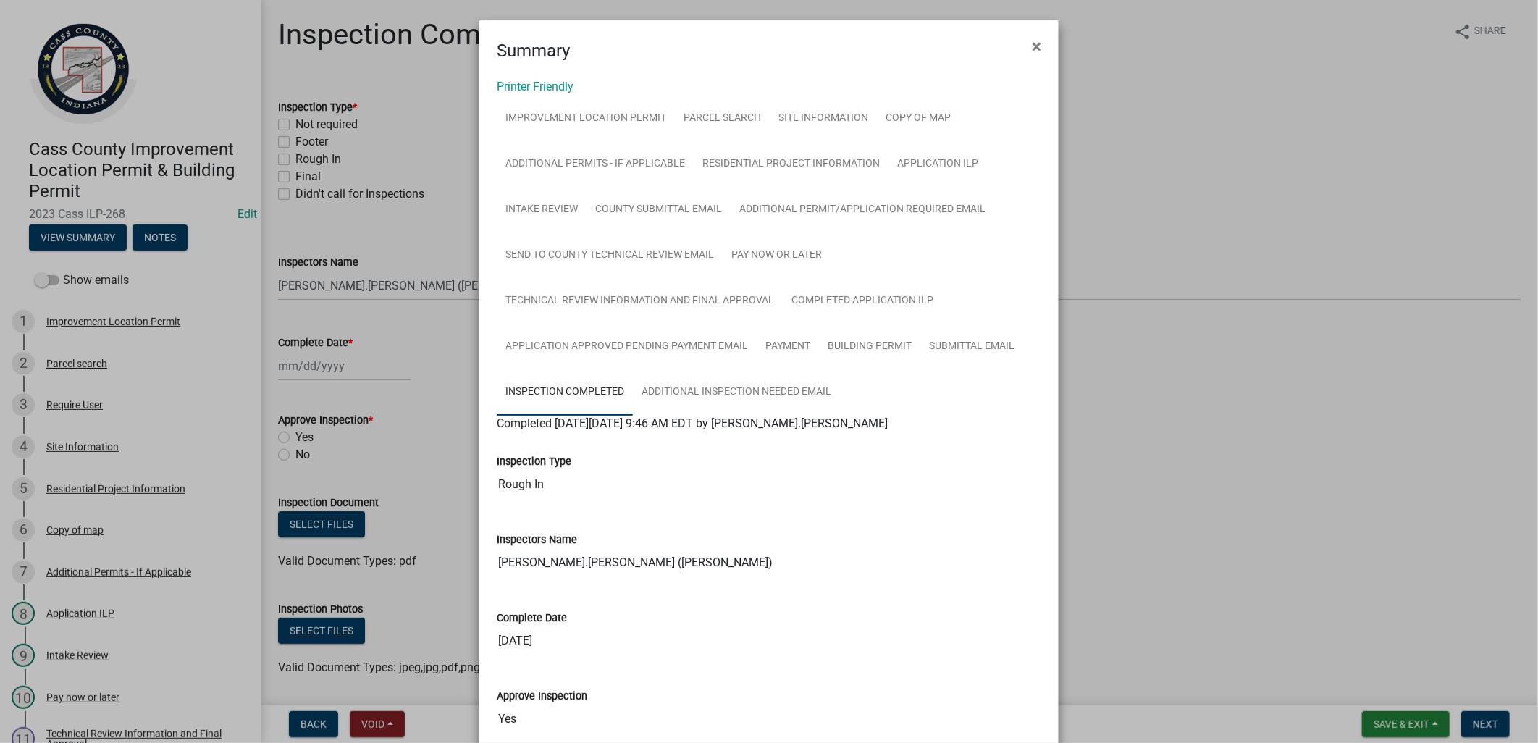
click at [430, 241] on ngb-modal-window "Summary × Printer Friendly Improvement Location Permit Parcel search Site Infor…" at bounding box center [769, 371] width 1538 height 743
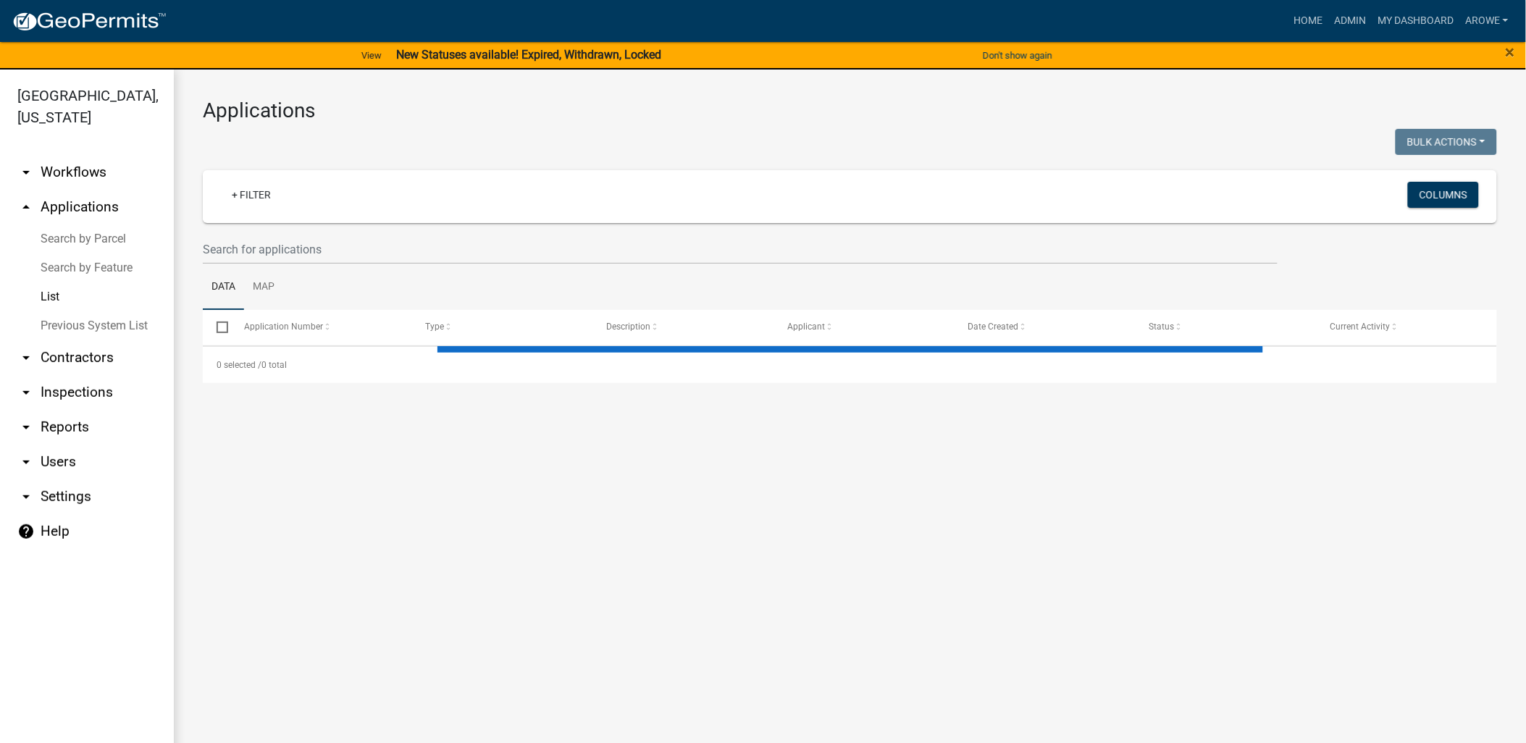
select select "3: 100"
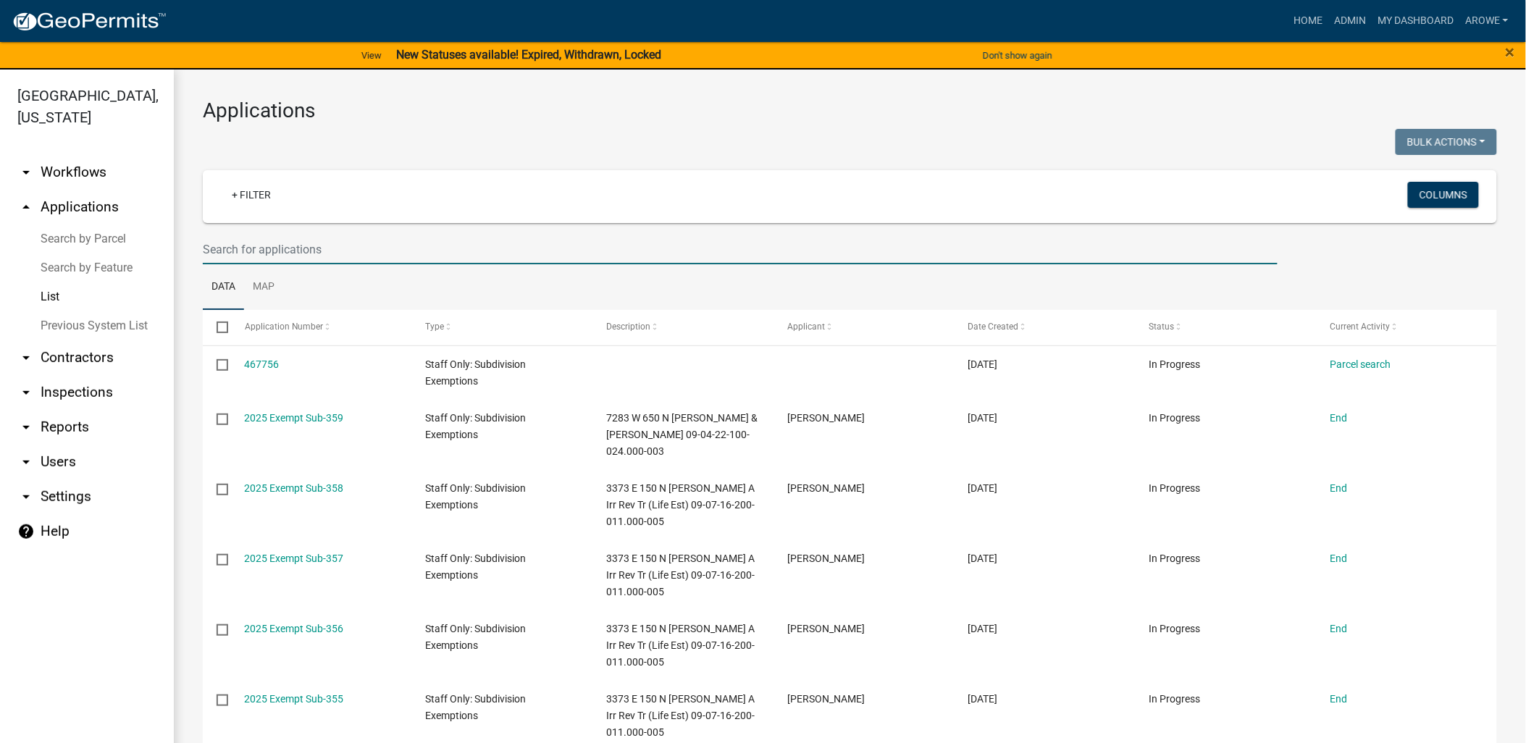
click at [362, 251] on input "text" at bounding box center [740, 250] width 1075 height 30
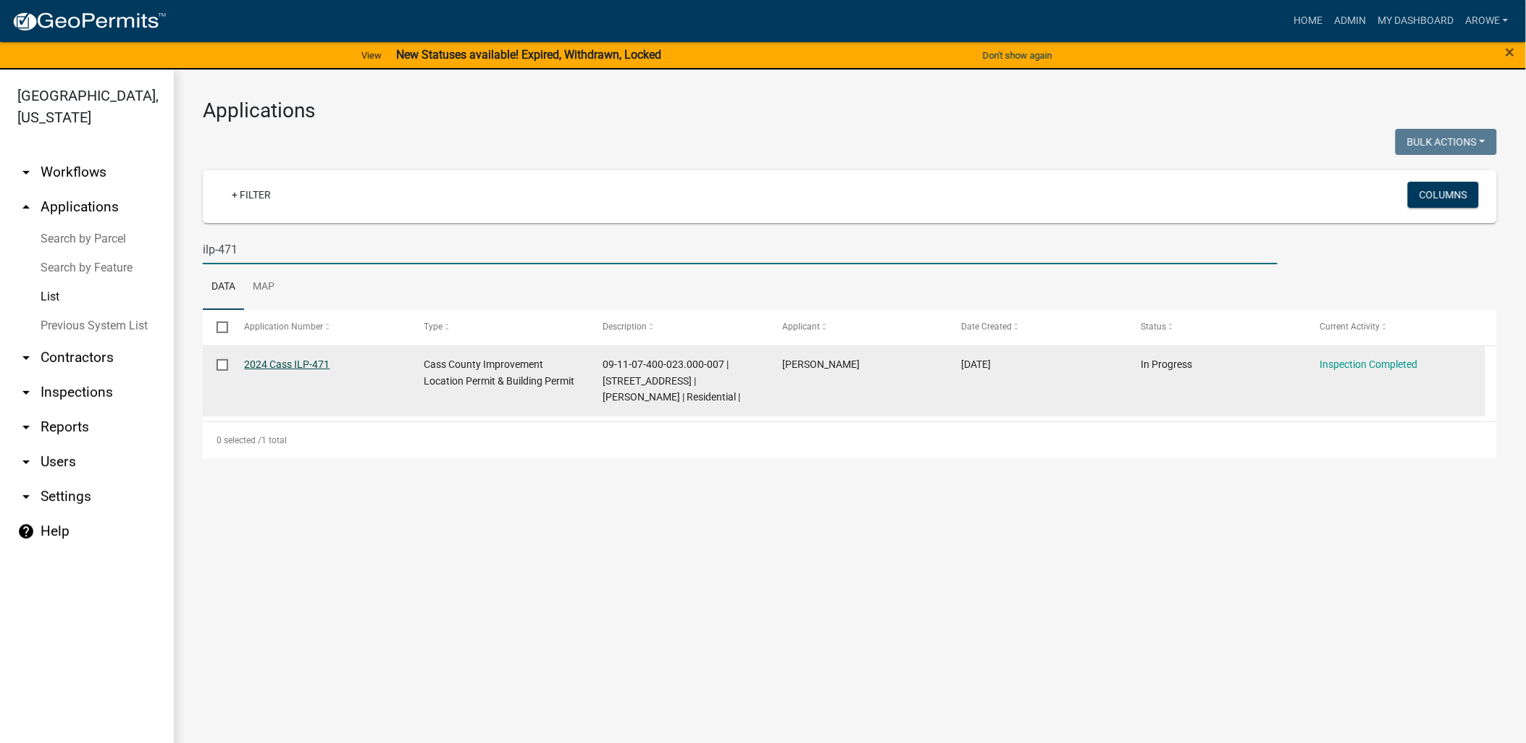
type input "ilp-471"
click at [300, 360] on link "2024 Cass ILP-471" at bounding box center [287, 364] width 85 height 12
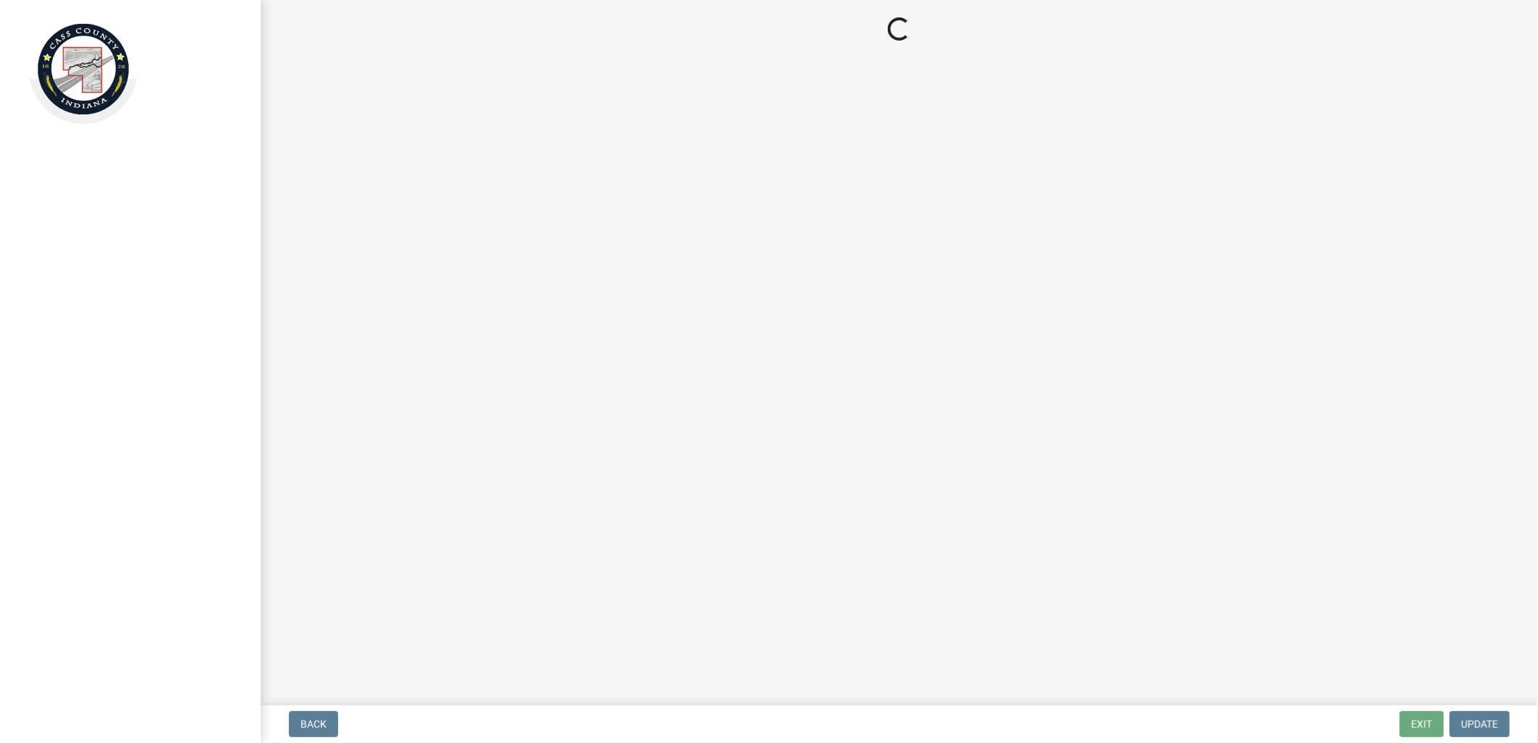
select select "baa4a543-a046-499c-bd40-1ac368eec85c"
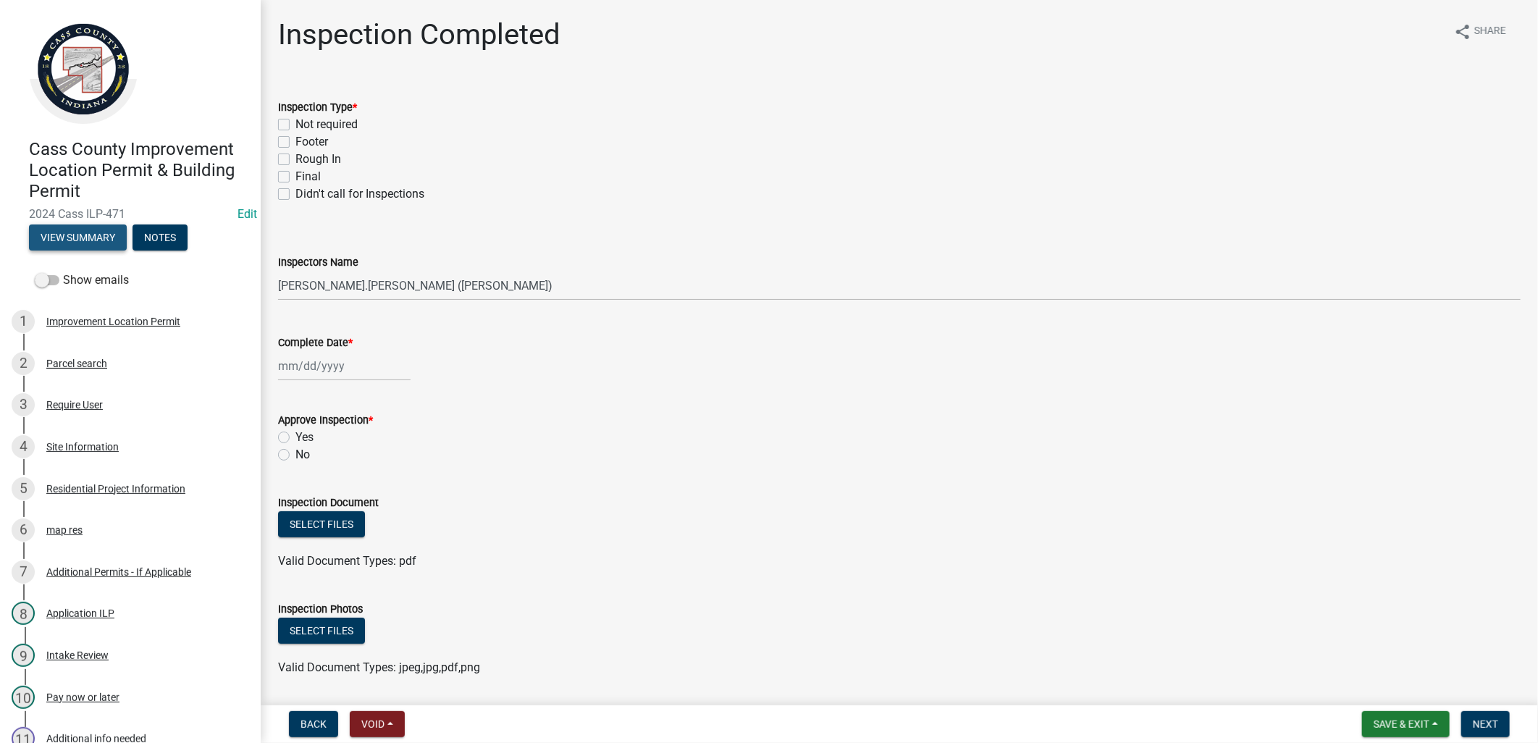
click at [70, 232] on button "View Summary" at bounding box center [78, 237] width 98 height 26
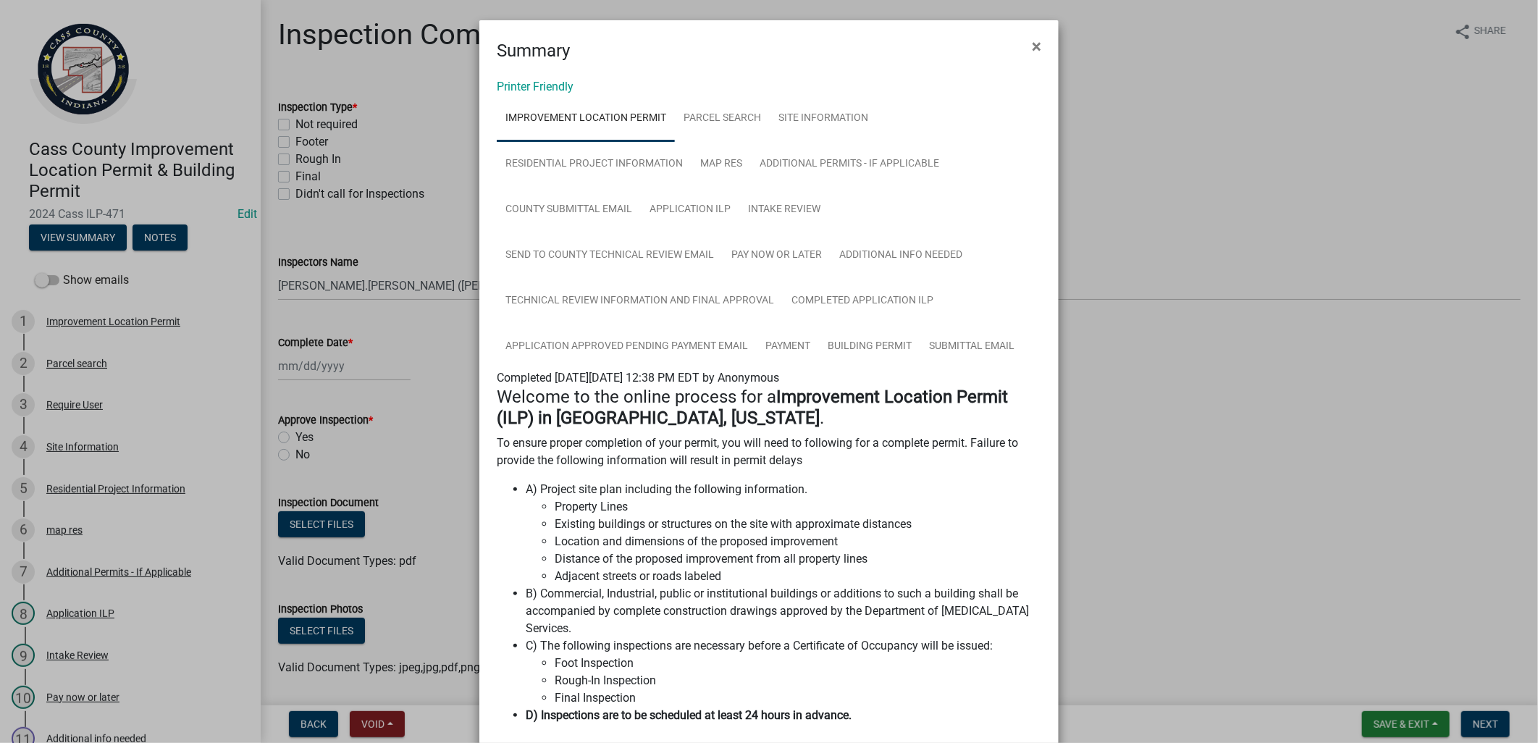
click at [429, 373] on ngb-modal-window "Summary × Printer Friendly Improvement Location Permit Parcel search Site Infor…" at bounding box center [769, 371] width 1538 height 743
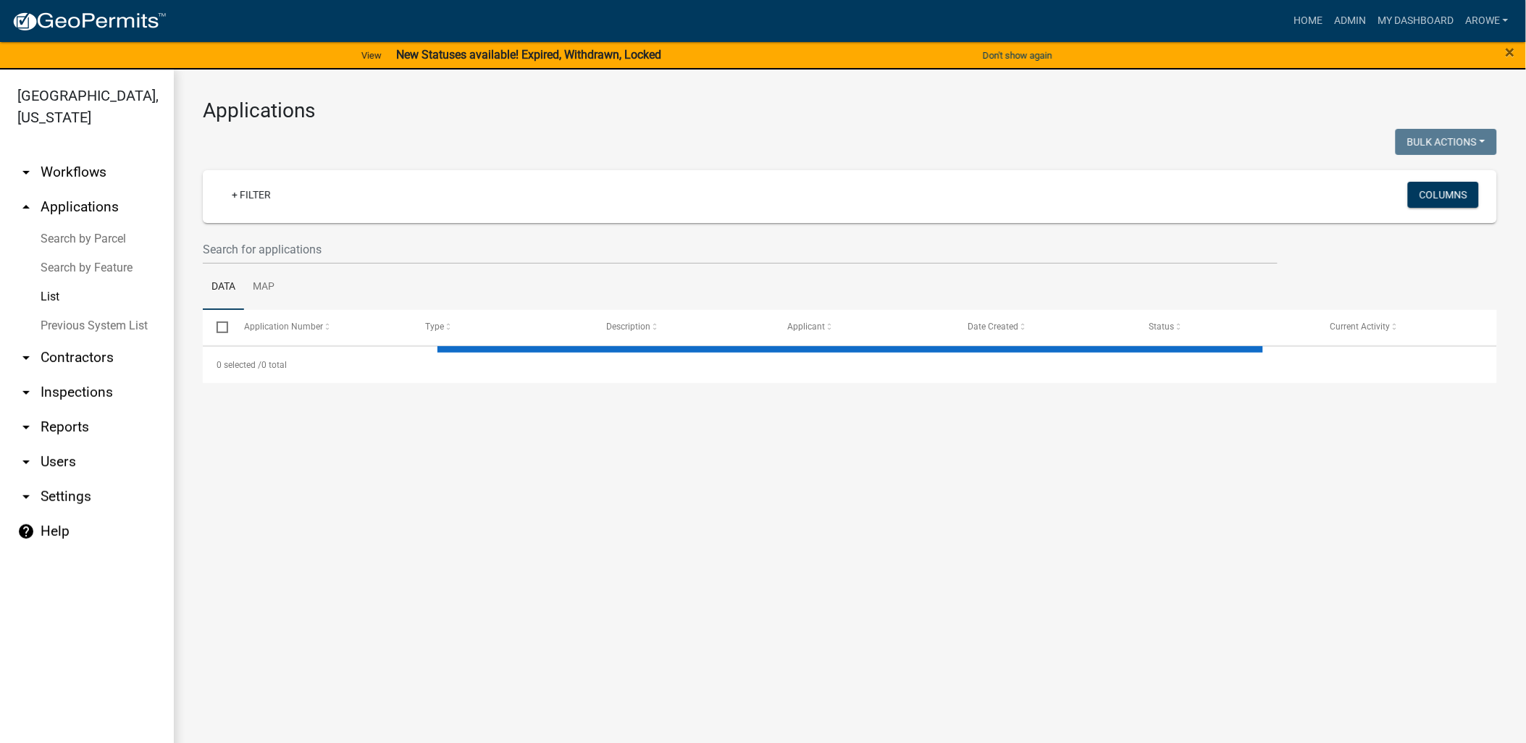
select select "3: 100"
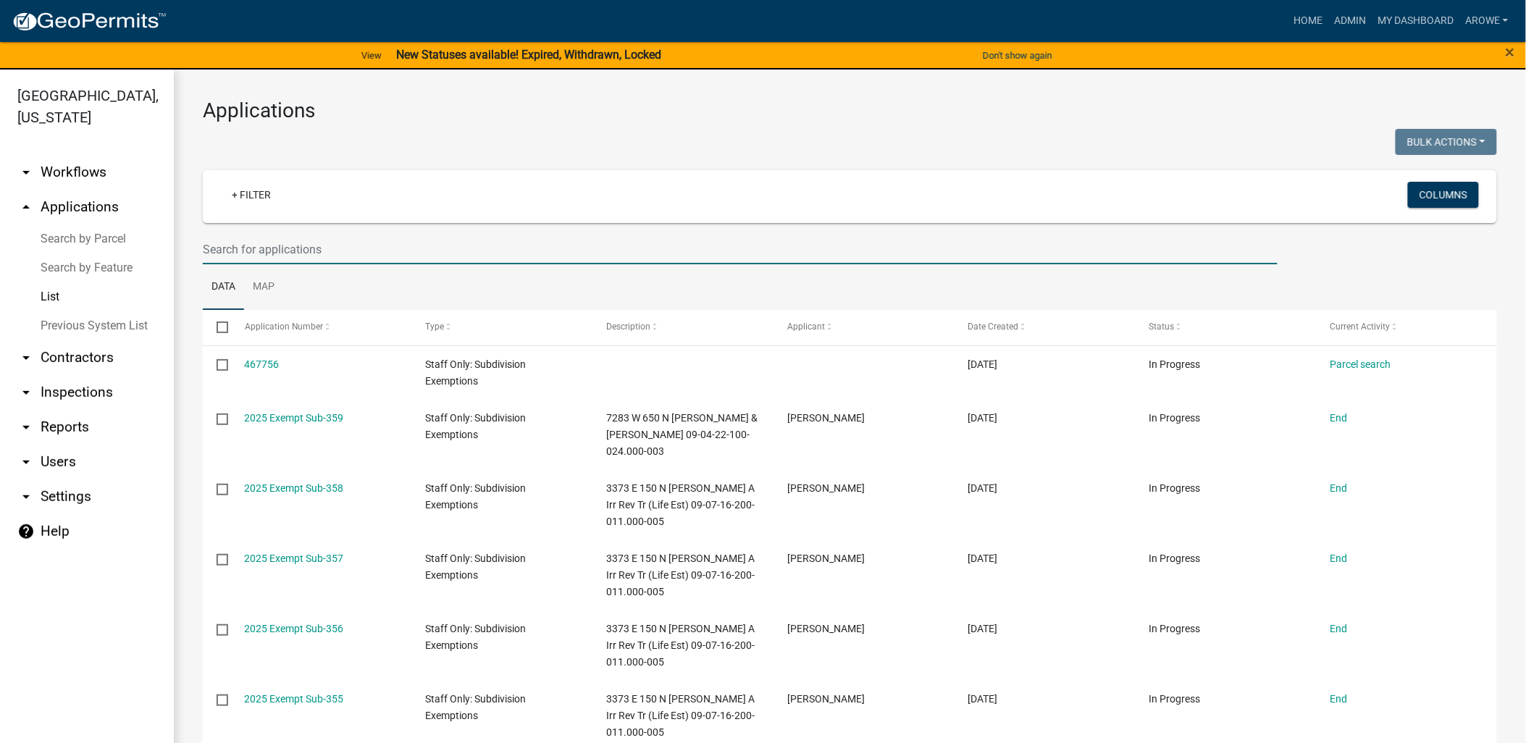
click at [266, 251] on input "text" at bounding box center [740, 250] width 1075 height 30
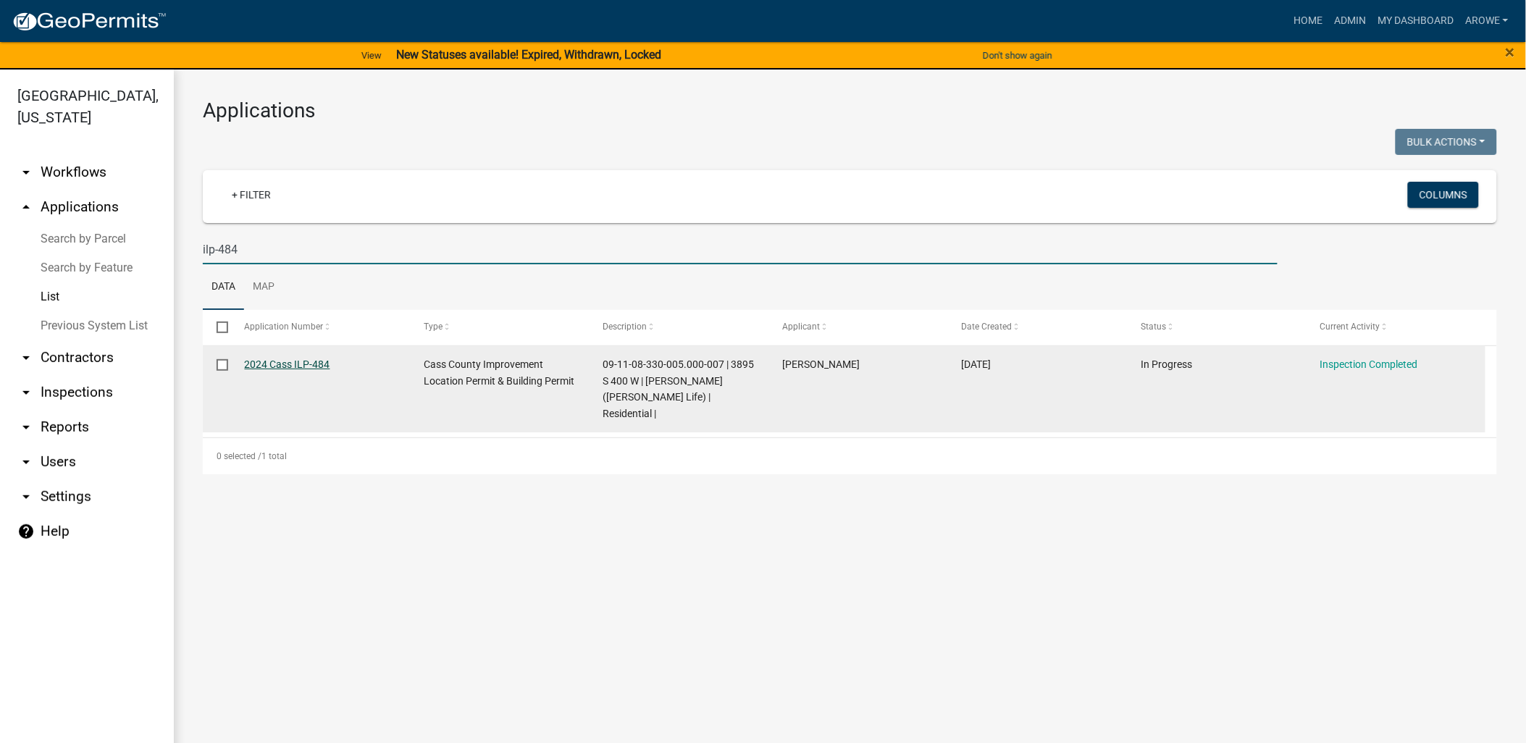
type input "ilp-484"
click at [284, 361] on link "2024 Cass ILP-484" at bounding box center [287, 364] width 85 height 12
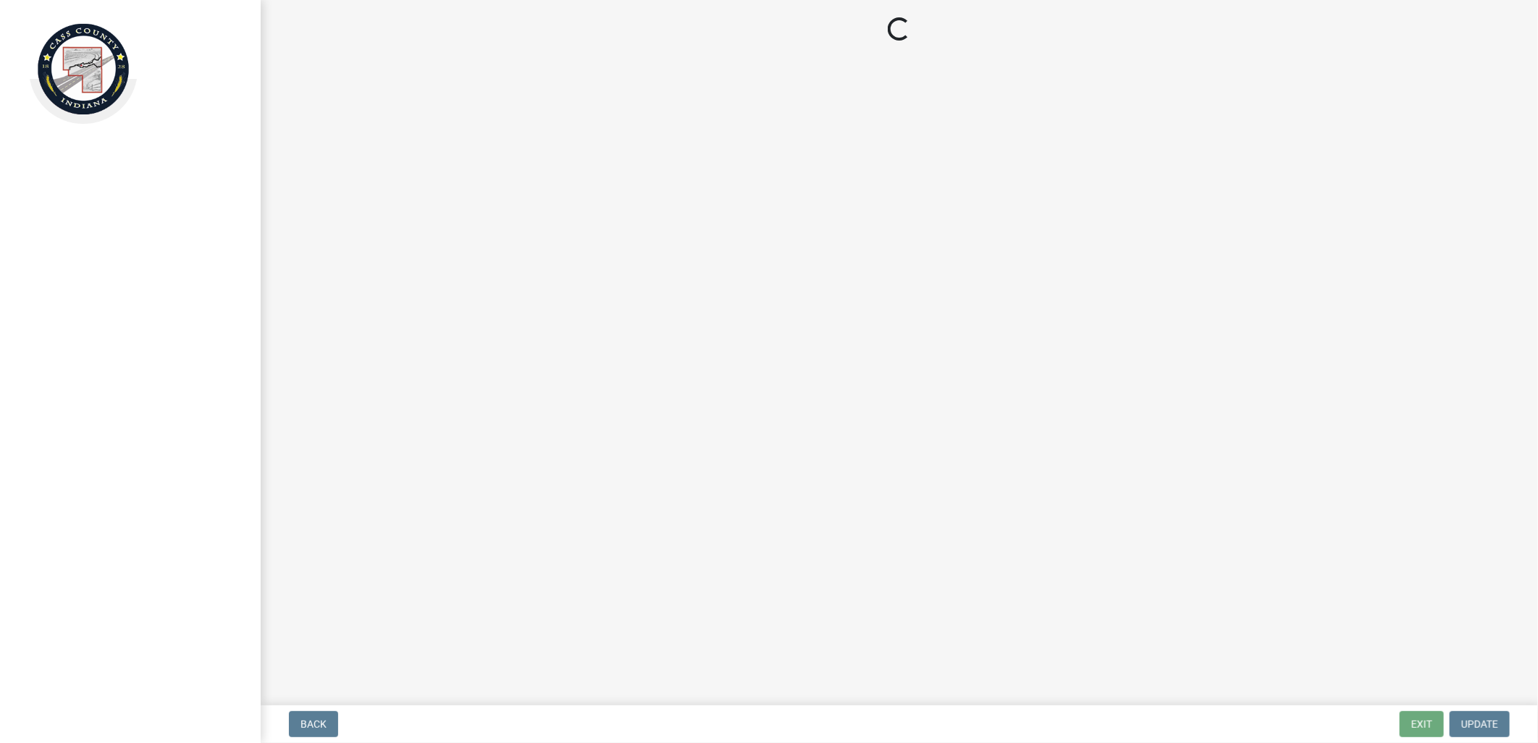
select select "baa4a543-a046-499c-bd40-1ac368eec85c"
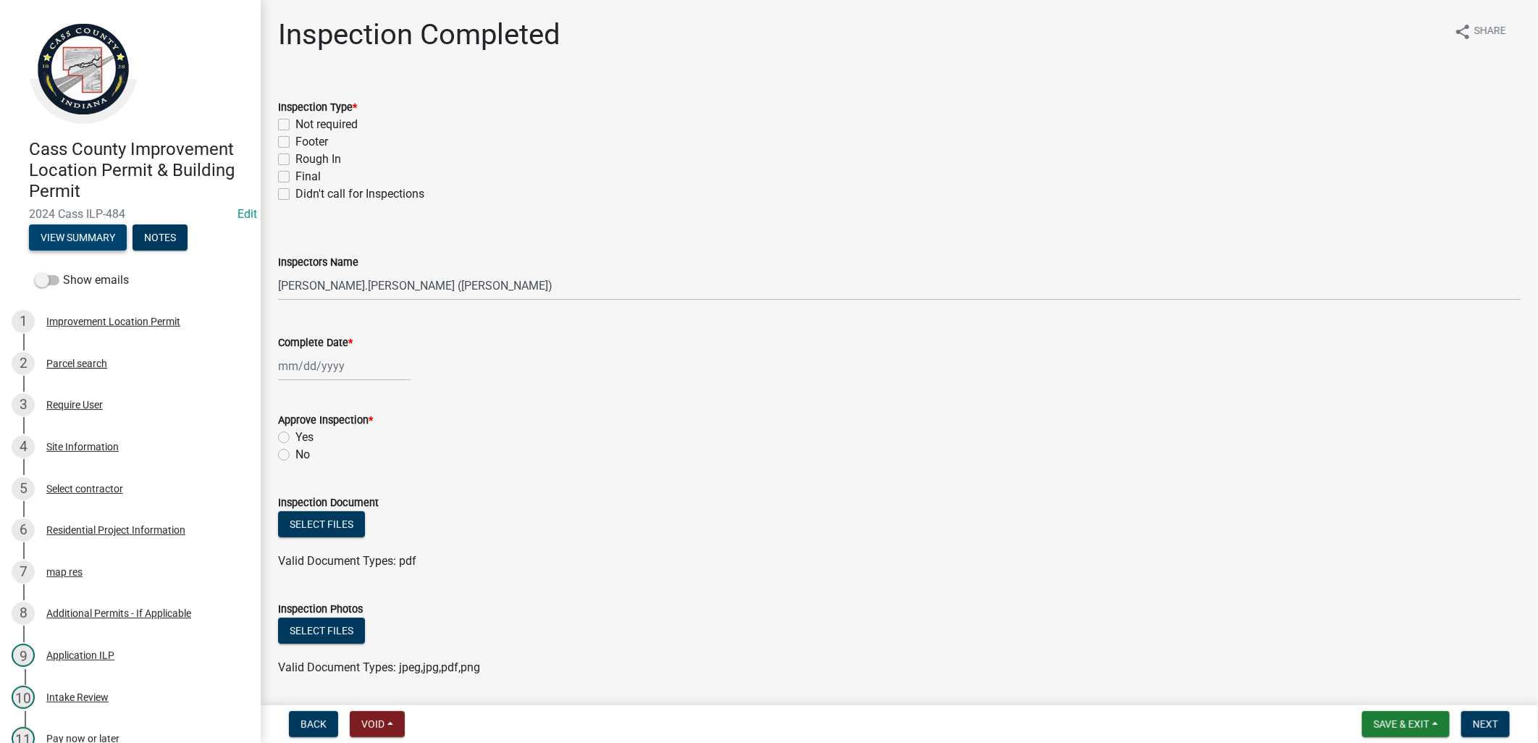
click at [84, 235] on button "View Summary" at bounding box center [78, 237] width 98 height 26
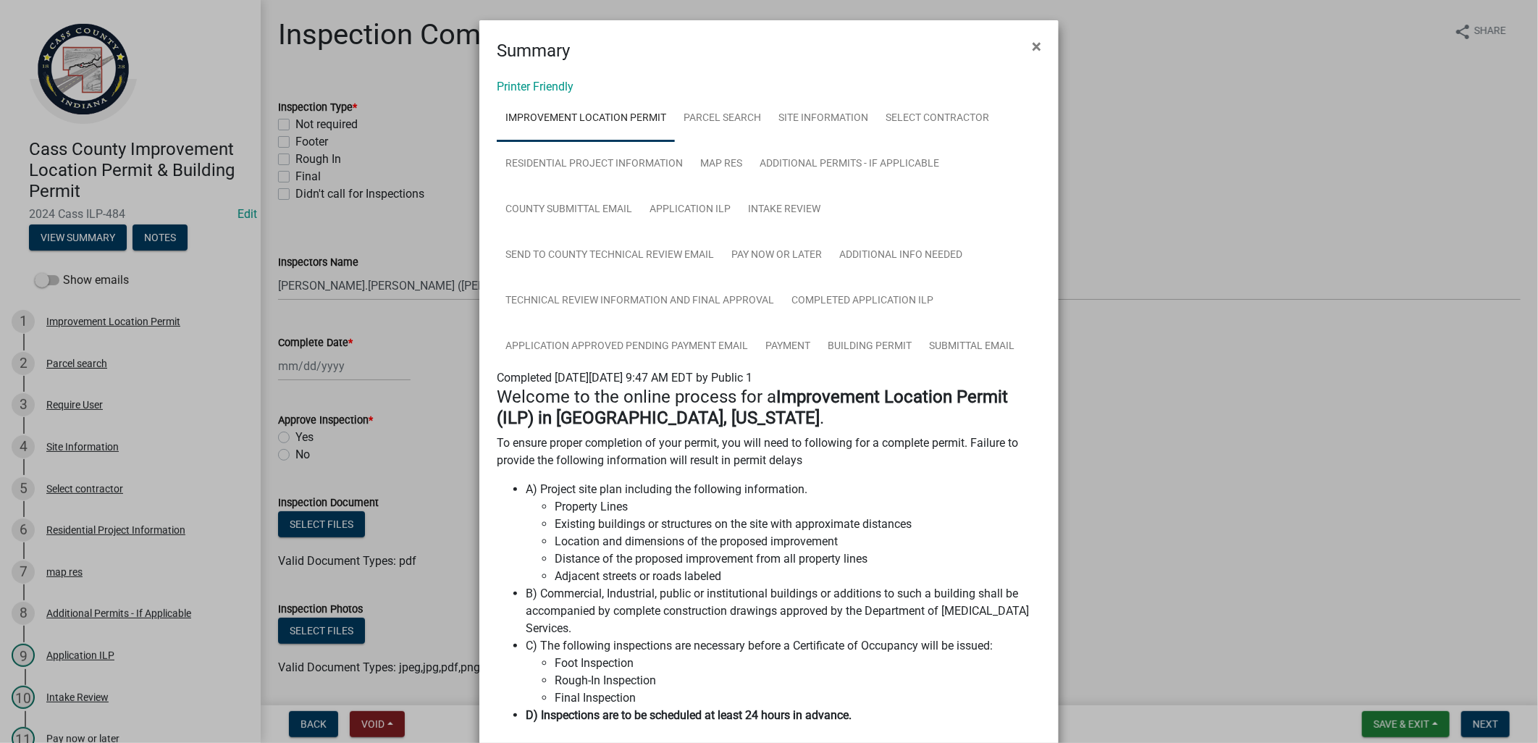
click at [210, 287] on ngb-modal-window "Summary × Printer Friendly Improvement Location Permit Parcel search Site Infor…" at bounding box center [769, 371] width 1538 height 743
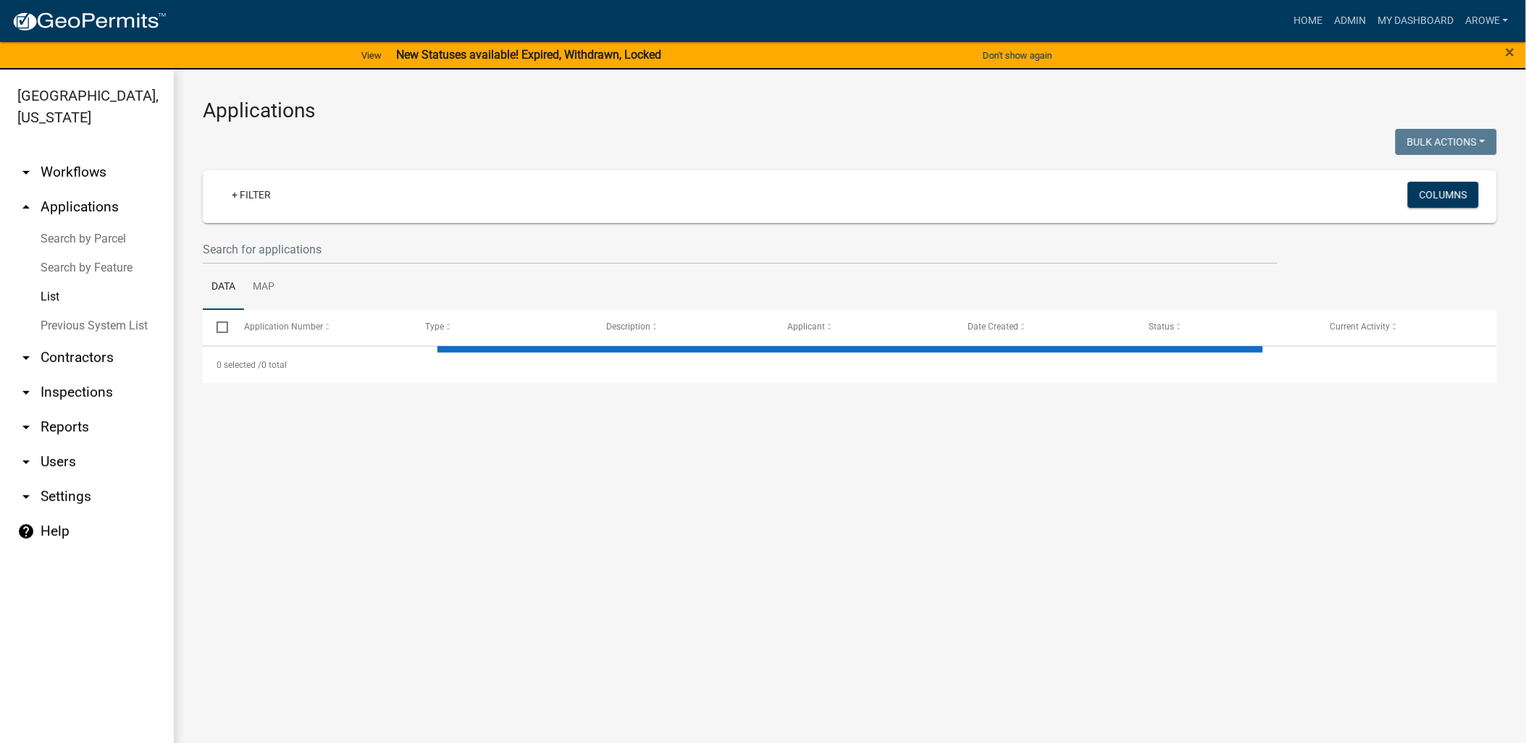
select select "3: 100"
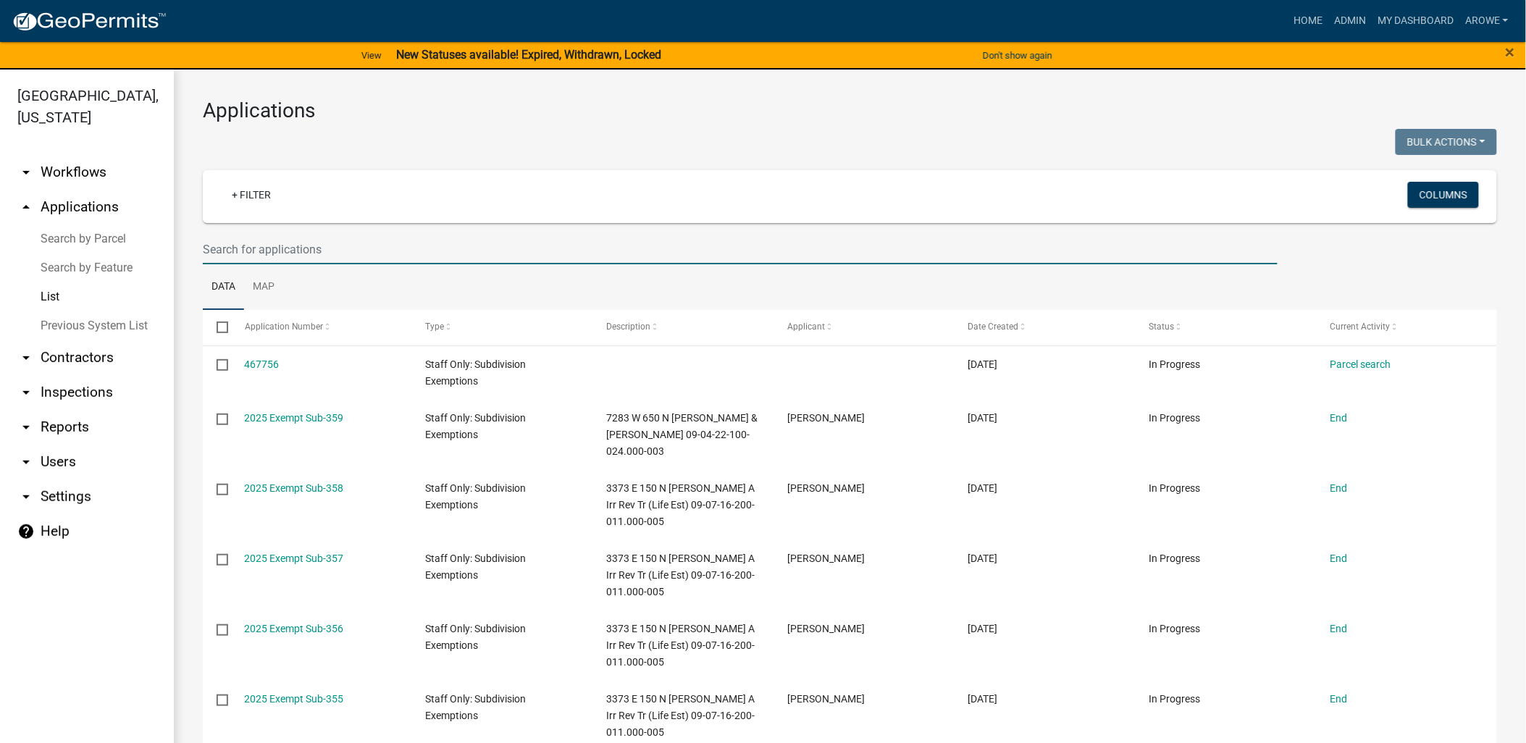
drag, startPoint x: 298, startPoint y: 243, endPoint x: 290, endPoint y: 244, distance: 8.1
click at [298, 243] on input "text" at bounding box center [740, 250] width 1075 height 30
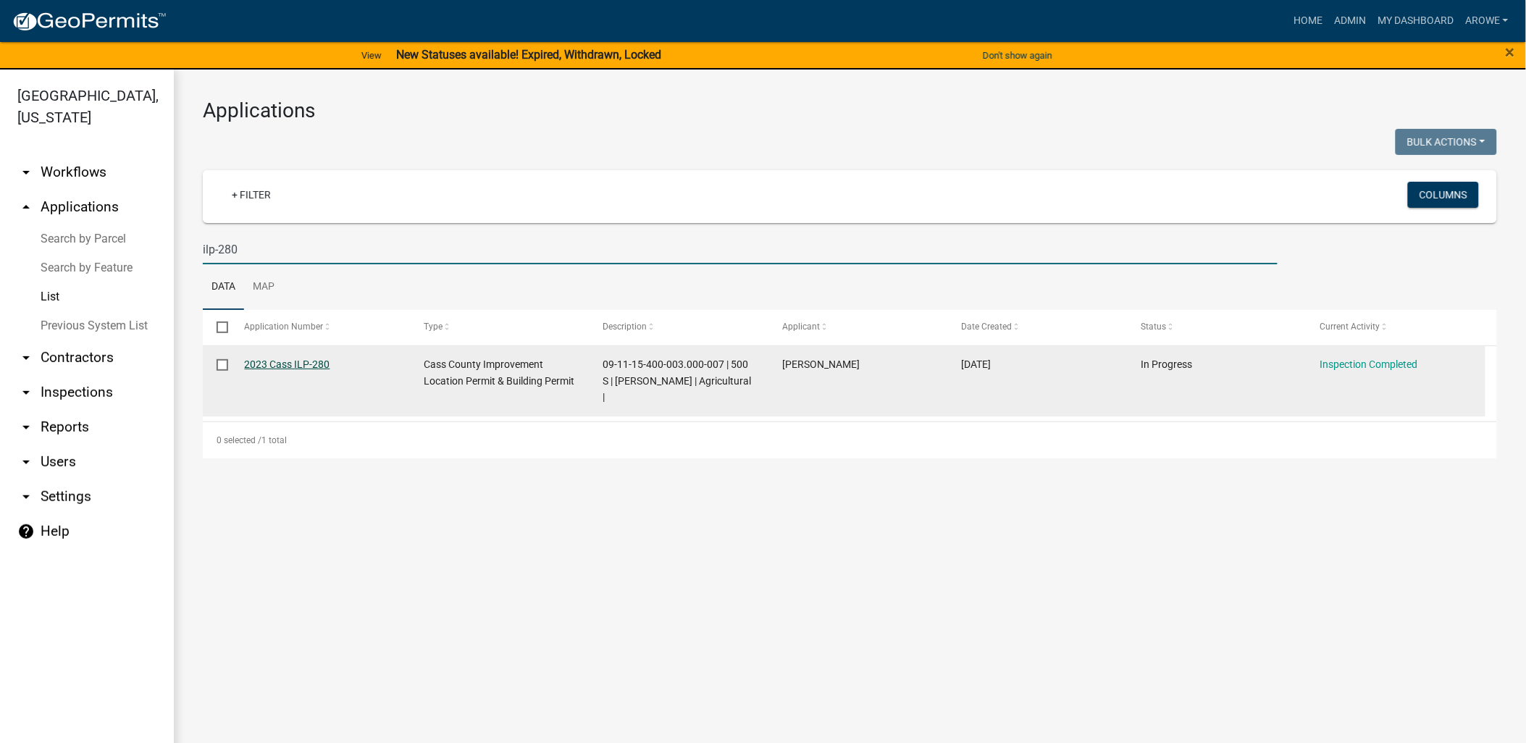
type input "ilp-280"
click at [303, 362] on link "2023 Cass ILP-280" at bounding box center [287, 364] width 85 height 12
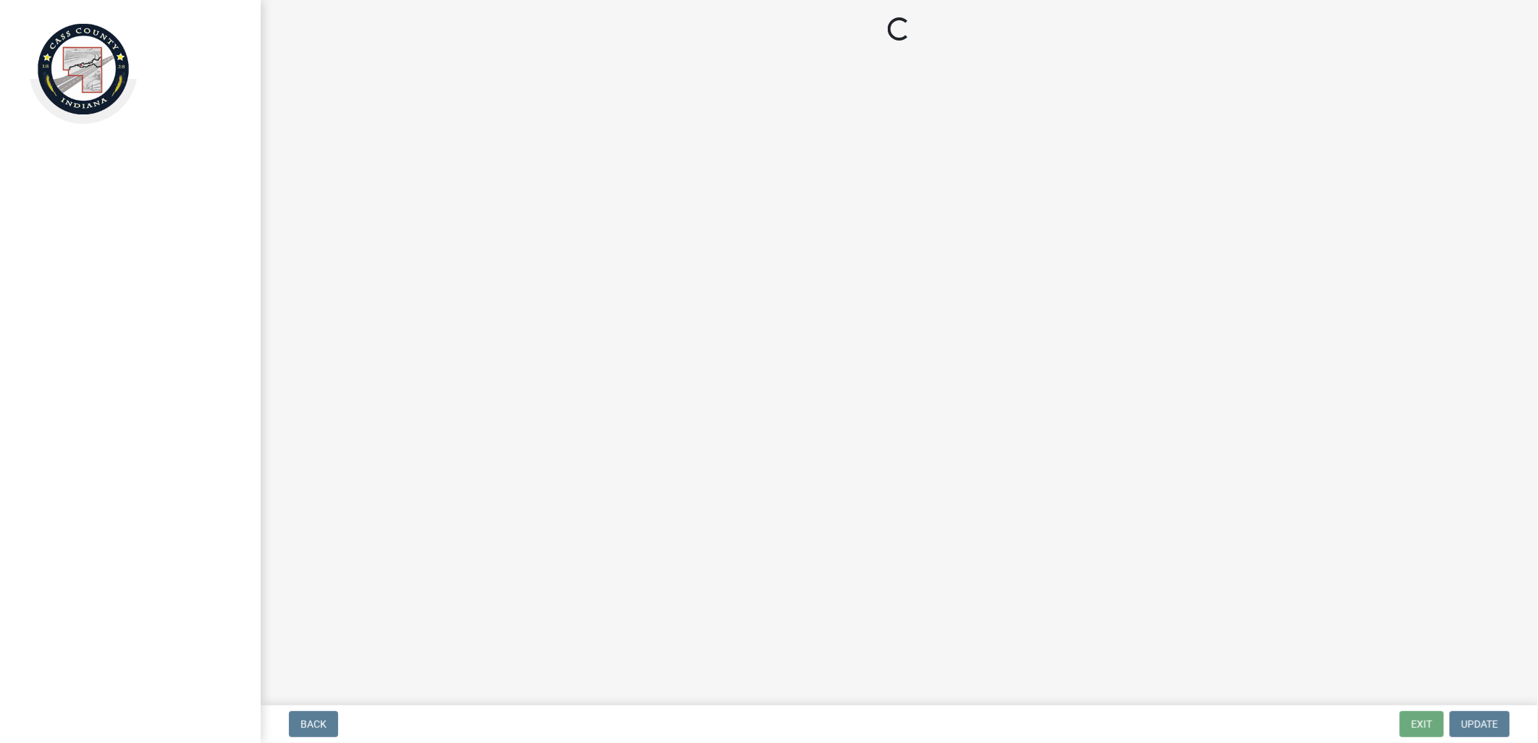
select select "baa4a543-a046-499c-bd40-1ac368eec85c"
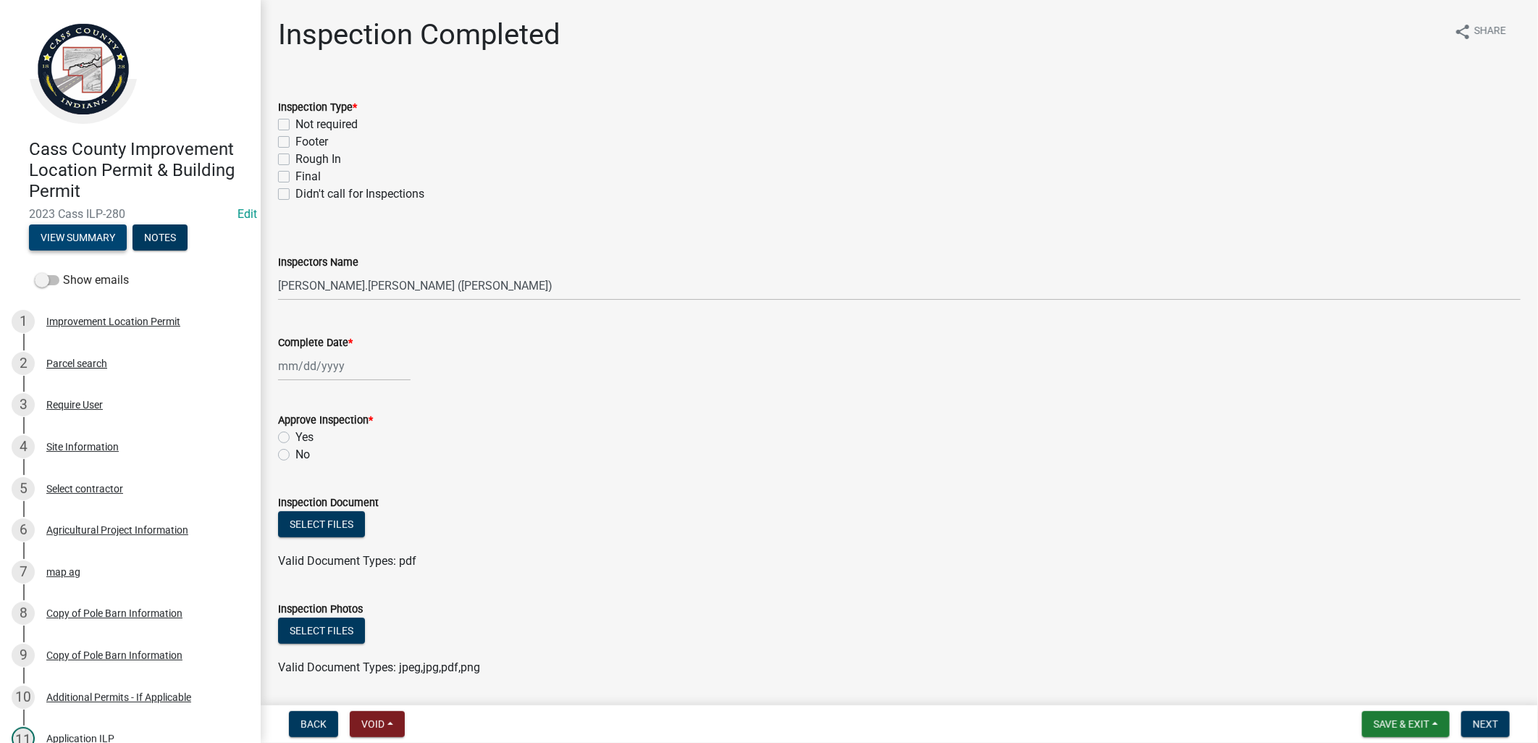
click at [88, 234] on button "View Summary" at bounding box center [78, 237] width 98 height 26
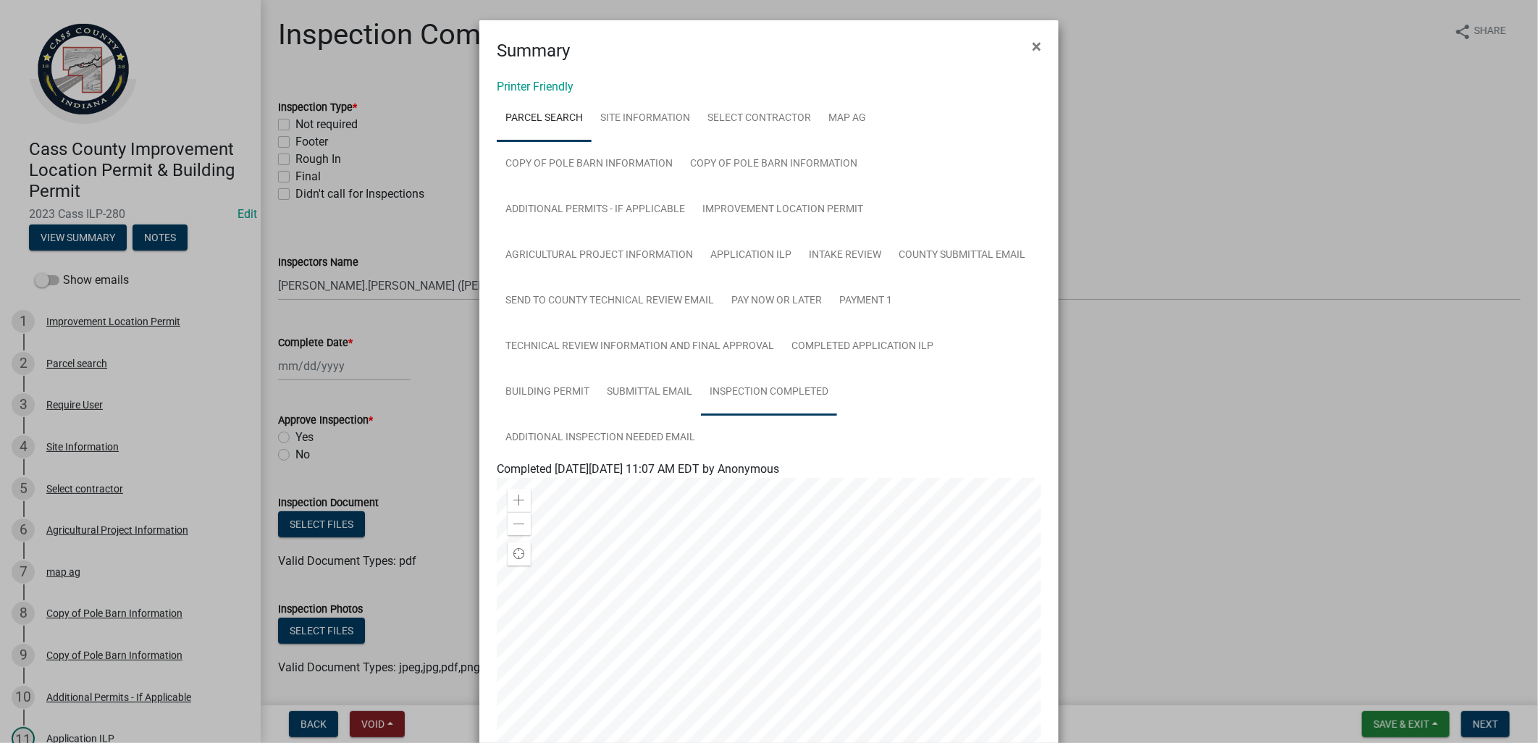
click at [755, 391] on link "Inspection Completed" at bounding box center [769, 392] width 136 height 46
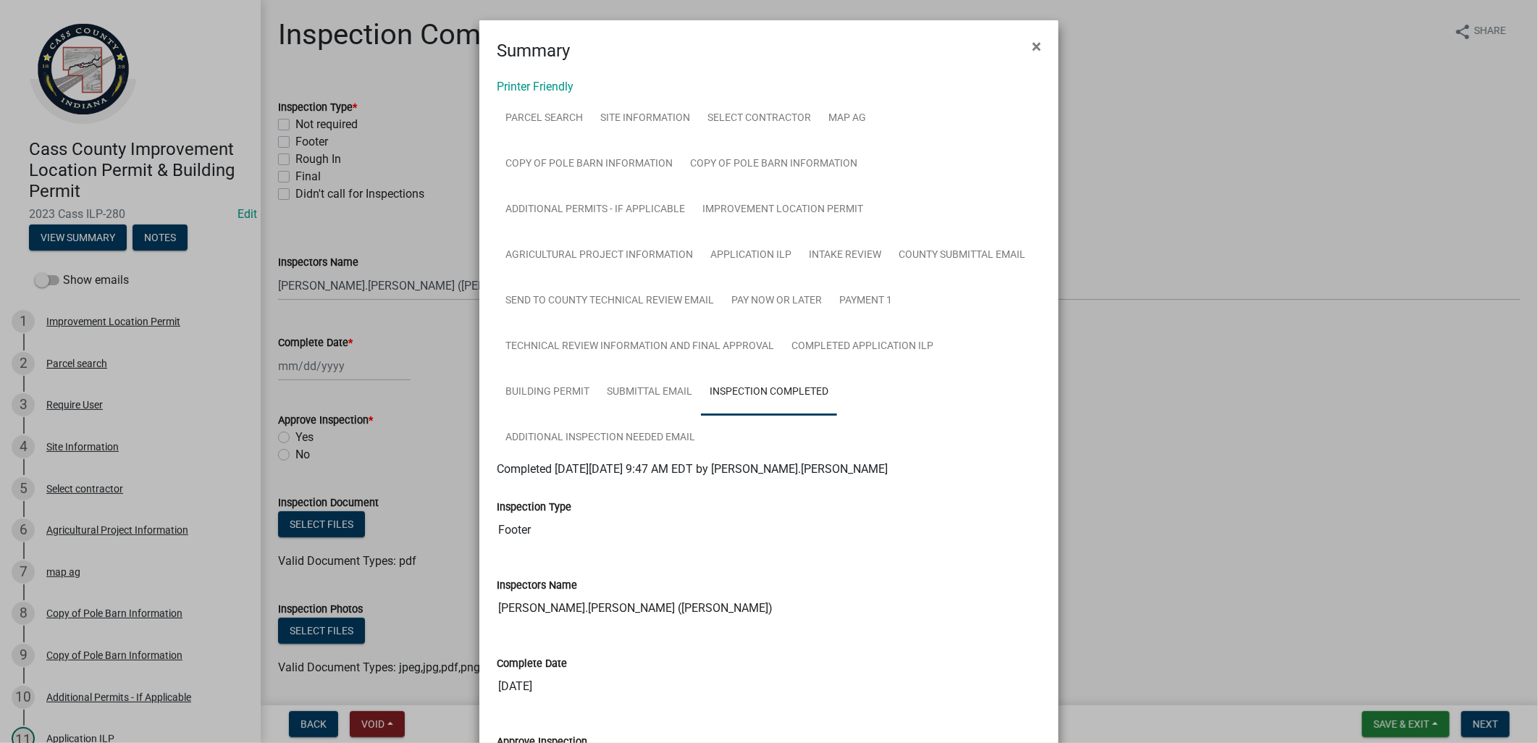
click at [402, 342] on ngb-modal-window "Summary × Printer Friendly Parcel search Site Information Select contractor map…" at bounding box center [769, 371] width 1538 height 743
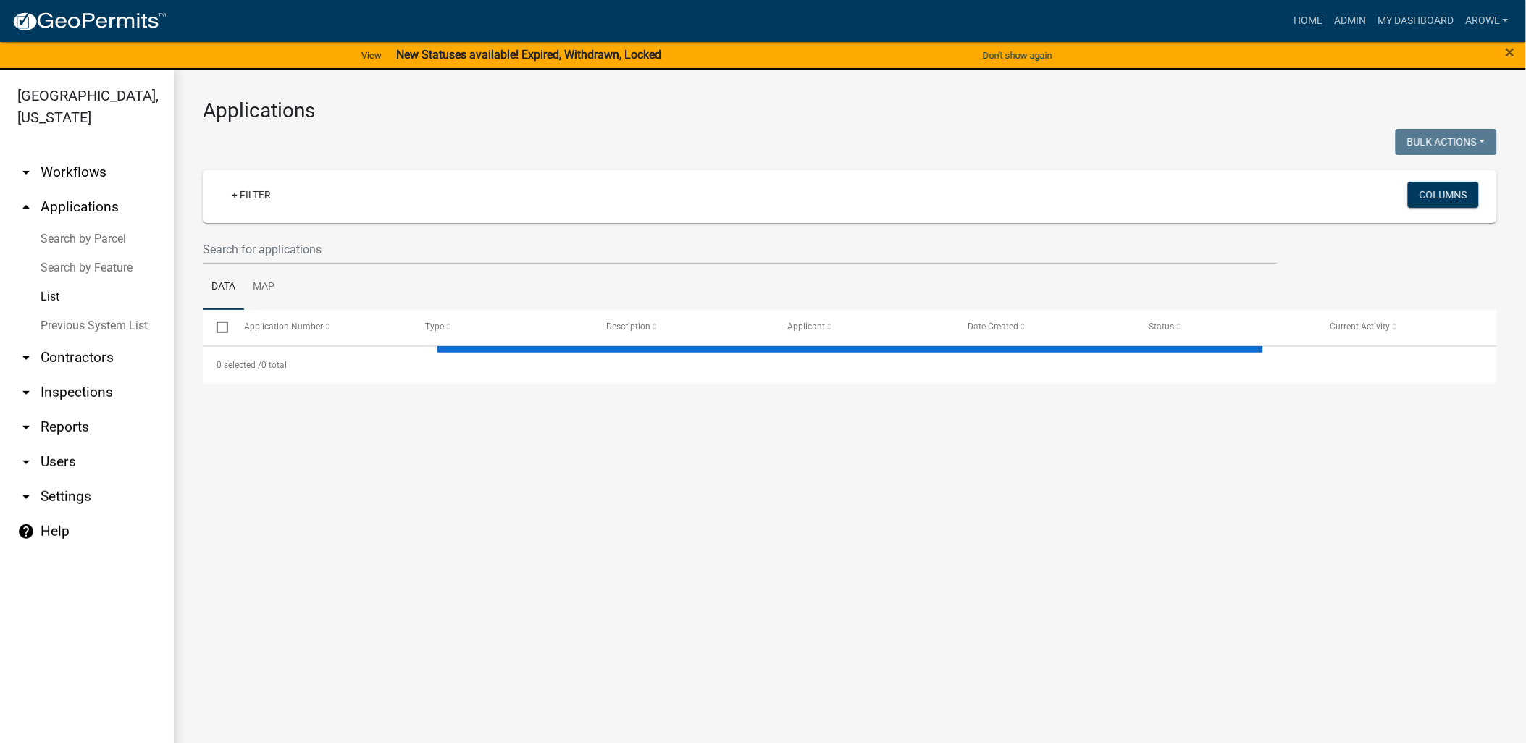
select select "3: 100"
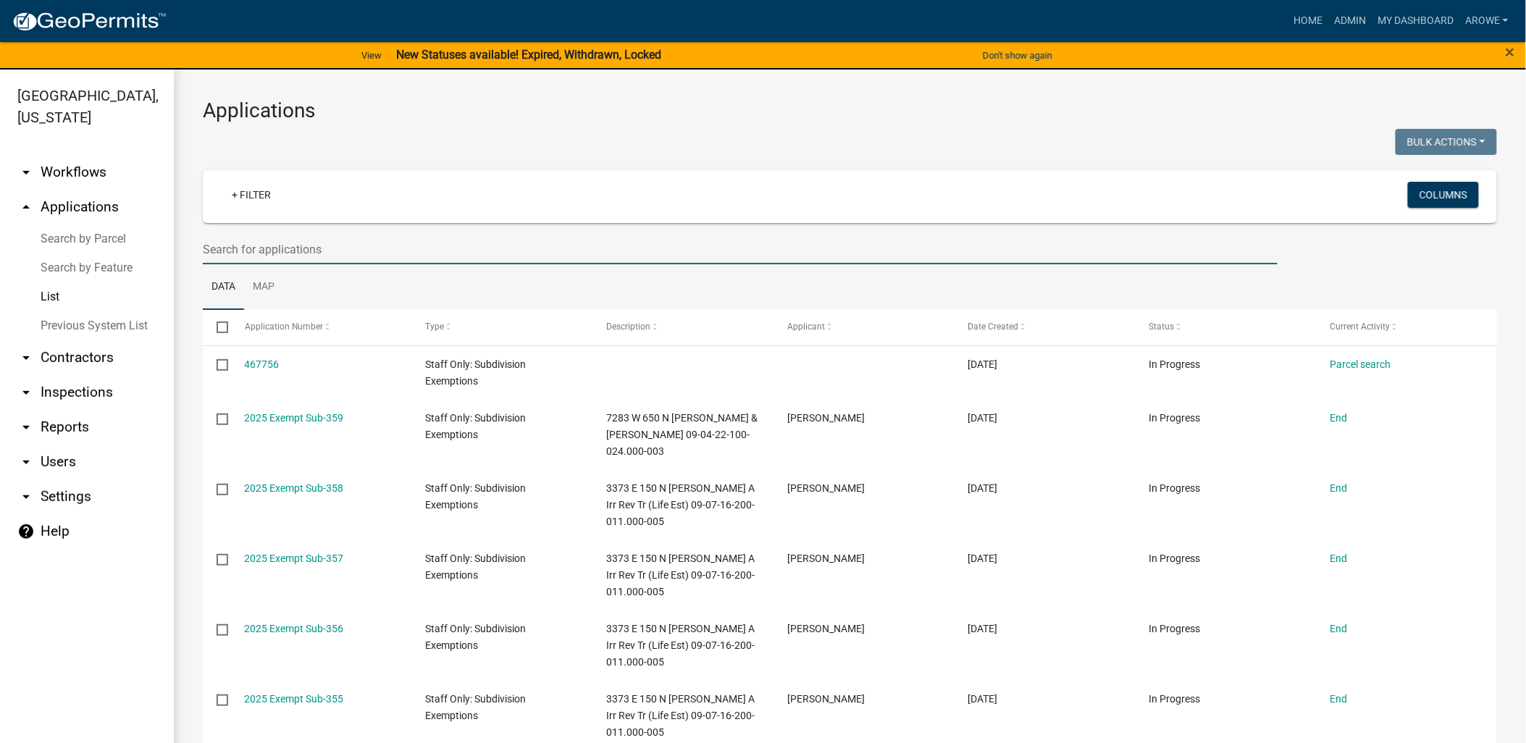
drag, startPoint x: 486, startPoint y: 241, endPoint x: 468, endPoint y: 243, distance: 18.2
click at [484, 243] on input "text" at bounding box center [740, 250] width 1075 height 30
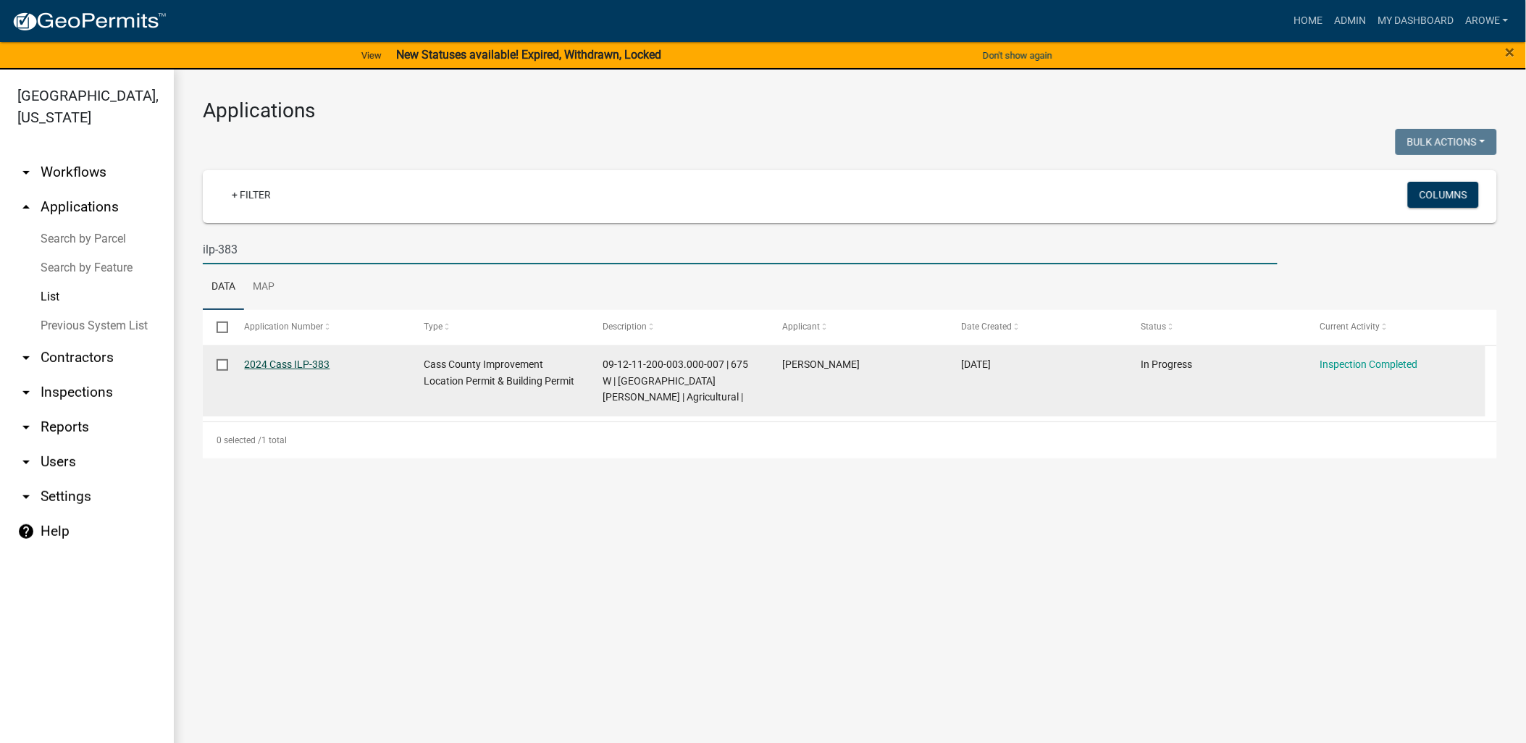
type input "ilp-383"
click at [306, 364] on link "2024 Cass ILP-383" at bounding box center [287, 364] width 85 height 12
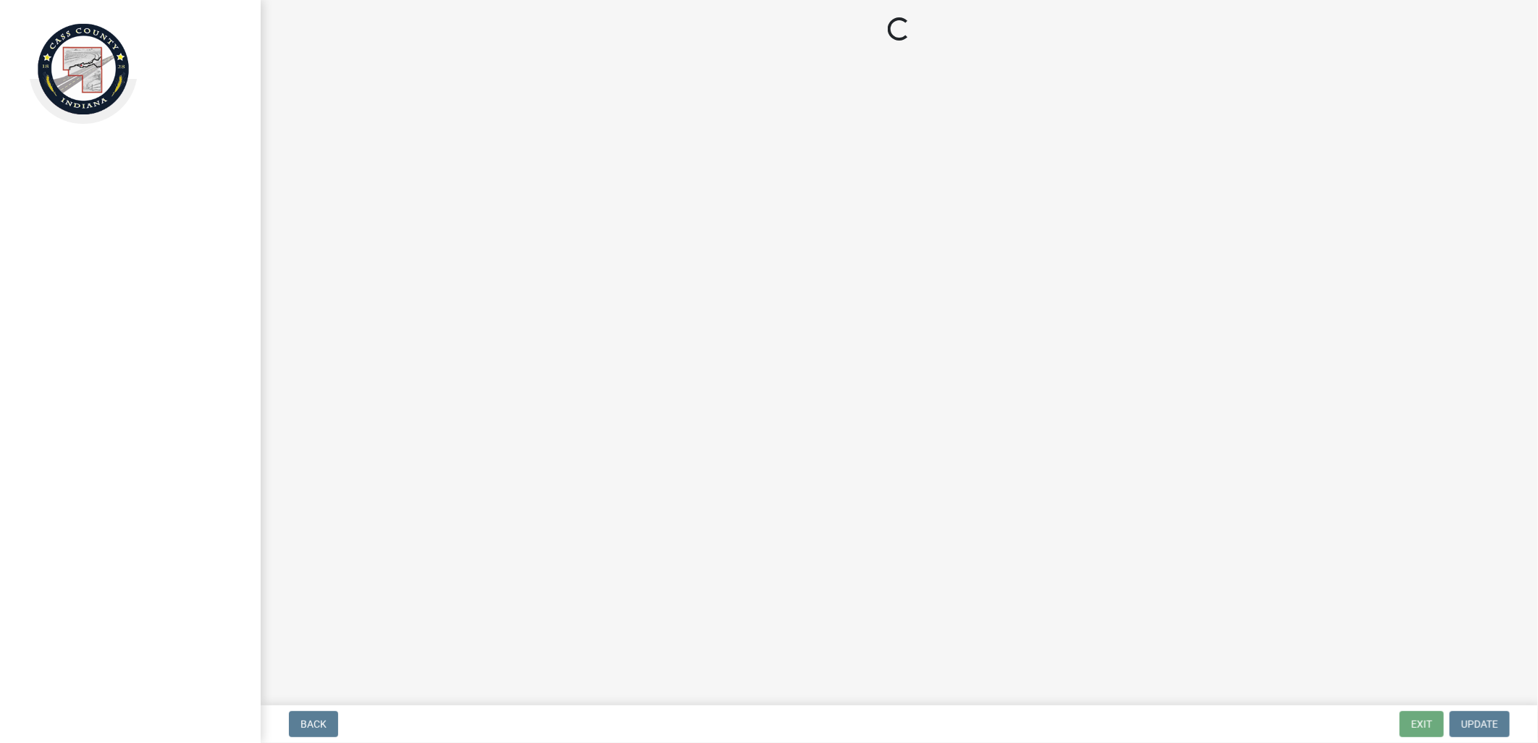
select select "baa4a543-a046-499c-bd40-1ac368eec85c"
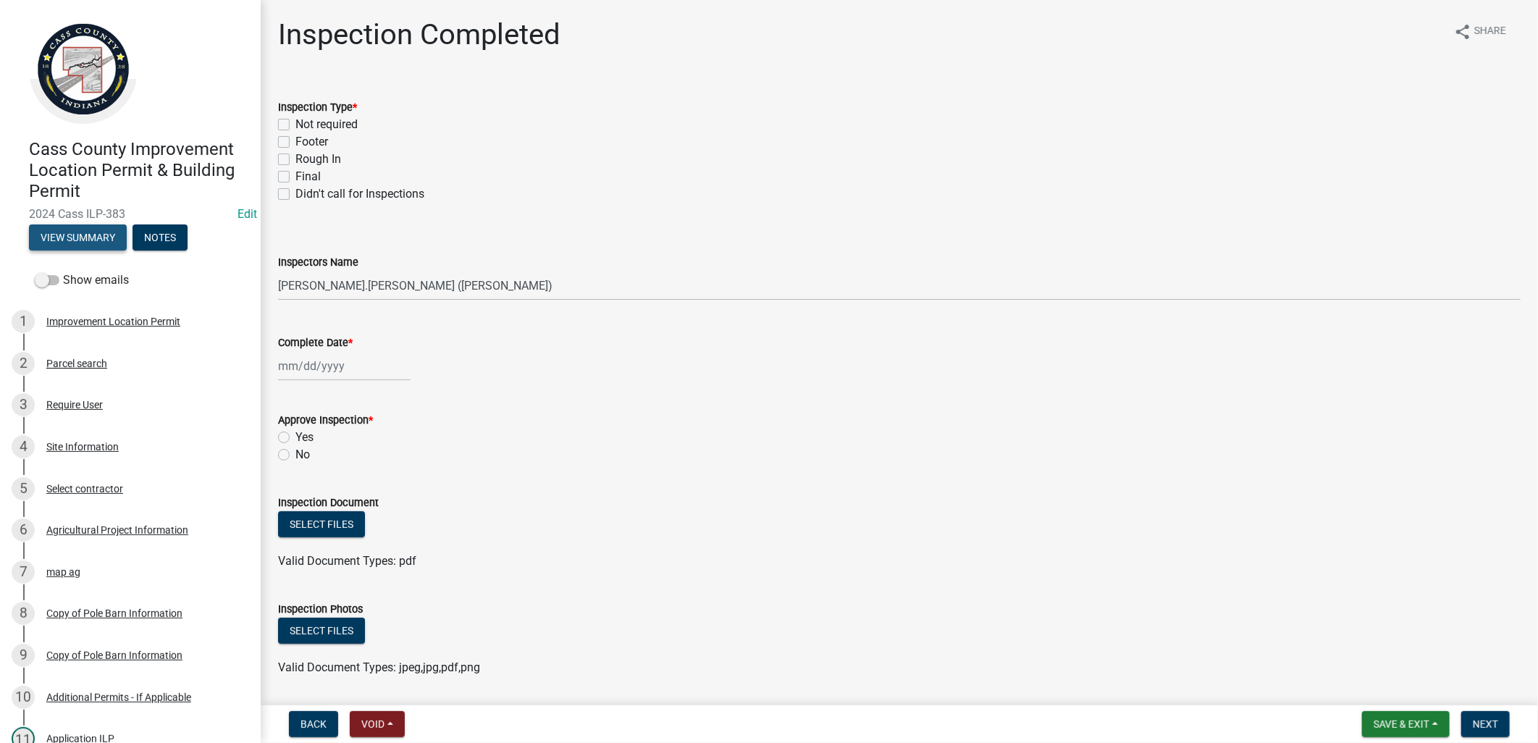
click at [102, 238] on button "View Summary" at bounding box center [78, 237] width 98 height 26
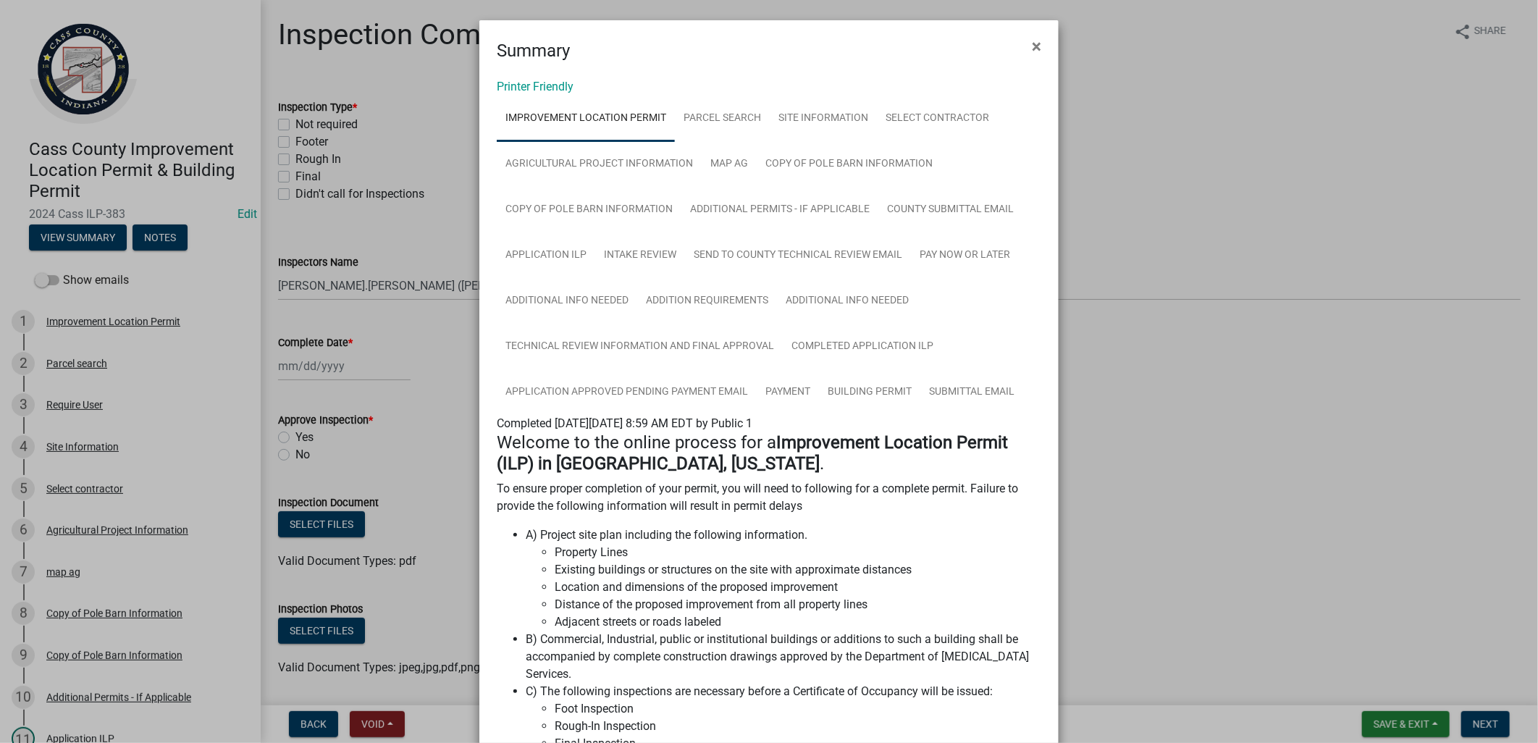
click at [355, 432] on ngb-modal-window "Summary × Printer Friendly Improvement Location Permit Parcel search Site Infor…" at bounding box center [769, 371] width 1538 height 743
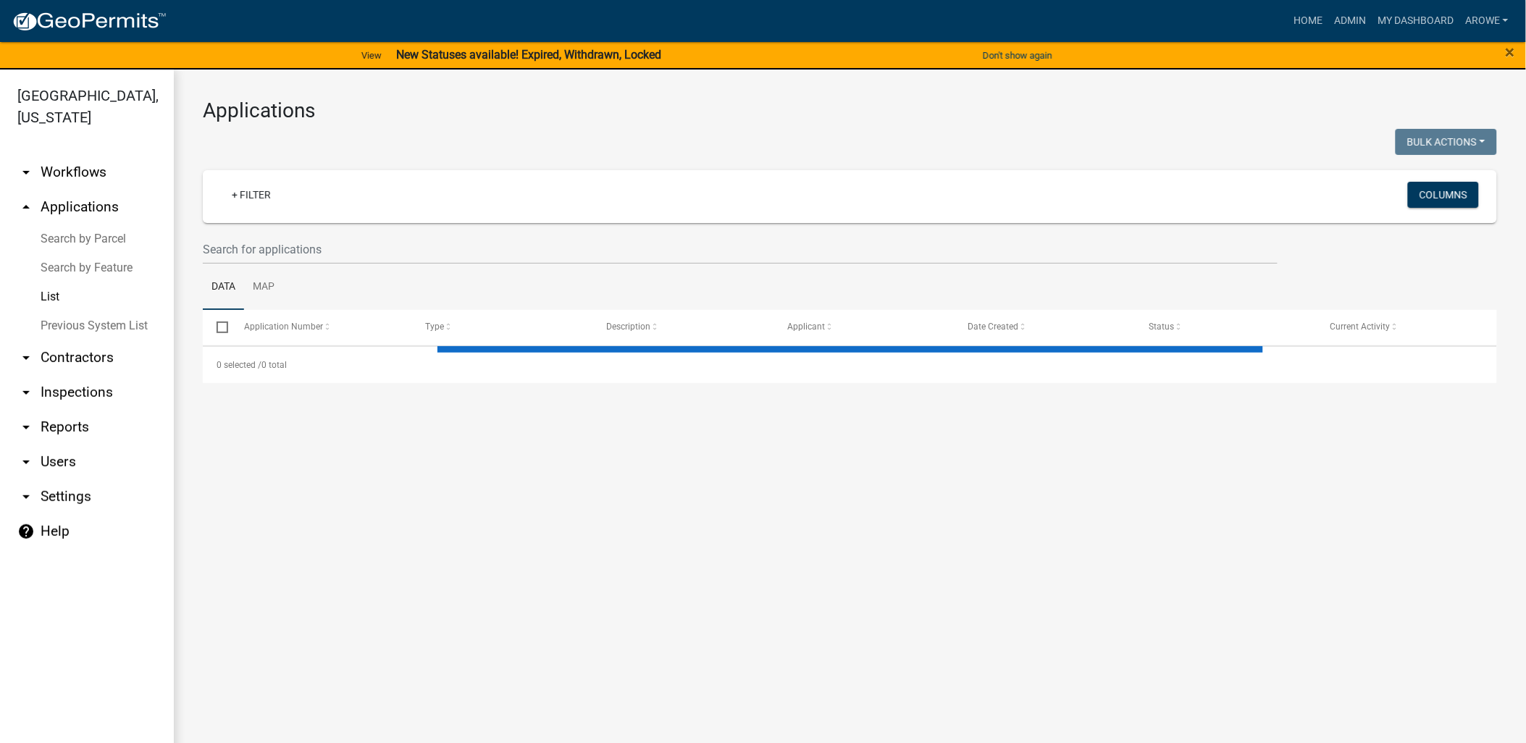
select select "3: 100"
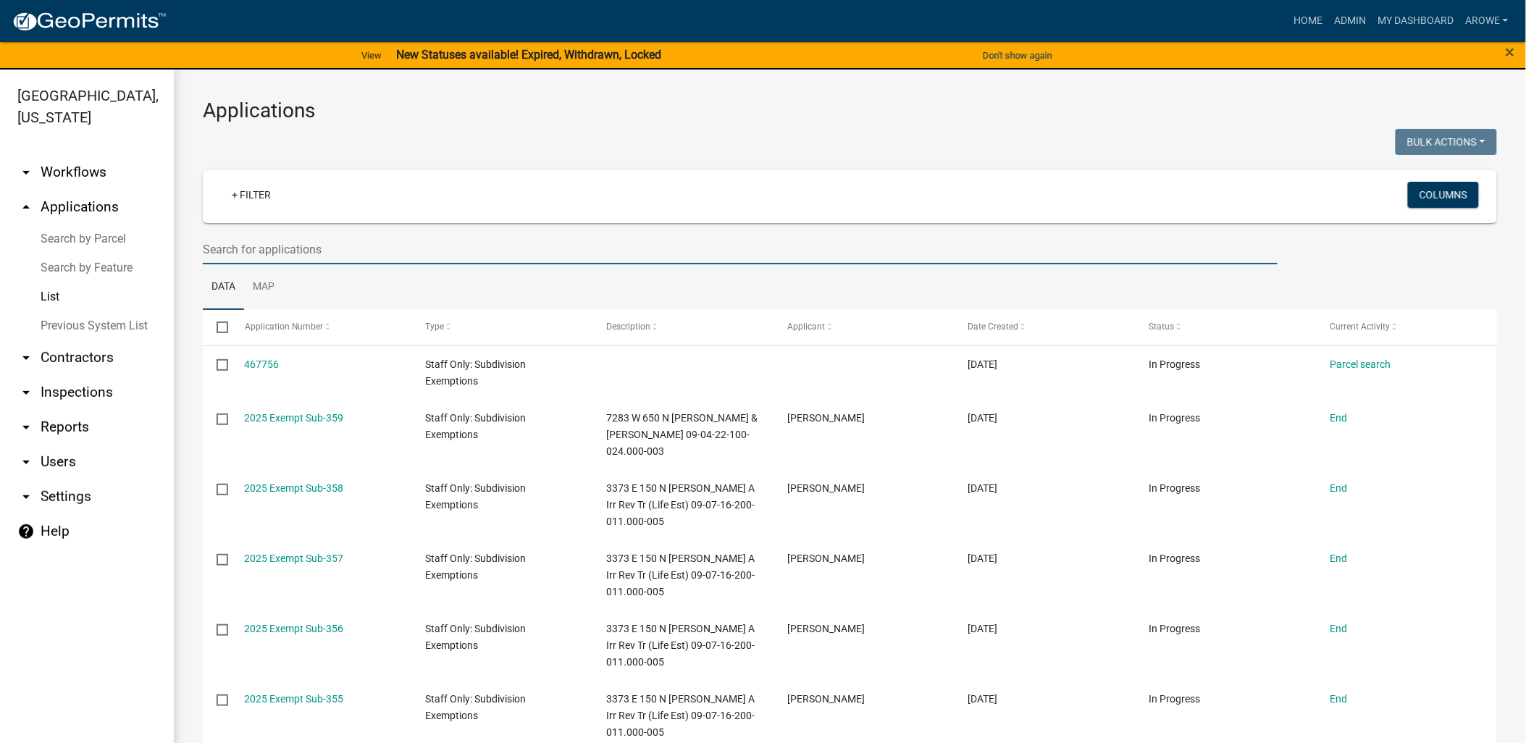
click at [286, 239] on input "text" at bounding box center [740, 250] width 1075 height 30
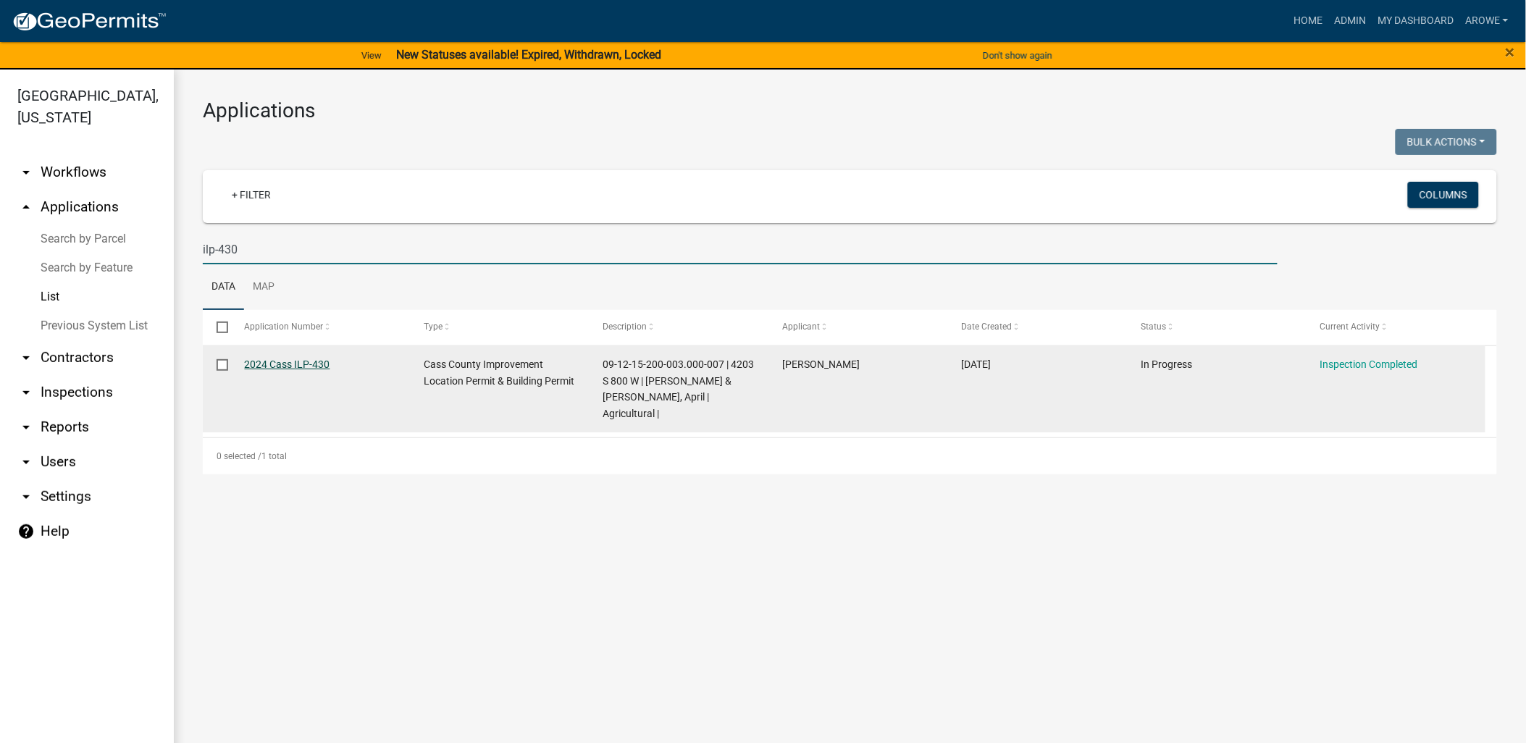
type input "ilp-430"
click at [306, 360] on link "2024 Cass ILP-430" at bounding box center [287, 364] width 85 height 12
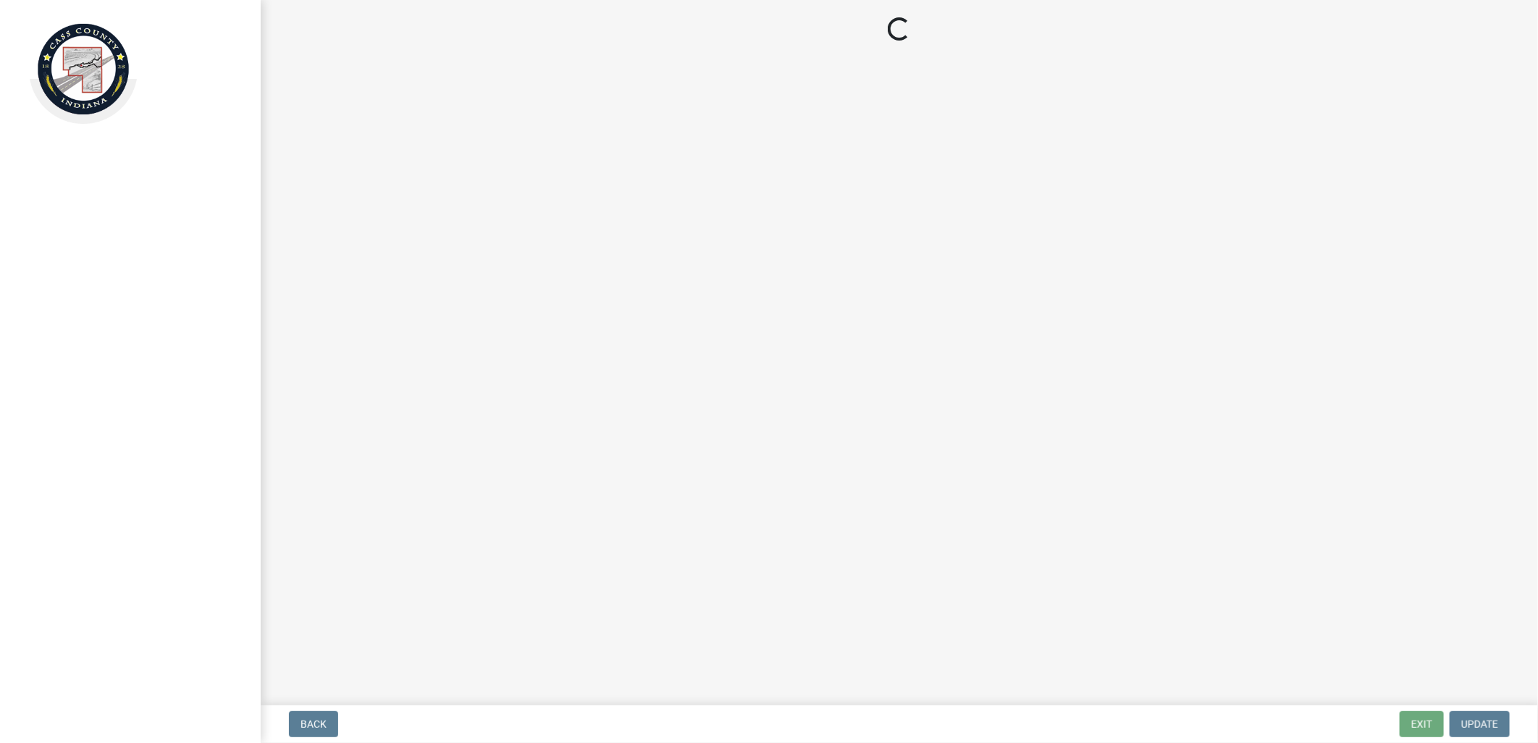
select select "baa4a543-a046-499c-bd40-1ac368eec85c"
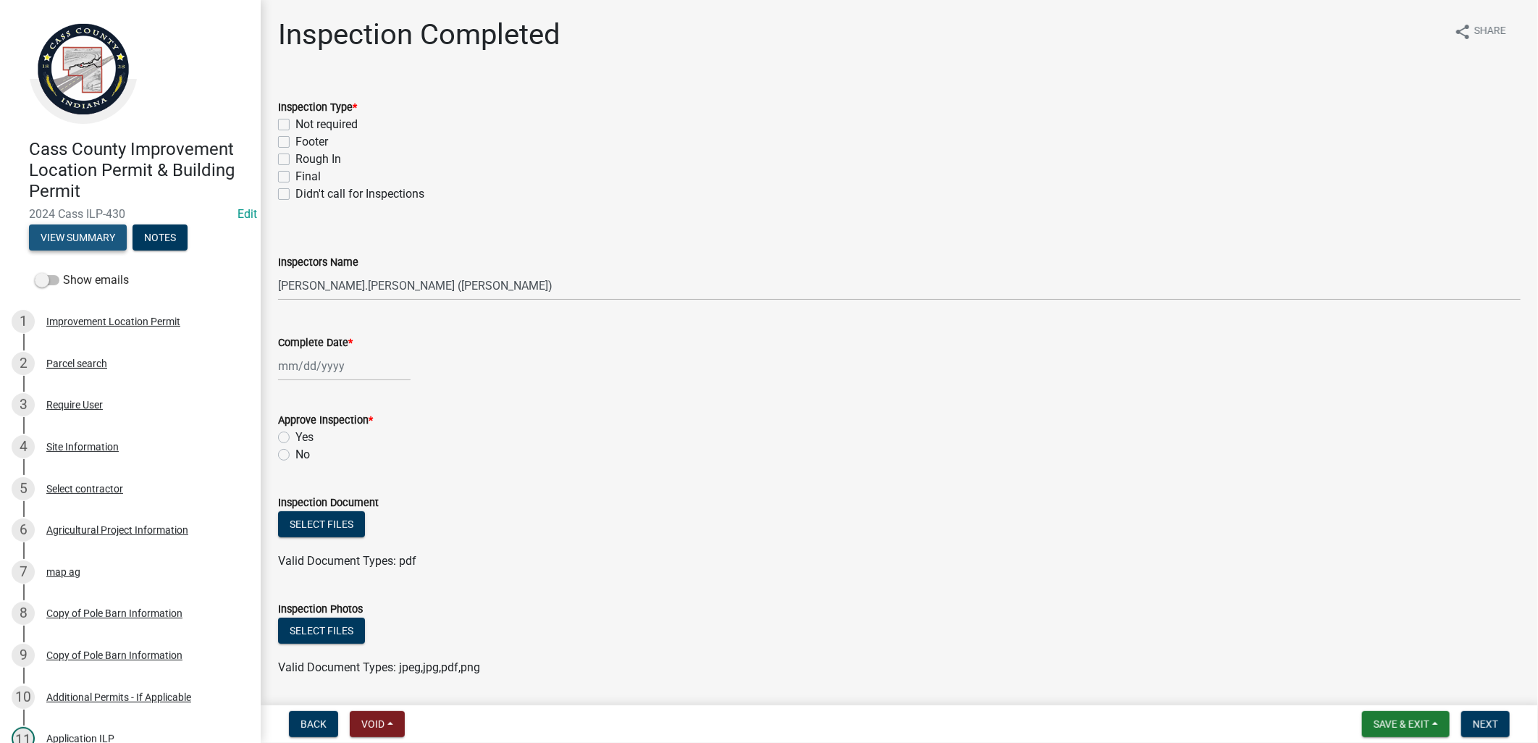
click at [93, 232] on button "View Summary" at bounding box center [78, 237] width 98 height 26
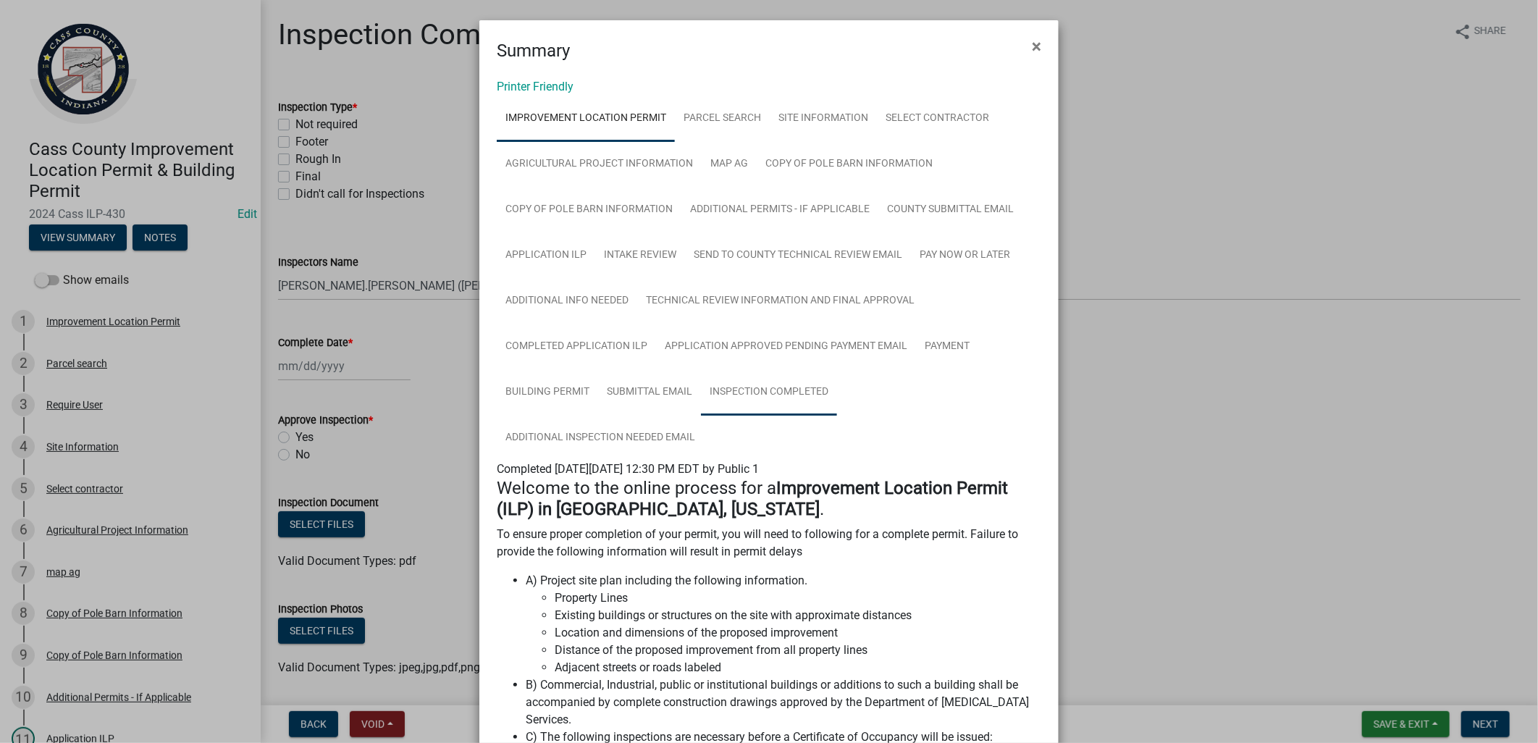
click at [742, 387] on link "Inspection Completed" at bounding box center [769, 392] width 136 height 46
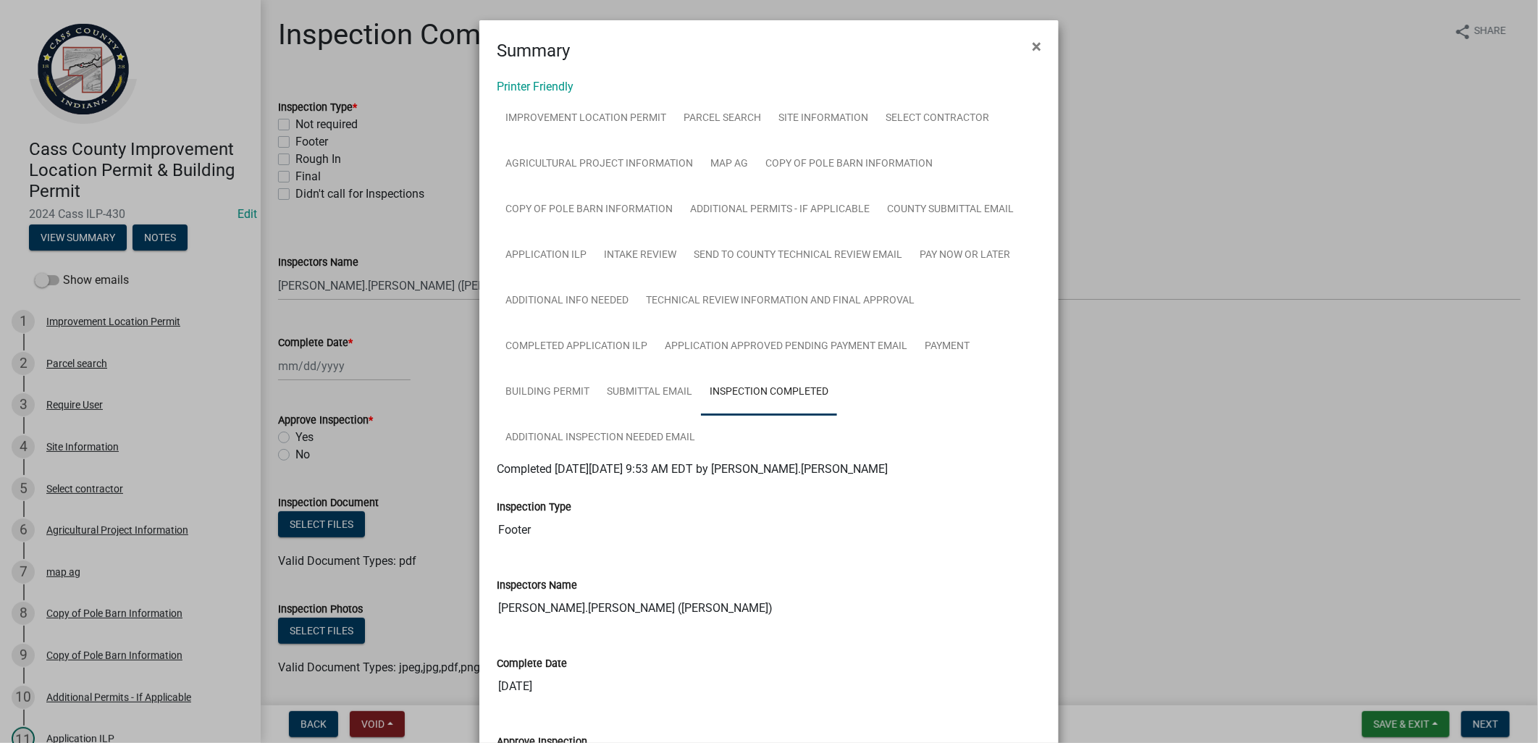
click at [446, 487] on ngb-modal-window "Summary × Printer Friendly Improvement Location Permit Parcel search Site Infor…" at bounding box center [769, 371] width 1538 height 743
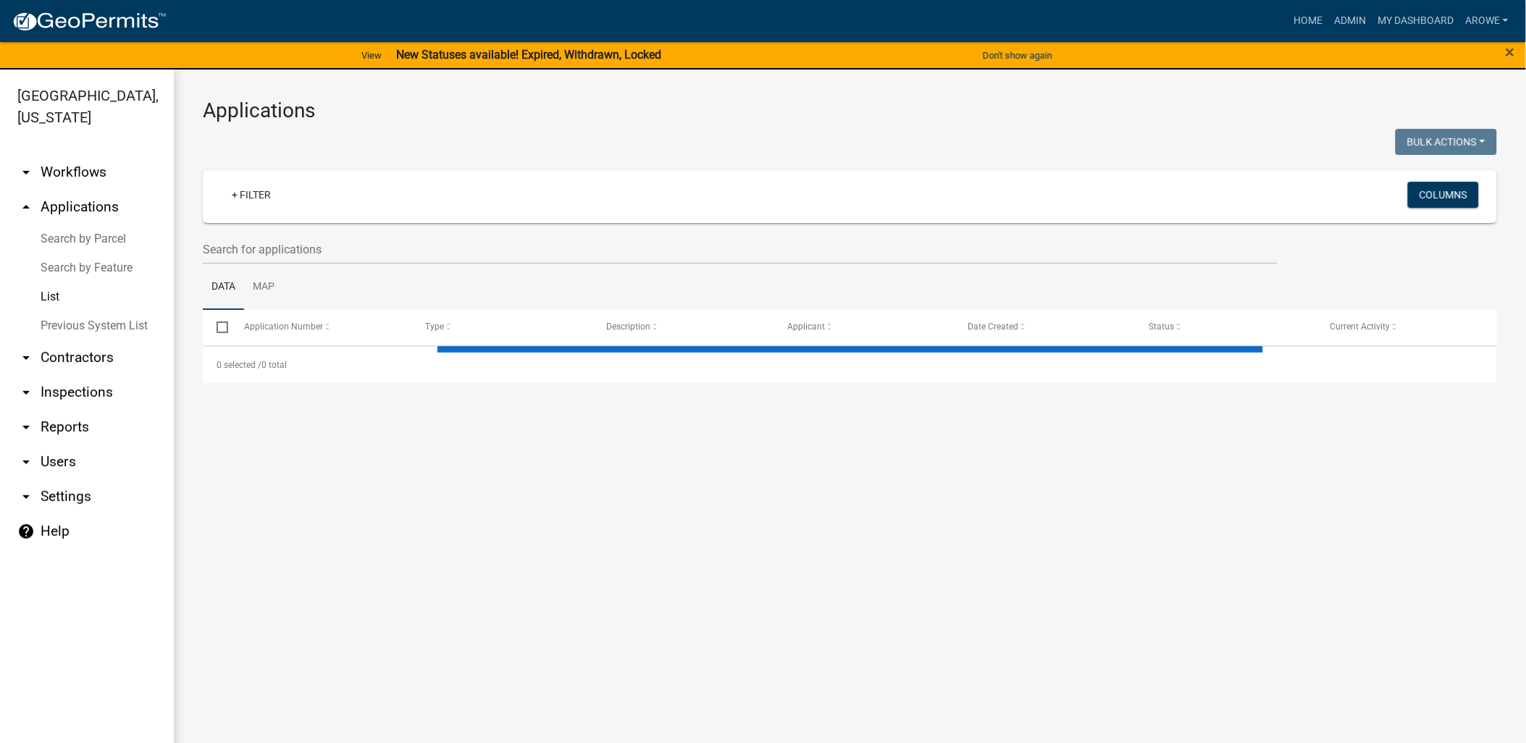
select select "3: 100"
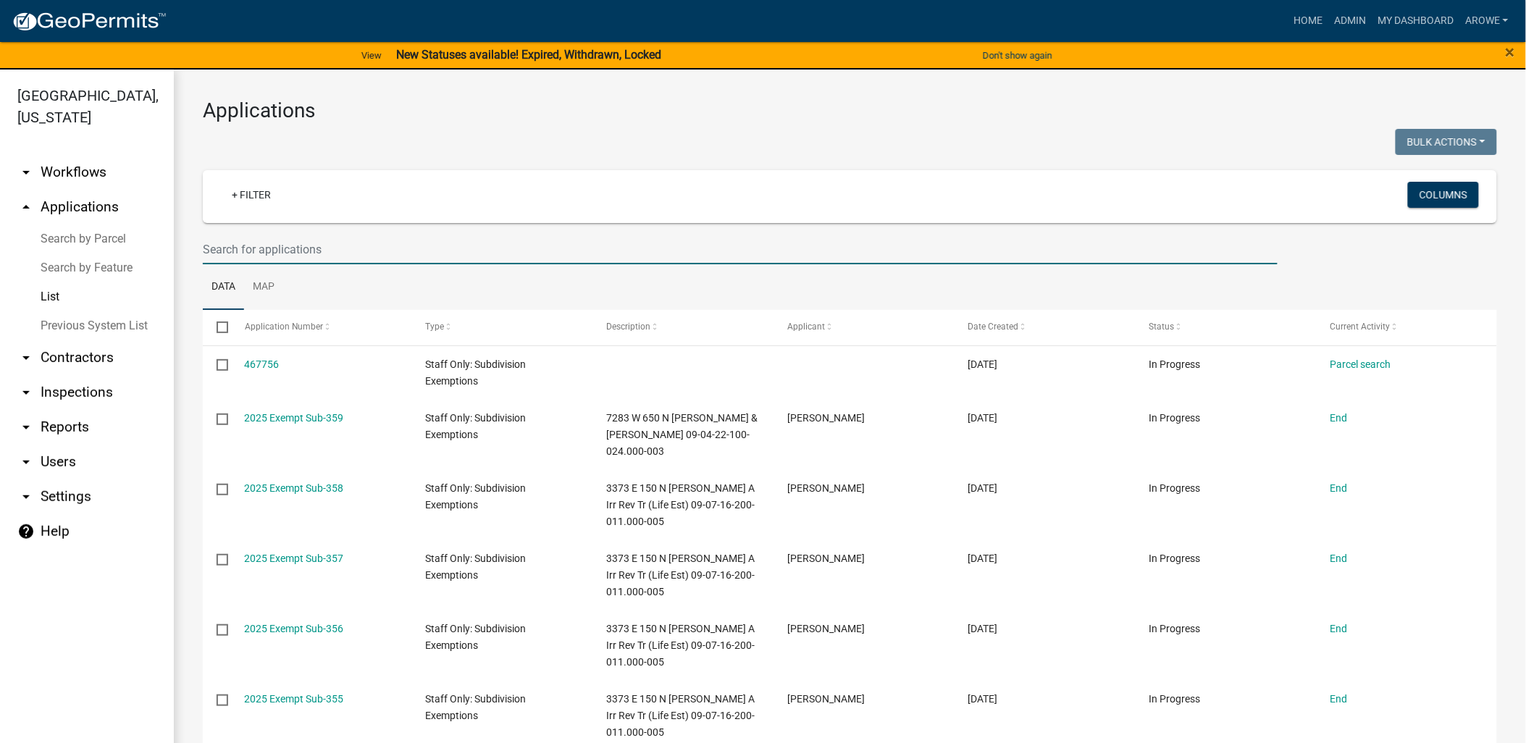
click at [269, 253] on input "text" at bounding box center [740, 250] width 1075 height 30
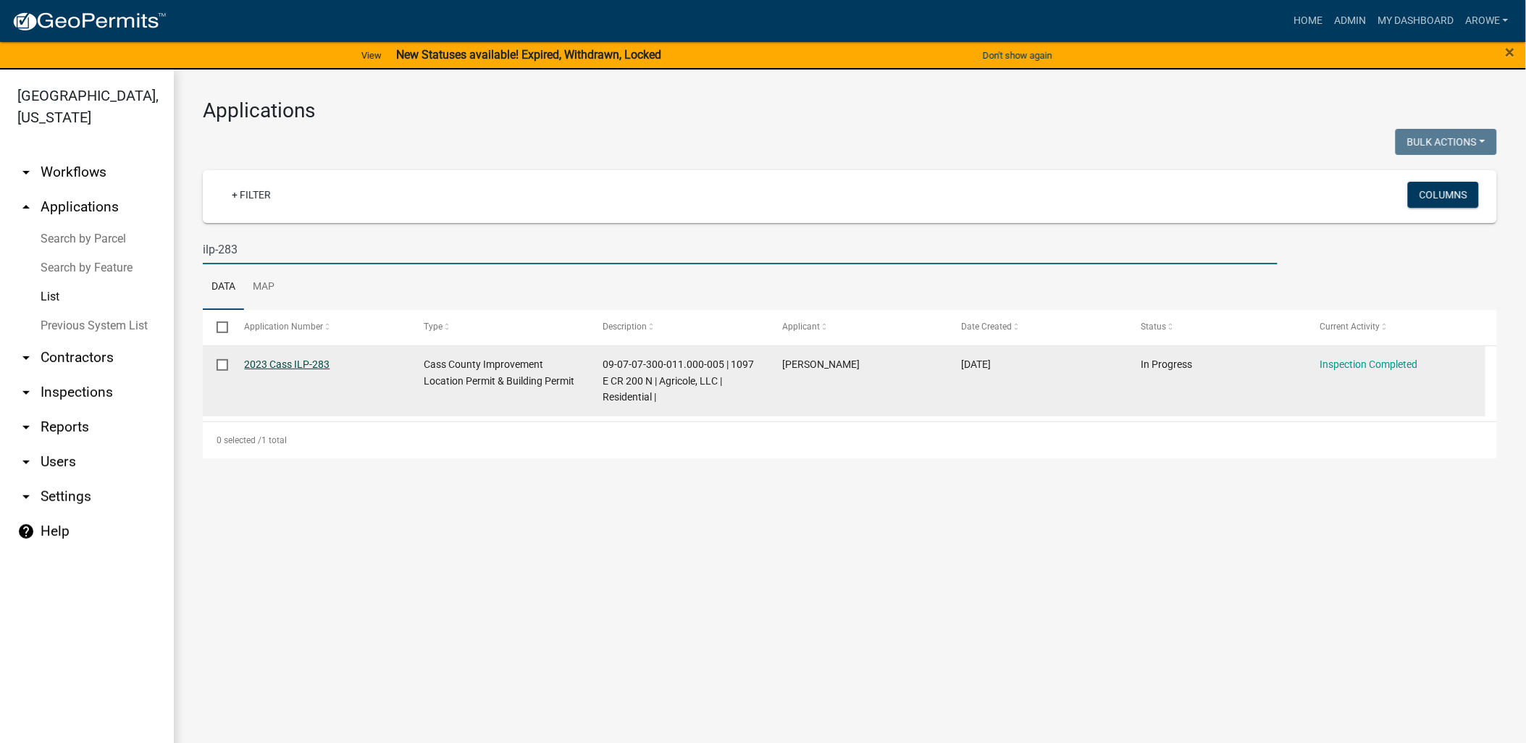
type input "ilp-283"
click at [306, 366] on link "2023 Cass ILP-283" at bounding box center [287, 364] width 85 height 12
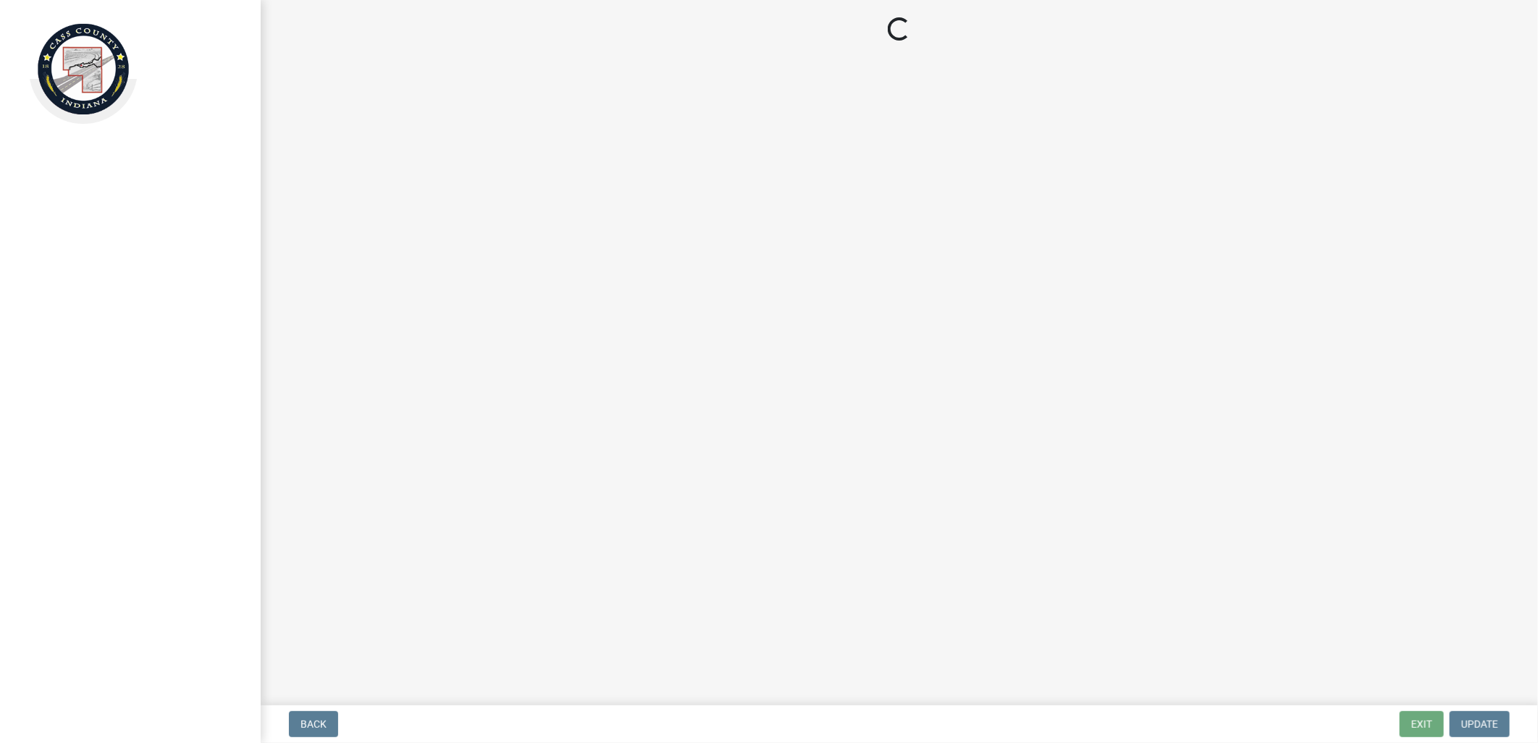
select select "baa4a543-a046-499c-bd40-1ac368eec85c"
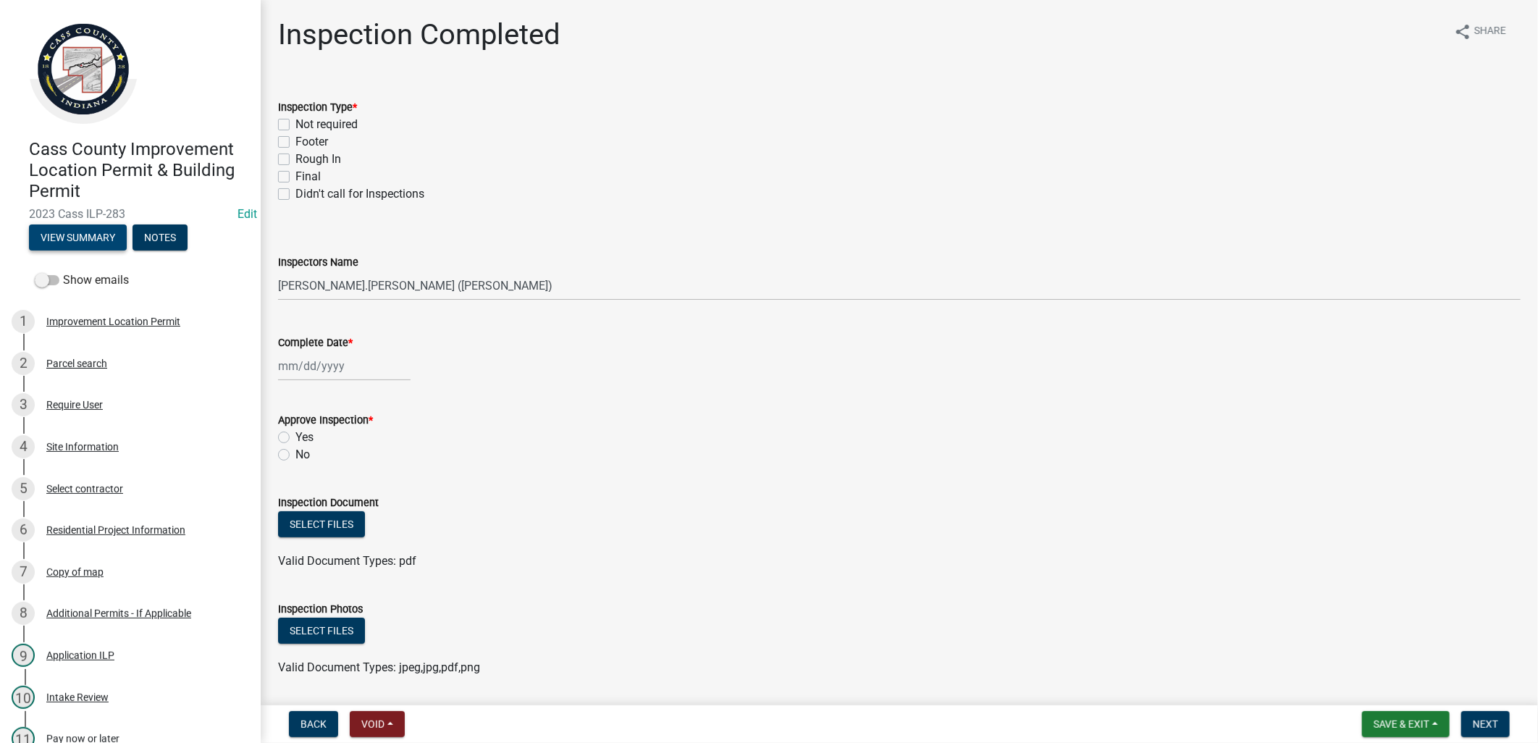
click at [74, 232] on button "View Summary" at bounding box center [78, 237] width 98 height 26
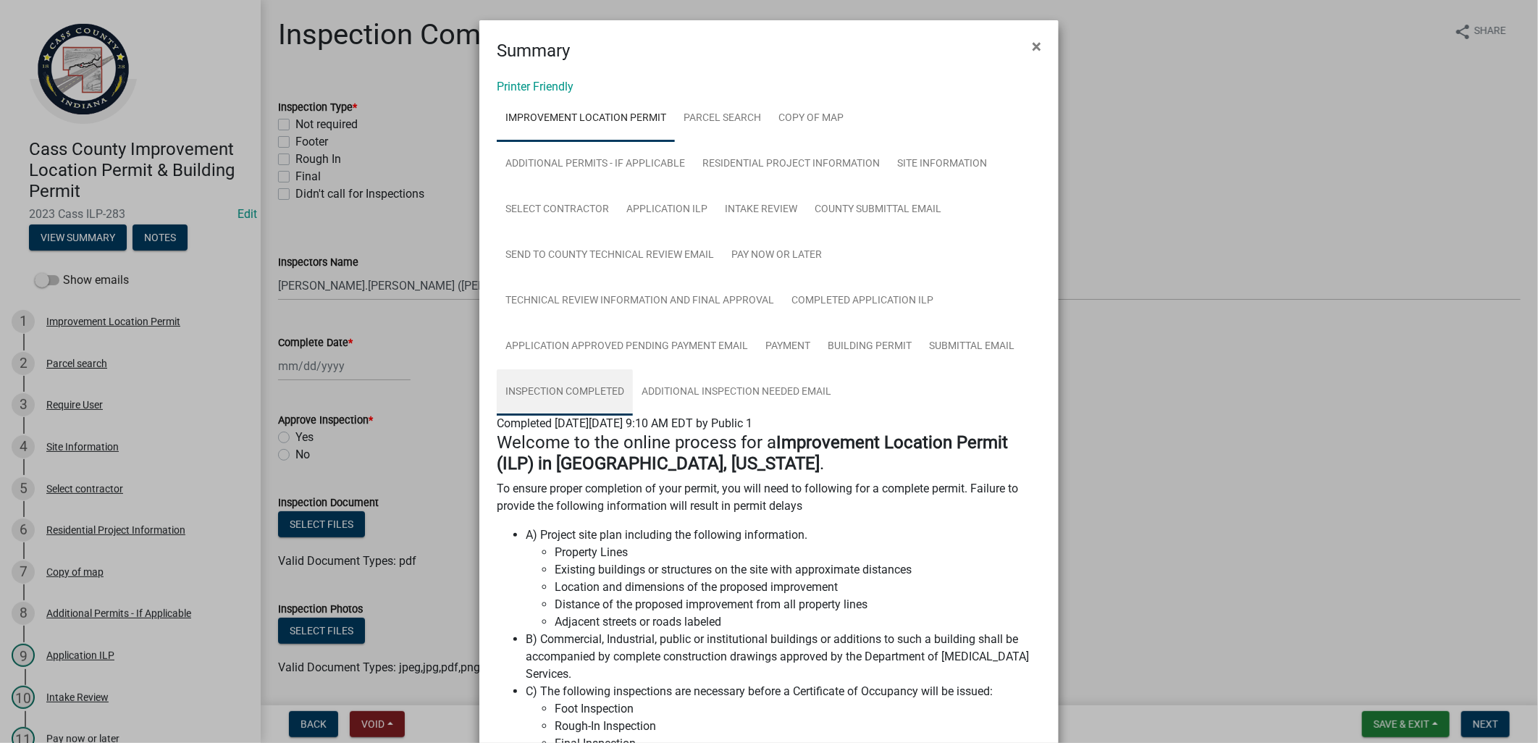
click at [530, 394] on link "Inspection Completed" at bounding box center [565, 392] width 136 height 46
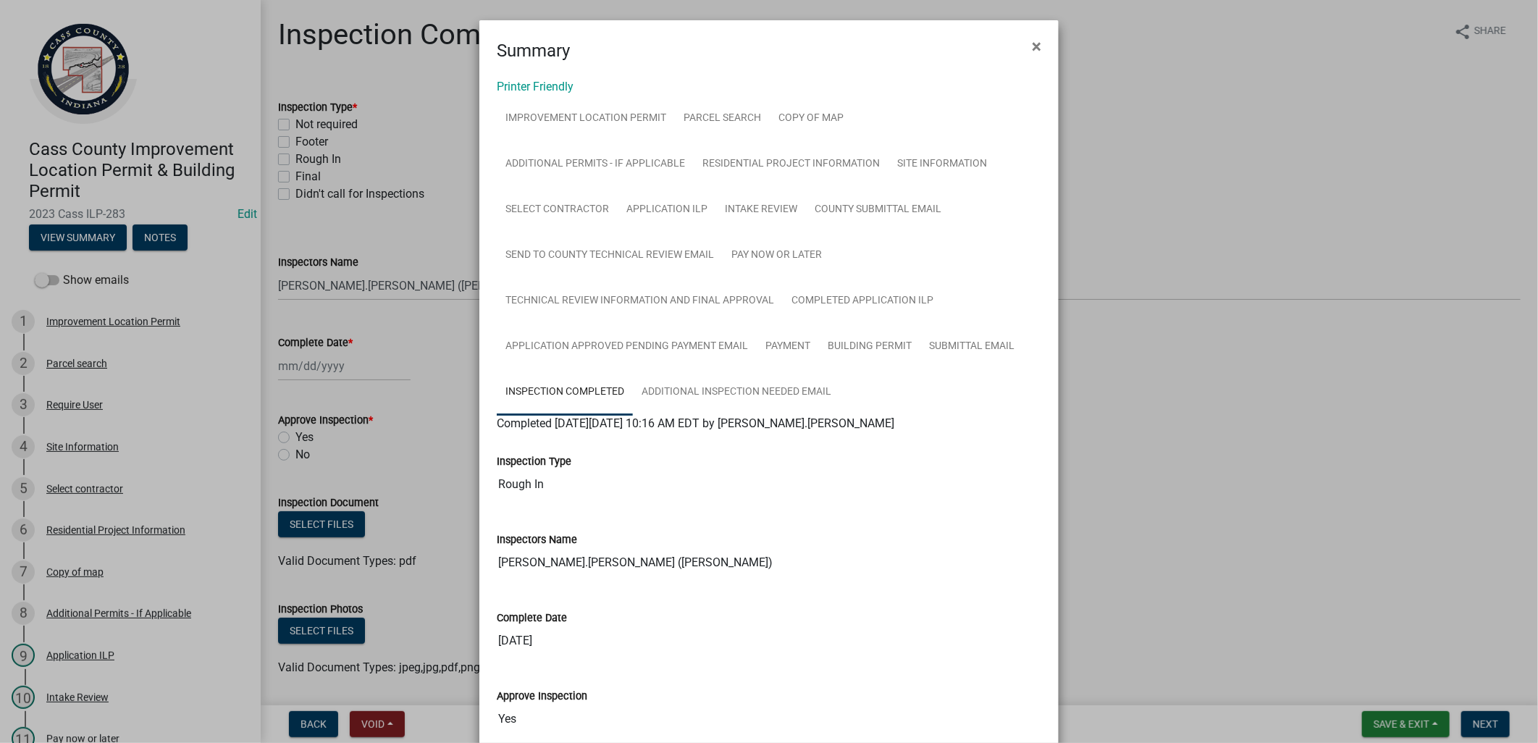
click at [421, 335] on ngb-modal-window "Summary × Printer Friendly Improvement Location Permit Parcel search Copy of ma…" at bounding box center [769, 371] width 1538 height 743
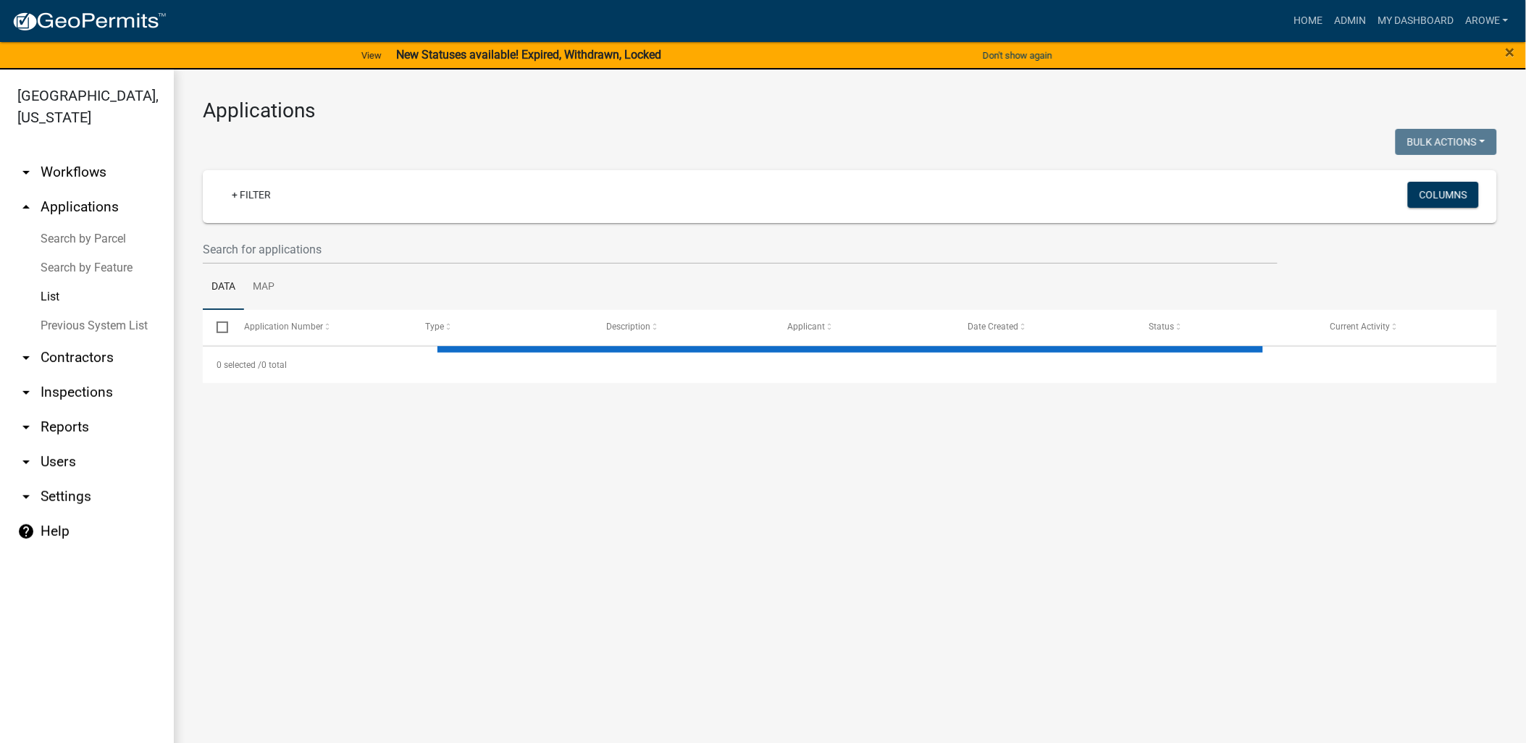
select select "3: 100"
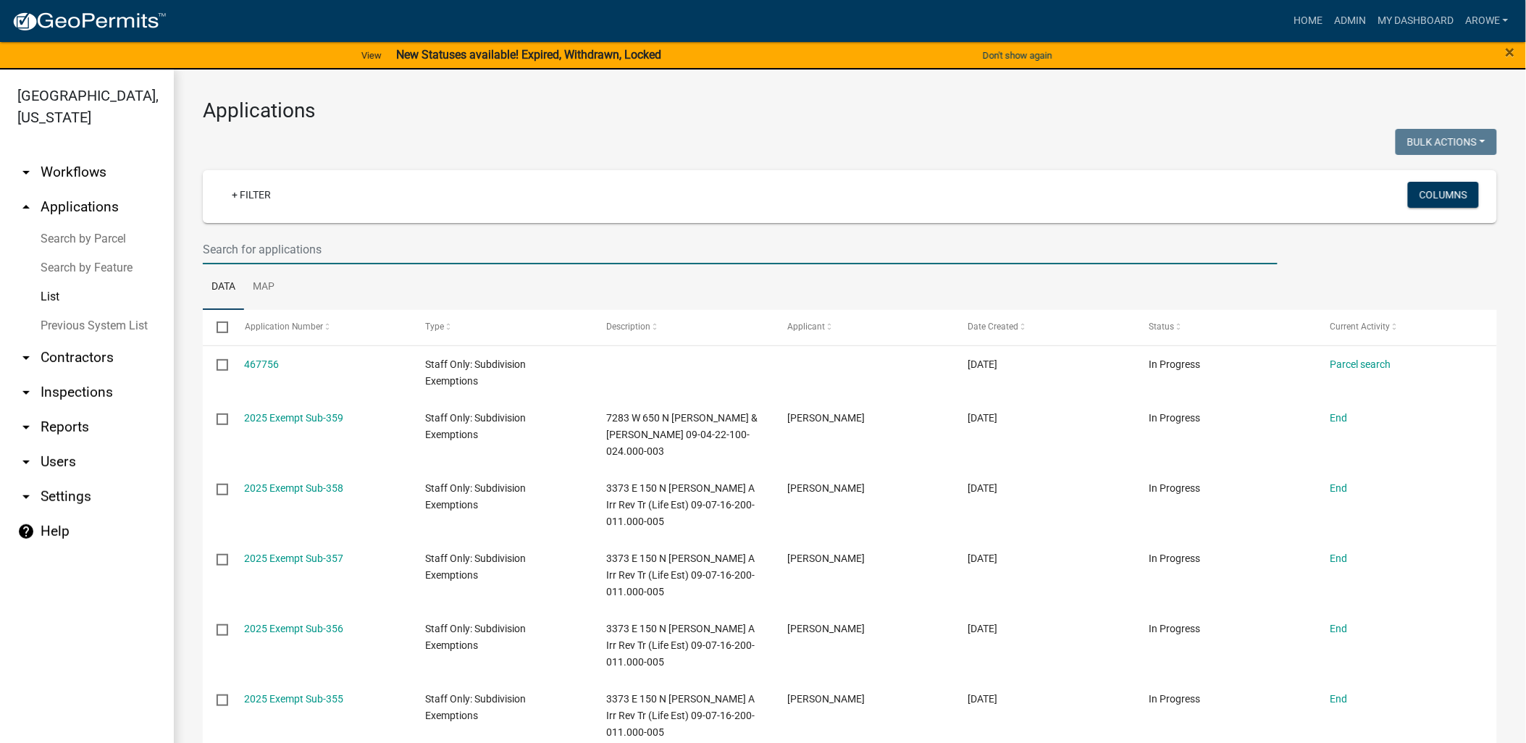
click at [353, 252] on input "text" at bounding box center [740, 250] width 1075 height 30
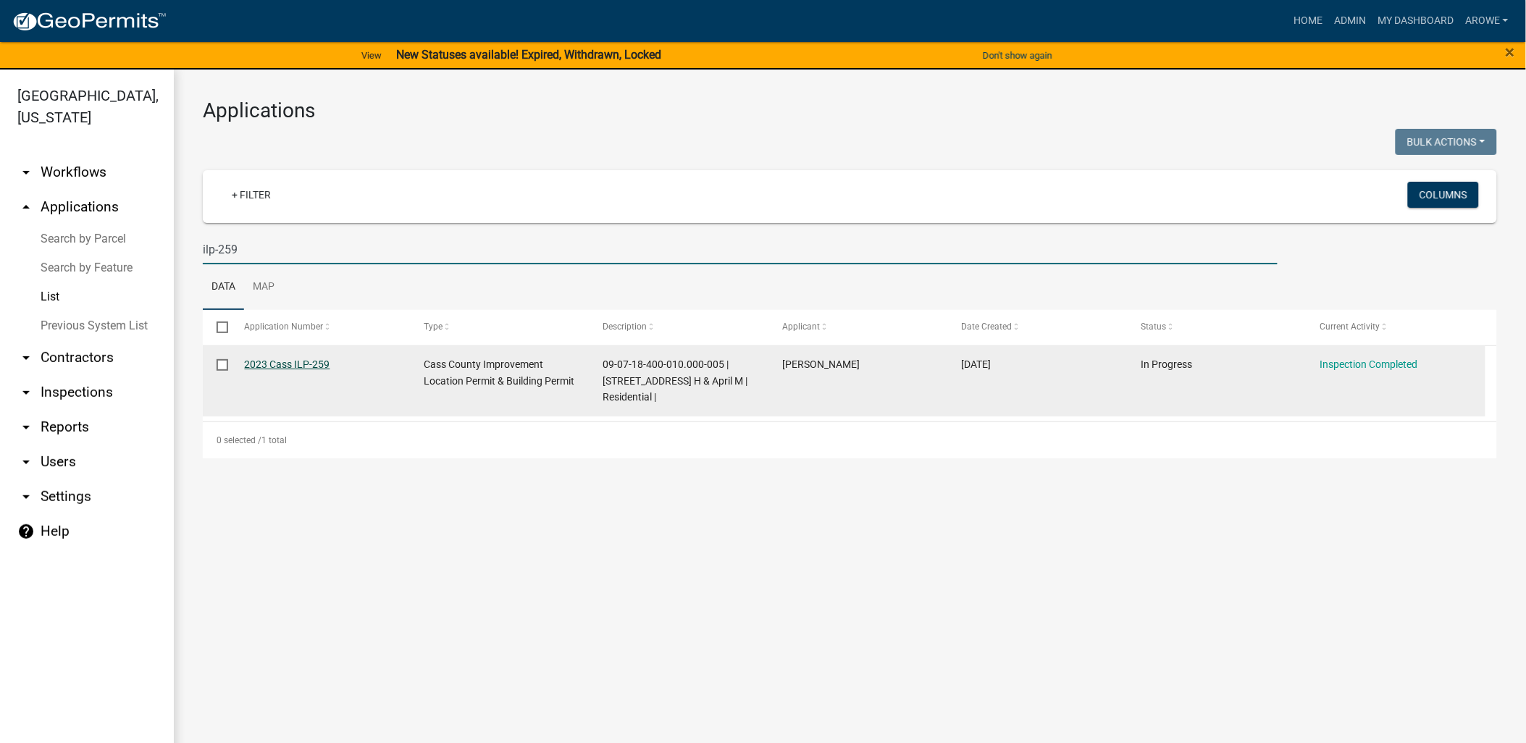
type input "ilp-259"
click at [308, 364] on link "2023 Cass ILP-259" at bounding box center [287, 364] width 85 height 12
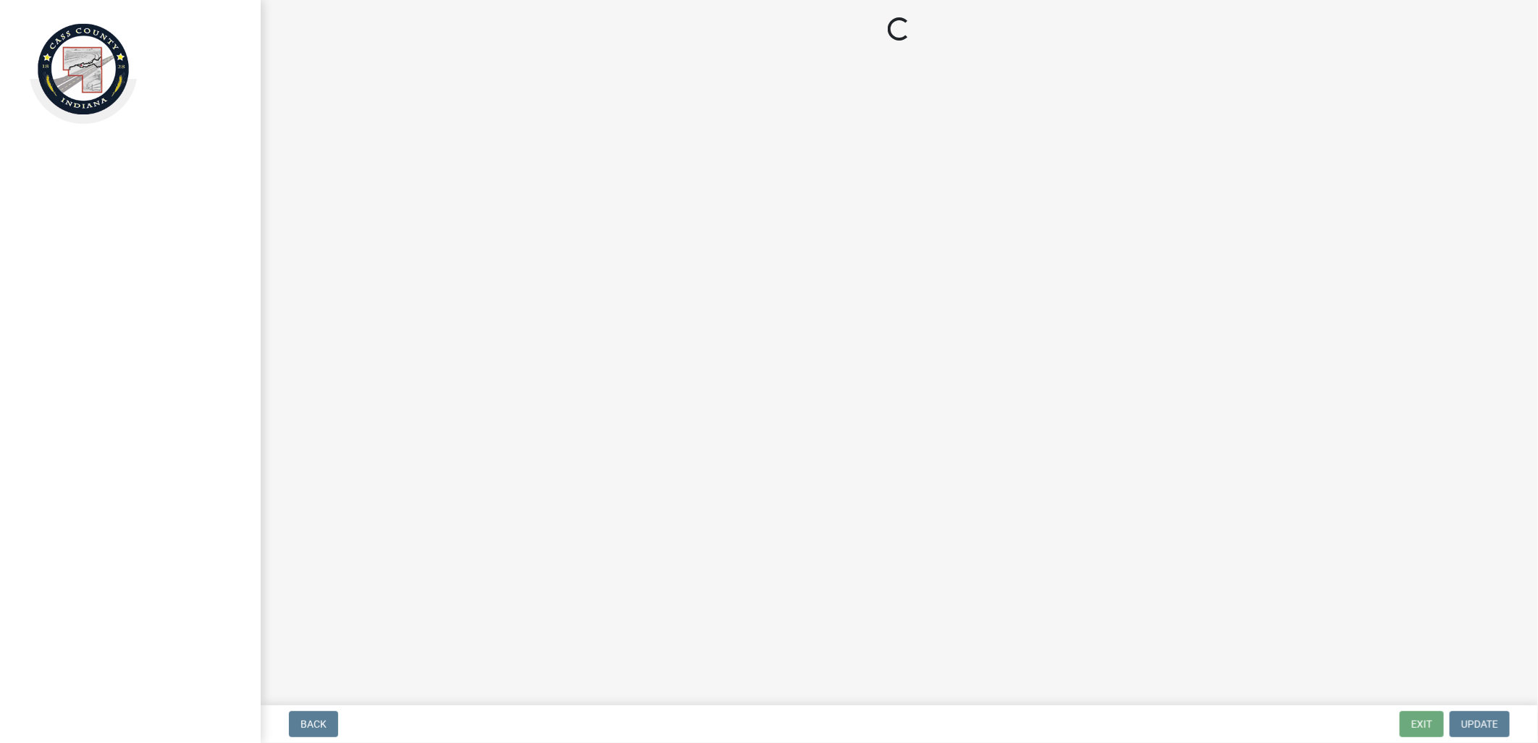
select select "baa4a543-a046-499c-bd40-1ac368eec85c"
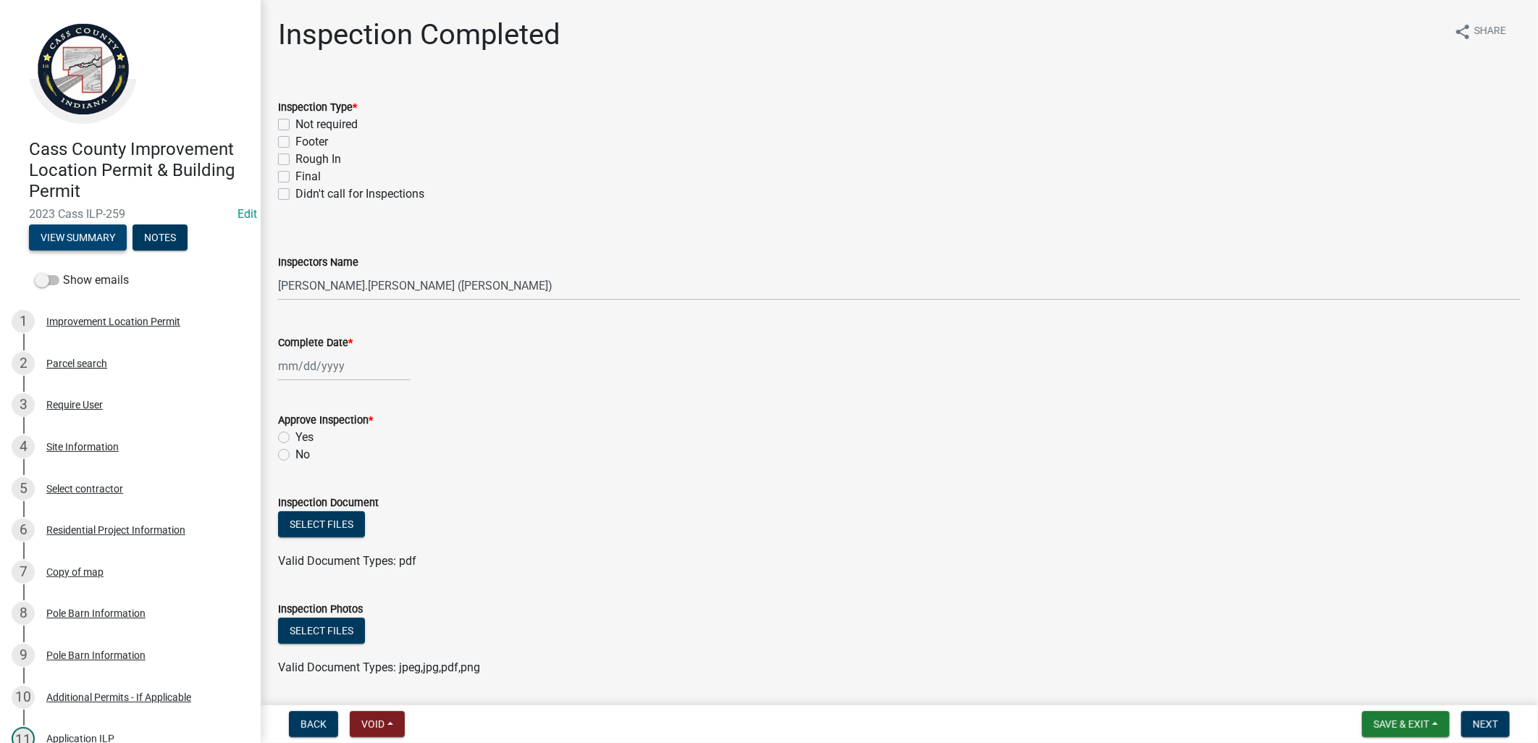
click at [95, 241] on button "View Summary" at bounding box center [78, 237] width 98 height 26
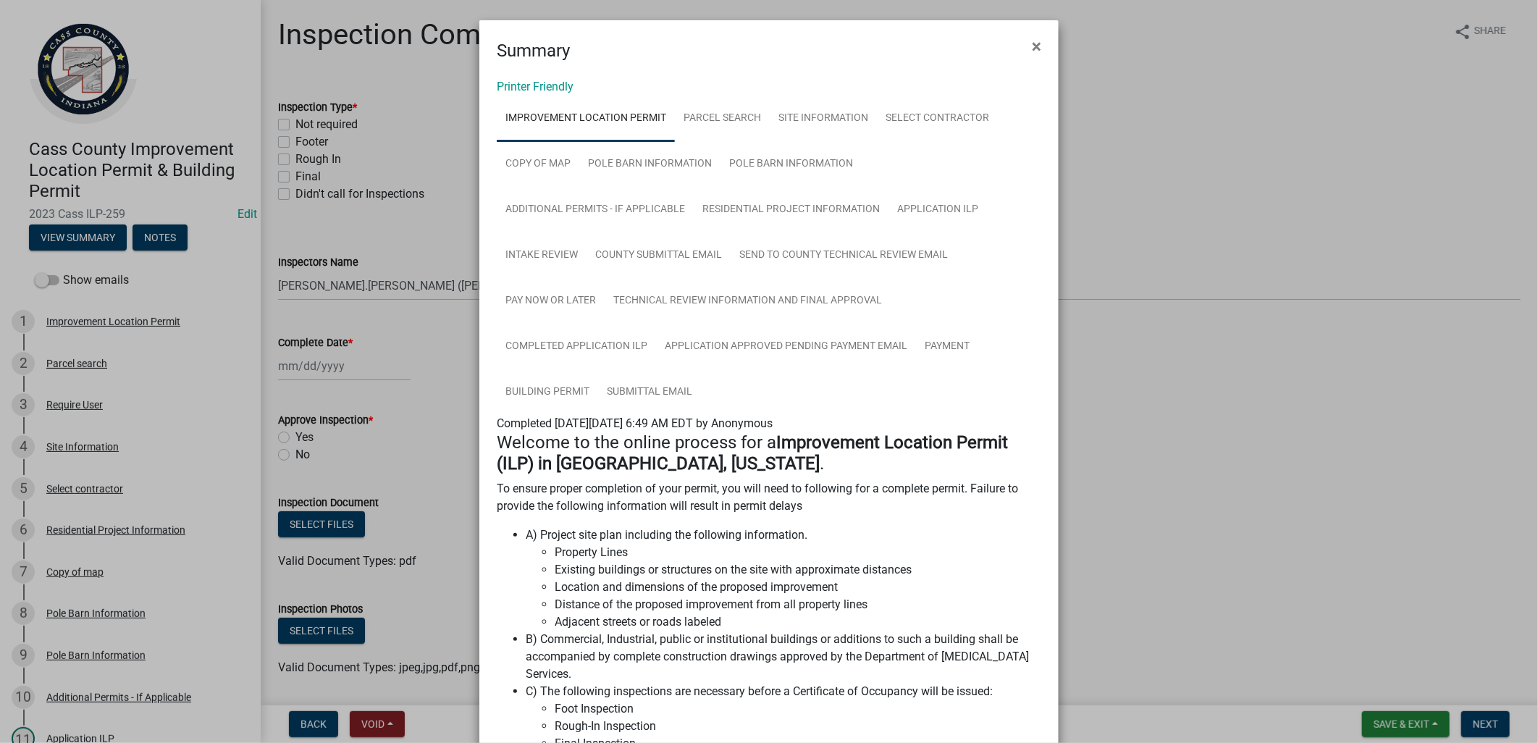
click at [436, 316] on ngb-modal-window "Summary × Printer Friendly Improvement Location Permit Parcel search Site Infor…" at bounding box center [769, 371] width 1538 height 743
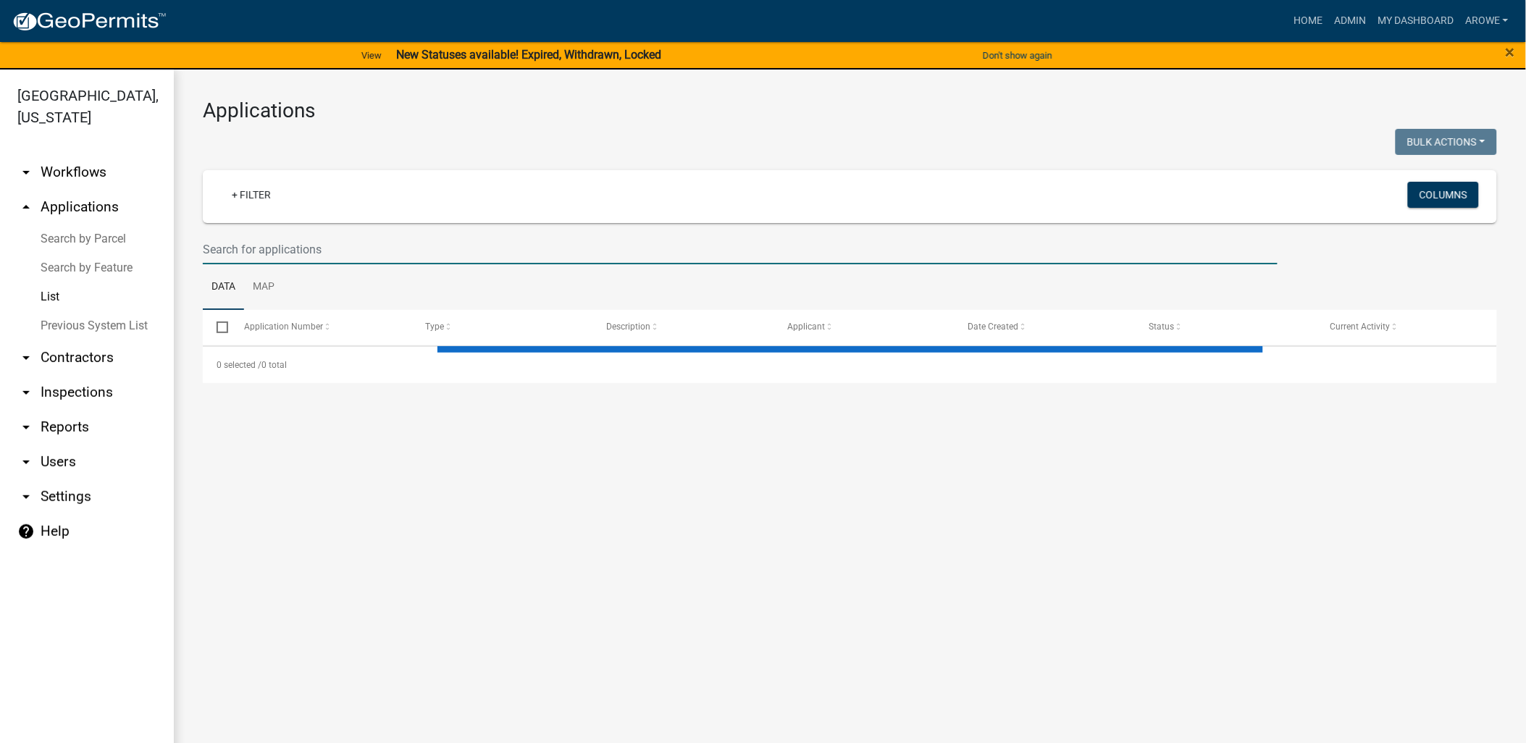
click at [273, 245] on input "text" at bounding box center [740, 250] width 1075 height 30
select select "3: 100"
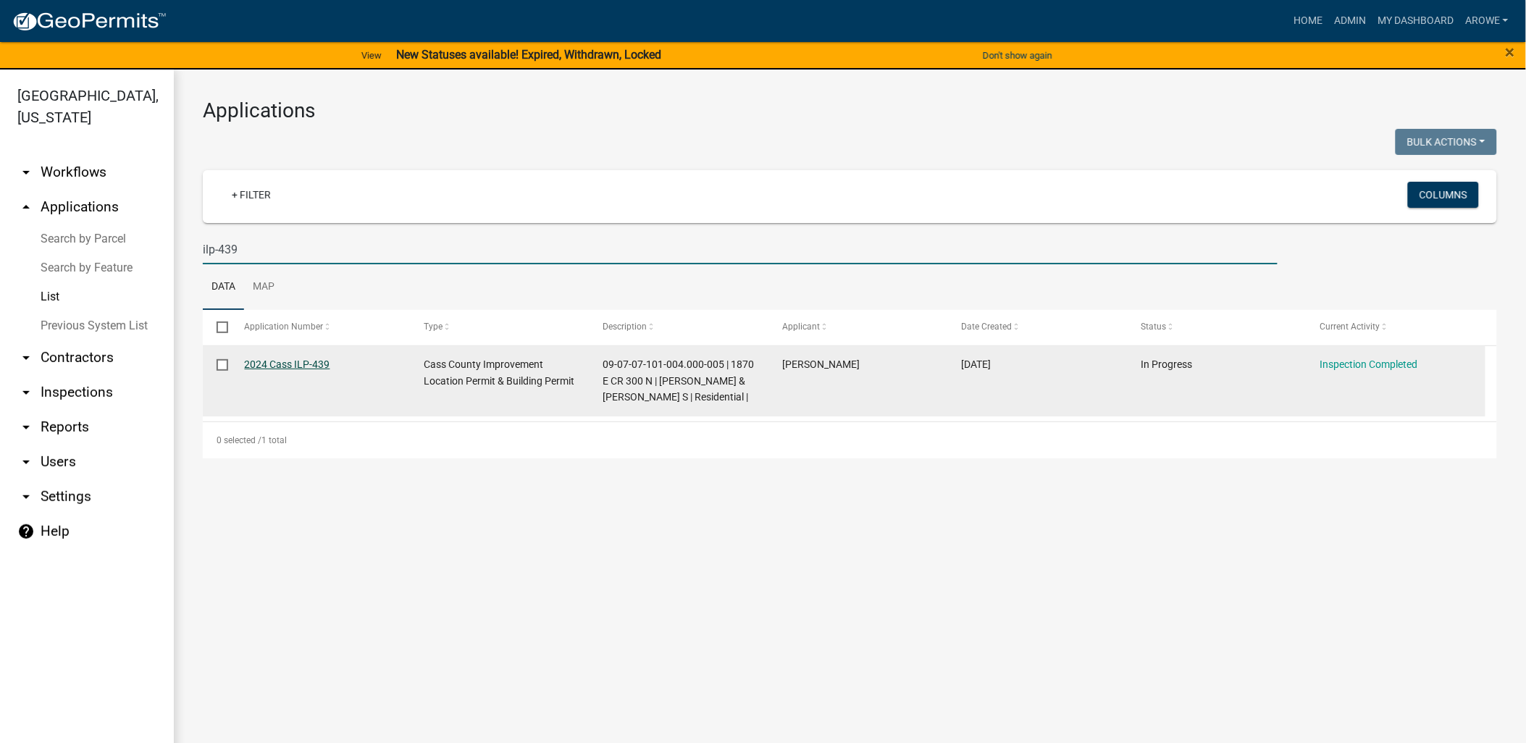
type input "ilp-439"
click at [306, 362] on link "2024 Cass ILP-439" at bounding box center [287, 364] width 85 height 12
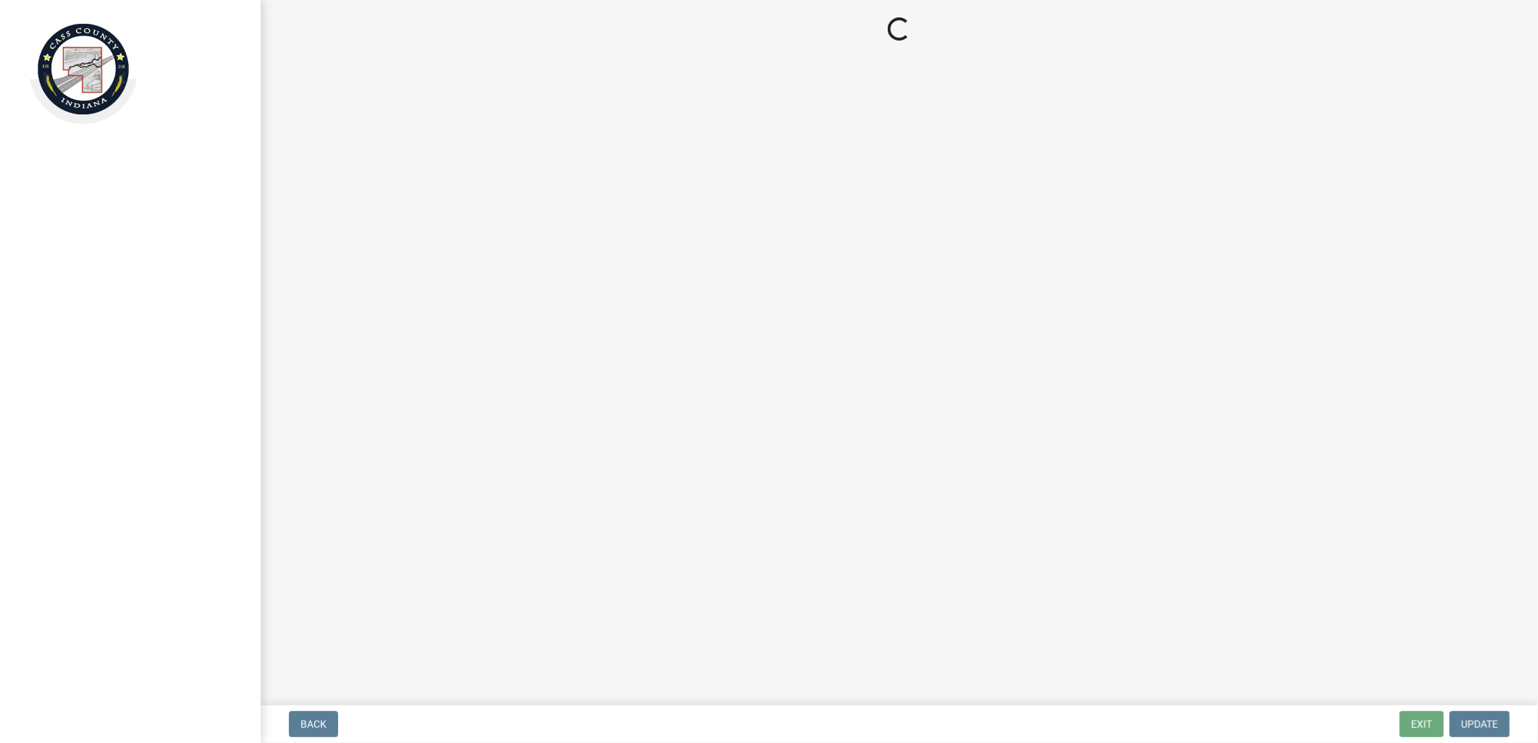
select select "baa4a543-a046-499c-bd40-1ac368eec85c"
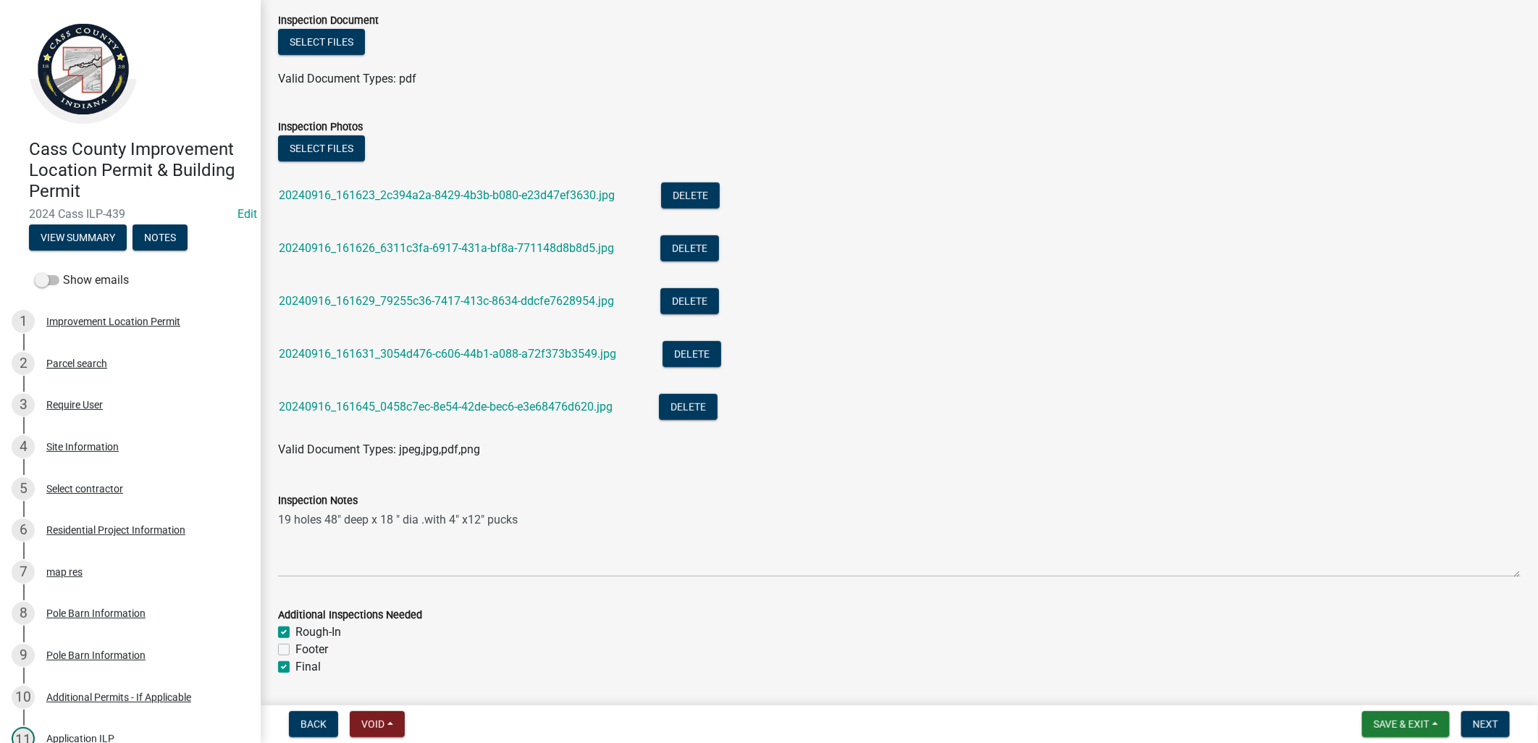
scroll to position [563, 0]
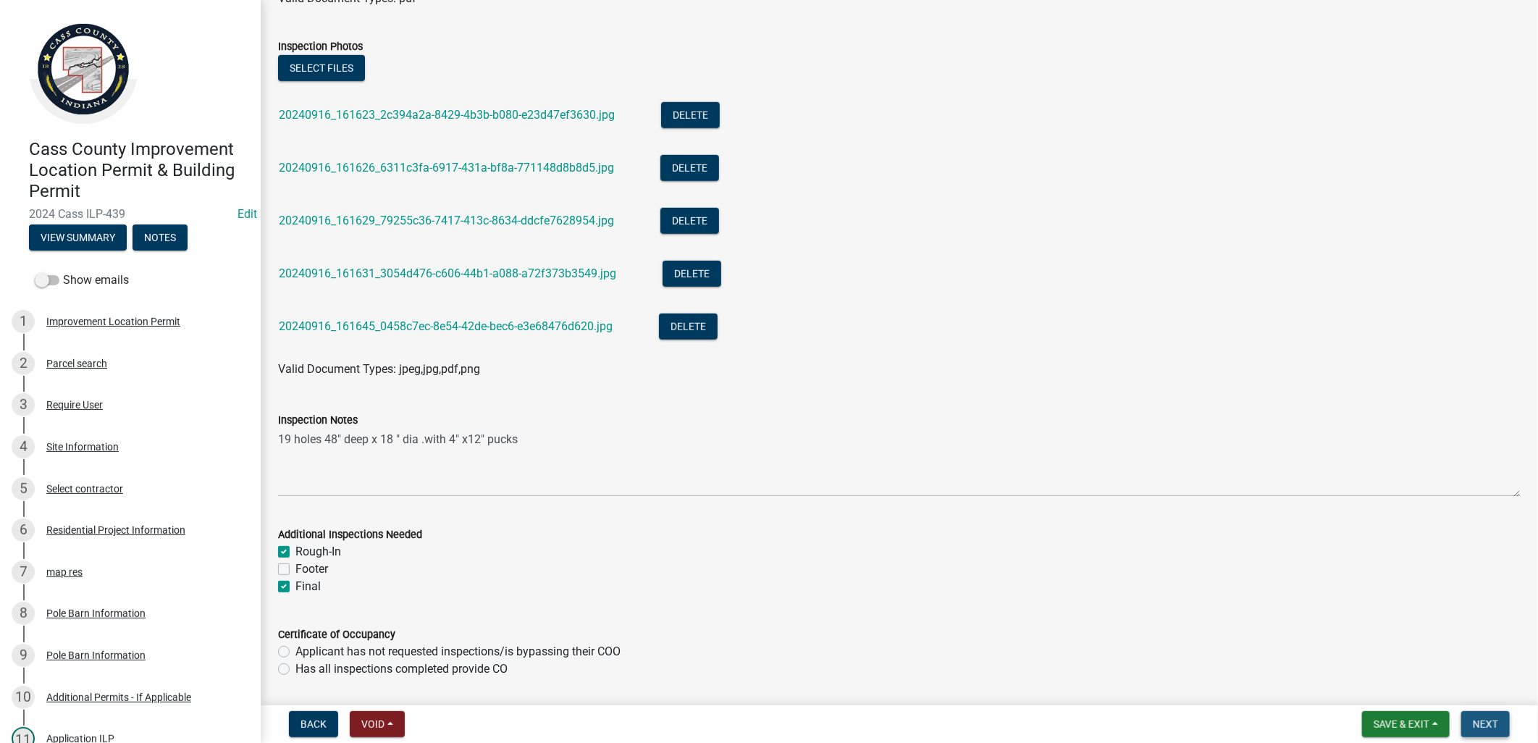
drag, startPoint x: 1485, startPoint y: 719, endPoint x: 1356, endPoint y: 695, distance: 131.8
click at [1483, 718] on span "Next" at bounding box center [1485, 724] width 25 height 12
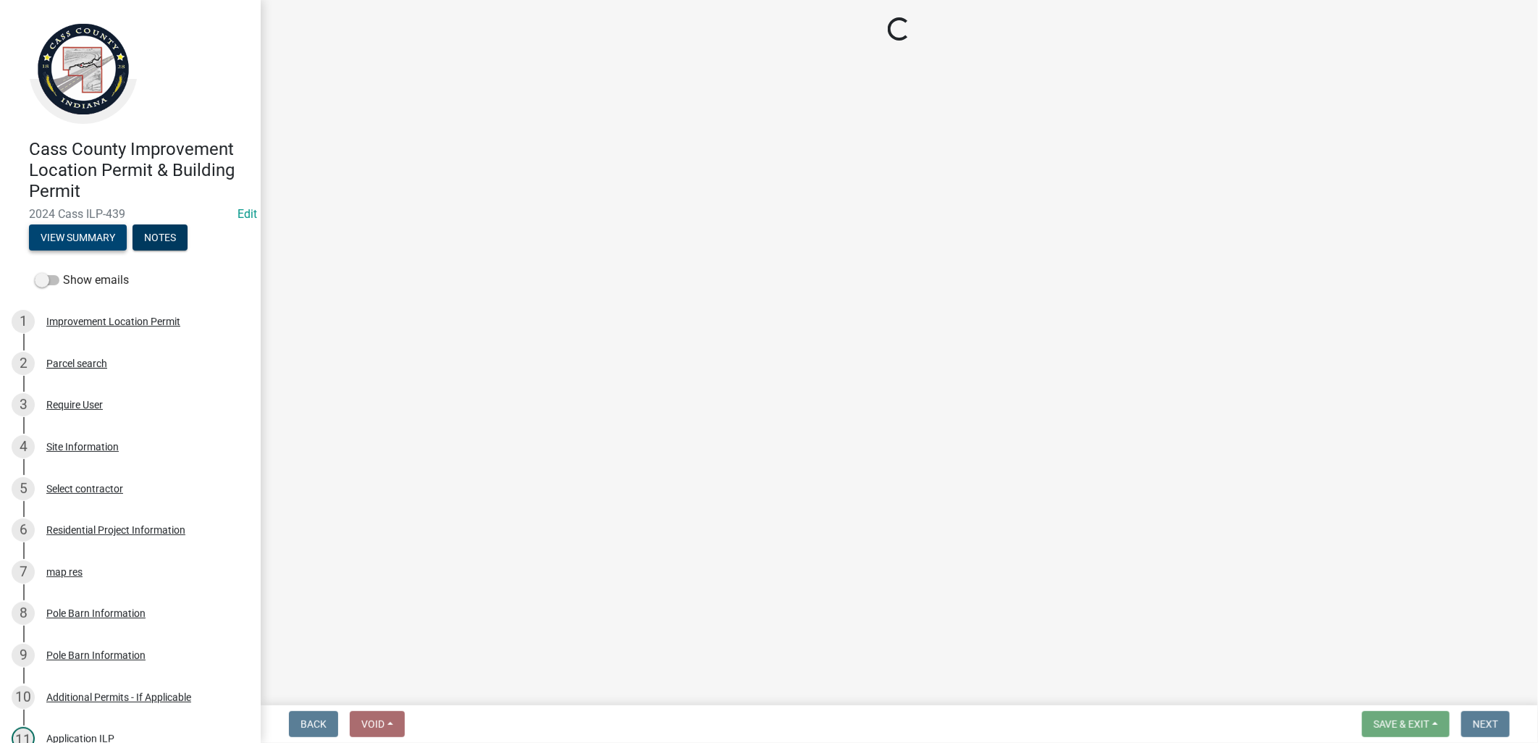
select select "baa4a543-a046-499c-bd40-1ac368eec85c"
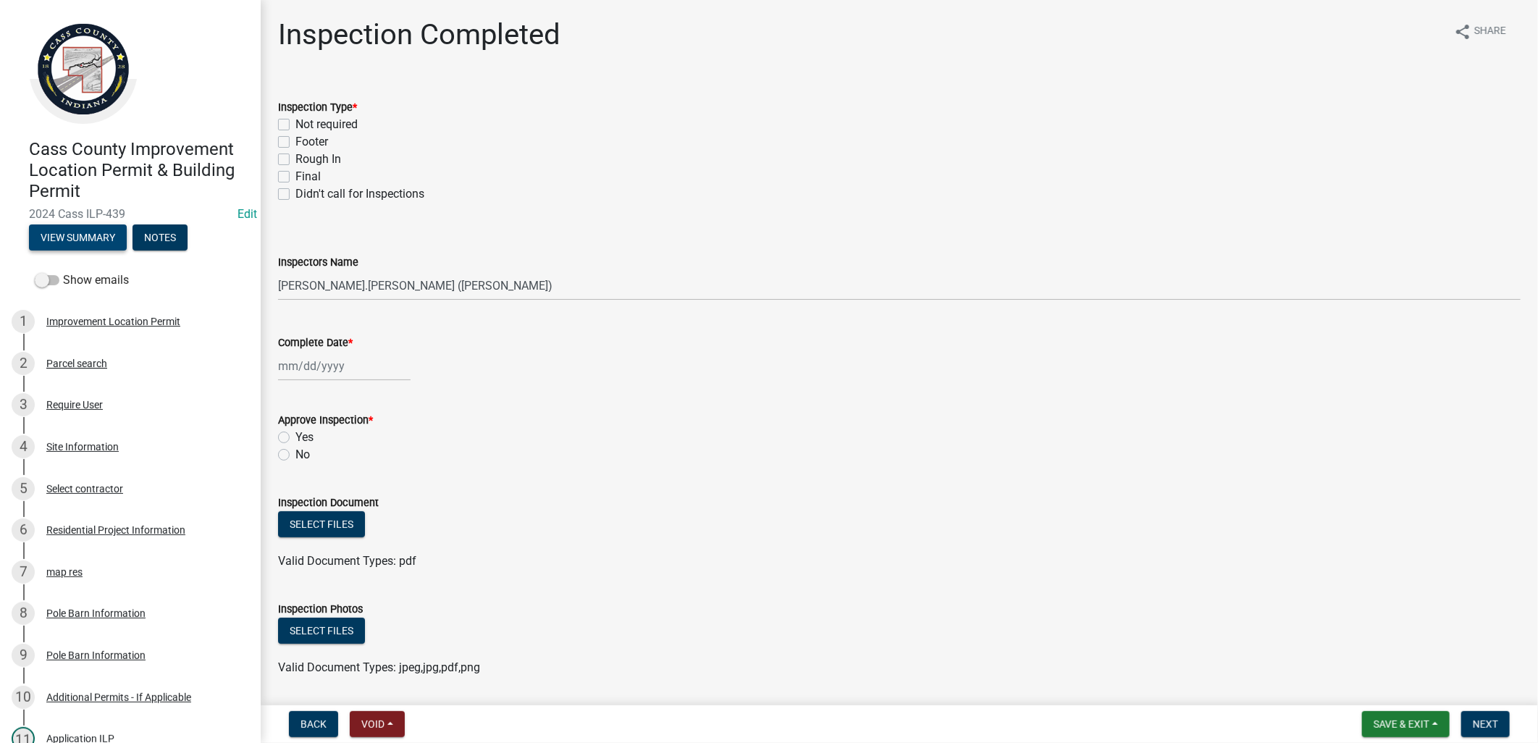
click at [96, 239] on button "View Summary" at bounding box center [78, 237] width 98 height 26
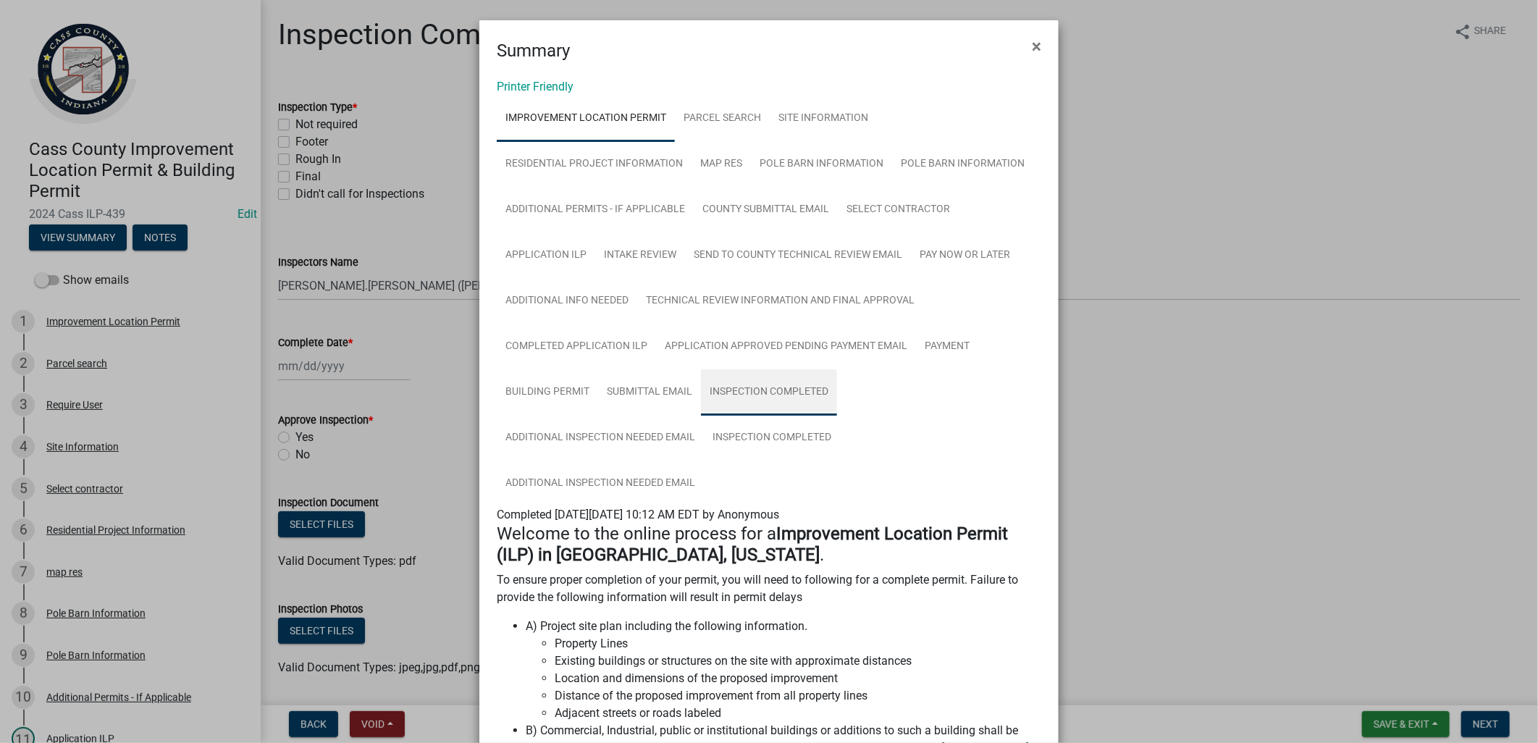
click at [784, 388] on link "Inspection Completed" at bounding box center [769, 392] width 136 height 46
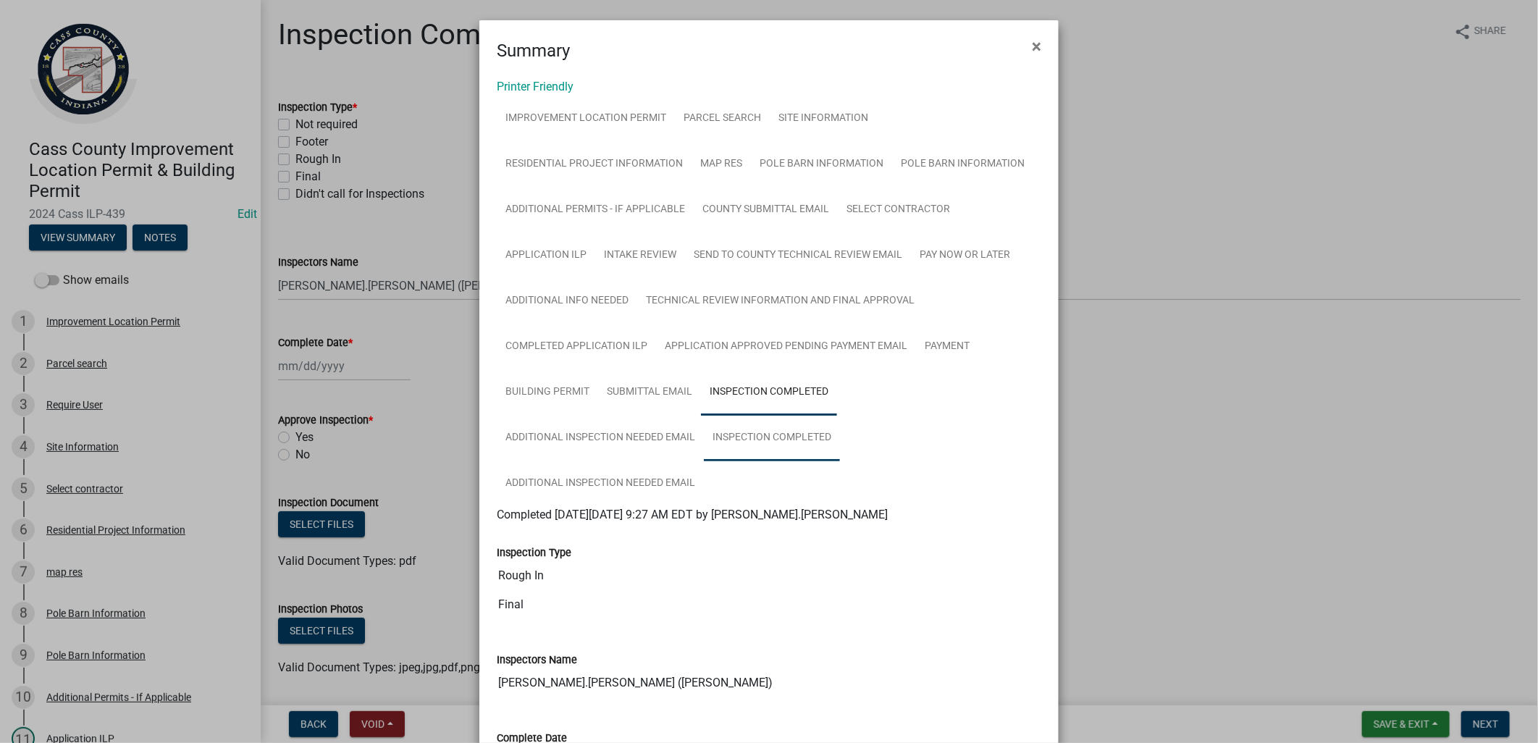
click at [773, 440] on link "Inspection Completed" at bounding box center [772, 438] width 136 height 46
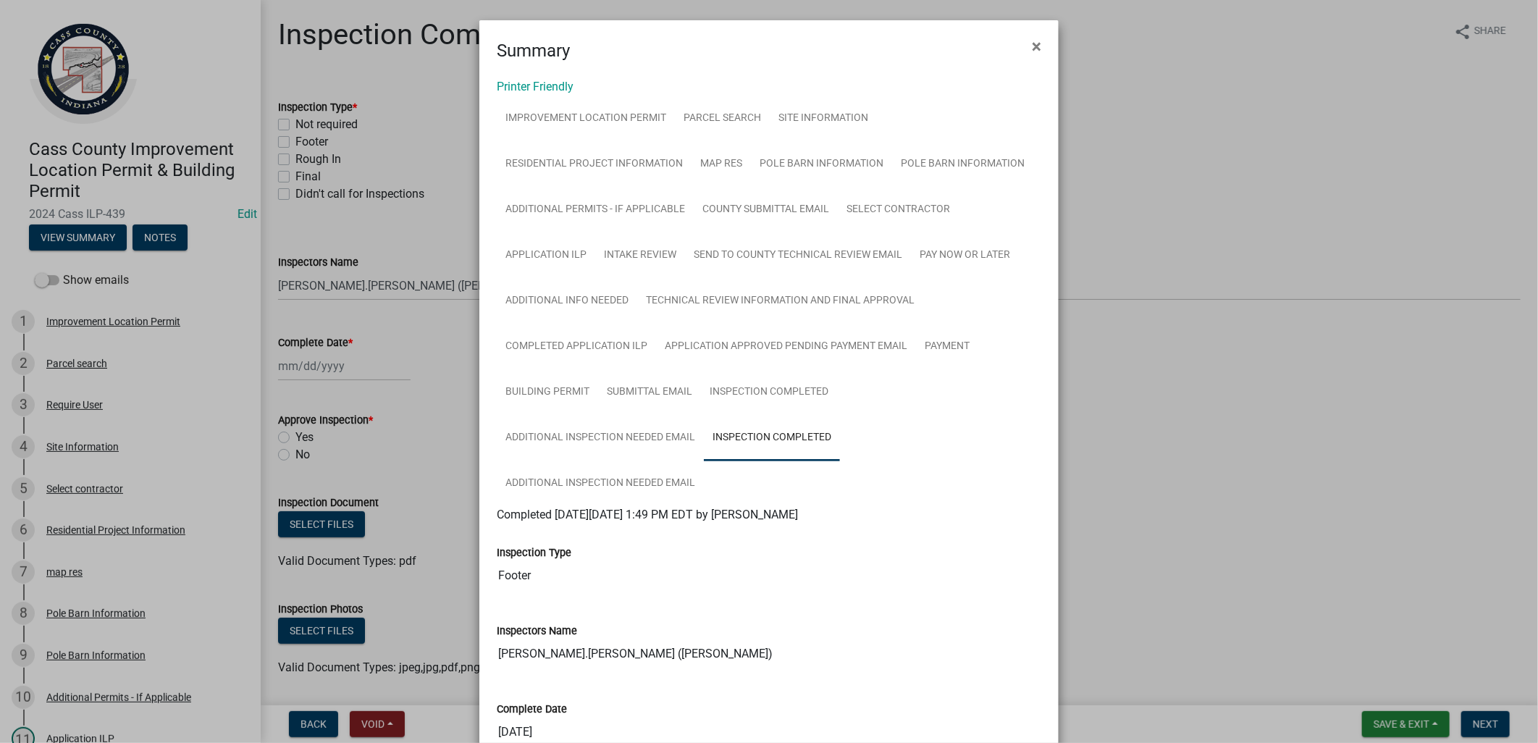
click at [428, 344] on ngb-modal-window "Summary × Printer Friendly Improvement Location Permit Parcel search Site Infor…" at bounding box center [769, 371] width 1538 height 743
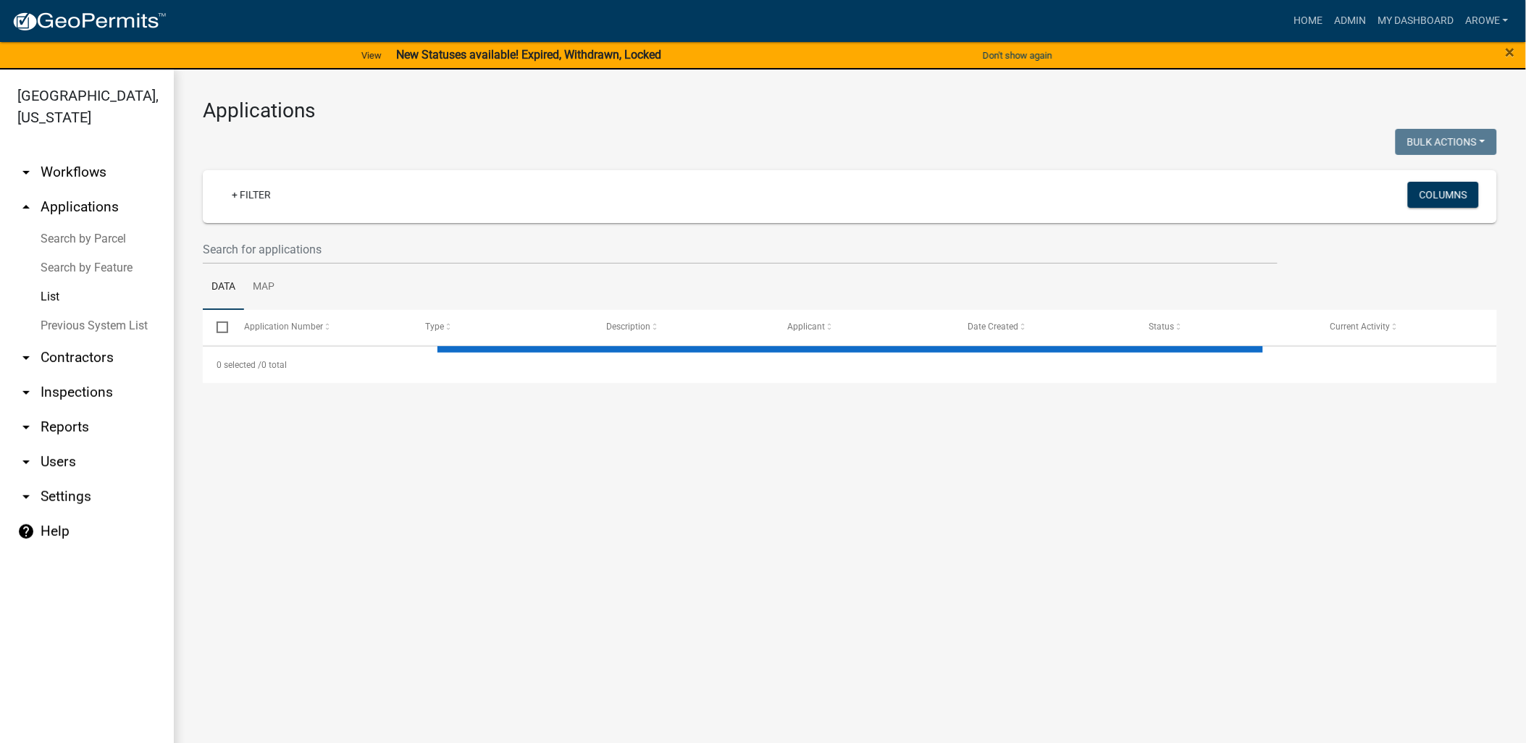
select select "3: 100"
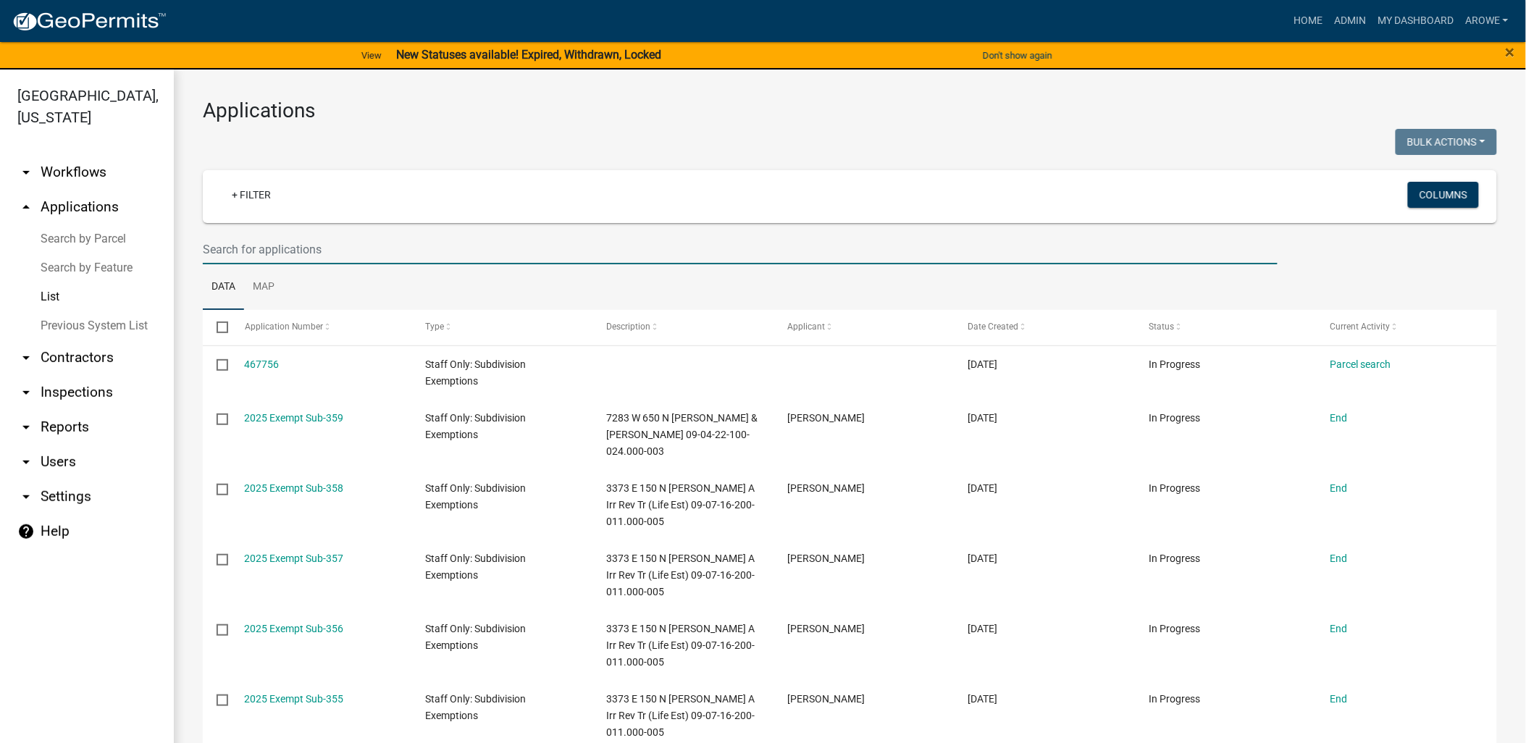
click at [277, 240] on input "text" at bounding box center [740, 250] width 1075 height 30
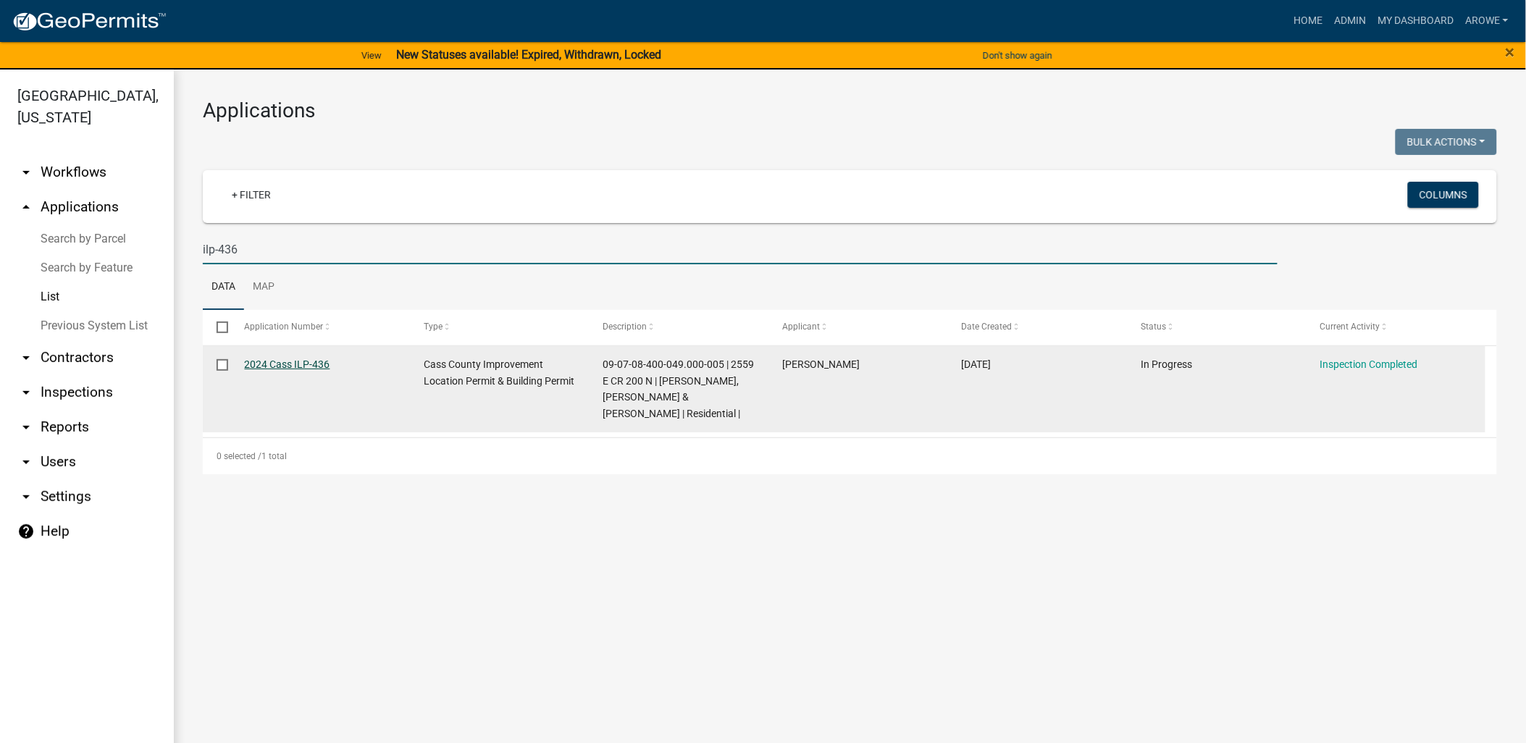
type input "ilp-436"
click at [316, 363] on link "2024 Cass ILP-436" at bounding box center [287, 364] width 85 height 12
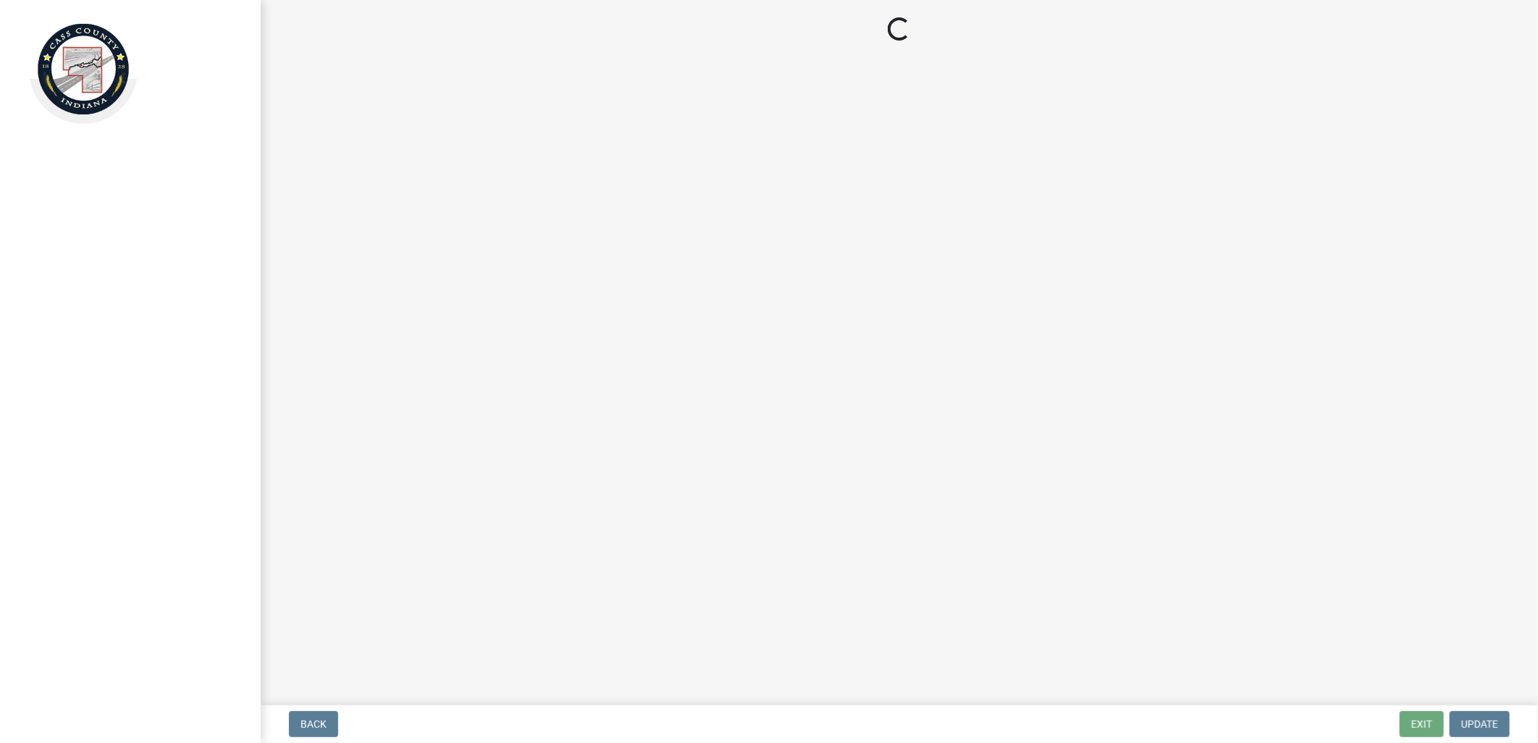
select select "baa4a543-a046-499c-bd40-1ac368eec85c"
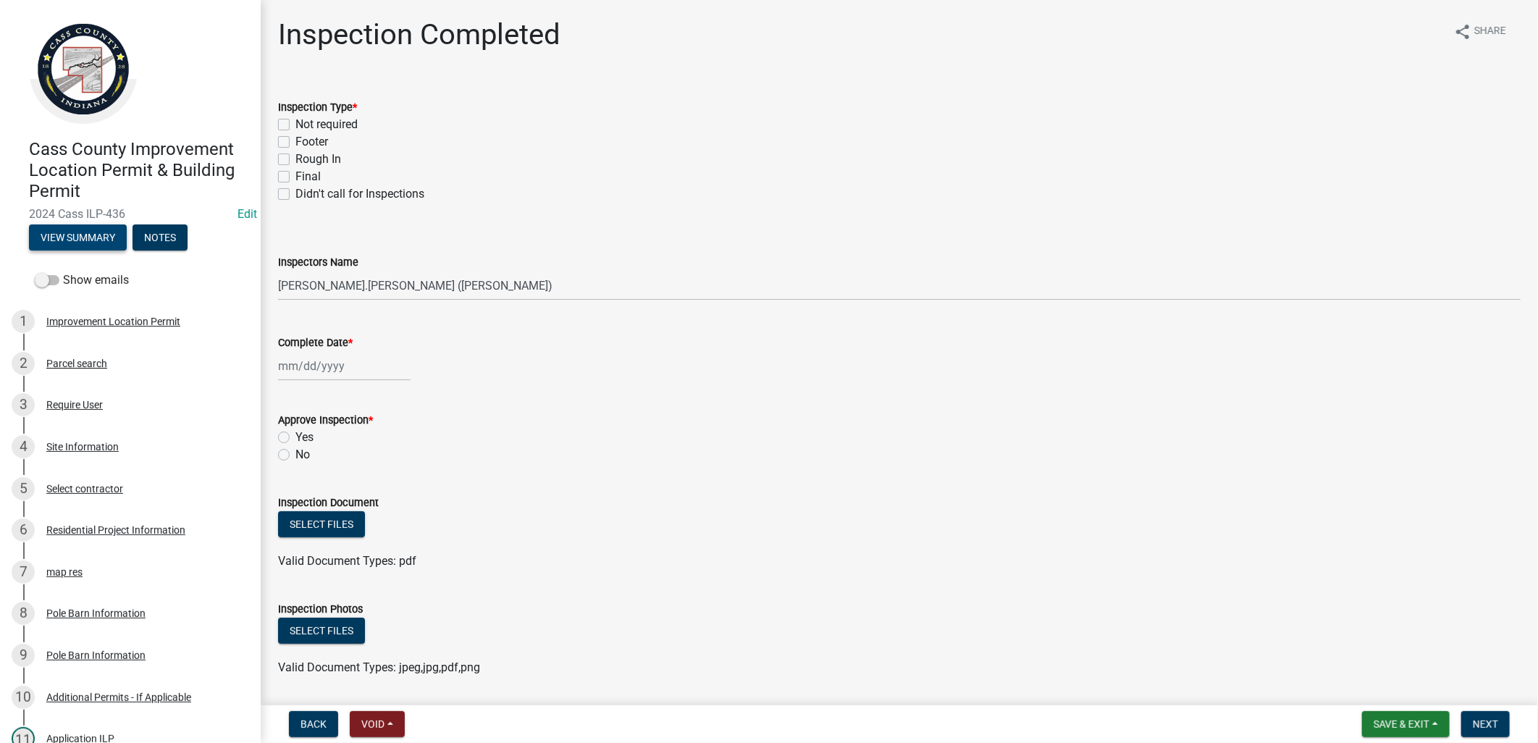
click at [85, 224] on button "View Summary" at bounding box center [78, 237] width 98 height 26
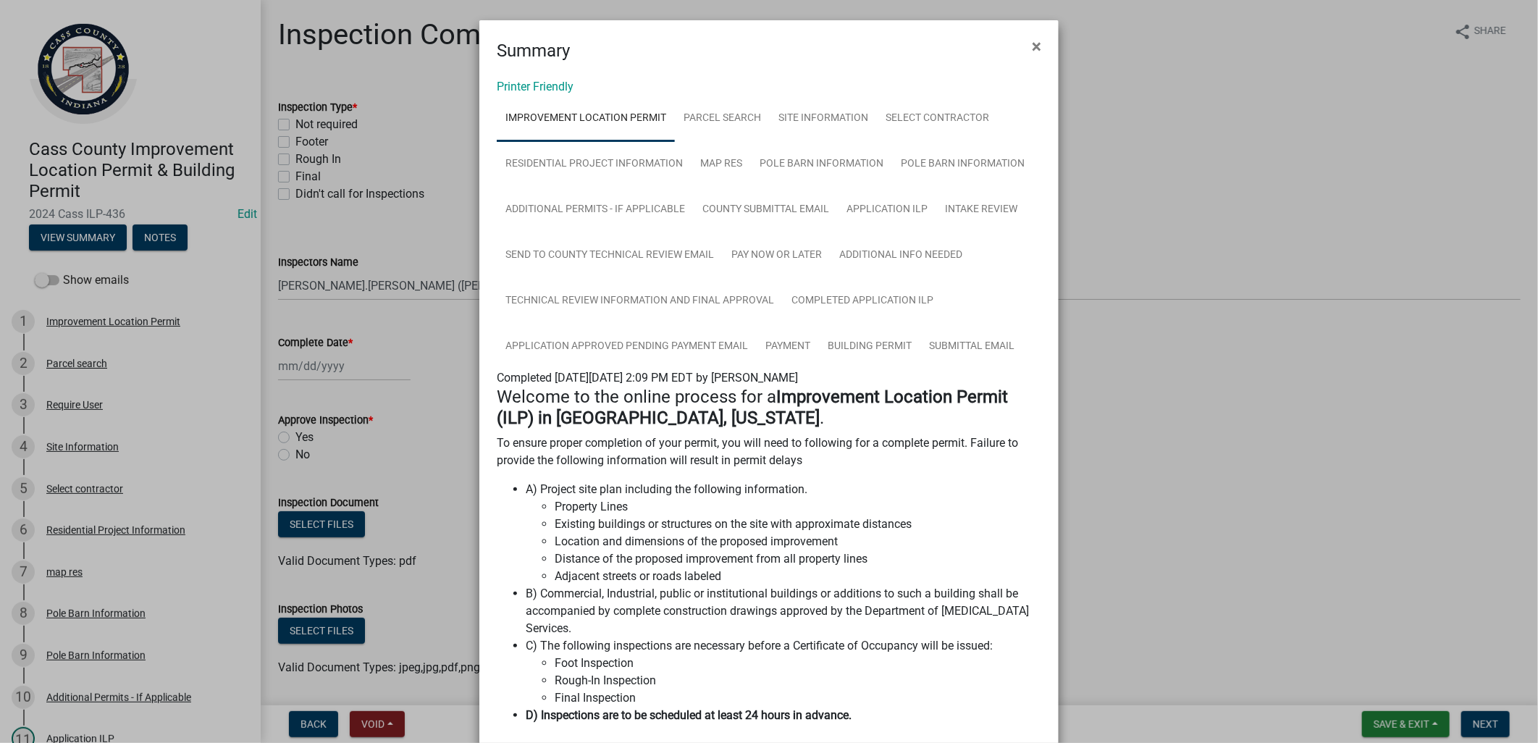
click at [402, 322] on ngb-modal-window "Summary × Printer Friendly Improvement Location Permit Parcel search Site Infor…" at bounding box center [769, 371] width 1538 height 743
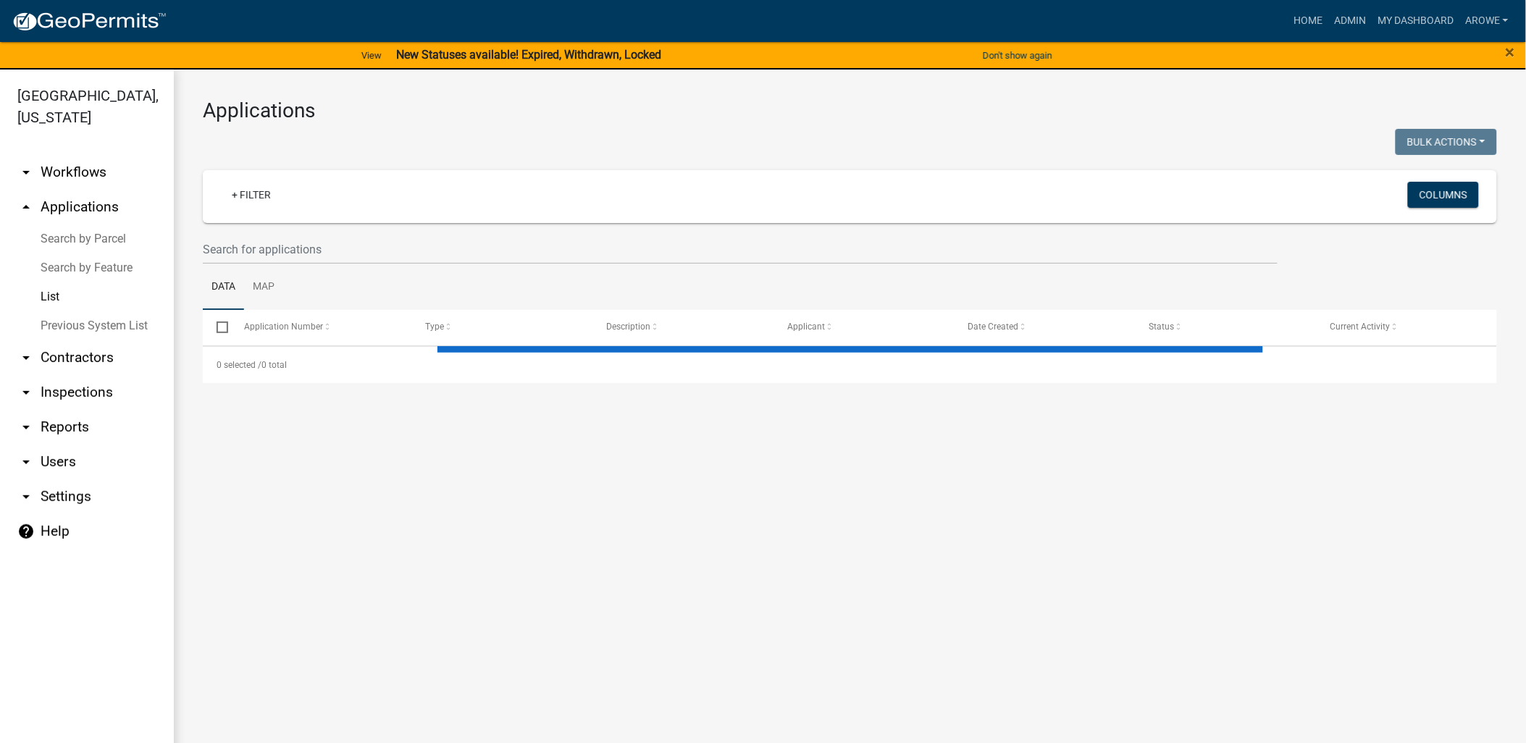
select select "3: 100"
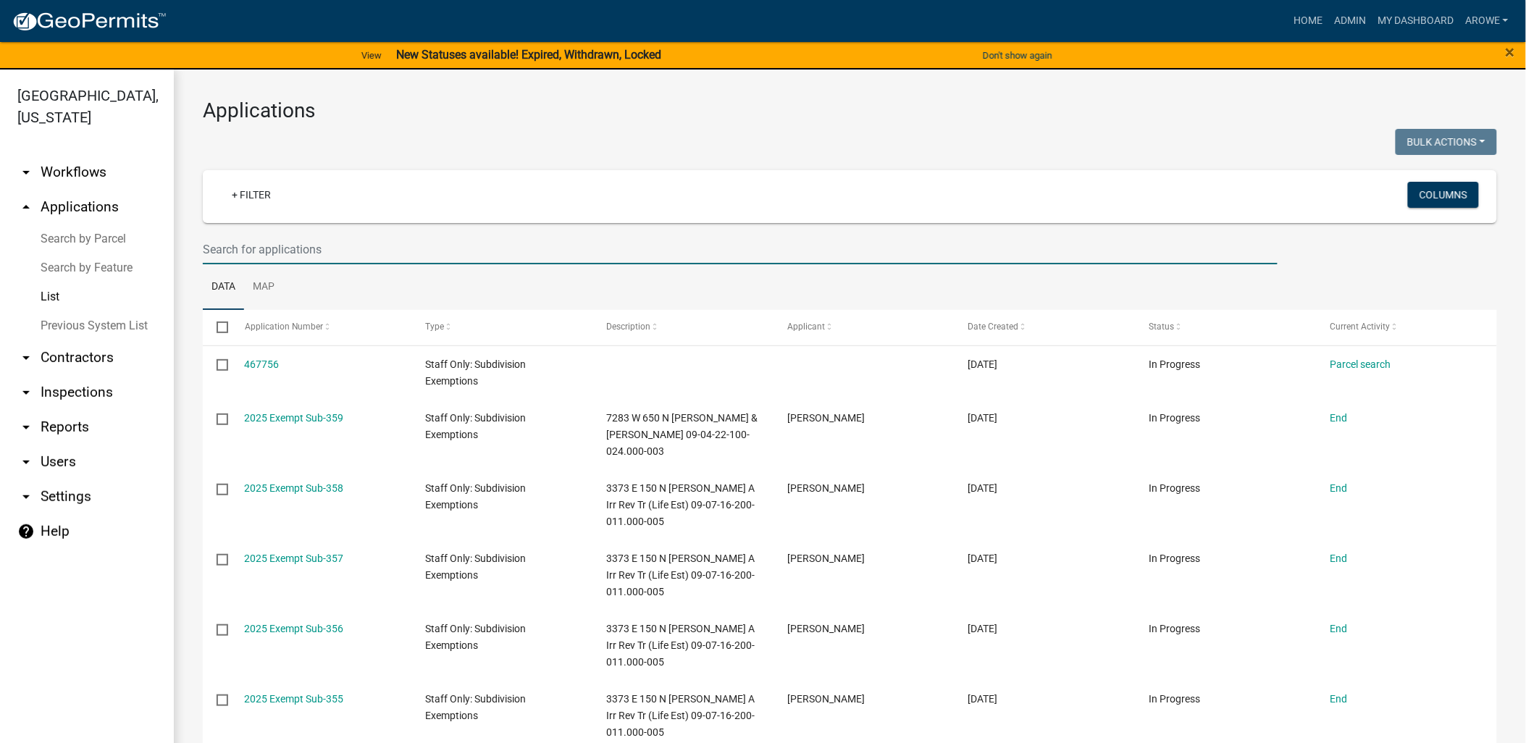
click at [368, 251] on input "text" at bounding box center [740, 250] width 1075 height 30
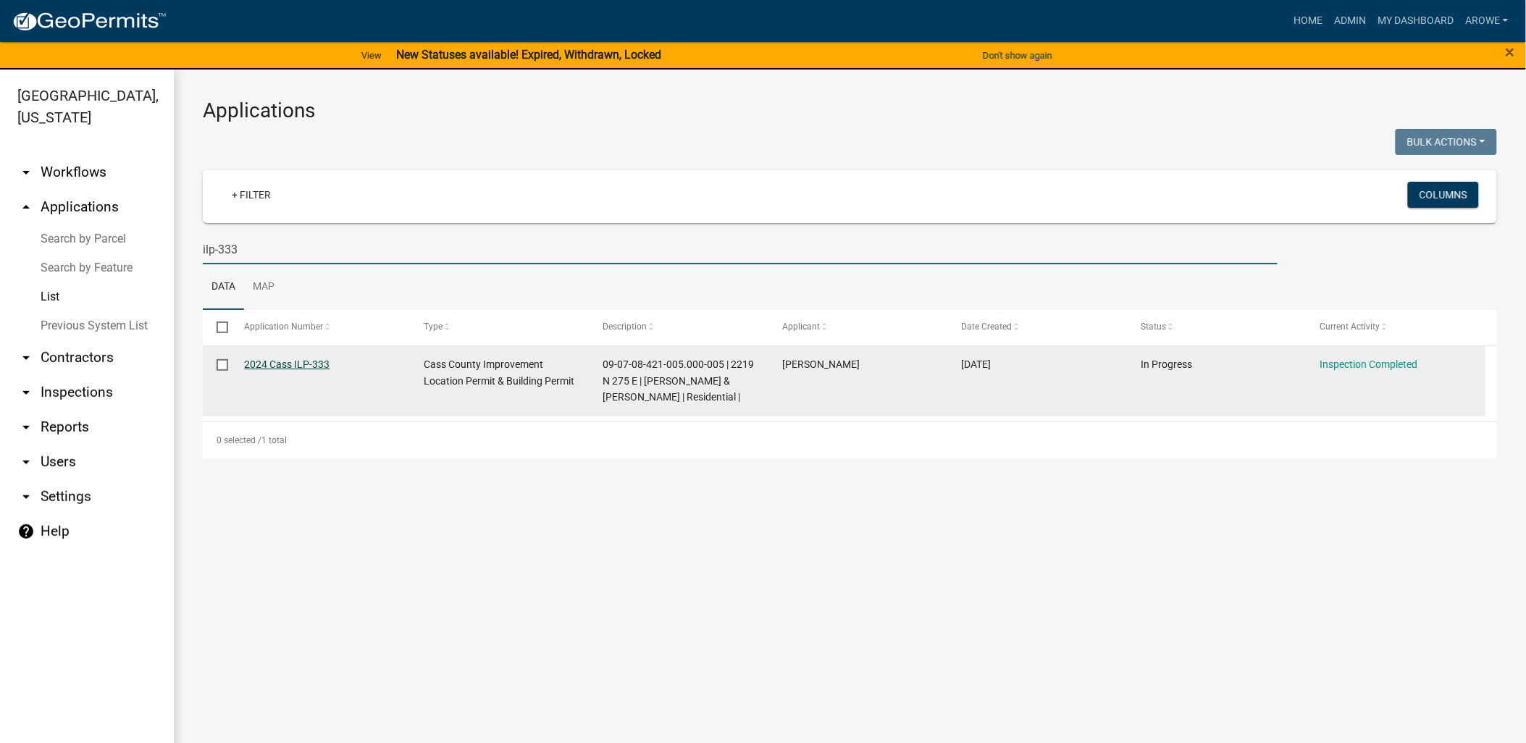
type input "ilp-333"
click at [319, 361] on link "2024 Cass ILP-333" at bounding box center [287, 364] width 85 height 12
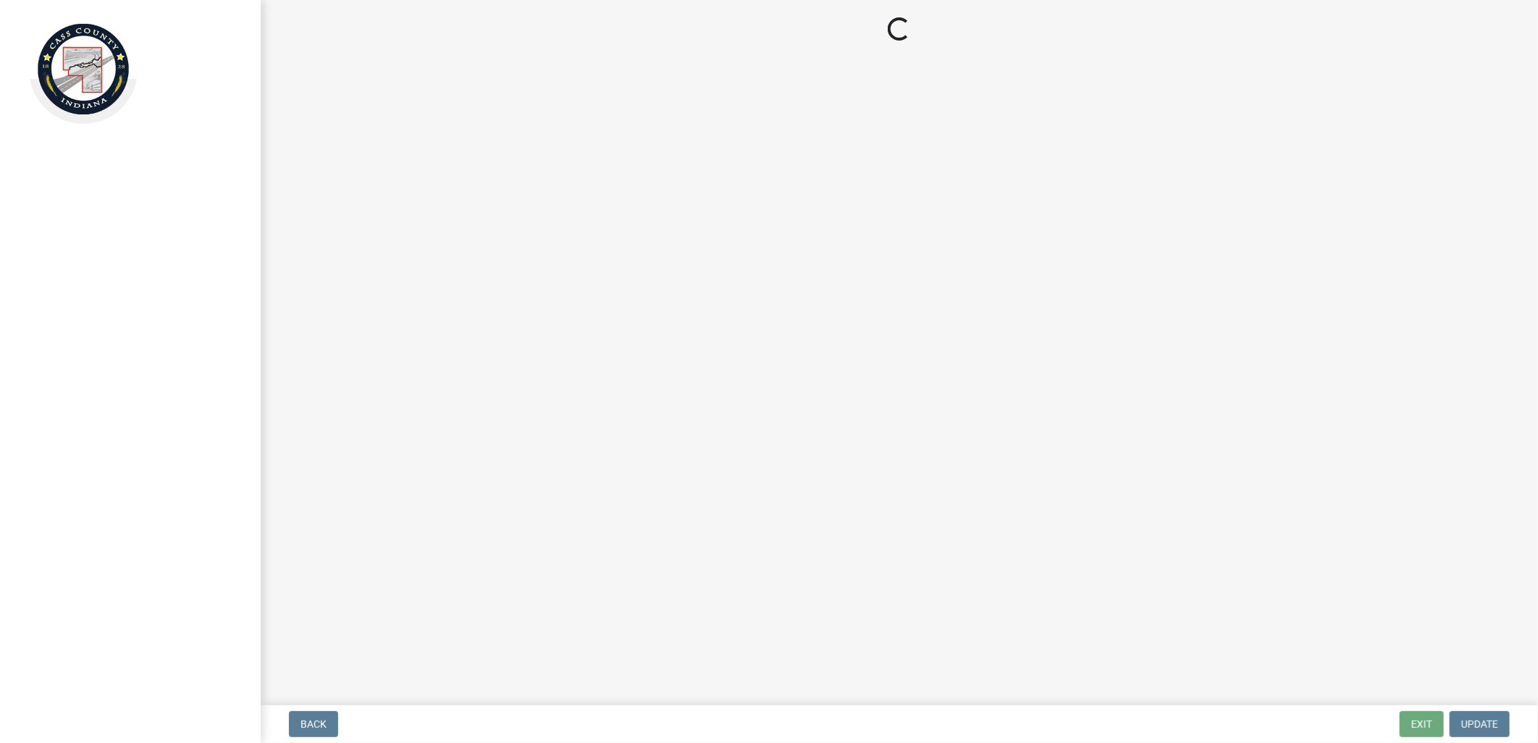
select select "baa4a543-a046-499c-bd40-1ac368eec85c"
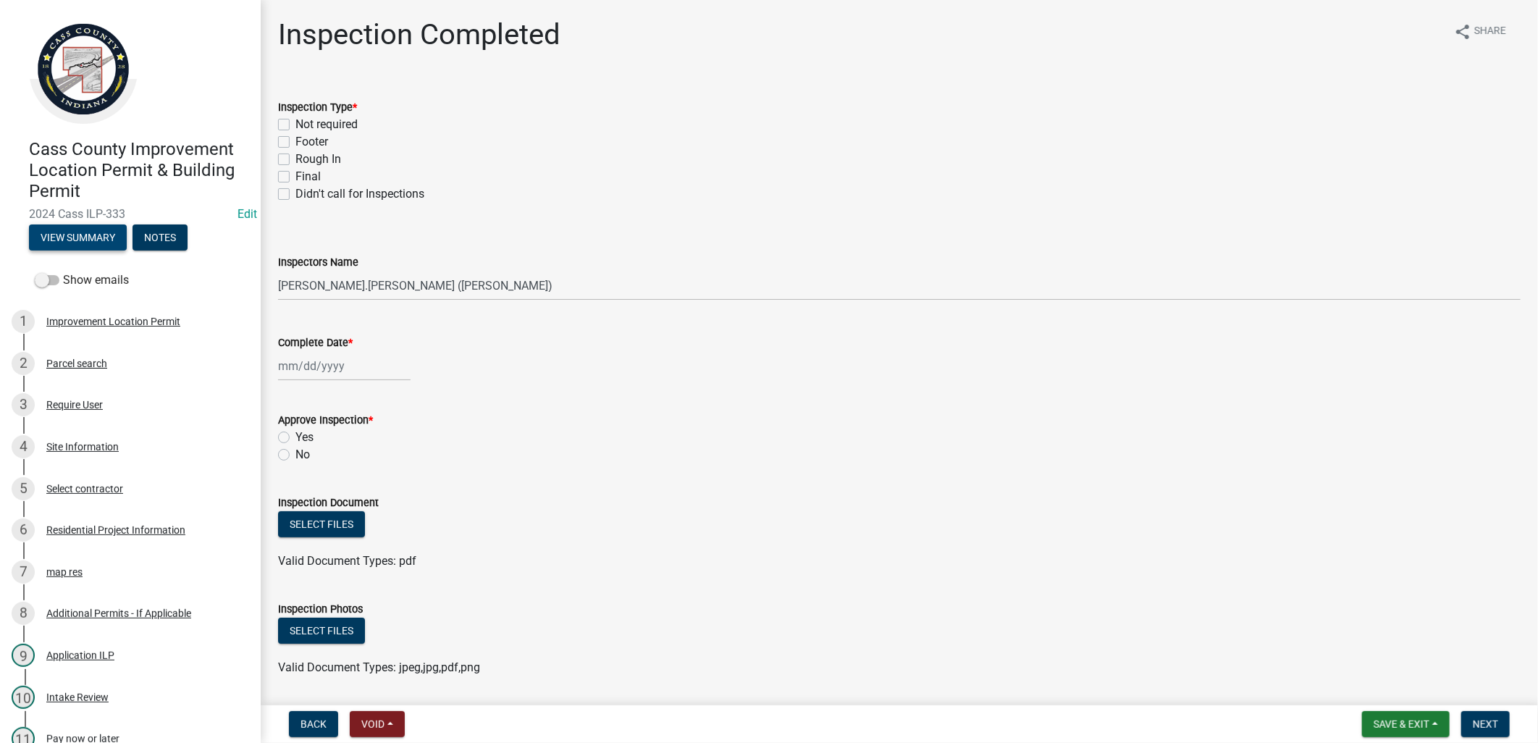
click at [96, 235] on button "View Summary" at bounding box center [78, 237] width 98 height 26
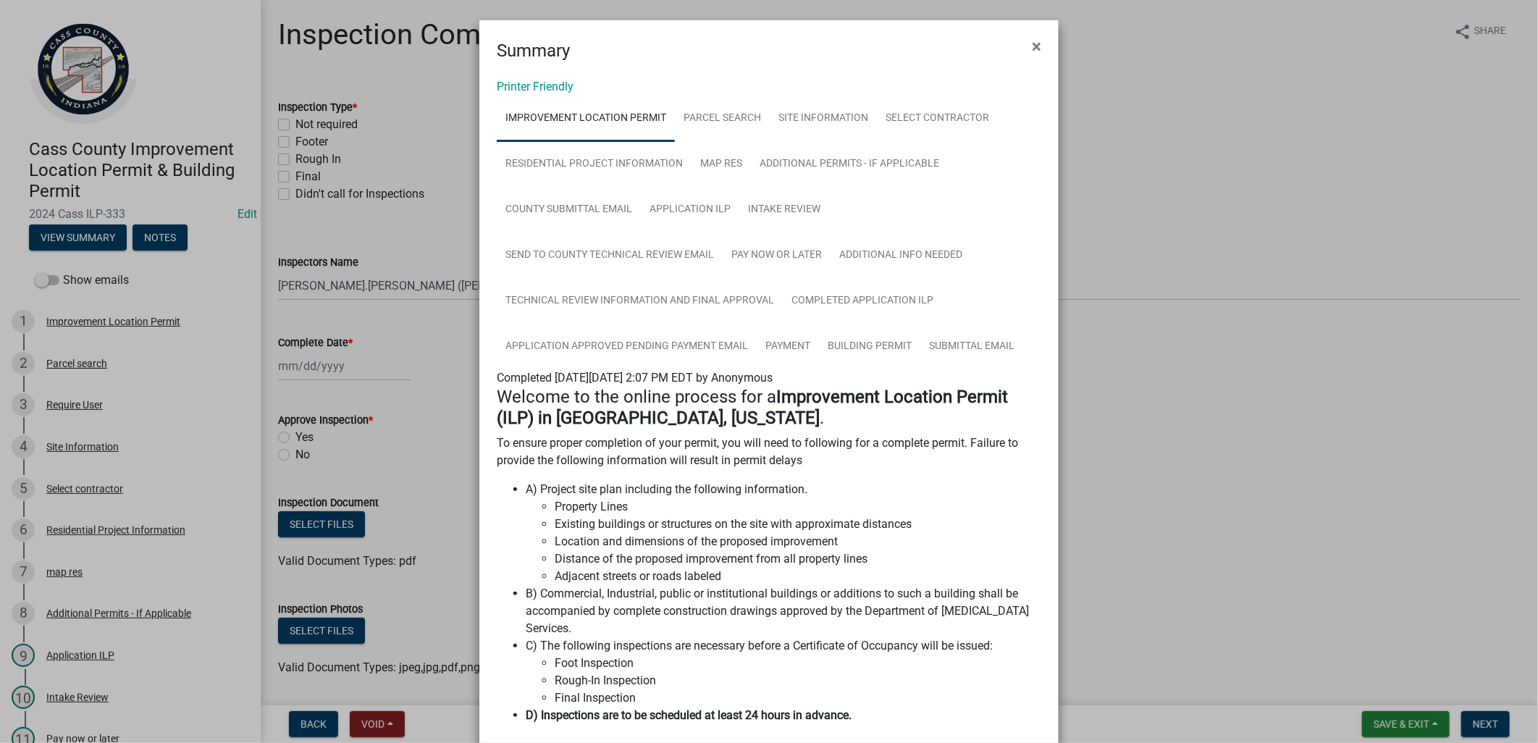
click at [414, 322] on ngb-modal-window "Summary × Printer Friendly Improvement Location Permit Parcel search Site Infor…" at bounding box center [769, 371] width 1538 height 743
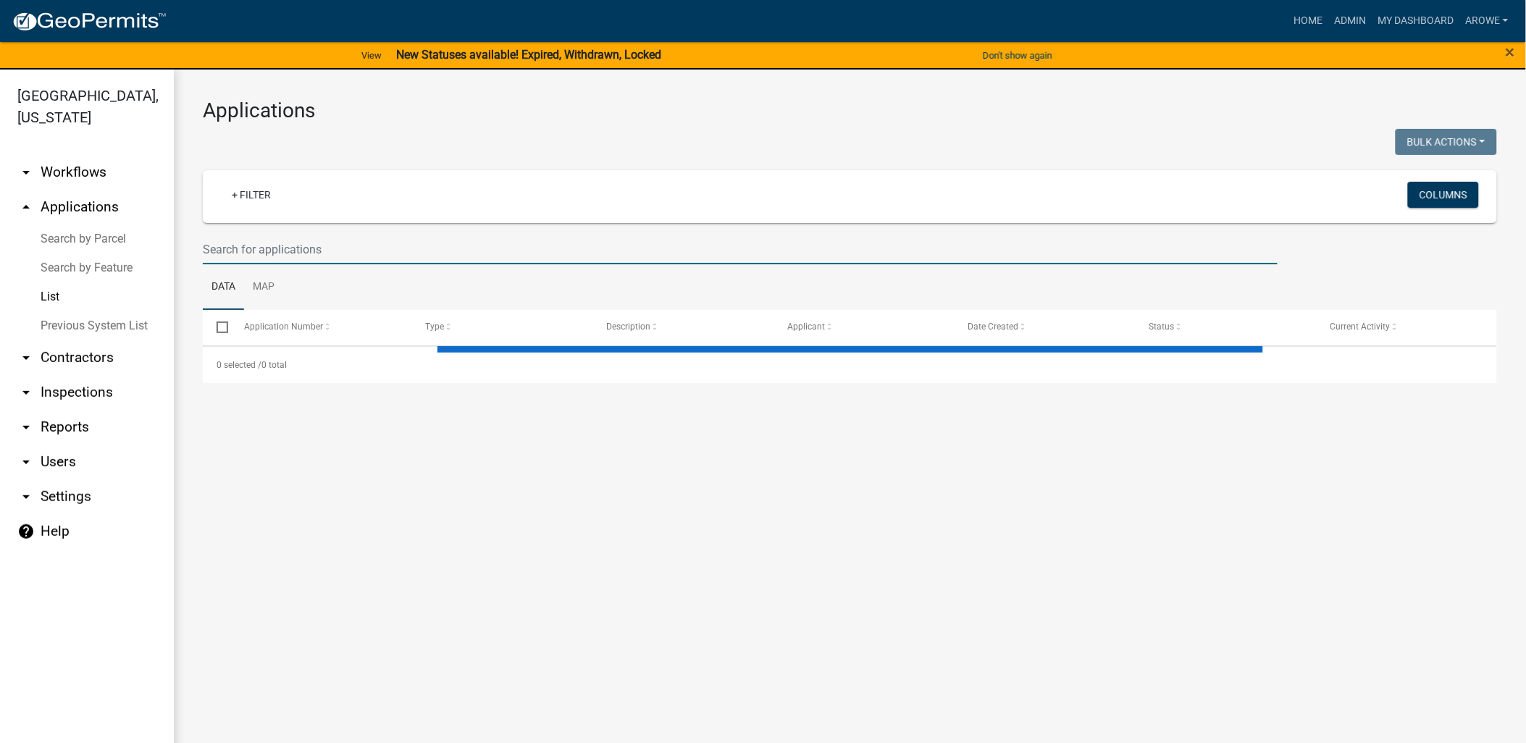
click at [276, 237] on input "text" at bounding box center [740, 250] width 1075 height 30
select select "3: 100"
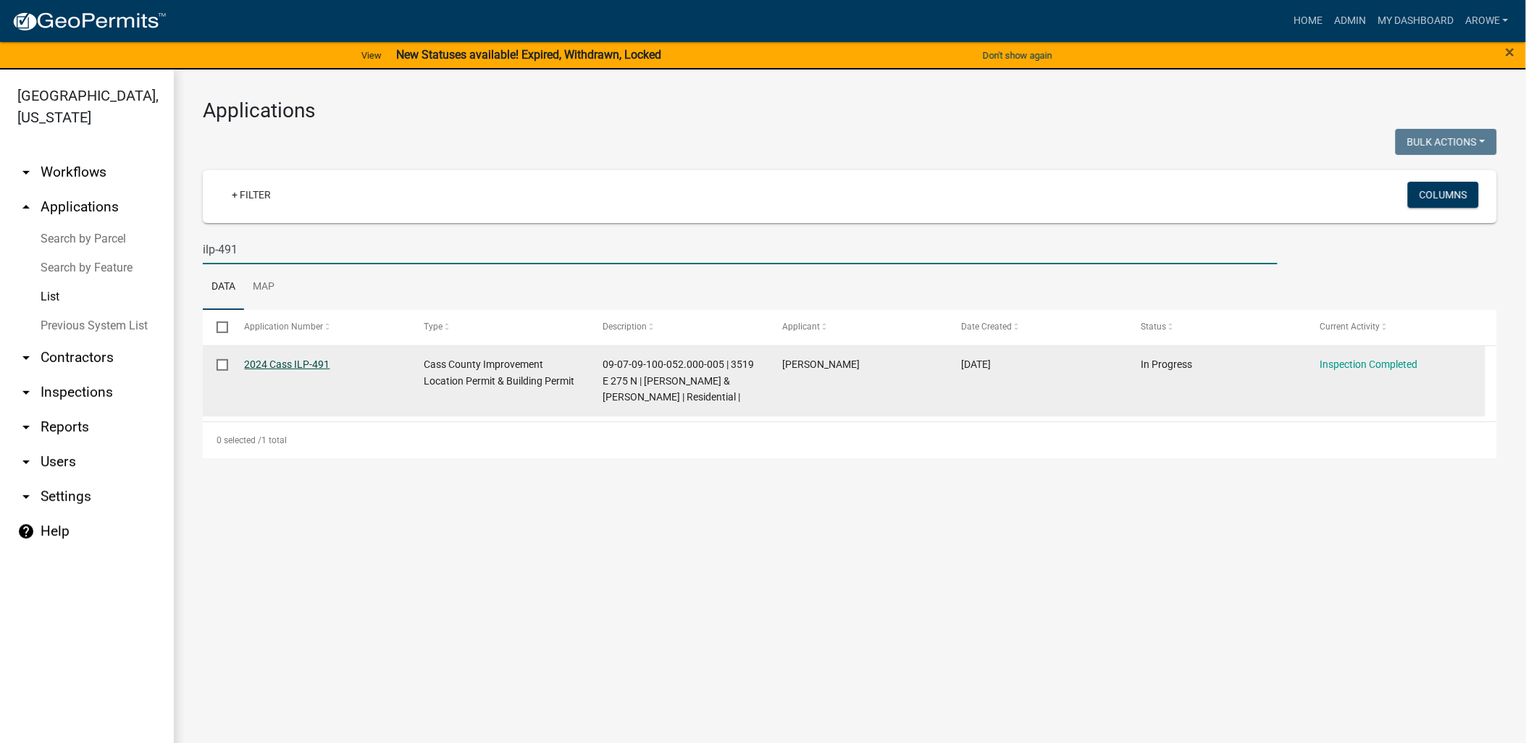
type input "ilp-491"
click at [298, 366] on link "2024 Cass ILP-491" at bounding box center [287, 364] width 85 height 12
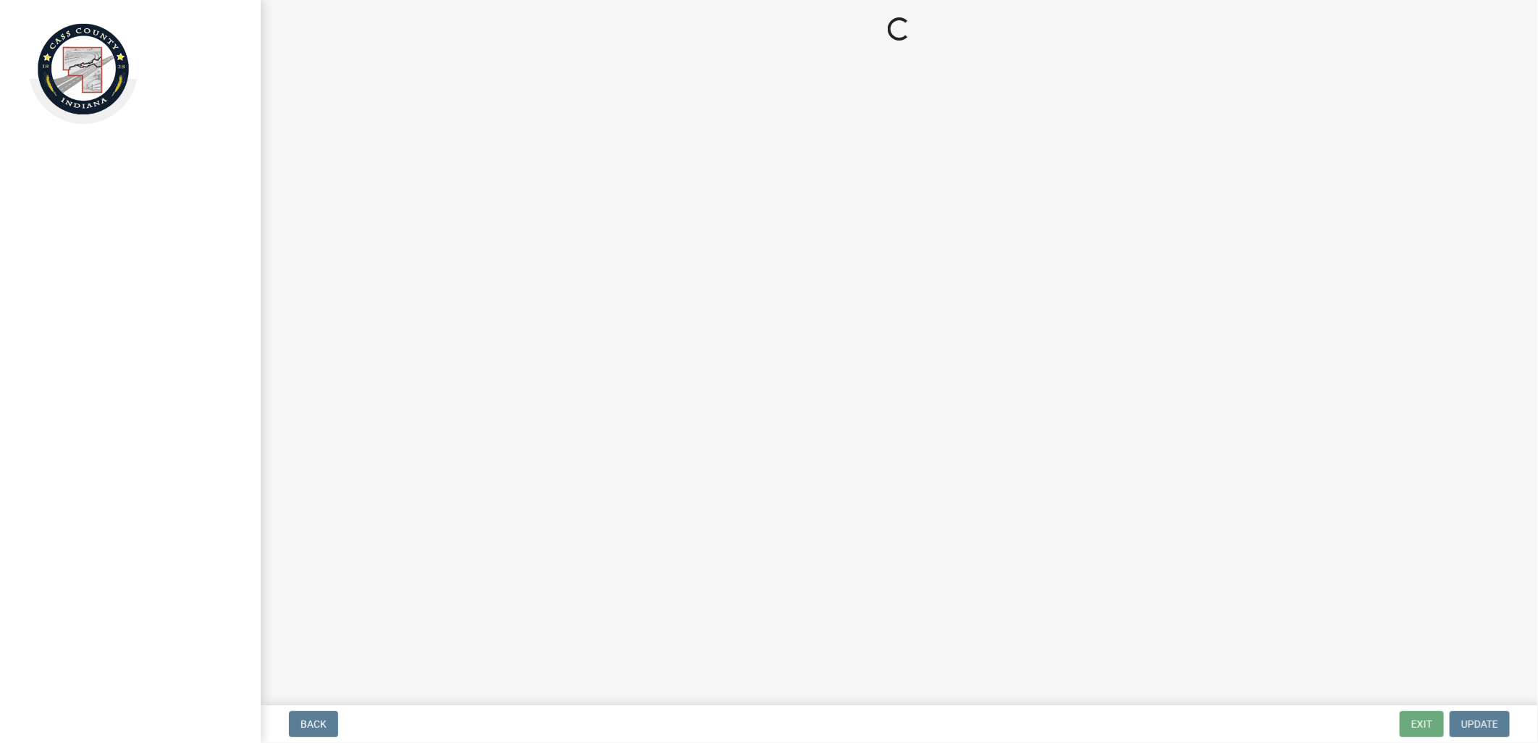
select select "baa4a543-a046-499c-bd40-1ac368eec85c"
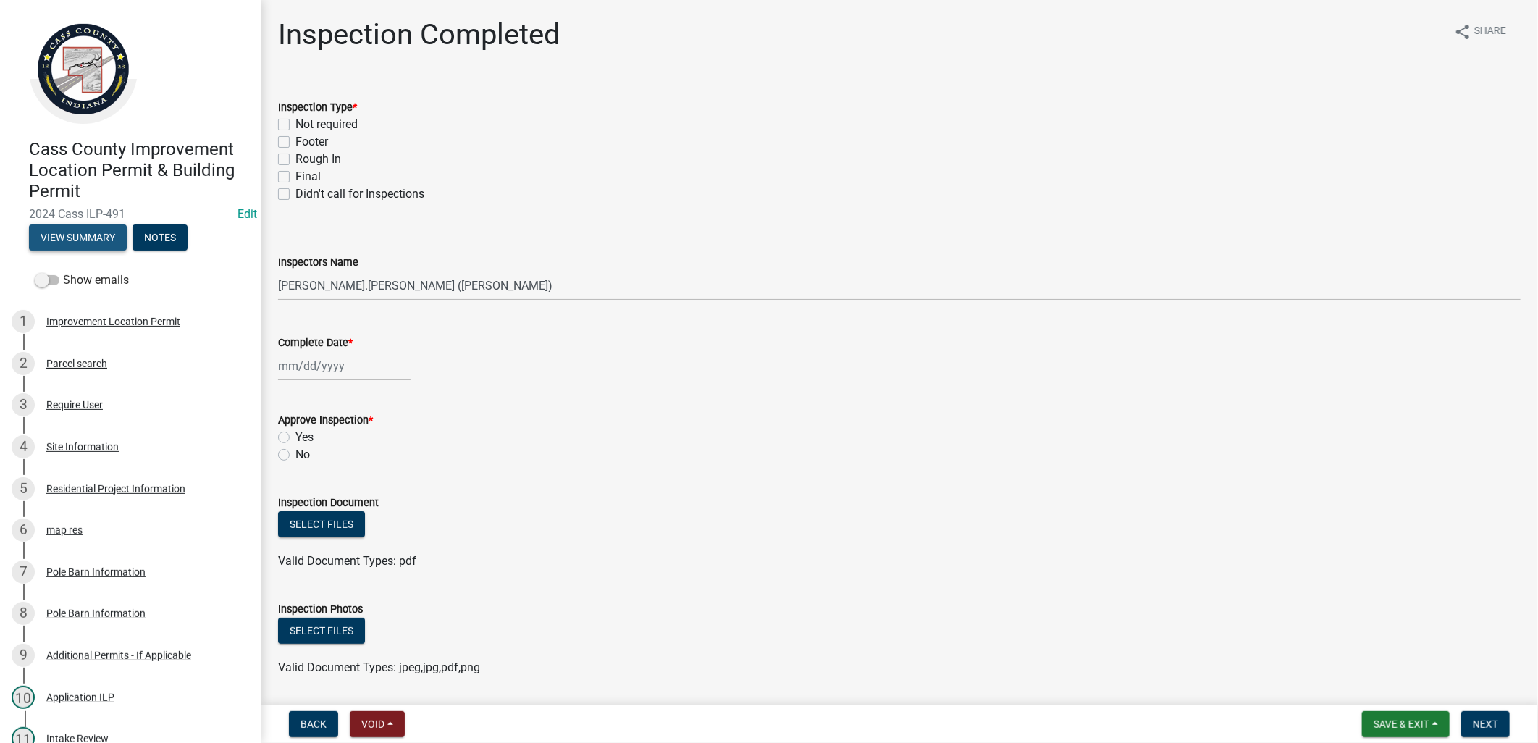
click at [53, 227] on button "View Summary" at bounding box center [78, 237] width 98 height 26
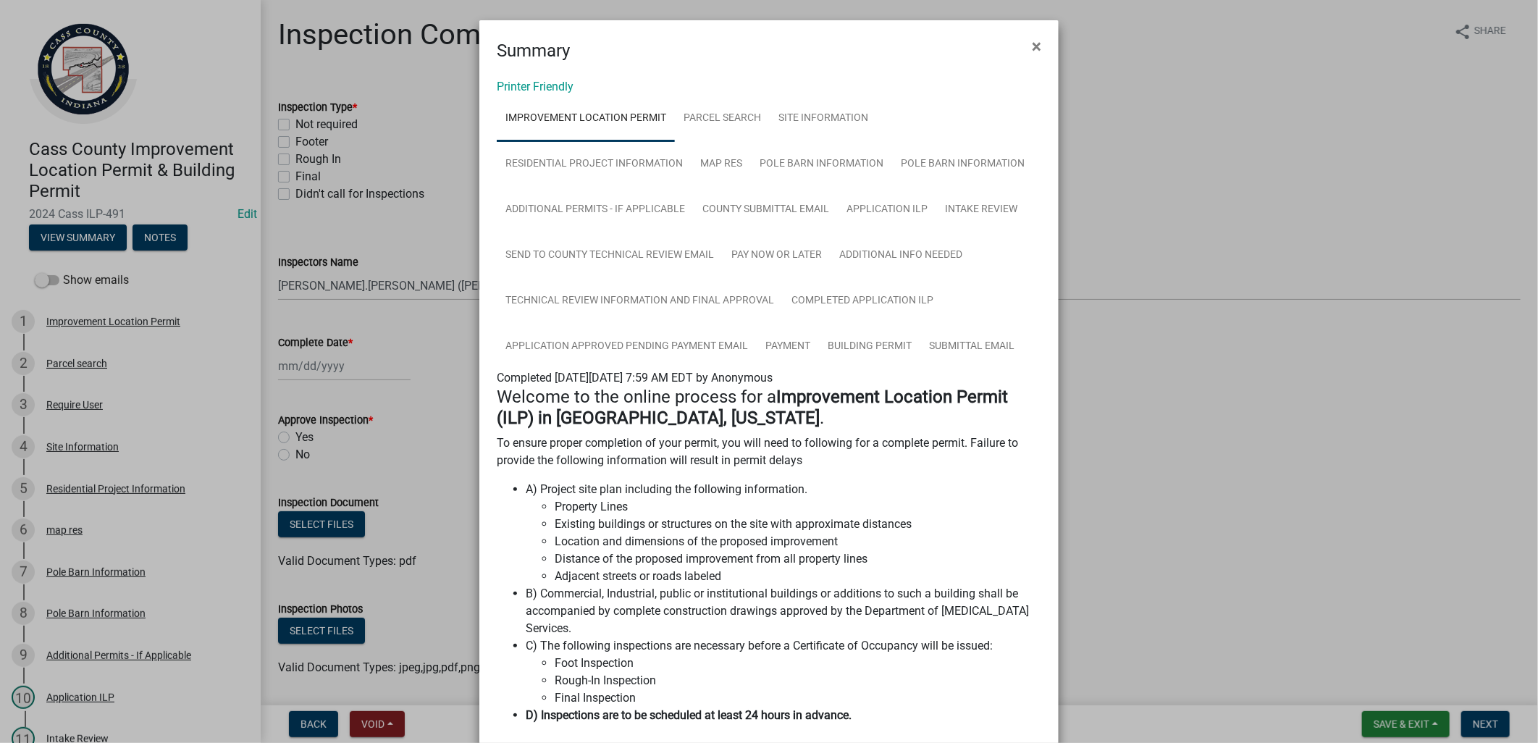
click at [403, 234] on ngb-modal-window "Summary × Printer Friendly Improvement Location Permit Parcel search Site Infor…" at bounding box center [769, 371] width 1538 height 743
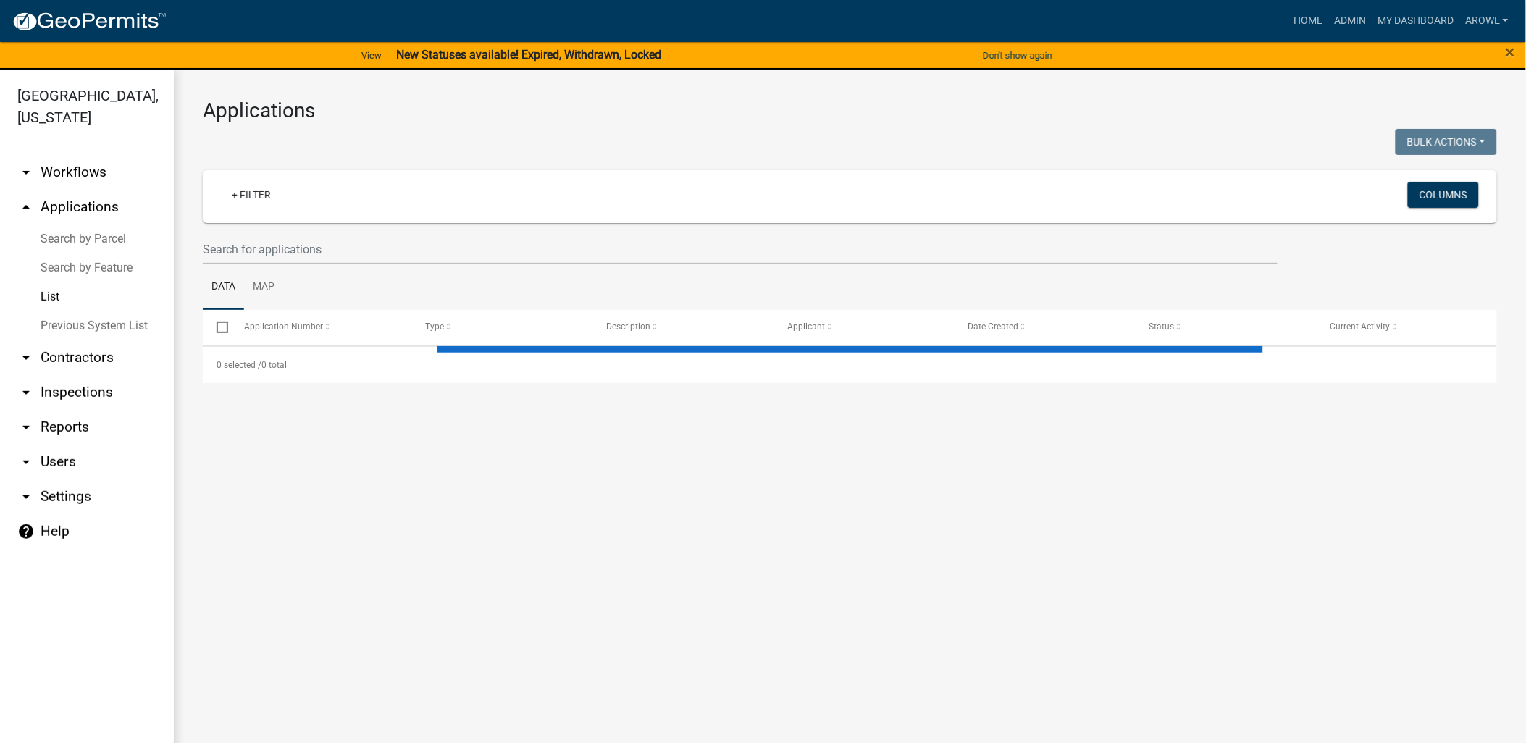
select select "3: 100"
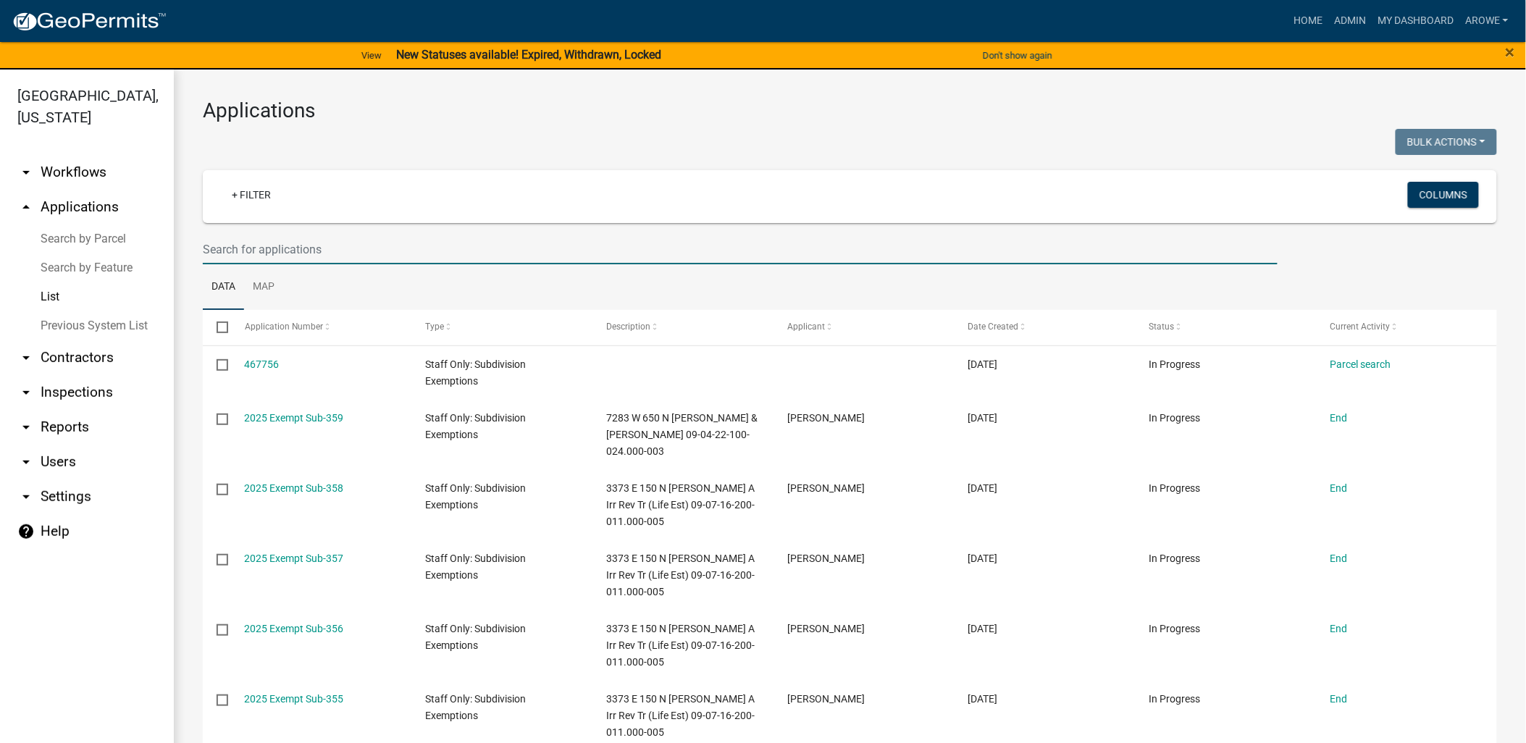
click at [298, 242] on input "text" at bounding box center [740, 250] width 1075 height 30
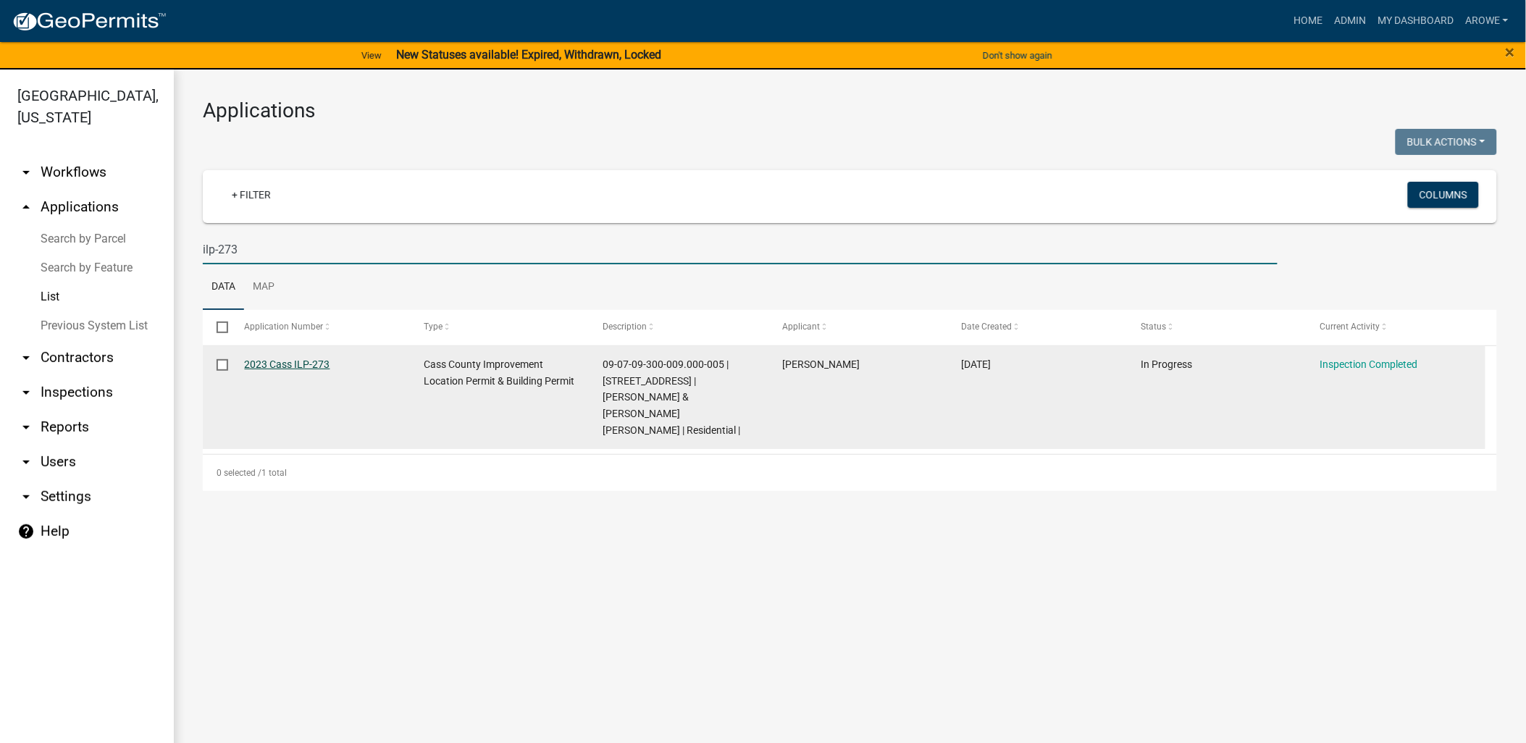
type input "ilp-273"
click at [255, 364] on link "2023 Cass ILP-273" at bounding box center [287, 364] width 85 height 12
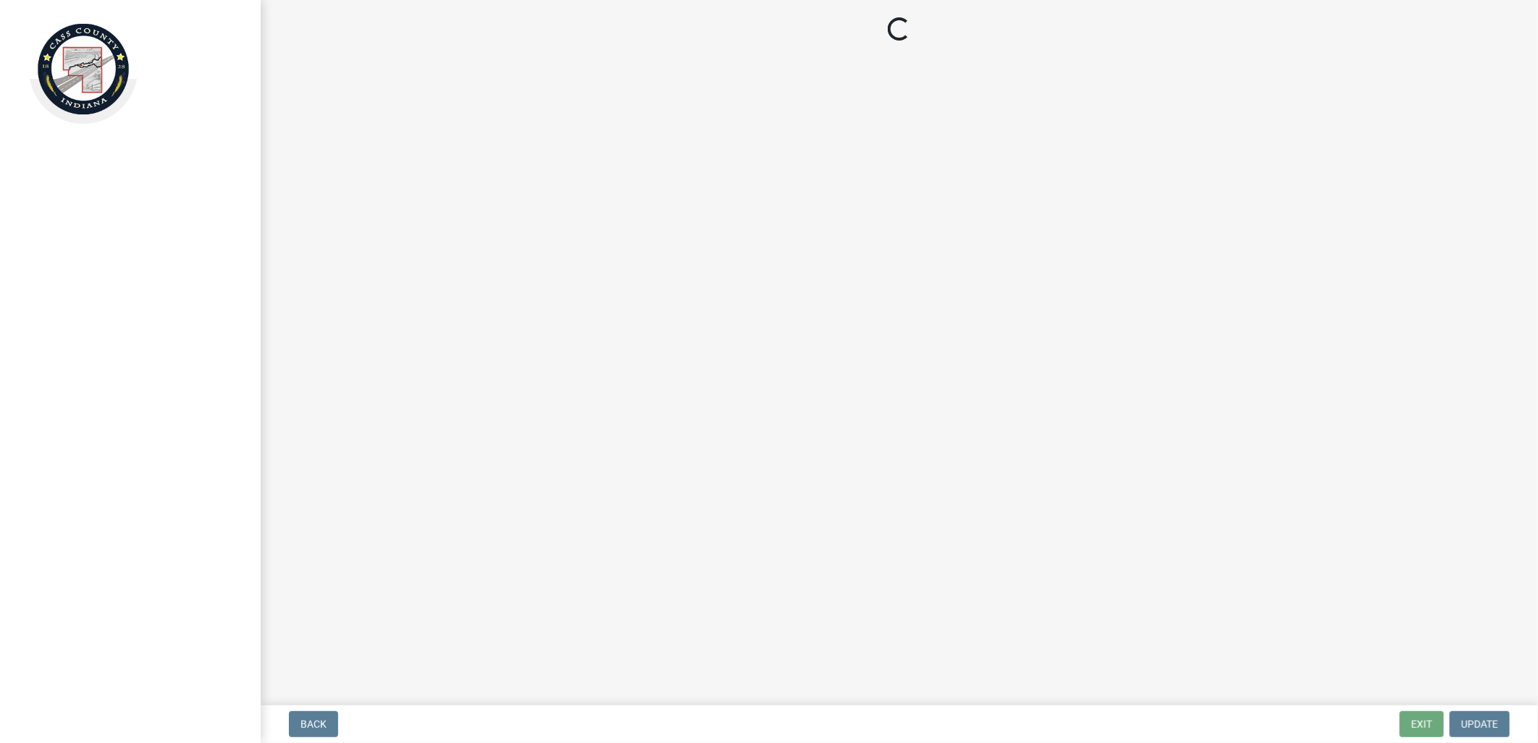
select select "baa4a543-a046-499c-bd40-1ac368eec85c"
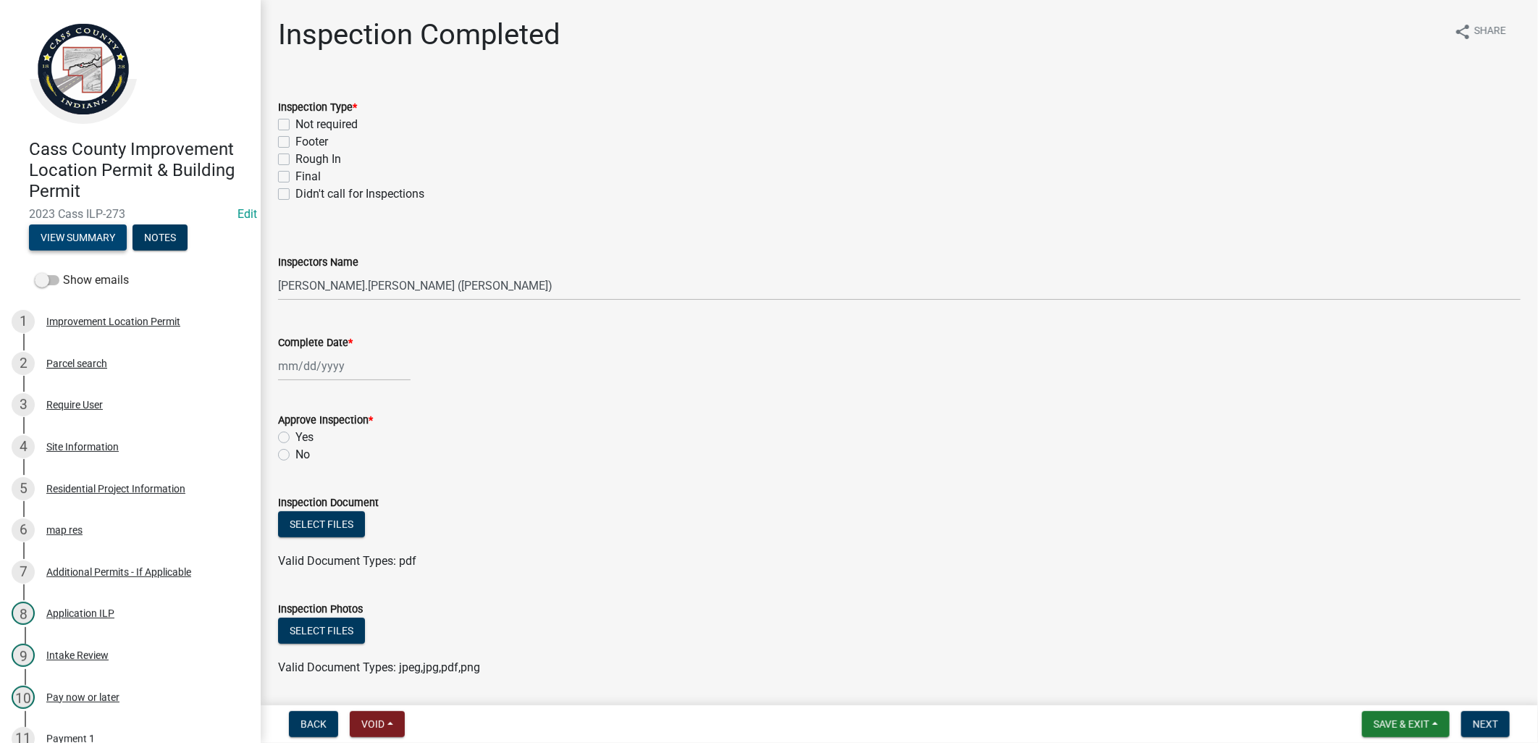
click at [94, 239] on button "View Summary" at bounding box center [78, 237] width 98 height 26
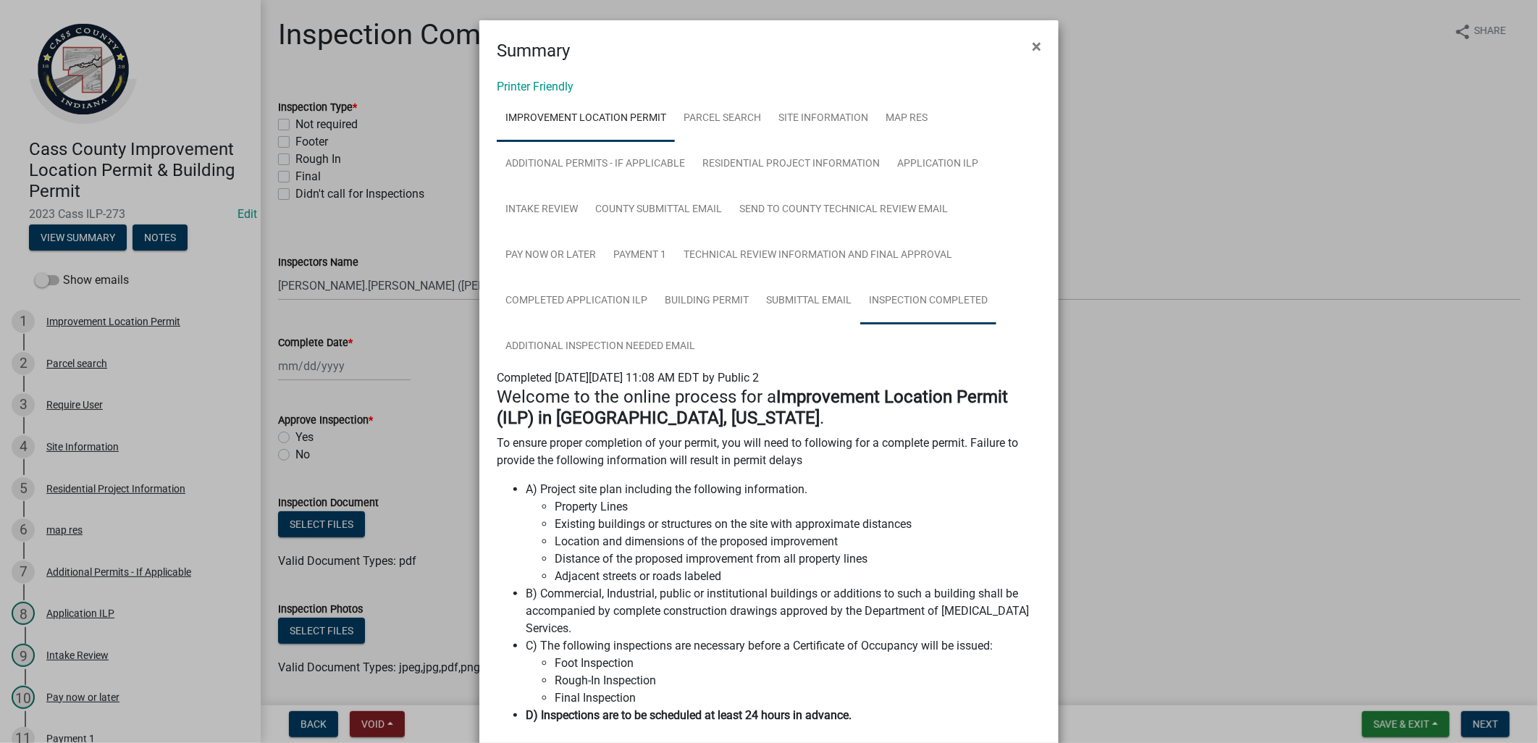
click at [928, 300] on link "Inspection Completed" at bounding box center [928, 301] width 136 height 46
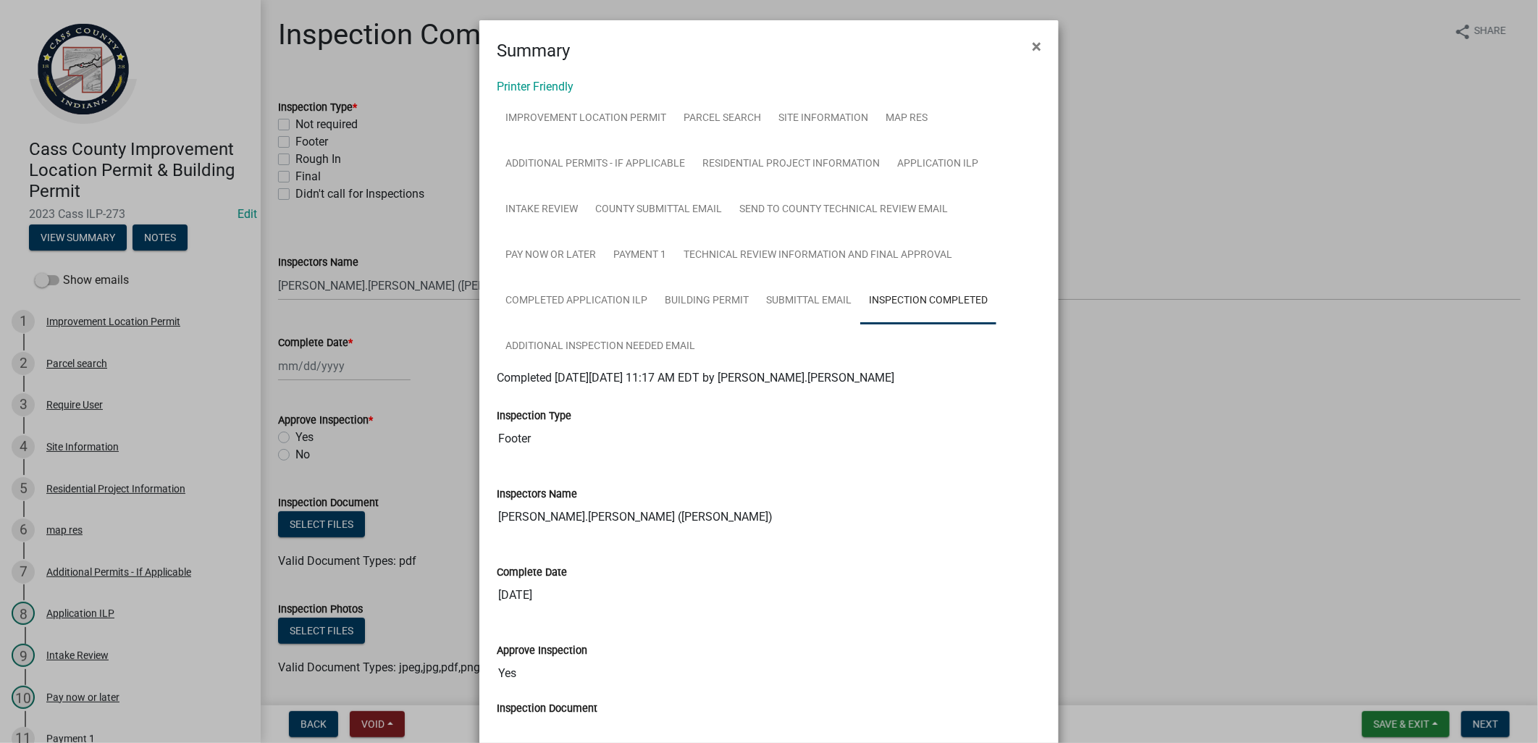
click at [421, 358] on ngb-modal-window "Summary × Printer Friendly Improvement Location Permit Parcel search Site Infor…" at bounding box center [769, 371] width 1538 height 743
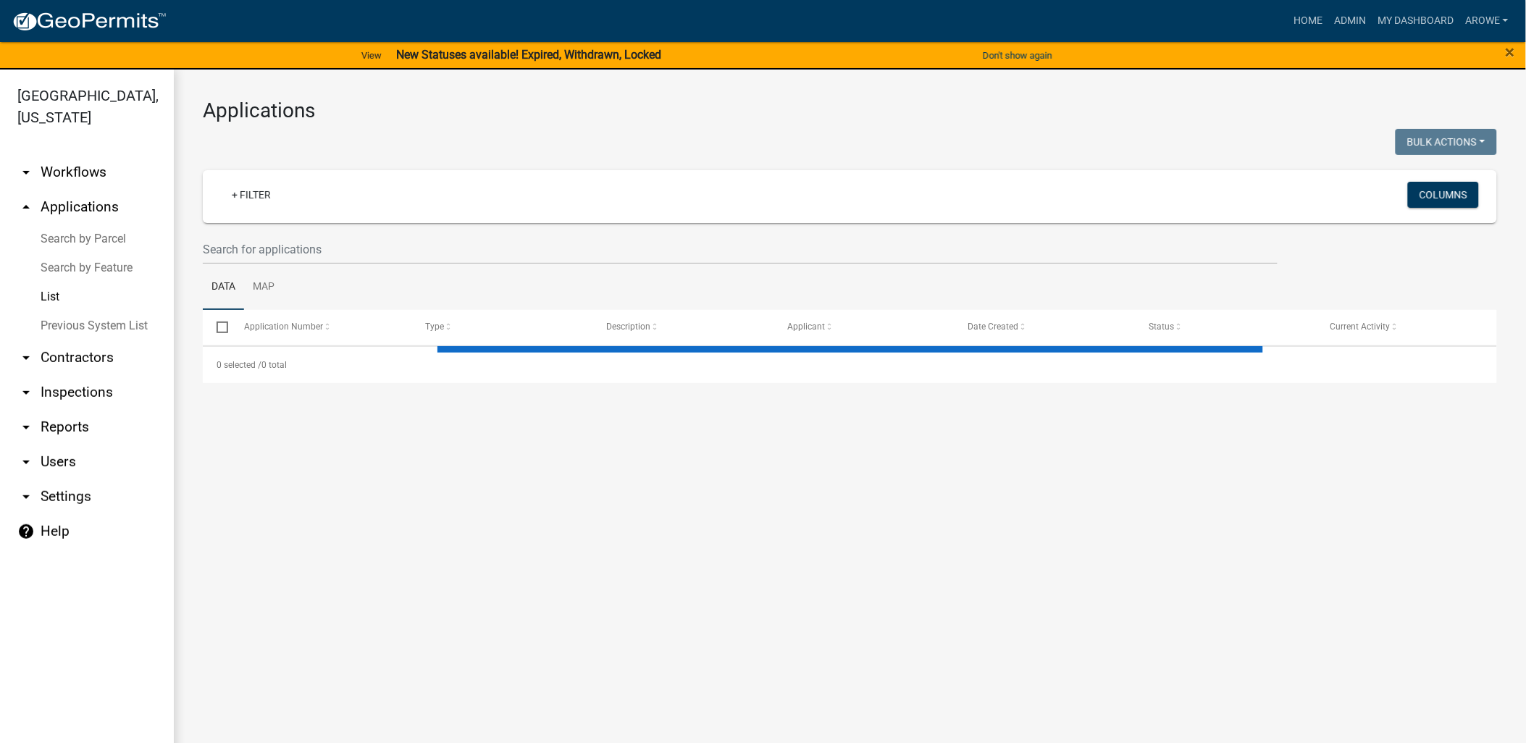
select select "3: 100"
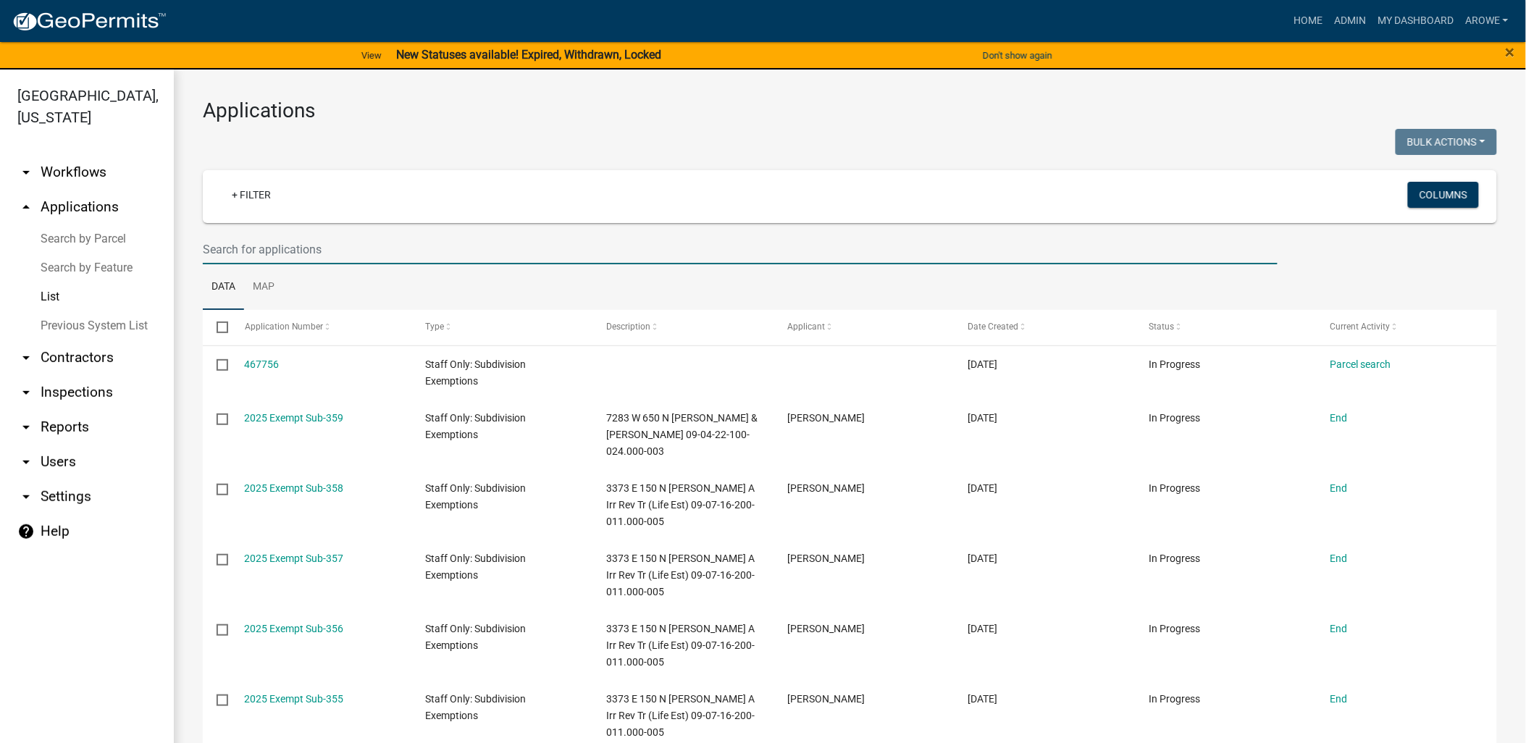
click at [257, 236] on input "text" at bounding box center [740, 250] width 1075 height 30
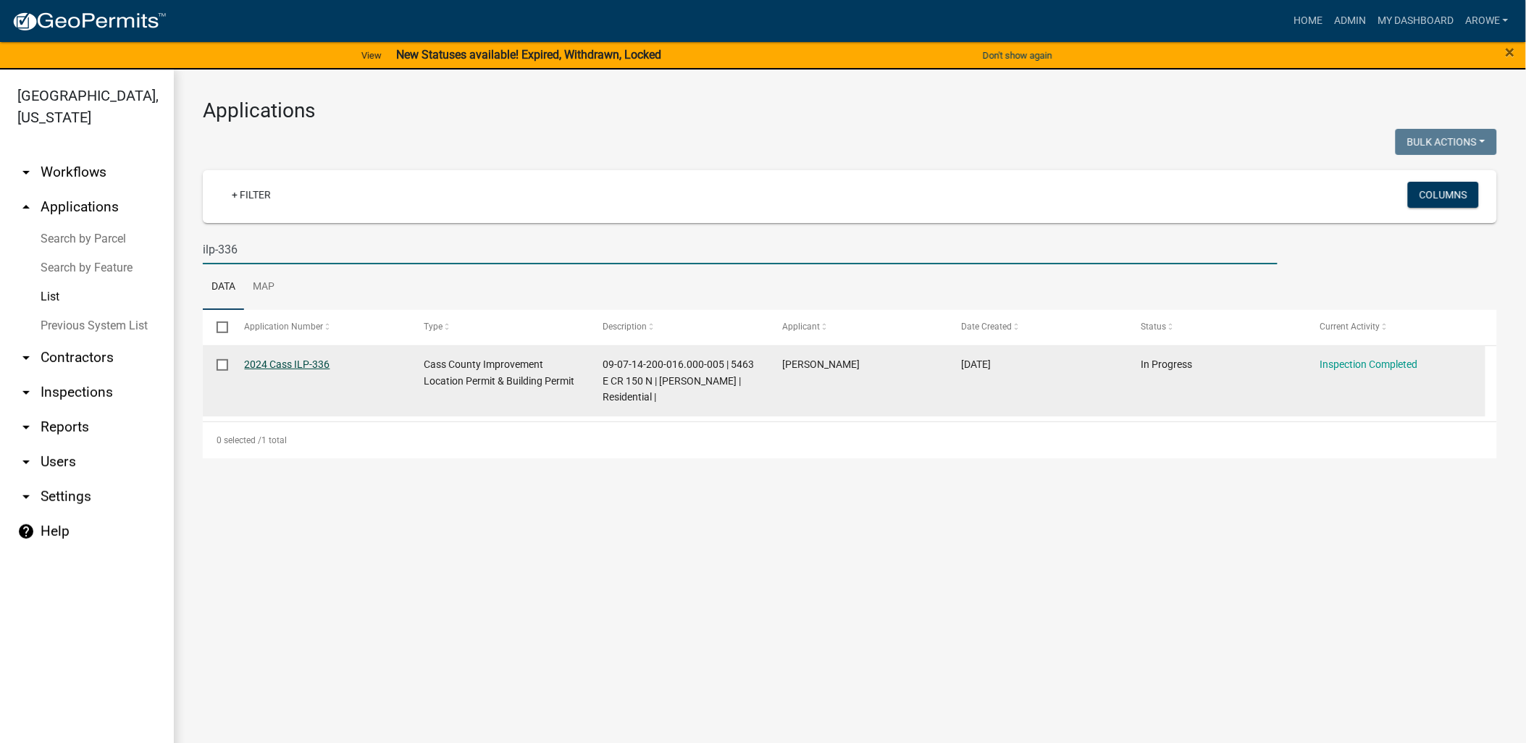
type input "ilp-336"
click at [313, 358] on link "2024 Cass ILP-336" at bounding box center [287, 364] width 85 height 12
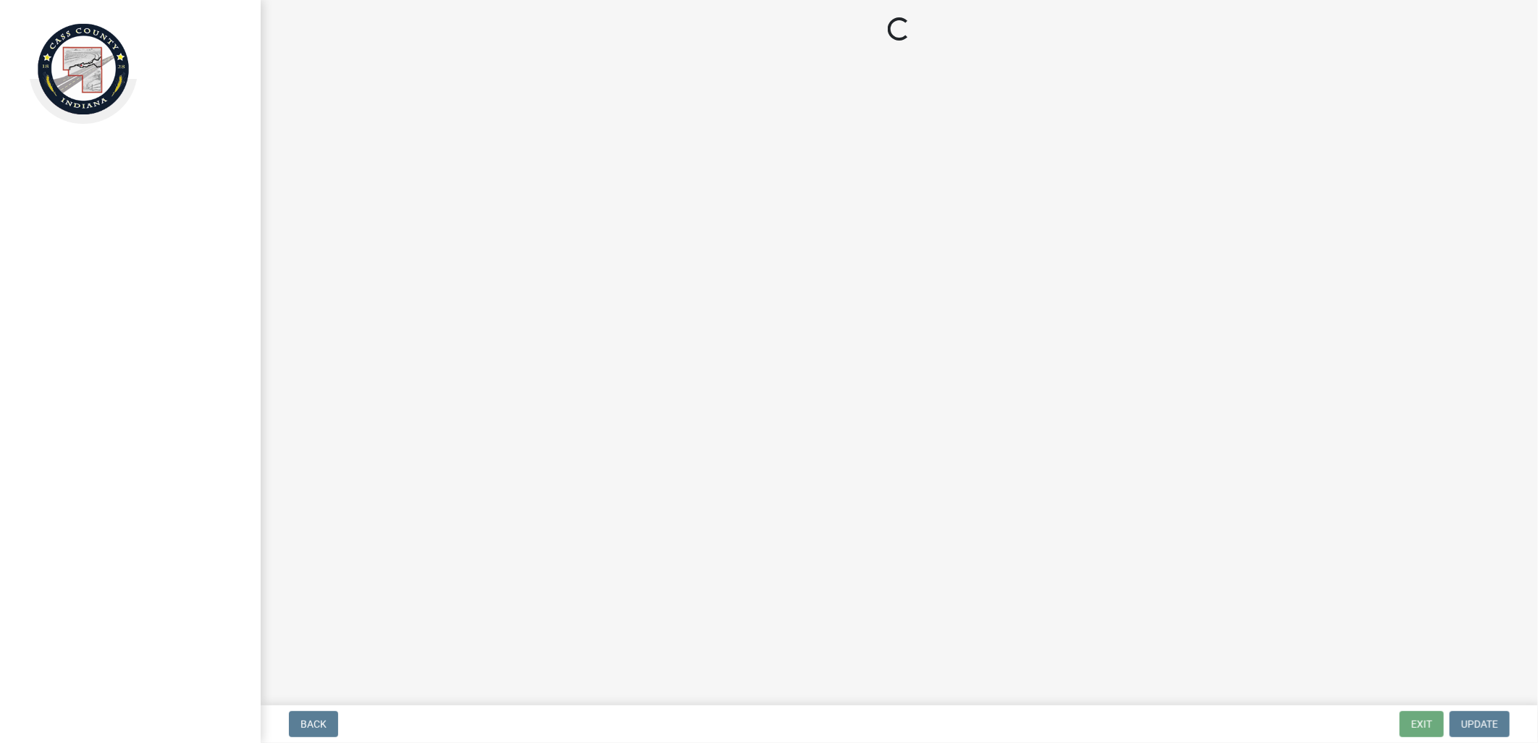
select select "baa4a543-a046-499c-bd40-1ac368eec85c"
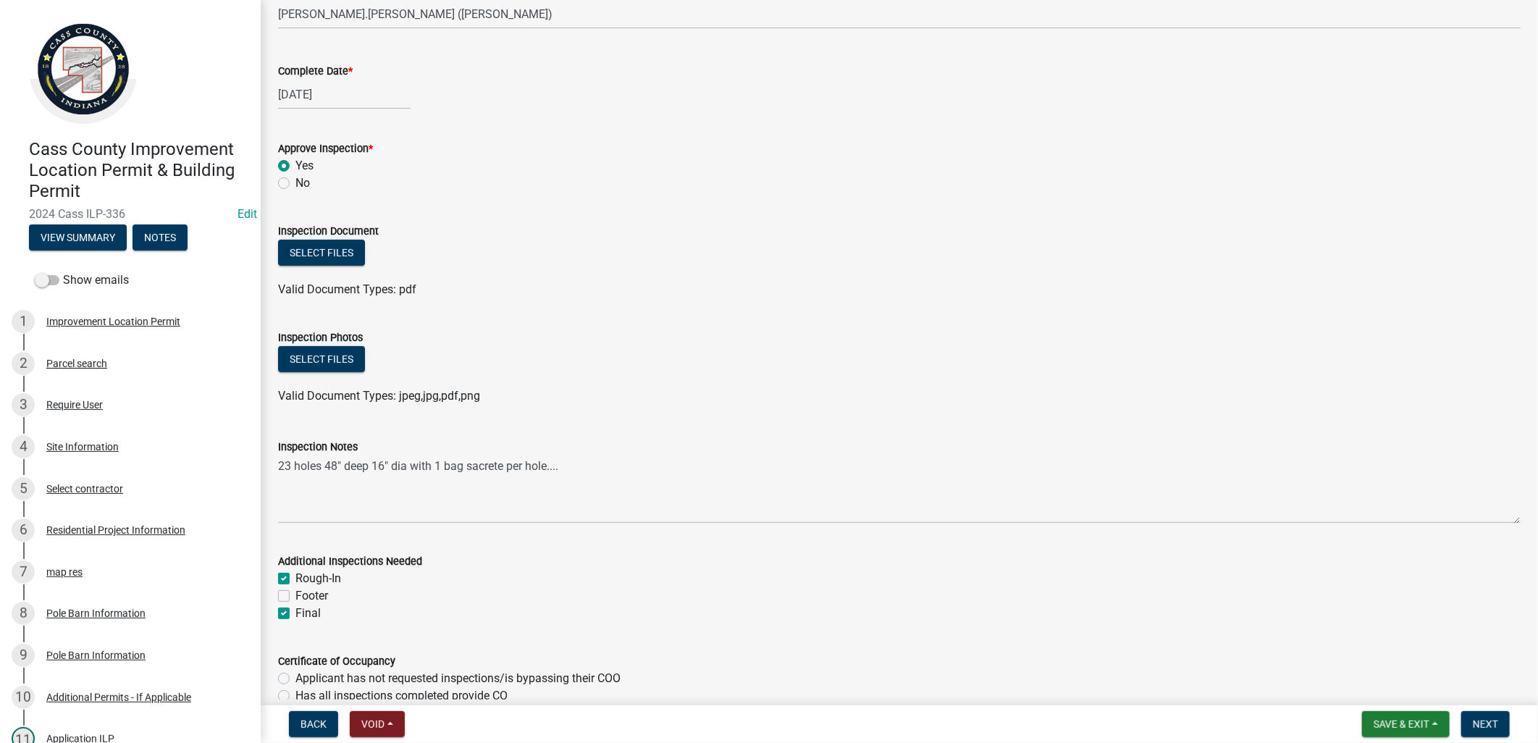
scroll to position [322, 0]
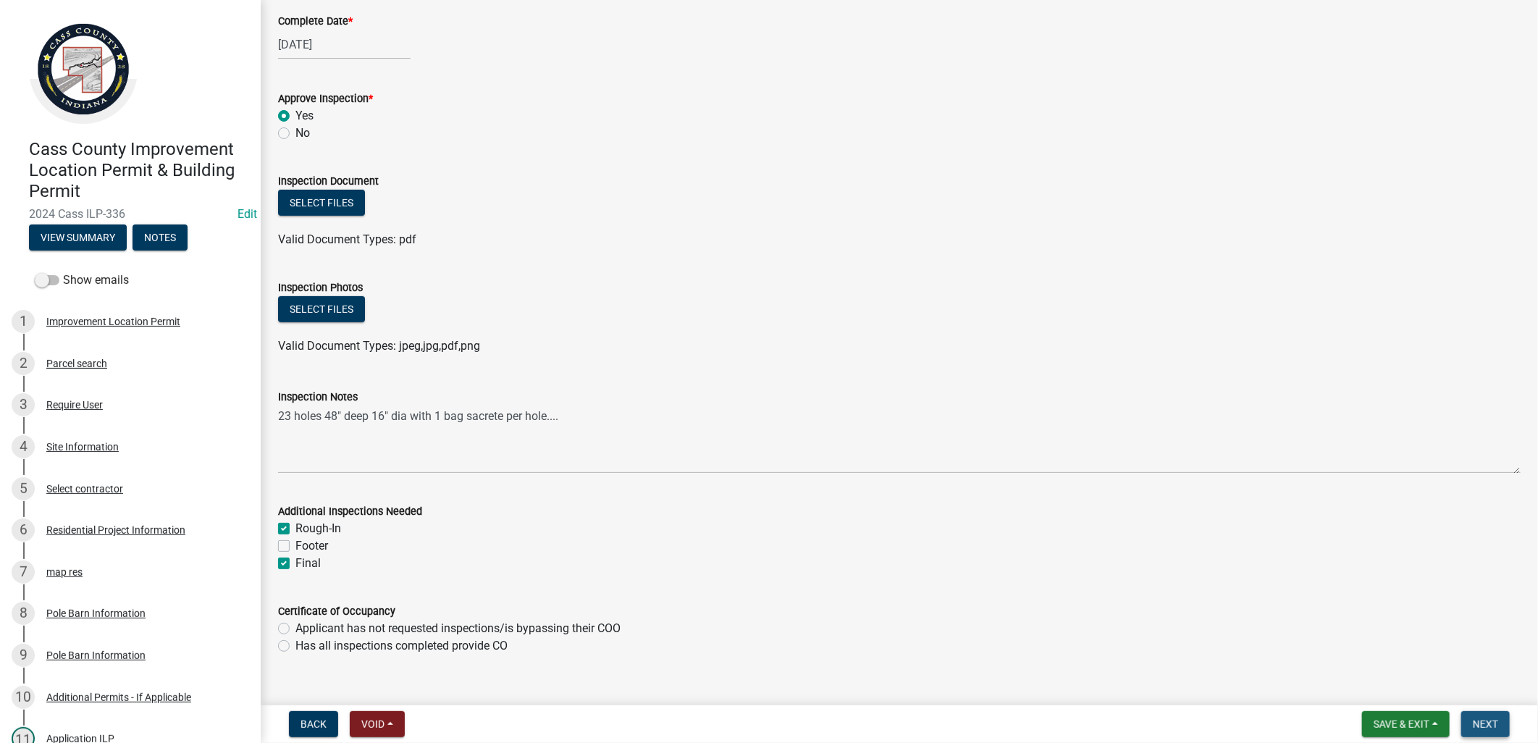
click at [1490, 719] on span "Next" at bounding box center [1485, 724] width 25 height 12
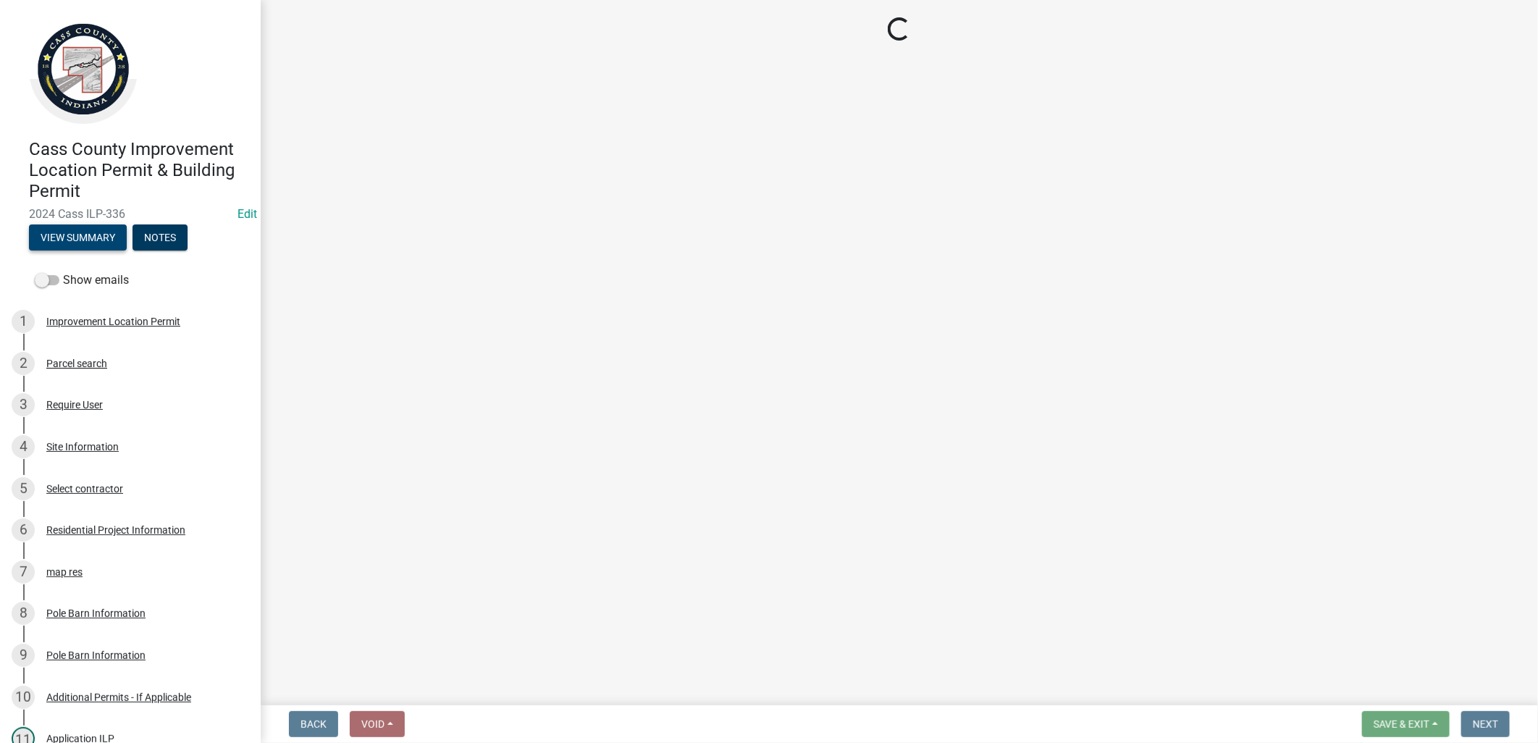
select select "baa4a543-a046-499c-bd40-1ac368eec85c"
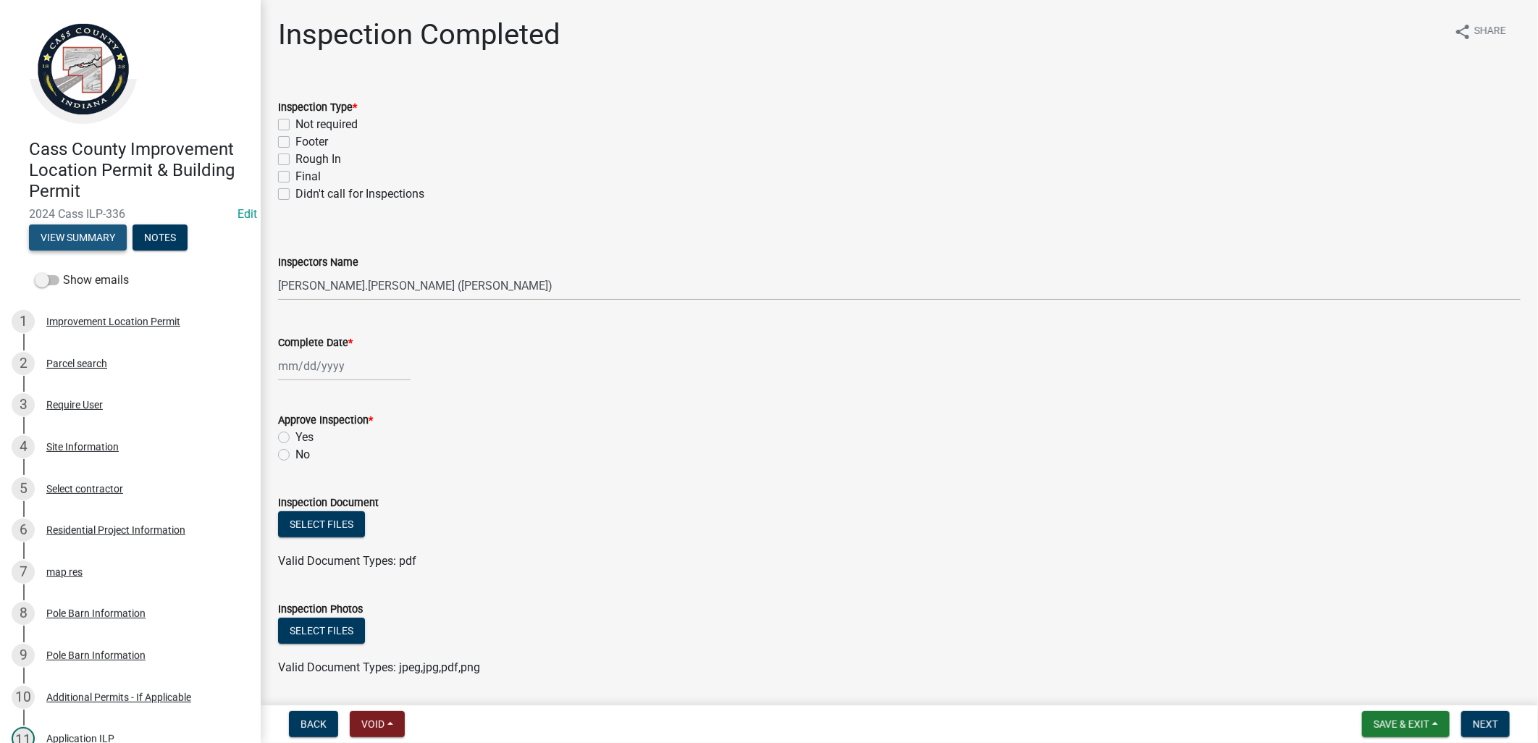
click at [91, 232] on button "View Summary" at bounding box center [78, 237] width 98 height 26
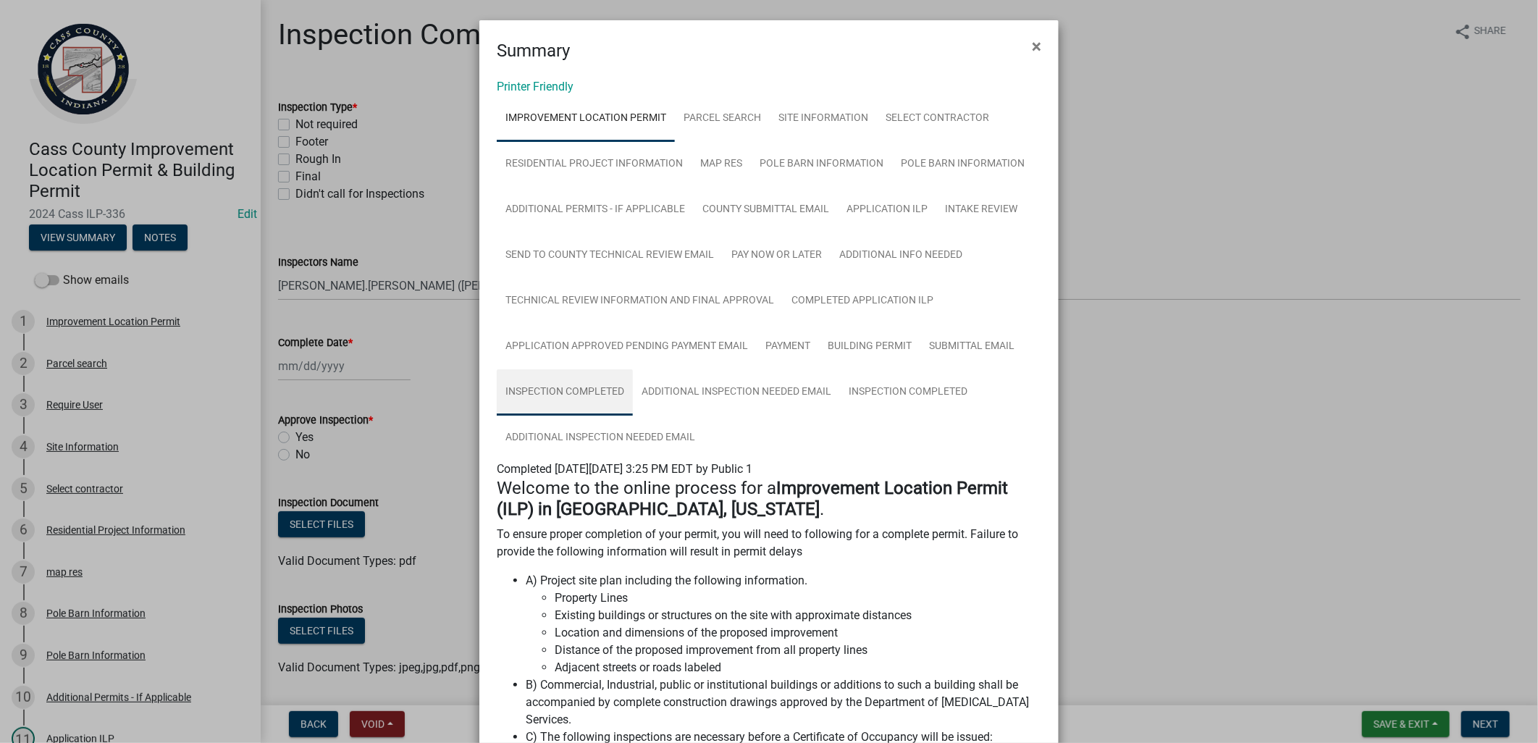
click at [591, 391] on link "Inspection Completed" at bounding box center [565, 392] width 136 height 46
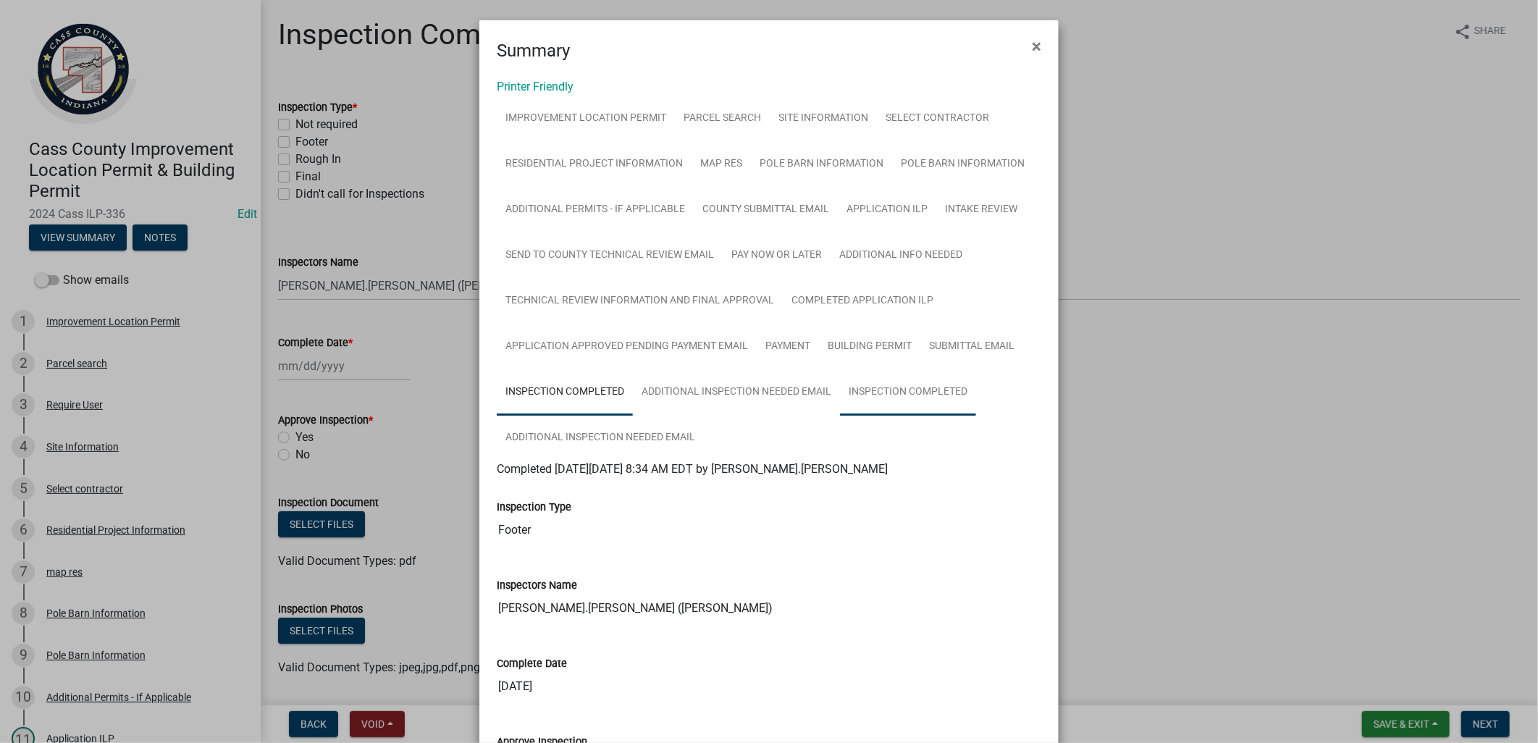
click at [875, 390] on link "Inspection Completed" at bounding box center [908, 392] width 136 height 46
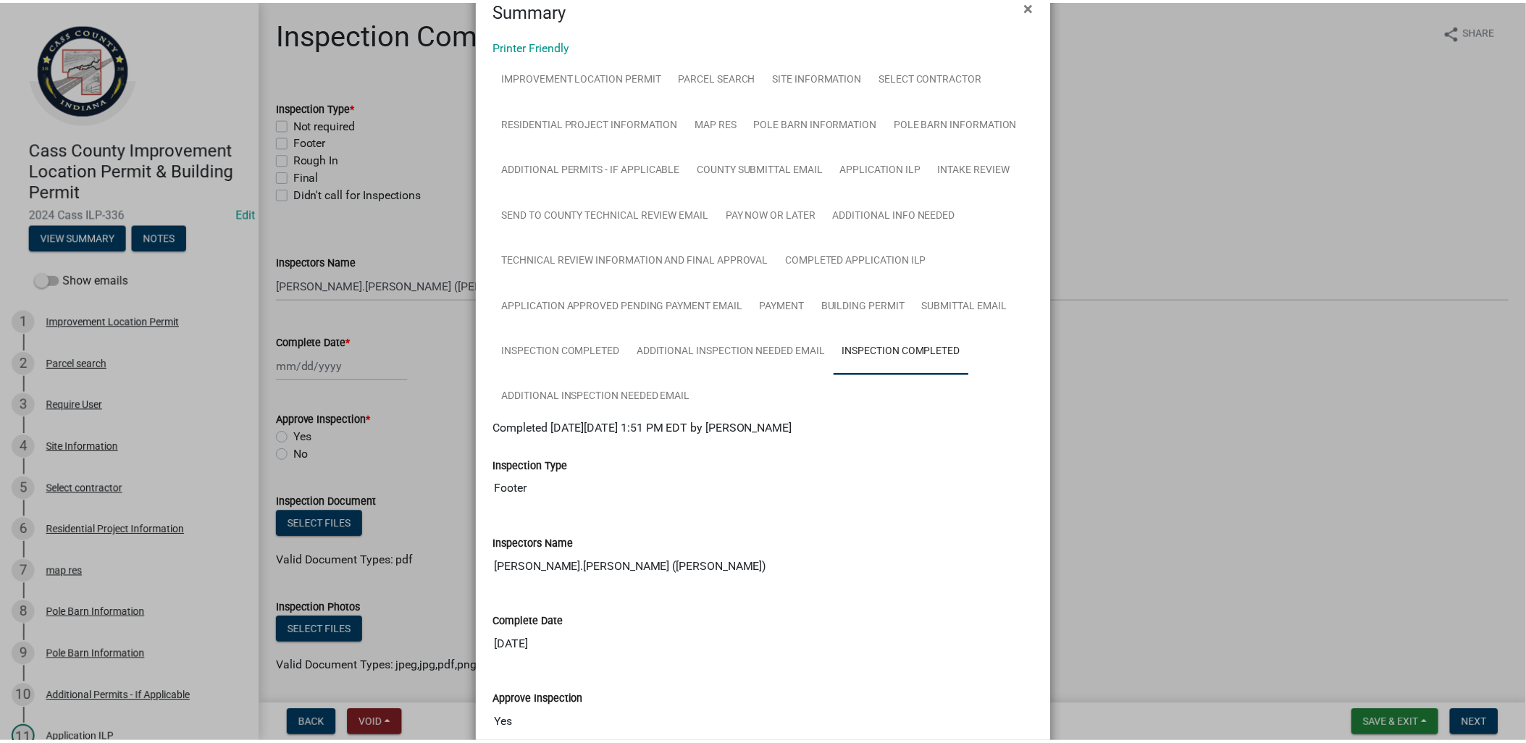
scroll to position [80, 0]
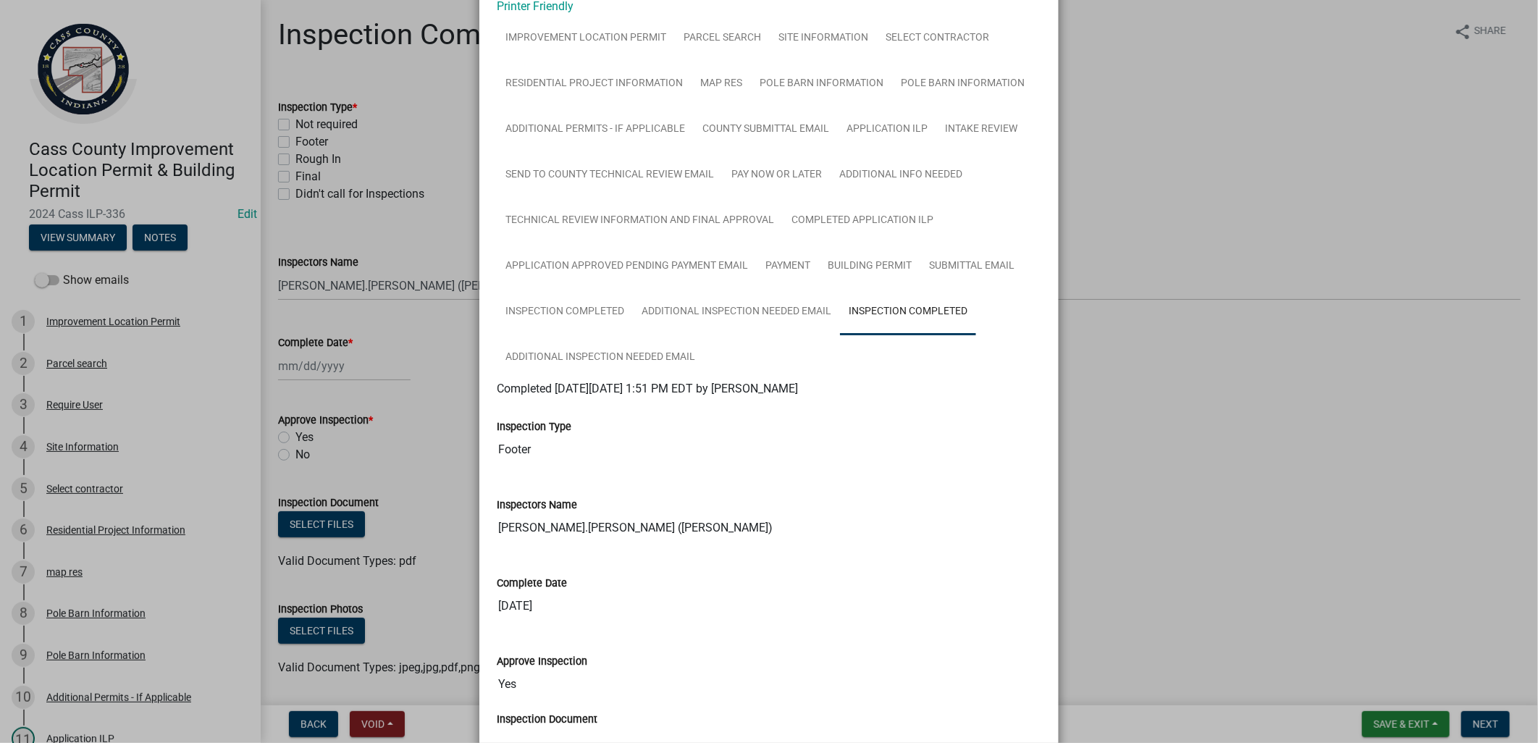
click at [357, 356] on ngb-modal-window "Summary × Printer Friendly Improvement Location Permit Parcel search Site Infor…" at bounding box center [769, 371] width 1538 height 743
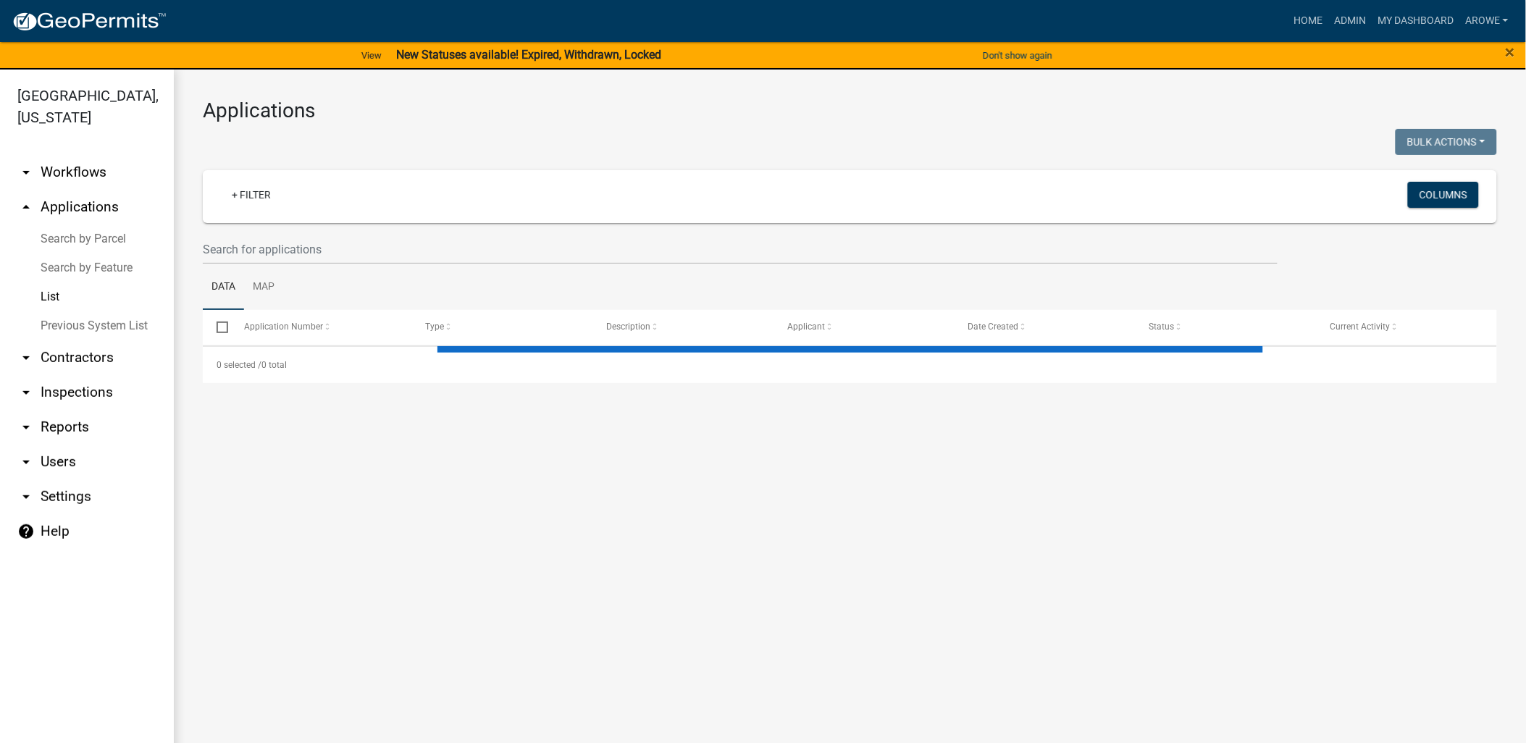
select select "3: 100"
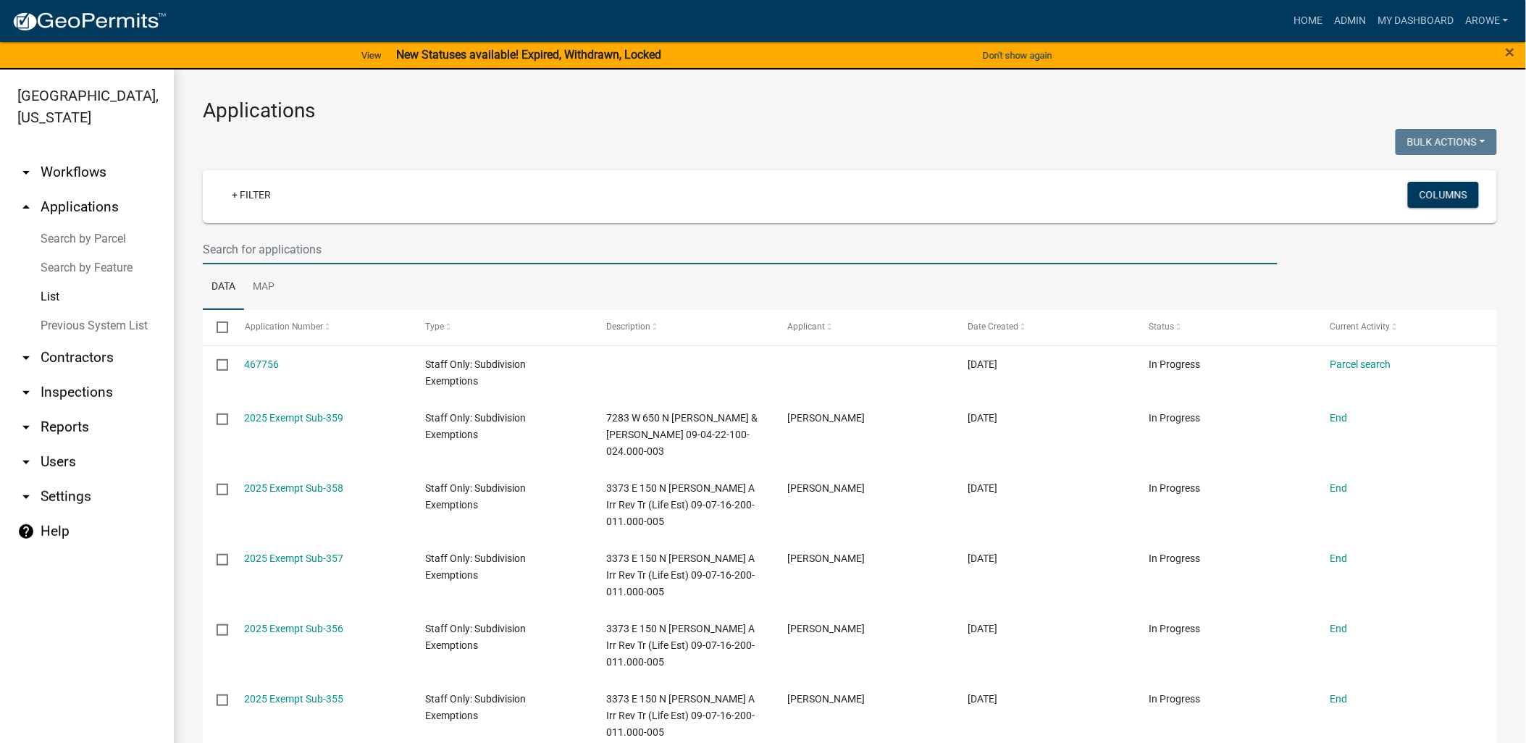
drag, startPoint x: 329, startPoint y: 248, endPoint x: 313, endPoint y: 240, distance: 18.1
click at [329, 248] on input "text" at bounding box center [740, 250] width 1075 height 30
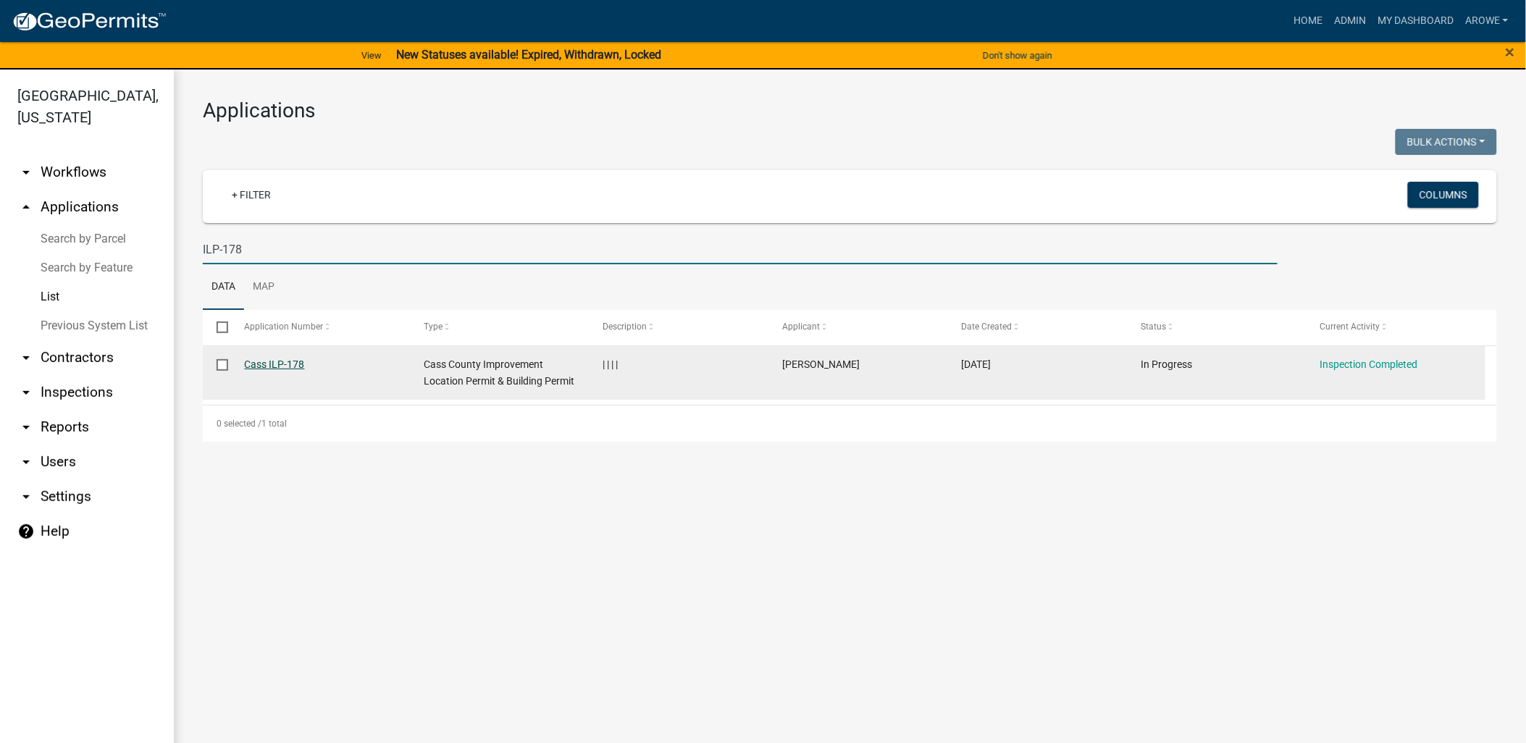
type input "ILP-178"
click at [287, 364] on link "Cass ILP-178" at bounding box center [275, 364] width 60 height 12
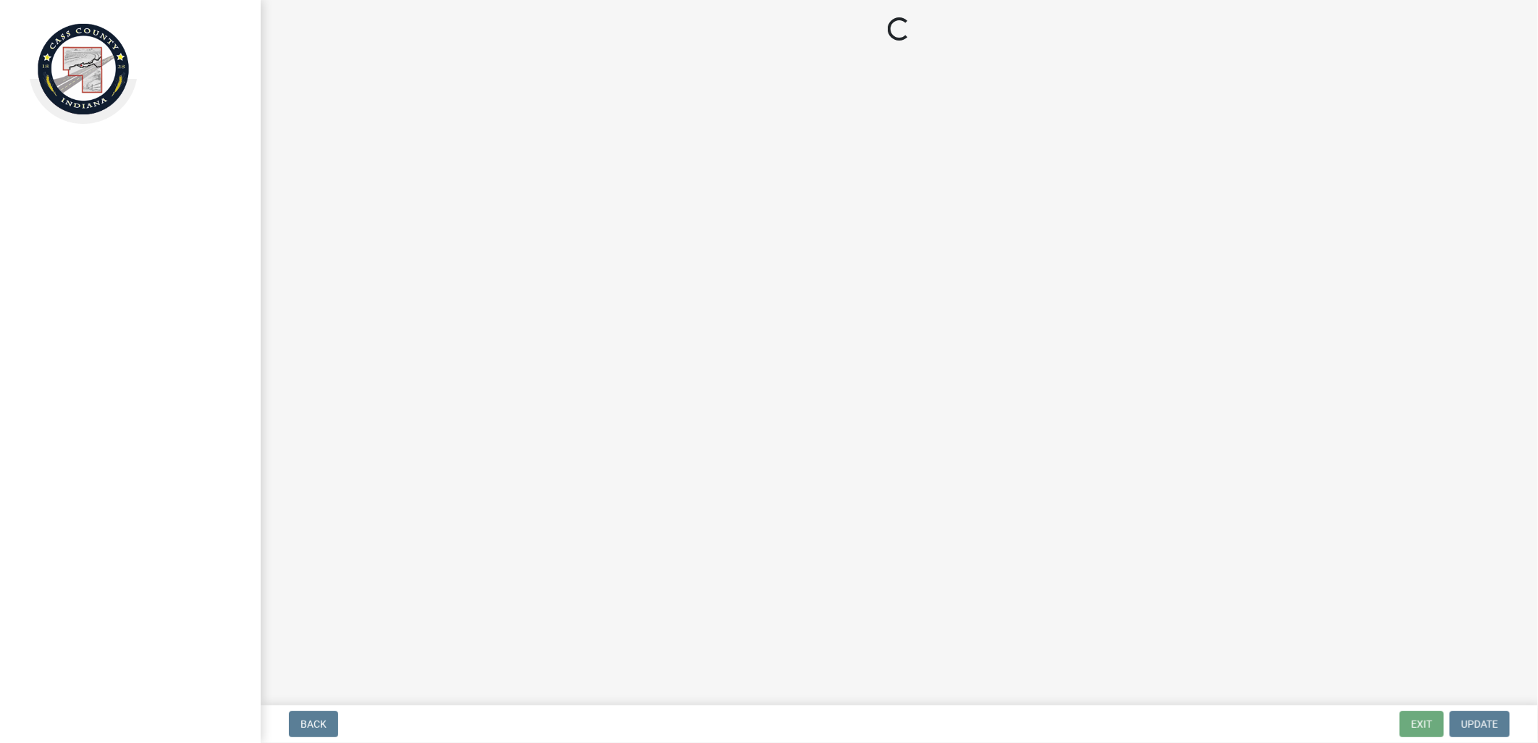
select select "baa4a543-a046-499c-bd40-1ac368eec85c"
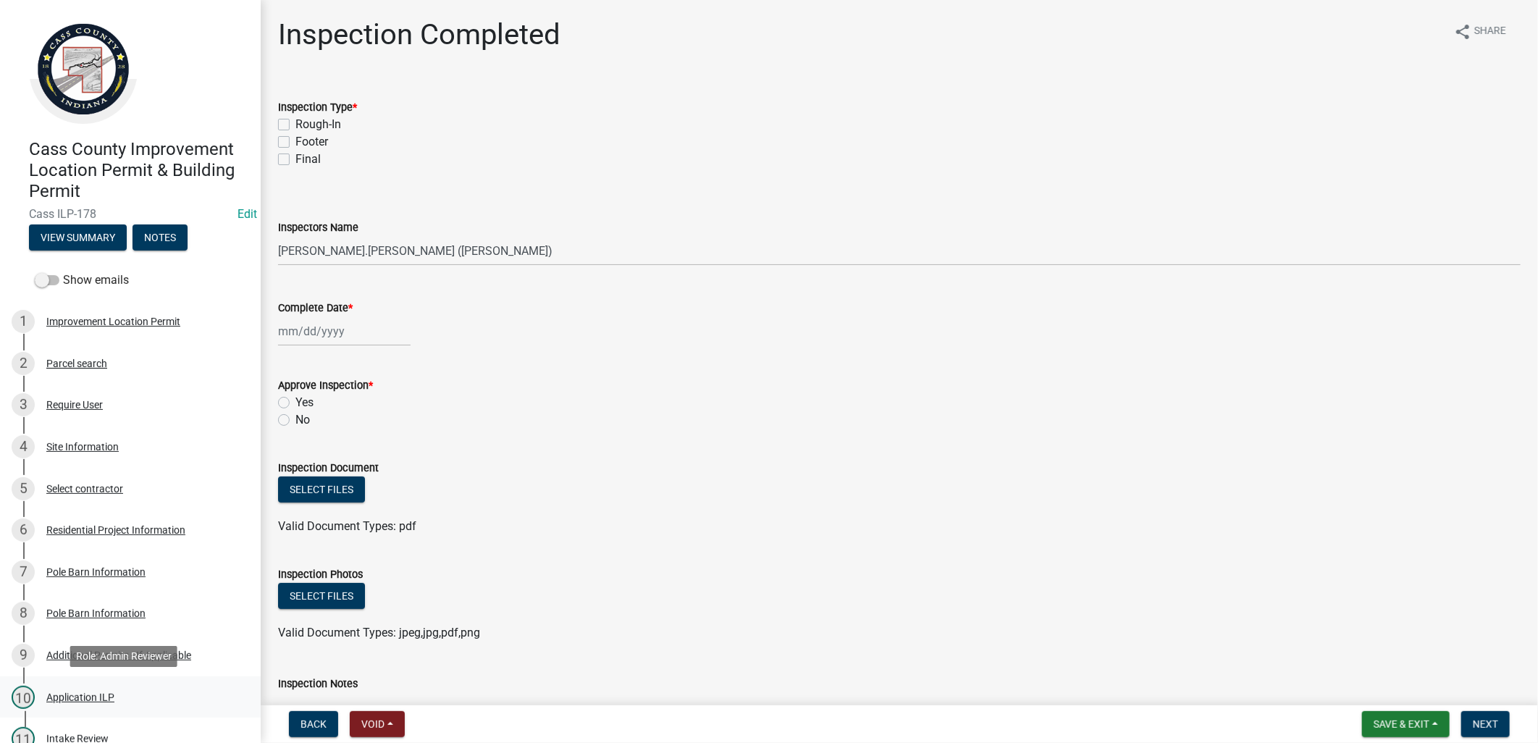
click at [70, 692] on div "Application ILP" at bounding box center [80, 697] width 68 height 10
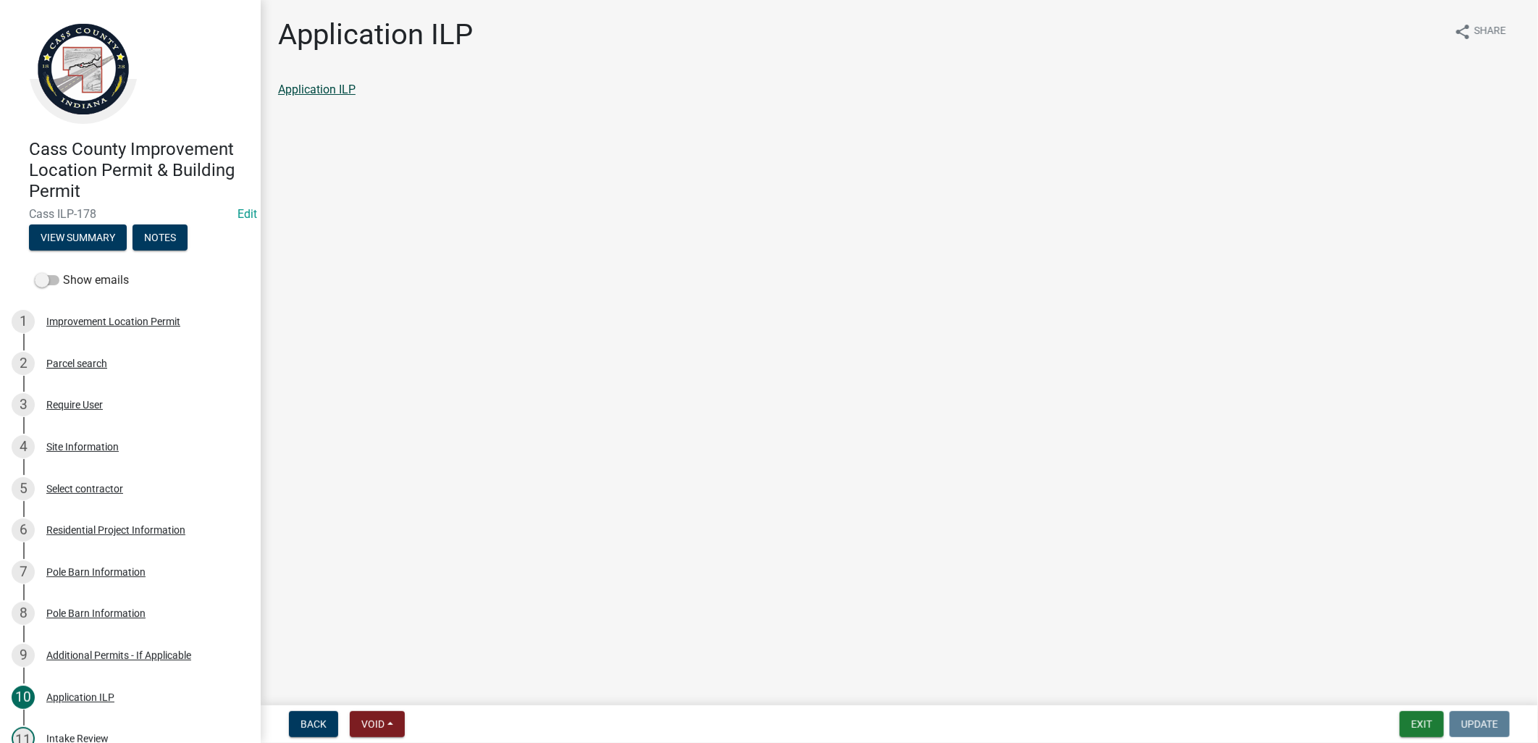
click at [314, 83] on link "Application ILP" at bounding box center [316, 90] width 77 height 14
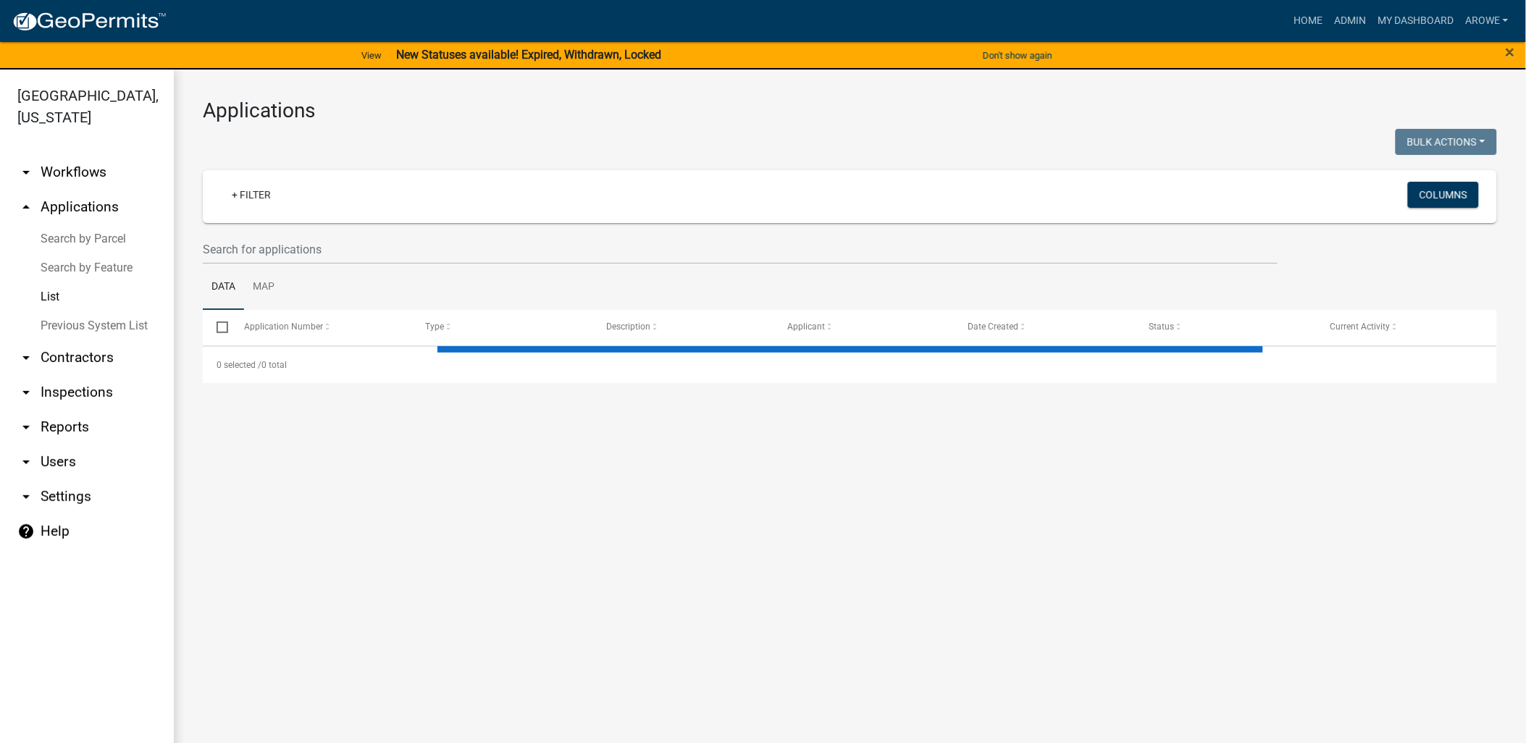
select select "3: 100"
